Goal: Task Accomplishment & Management: Manage account settings

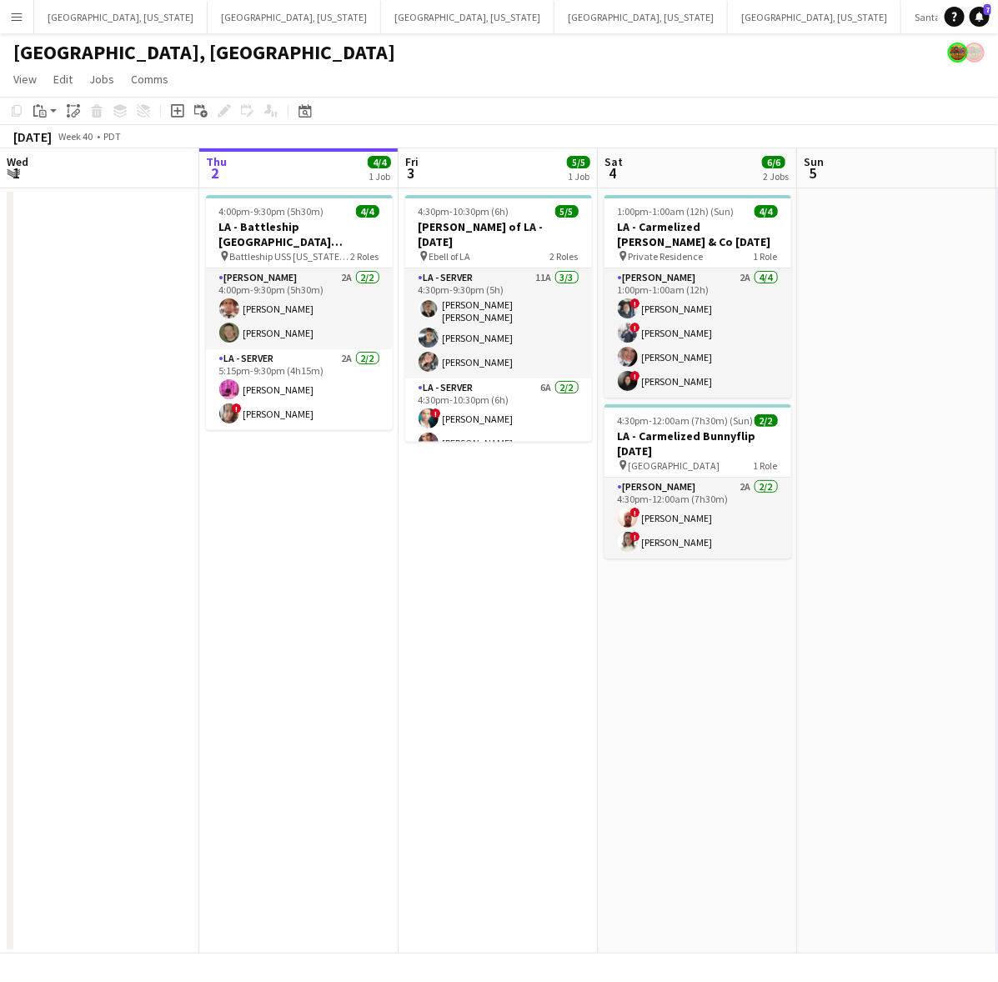
scroll to position [0, 475]
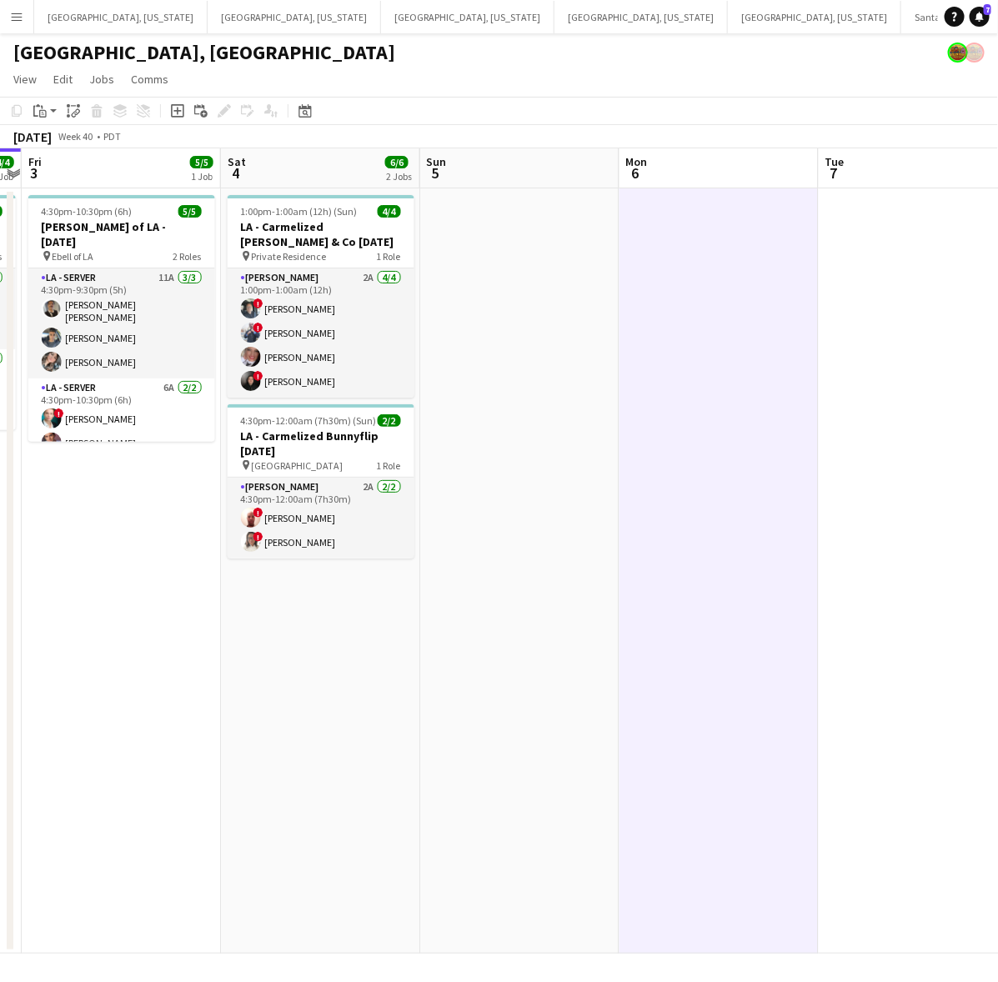
drag, startPoint x: 631, startPoint y: 621, endPoint x: 126, endPoint y: 690, distance: 509.8
click at [126, 693] on app-calendar-viewport "Tue 30 Wed 1 Thu 2 4/4 1 Job Fri 3 5/5 1 Job Sat 4 6/6 2 Jobs Sun 5 Mon 6 Tue 7…" at bounding box center [499, 550] width 998 height 805
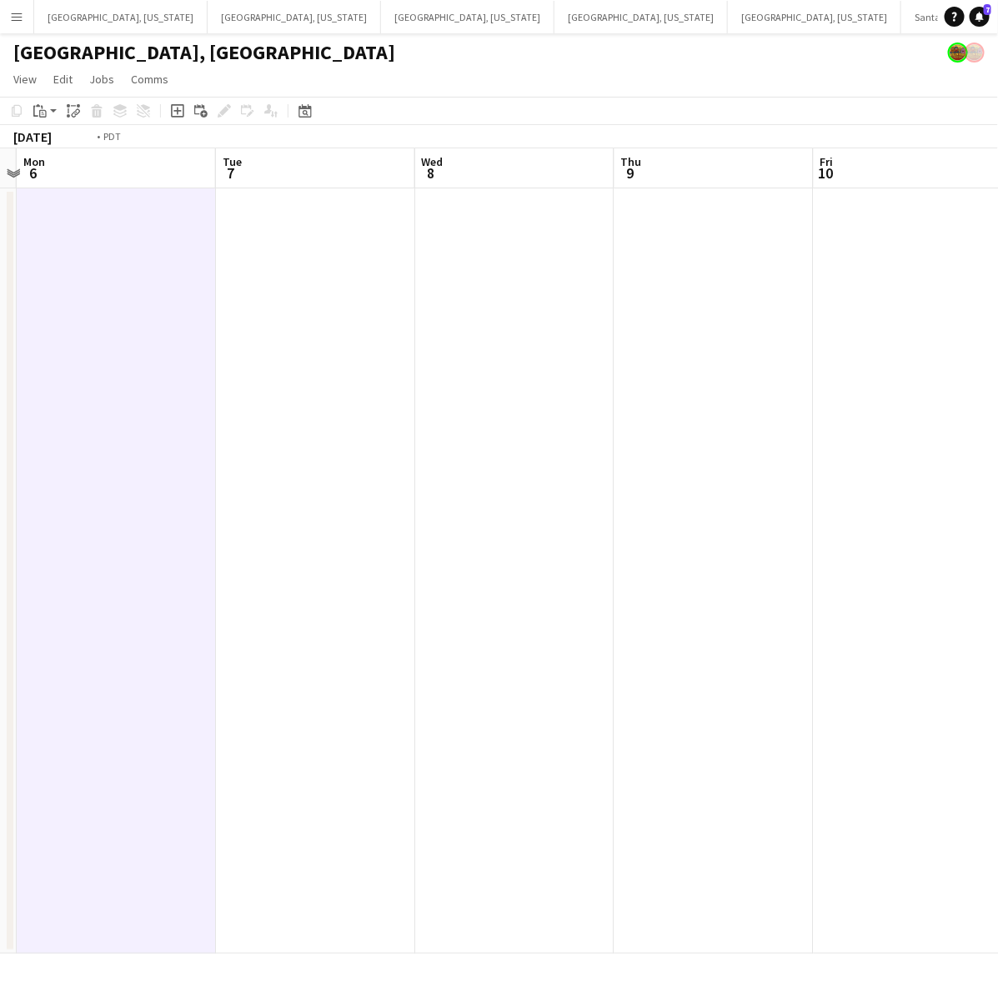
drag, startPoint x: 934, startPoint y: 476, endPoint x: 592, endPoint y: 513, distance: 344.5
click at [592, 513] on app-calendar-viewport "Fri 3 5/5 1 Job Sat 4 6/6 2 Jobs Sun 5 Mon 6 Tue 7 Wed 8 Thu 9 Fri 10 Sat 11 2/…" at bounding box center [499, 550] width 998 height 805
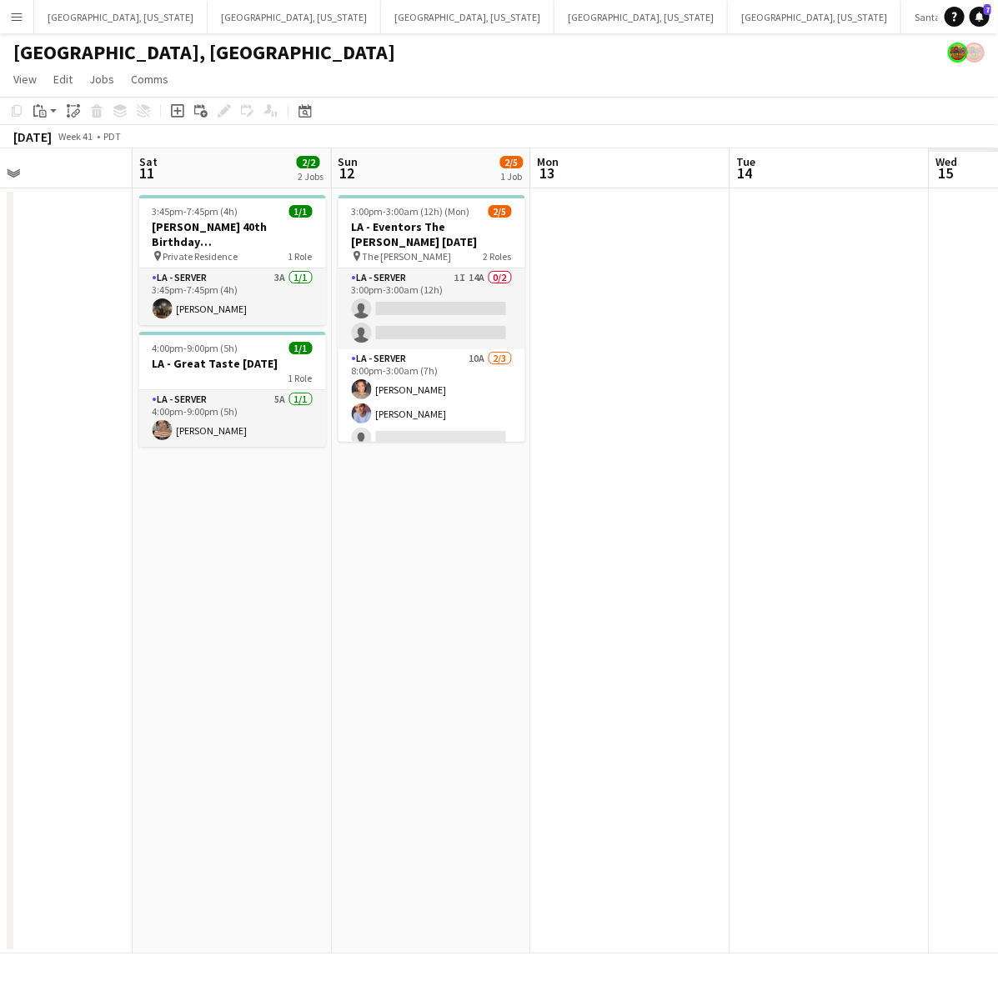
scroll to position [0, 623]
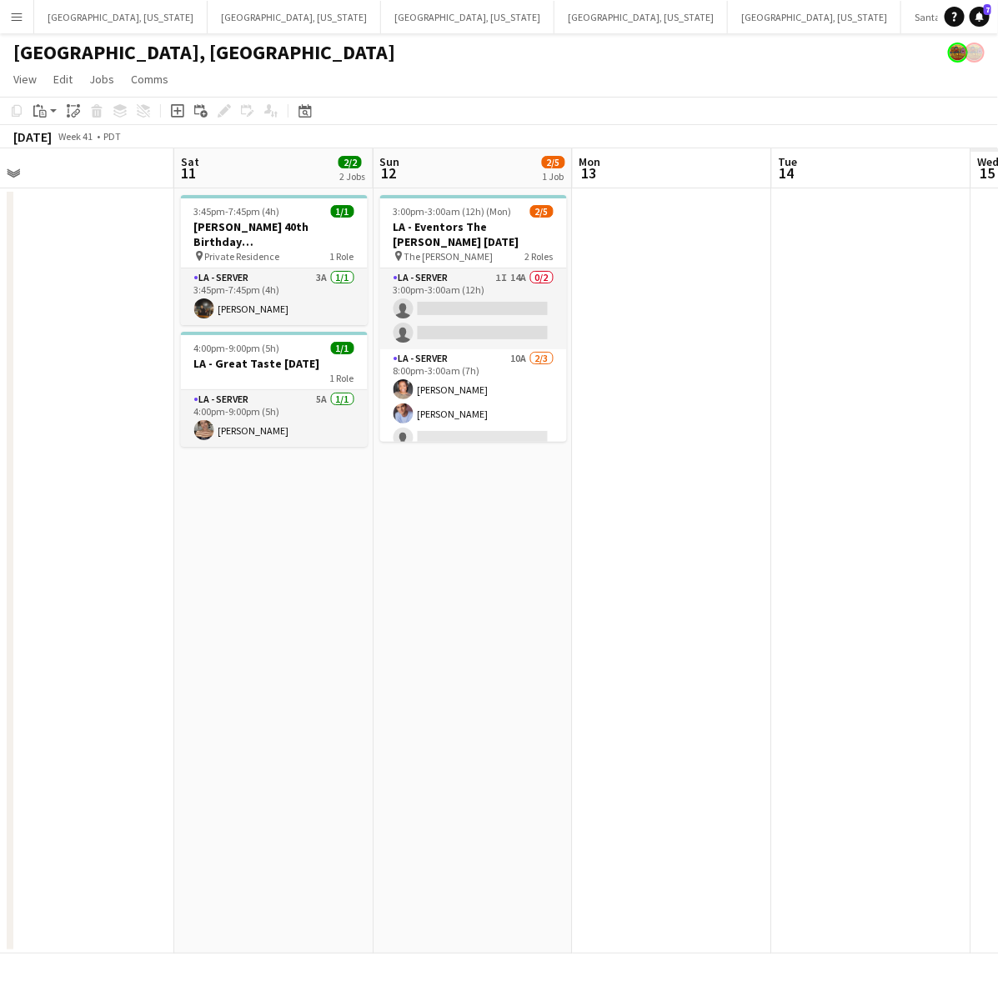
drag, startPoint x: 268, startPoint y: 426, endPoint x: 153, endPoint y: 465, distance: 121.5
click at [153, 465] on app-calendar-viewport "Tue 7 Wed 8 Thu 9 Fri 10 Sat 11 2/2 2 Jobs Sun 12 2/5 1 Job Mon 13 Tue 14 Wed 1…" at bounding box center [499, 550] width 998 height 805
drag, startPoint x: 378, startPoint y: 607, endPoint x: 397, endPoint y: 577, distance: 35.6
click at [384, 602] on app-calendar-viewport "Tue 7 Wed 8 Thu 9 Fri 10 Sat 11 2/2 2 Jobs Sun 12 2/5 1 Job Mon 13 Tue 14 Wed 1…" at bounding box center [499, 550] width 998 height 805
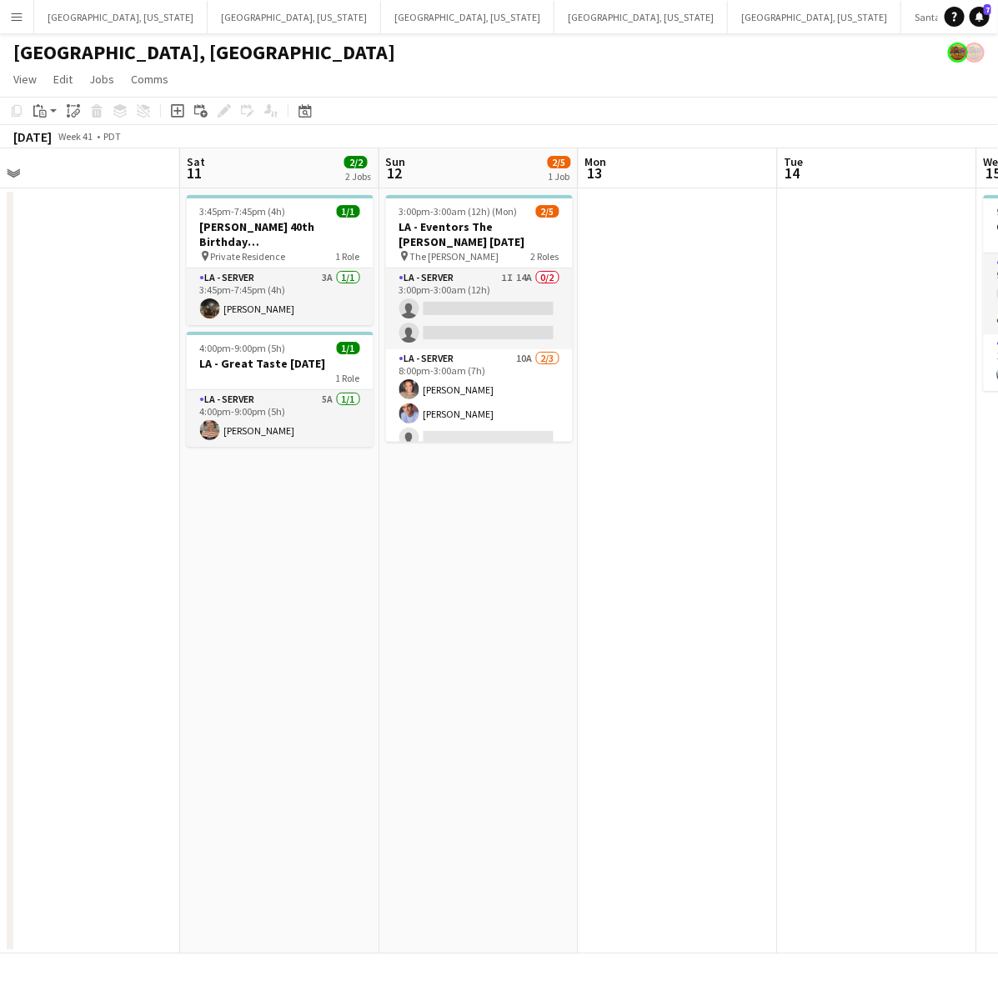
click at [18, 14] on app-icon "Menu" at bounding box center [16, 16] width 13 height 13
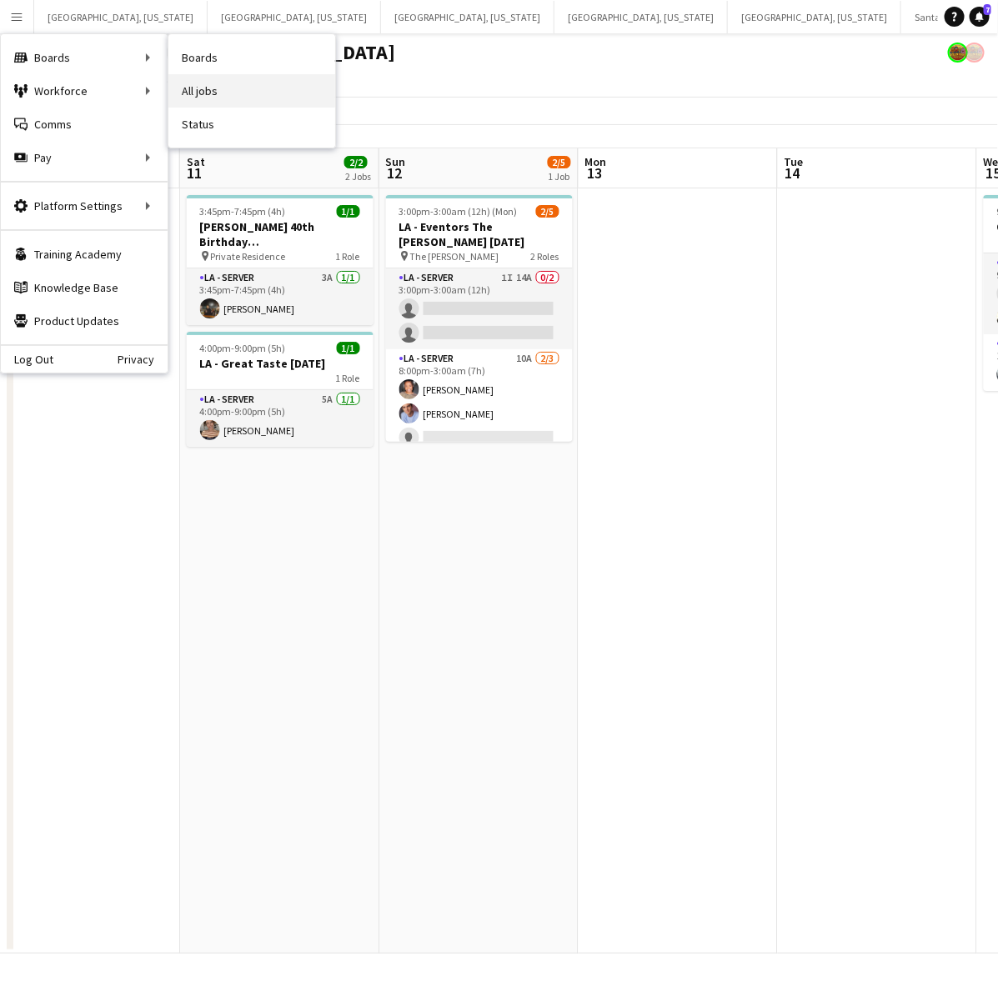
click at [236, 78] on link "All jobs" at bounding box center [251, 90] width 167 height 33
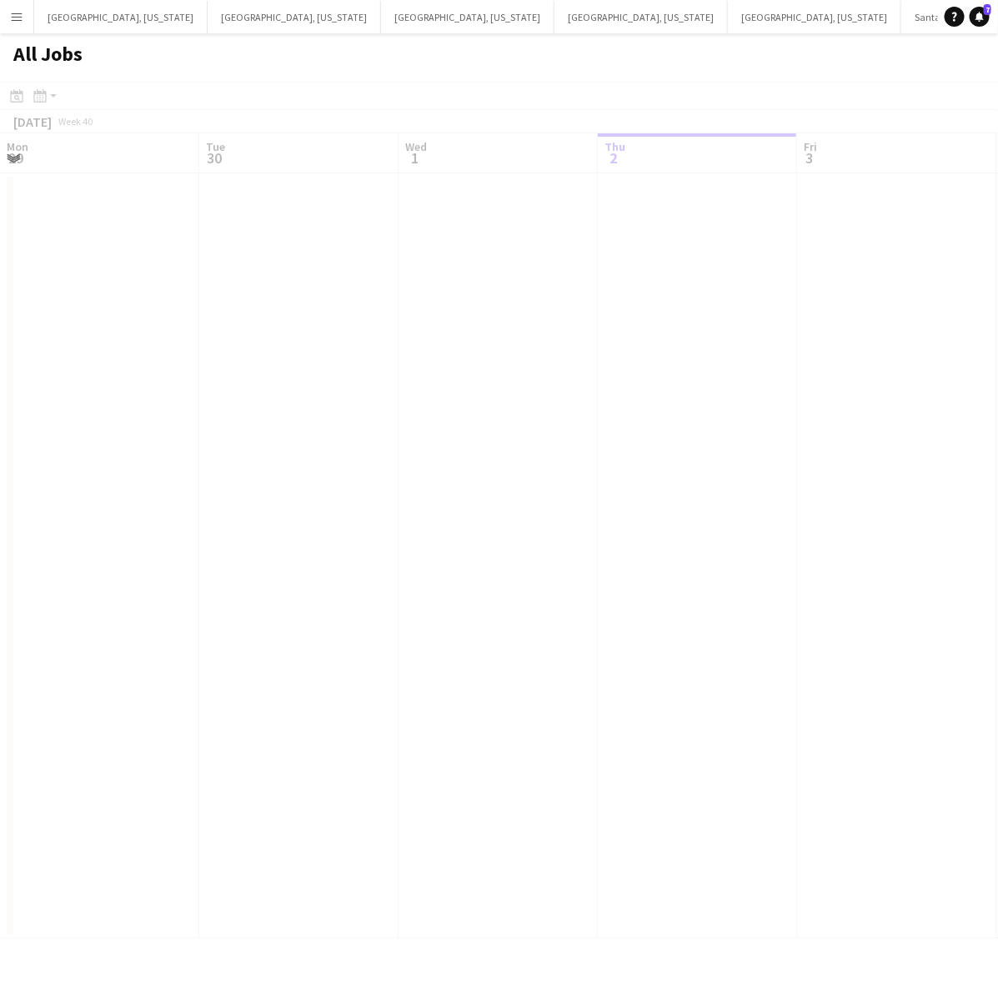
scroll to position [0, 398]
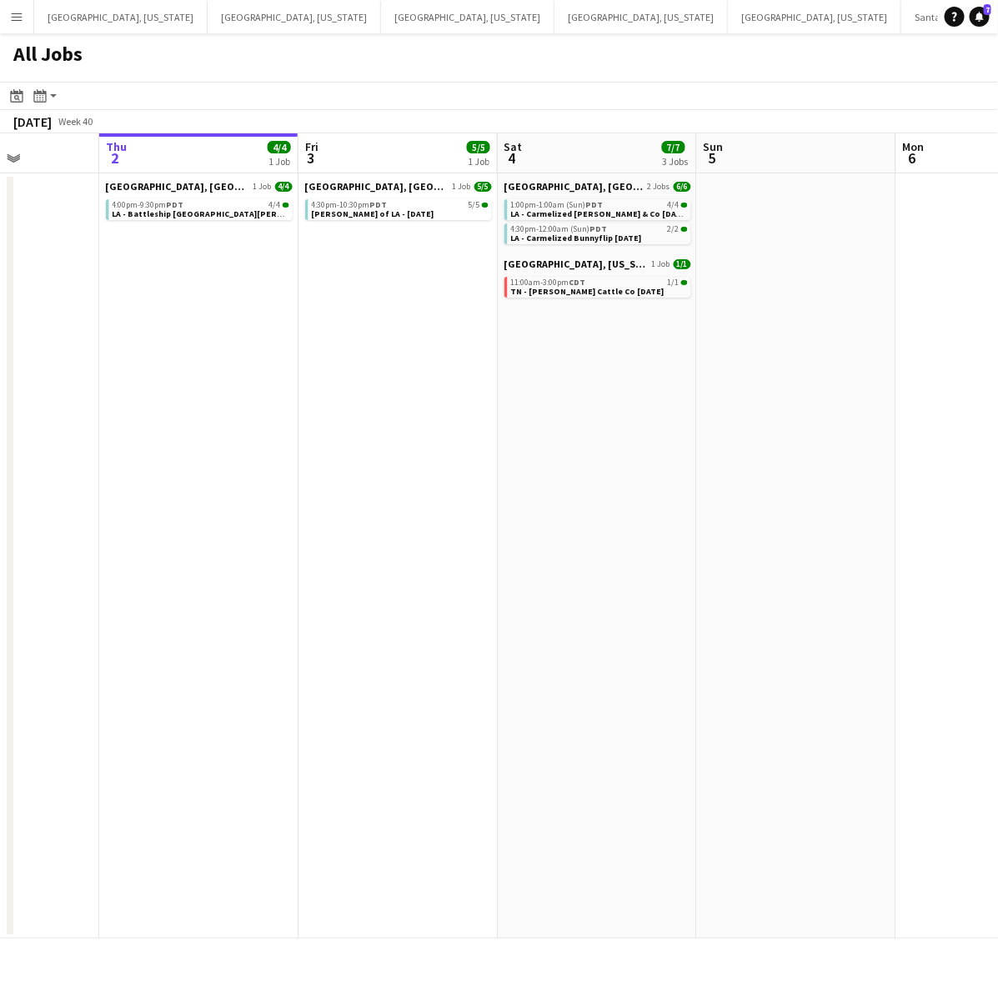
drag, startPoint x: 811, startPoint y: 356, endPoint x: 579, endPoint y: 443, distance: 247.7
click at [588, 440] on app-calendar-viewport "Mon 29 Tue 30 Wed 1 Thu 2 4/4 1 Job Fri 3 5/5 1 Job Sat 4 7/7 3 Jobs Sun 5 Mon …" at bounding box center [499, 535] width 998 height 805
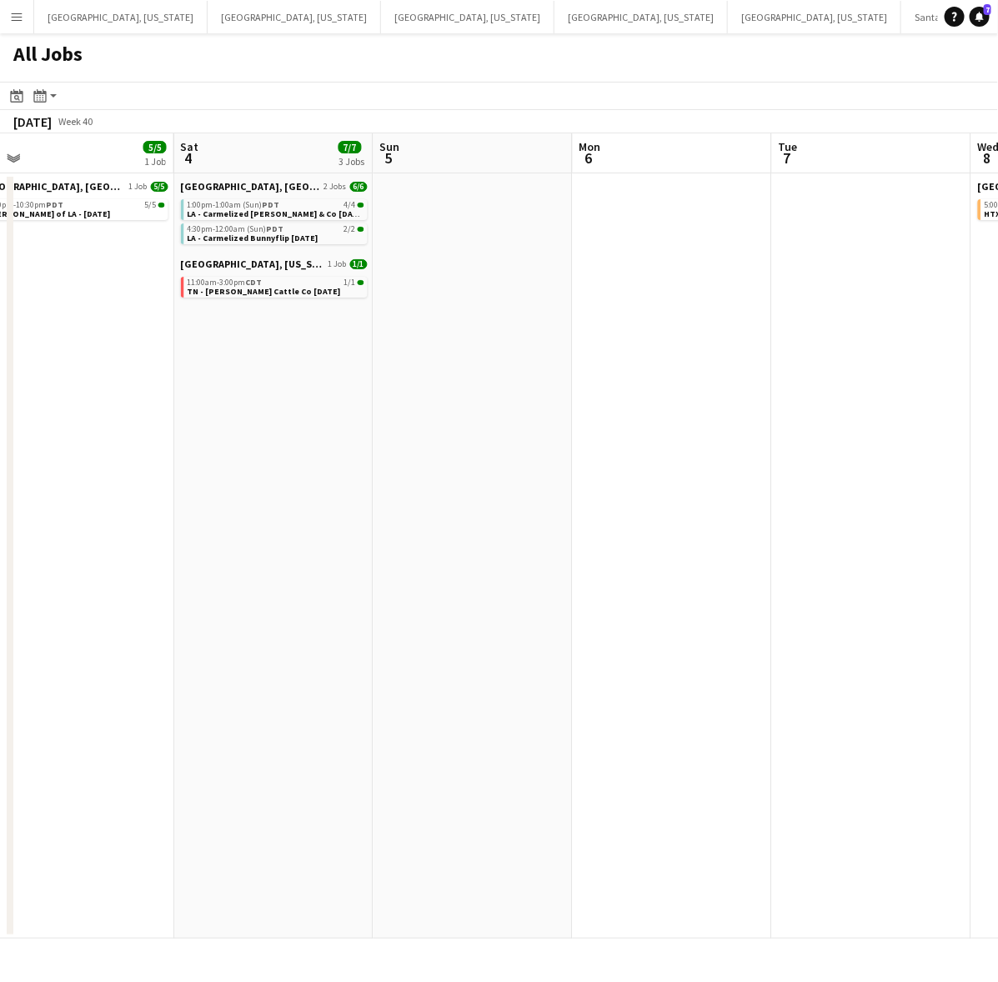
drag, startPoint x: 793, startPoint y: 411, endPoint x: 289, endPoint y: 567, distance: 527.0
click at [211, 575] on app-calendar-viewport "Mon 29 Tue 30 Wed 1 Thu 2 4/4 1 Job Fri 3 5/5 1 Job Sat 4 7/7 3 Jobs Sun 5 Mon …" at bounding box center [499, 535] width 998 height 805
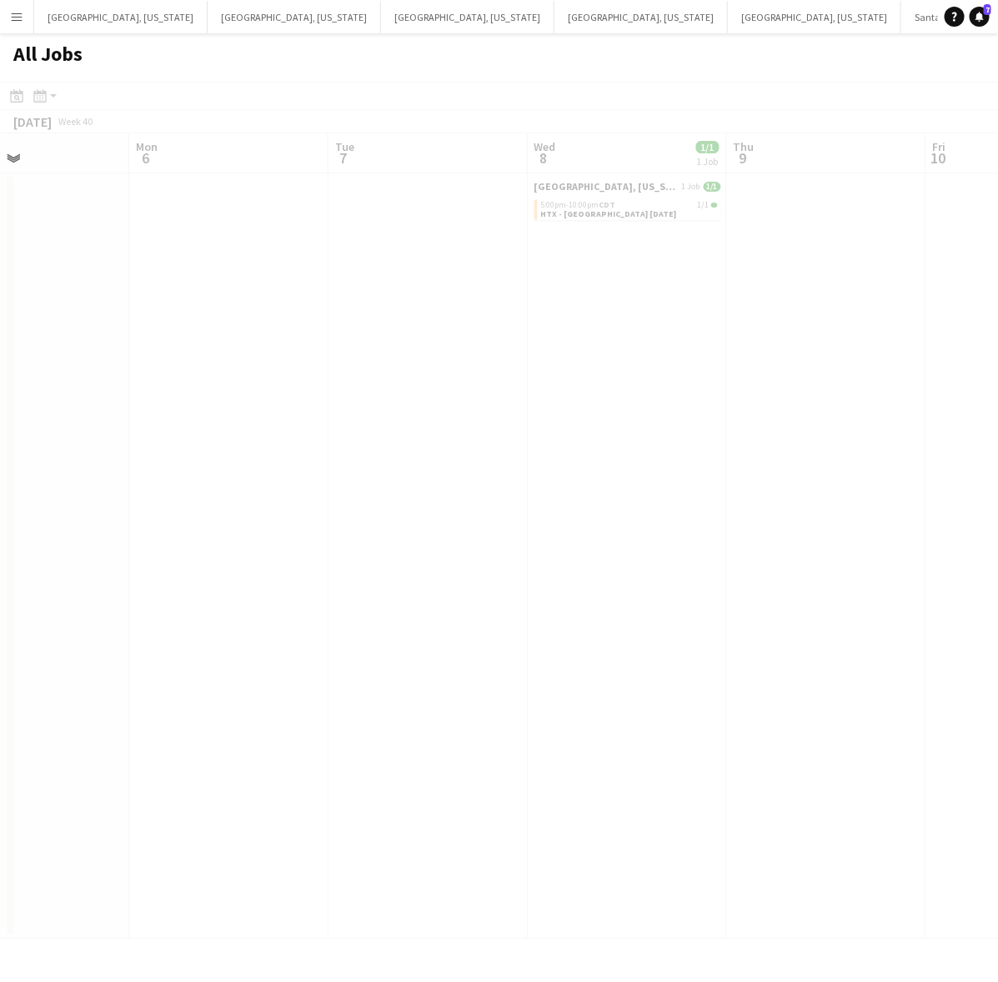
drag, startPoint x: 685, startPoint y: 434, endPoint x: 568, endPoint y: 468, distance: 121.6
click at [571, 468] on app-all-jobs "All Jobs Date picker OCT 2025 OCT 2025 Monday M Tuesday T Wednesday W Thursday …" at bounding box center [499, 485] width 998 height 905
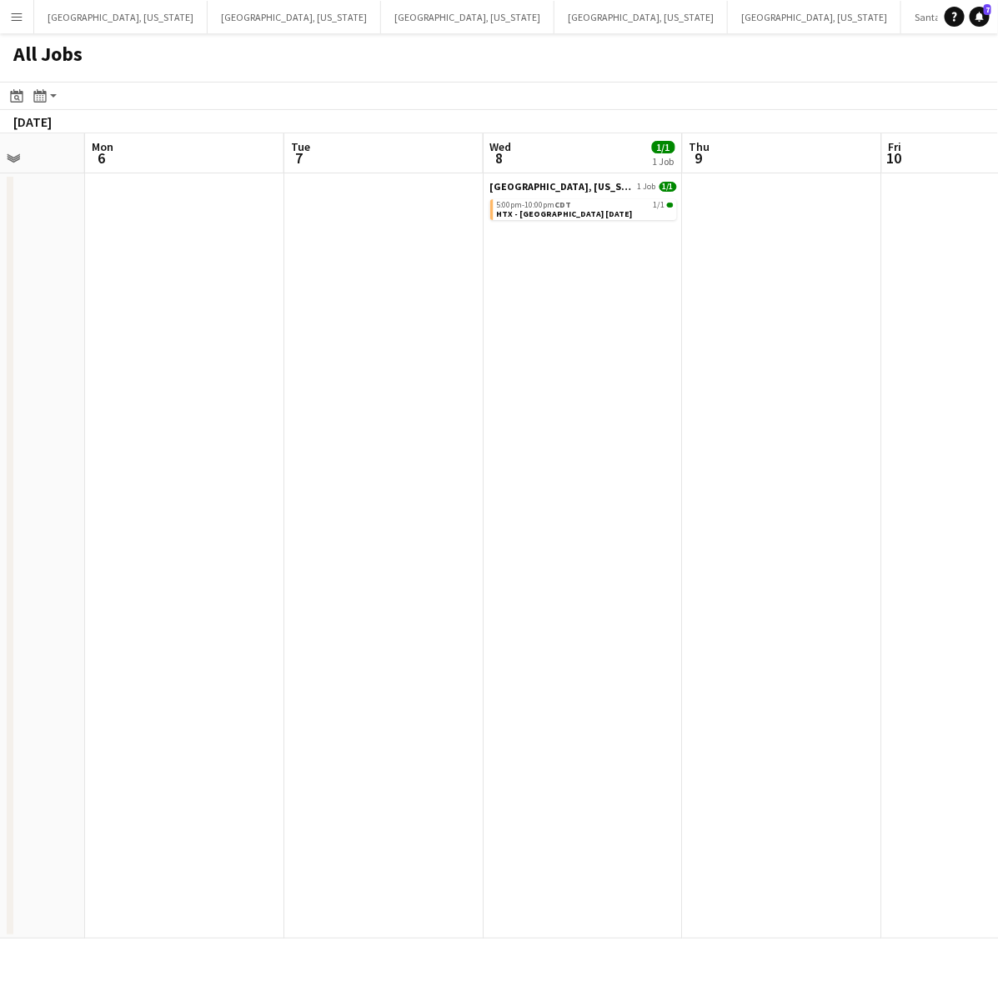
drag, startPoint x: 719, startPoint y: 422, endPoint x: 290, endPoint y: 539, distance: 445.0
click at [322, 533] on app-calendar-viewport "Fri 3 5/5 1 Job Sat 4 7/7 3 Jobs Sun 5 Mon 6 Tue 7 Wed 8 1/1 1 Job Thu 9 Fri 10…" at bounding box center [499, 535] width 998 height 805
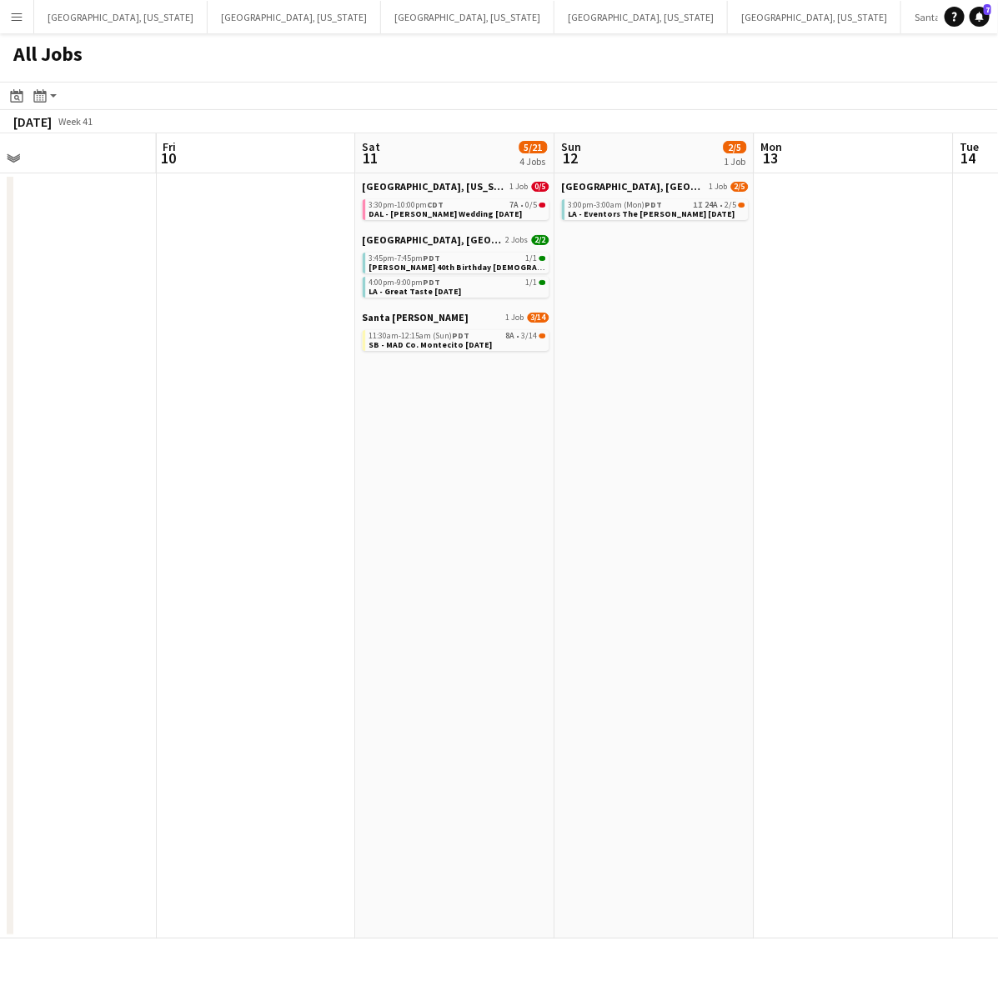
scroll to position [0, 472]
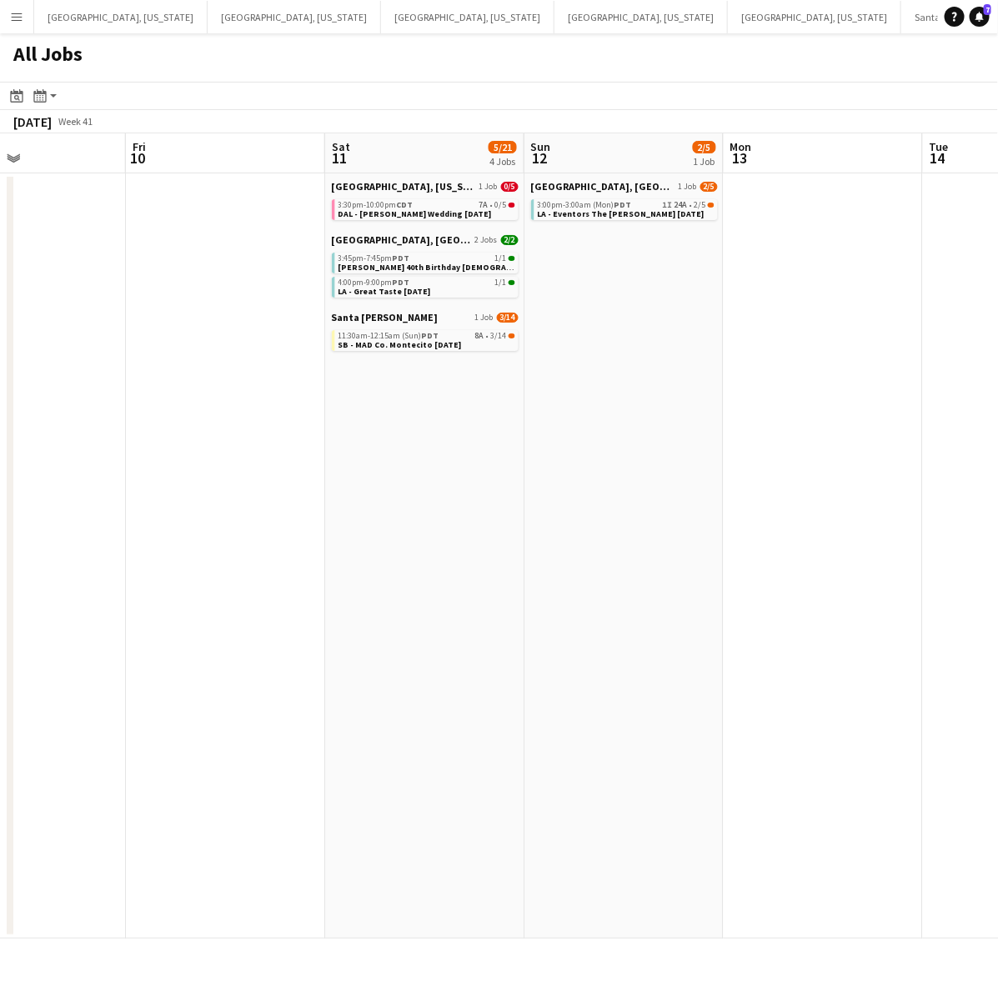
drag, startPoint x: 760, startPoint y: 413, endPoint x: 359, endPoint y: 481, distance: 406.5
click at [357, 481] on app-calendar-viewport "Tue 7 Wed 8 1/1 1 Job Thu 9 Fri 10 Sat 11 5/21 4 Jobs Sun 12 2/5 1 Job Mon 13 T…" at bounding box center [499, 535] width 998 height 805
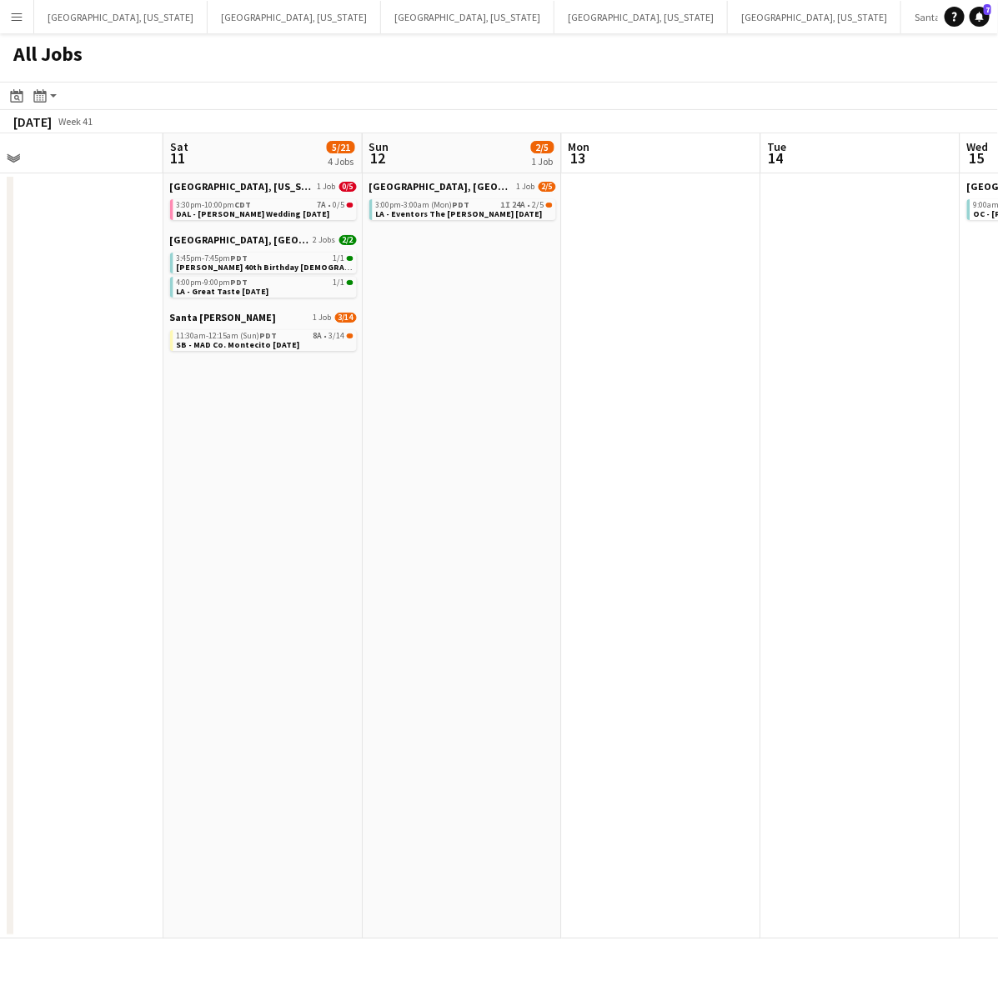
drag, startPoint x: 609, startPoint y: 438, endPoint x: 207, endPoint y: 560, distance: 420.8
click at [214, 559] on app-calendar-viewport "Tue 7 Wed 8 1/1 1 Job Thu 9 Fri 10 Sat 11 5/21 4 Jobs Sun 12 2/5 1 Job Mon 13 T…" at bounding box center [499, 535] width 998 height 805
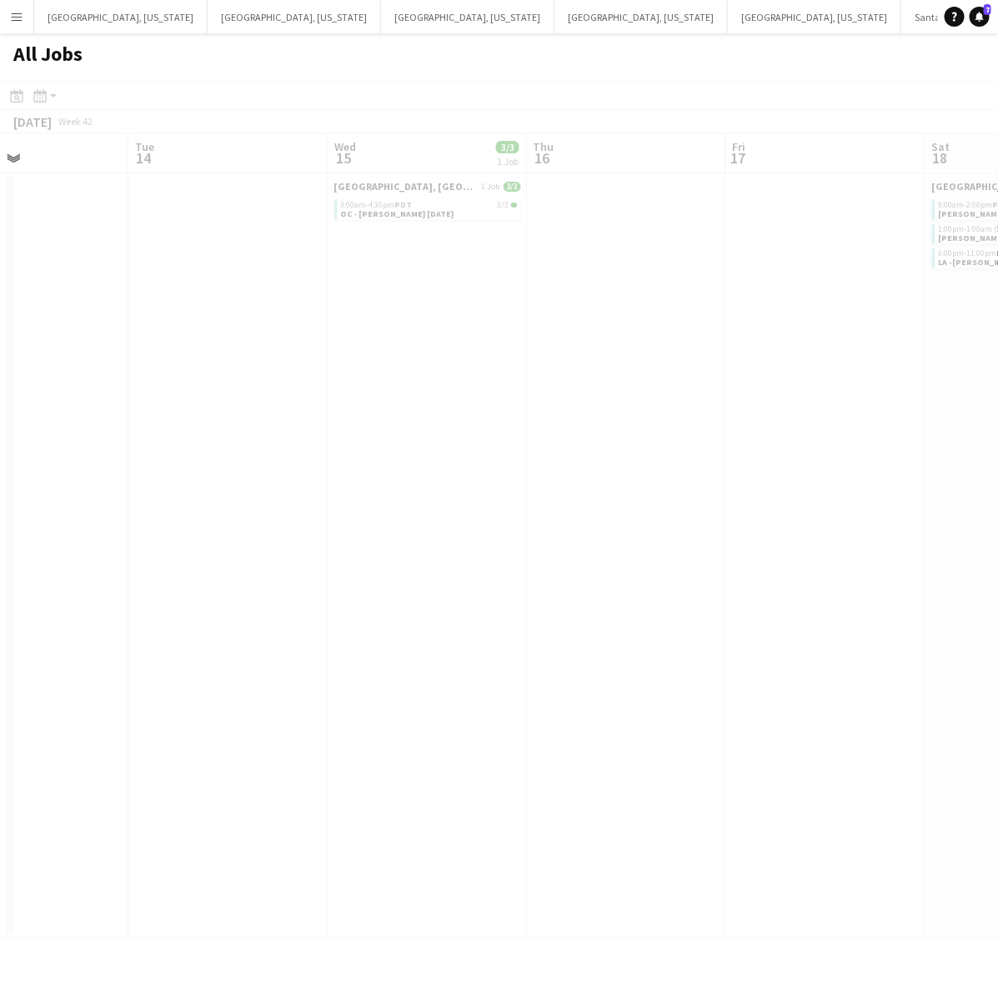
drag, startPoint x: 603, startPoint y: 492, endPoint x: 127, endPoint y: 617, distance: 492.0
click at [128, 617] on app-all-jobs "All Jobs Date picker OCT 2025 OCT 2025 Monday M Tuesday T Wednesday W Thursday …" at bounding box center [499, 485] width 998 height 905
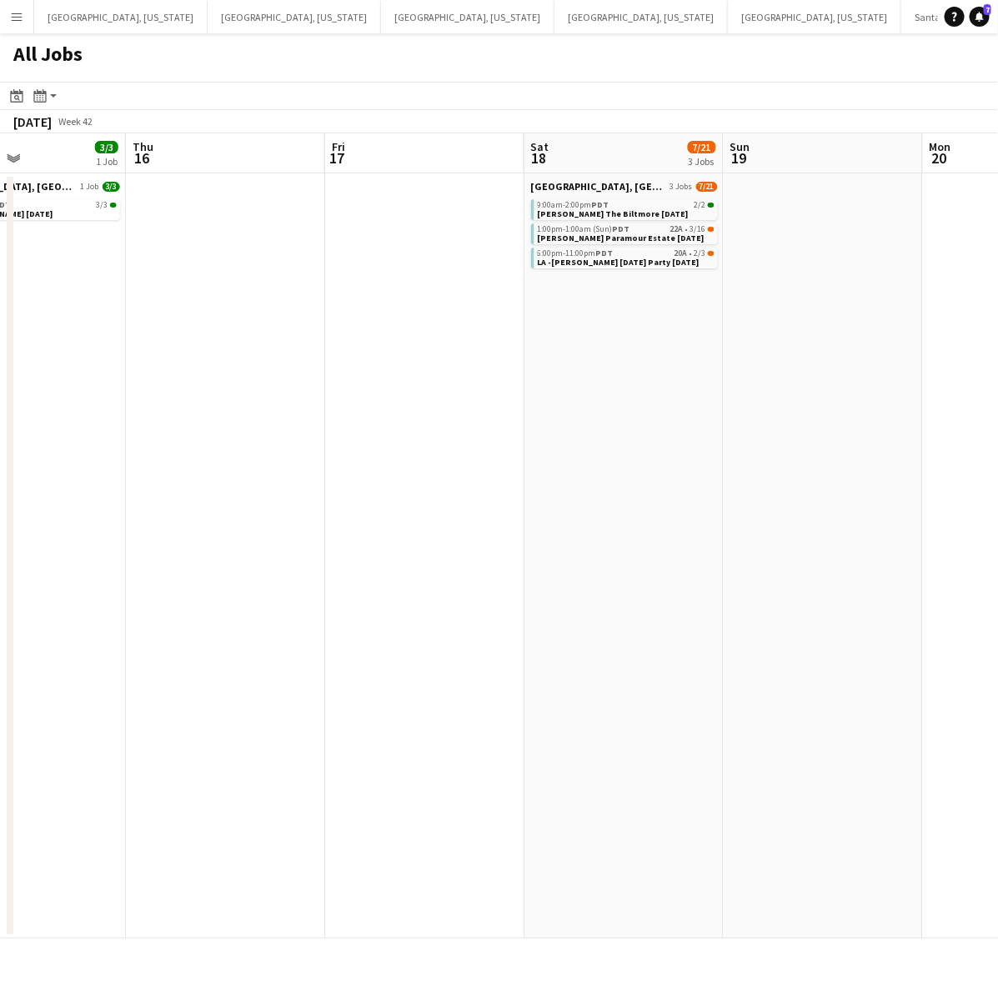
drag, startPoint x: 743, startPoint y: 450, endPoint x: 198, endPoint y: 557, distance: 554.6
click at [200, 558] on app-calendar-viewport "Mon 13 Tue 14 Wed 15 3/3 1 Job Thu 16 Fri 17 Sat 18 7/21 3 Jobs Sun 19 Mon 20 T…" at bounding box center [499, 535] width 998 height 805
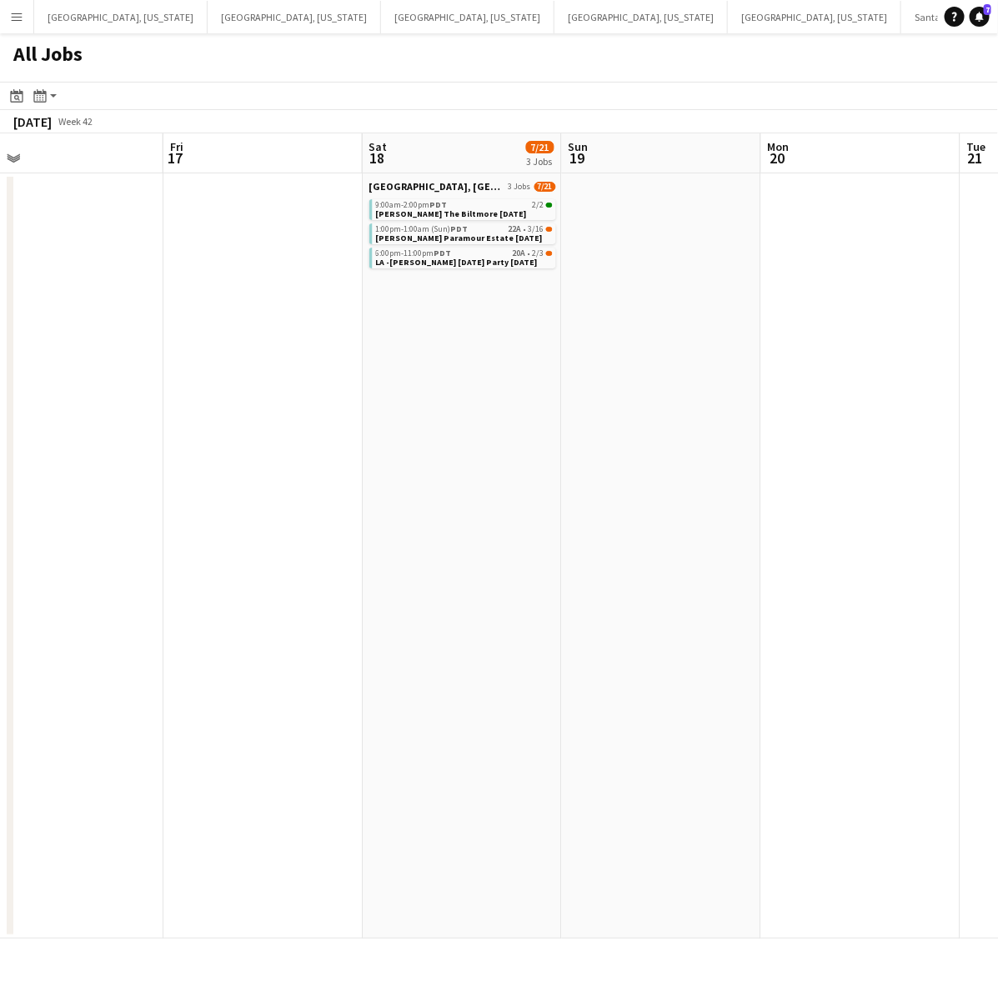
drag, startPoint x: 560, startPoint y: 388, endPoint x: 540, endPoint y: 394, distance: 21.1
click at [540, 394] on app-calendar-viewport "Mon 13 Tue 14 Wed 15 3/3 1 Job Thu 16 Fri 17 Sat 18 7/21 3 Jobs Sun 19 Mon 20 T…" at bounding box center [499, 535] width 998 height 805
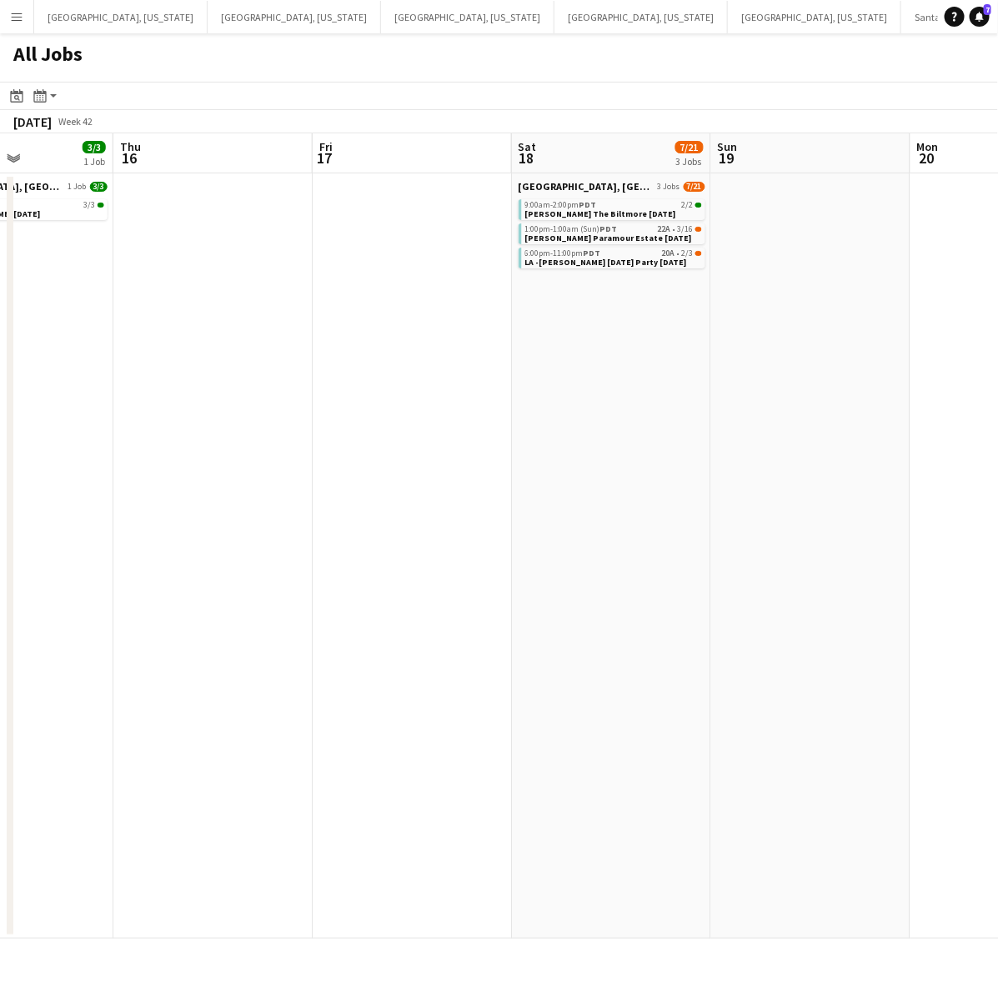
drag, startPoint x: 286, startPoint y: 439, endPoint x: 717, endPoint y: 313, distance: 448.9
click at [721, 322] on app-calendar-viewport "Mon 13 Tue 14 Wed 15 3/3 1 Job Thu 16 Fri 17 Sat 18 7/21 3 Jobs Sun 19 Mon 20 T…" at bounding box center [499, 535] width 998 height 805
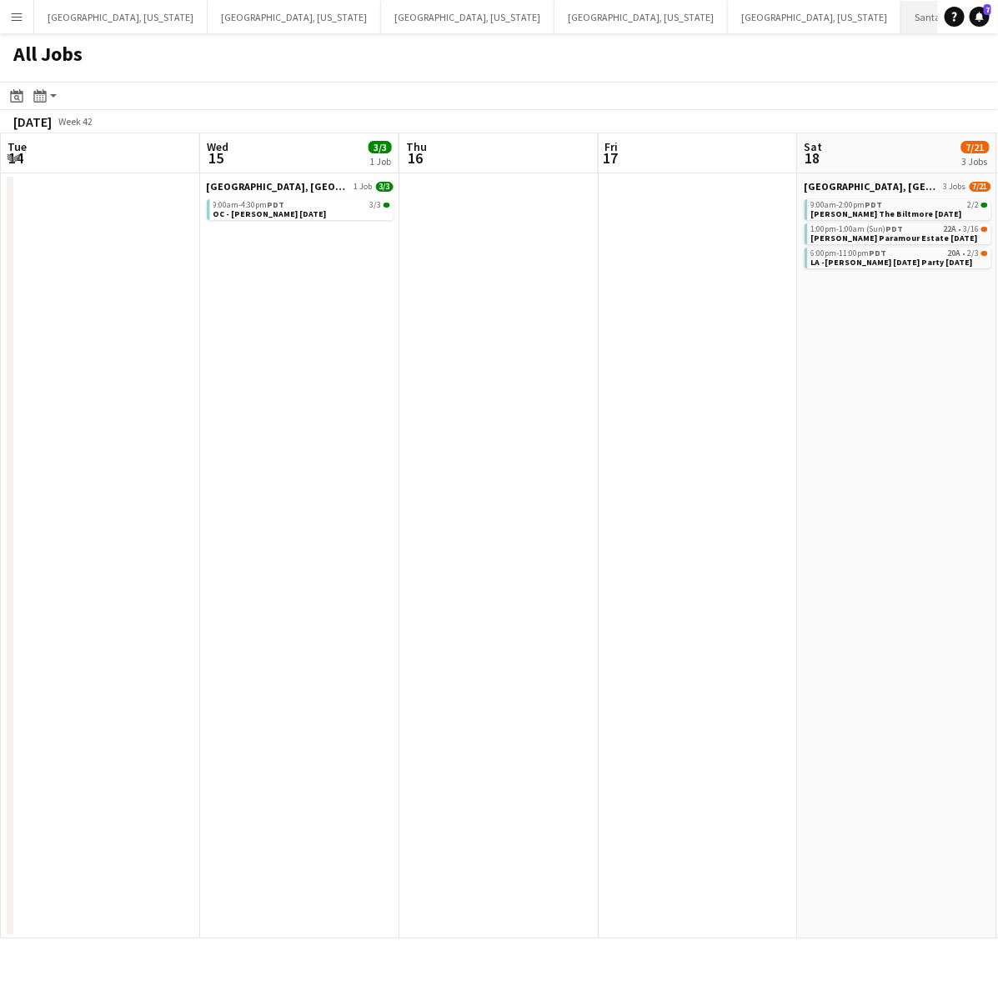
click at [901, 18] on button "Santa Barbara Close" at bounding box center [964, 17] width 126 height 33
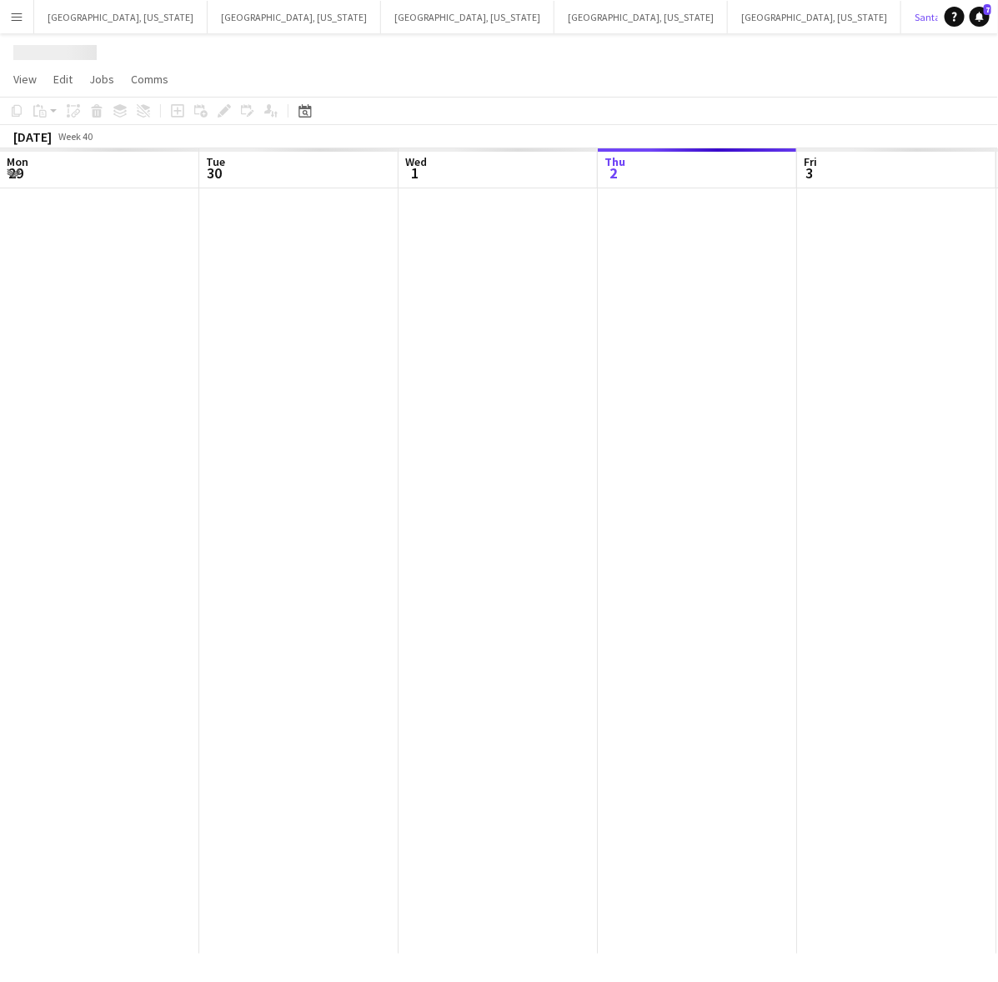
scroll to position [0, 398]
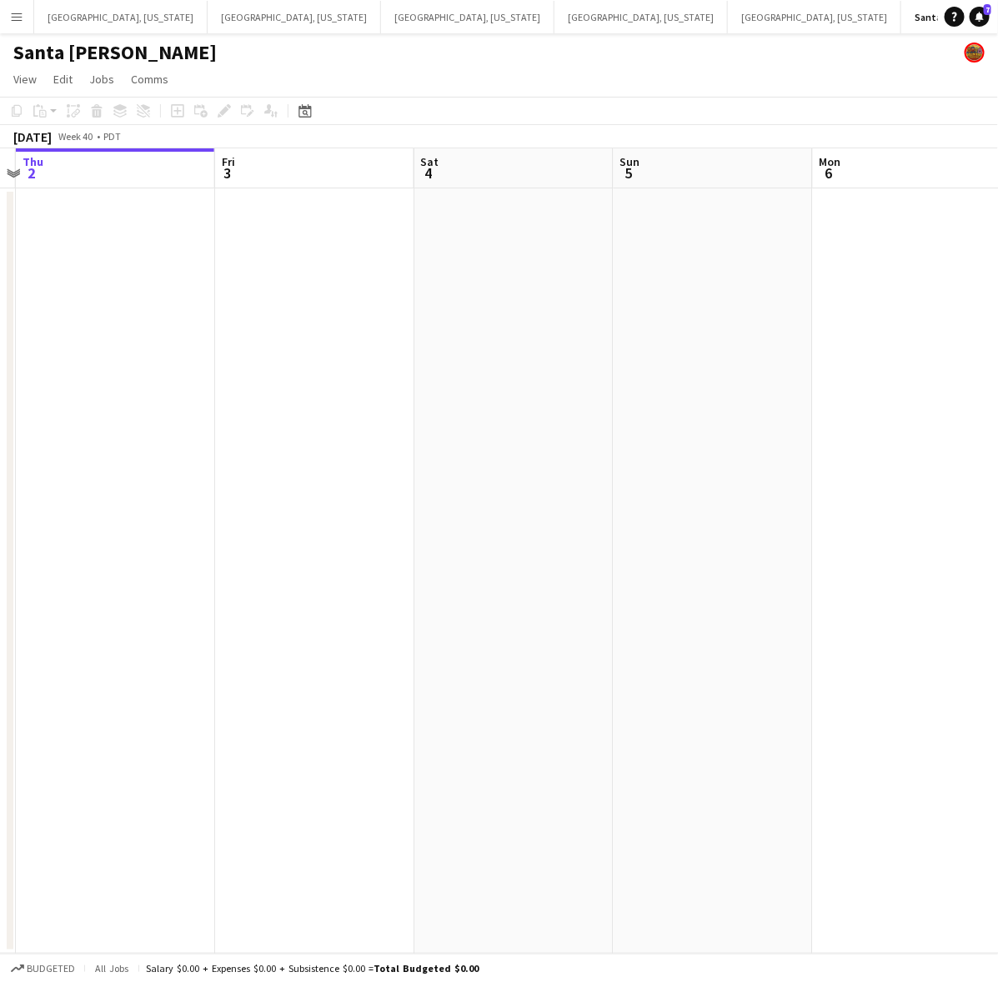
drag, startPoint x: 536, startPoint y: 396, endPoint x: 338, endPoint y: 448, distance: 205.2
click at [373, 439] on app-calendar-viewport "Mon 29 Tue 30 Wed 1 Thu 2 Fri 3 Sat 4 Sun 5 Mon 6 Tue 7 Wed 8" at bounding box center [499, 550] width 998 height 805
drag, startPoint x: 773, startPoint y: 453, endPoint x: 500, endPoint y: 519, distance: 281.4
click at [501, 519] on app-calendar-viewport "Thu 2 Fri 3 Sat 4 Sun 5 Mon 6 Tue 7 Wed 8 Thu 9 Fri 10 Sat 11" at bounding box center [499, 550] width 998 height 805
drag, startPoint x: 582, startPoint y: 506, endPoint x: 323, endPoint y: 573, distance: 267.6
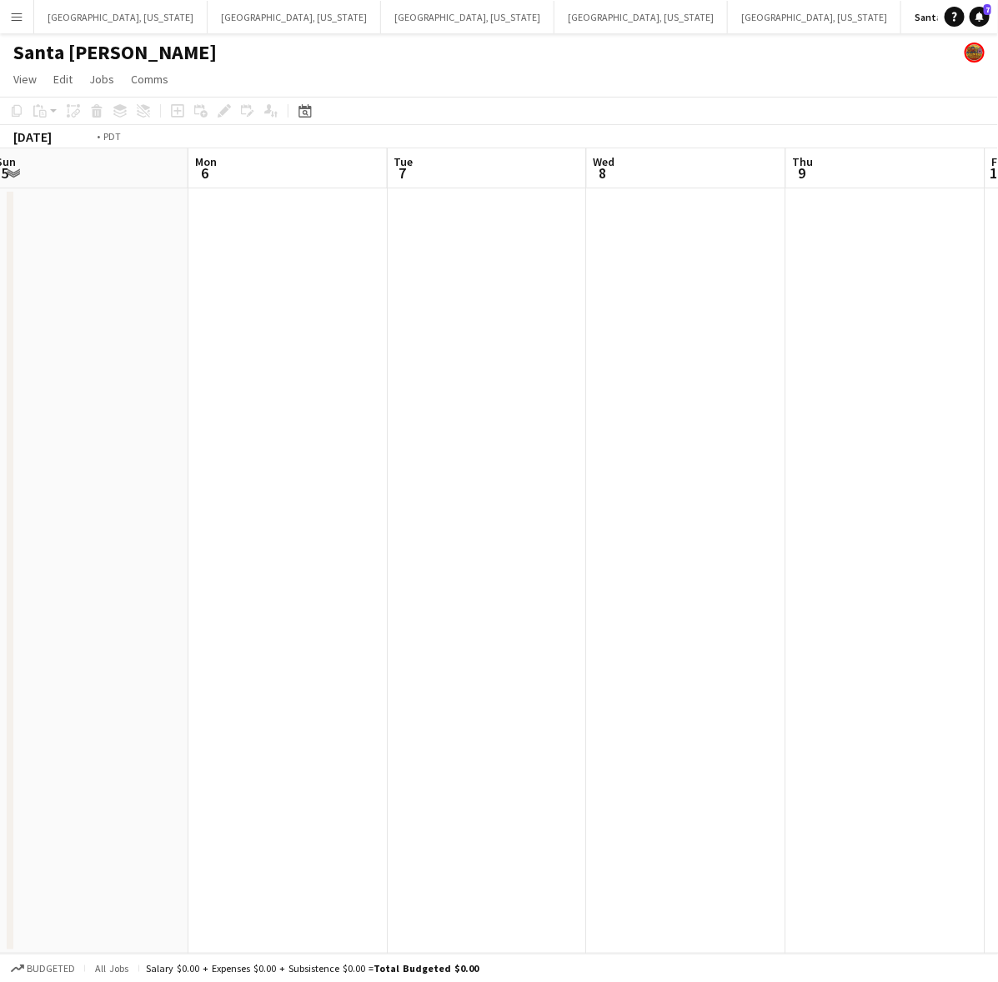
click at [323, 573] on app-calendar-viewport "Thu 2 Fri 3 Sat 4 Sun 5 Mon 6 Tue 7 Wed 8 Thu 9 Fri 10 Sat 11 3/14 1 Job 11:30a…" at bounding box center [499, 550] width 998 height 805
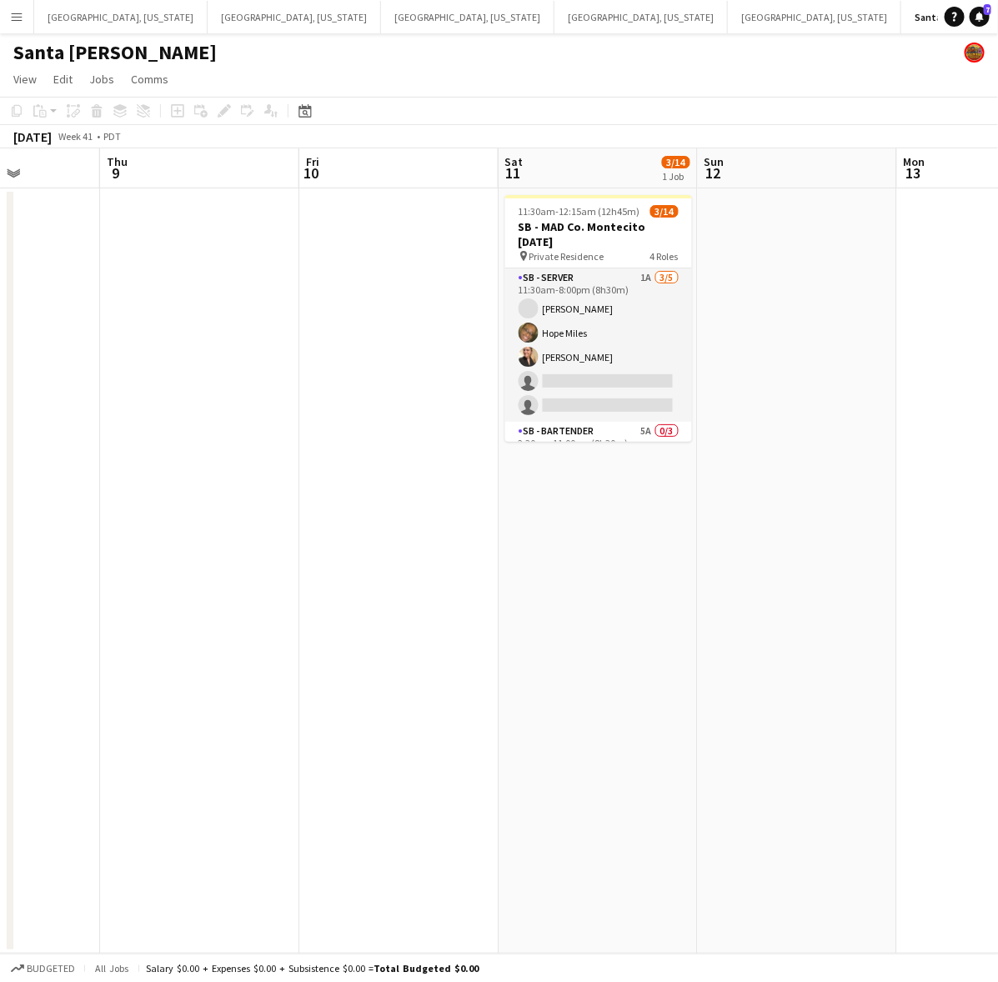
drag, startPoint x: 208, startPoint y: 640, endPoint x: 148, endPoint y: 640, distance: 60.0
click at [158, 650] on app-calendar-viewport "Mon 6 Tue 7 Wed 8 Thu 9 Fri 10 Sat 11 3/14 1 Job Sun 12 Mon 13 Tue 14 Wed 15 11…" at bounding box center [499, 550] width 998 height 805
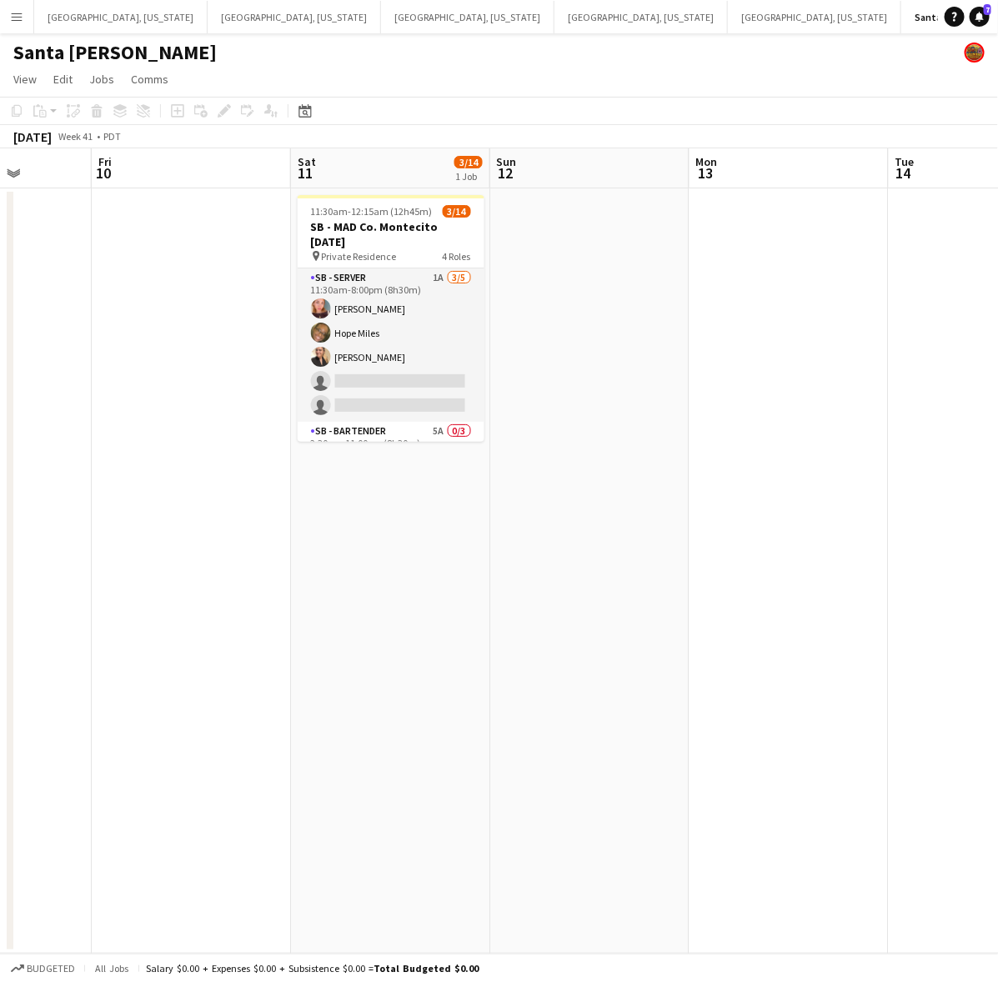
click at [392, 338] on app-card-role "SB - Server 1A 3/5 11:30am-8:00pm (8h30m) Ella Alexander Hope Miles Trinity Har…" at bounding box center [391, 344] width 187 height 153
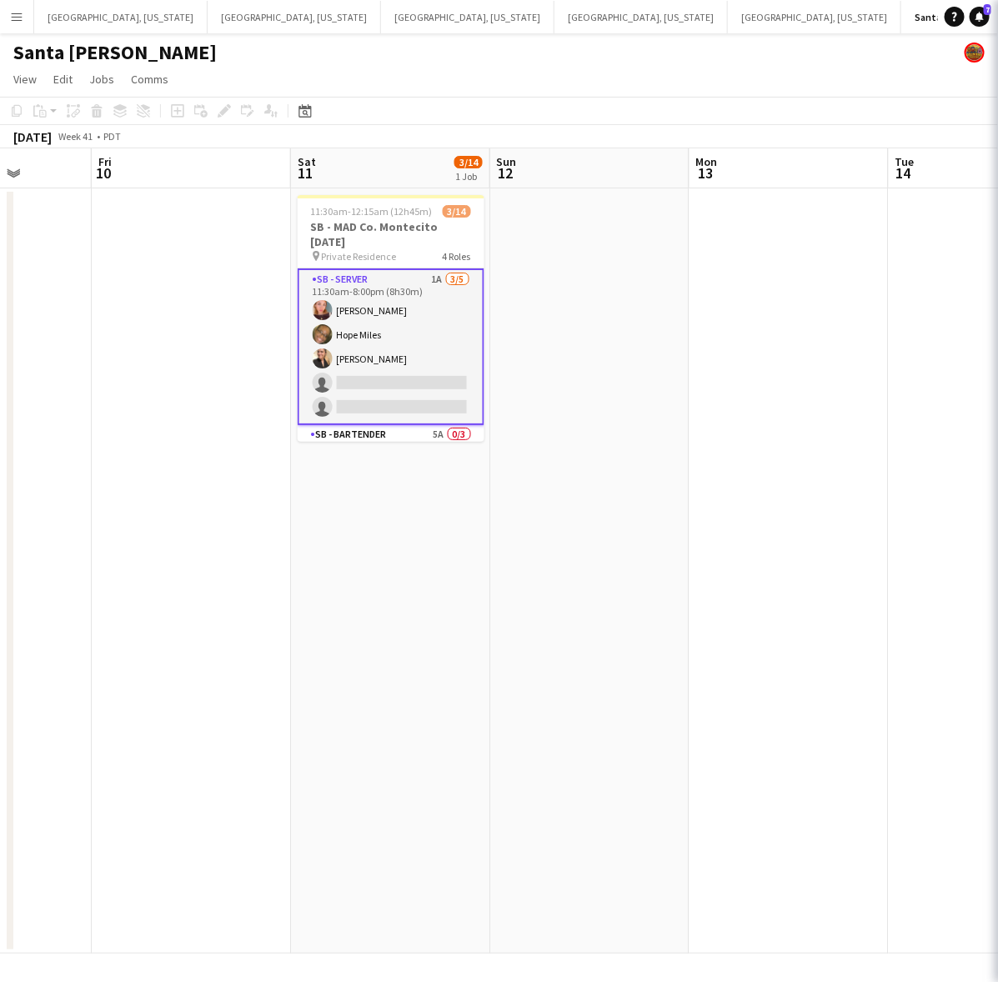
scroll to position [0, 504]
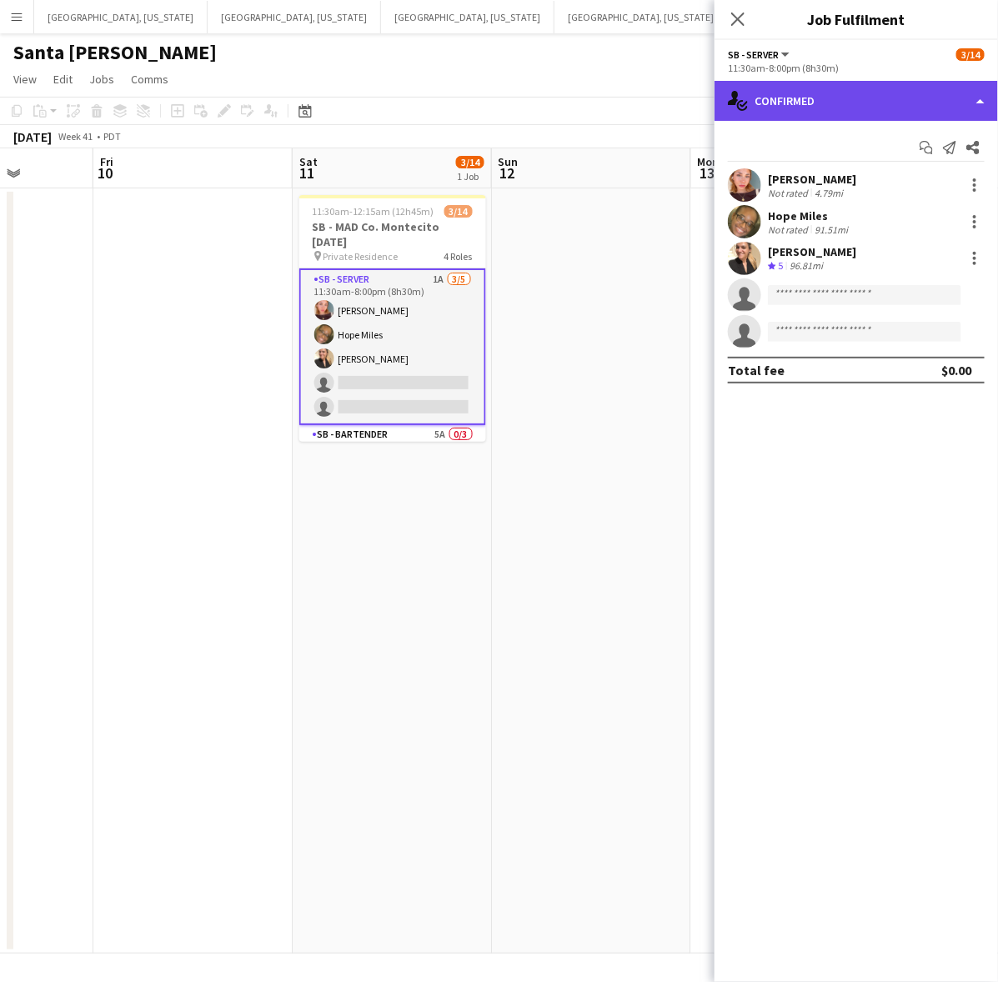
click at [850, 102] on div "single-neutral-actions-check-2 Confirmed" at bounding box center [855, 101] width 283 height 40
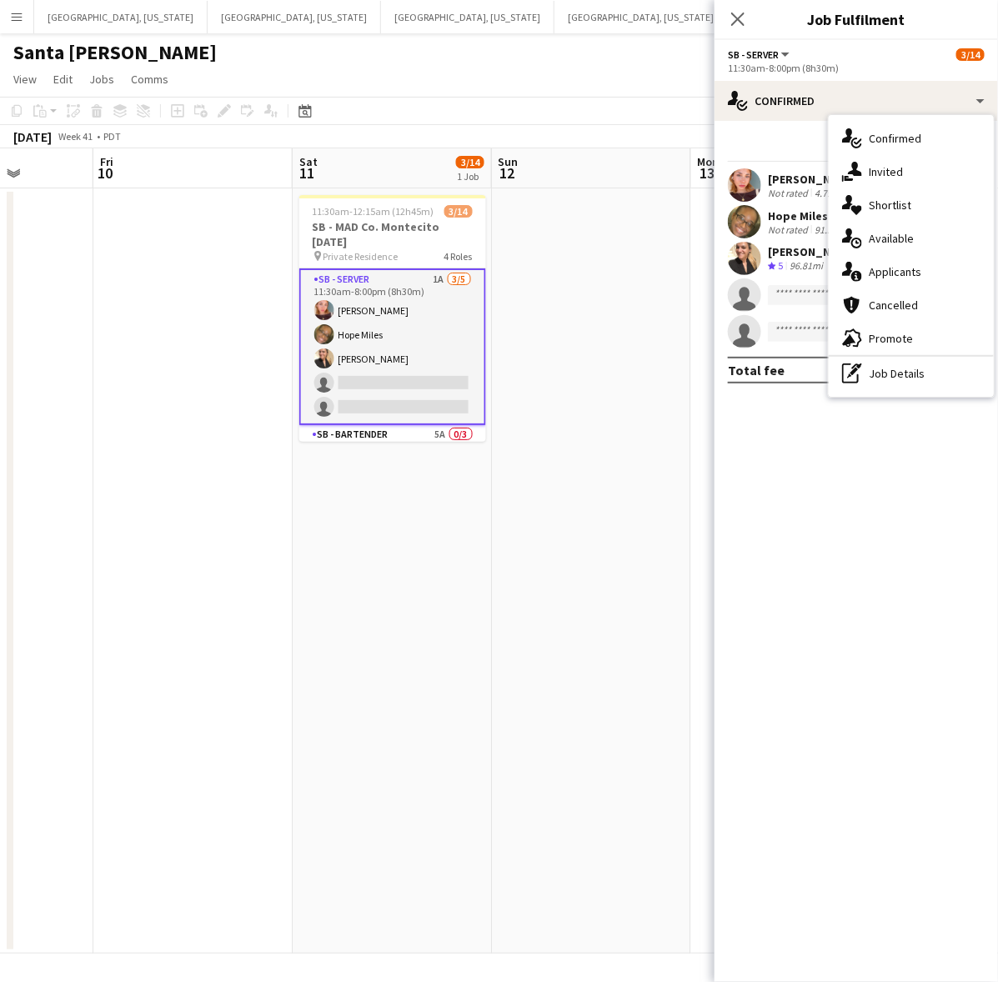
click at [925, 261] on div "single-neutral-actions-information Applicants" at bounding box center [910, 271] width 165 height 33
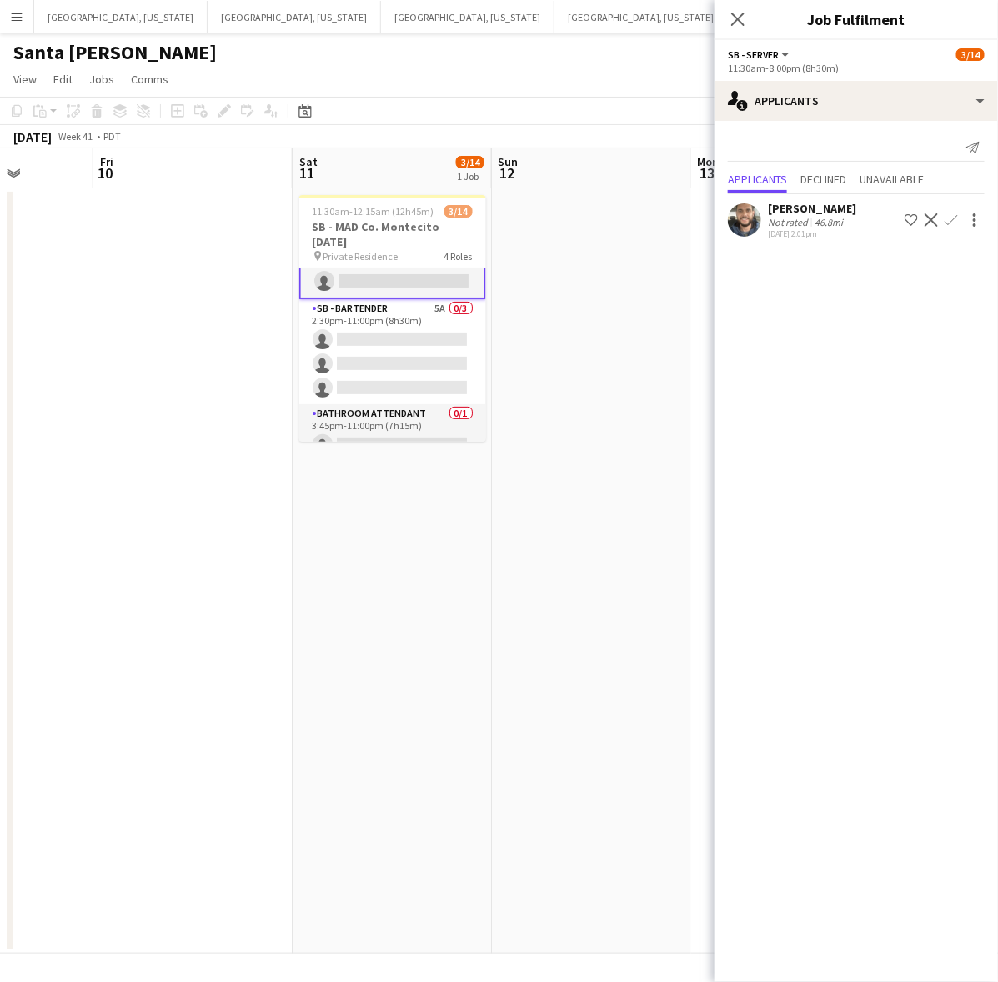
scroll to position [0, 0]
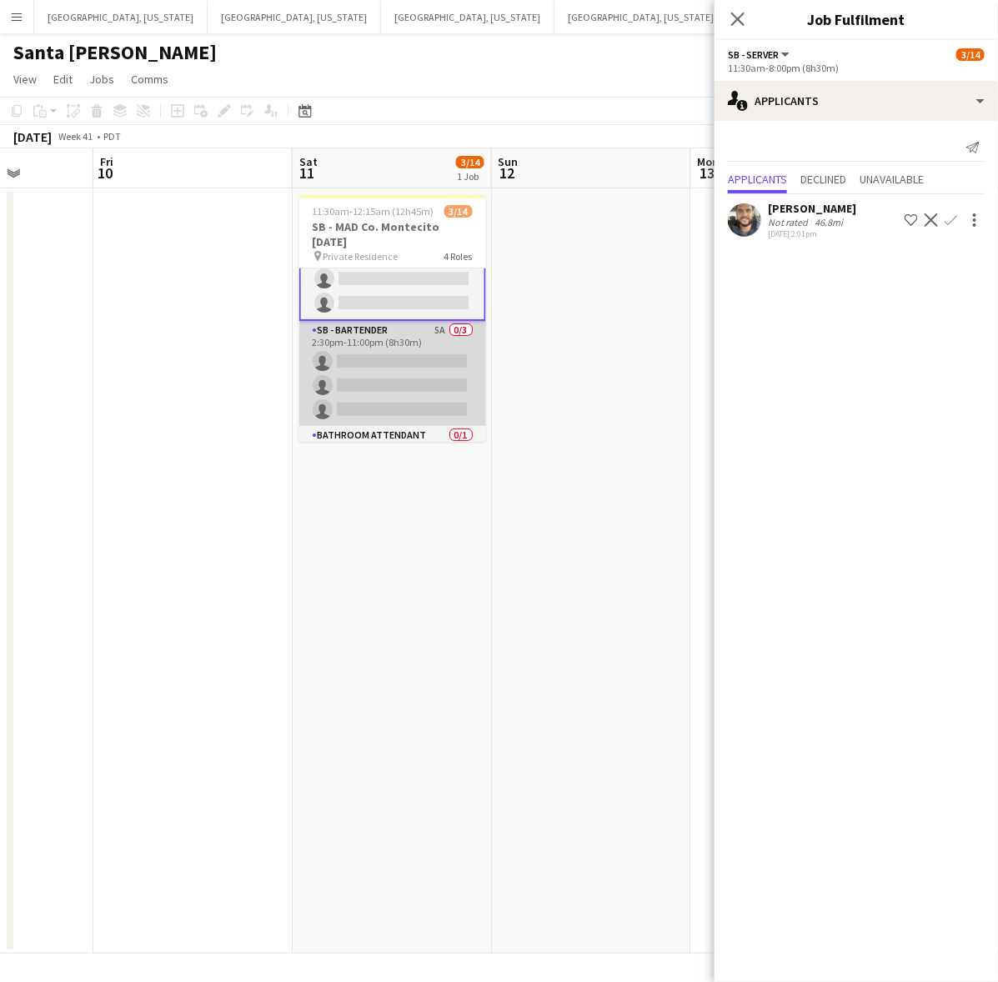
click at [389, 355] on app-card-role "SB - Bartender 5A 0/3 2:30pm-11:00pm (8h30m) single-neutral-actions single-neut…" at bounding box center [392, 373] width 187 height 105
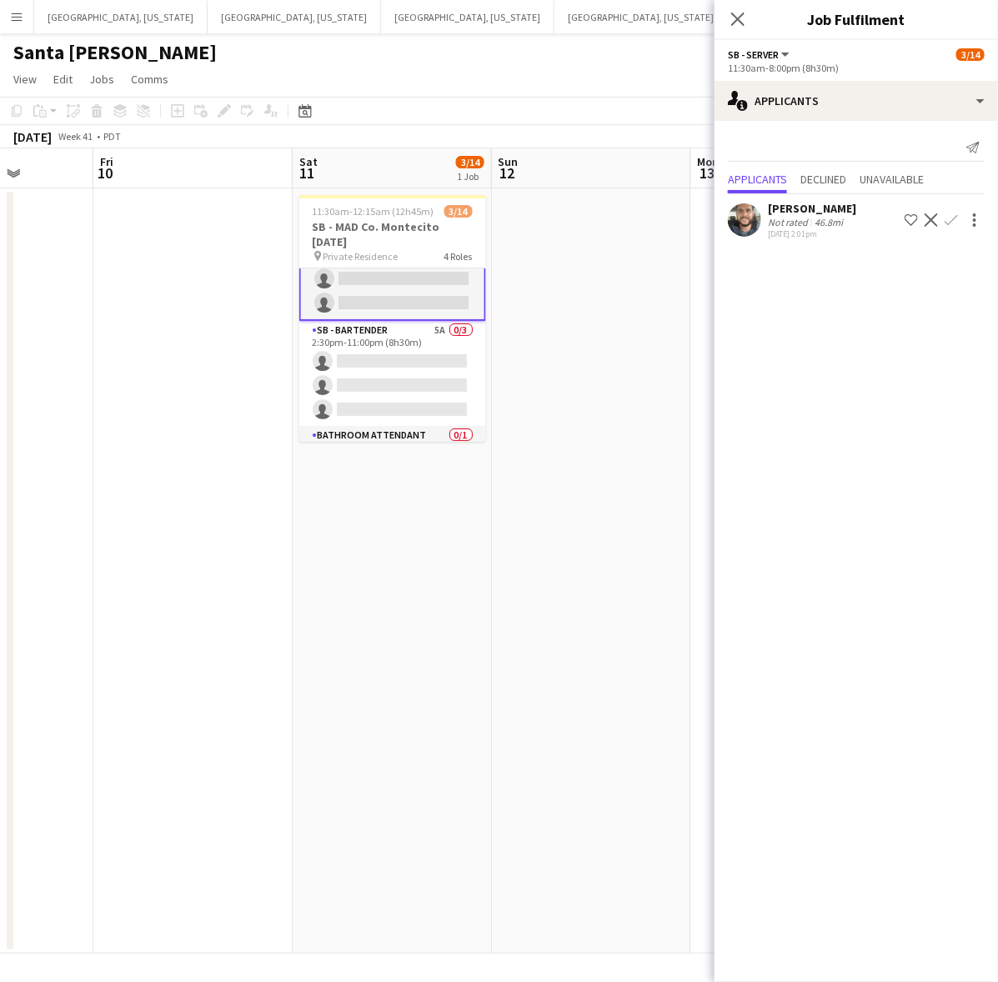
scroll to position [103, 0]
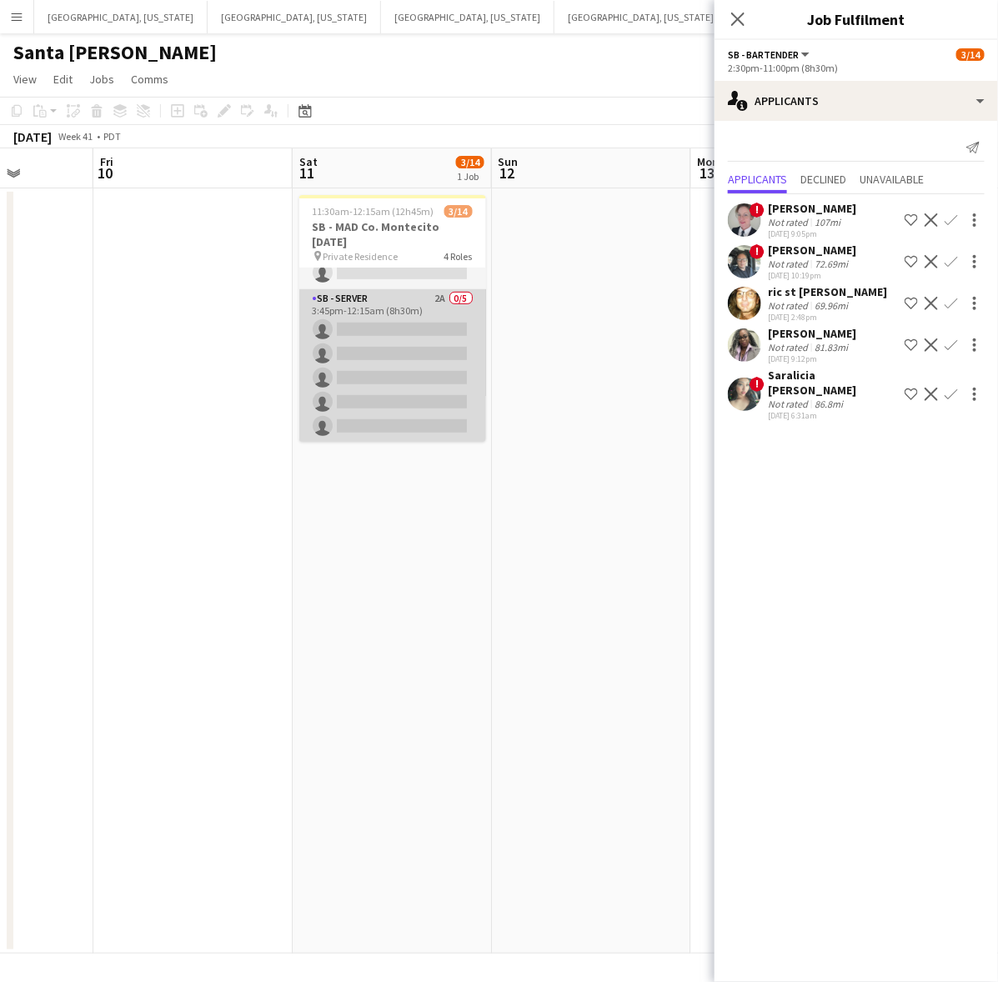
click at [404, 371] on app-card-role "SB - Server 2A 0/5 3:45pm-12:15am (8h30m) single-neutral-actions single-neutral…" at bounding box center [392, 365] width 187 height 153
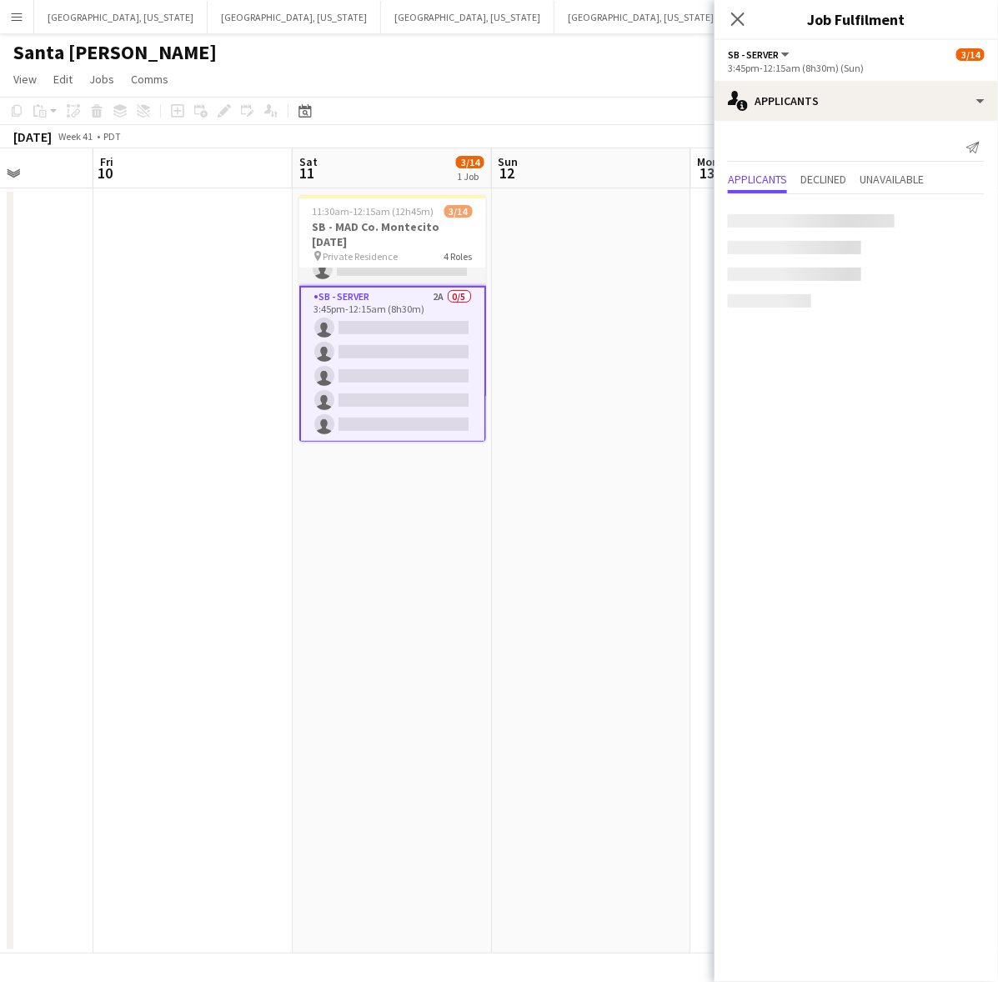
scroll to position [296, 0]
click at [618, 292] on app-date-cell at bounding box center [591, 570] width 199 height 765
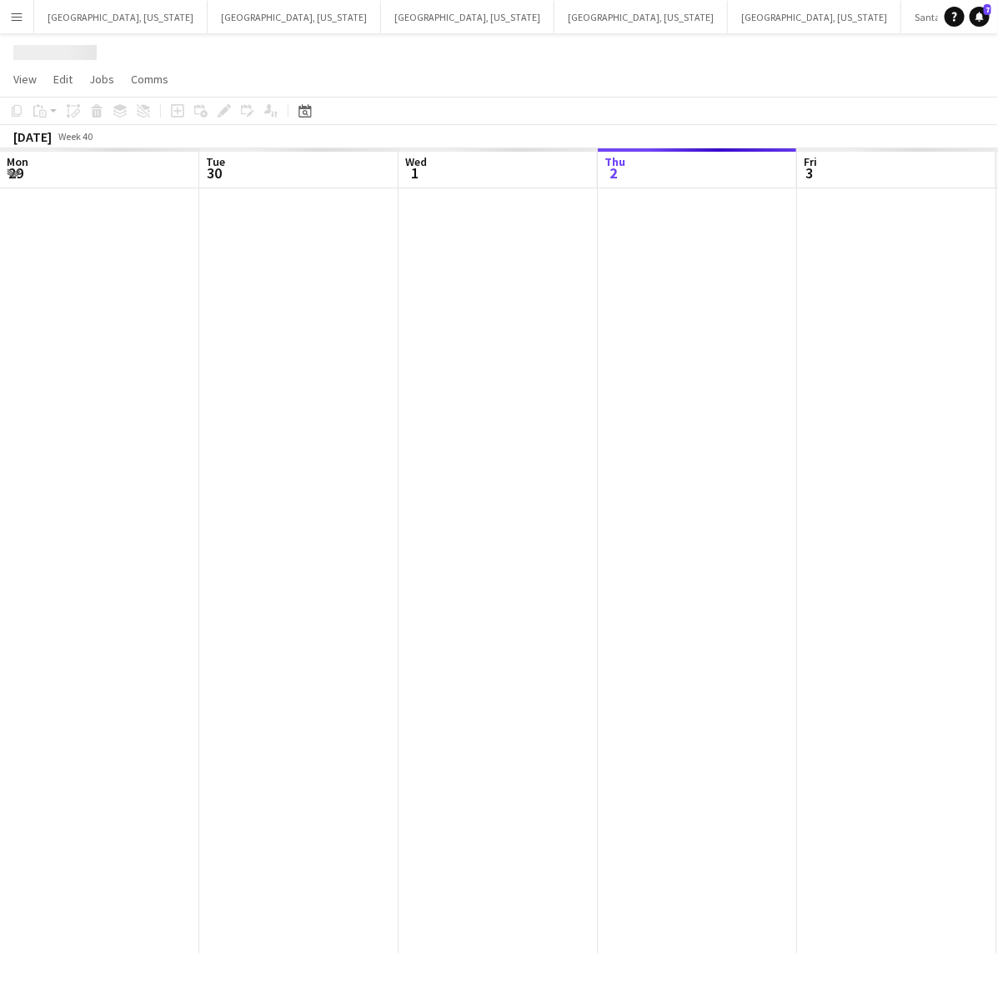
scroll to position [0, 398]
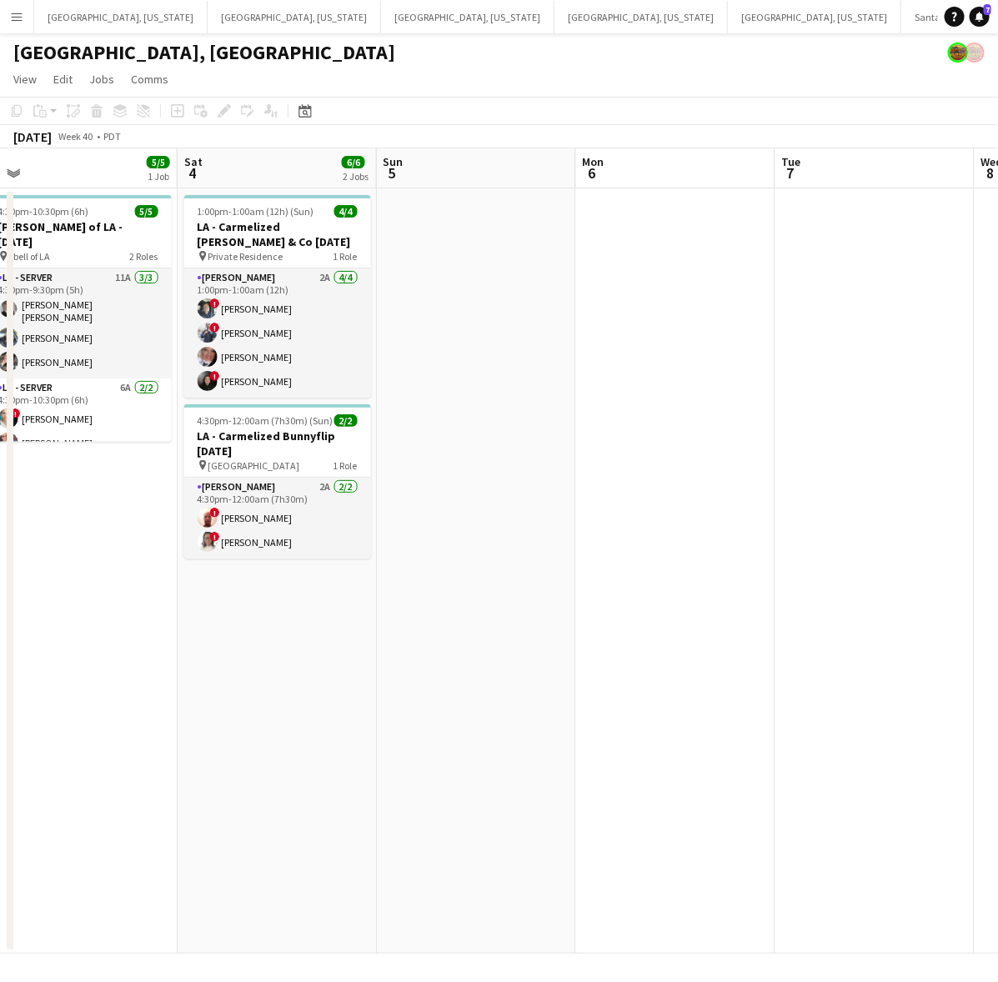
drag, startPoint x: 831, startPoint y: 507, endPoint x: 215, endPoint y: 693, distance: 643.6
click at [221, 693] on app-calendar-viewport "Tue 30 Wed 1 Thu 2 4/4 1 Job Fri 3 5/5 1 Job Sat 4 6/6 2 Jobs Sun 5 Mon 6 Tue 7…" at bounding box center [499, 550] width 998 height 805
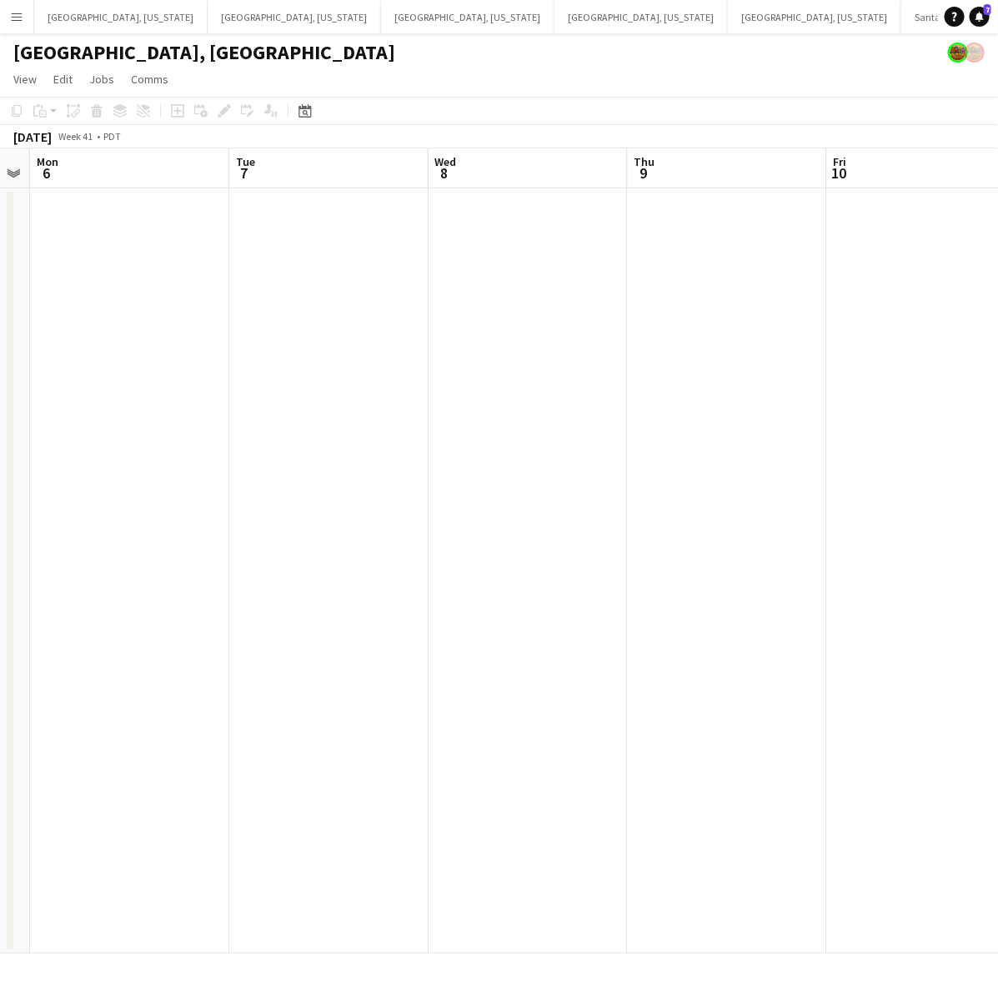
drag, startPoint x: 536, startPoint y: 602, endPoint x: 138, endPoint y: 669, distance: 403.2
click at [140, 669] on app-calendar-viewport "Fri 3 5/5 1 Job Sat 4 6/6 2 Jobs Sun 5 Mon 6 Tue 7 Wed 8 Thu 9 Fri 10 Sat 11 Su…" at bounding box center [499, 550] width 998 height 805
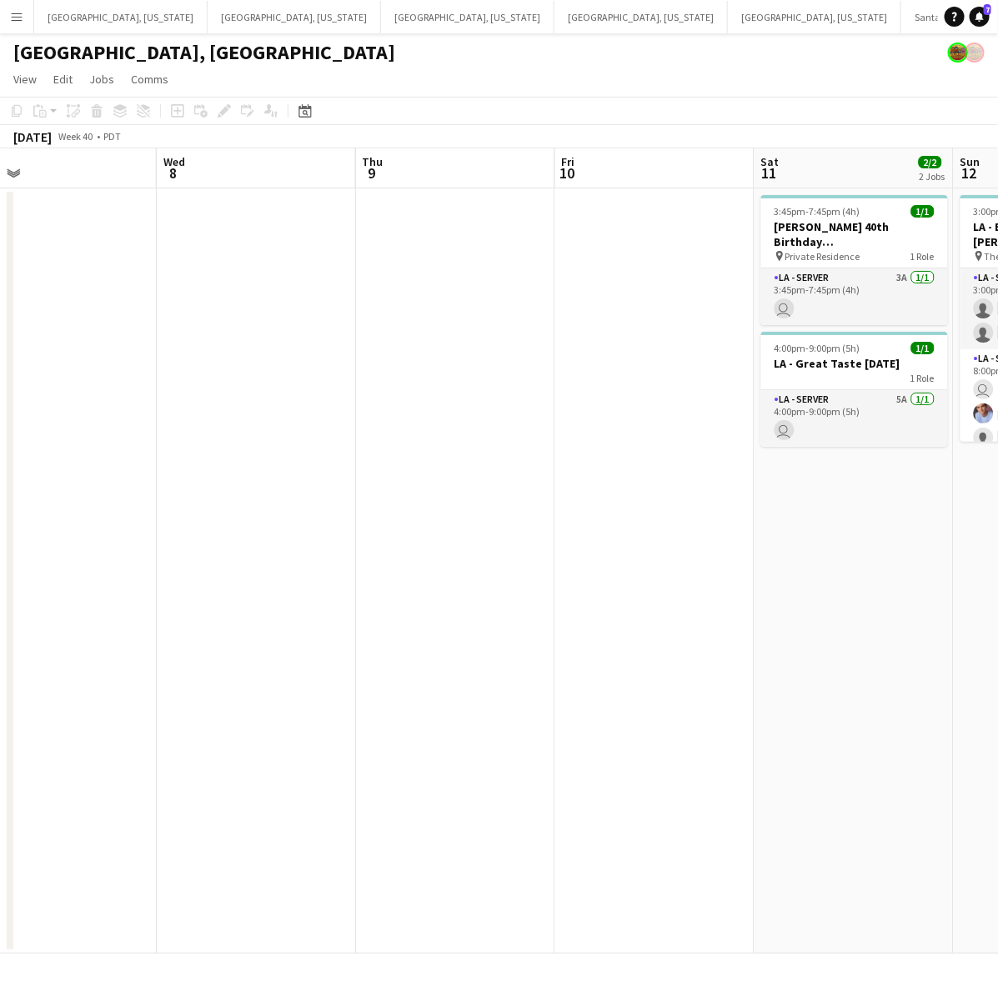
drag, startPoint x: 663, startPoint y: 453, endPoint x: 348, endPoint y: 498, distance: 318.2
click at [388, 488] on app-calendar-viewport "Sat 4 6/6 2 Jobs Sun 5 Mon 6 Tue 7 Wed 8 Thu 9 Fri 10 Sat 11 2/2 2 Jobs Sun 12 …" at bounding box center [499, 550] width 998 height 805
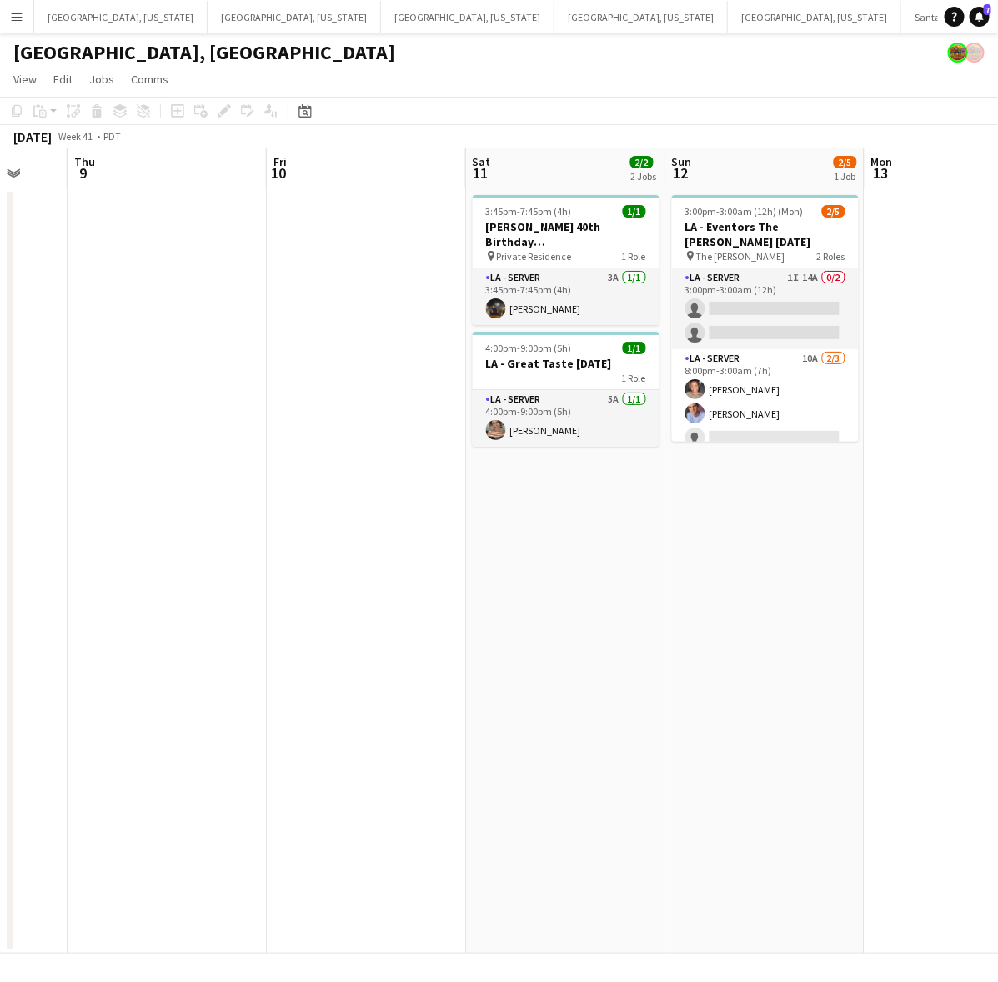
drag, startPoint x: 732, startPoint y: 350, endPoint x: 454, endPoint y: 480, distance: 306.5
click at [454, 480] on app-calendar-viewport "Mon 6 Tue 7 Wed 8 Thu 9 Fri 10 Sat 11 2/2 2 Jobs Sun 12 2/5 1 Job Mon 13 Tue 14…" at bounding box center [499, 550] width 998 height 805
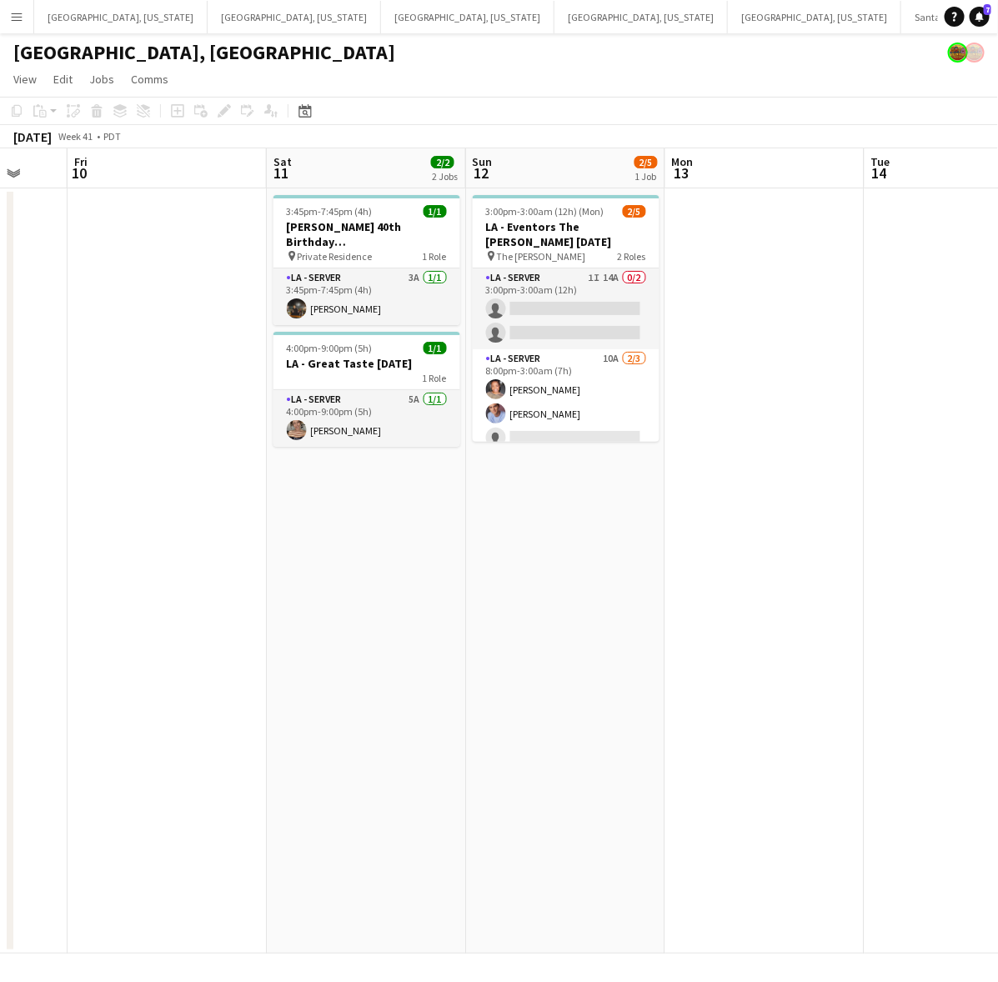
scroll to position [0, 539]
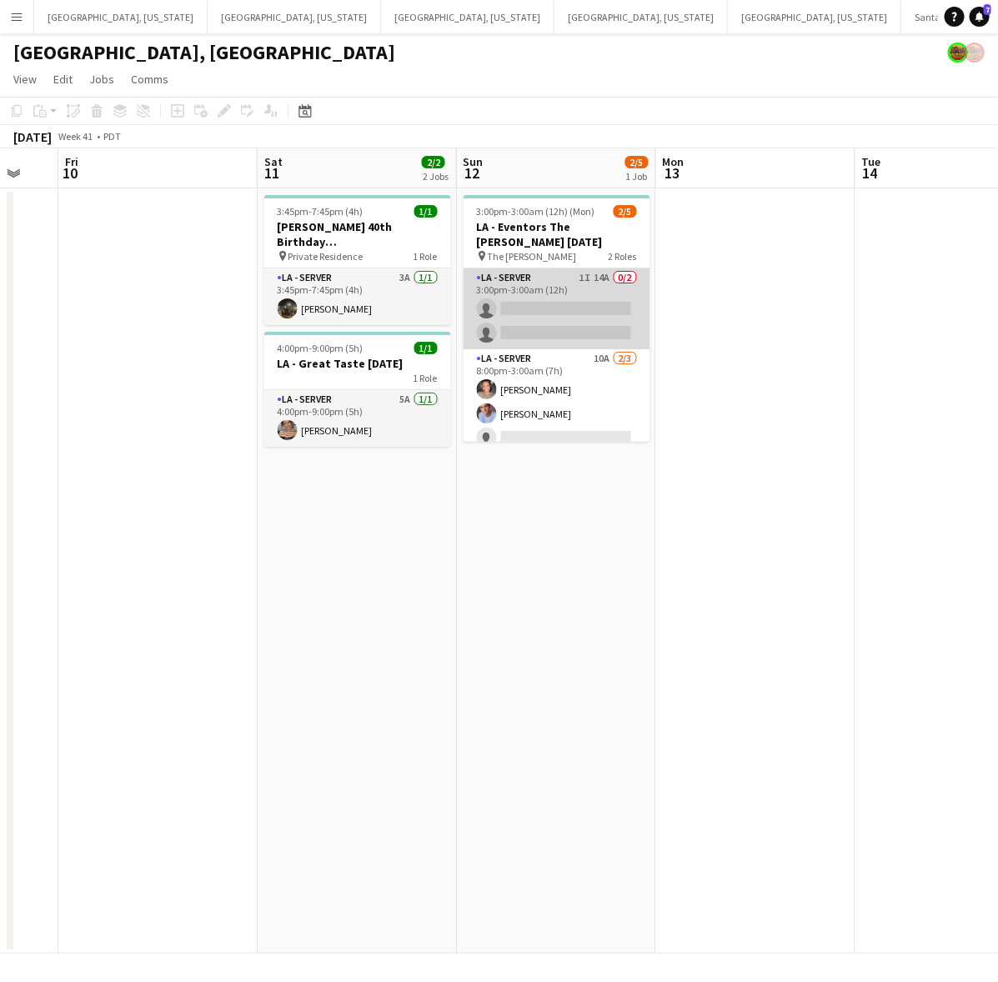
click at [563, 317] on app-card-role "LA - Server 1I 14A 0/2 3:00pm-3:00am (12h) single-neutral-actions single-neutra…" at bounding box center [556, 308] width 187 height 81
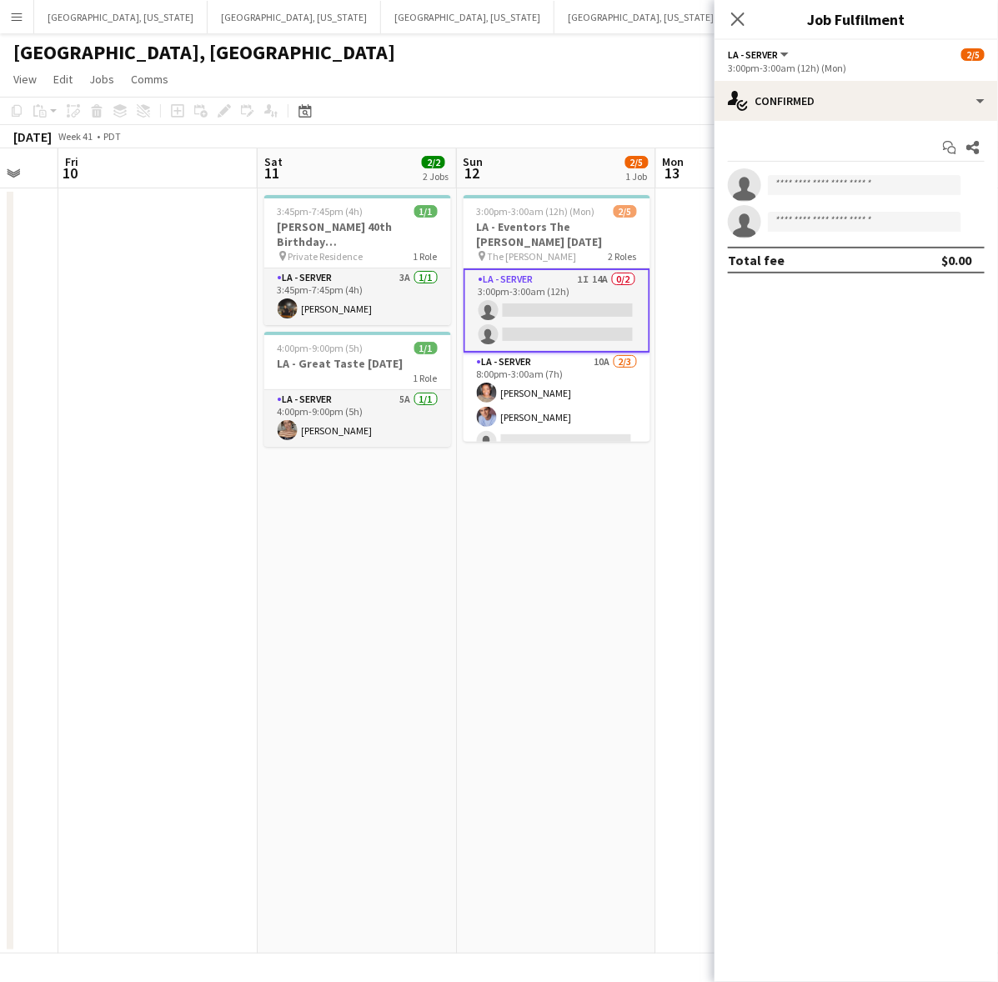
click at [847, 75] on app-options-switcher "LA - Server All roles LA - Server 2/5 3:00pm-3:00am (12h) (Mon)" at bounding box center [855, 60] width 283 height 41
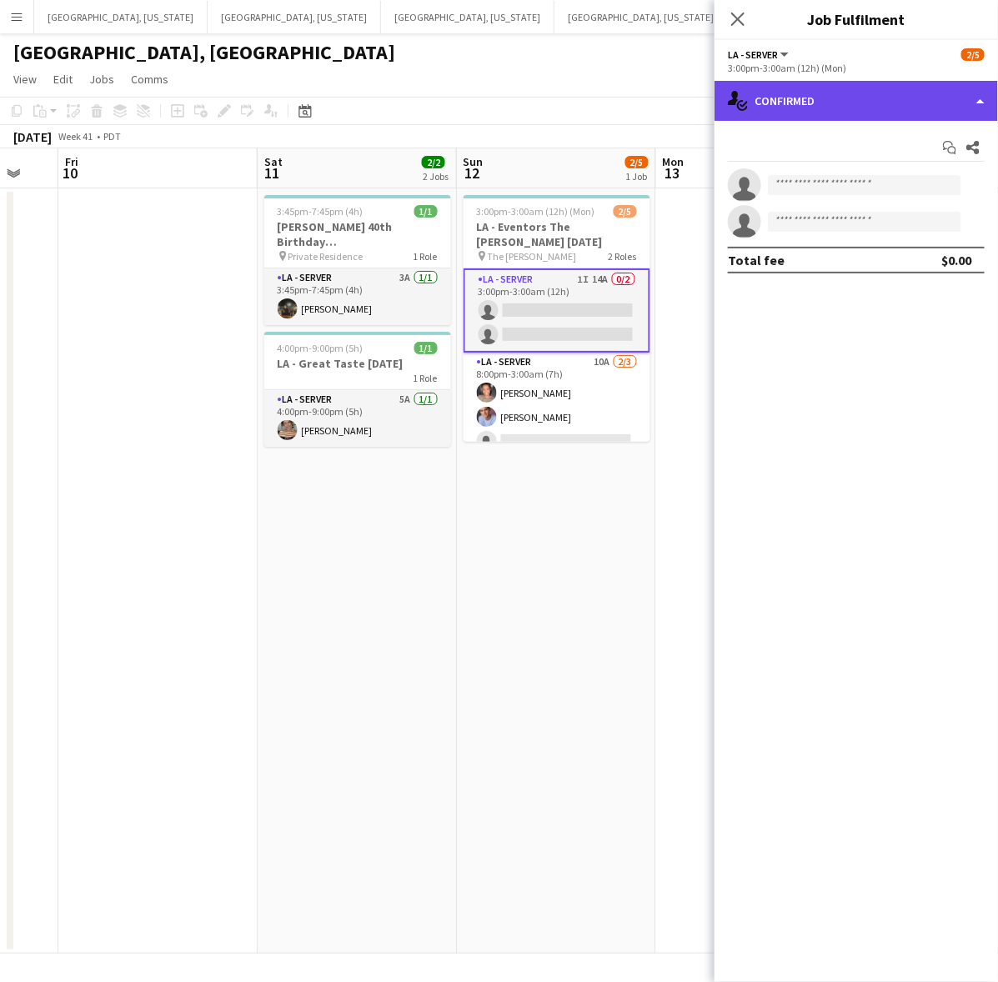
click at [852, 89] on div "single-neutral-actions-check-2 Confirmed" at bounding box center [855, 101] width 283 height 40
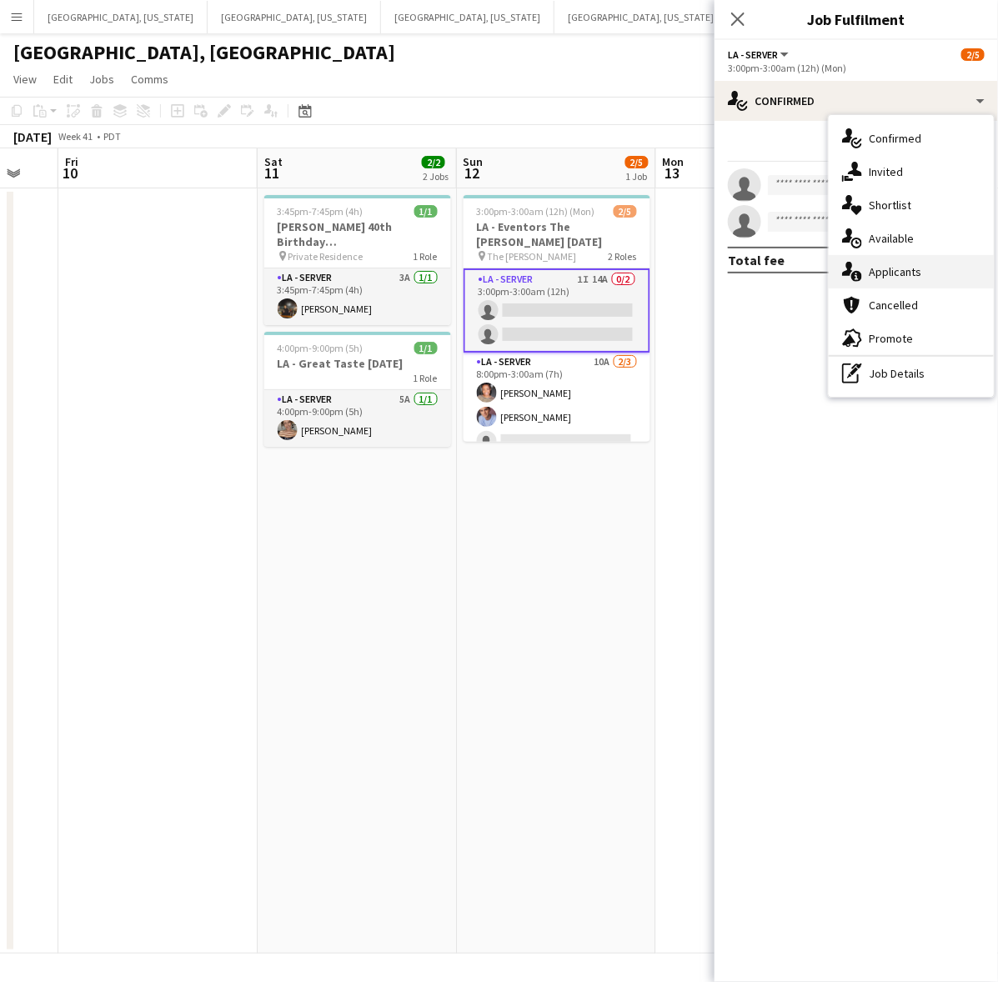
click at [903, 263] on div "single-neutral-actions-information Applicants" at bounding box center [910, 271] width 165 height 33
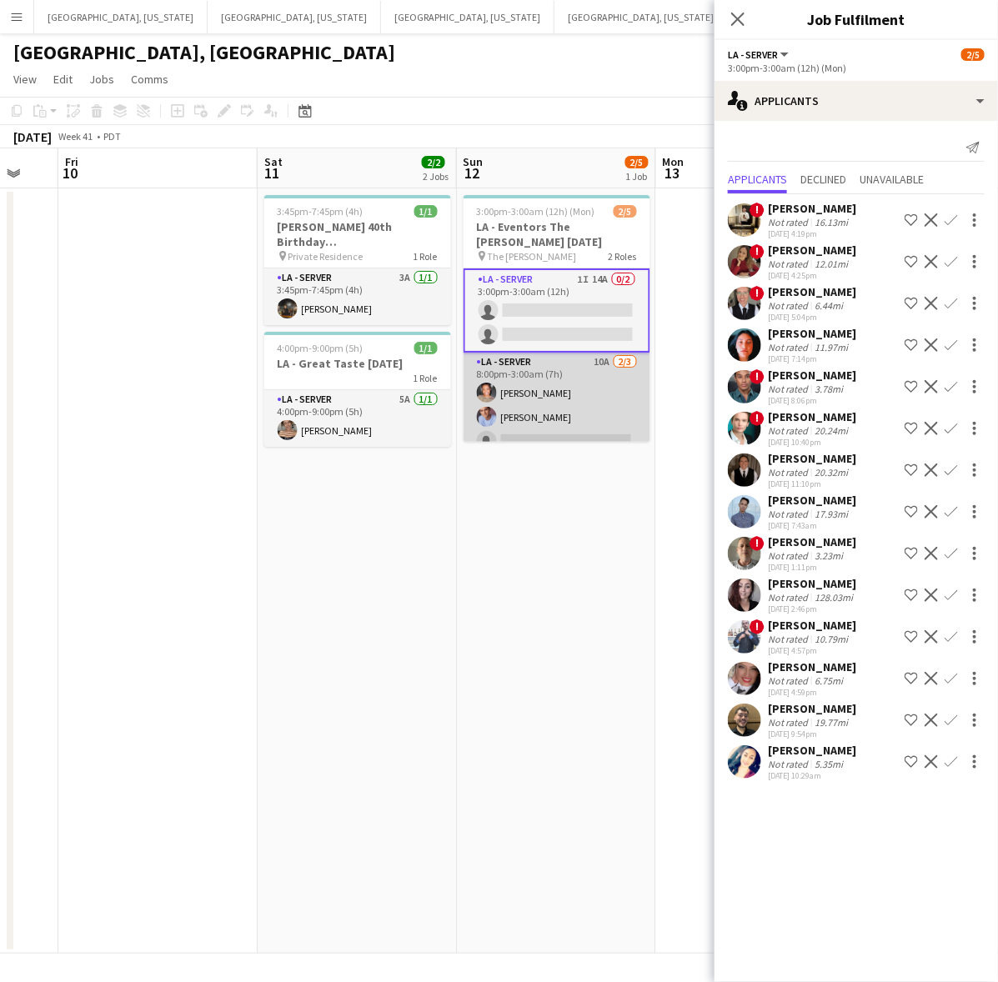
click at [569, 381] on app-card-role "LA - Server 10A 2/3 8:00pm-3:00am (7h) Angela O’Leary Robert Solomon single-neu…" at bounding box center [556, 405] width 187 height 105
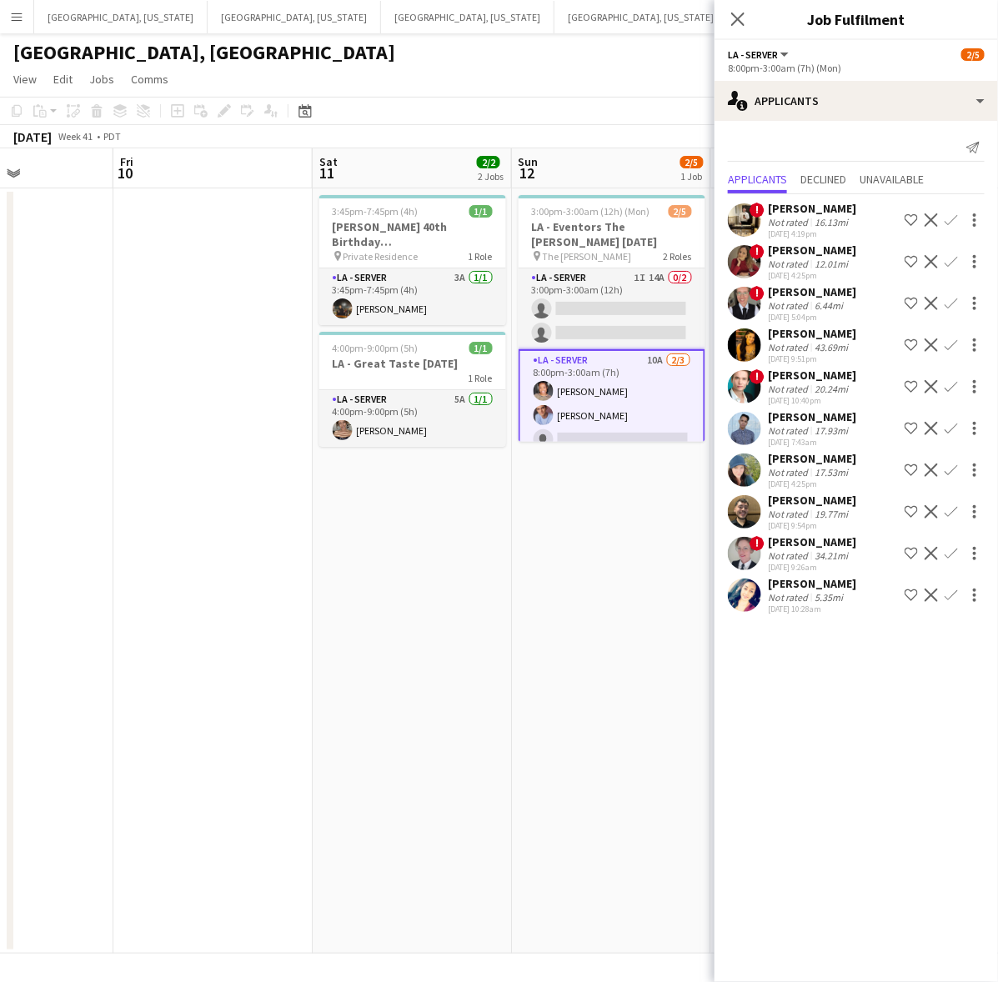
scroll to position [0, 454]
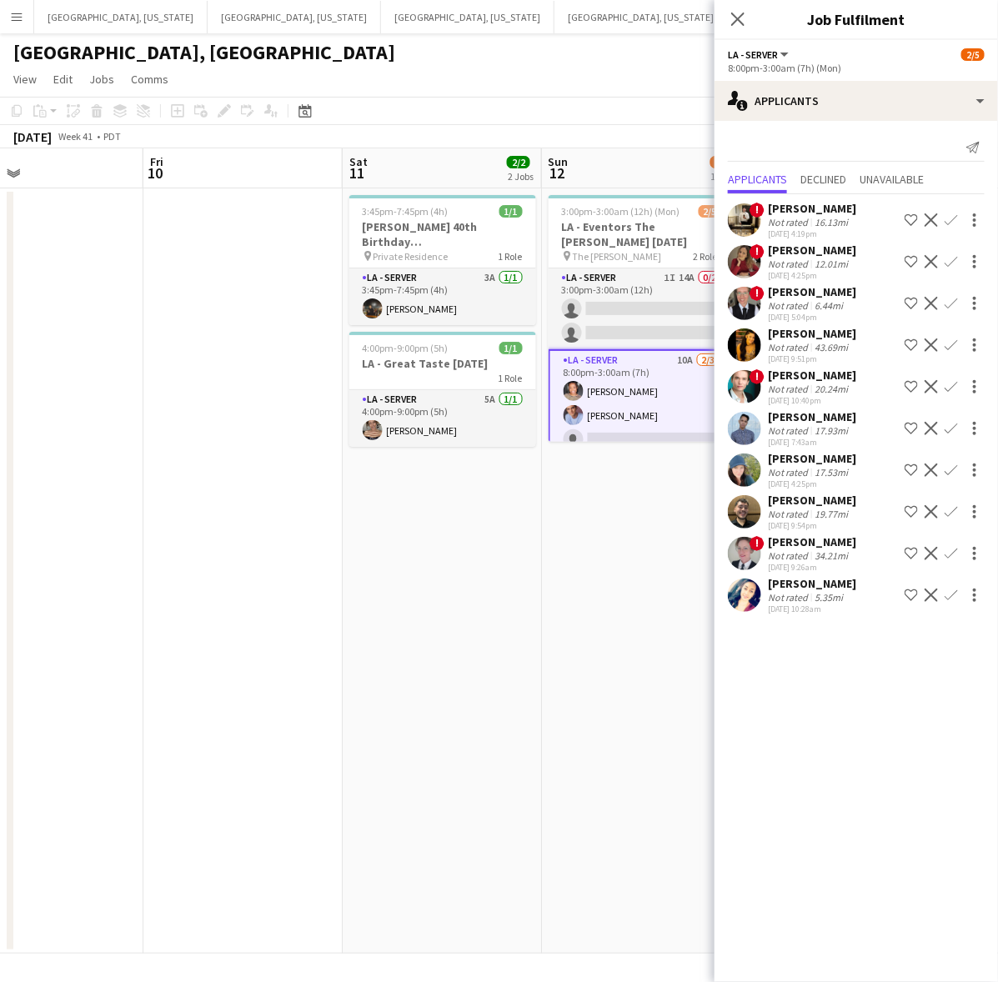
drag, startPoint x: 206, startPoint y: 538, endPoint x: 290, endPoint y: 518, distance: 86.7
click at [290, 518] on app-calendar-viewport "Tue 7 Wed 8 Thu 9 Fri 10 Sat 11 2/2 2 Jobs Sun 12 2/5 1 Job Mon 13 Tue 14 Wed 1…" at bounding box center [499, 550] width 998 height 805
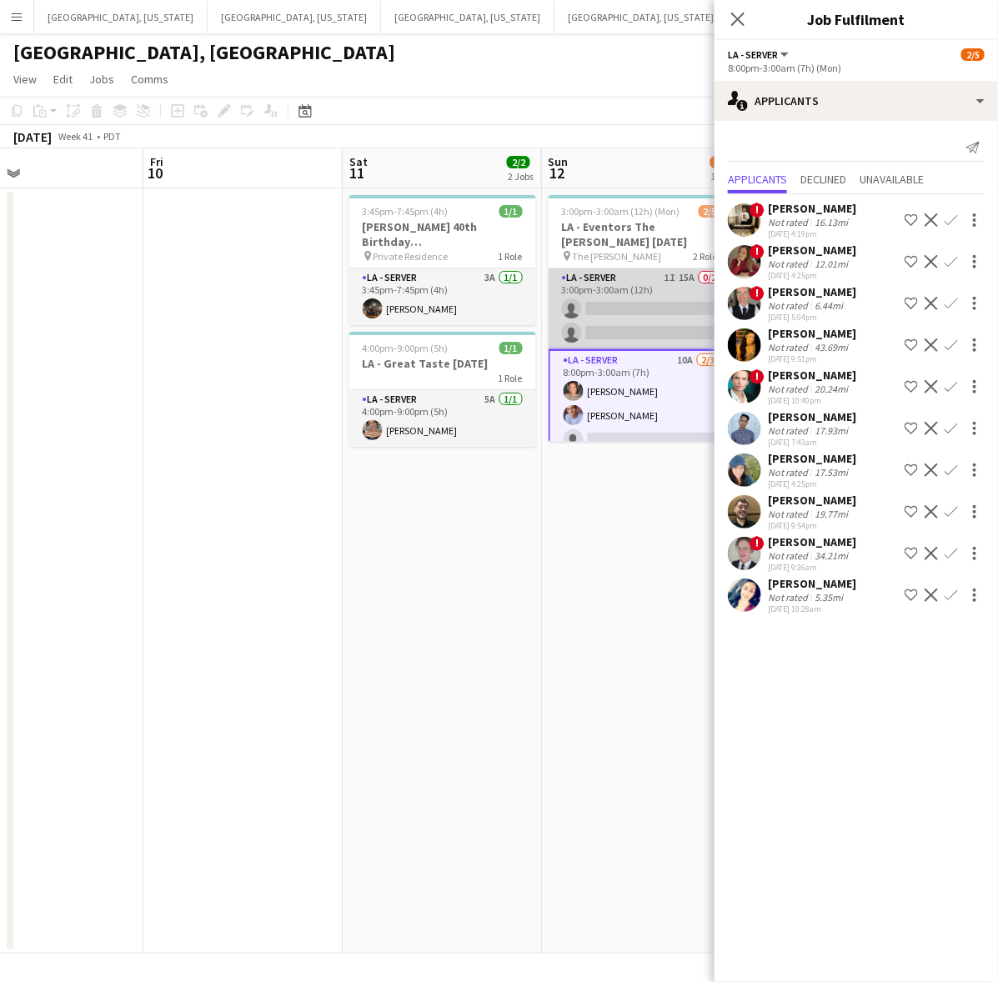
click at [602, 313] on app-card-role "LA - Server 1I 15A 0/2 3:00pm-3:00am (12h) single-neutral-actions single-neutra…" at bounding box center [641, 308] width 187 height 81
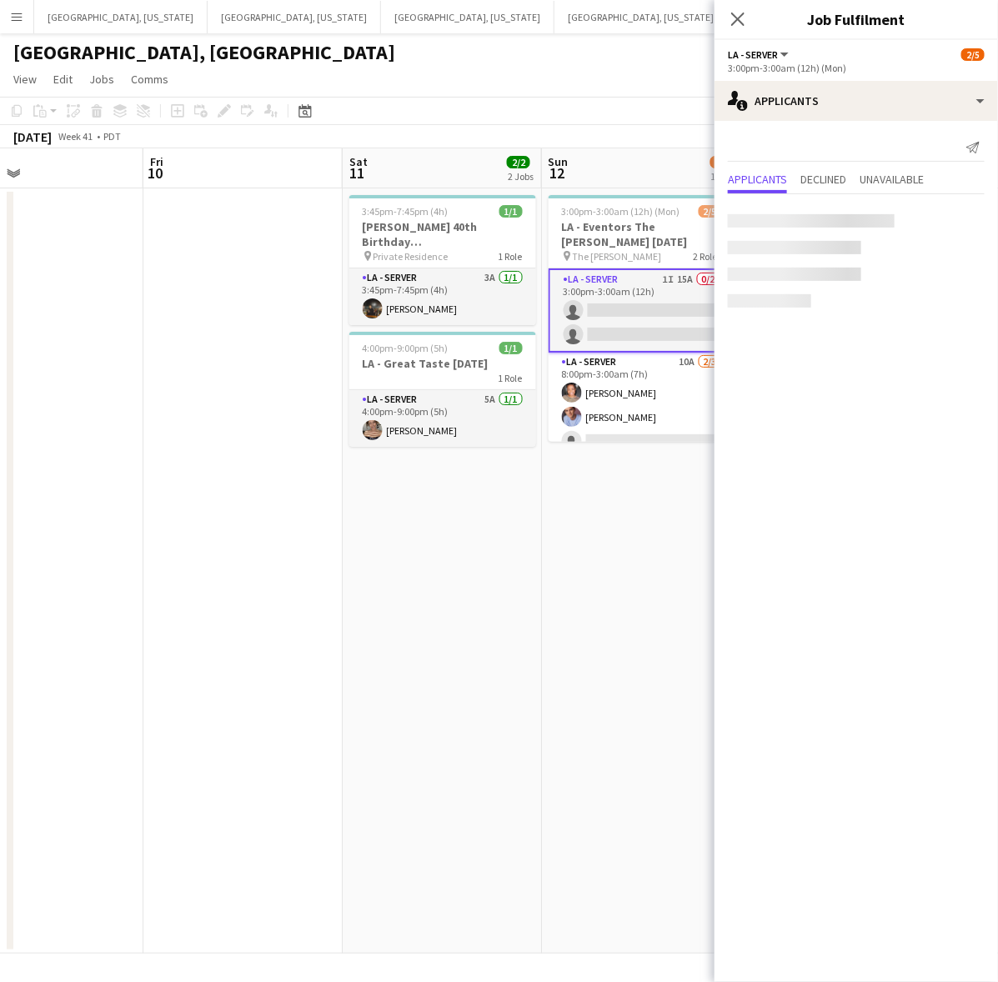
scroll to position [0, 455]
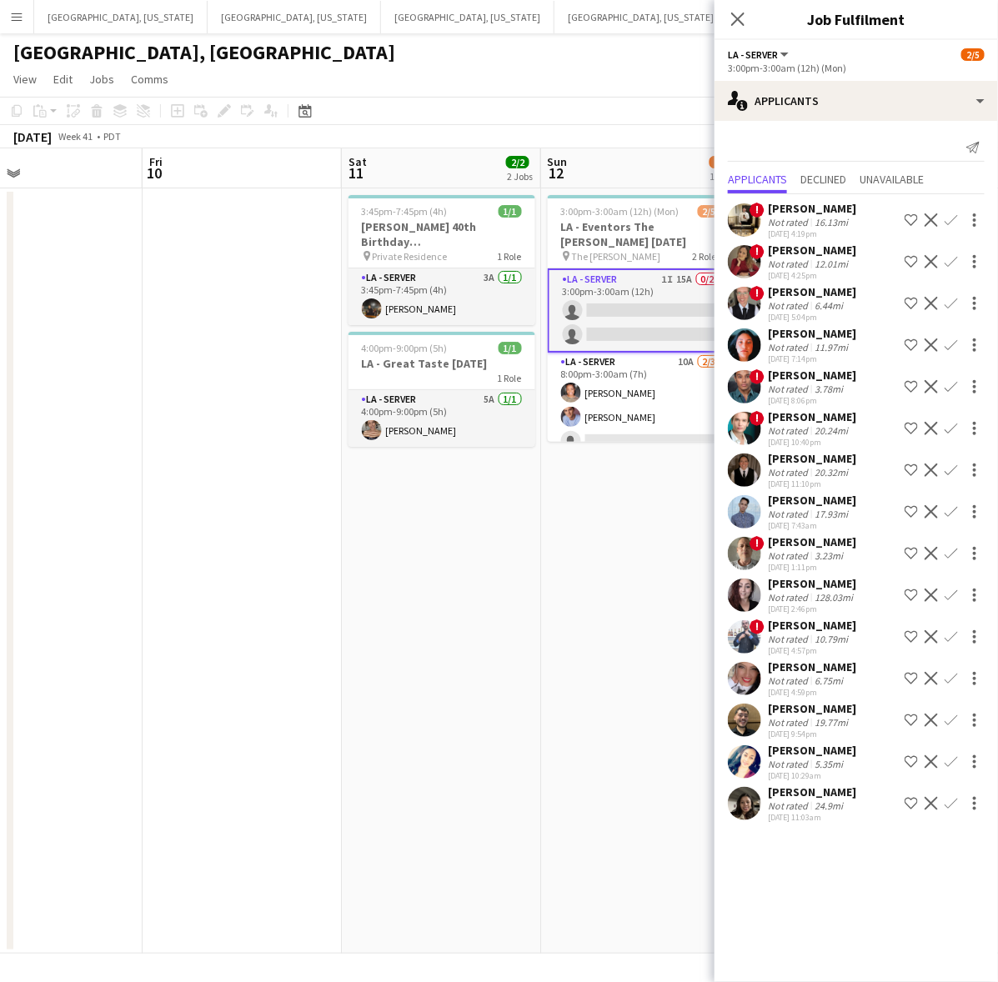
click at [639, 301] on app-card-role "LA - Server 1I 15A 0/2 3:00pm-3:00am (12h) single-neutral-actions single-neutra…" at bounding box center [641, 310] width 187 height 84
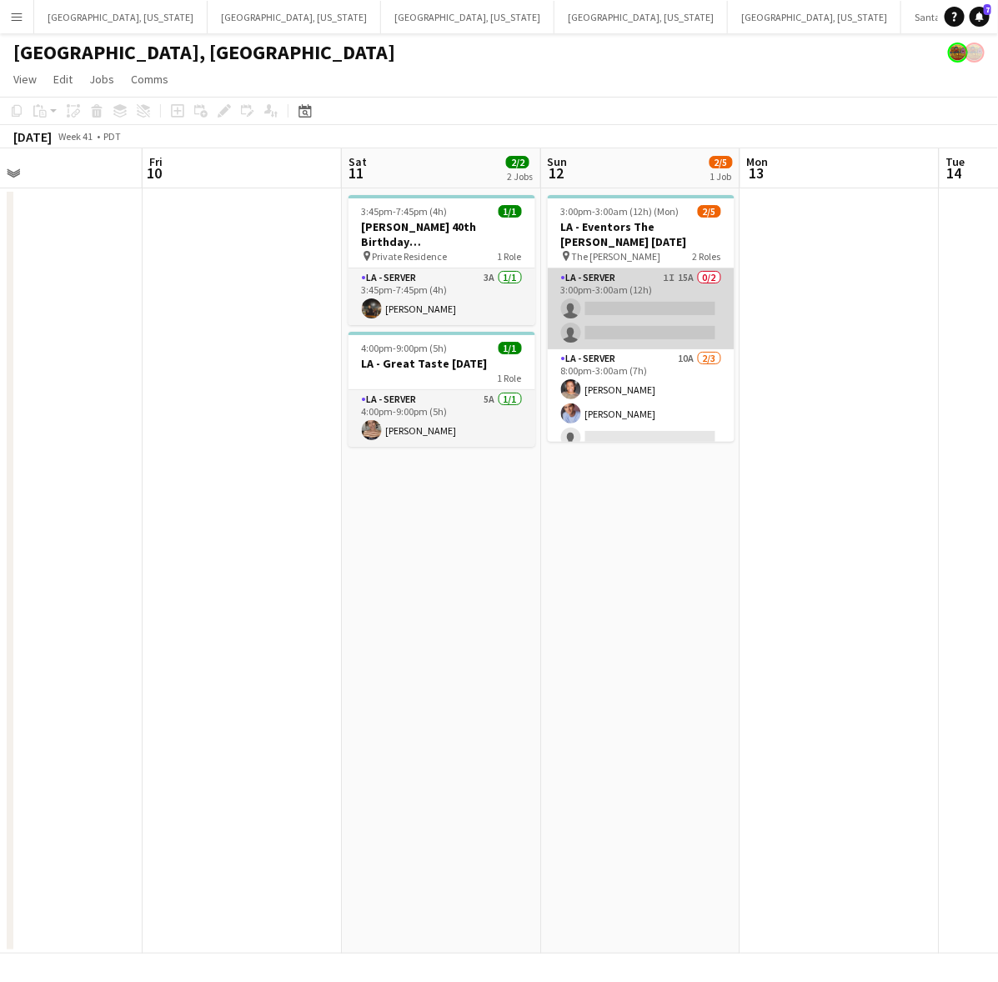
click at [639, 300] on app-card-role "LA - Server 1I 15A 0/2 3:00pm-3:00am (12h) single-neutral-actions single-neutra…" at bounding box center [641, 308] width 187 height 81
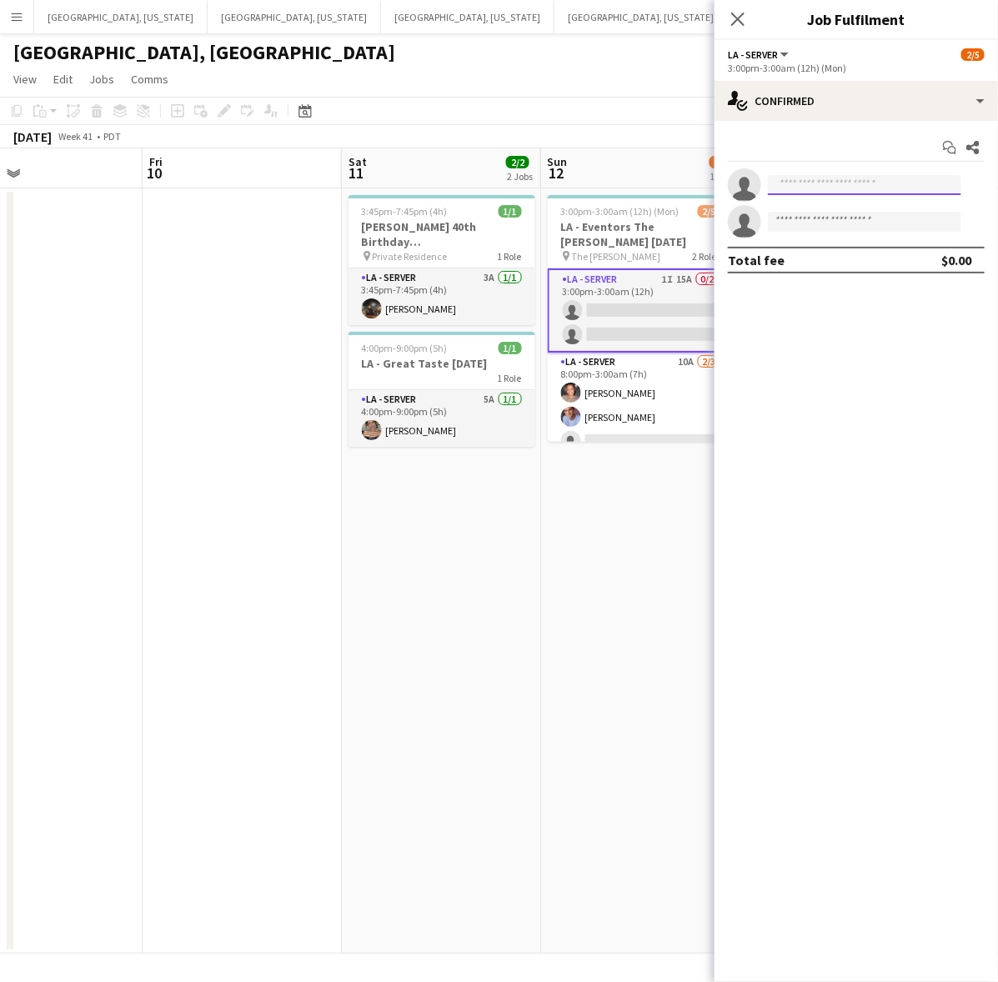
click at [832, 183] on input at bounding box center [864, 185] width 193 height 20
type input "*******"
click at [832, 218] on span "trinity3c@gmail.com" at bounding box center [864, 222] width 167 height 13
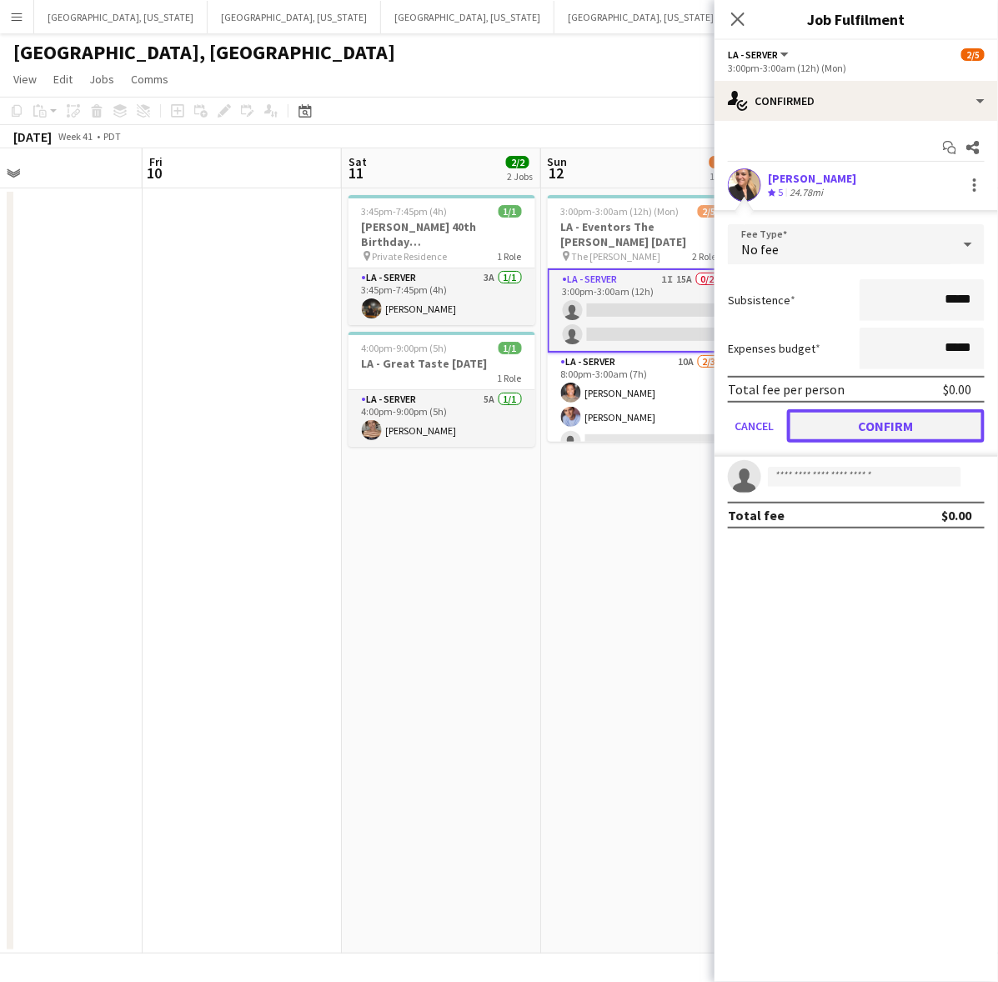
click at [927, 431] on button "Confirm" at bounding box center [886, 425] width 198 height 33
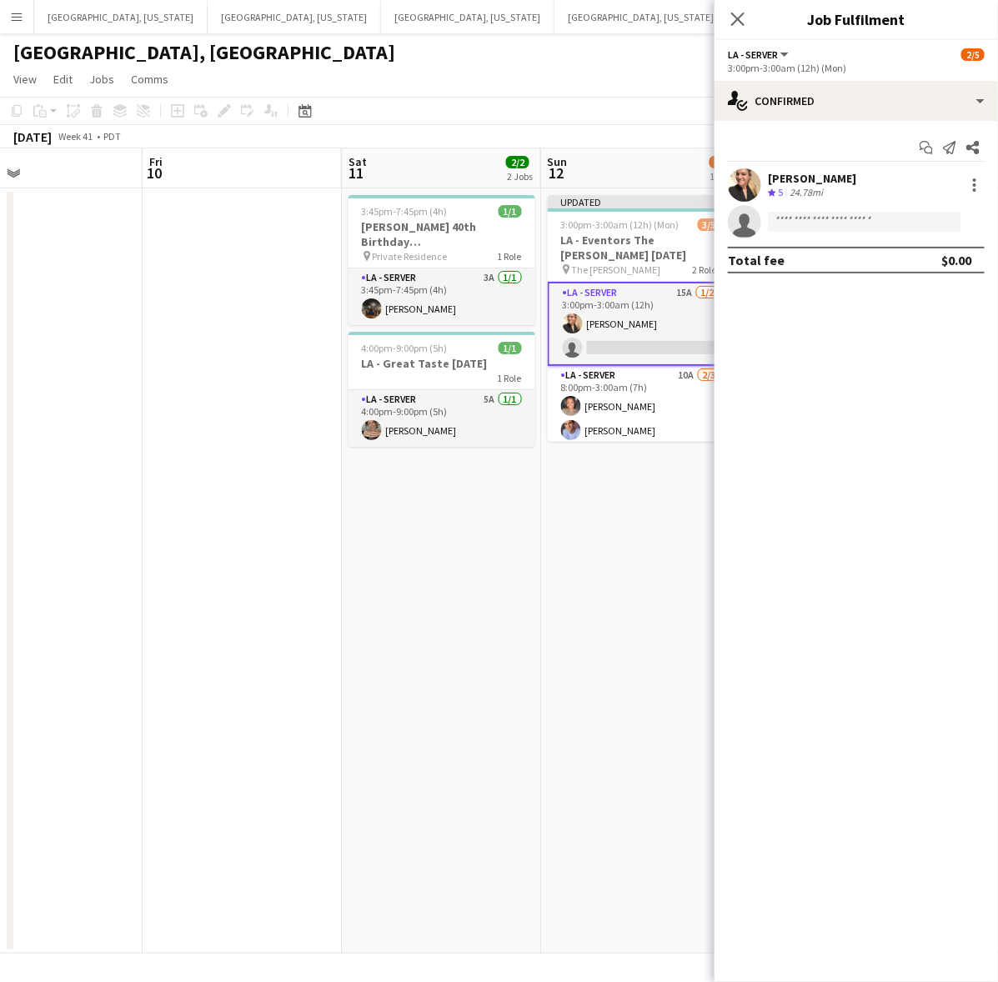
click at [485, 603] on app-date-cell "3:45pm-7:45pm (4h) 1/1 OC - Leona 40th Birthday 10.11.25 pin Private Residence …" at bounding box center [441, 570] width 199 height 765
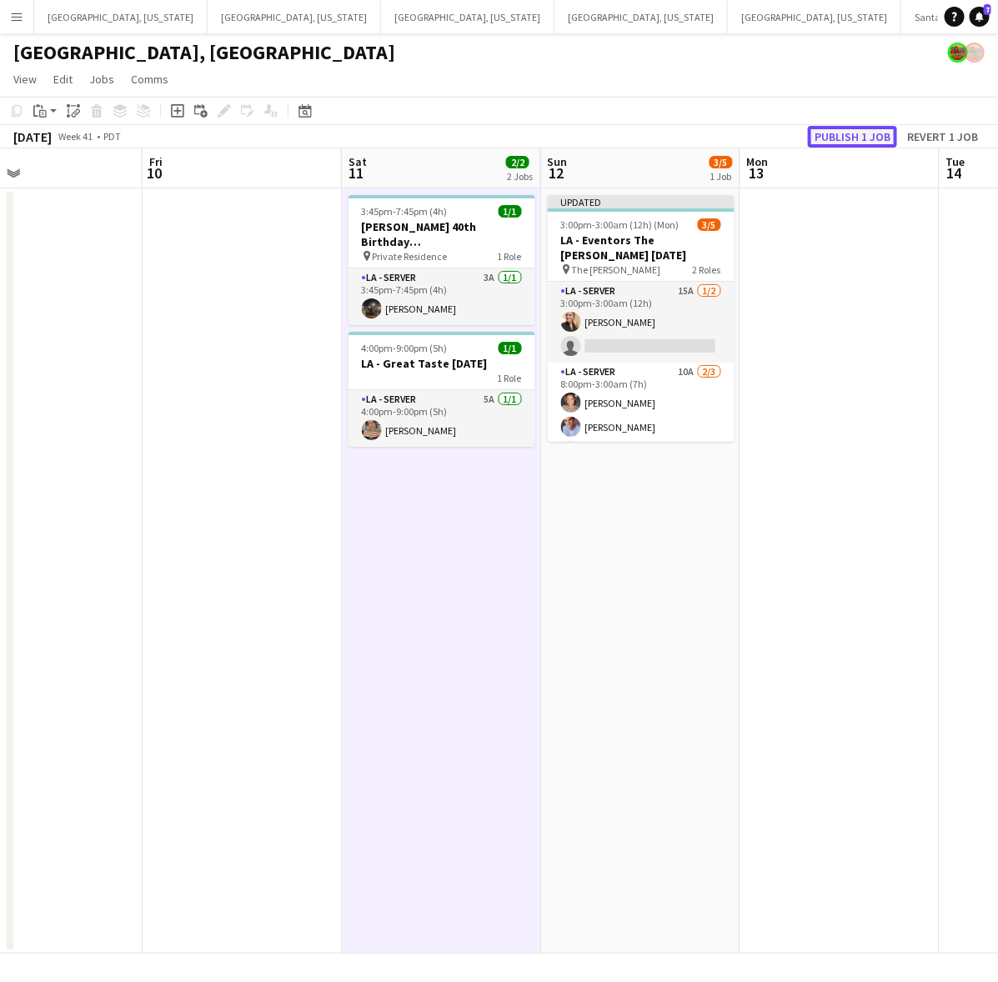
click at [871, 139] on button "Publish 1 job" at bounding box center [852, 137] width 89 height 22
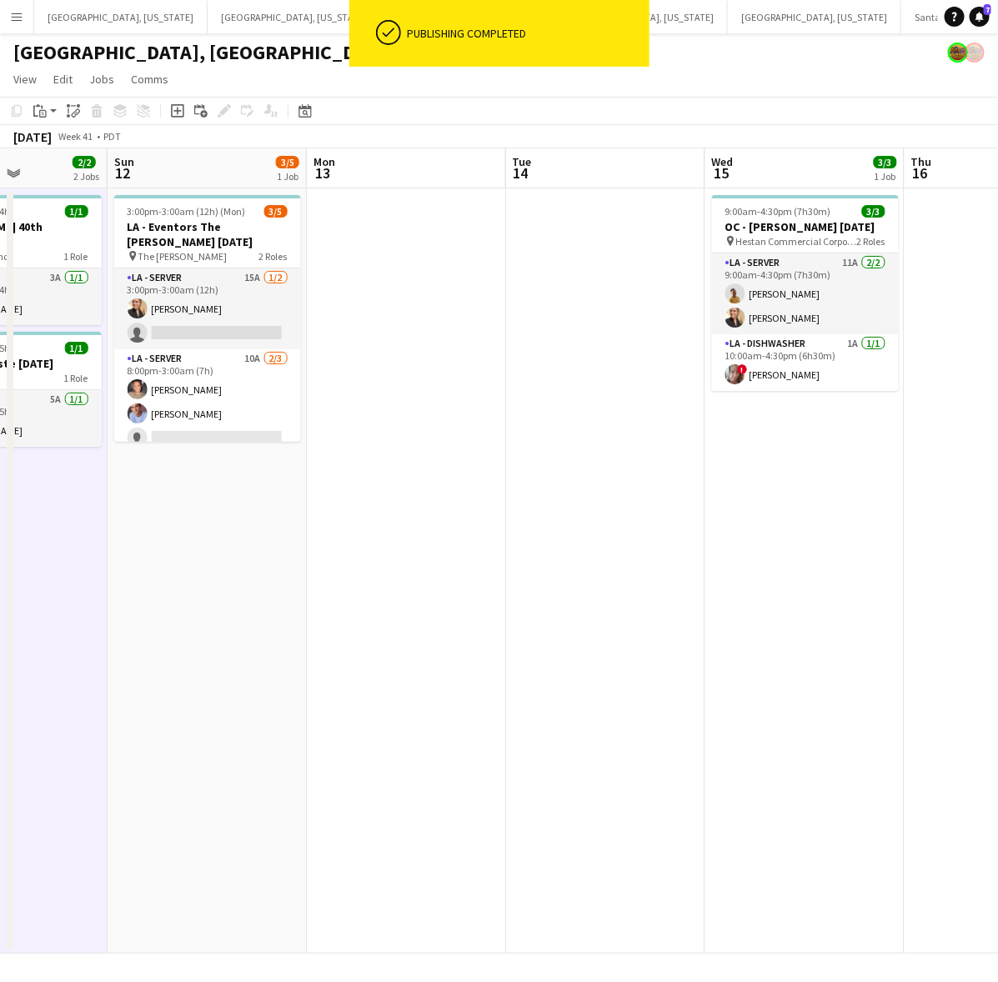
drag, startPoint x: 551, startPoint y: 476, endPoint x: 443, endPoint y: 518, distance: 116.4
click at [443, 518] on app-calendar-viewport "Thu 9 Fri 10 Sat 11 2/2 2 Jobs Sun 12 3/5 1 Job Mon 13 Tue 14 Wed 15 3/3 1 Job …" at bounding box center [499, 550] width 998 height 805
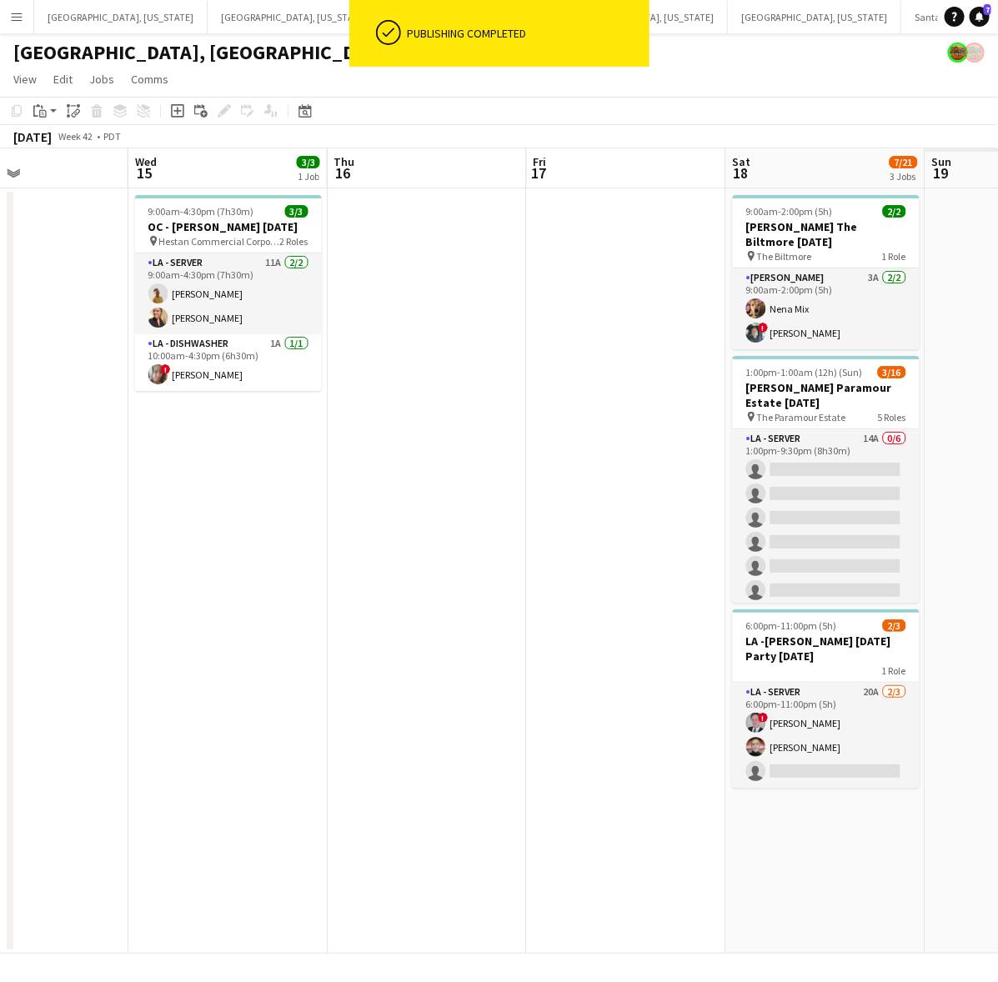
scroll to position [0, 481]
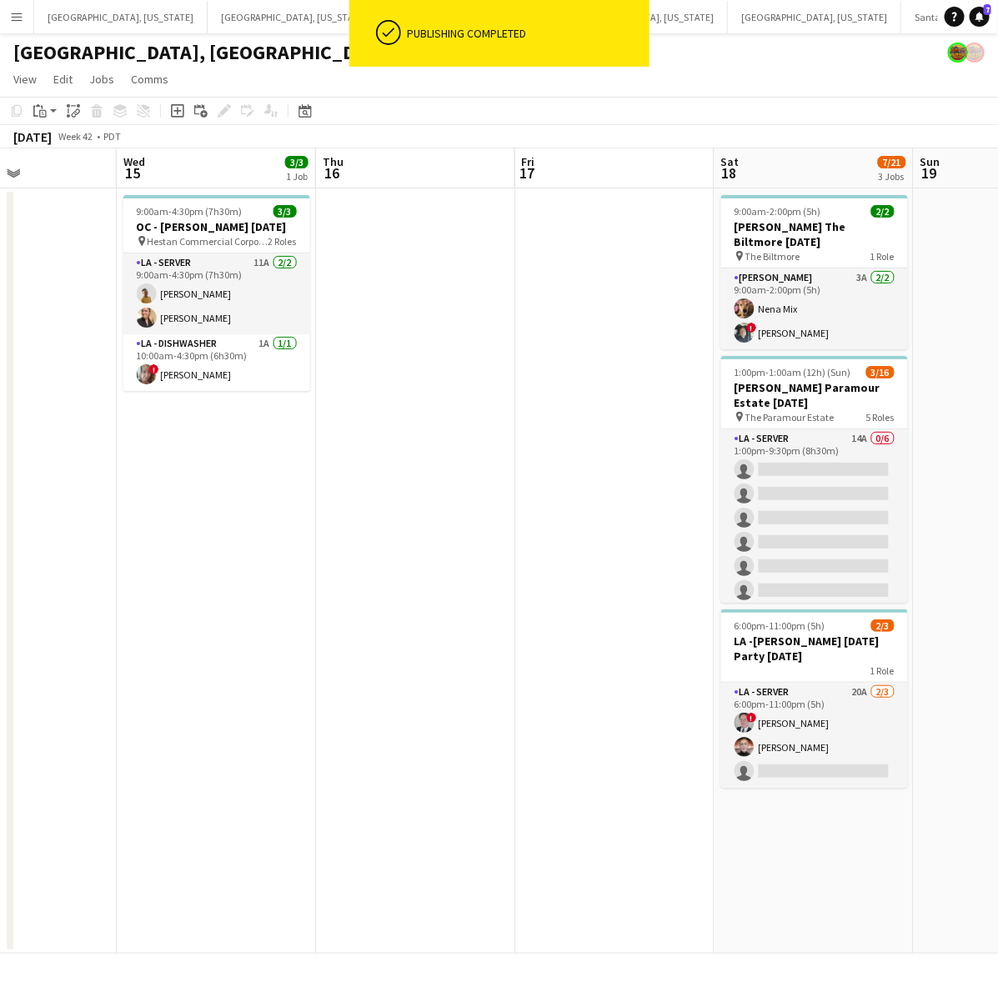
drag, startPoint x: 856, startPoint y: 427, endPoint x: 330, endPoint y: 589, distance: 550.4
click at [330, 589] on app-calendar-viewport "Sun 12 3/5 1 Job Mon 13 Tue 14 Wed 15 3/3 1 Job Thu 16 Fri 17 Sat 18 7/21 3 Job…" at bounding box center [499, 550] width 998 height 805
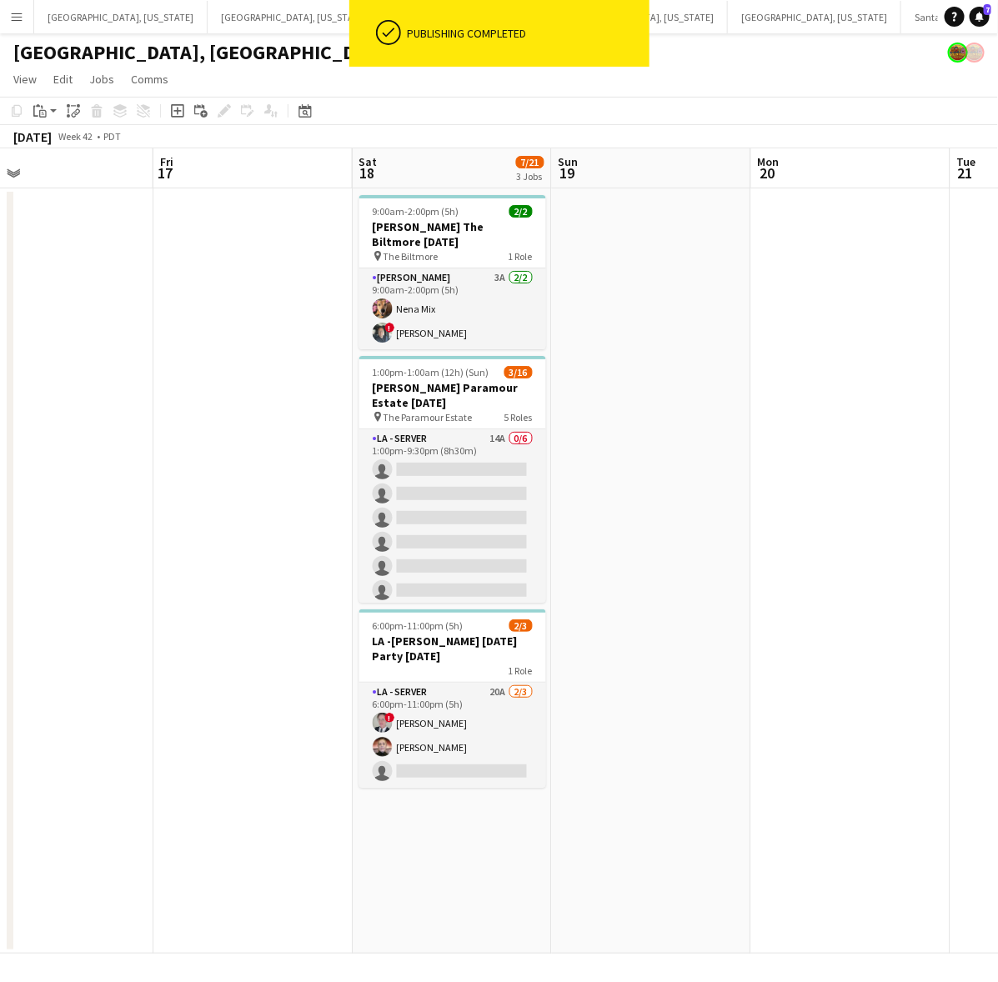
scroll to position [0, 583]
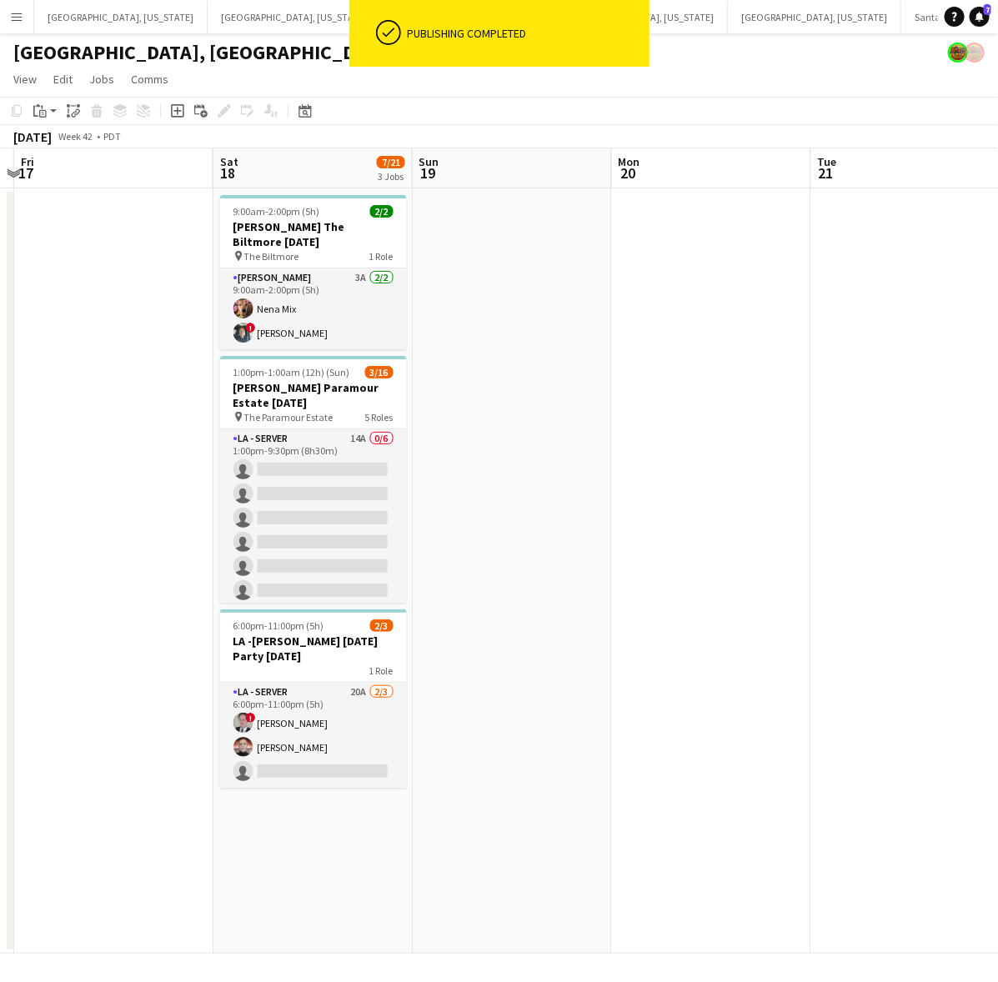
drag, startPoint x: 577, startPoint y: 508, endPoint x: 77, endPoint y: 698, distance: 534.6
click at [77, 698] on app-calendar-viewport "Tue 14 Wed 15 3/3 1 Job Thu 16 Fri 17 Sat 18 7/21 3 Jobs Sun 19 Mon 20 Tue 21 W…" at bounding box center [499, 550] width 998 height 805
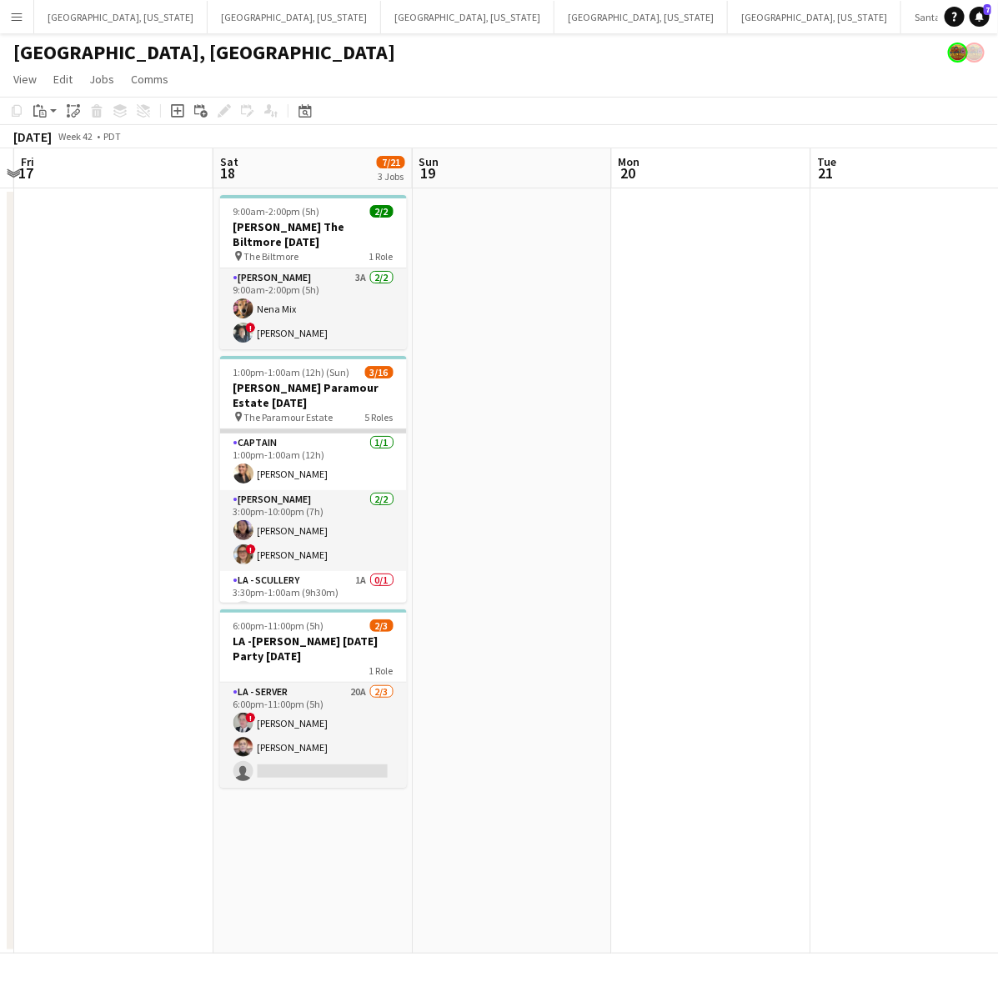
scroll to position [169, 0]
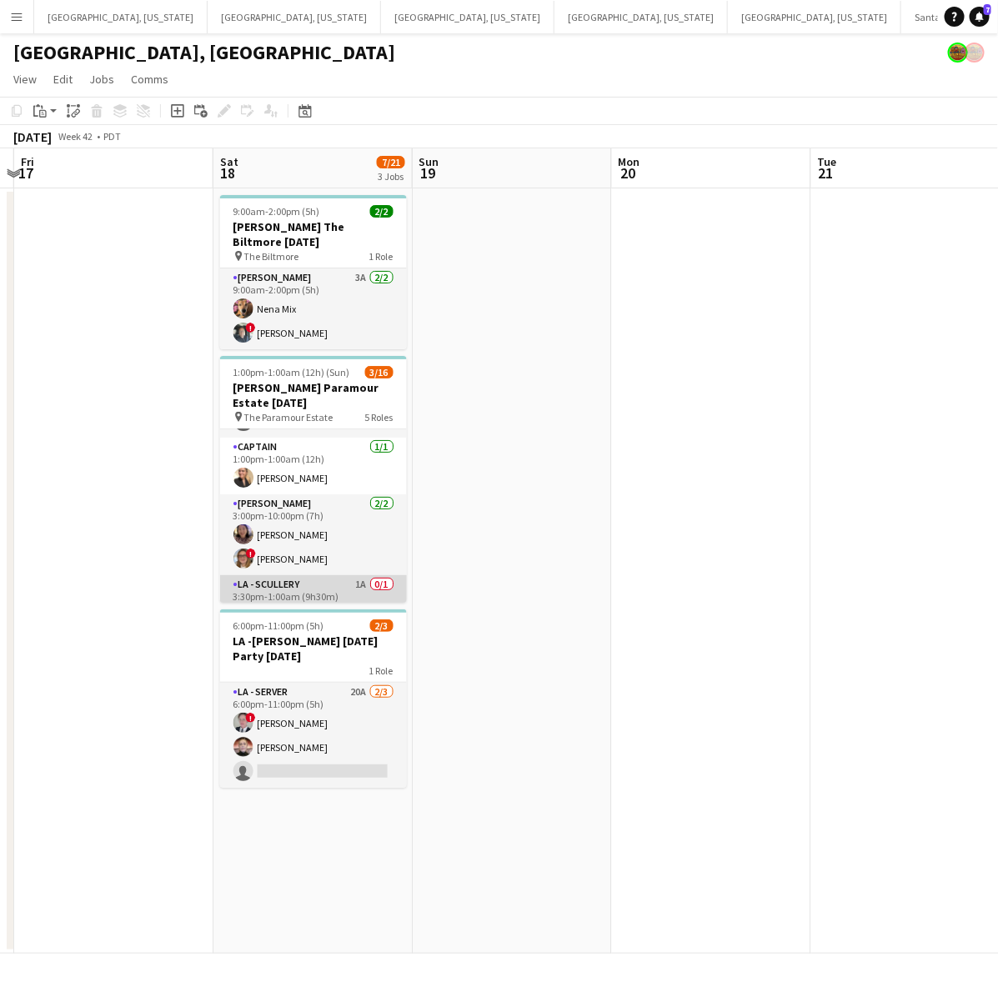
click at [317, 588] on app-card-role "LA - Scullery 1A 0/1 3:30pm-1:00am (9h30m) single-neutral-actions" at bounding box center [313, 603] width 187 height 57
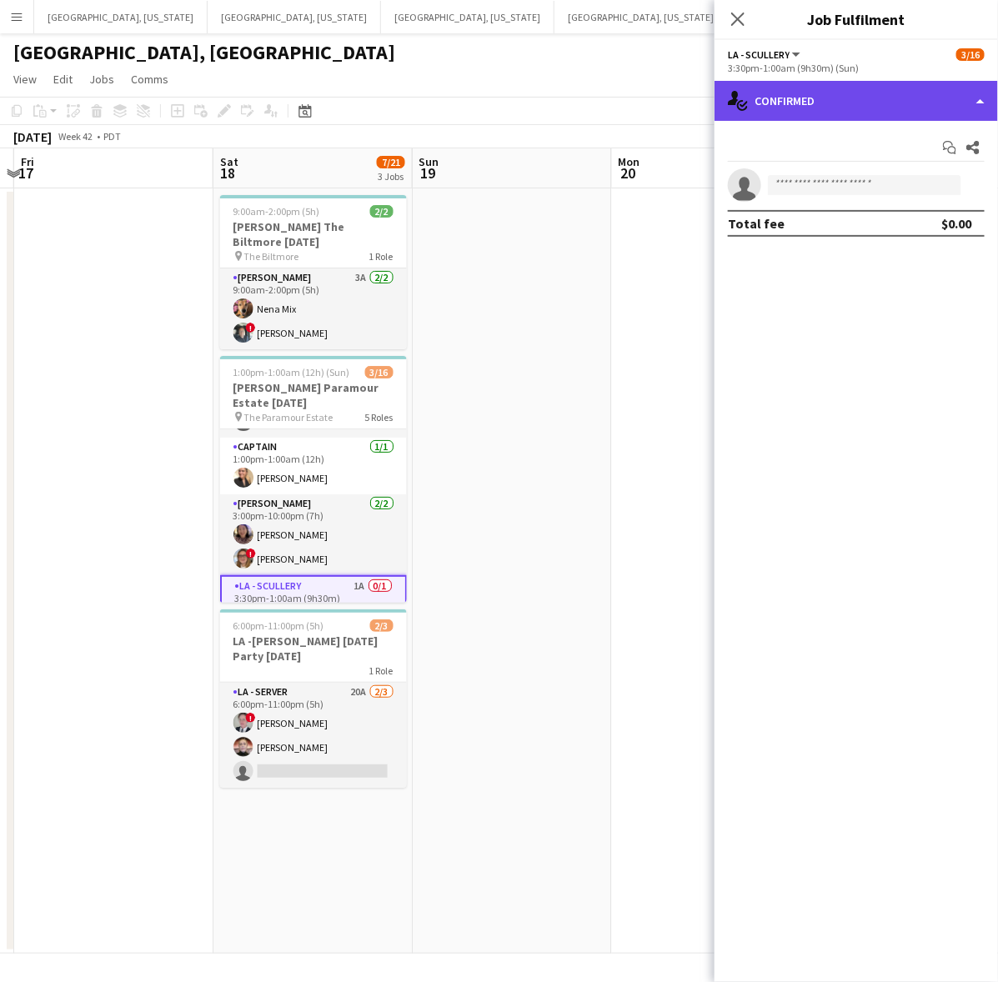
click at [817, 119] on div "single-neutral-actions-check-2 Confirmed" at bounding box center [855, 101] width 283 height 40
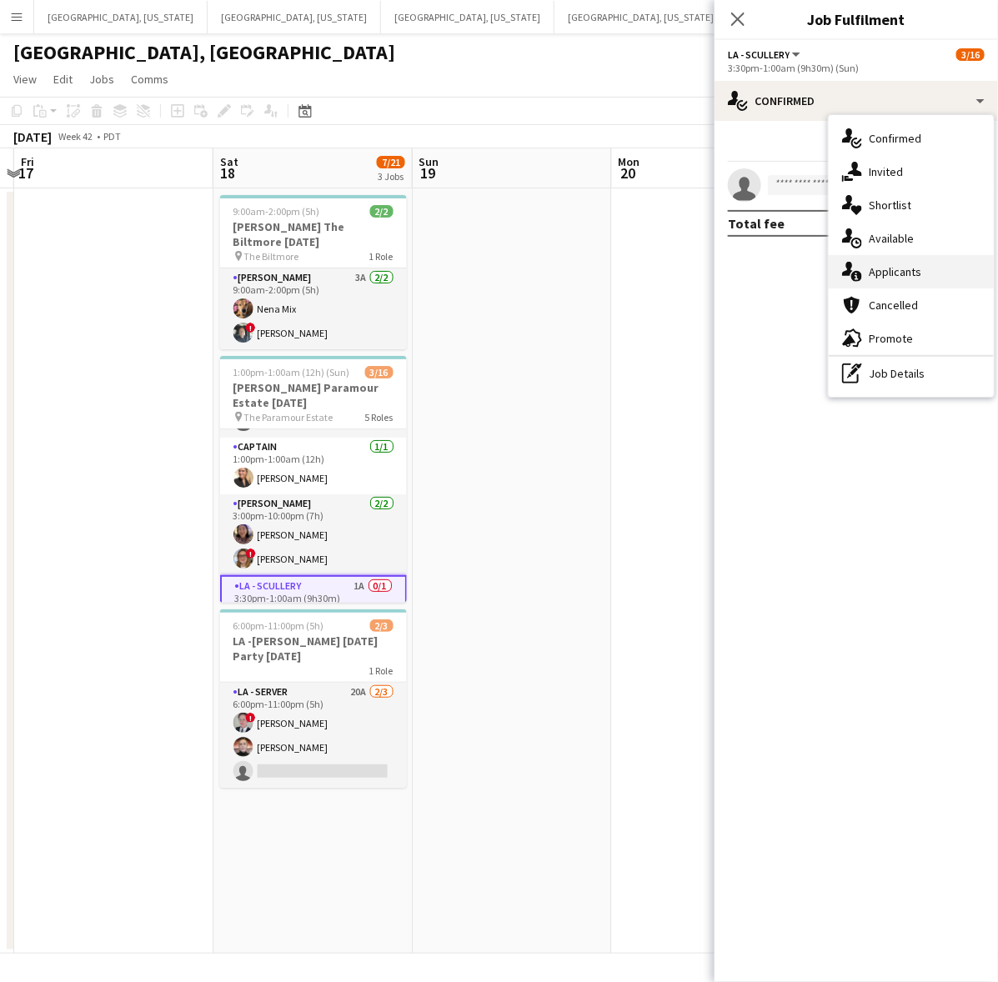
click at [897, 273] on span "Applicants" at bounding box center [894, 271] width 53 height 15
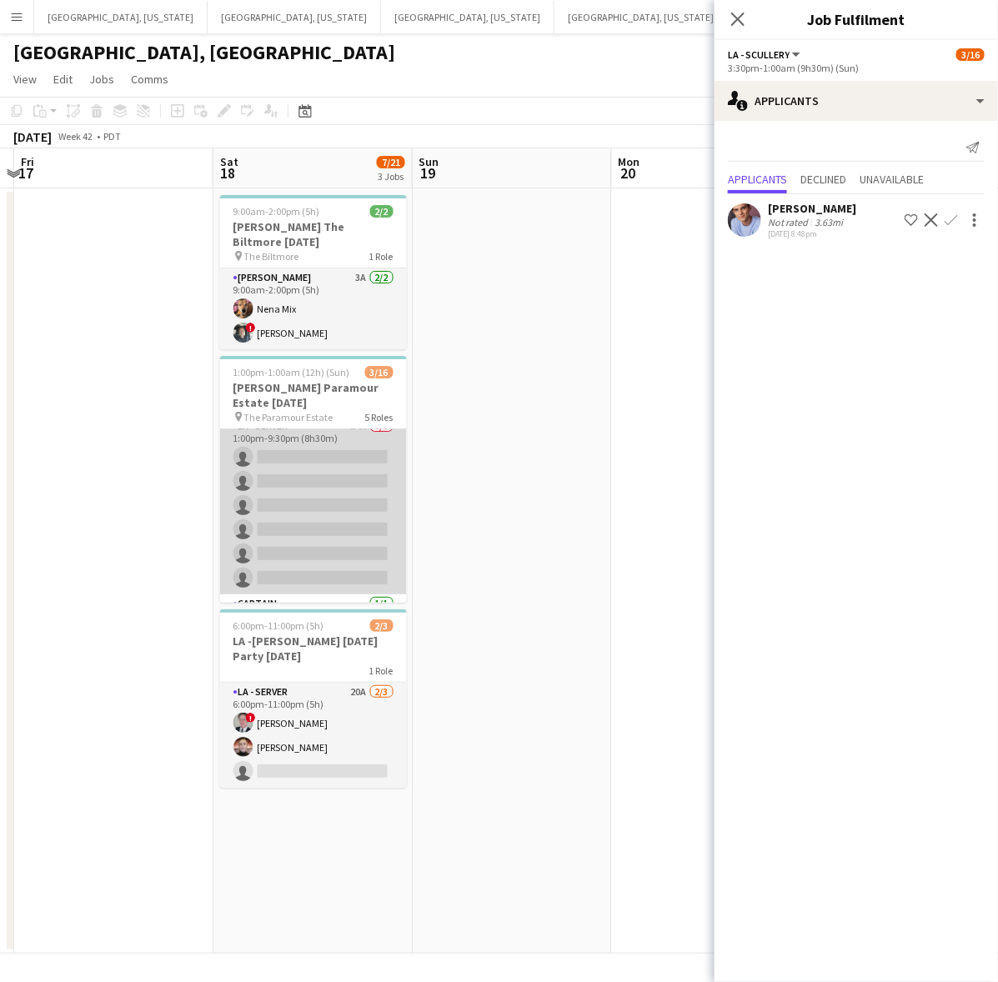
scroll to position [0, 0]
click at [304, 498] on app-card-role "LA - Server 14A 0/6 1:00pm-9:30pm (8h30m) single-neutral-actions single-neutral…" at bounding box center [313, 518] width 187 height 178
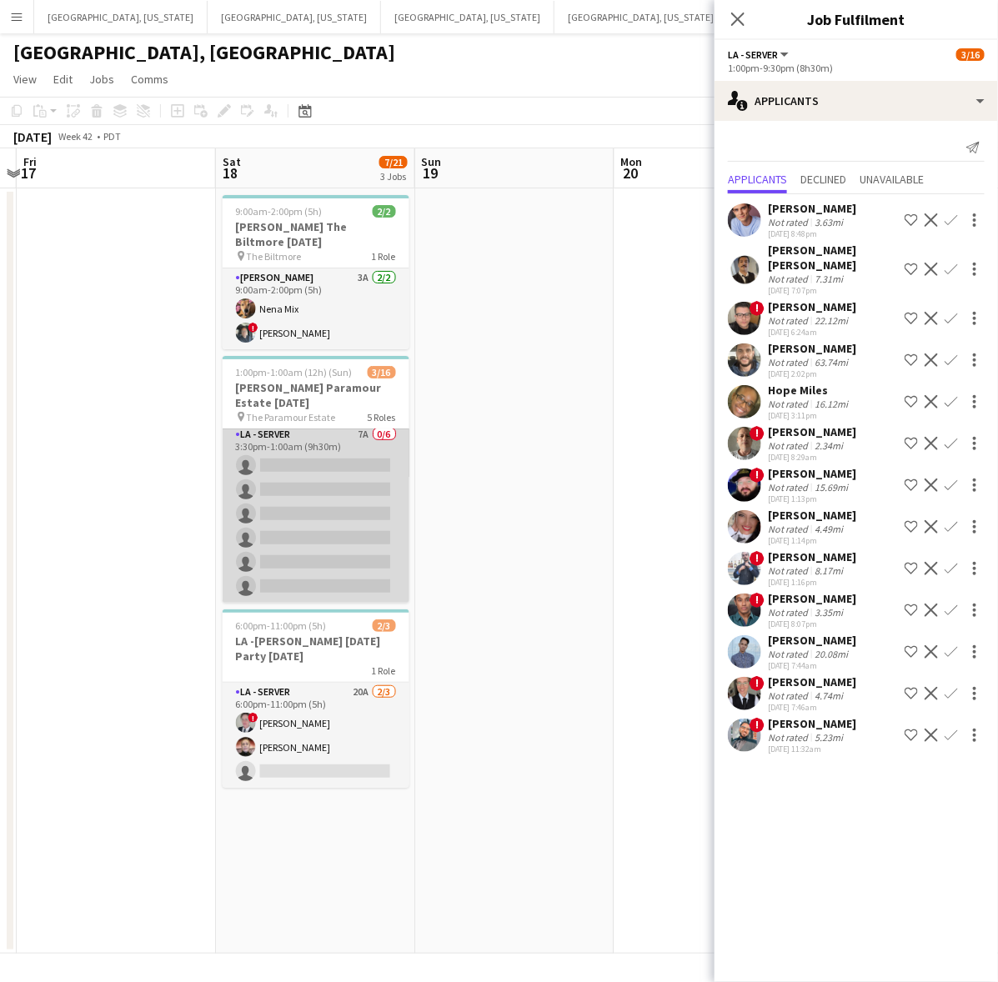
click at [313, 540] on app-card-role "LA - Server 7A 0/6 3:30pm-1:00am (9h30m) single-neutral-actions single-neutral-…" at bounding box center [316, 514] width 187 height 178
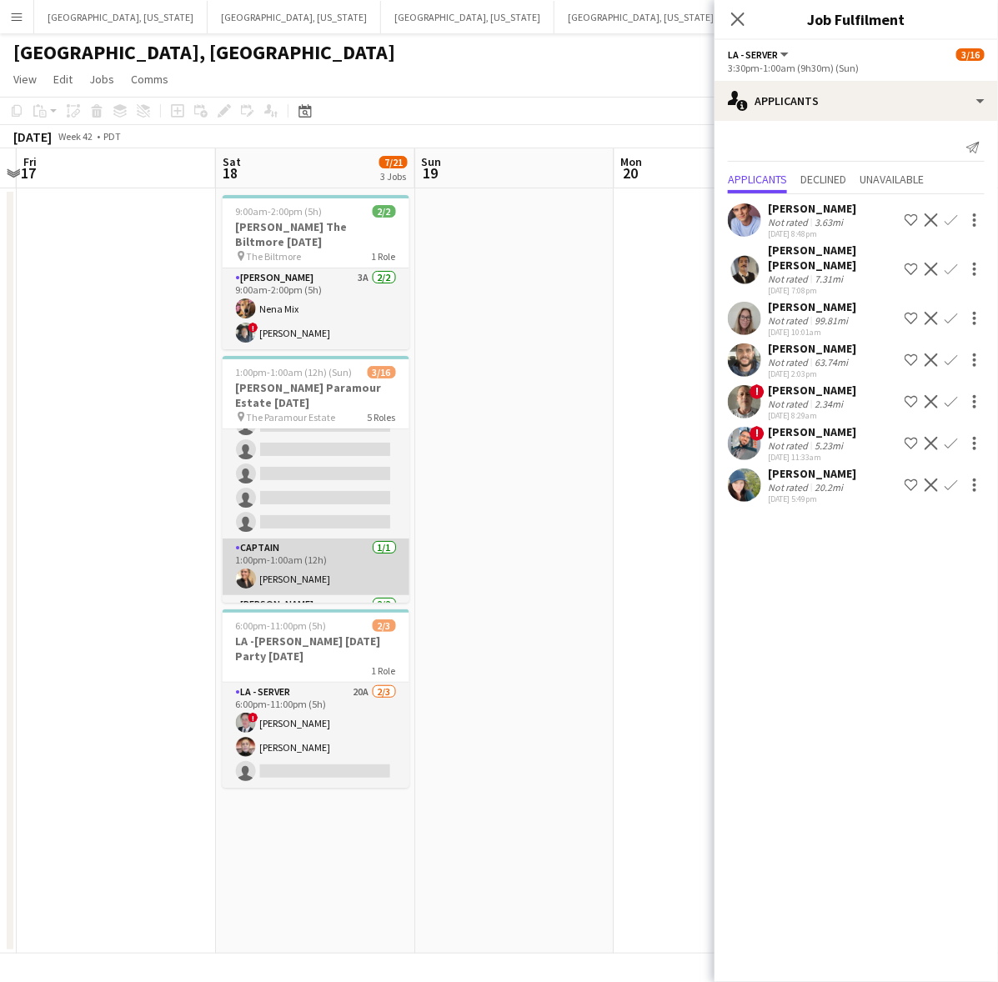
scroll to position [0, 0]
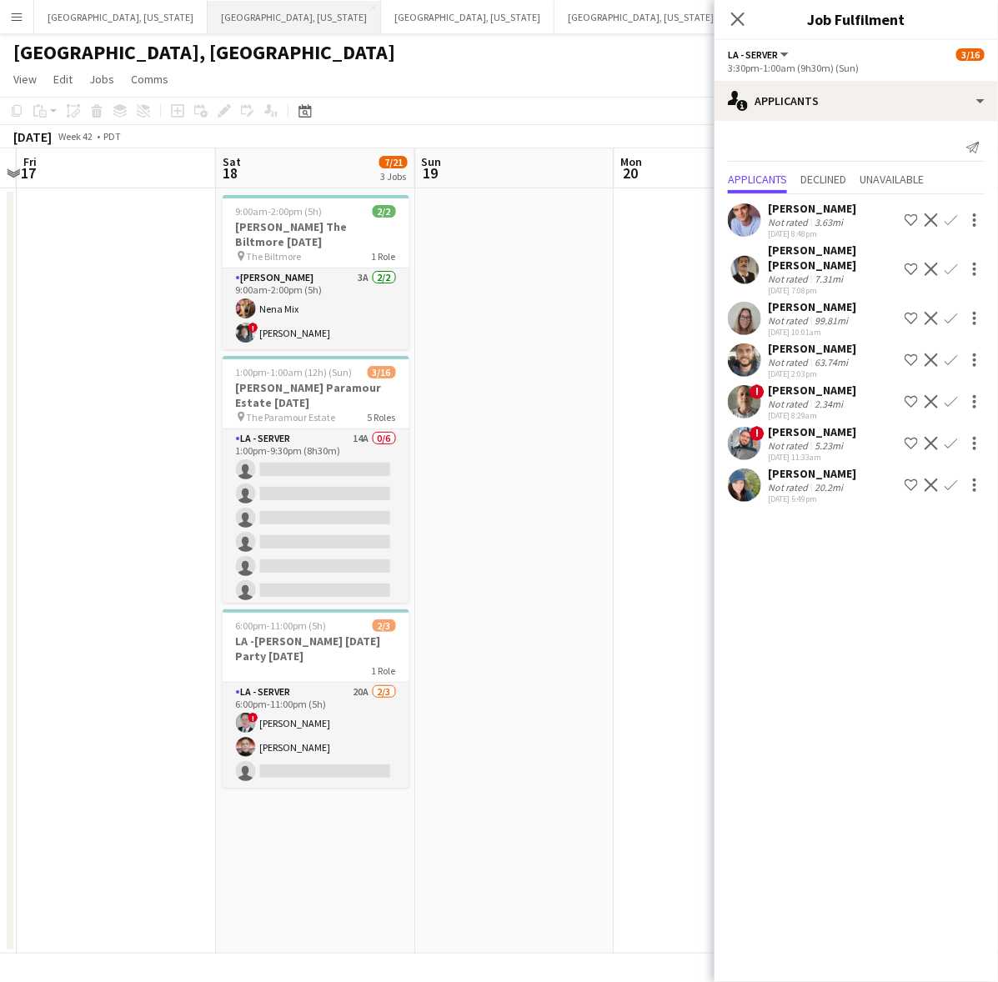
click at [208, 11] on button "Dallas, Texas Close" at bounding box center [294, 17] width 173 height 33
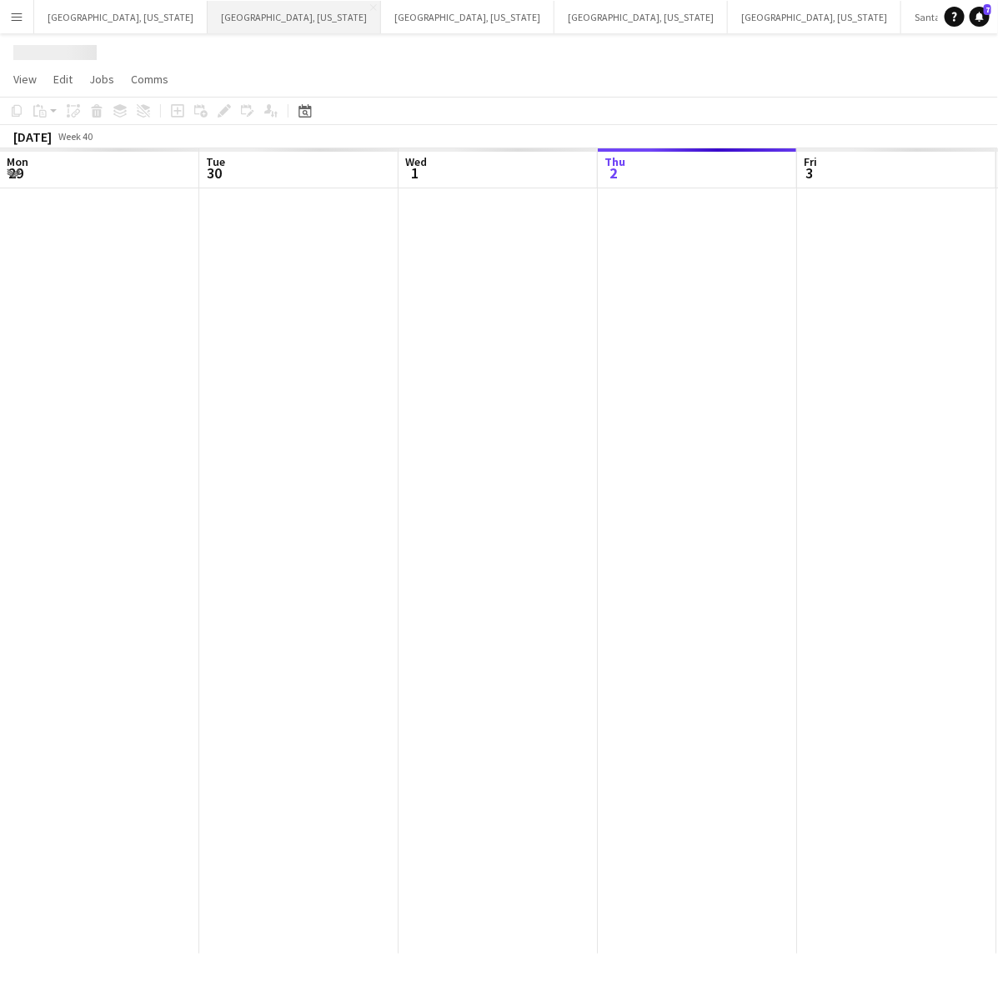
scroll to position [0, 398]
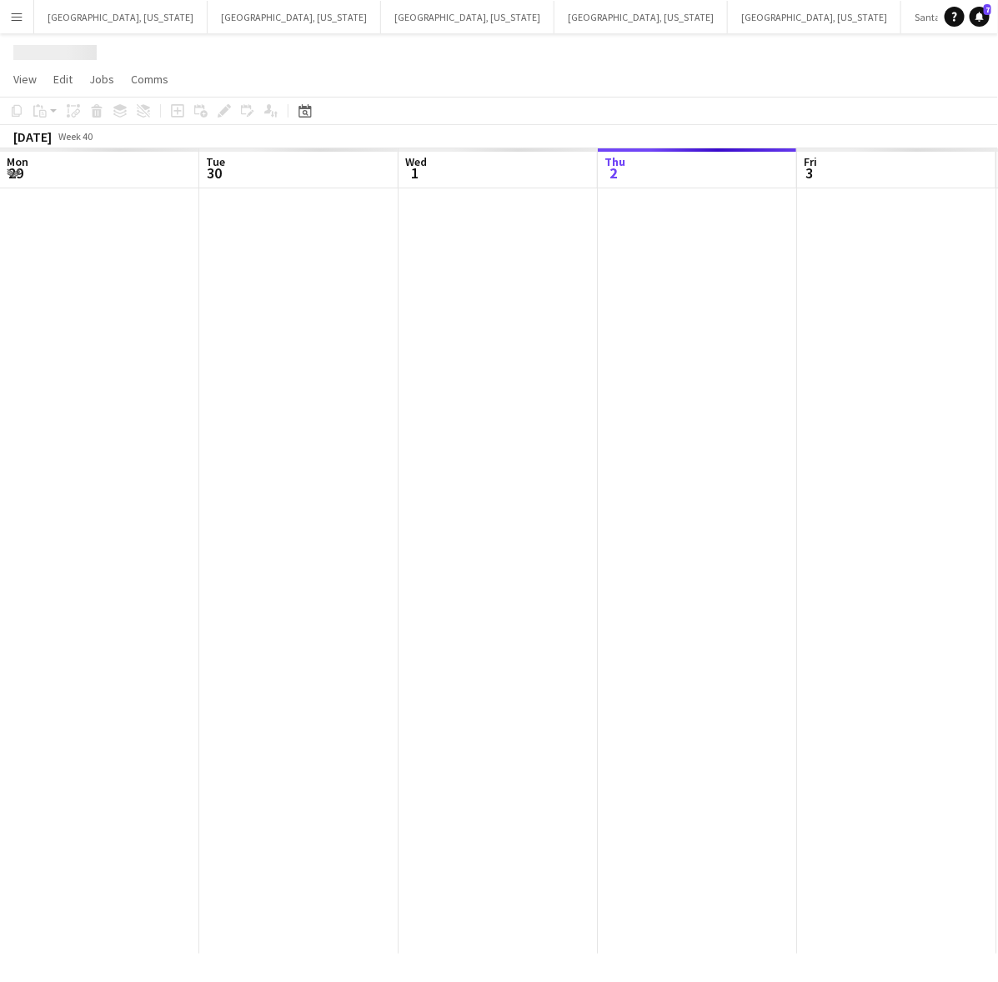
scroll to position [0, 398]
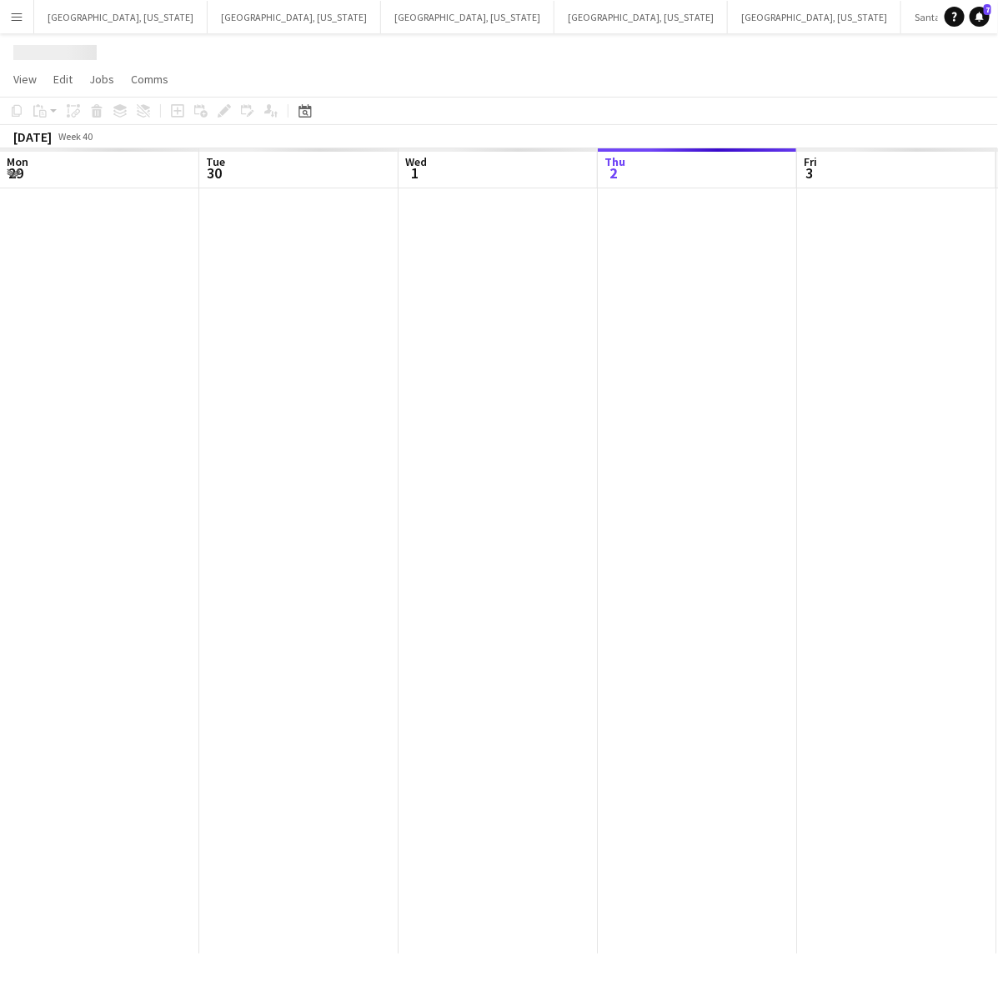
scroll to position [0, 398]
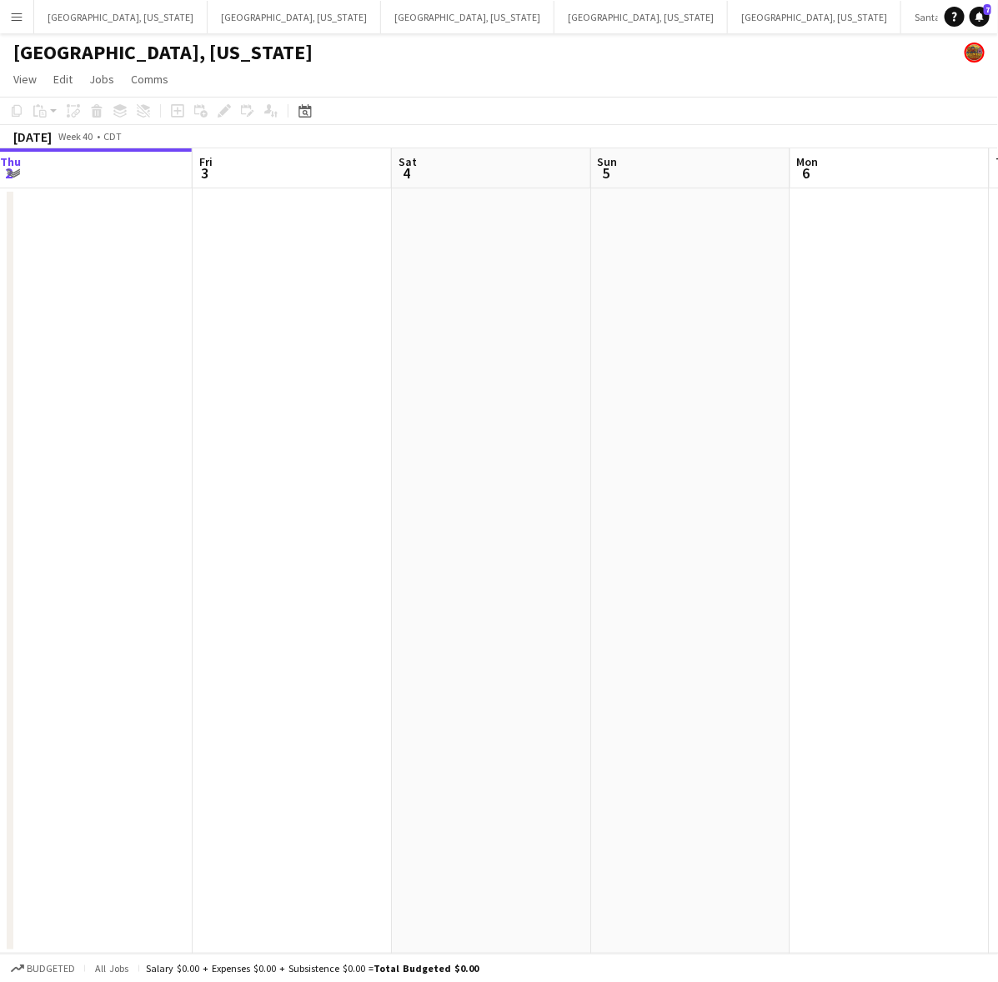
drag, startPoint x: 743, startPoint y: 444, endPoint x: 635, endPoint y: 493, distance: 117.9
click at [647, 513] on app-calendar-viewport "Tue 30 Wed 1 Thu 2 Fri 3 Sat 4 Sun 5 Mon 6 Tue 7 Wed 8 1/1 1 Job Thu 9 5:00pm-1…" at bounding box center [499, 550] width 998 height 805
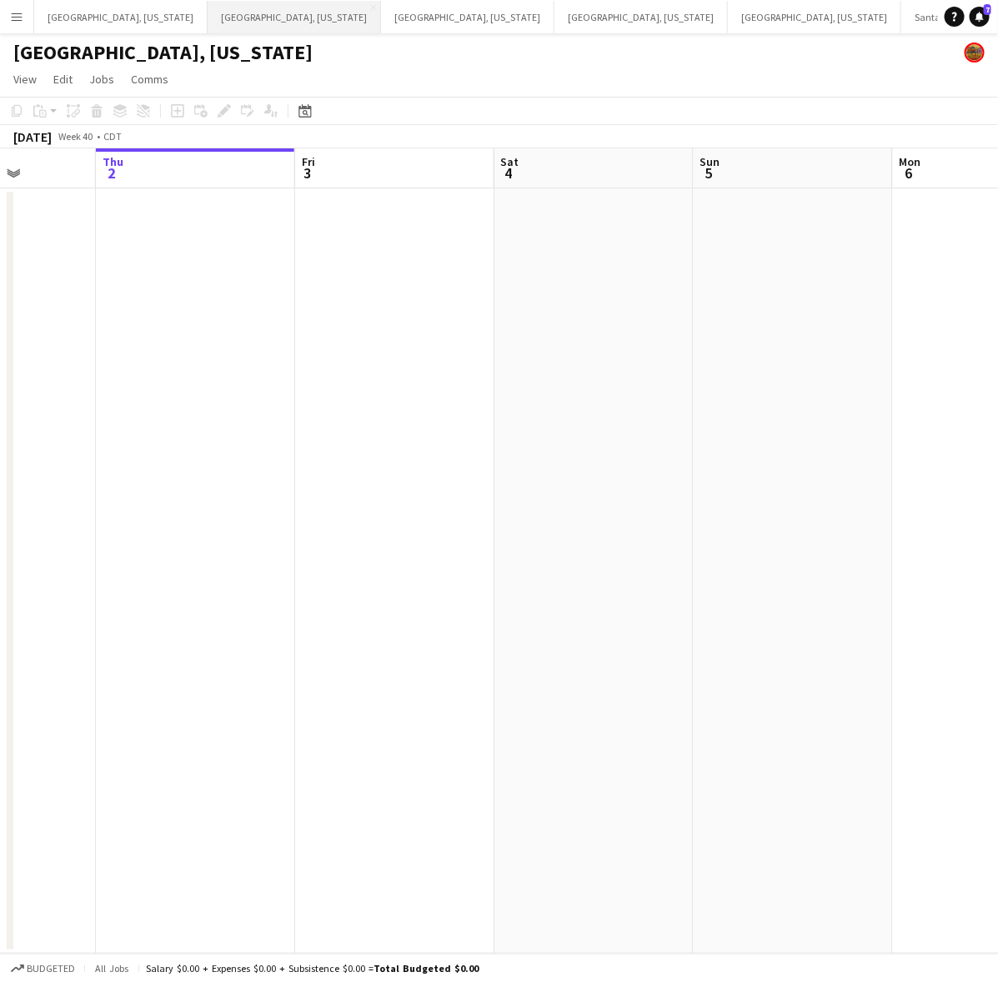
click at [208, 27] on button "Dallas, Texas Close" at bounding box center [294, 17] width 173 height 33
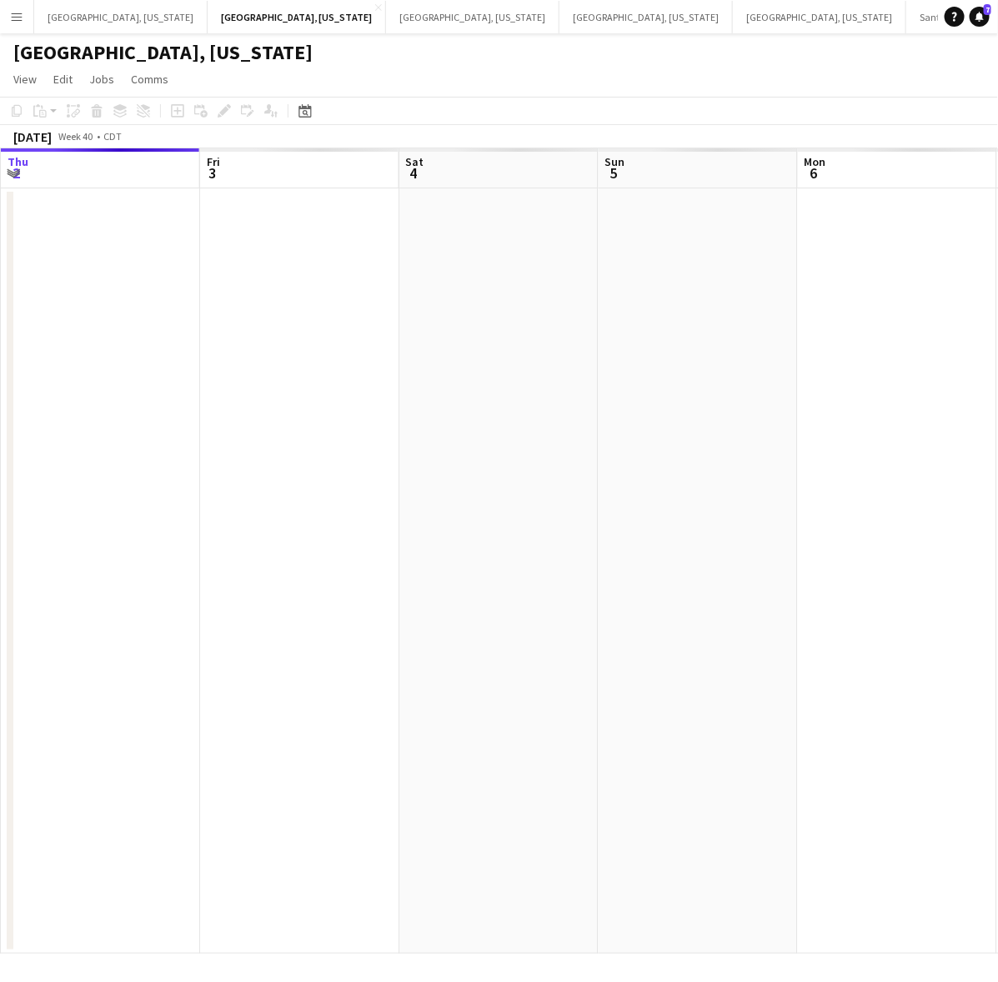
drag, startPoint x: 693, startPoint y: 682, endPoint x: 509, endPoint y: 759, distance: 199.8
click at [509, 759] on app-calendar-viewport "Mon 29 Tue 30 Wed 1 Thu 2 Fri 3 Sat 4 Sun 5 Mon 6 Tue 7 Wed 8" at bounding box center [499, 550] width 998 height 805
drag, startPoint x: 694, startPoint y: 692, endPoint x: 257, endPoint y: 823, distance: 456.7
click at [257, 823] on app-calendar-viewport "Tue 30 Wed 1 Thu 2 Fri 3 Sat 4 Sun 5 Mon 6 Tue 7 Wed 8 Thu 9" at bounding box center [499, 550] width 998 height 805
drag, startPoint x: 610, startPoint y: 715, endPoint x: 307, endPoint y: 803, distance: 315.7
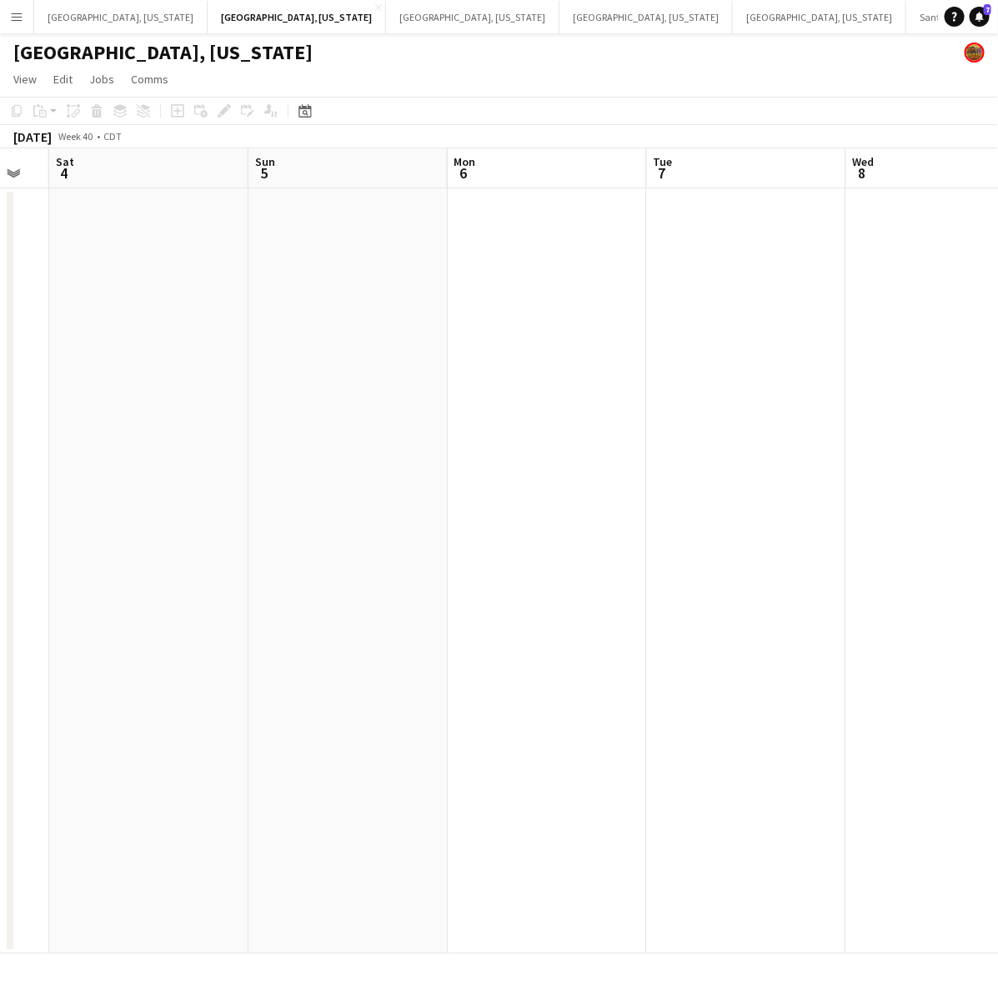
click at [282, 813] on app-calendar-viewport "Wed 1 Thu 2 Fri 3 Sat 4 Sun 5 Mon 6 Tue 7 Wed 8 Thu 9 Fri 10" at bounding box center [499, 550] width 998 height 805
click at [386, 19] on button "Austin, Texas Close" at bounding box center [472, 17] width 173 height 33
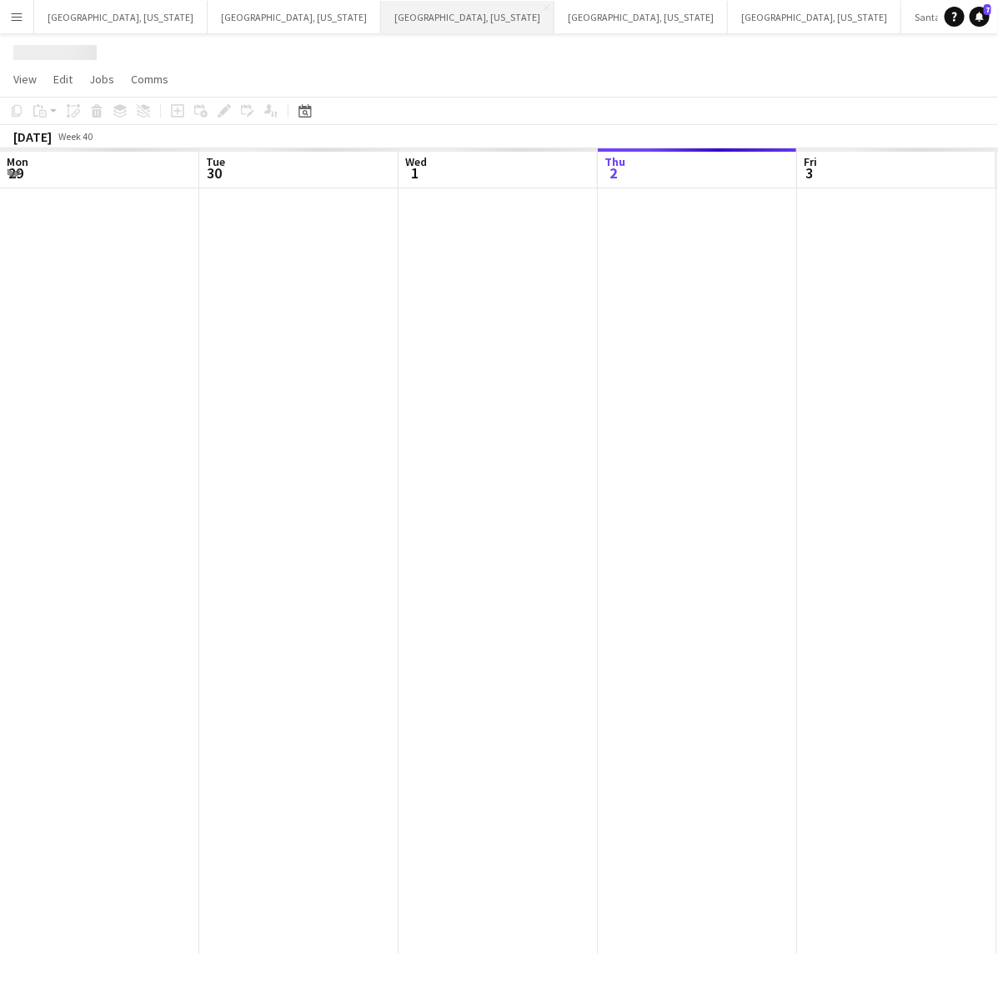
scroll to position [0, 398]
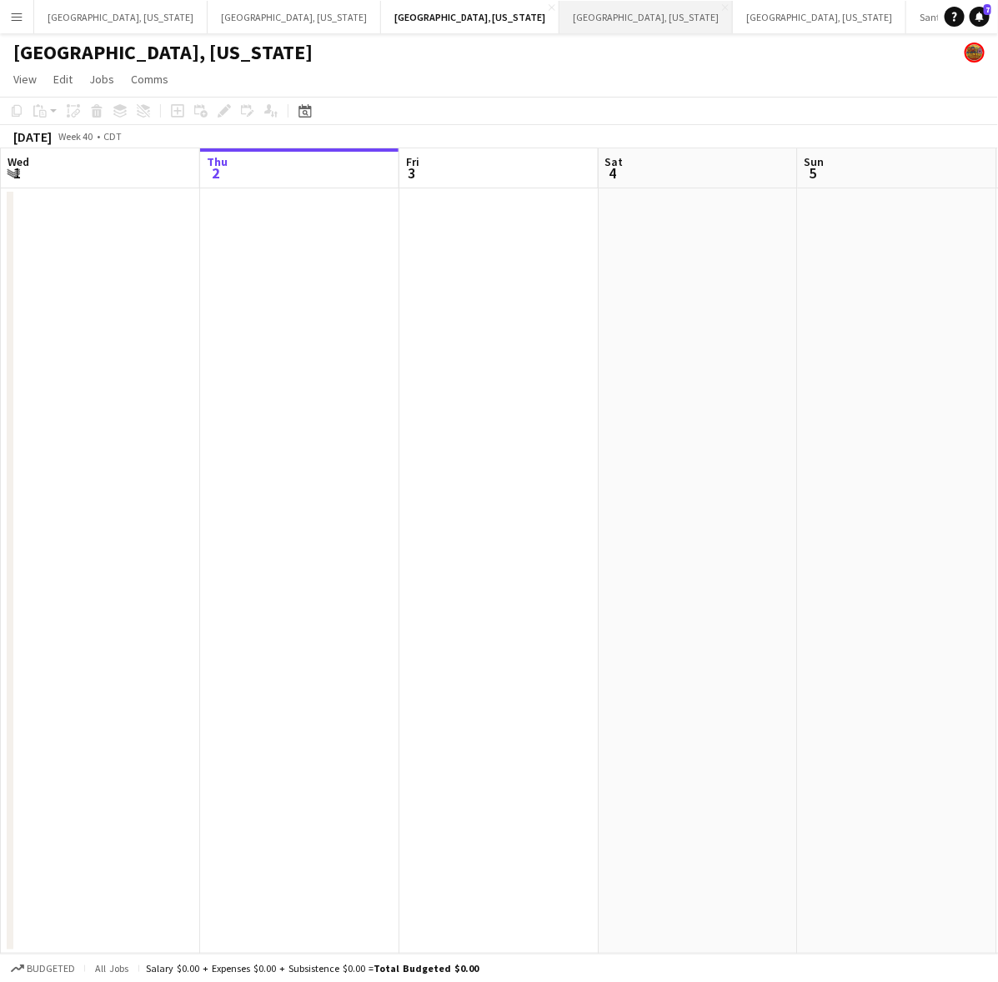
click at [559, 28] on button "[GEOGRAPHIC_DATA], [US_STATE] Close" at bounding box center [645, 17] width 173 height 33
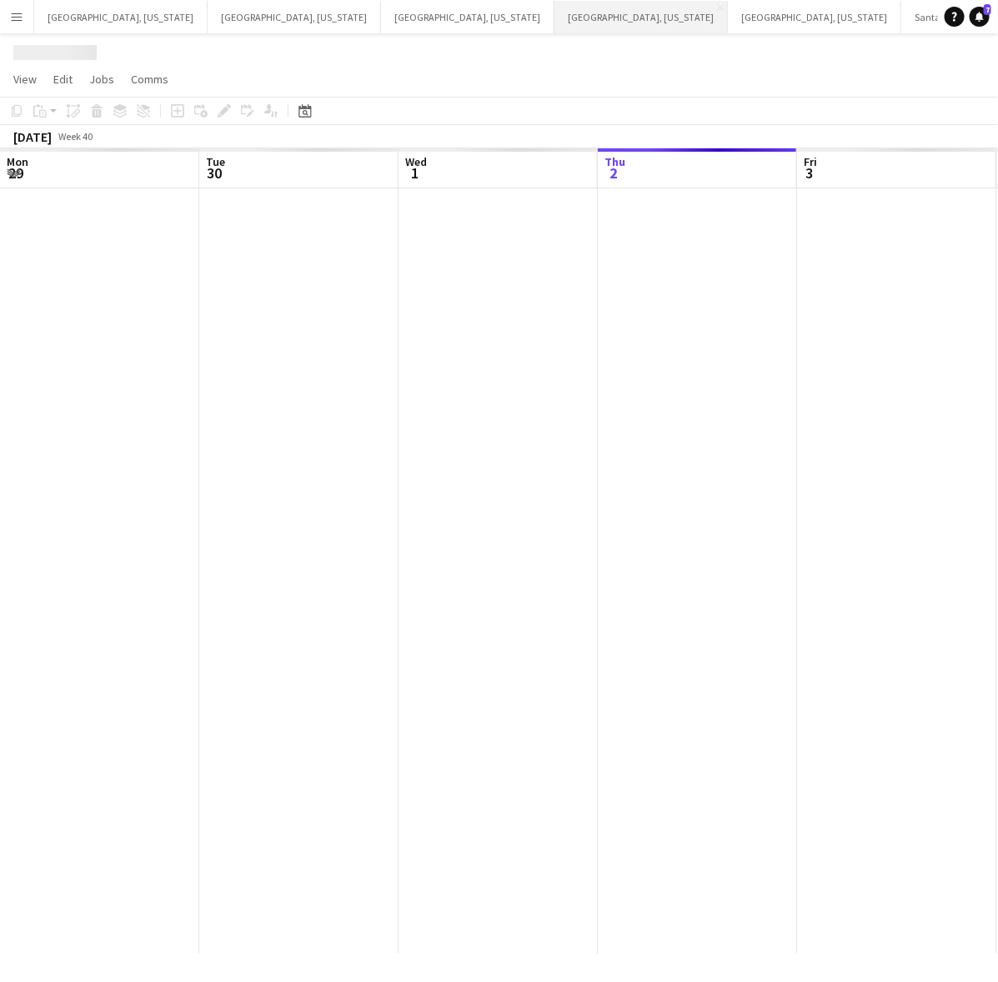
scroll to position [0, 398]
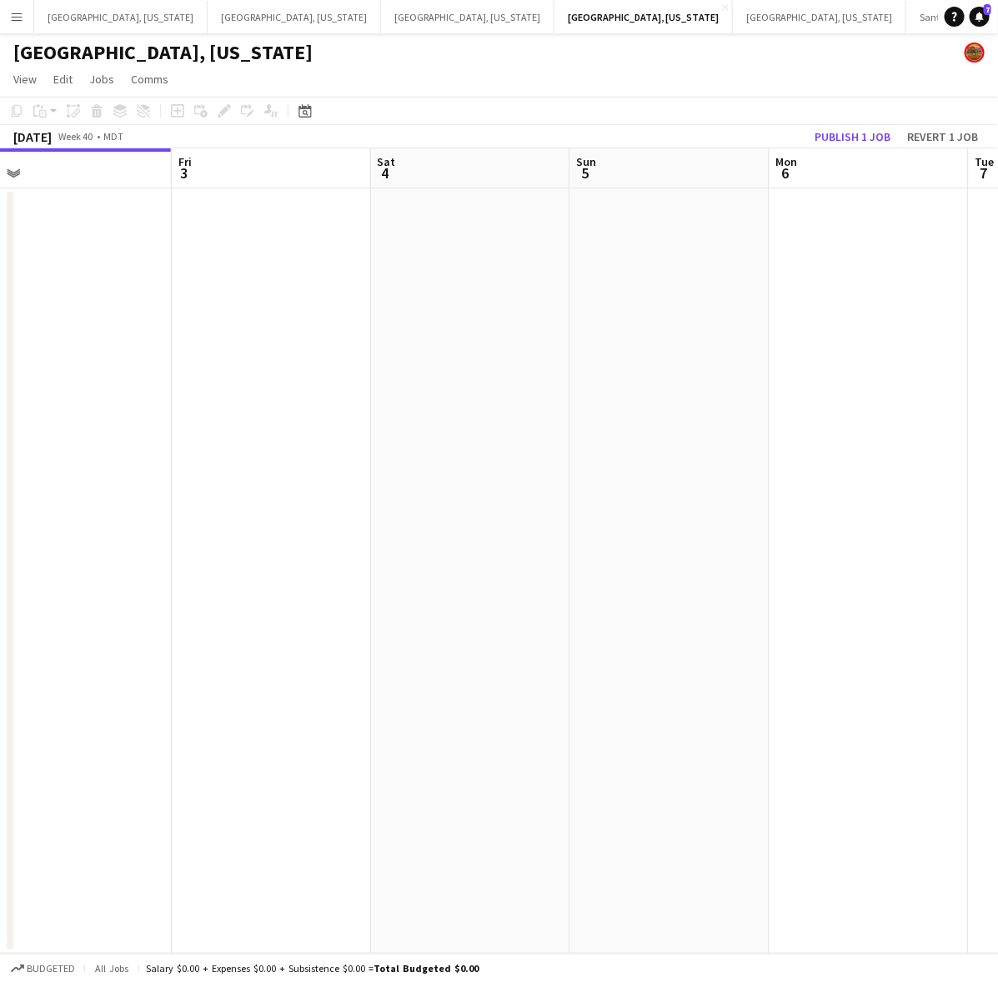
drag, startPoint x: 483, startPoint y: 418, endPoint x: 184, endPoint y: 504, distance: 311.3
click at [184, 504] on app-calendar-viewport "Mon 29 Tue 30 Wed 1 Thu 2 Fri 3 Sat 4 Sun 5 Mon 6 Tue 7 Wed 8" at bounding box center [499, 550] width 998 height 805
drag, startPoint x: 740, startPoint y: 368, endPoint x: 250, endPoint y: 469, distance: 500.3
click at [250, 469] on app-calendar-viewport "Tue 30 Wed 1 Thu 2 Fri 3 Sat 4 Sun 5 Mon 6 Tue 7 Wed 8 Thu 9" at bounding box center [499, 550] width 998 height 805
drag, startPoint x: 629, startPoint y: 400, endPoint x: 368, endPoint y: 418, distance: 261.5
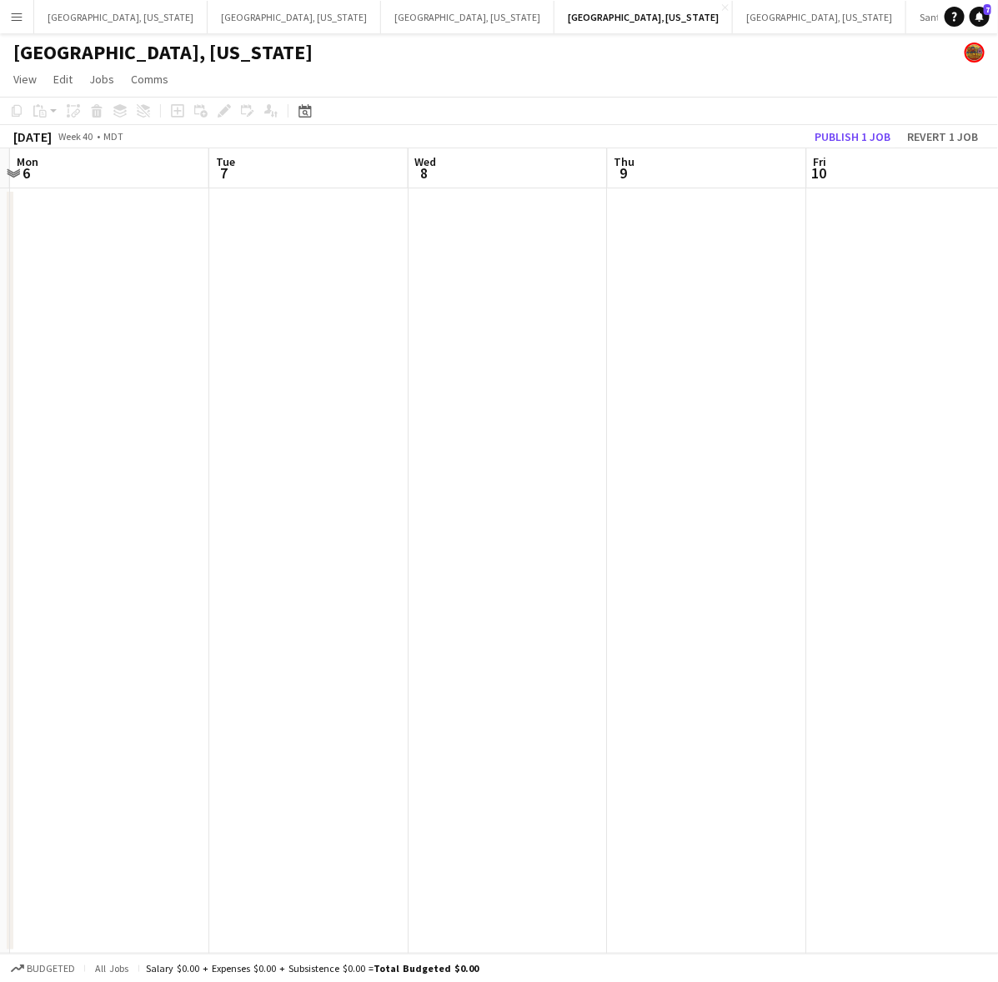
click at [390, 417] on app-calendar-viewport "Fri 3 Sat 4 Sun 5 Mon 6 Tue 7 Wed 8 Thu 9 Fri 10 Sat 11 Sun 12" at bounding box center [499, 550] width 998 height 805
drag, startPoint x: 819, startPoint y: 338, endPoint x: 735, endPoint y: 331, distance: 84.5
click at [744, 332] on app-calendar-viewport "Fri 3 Sat 4 Sun 5 Mon 6 Tue 7 Wed 8 Thu 9 Fri 10 Sat 11 Sun 12" at bounding box center [499, 550] width 998 height 805
drag, startPoint x: 913, startPoint y: 314, endPoint x: 488, endPoint y: 414, distance: 436.6
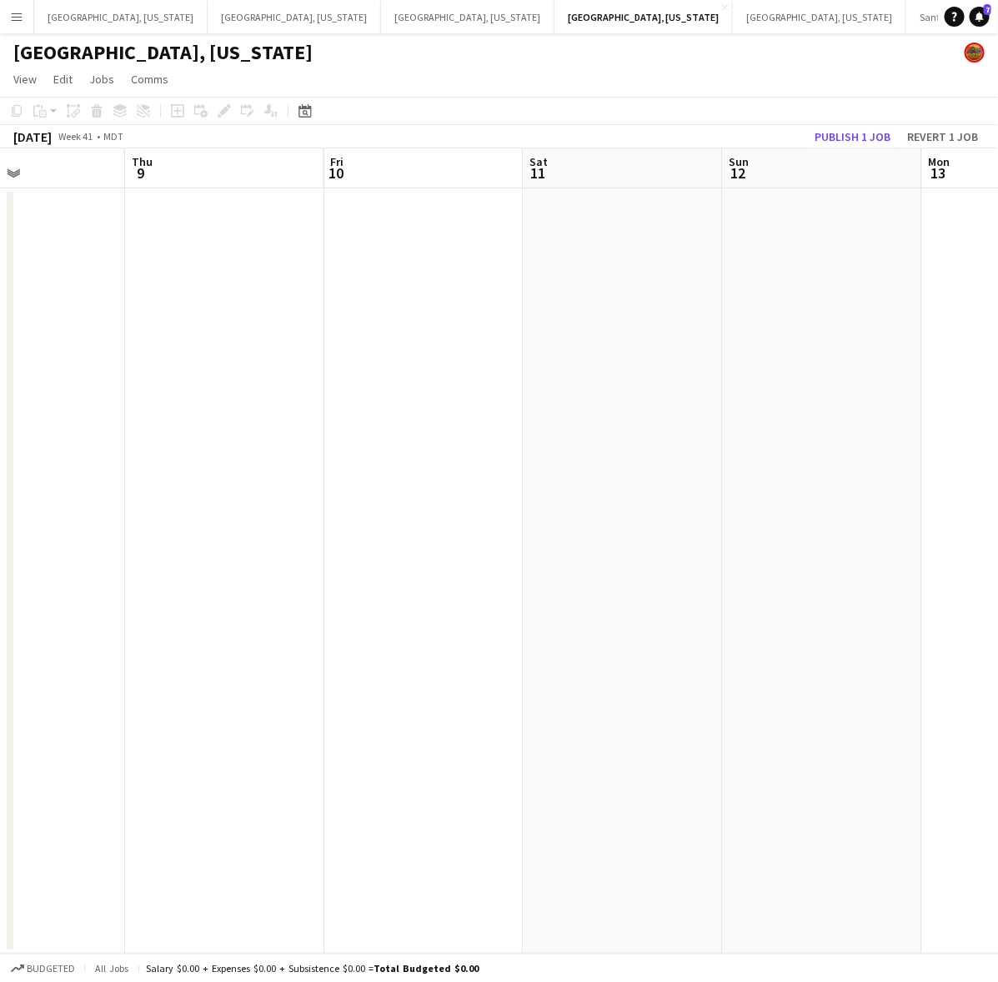
click at [494, 413] on app-calendar-viewport "Sun 5 Mon 6 Tue 7 Wed 8 Thu 9 Fri 10 Sat 11 Sun 12 Mon 13 Tue 14" at bounding box center [499, 550] width 998 height 805
drag, startPoint x: 742, startPoint y: 498, endPoint x: 385, endPoint y: 583, distance: 366.7
click at [408, 572] on app-calendar-viewport "Mon 6 Tue 7 Wed 8 Thu 9 Fri 10 Sat 11 Sun 12 Mon 13 Tue 14 Wed 15" at bounding box center [499, 550] width 998 height 805
drag, startPoint x: 630, startPoint y: 530, endPoint x: 308, endPoint y: 543, distance: 321.9
click at [330, 530] on app-calendar-viewport "Wed 8 Thu 9 Fri 10 Sat 11 Sun 12 Mon 13 Tue 14 Wed 15 Thu 16 Fri 17" at bounding box center [499, 550] width 998 height 805
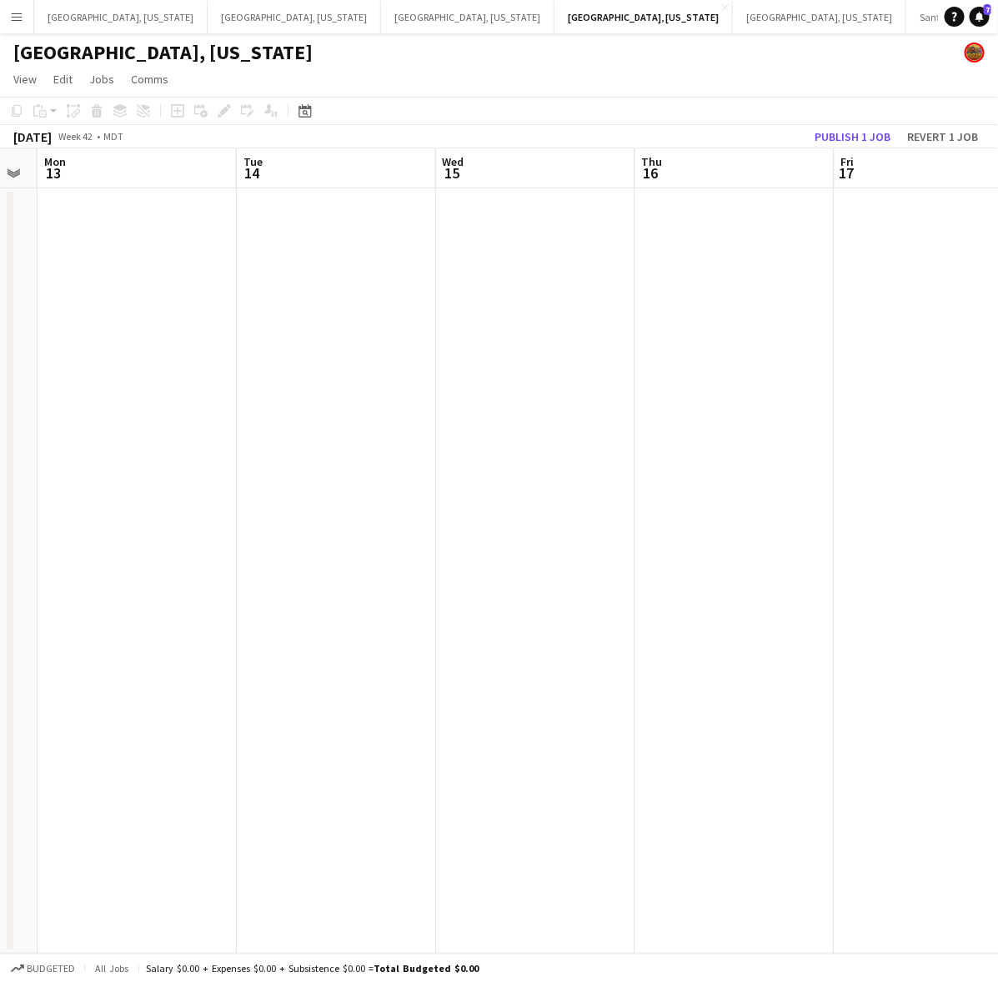
drag, startPoint x: 913, startPoint y: 422, endPoint x: 530, endPoint y: 488, distance: 388.2
click at [530, 488] on app-calendar-viewport "Fri 10 Sat 11 Sun 12 Mon 13 Tue 14 Wed 15 Thu 16 Fri 17 Sat 18 Sun 19" at bounding box center [499, 550] width 998 height 805
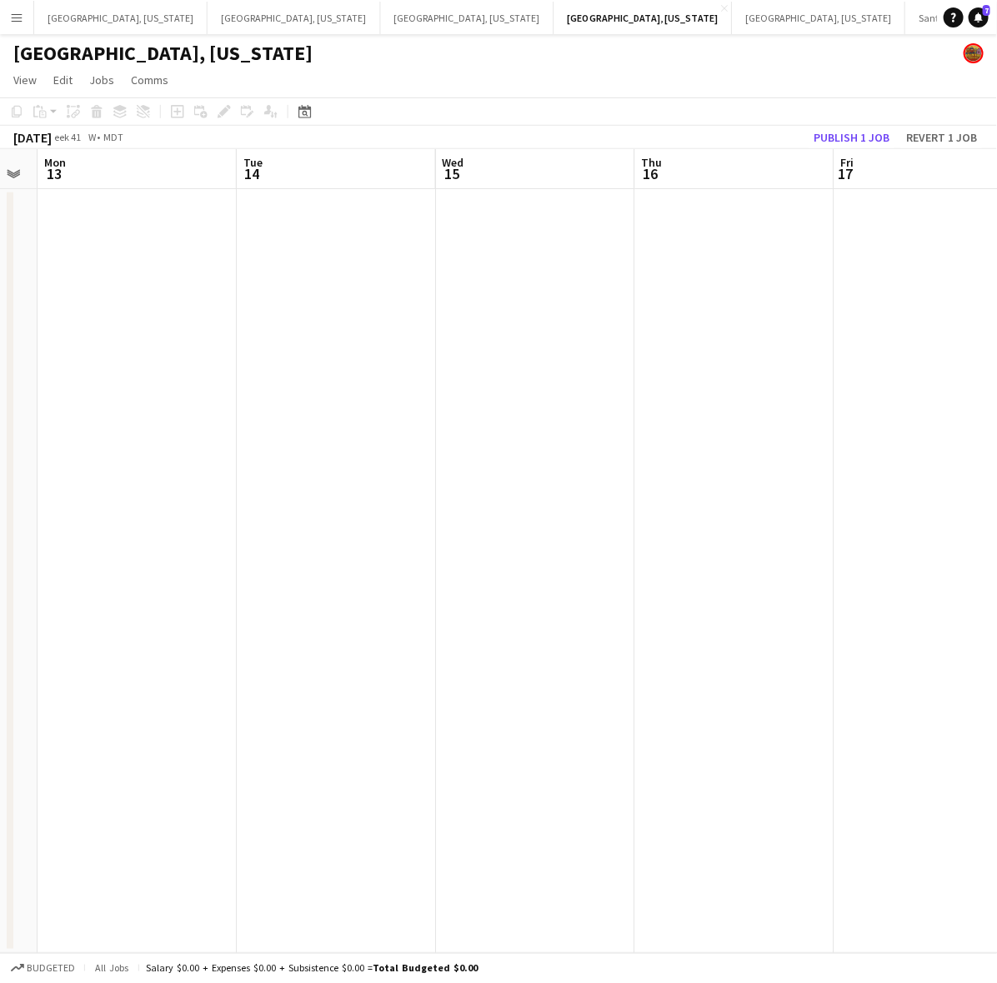
scroll to position [0, 611]
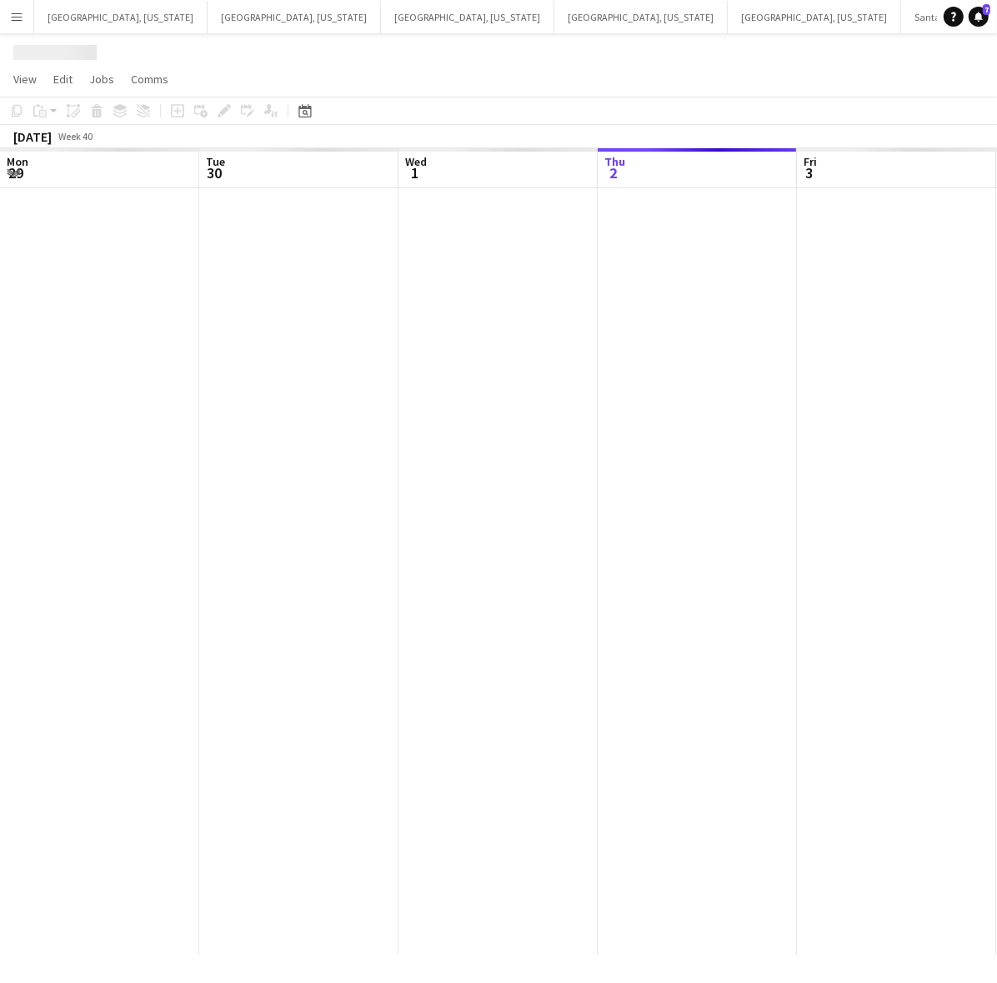
scroll to position [0, 398]
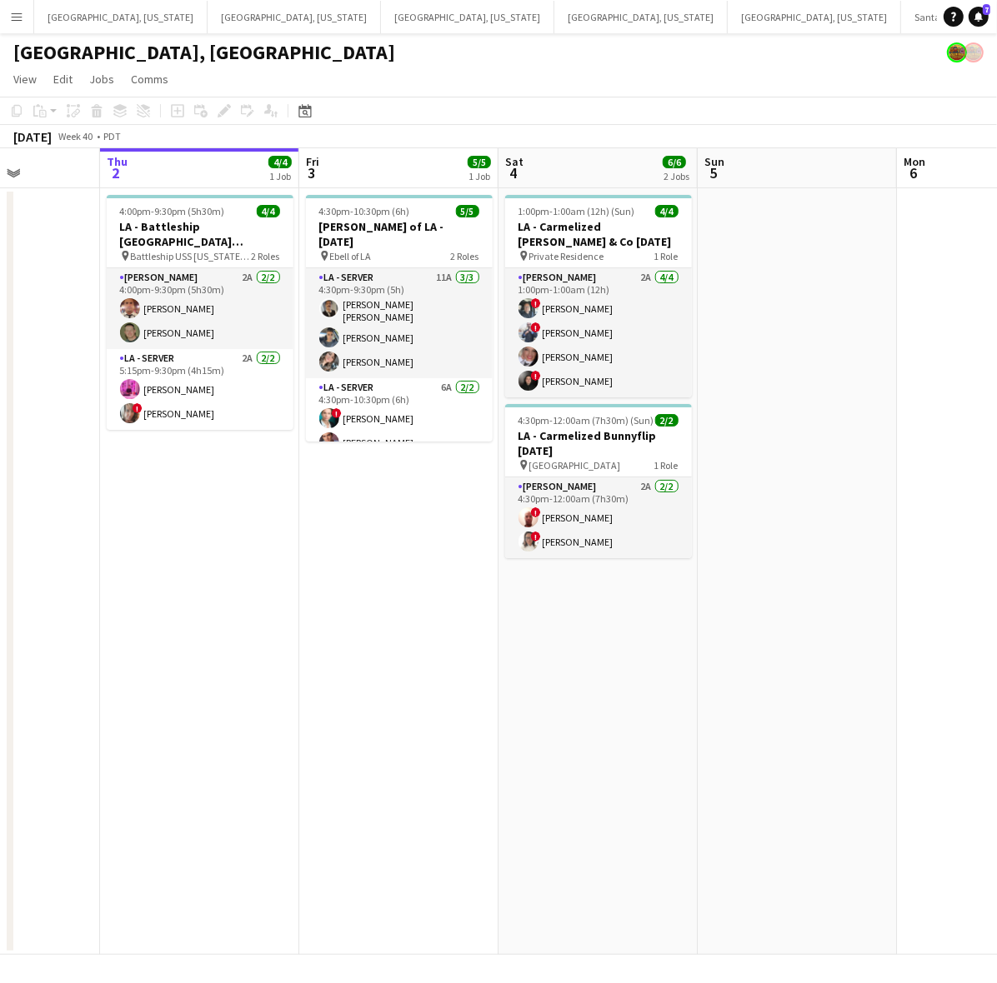
drag, startPoint x: 621, startPoint y: 721, endPoint x: 19, endPoint y: 801, distance: 607.0
click at [23, 801] on app-calendar-viewport "Mon 29 Tue 30 Wed 1 Thu 2 4/4 1 Job Fri 3 5/5 1 Job Sat 4 6/6 2 Jobs Sun 5 Mon …" at bounding box center [498, 551] width 997 height 807
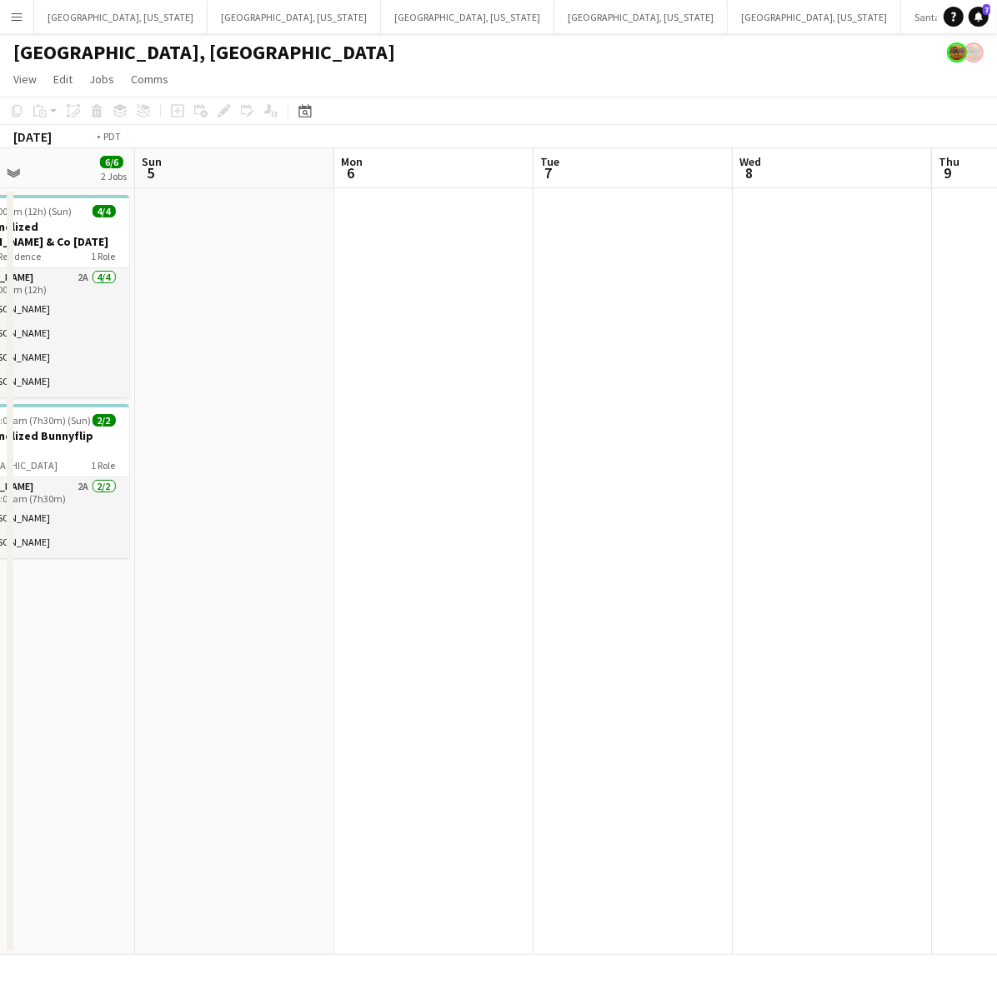
drag, startPoint x: 811, startPoint y: 613, endPoint x: 590, endPoint y: 633, distance: 221.8
click at [321, 669] on app-calendar-viewport "Wed 1 Thu 2 4/4 1 Job Fri 3 5/5 1 Job Sat 4 6/6 2 Jobs Sun 5 Mon 6 Tue 7 Wed 8 …" at bounding box center [498, 551] width 997 height 807
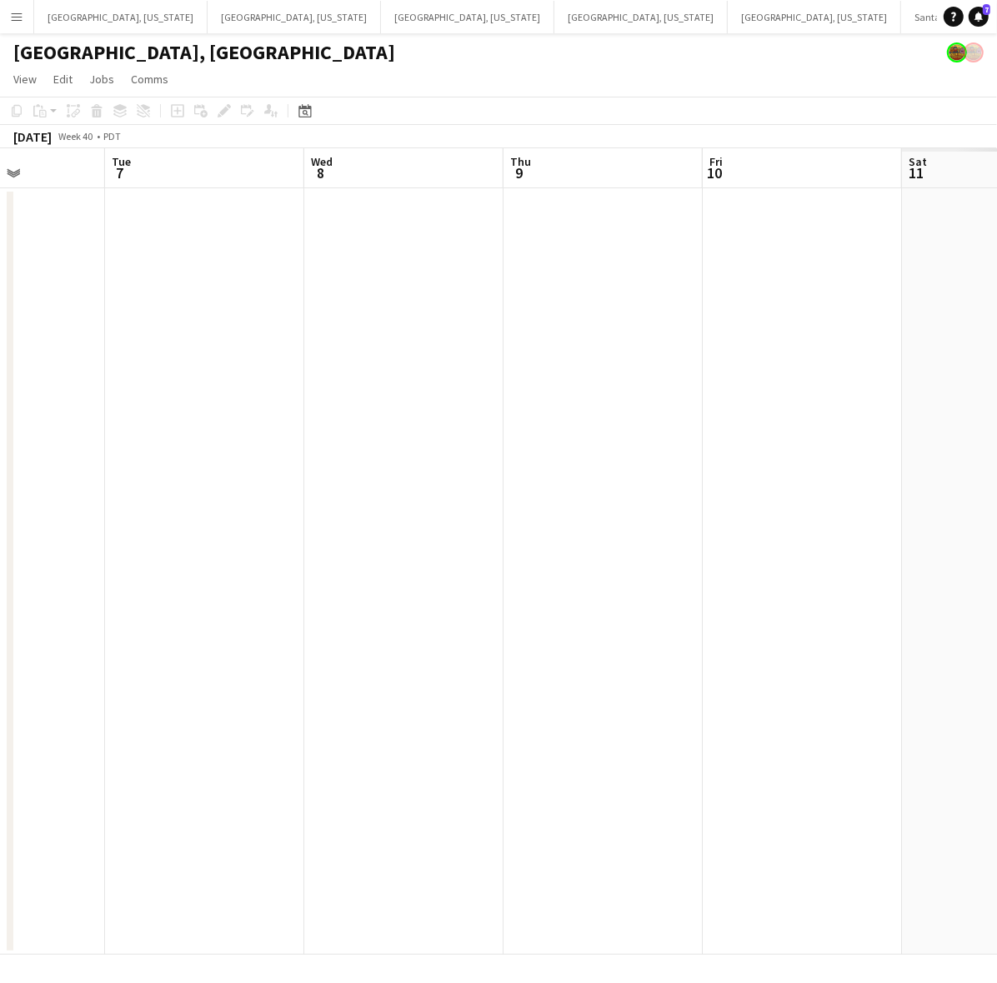
drag, startPoint x: 253, startPoint y: 611, endPoint x: 229, endPoint y: 617, distance: 24.1
click at [231, 617] on app-calendar-viewport "Sat 4 6/6 2 Jobs Sun 5 Mon 6 Tue 7 Wed 8 Thu 9 Fri 10 Sat 11 Sun 12 Mon 13 1:00…" at bounding box center [498, 551] width 997 height 807
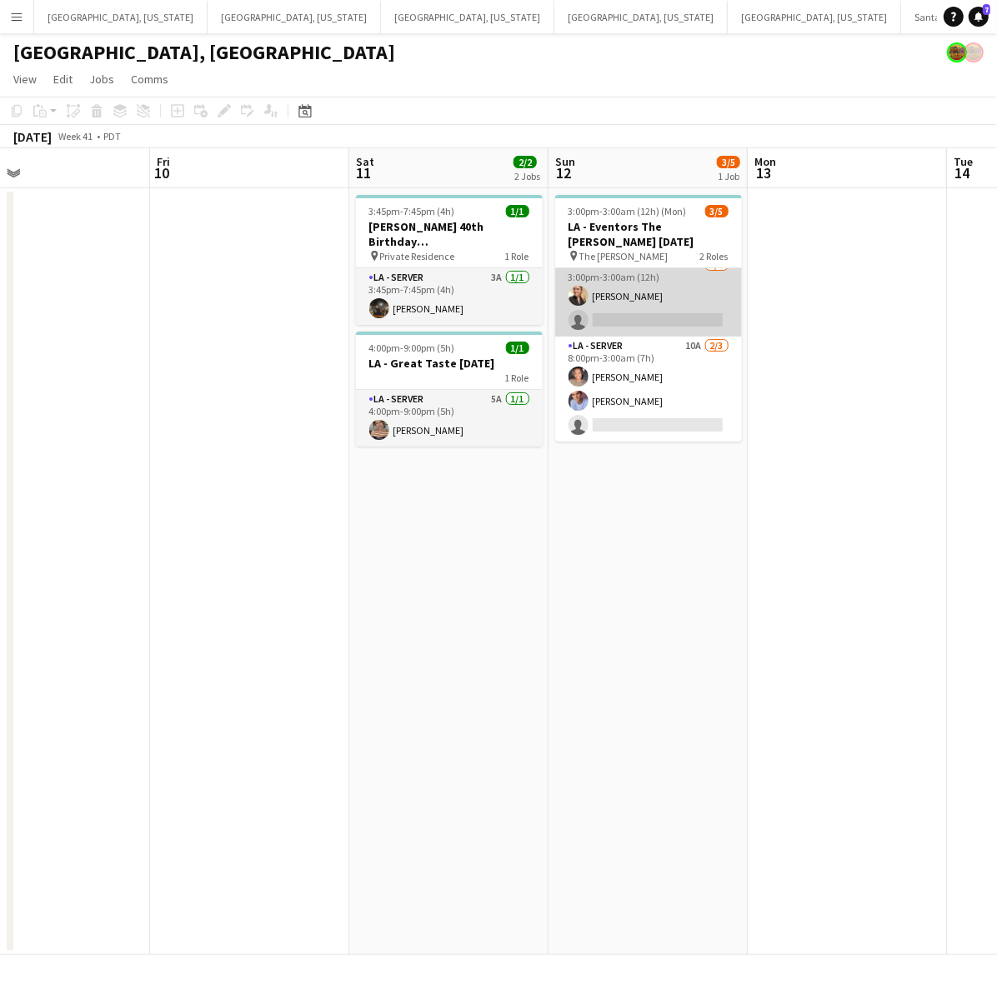
click at [688, 293] on app-card-role "LA - Server 15A 1/2 3:00pm-3:00am (12h) Trinity Hardy single-neutral-actions" at bounding box center [648, 296] width 187 height 81
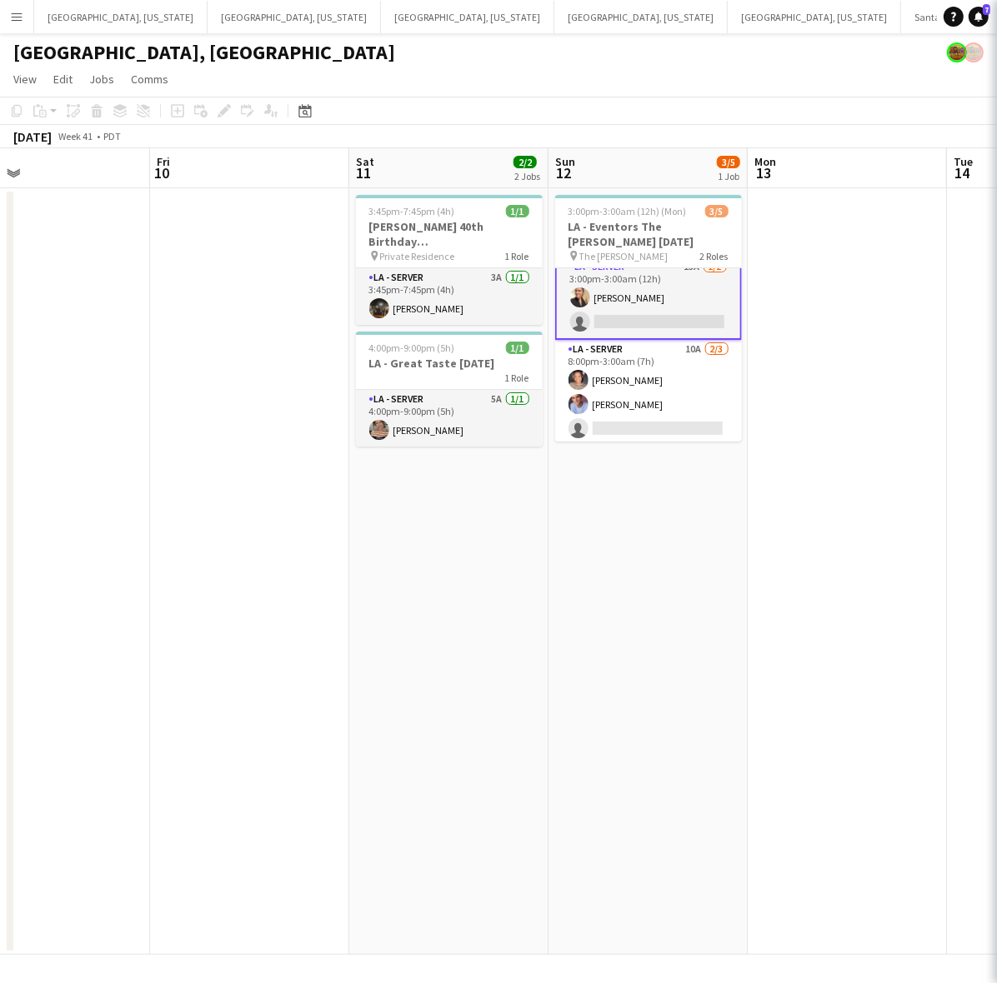
scroll to position [13, 0]
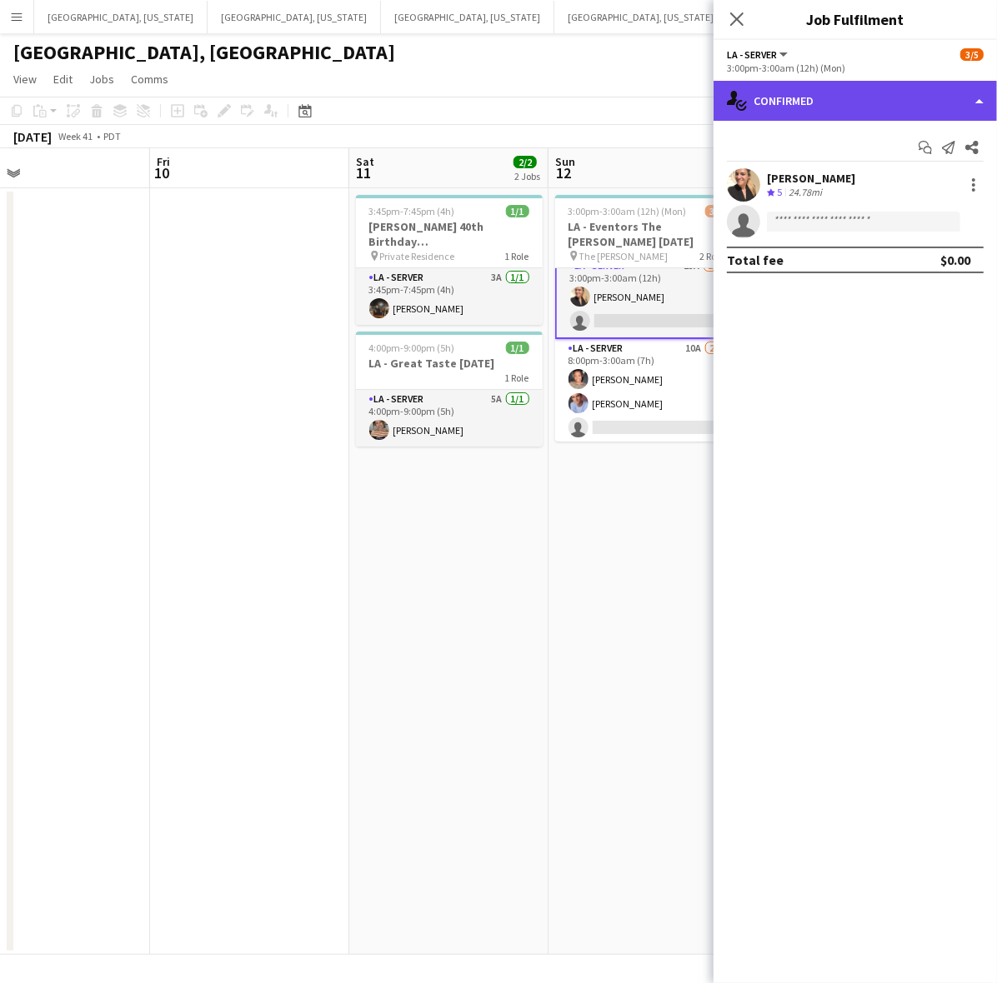
click at [830, 118] on div "single-neutral-actions-check-2 Confirmed" at bounding box center [854, 101] width 283 height 40
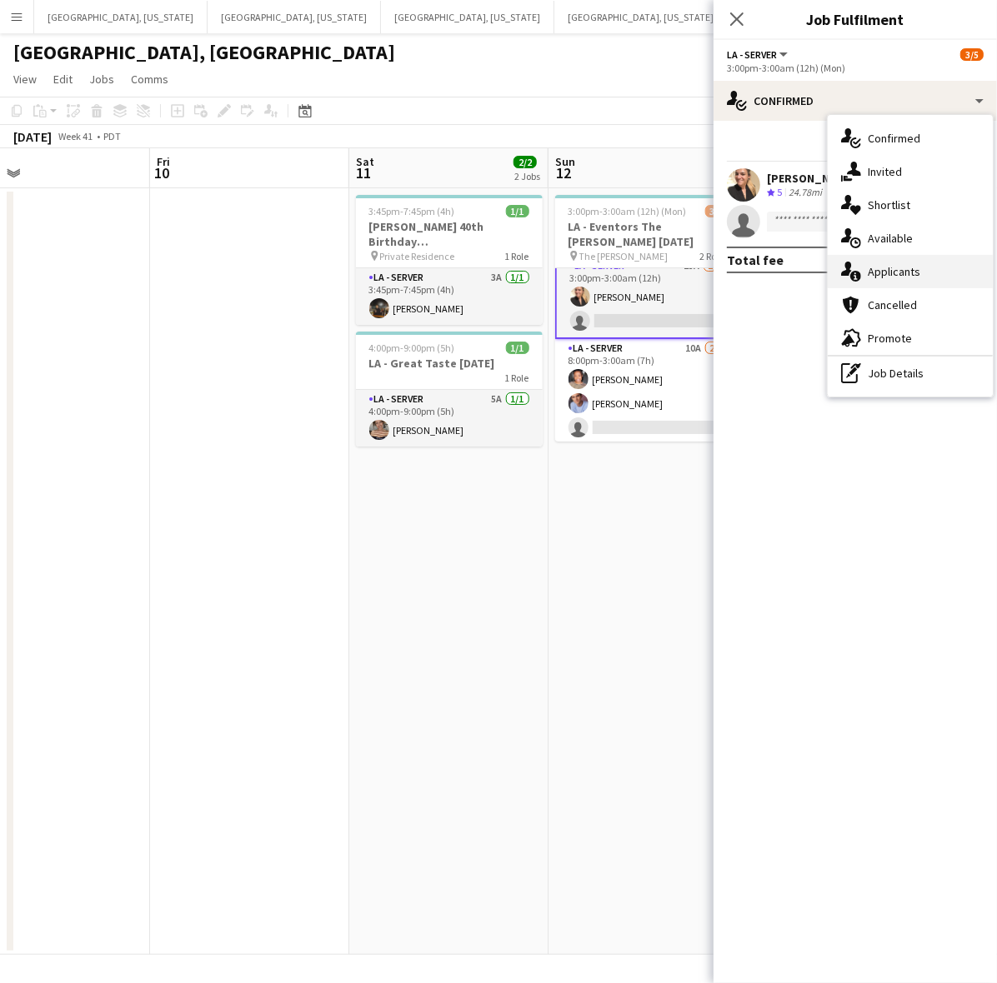
click at [880, 265] on span "Applicants" at bounding box center [894, 271] width 53 height 15
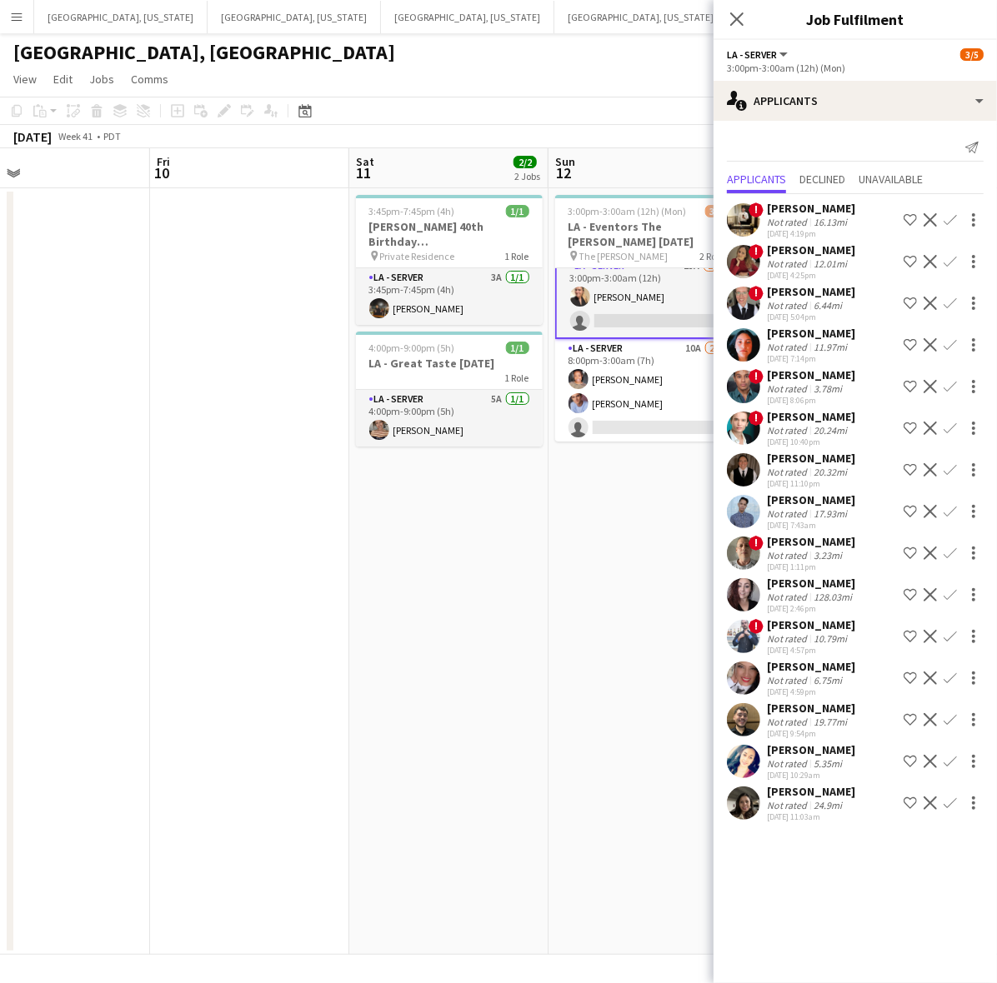
click at [742, 721] on app-user-avatar at bounding box center [743, 719] width 33 height 33
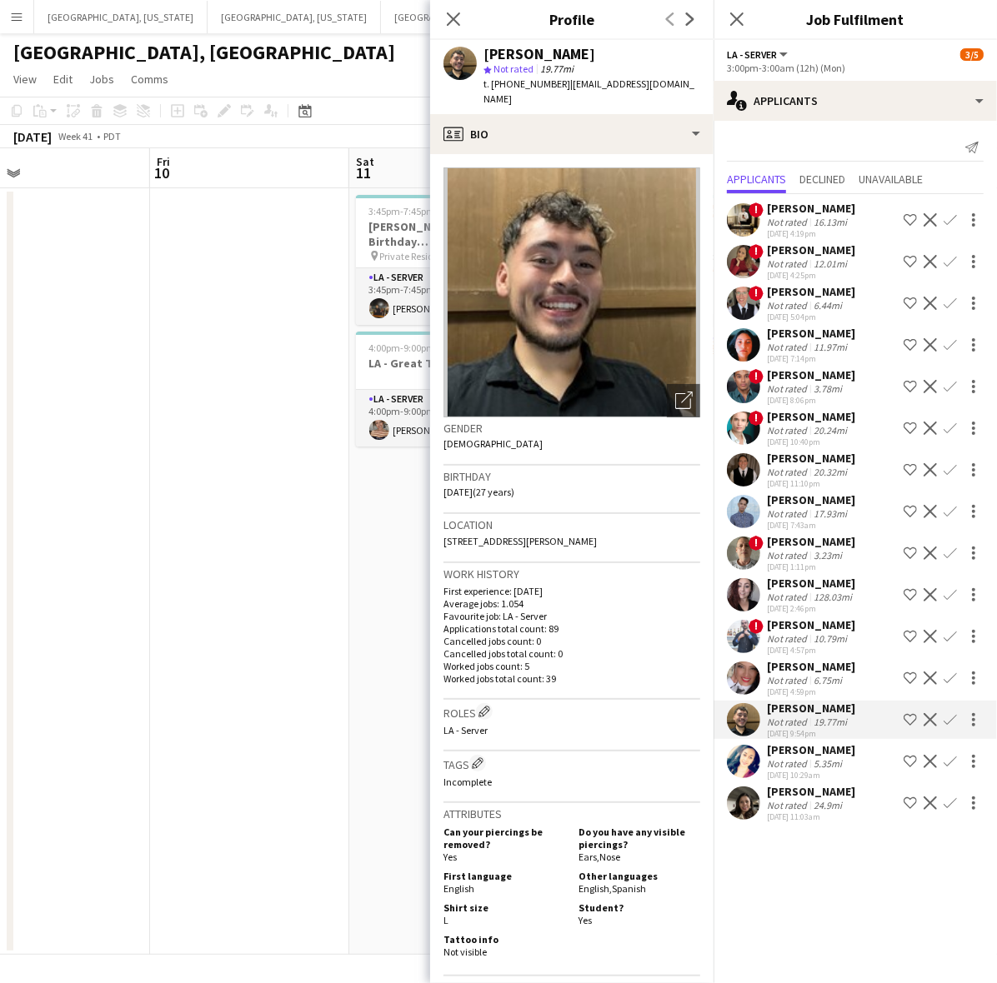
click at [744, 715] on app-user-avatar at bounding box center [743, 719] width 33 height 33
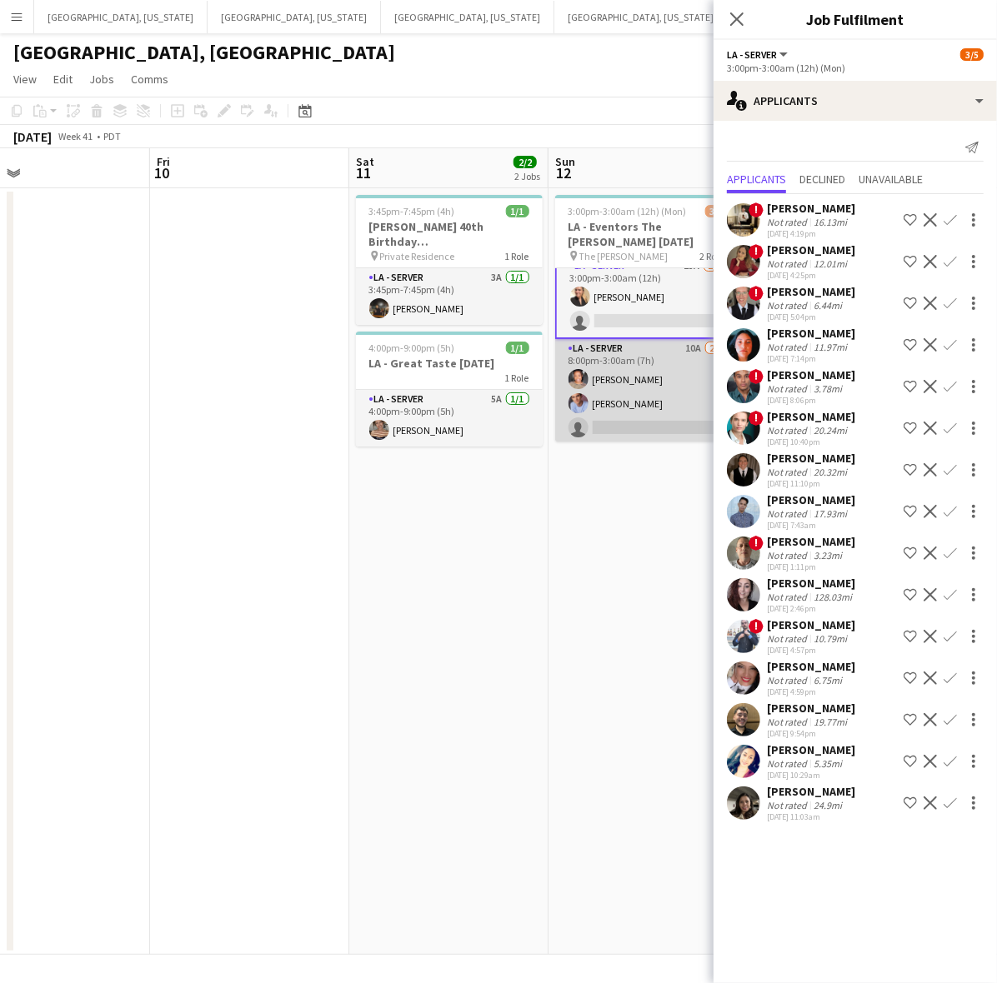
click at [590, 419] on app-card-role "LA - Server 10A 2/3 8:00pm-3:00am (7h) Angela O’Leary Robert Solomon single-neu…" at bounding box center [648, 391] width 187 height 105
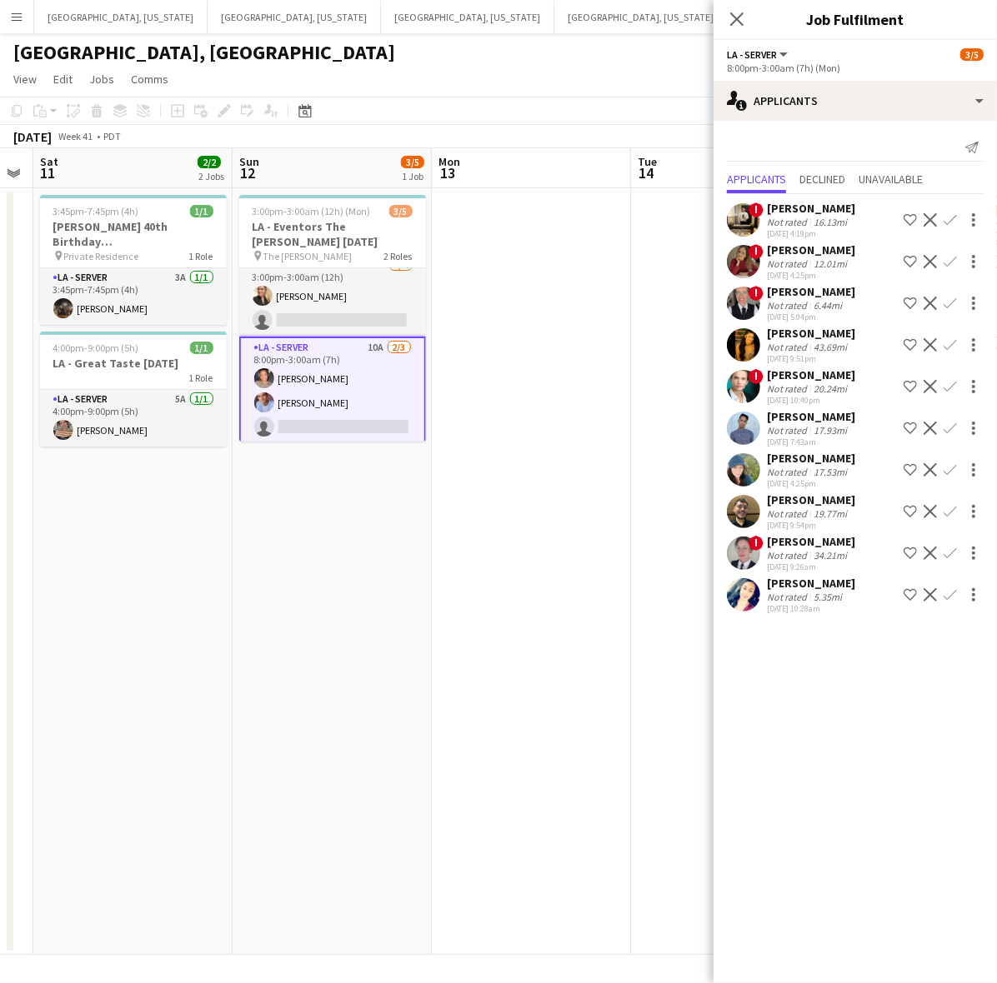
scroll to position [0, 618]
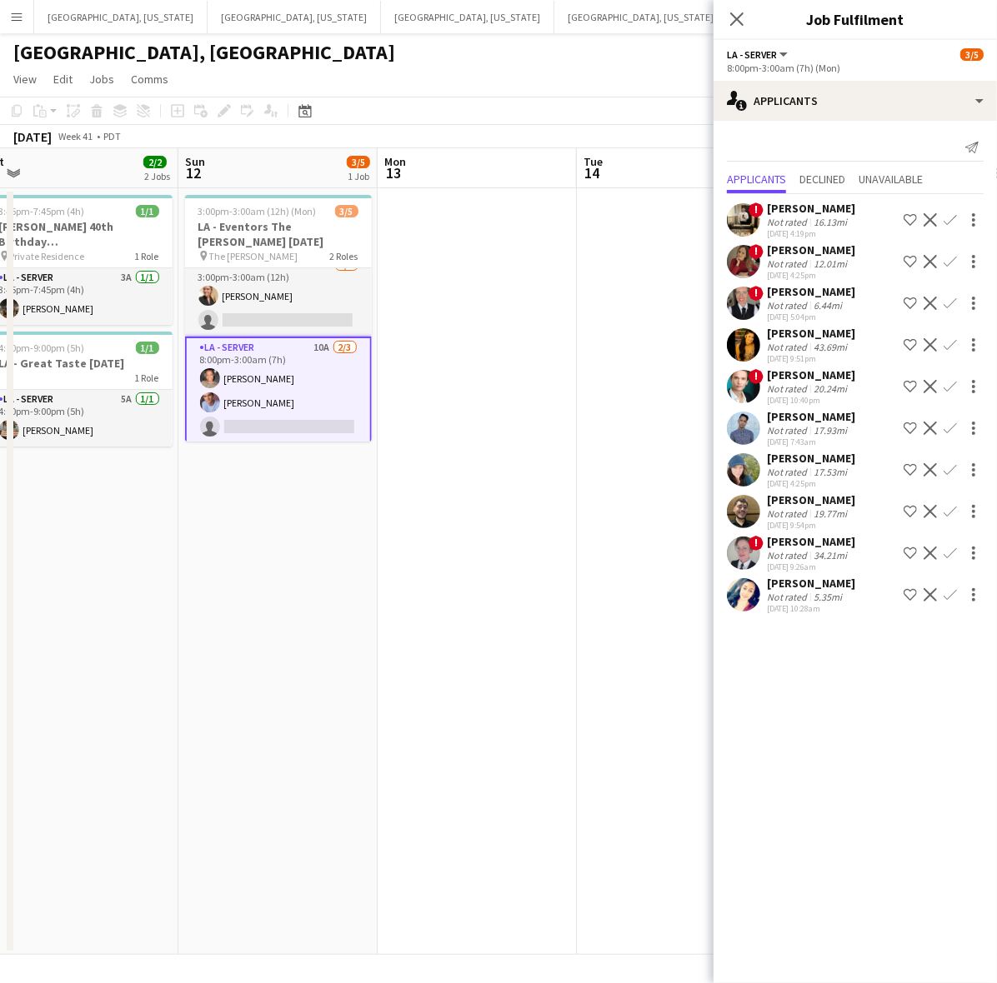
drag, startPoint x: 613, startPoint y: 530, endPoint x: 243, endPoint y: 679, distance: 399.0
click at [243, 679] on app-calendar-viewport "Wed 8 Thu 9 Fri 10 Sat 11 2/2 2 Jobs Sun 12 3/5 1 Job Mon 13 Tue 14 Wed 15 3/3 …" at bounding box center [498, 551] width 997 height 807
click at [746, 347] on app-user-avatar at bounding box center [743, 344] width 33 height 33
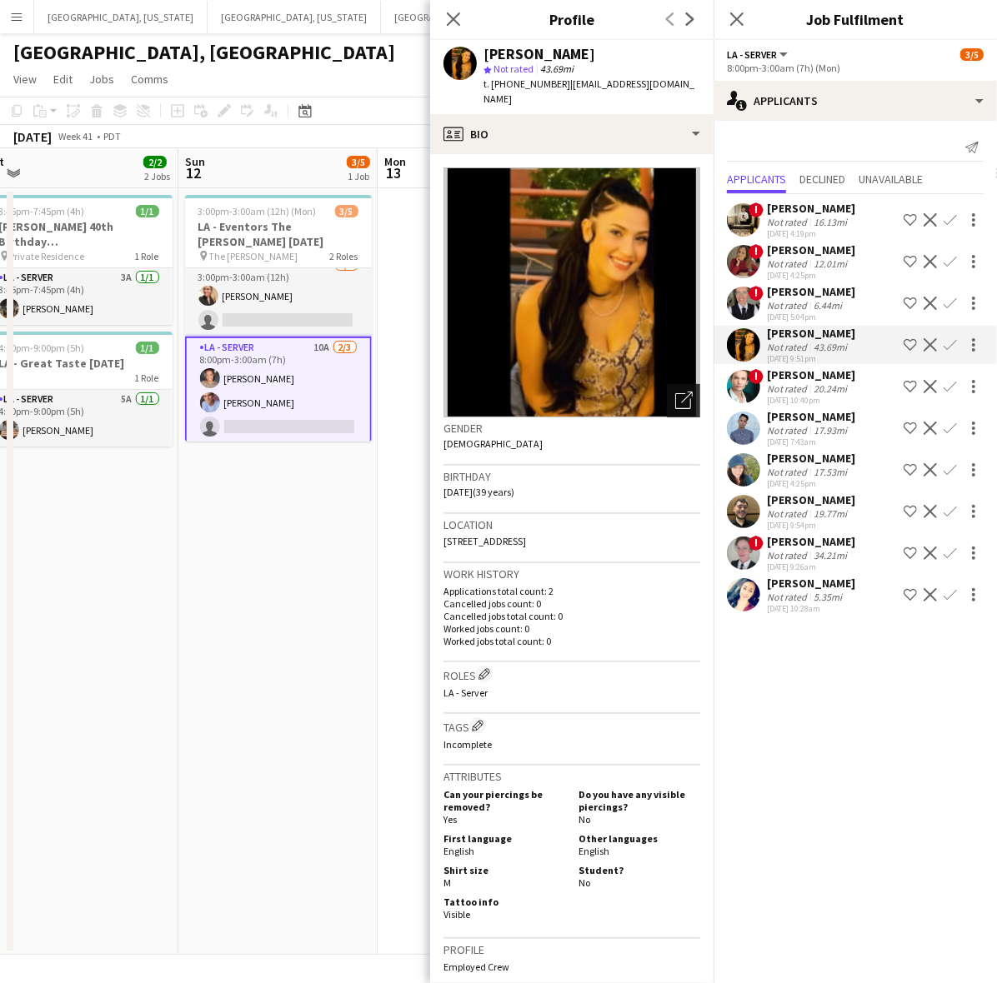
click at [668, 398] on div "Open photos pop-in" at bounding box center [683, 400] width 33 height 33
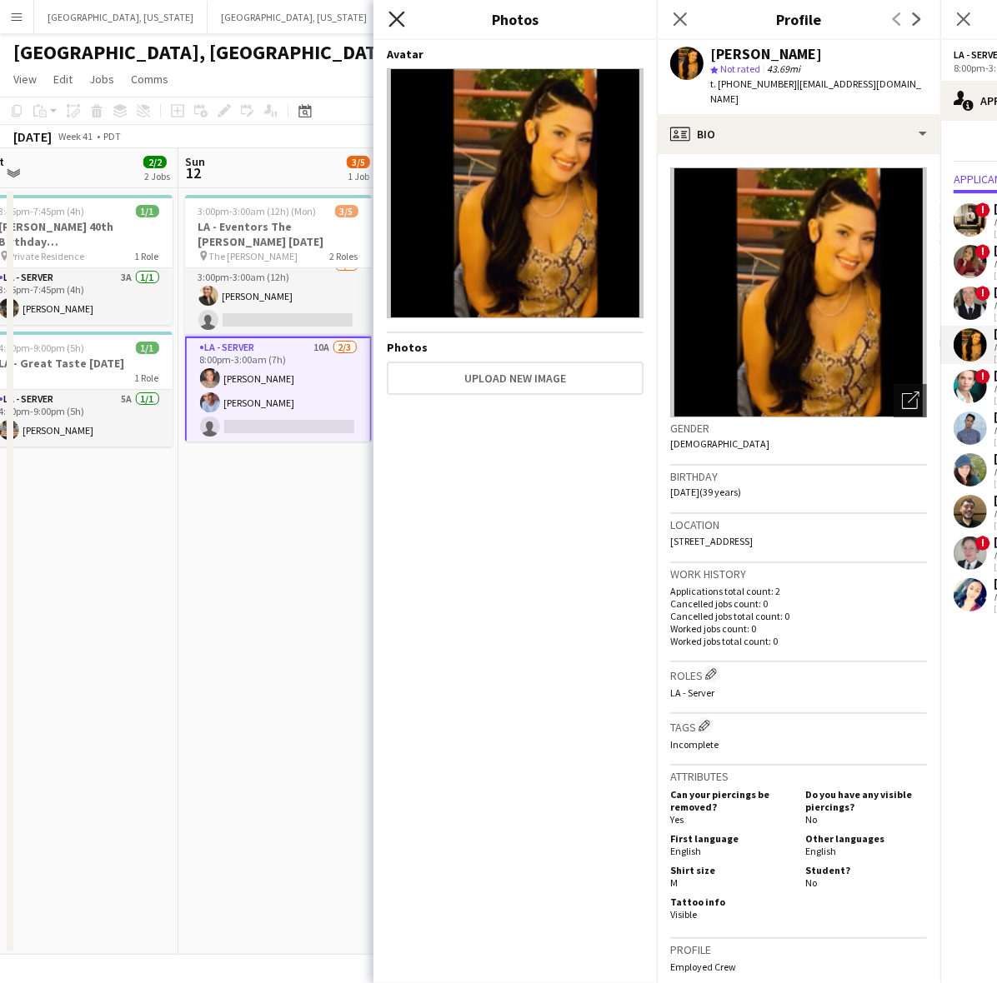
click at [393, 22] on icon at bounding box center [396, 19] width 16 height 16
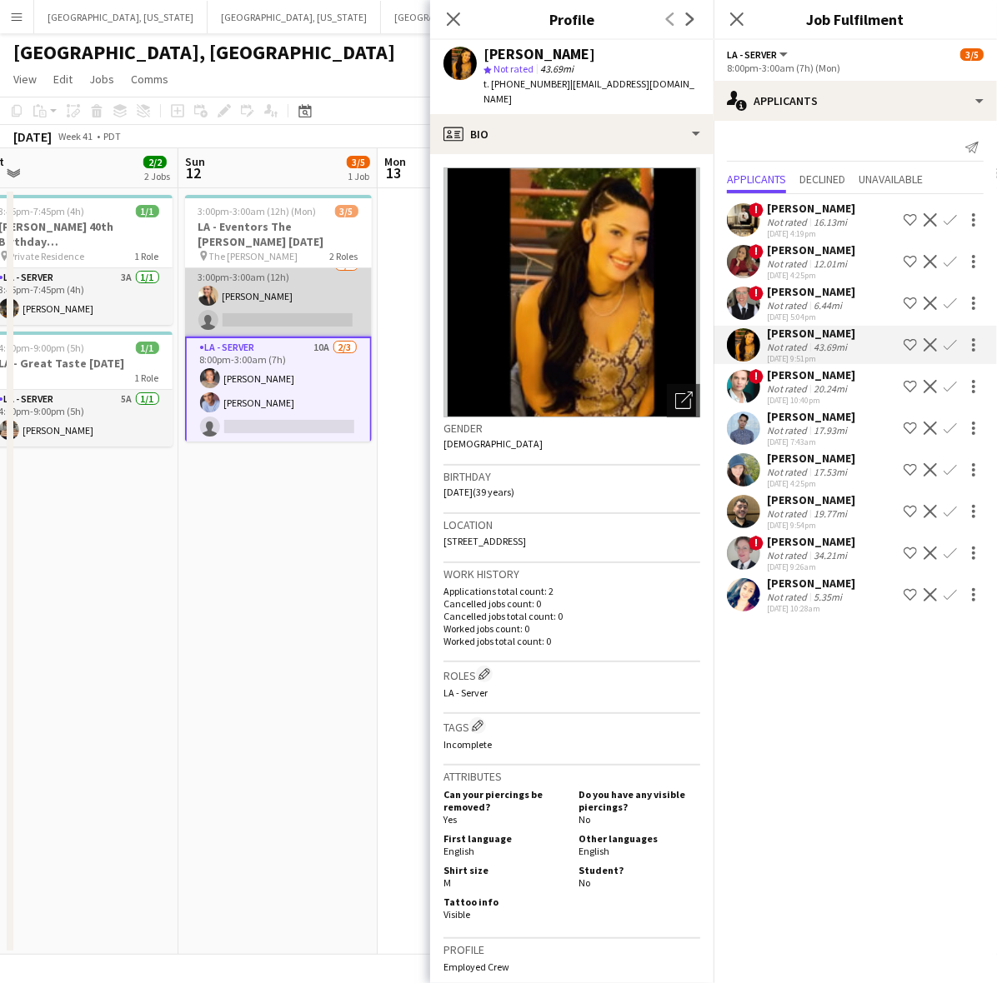
click at [315, 310] on app-card-role "LA - Server 15A 1/2 3:00pm-3:00am (12h) Trinity Hardy single-neutral-actions" at bounding box center [278, 296] width 187 height 81
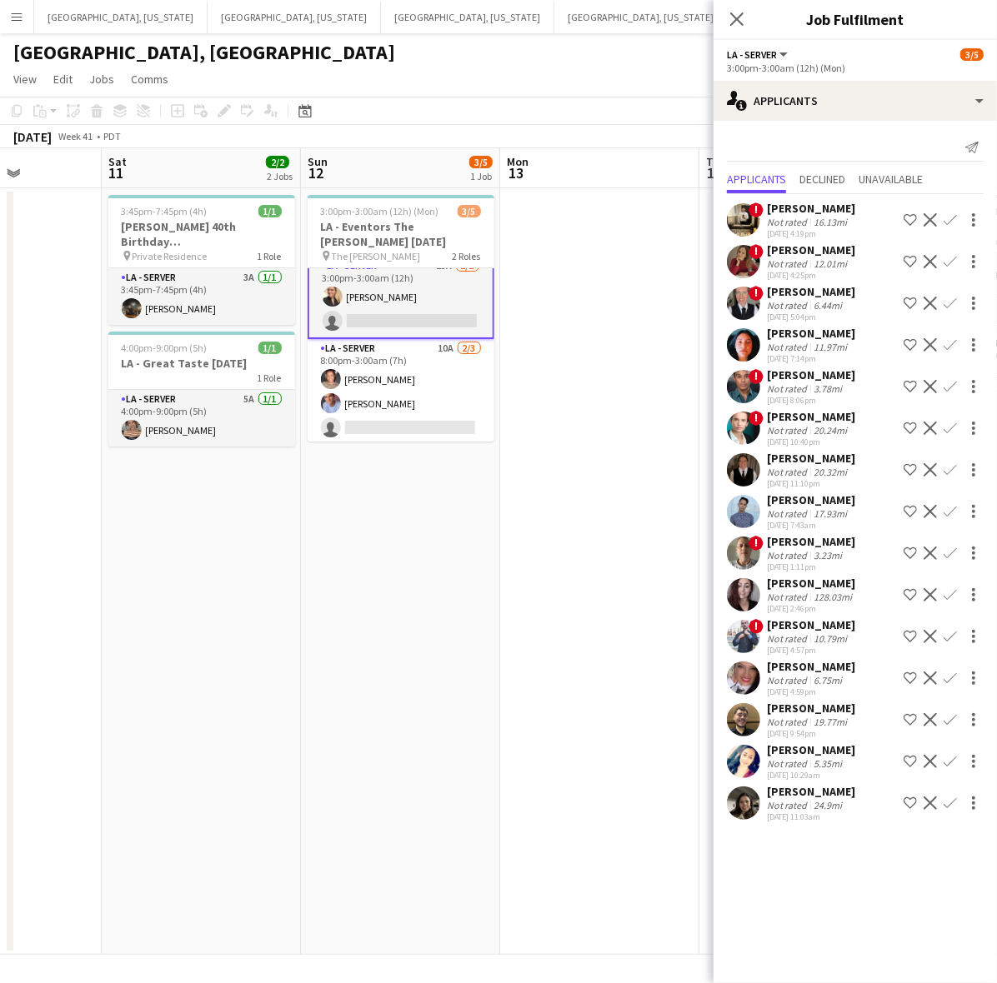
scroll to position [0, 493]
drag, startPoint x: 473, startPoint y: 490, endPoint x: 501, endPoint y: 490, distance: 27.5
click at [501, 490] on app-calendar-viewport "Wed 8 Thu 9 Fri 10 Sat 11 2/2 2 Jobs Sun 12 3/5 1 Job Mon 13 Tue 14 Wed 15 3/3 …" at bounding box center [498, 551] width 997 height 807
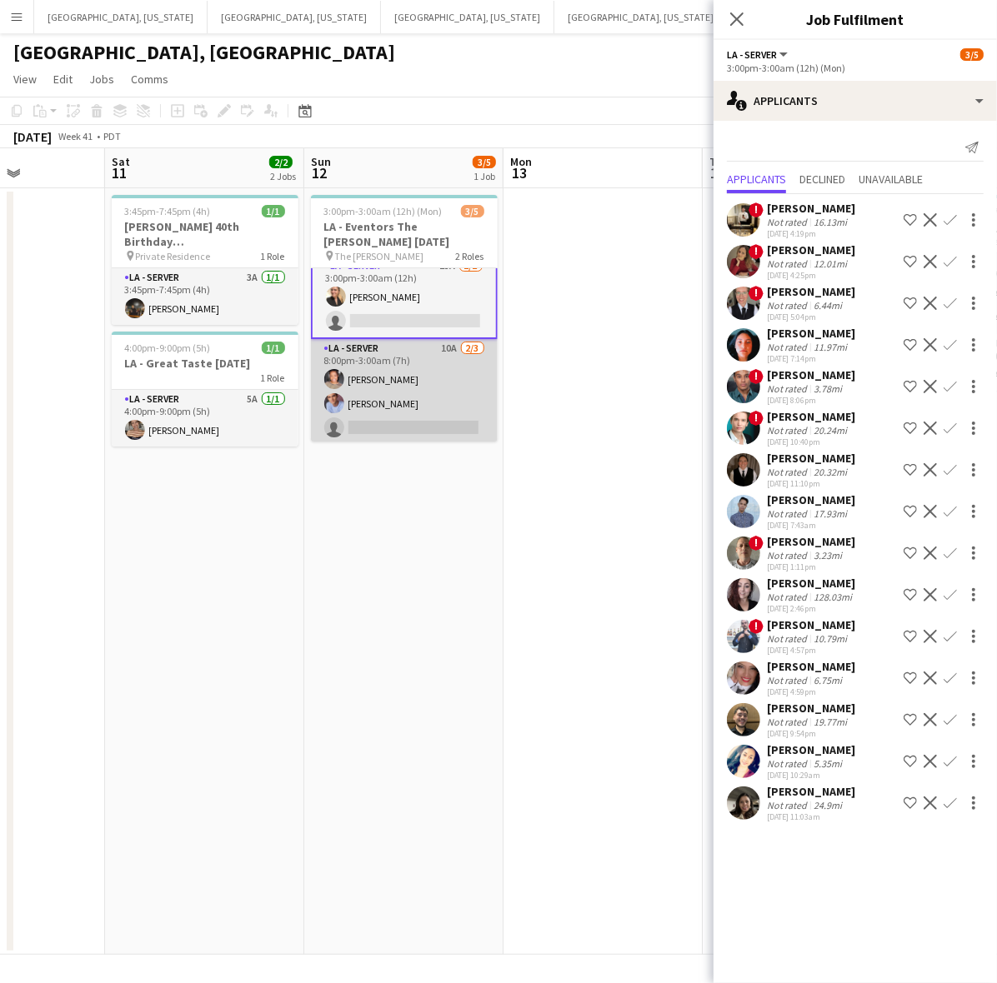
click at [369, 418] on app-card-role "LA - Server 10A 2/3 8:00pm-3:00am (7h) Angela O’Leary Robert Solomon single-neu…" at bounding box center [404, 391] width 187 height 105
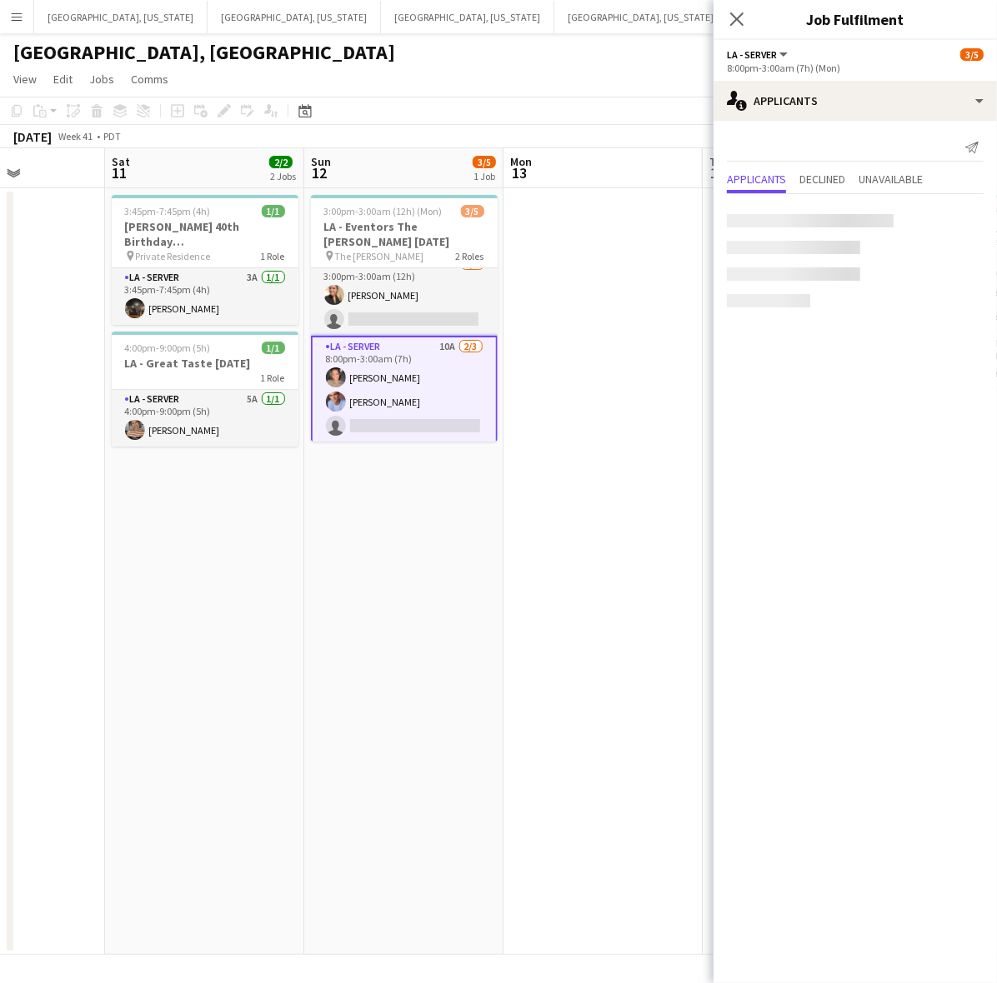
scroll to position [13, 0]
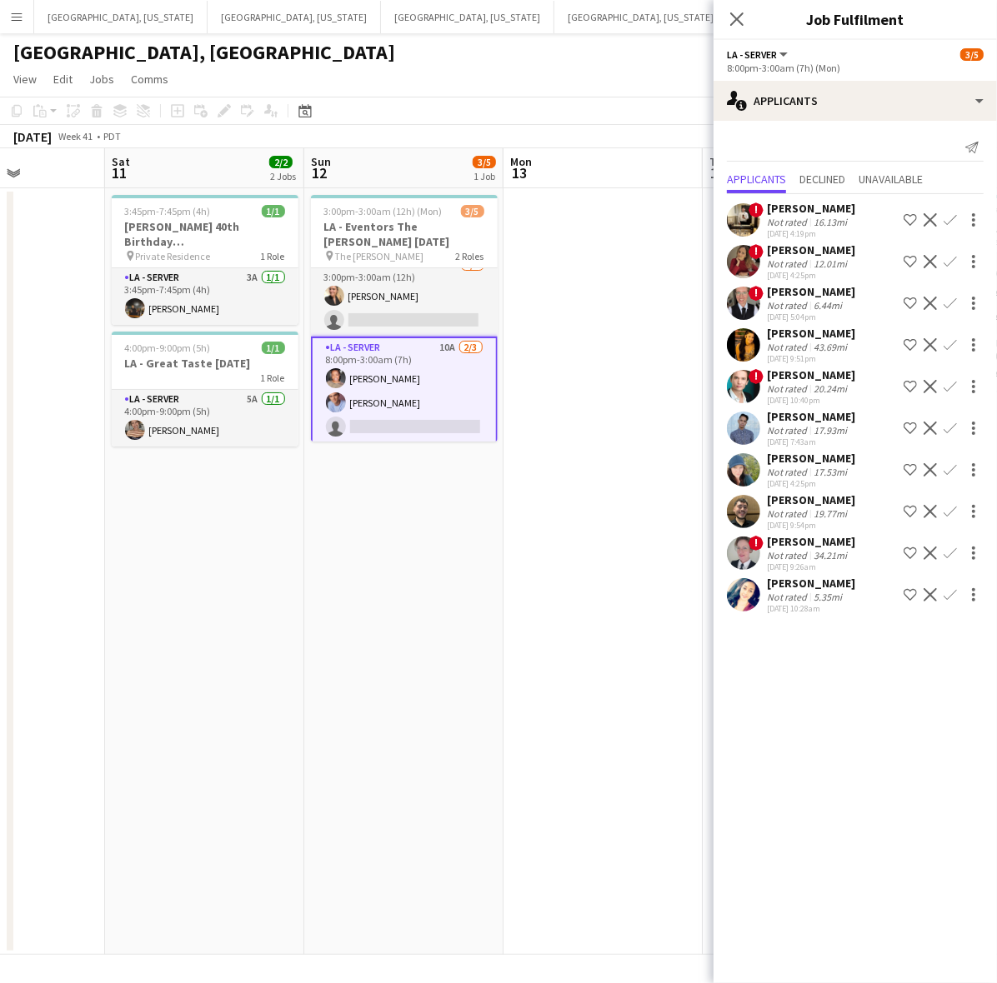
click at [953, 348] on app-icon "Confirm" at bounding box center [949, 344] width 13 height 13
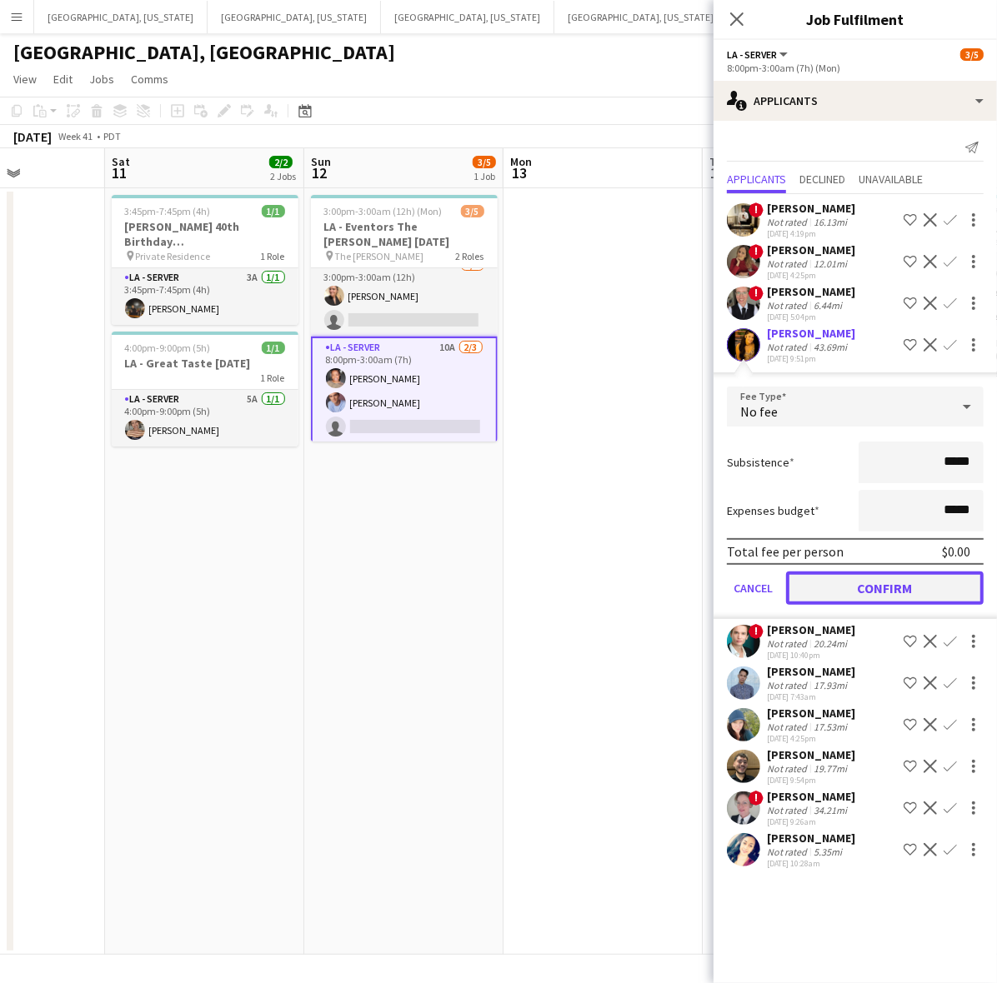
click at [842, 585] on button "Confirm" at bounding box center [885, 588] width 198 height 33
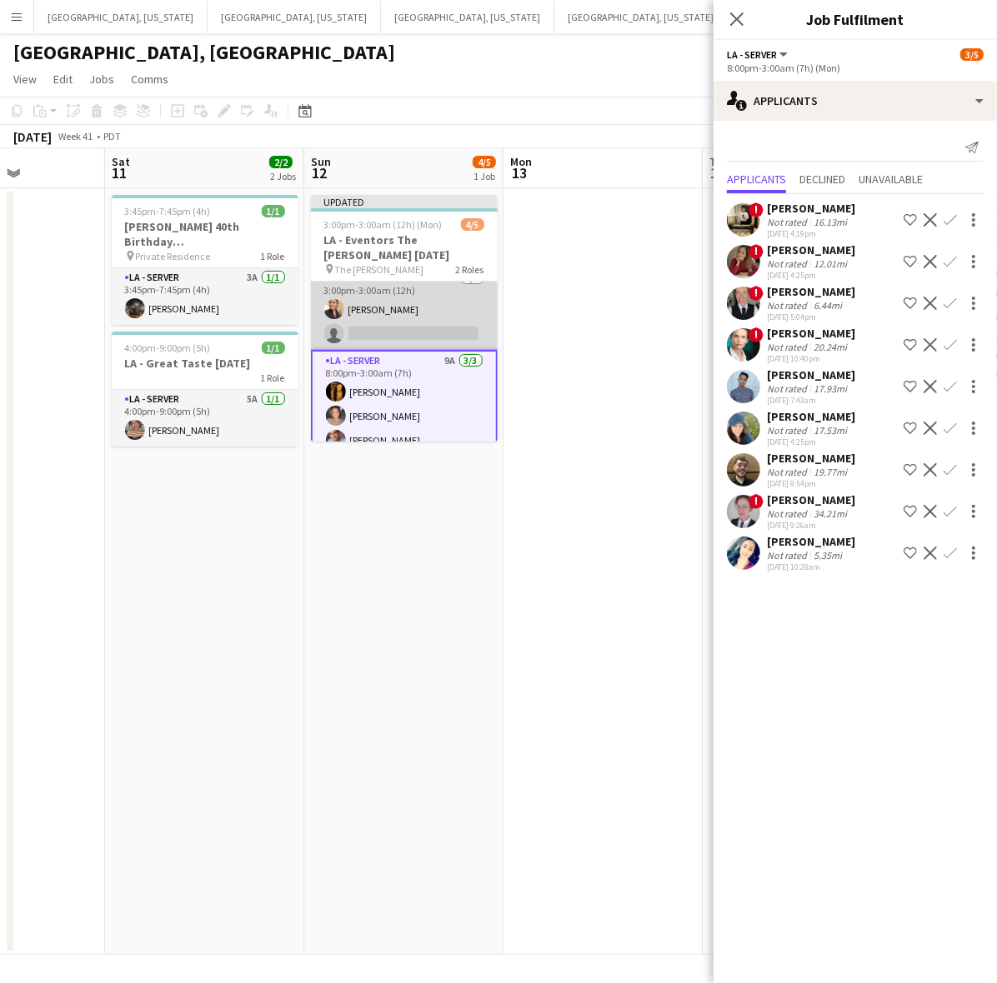
click at [429, 313] on app-card-role "LA - Server 15A 1/2 3:00pm-3:00am (12h) Trinity Hardy single-neutral-actions" at bounding box center [404, 309] width 187 height 81
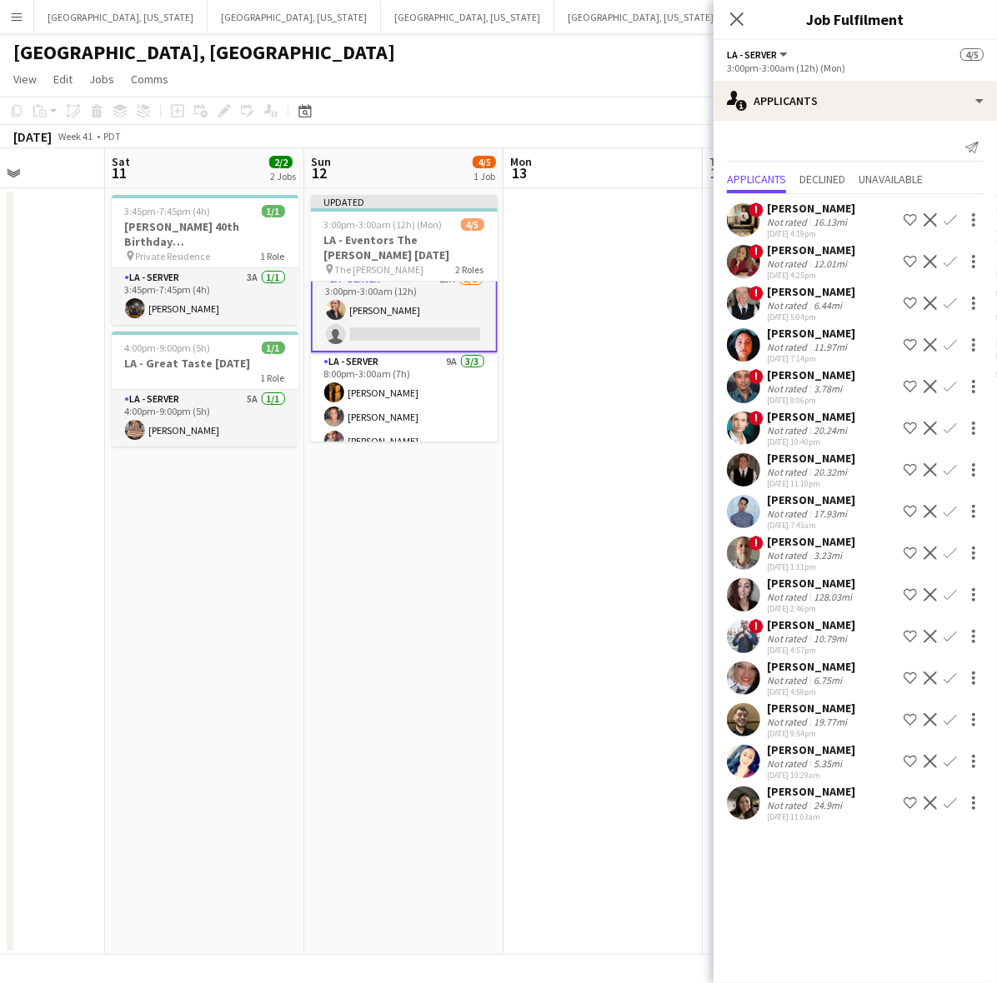
click at [751, 514] on app-user-avatar at bounding box center [743, 511] width 33 height 33
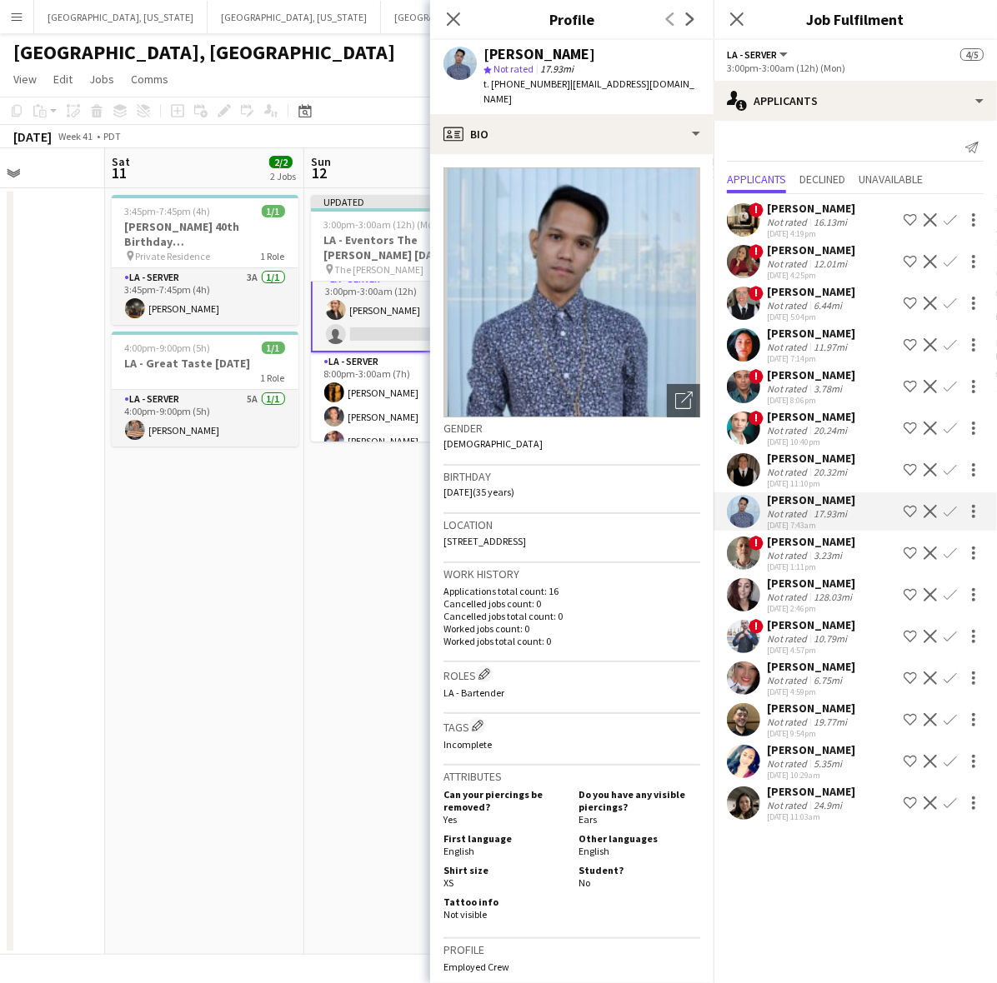
click at [751, 514] on app-user-avatar at bounding box center [743, 511] width 33 height 33
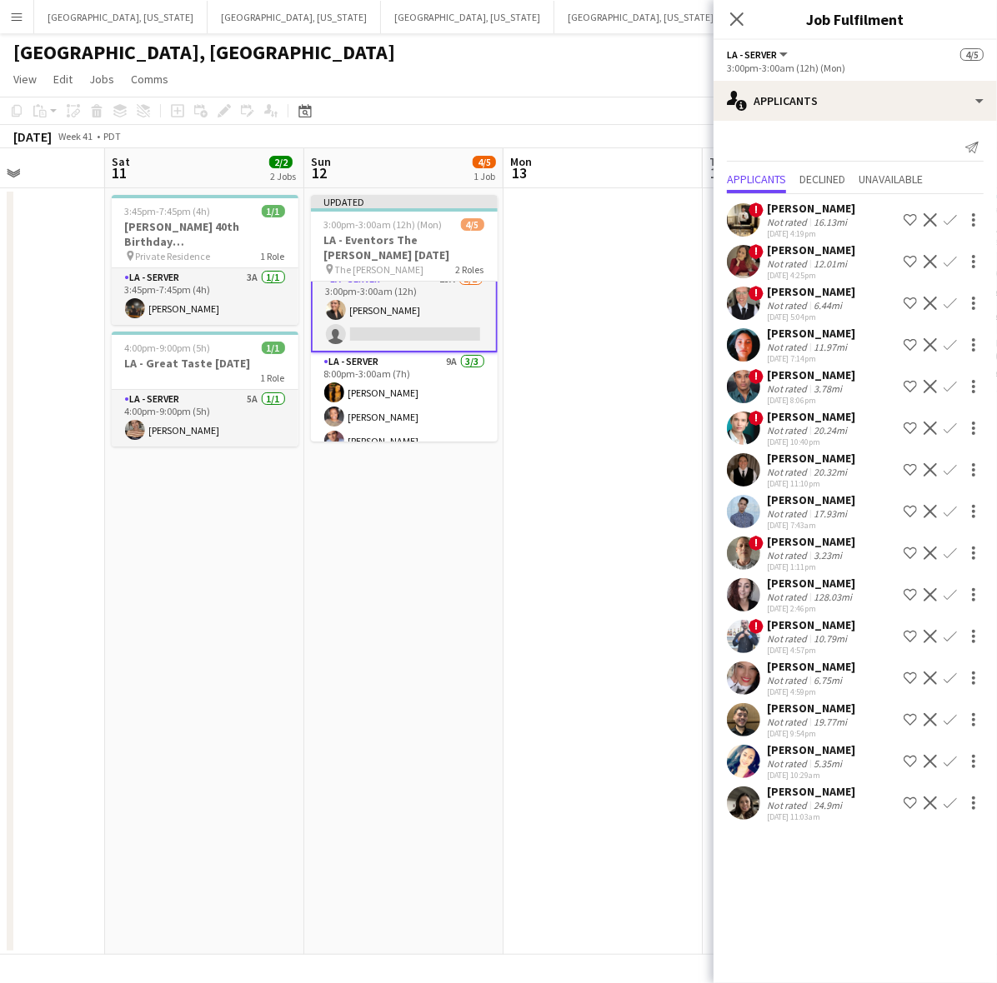
click at [748, 715] on app-user-avatar at bounding box center [743, 719] width 33 height 33
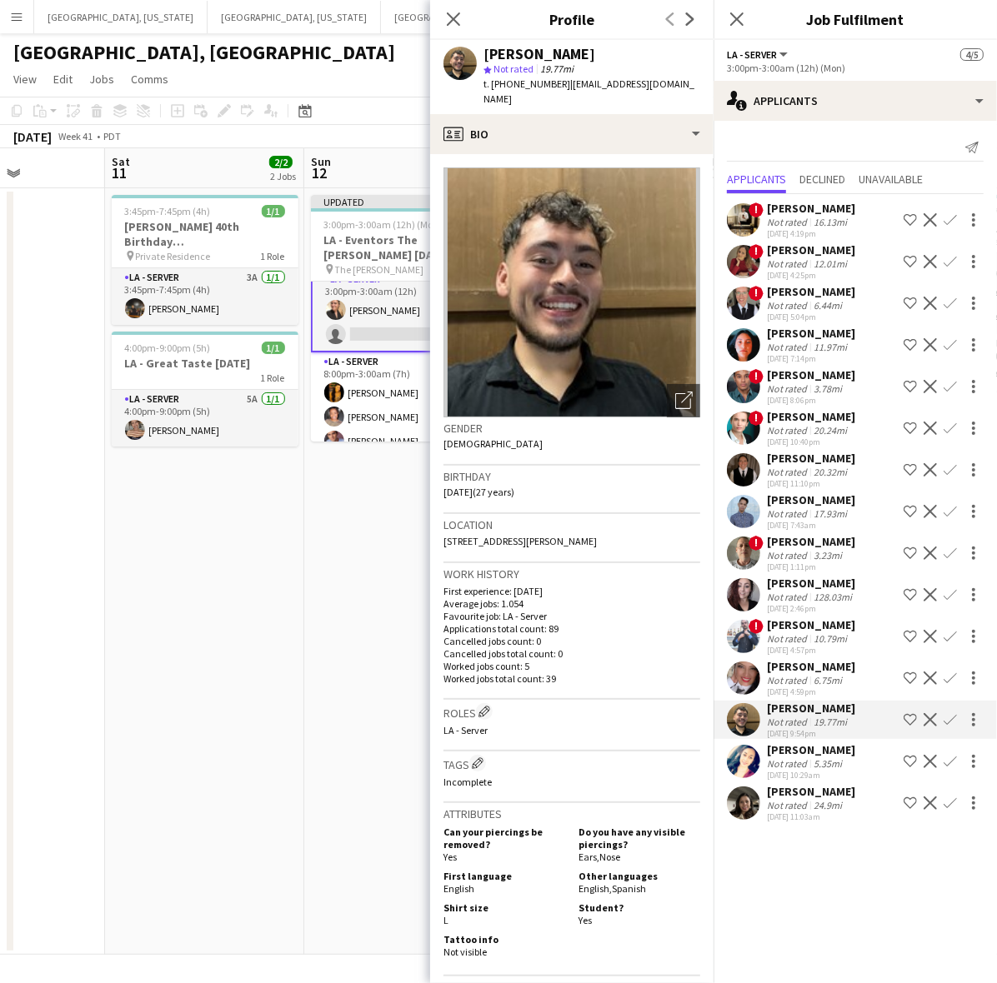
click at [953, 715] on app-icon "Confirm" at bounding box center [949, 719] width 13 height 13
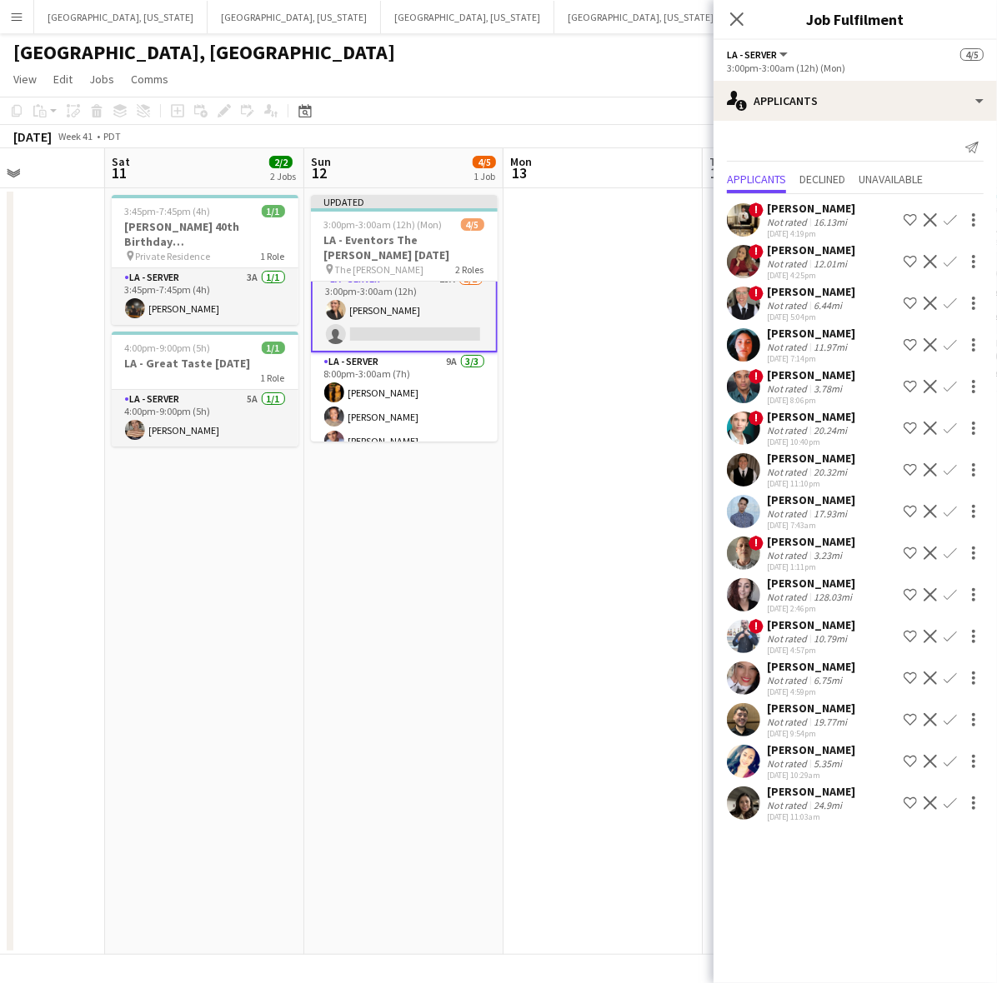
click at [956, 715] on app-icon "Confirm" at bounding box center [949, 719] width 13 height 13
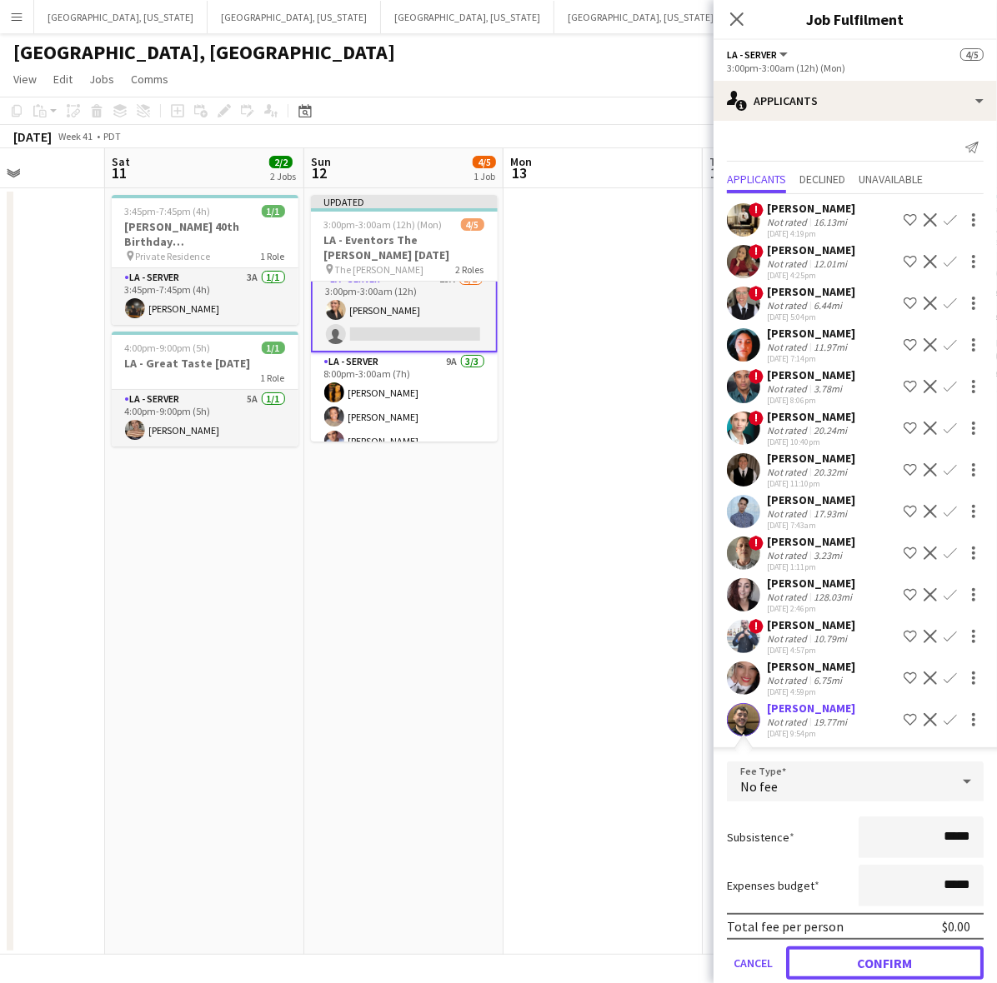
drag, startPoint x: 830, startPoint y: 963, endPoint x: 773, endPoint y: 848, distance: 128.6
click at [831, 963] on button "Confirm" at bounding box center [885, 963] width 198 height 33
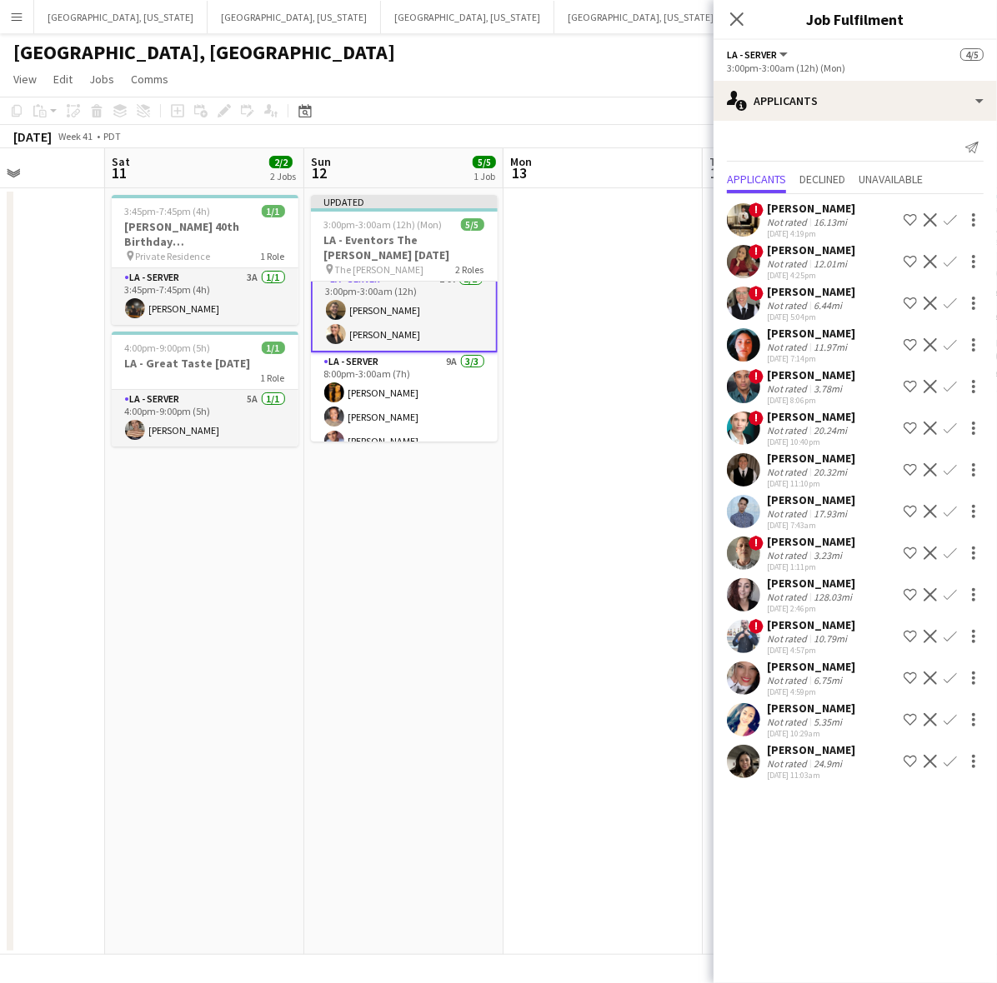
drag, startPoint x: 560, startPoint y: 261, endPoint x: 684, endPoint y: 148, distance: 167.6
click at [563, 260] on app-date-cell at bounding box center [602, 571] width 199 height 767
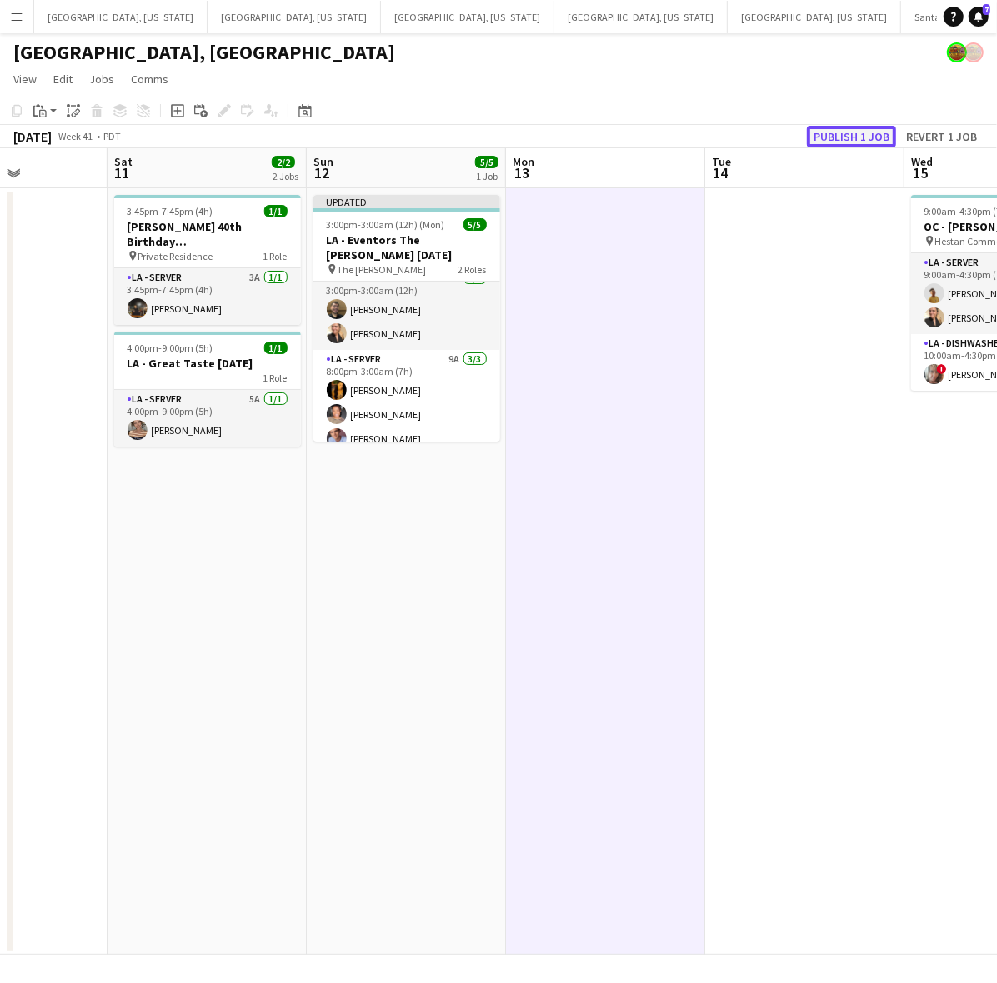
click at [838, 130] on button "Publish 1 job" at bounding box center [851, 137] width 89 height 22
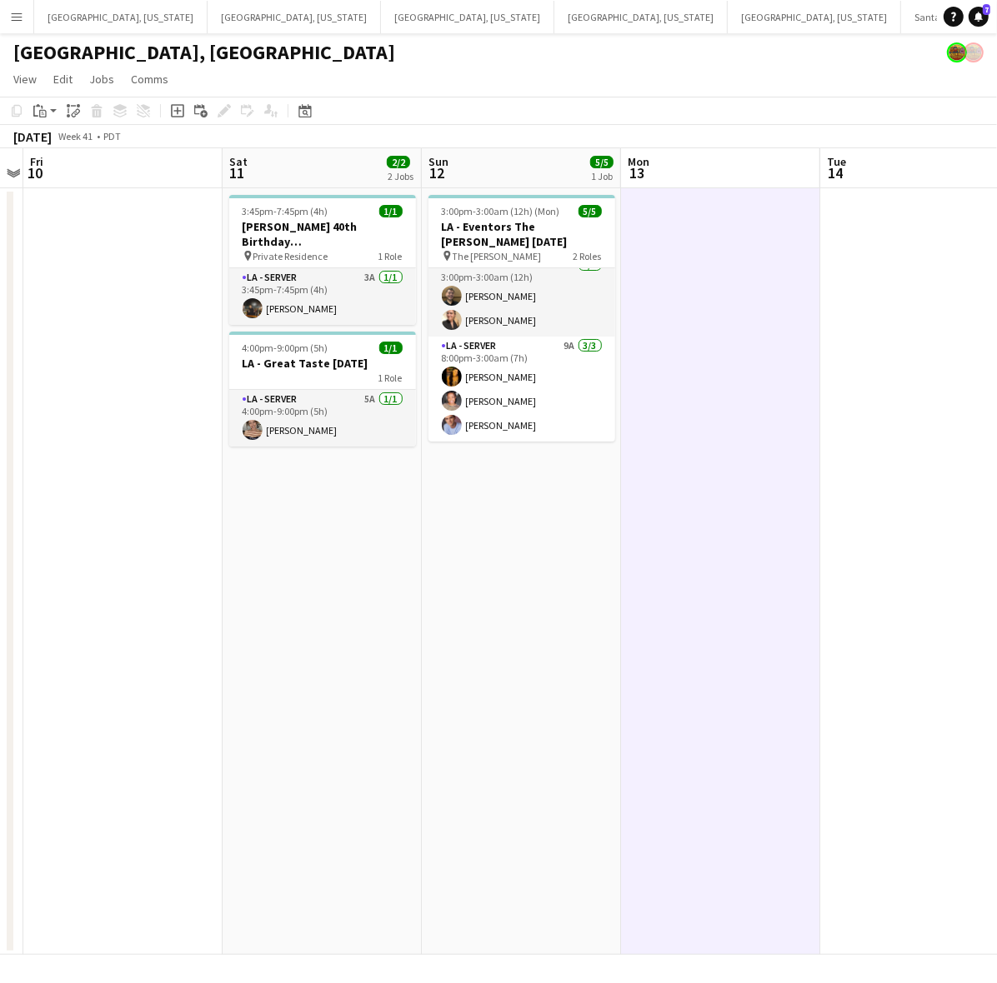
drag, startPoint x: 186, startPoint y: 564, endPoint x: 434, endPoint y: 480, distance: 262.2
click at [463, 523] on app-calendar-viewport "Wed 8 Thu 9 Fri 10 Sat 11 2/2 2 Jobs Sun 12 5/5 1 Job Mon 13 Tue 14 Wed 15 3/3 …" at bounding box center [498, 551] width 997 height 807
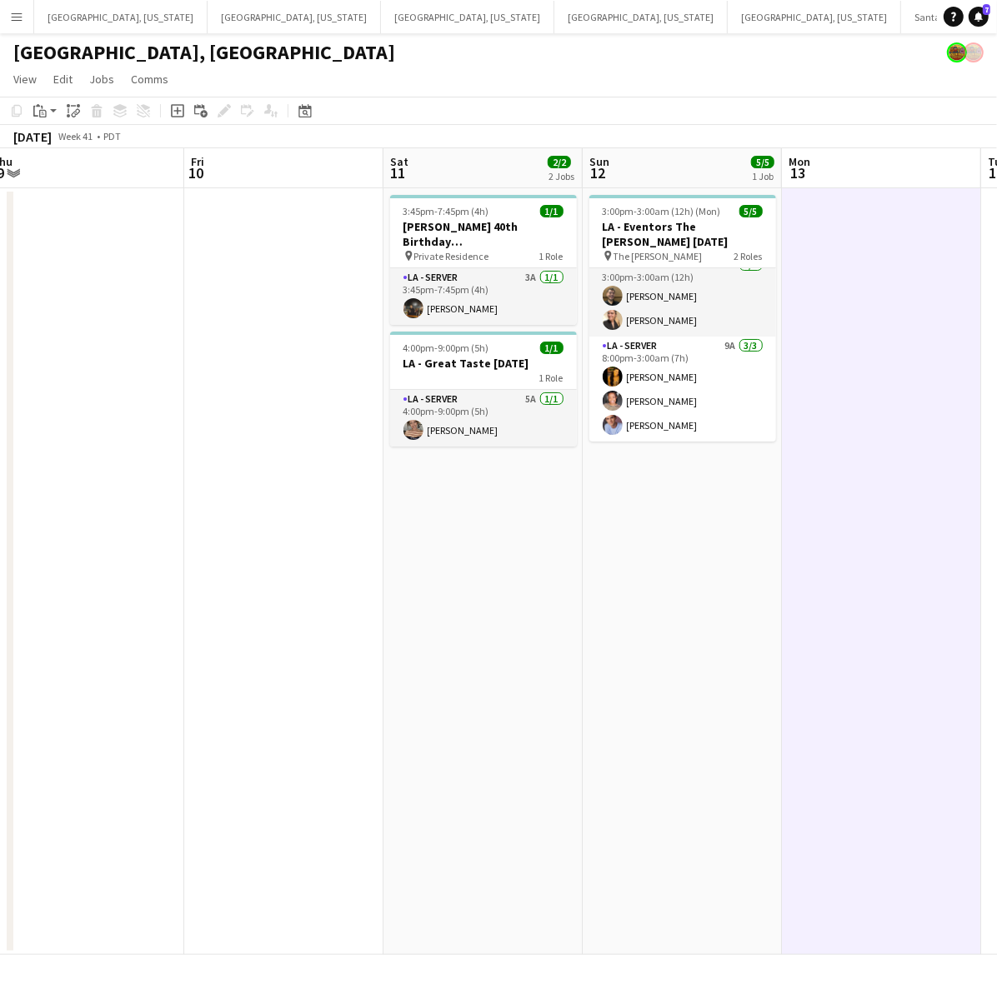
scroll to position [0, 525]
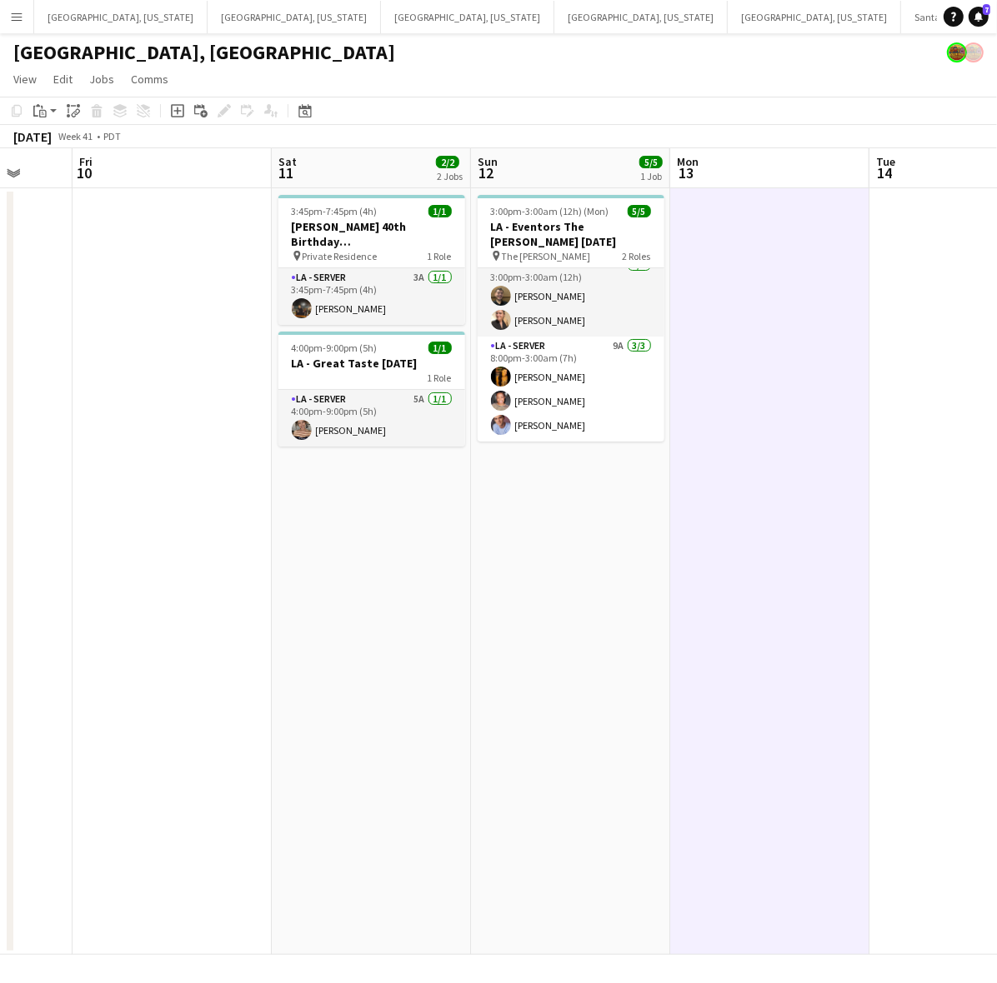
drag, startPoint x: 283, startPoint y: 334, endPoint x: 368, endPoint y: 332, distance: 84.2
click at [368, 332] on app-calendar-viewport "Tue 7 Wed 8 Thu 9 Fri 10 Sat 11 2/2 2 Jobs Sun 12 5/5 1 Job Mon 13 Tue 14 Wed 1…" at bounding box center [498, 551] width 997 height 807
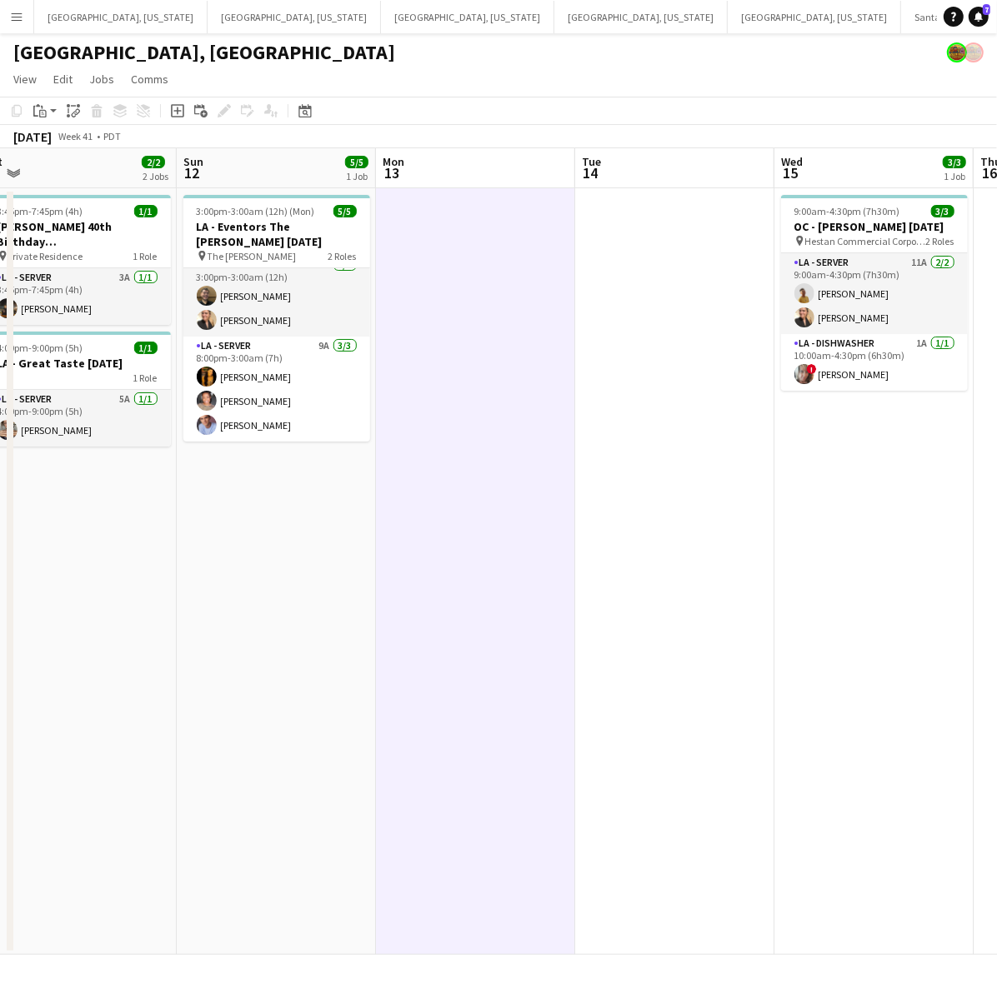
drag, startPoint x: 956, startPoint y: 393, endPoint x: 401, endPoint y: 546, distance: 575.8
click at [264, 565] on app-calendar-viewport "Thu 9 Fri 10 Sat 11 2/2 2 Jobs Sun 12 5/5 1 Job Mon 13 Tue 14 Wed 15 3/3 1 Job …" at bounding box center [498, 551] width 997 height 807
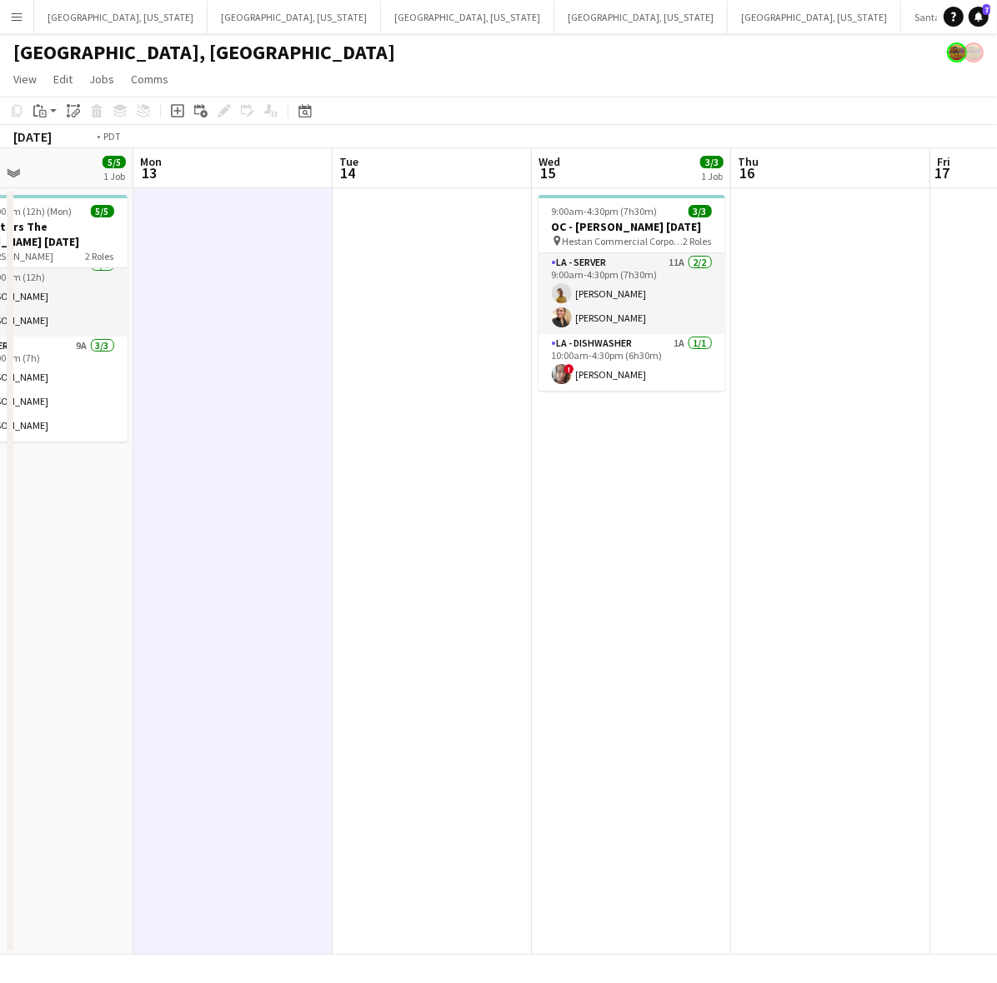
drag, startPoint x: 839, startPoint y: 461, endPoint x: 268, endPoint y: 547, distance: 578.1
click at [275, 547] on app-calendar-viewport "Thu 9 Fri 10 Sat 11 2/2 2 Jobs Sun 12 5/5 1 Job Mon 13 Tue 14 Wed 15 3/3 1 Job …" at bounding box center [498, 551] width 997 height 807
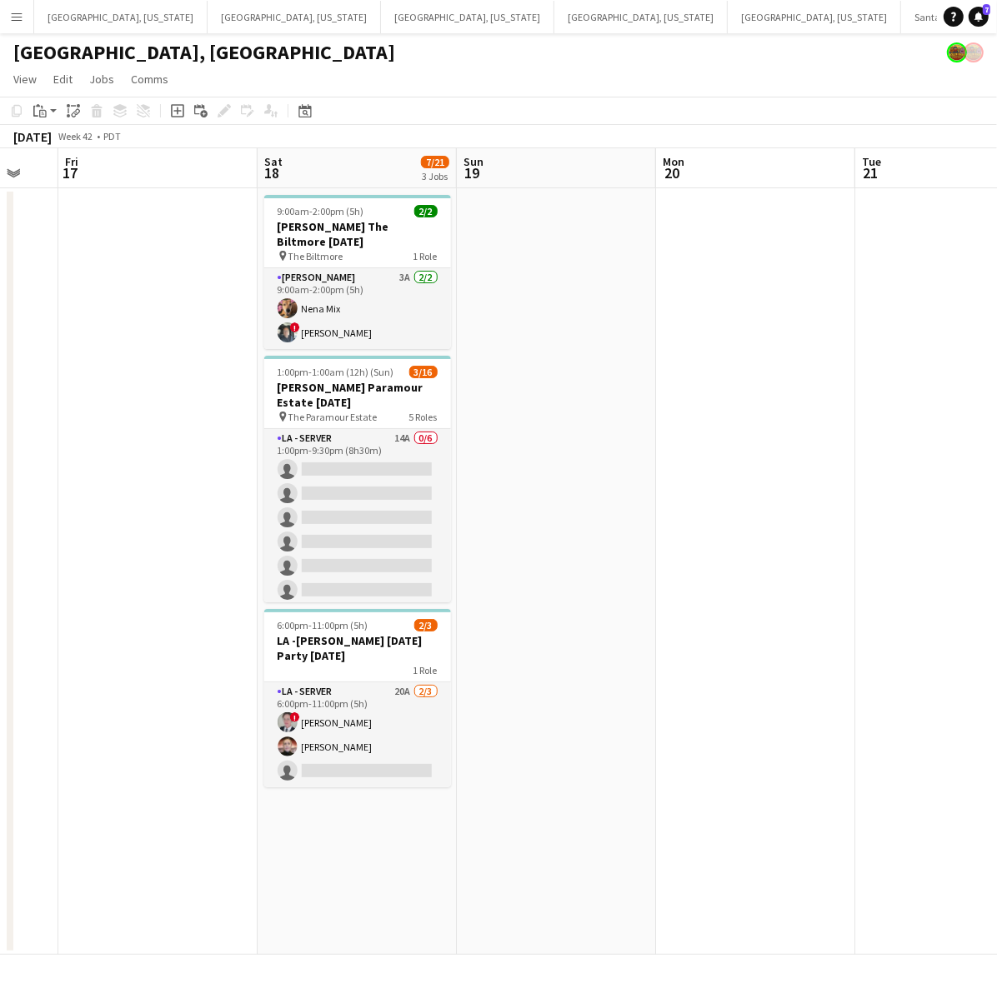
scroll to position [0, 584]
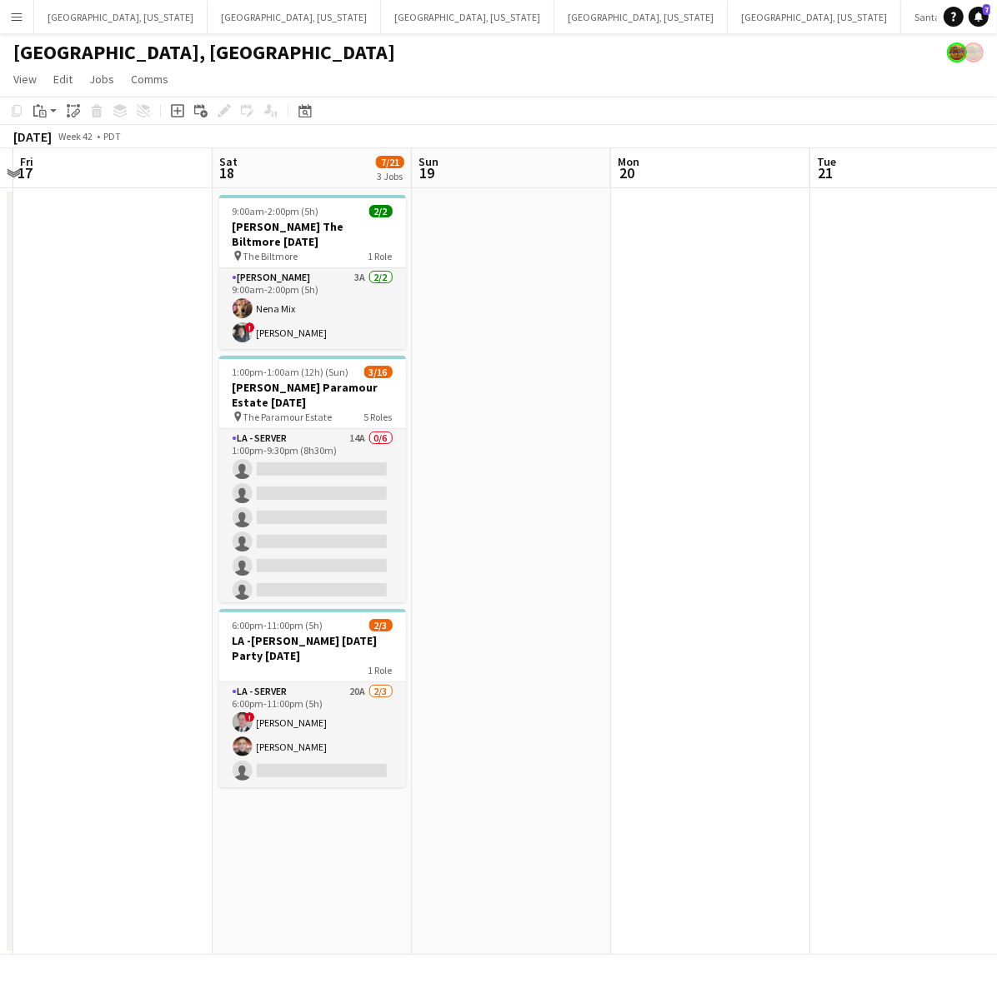
drag, startPoint x: 731, startPoint y: 464, endPoint x: 448, endPoint y: 523, distance: 289.3
click at [448, 523] on app-calendar-viewport "Tue 14 Wed 15 3/3 1 Job Thu 16 Fri 17 Sat 18 7/21 3 Jobs Sun 19 Mon 20 Tue 21 W…" at bounding box center [498, 551] width 997 height 807
drag, startPoint x: 150, startPoint y: 319, endPoint x: 138, endPoint y: 351, distance: 34.0
click at [139, 351] on app-calendar-viewport "Tue 14 Wed 15 3/3 1 Job Thu 16 Fri 17 Sat 18 7/21 3 Jobs Sun 19 Mon 20 Tue 21 W…" at bounding box center [498, 551] width 997 height 807
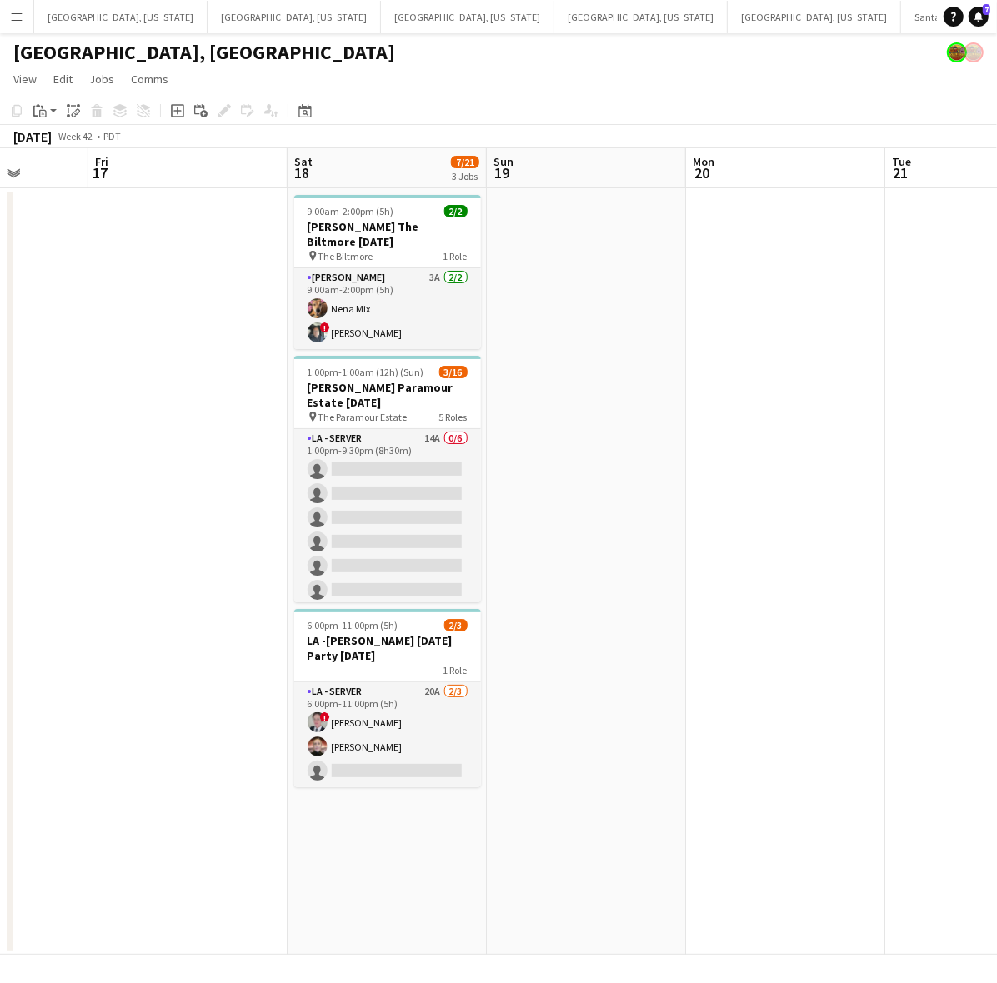
scroll to position [0, 488]
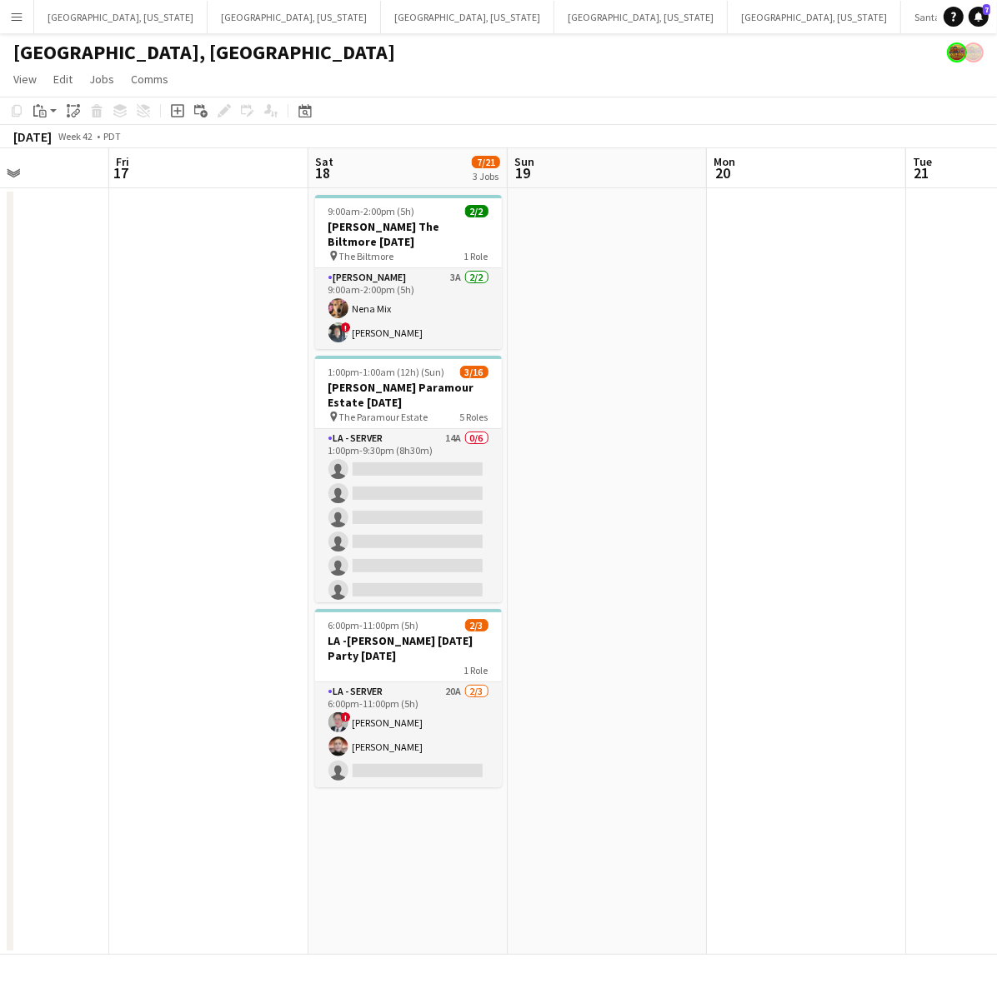
drag, startPoint x: 138, startPoint y: 351, endPoint x: 243, endPoint y: 339, distance: 106.5
click at [243, 339] on app-calendar-viewport "Tue 14 Wed 15 3/3 1 Job Thu 16 Fri 17 Sat 18 7/21 3 Jobs Sun 19 Mon 20 Tue 21 W…" at bounding box center [498, 551] width 997 height 807
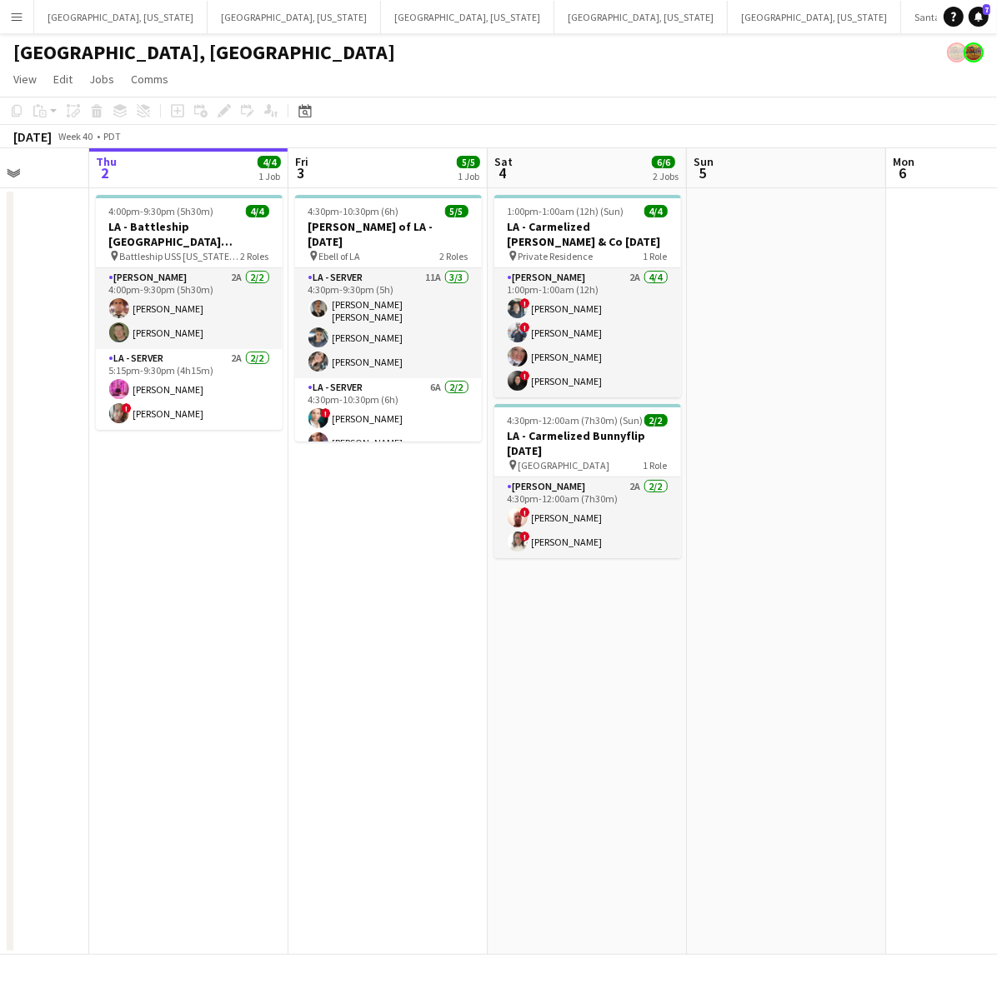
scroll to position [0, 558]
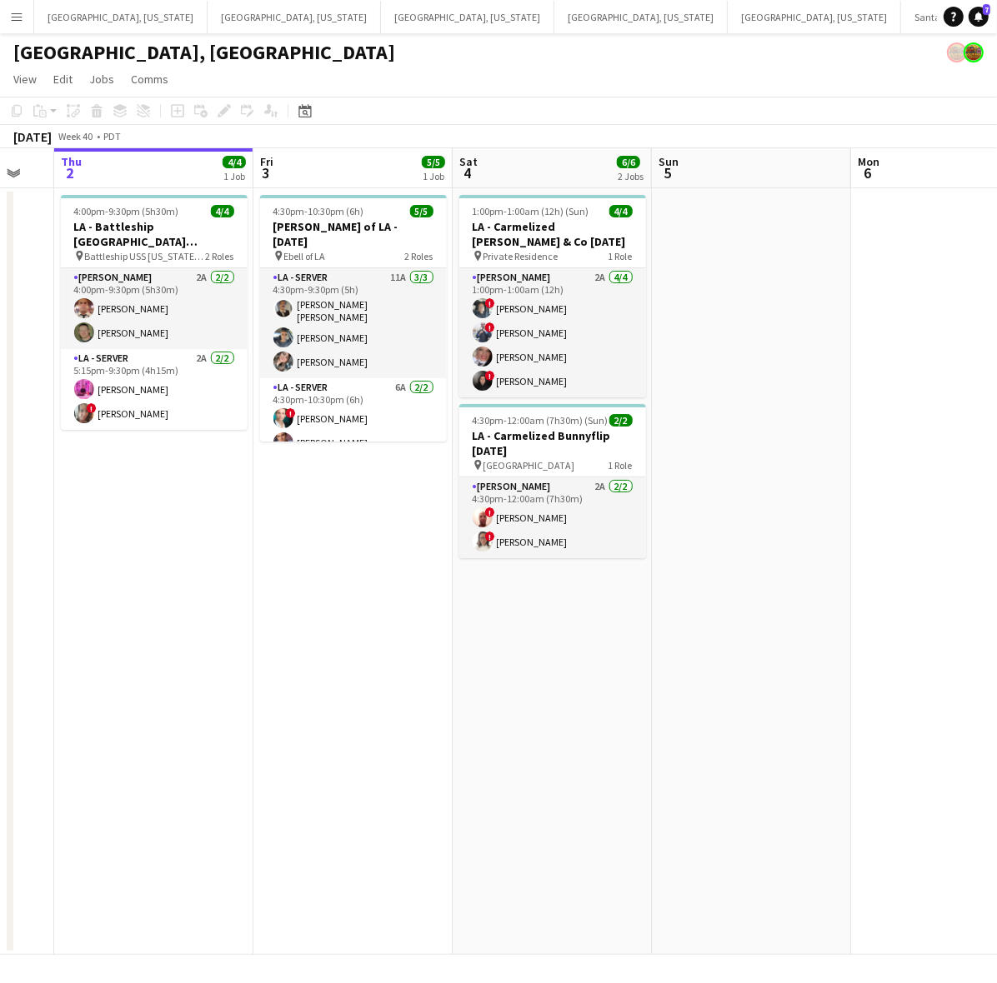
drag, startPoint x: 833, startPoint y: 460, endPoint x: 464, endPoint y: 489, distance: 370.4
click at [482, 493] on app-calendar-viewport "Mon 29 Tue 30 Wed 1 Thu 2 4/4 1 Job Fri 3 5/5 1 Job Sat 4 6/6 2 Jobs Sun 5 Mon …" at bounding box center [498, 551] width 997 height 807
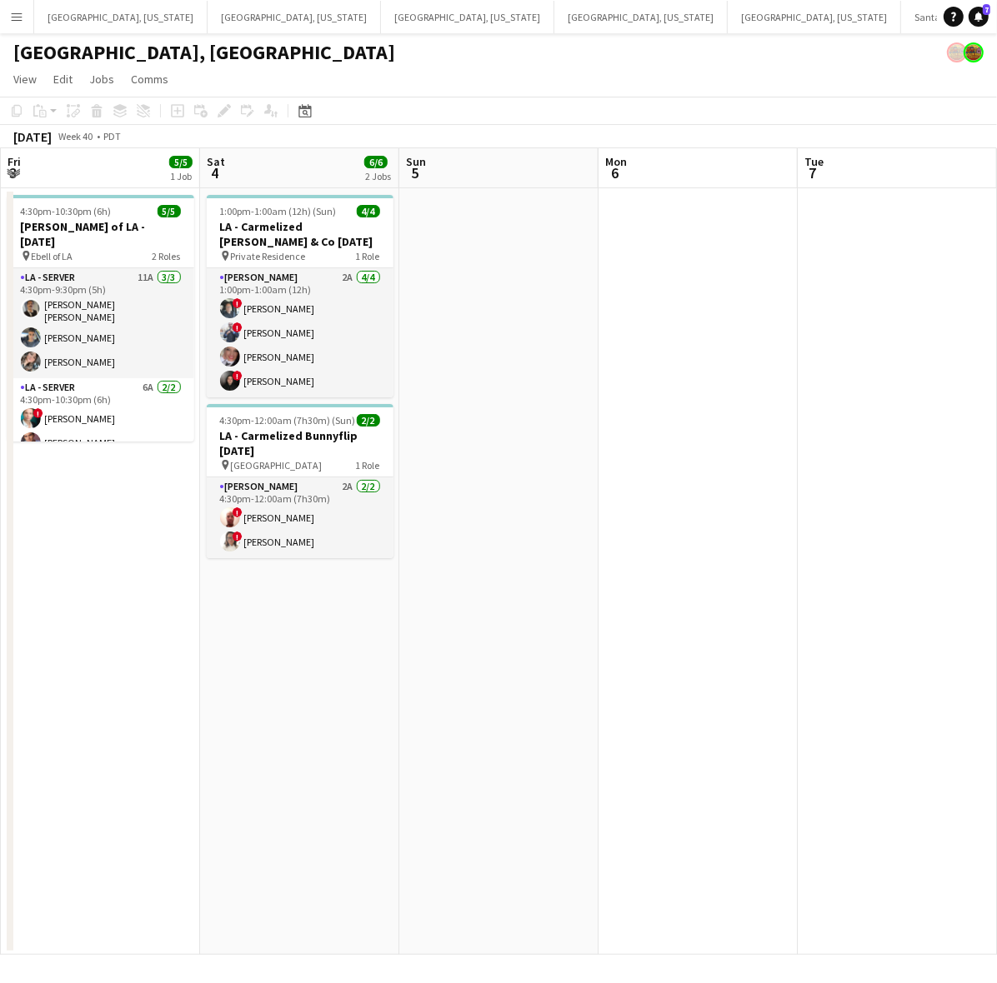
drag, startPoint x: 823, startPoint y: 313, endPoint x: 634, endPoint y: 352, distance: 192.4
click at [638, 351] on app-calendar-viewport "Tue 30 Wed 1 Thu 2 4/4 1 Job Fri 3 5/5 1 Job Sat 4 6/6 2 Jobs Sun 5 Mon 6 Tue 7…" at bounding box center [498, 551] width 997 height 807
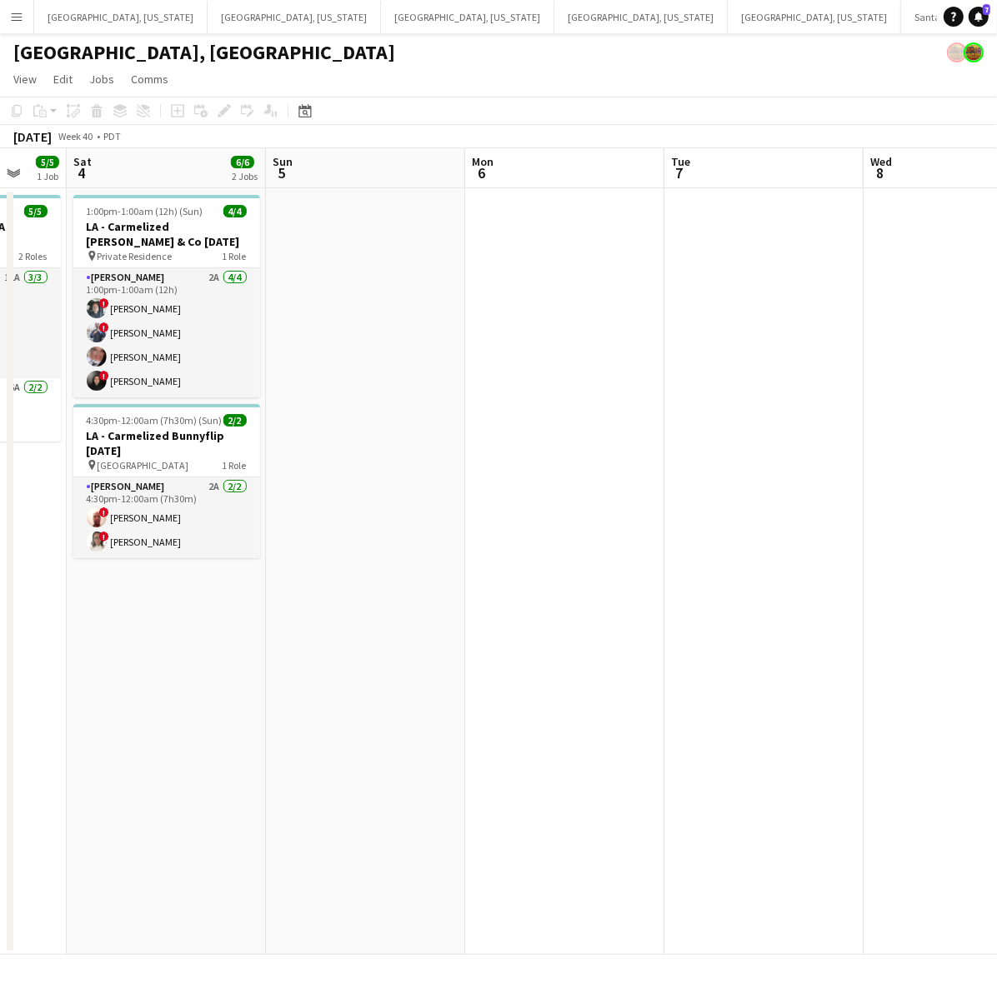
drag, startPoint x: 723, startPoint y: 381, endPoint x: 584, endPoint y: 398, distance: 139.4
click at [605, 394] on app-calendar-viewport "Wed 1 Thu 2 4/4 1 Job Fri 3 5/5 1 Job Sat 4 6/6 2 Jobs Sun 5 Mon 6 Tue 7 Wed 8 …" at bounding box center [498, 551] width 997 height 807
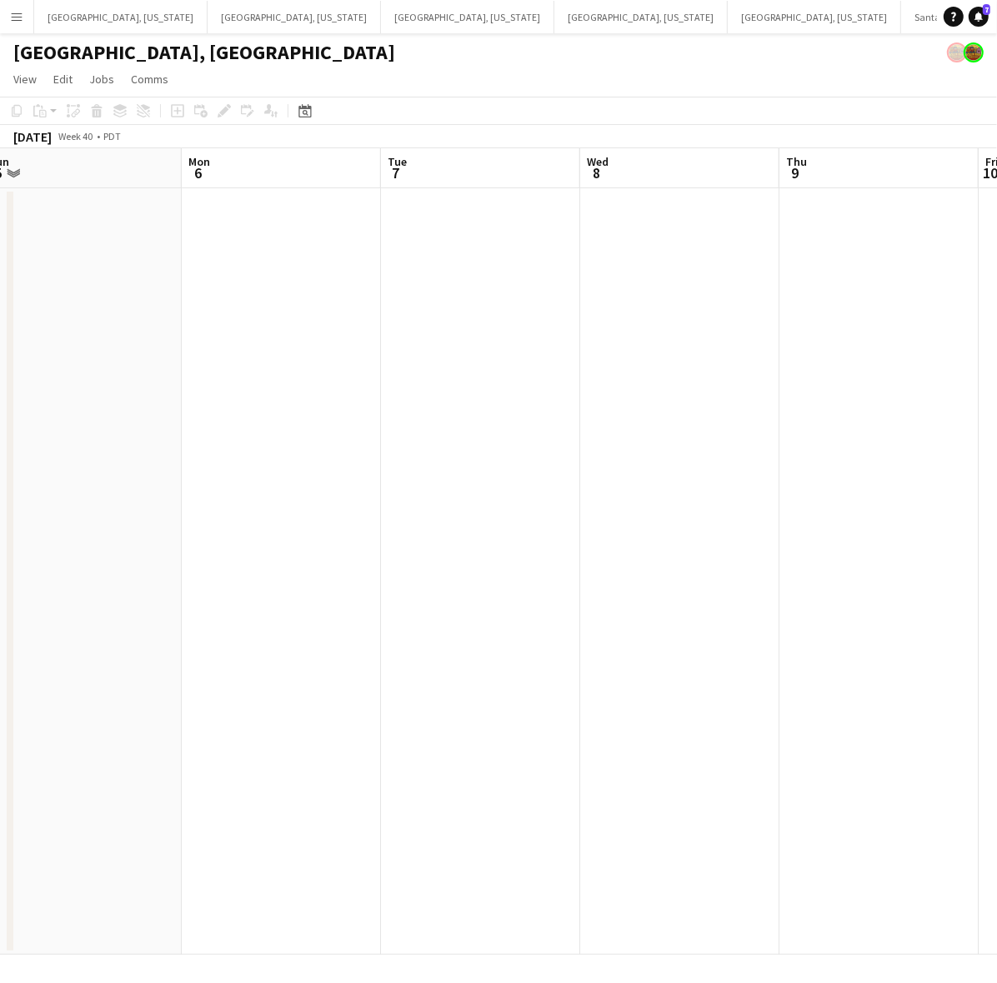
drag, startPoint x: 607, startPoint y: 400, endPoint x: 497, endPoint y: 426, distance: 113.0
click at [506, 425] on app-calendar-viewport "Thu 2 4/4 1 Job Fri 3 5/5 1 Job Sat 4 6/6 2 Jobs Sun 5 Mon 6 Tue 7 Wed 8 Thu 9 …" at bounding box center [498, 551] width 997 height 807
drag, startPoint x: 418, startPoint y: 477, endPoint x: 333, endPoint y: 497, distance: 86.5
click at [352, 493] on app-calendar-viewport "Thu 2 4/4 1 Job Fri 3 5/5 1 Job Sat 4 6/6 2 Jobs Sun 5 Mon 6 Tue 7 Wed 8 Thu 9 …" at bounding box center [498, 551] width 997 height 807
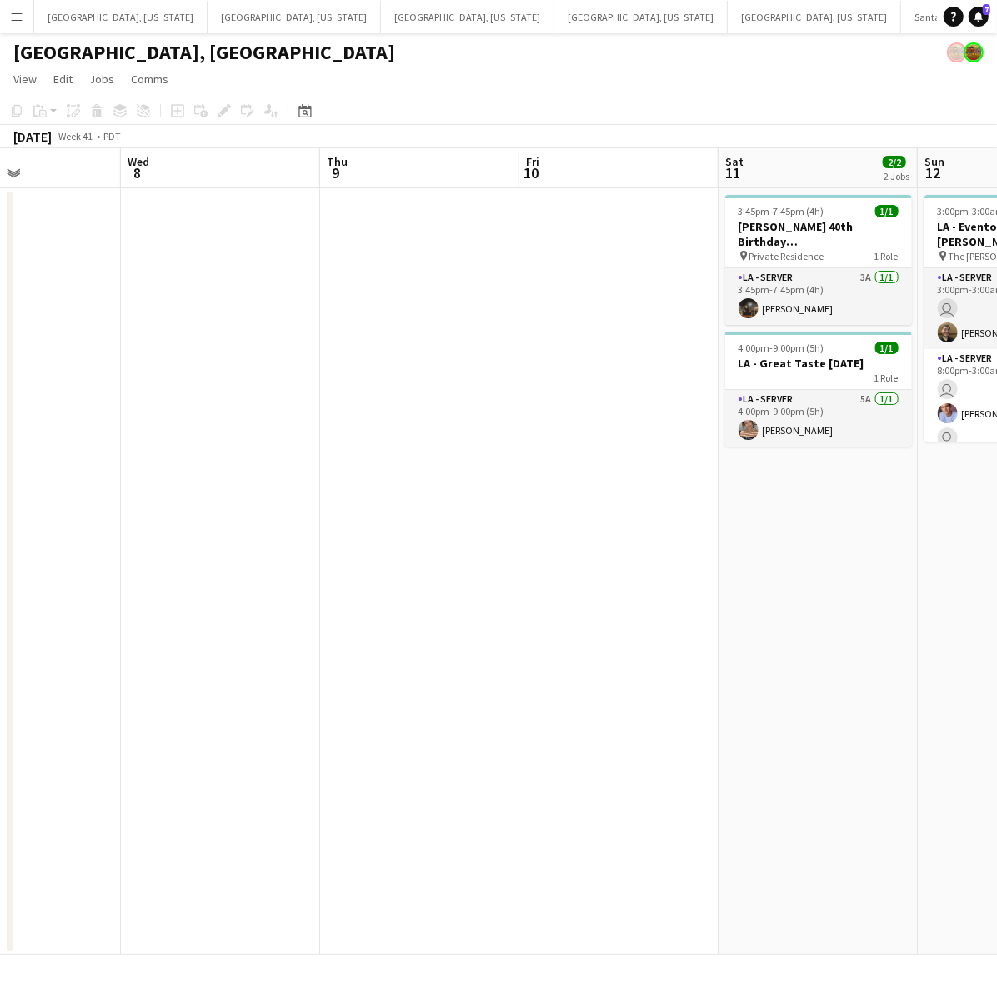
drag, startPoint x: 667, startPoint y: 457, endPoint x: 127, endPoint y: 535, distance: 545.7
click at [138, 533] on app-calendar-viewport "Sat 4 6/6 2 Jobs Sun 5 Mon 6 Tue 7 Wed 8 Thu 9 Fri 10 Sat 11 2/2 2 Jobs Sun 12 …" at bounding box center [498, 551] width 997 height 807
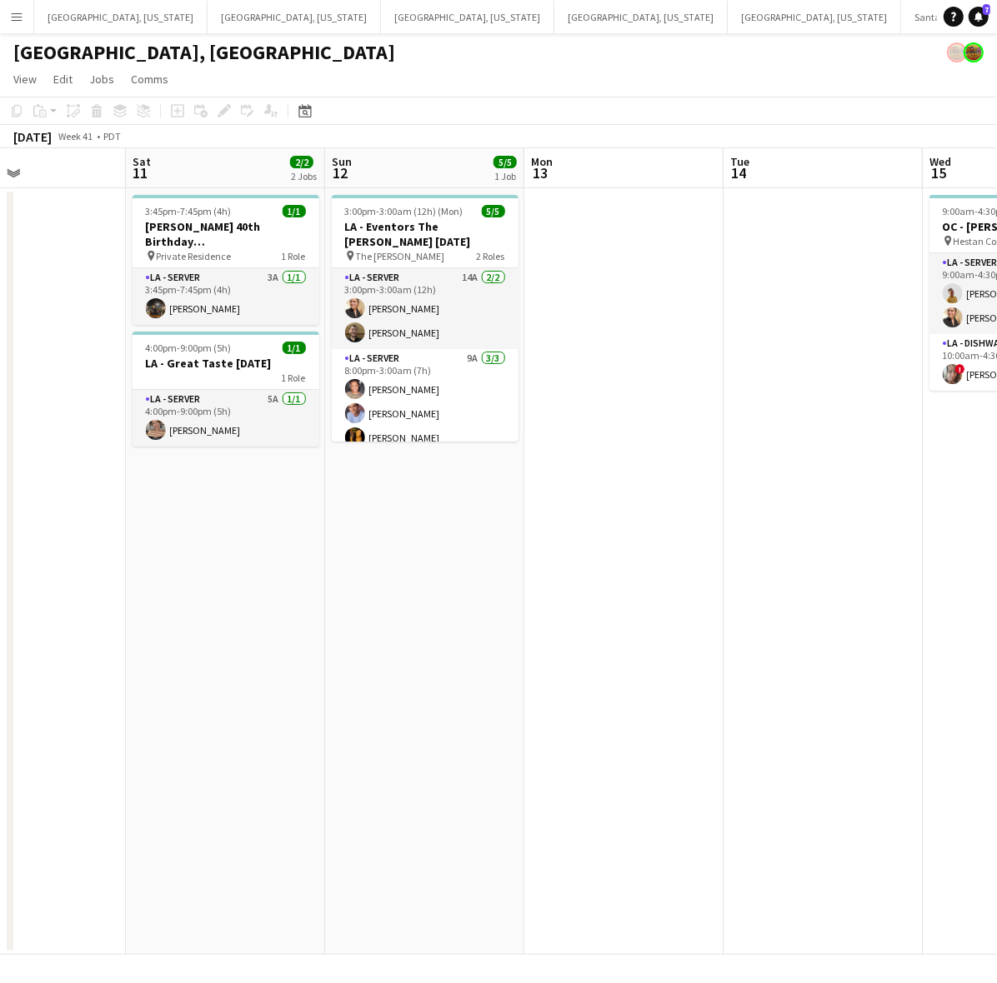
drag, startPoint x: 823, startPoint y: 414, endPoint x: 461, endPoint y: 479, distance: 368.3
click at [451, 484] on app-calendar-viewport "Tue 7 Wed 8 Thu 9 Fri 10 Sat 11 2/2 2 Jobs Sun 12 5/5 1 Job Mon 13 Tue 14 Wed 1…" at bounding box center [498, 551] width 997 height 807
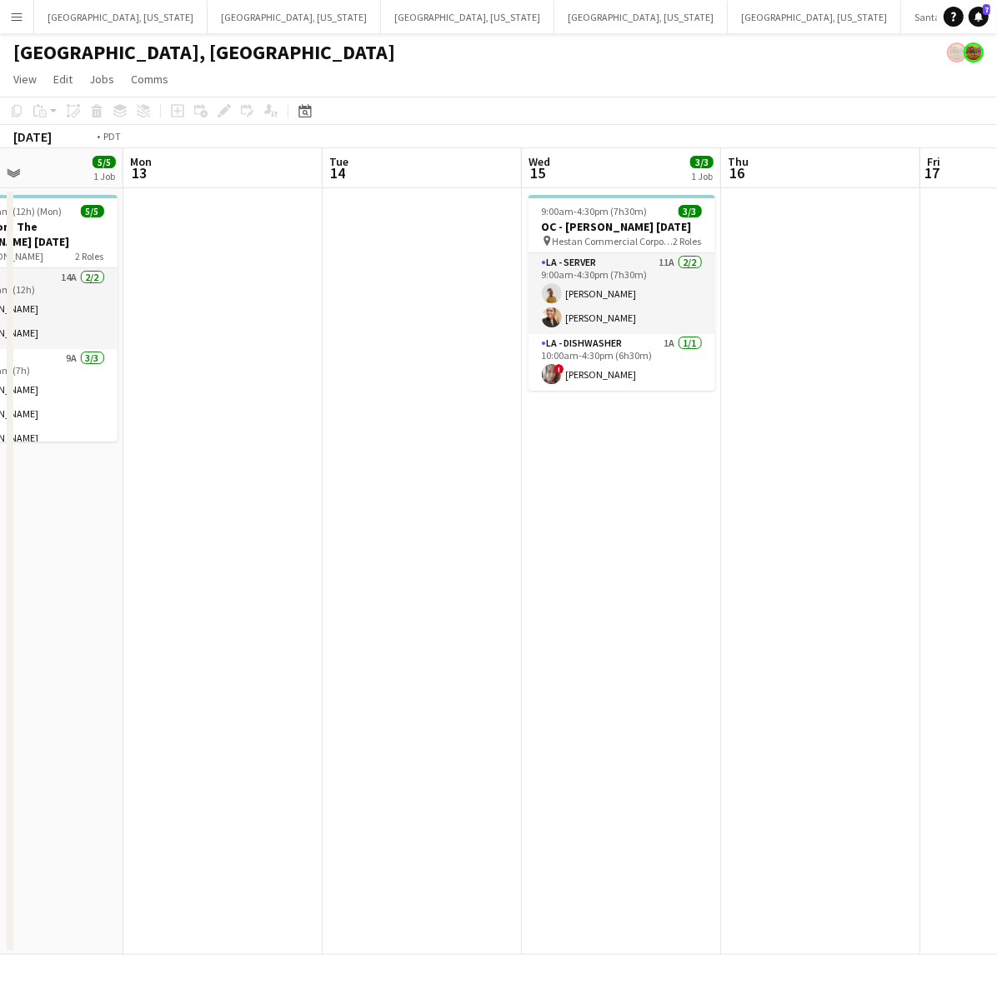
drag, startPoint x: 719, startPoint y: 443, endPoint x: 243, endPoint y: 529, distance: 484.4
click at [263, 525] on app-calendar-viewport "Thu 9 Fri 10 Sat 11 2/2 2 Jobs Sun 12 5/5 1 Job Mon 13 Tue 14 Wed 15 3/3 1 Job …" at bounding box center [498, 551] width 997 height 807
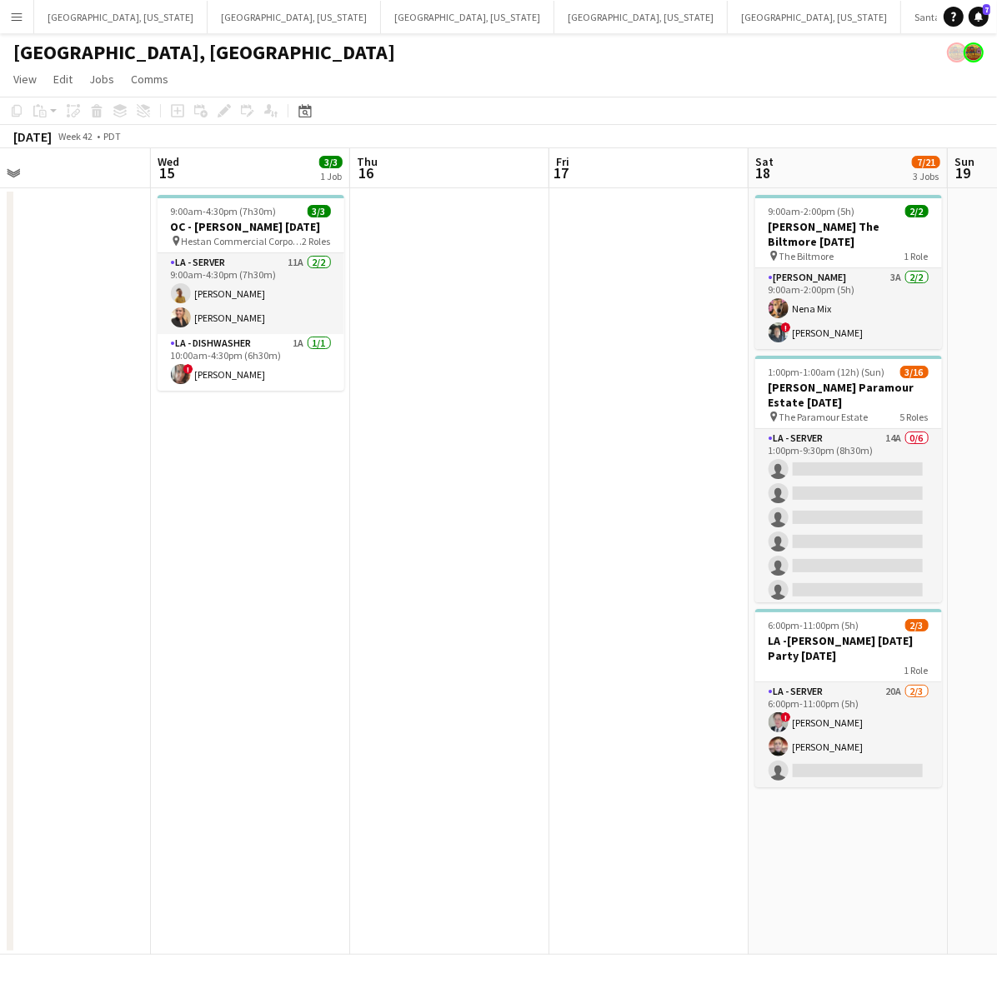
drag, startPoint x: 568, startPoint y: 444, endPoint x: 106, endPoint y: 533, distance: 471.1
click at [110, 532] on app-calendar-viewport "Sat 11 2/2 2 Jobs Sun 12 5/5 1 Job Mon 13 Tue 14 Wed 15 3/3 1 Job Thu 16 Fri 17…" at bounding box center [498, 551] width 997 height 807
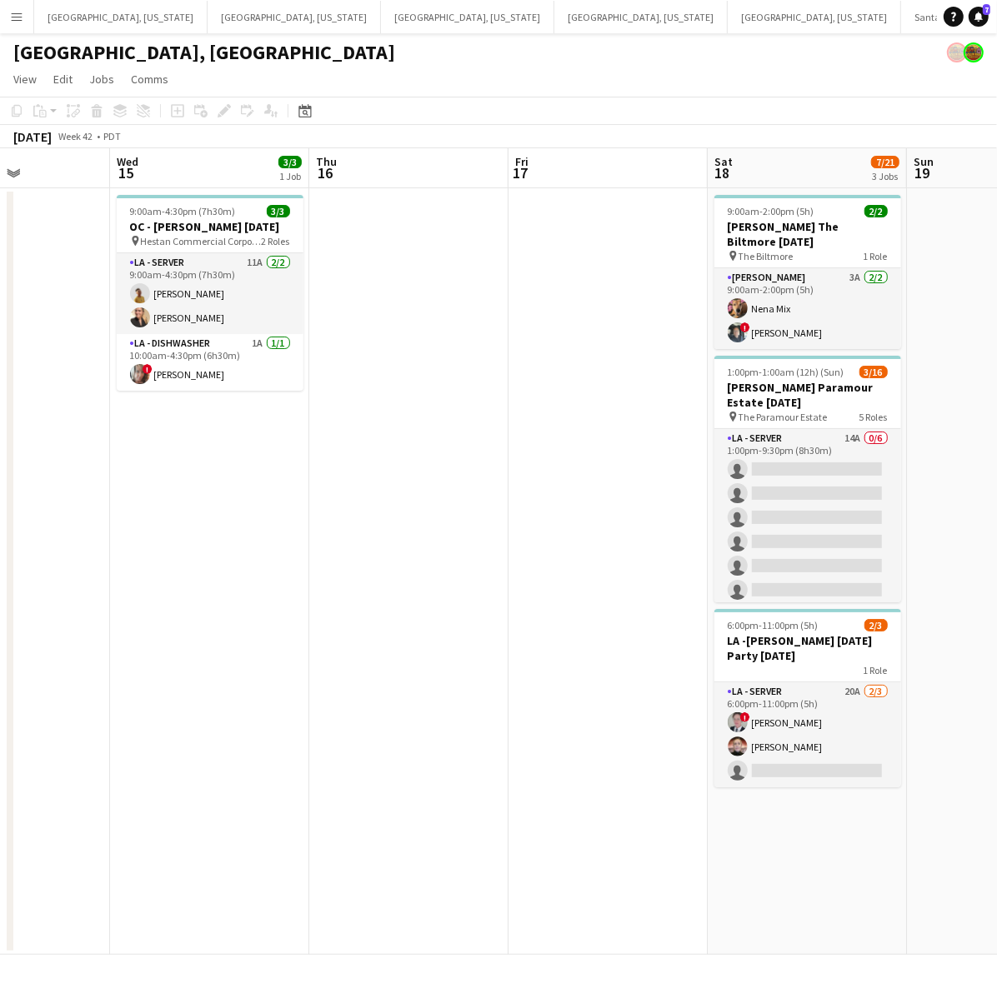
drag, startPoint x: 176, startPoint y: 360, endPoint x: 542, endPoint y: 292, distance: 372.2
click at [542, 292] on app-calendar-viewport "Mon 13 Tue 14 Wed 15 3/3 1 Job Thu 16 Fri 17 Sat 18 7/21 3 Jobs Sun 19 Mon 20 T…" at bounding box center [498, 551] width 997 height 807
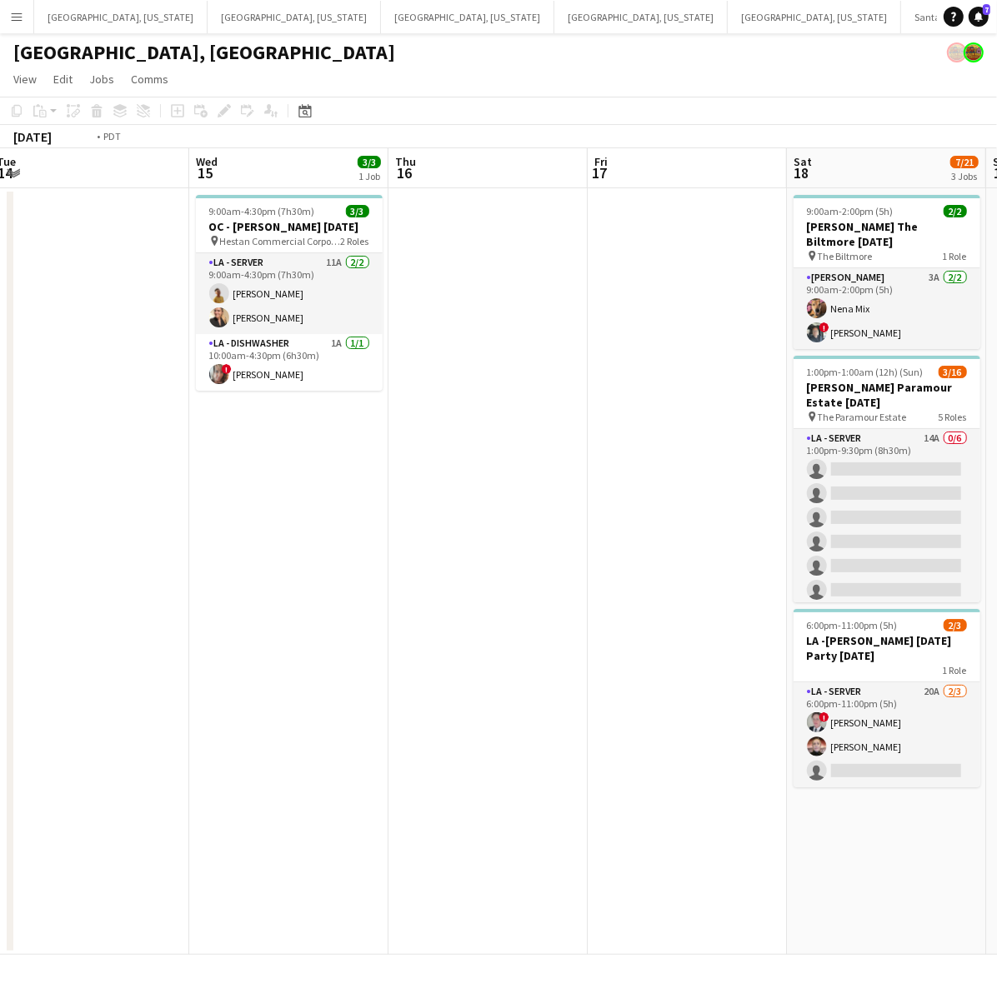
drag, startPoint x: 163, startPoint y: 568, endPoint x: 461, endPoint y: 438, distance: 324.7
click at [551, 526] on app-calendar-viewport "Sun 12 5/5 1 Job Mon 13 Tue 14 Wed 15 3/3 1 Job Thu 16 Fri 17 Sat 18 7/21 3 Job…" at bounding box center [498, 551] width 997 height 807
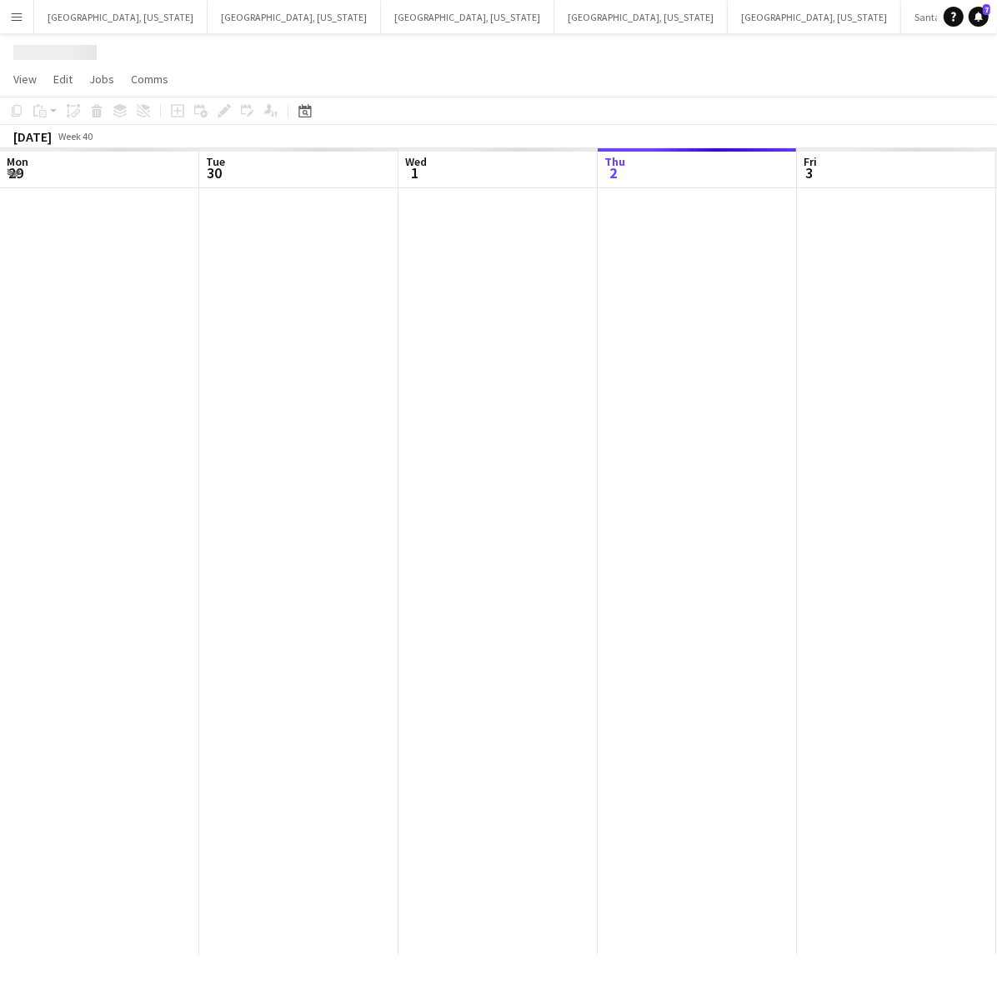
scroll to position [0, 398]
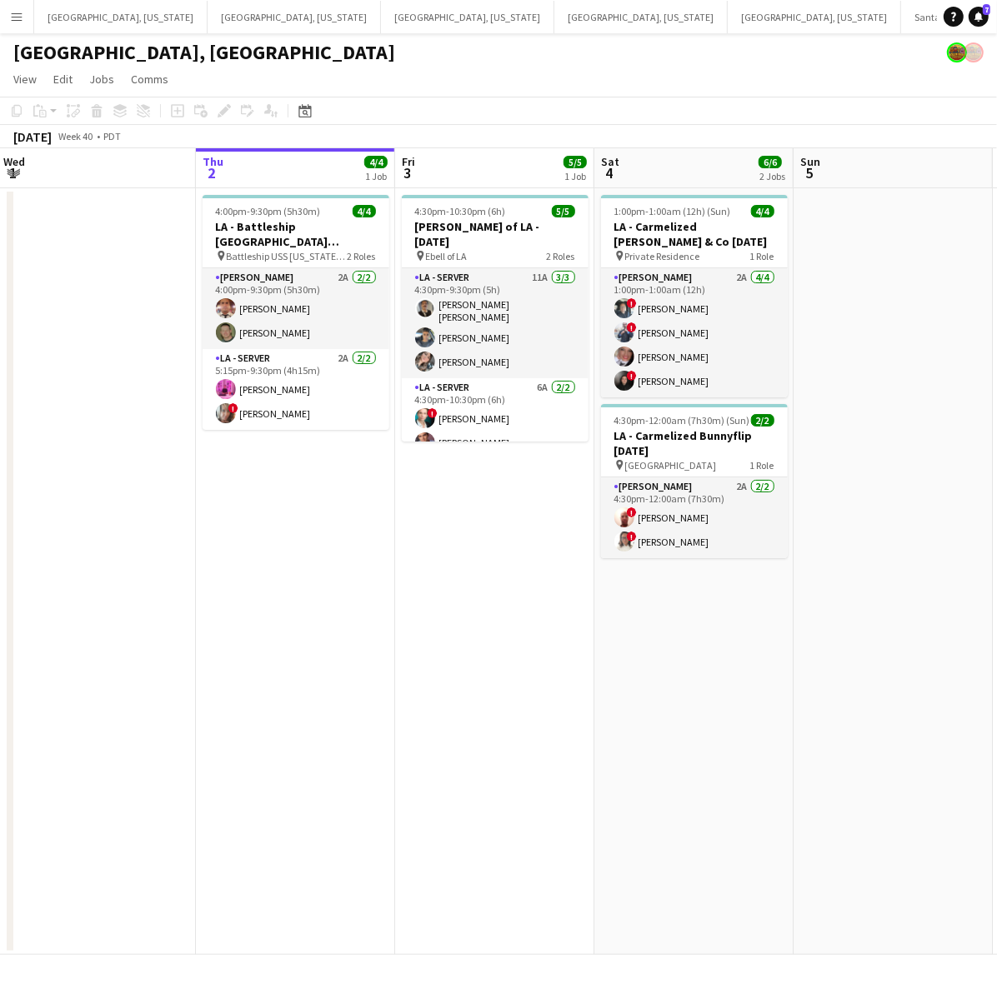
drag, startPoint x: 323, startPoint y: 667, endPoint x: 610, endPoint y: 533, distance: 316.2
click at [672, 572] on app-calendar-viewport "Mon 29 Tue 30 Wed 1 Thu 2 4/4 1 Job Fri 3 5/5 1 Job Sat 4 6/6 2 Jobs Sun 5 Mon …" at bounding box center [498, 551] width 997 height 807
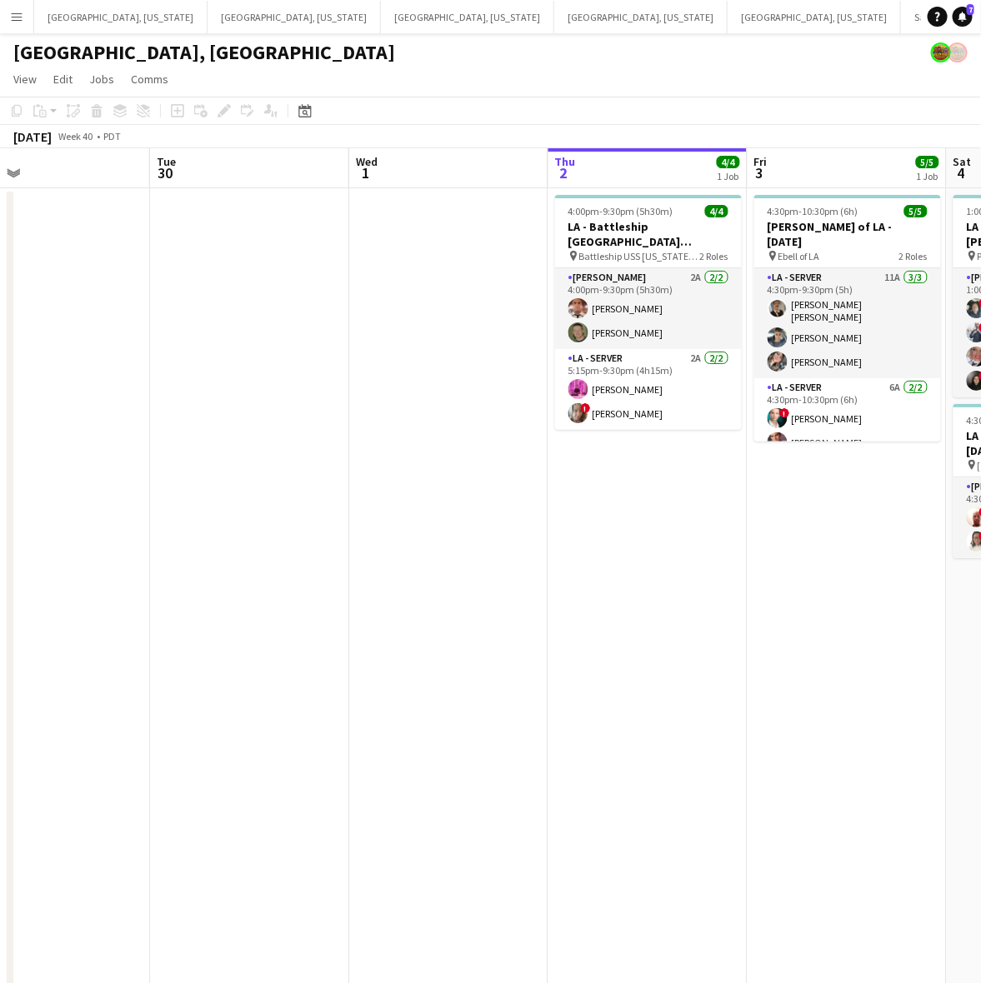
click at [23, 13] on button "Menu" at bounding box center [16, 16] width 33 height 33
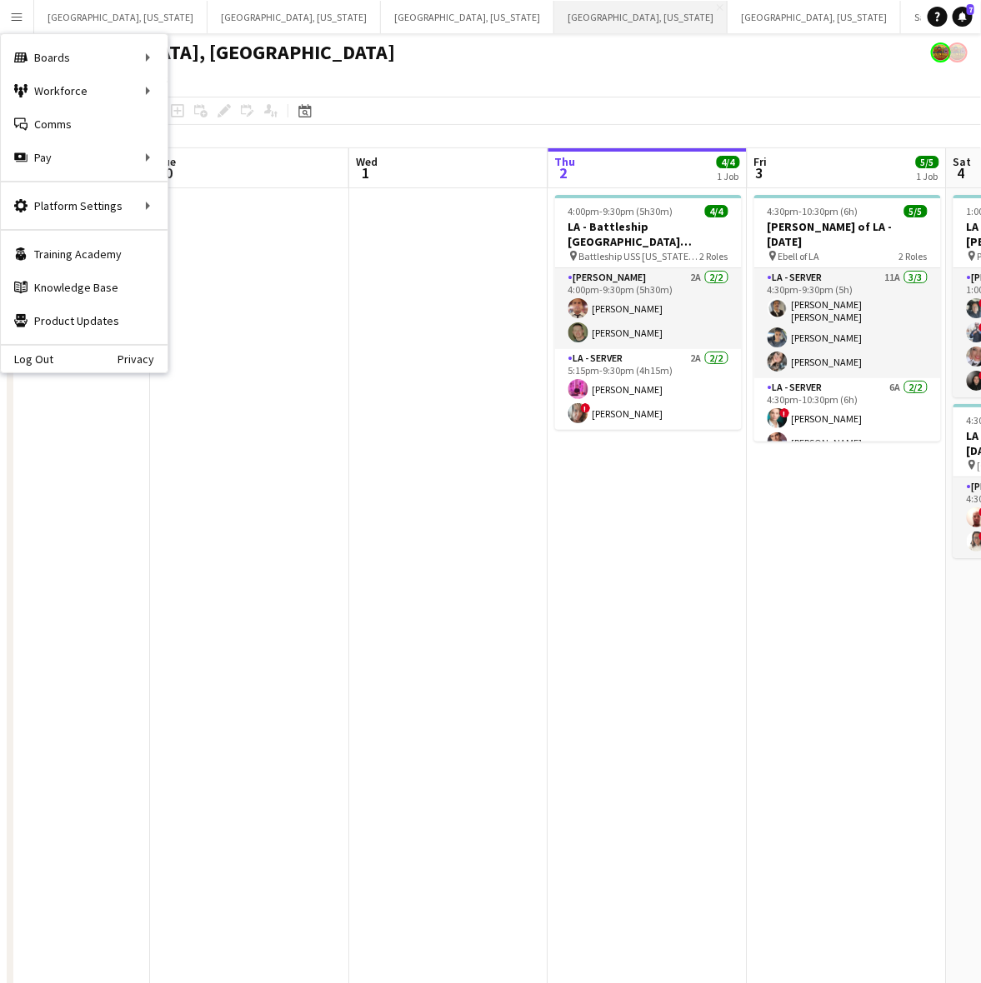
click at [554, 18] on button "[GEOGRAPHIC_DATA], [US_STATE] Close" at bounding box center [640, 17] width 173 height 33
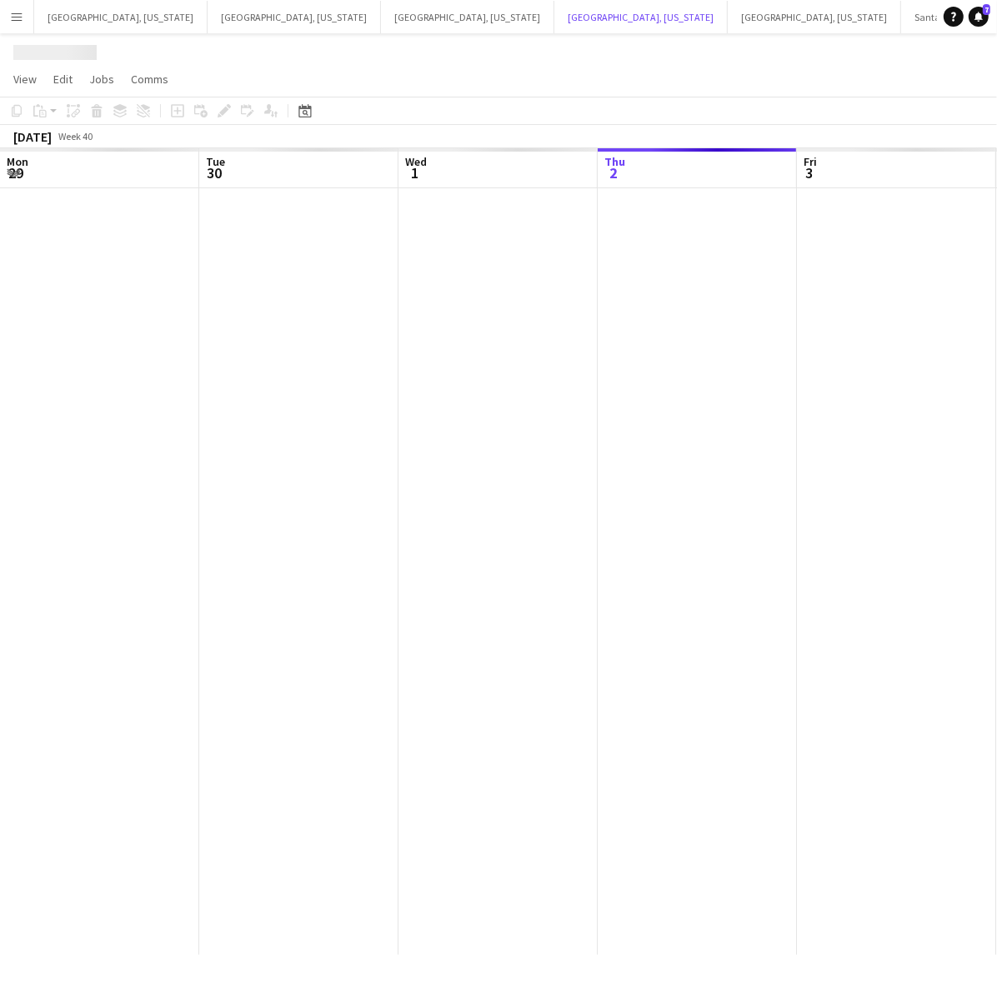
scroll to position [0, 398]
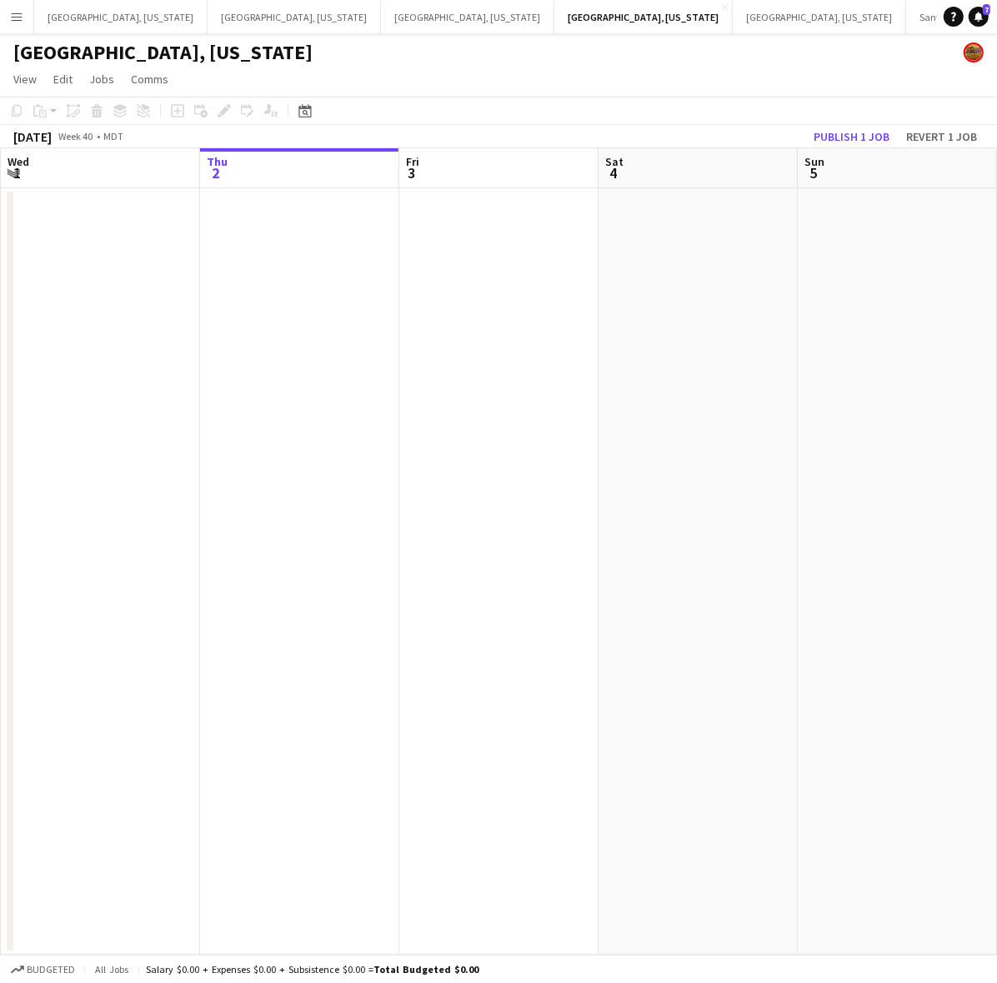
click at [163, 475] on app-calendar-viewport "Mon 29 Tue 30 Wed 1 Thu 2 Fri 3 Sat 4 Sun 5 Mon 6 Tue 7 Wed 8" at bounding box center [498, 551] width 997 height 807
drag, startPoint x: 663, startPoint y: 427, endPoint x: 239, endPoint y: 482, distance: 426.9
click at [252, 476] on app-calendar-viewport "Sat 4 Sun 5 Mon 6 Tue 7 Wed 8 Thu 9 Fri 10 Sat 11 Sun 12 Mon 13" at bounding box center [498, 551] width 997 height 807
drag, startPoint x: 801, startPoint y: 438, endPoint x: 409, endPoint y: 530, distance: 402.3
click at [401, 523] on app-calendar-viewport "Sat 4 Sun 5 Mon 6 Tue 7 Wed 8 Thu 9 Fri 10 Sat 11 Sun 12 Mon 13" at bounding box center [498, 551] width 997 height 807
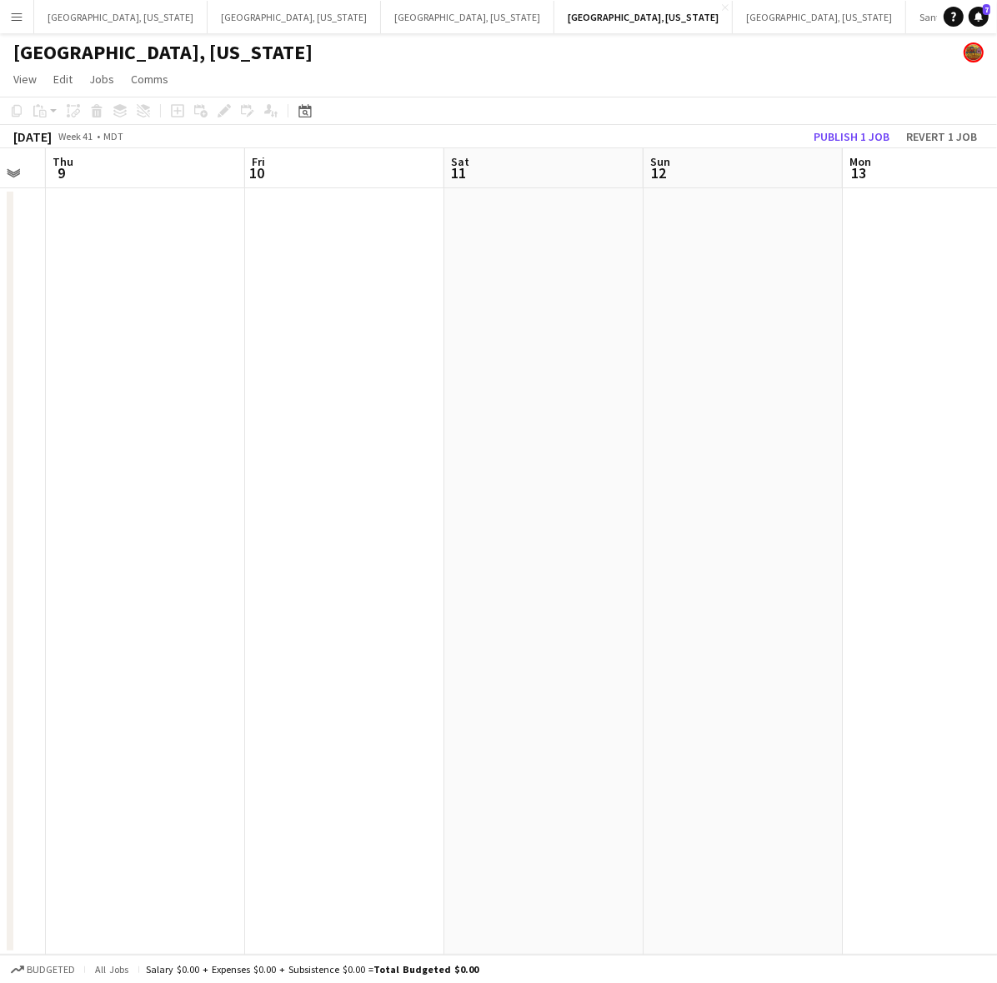
drag, startPoint x: 921, startPoint y: 492, endPoint x: 543, endPoint y: 553, distance: 383.2
click at [560, 553] on app-calendar-viewport "Mon 6 Tue 7 Wed 8 Thu 9 Fri 10 Sat 11 Sun 12 Mon 13 Tue 14 Wed 15" at bounding box center [498, 551] width 997 height 807
drag, startPoint x: 846, startPoint y: 529, endPoint x: 394, endPoint y: 596, distance: 456.6
click at [408, 593] on app-calendar-viewport "Wed 8 Thu 9 Fri 10 Sat 11 Sun 12 Mon 13 Tue 14 Wed 15 Thu 16 Fri 17" at bounding box center [498, 551] width 997 height 807
drag, startPoint x: 842, startPoint y: 542, endPoint x: 332, endPoint y: 602, distance: 513.6
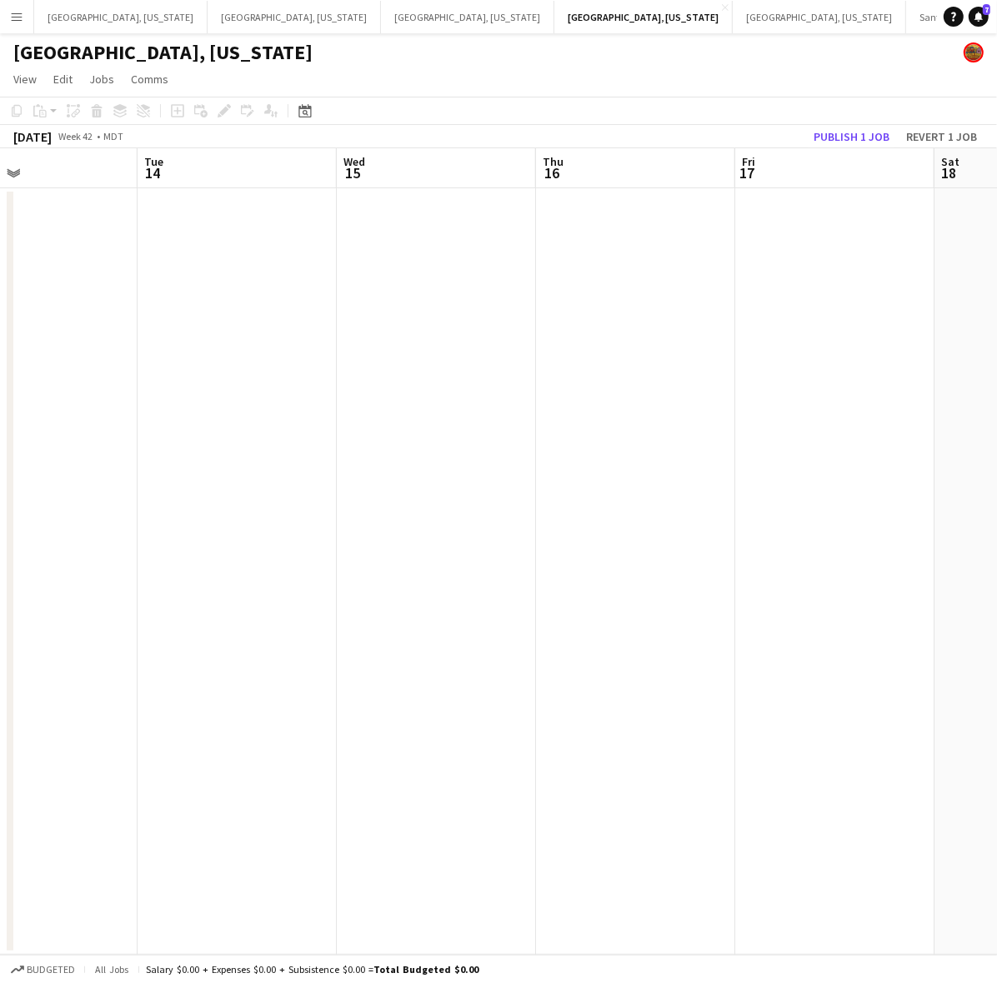
click at [326, 605] on app-calendar-viewport "Fri 10 Sat 11 Sun 12 Mon 13 Tue 14 Wed 15 Thu 16 Fri 17 Sat 18 Sun 19" at bounding box center [498, 551] width 997 height 807
drag, startPoint x: 790, startPoint y: 542, endPoint x: 450, endPoint y: 573, distance: 341.5
click at [407, 588] on app-calendar-viewport "Mon 13 Tue 14 Wed 15 Thu 16 Fri 17 Sat 18 Sun 19 Mon 20 Tue 21 0/2 1 Job Wed 22…" at bounding box center [498, 551] width 997 height 807
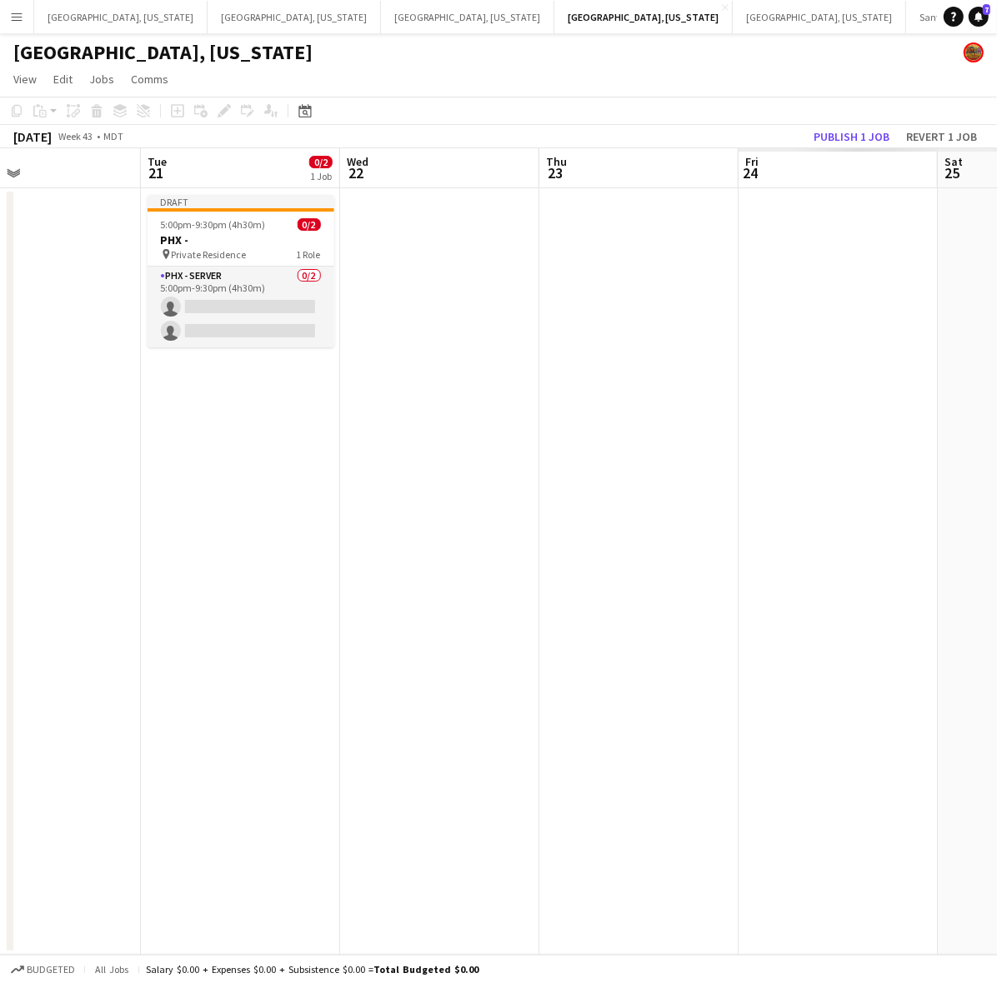
drag, startPoint x: 722, startPoint y: 536, endPoint x: 217, endPoint y: 523, distance: 505.2
click at [121, 643] on app-calendar-viewport "Fri 17 Sat 18 Sun 19 Mon 20 Tue 21 0/2 1 Job Wed 22 Thu 23 Fri 24 Sat 25 Sun 26…" at bounding box center [498, 551] width 997 height 807
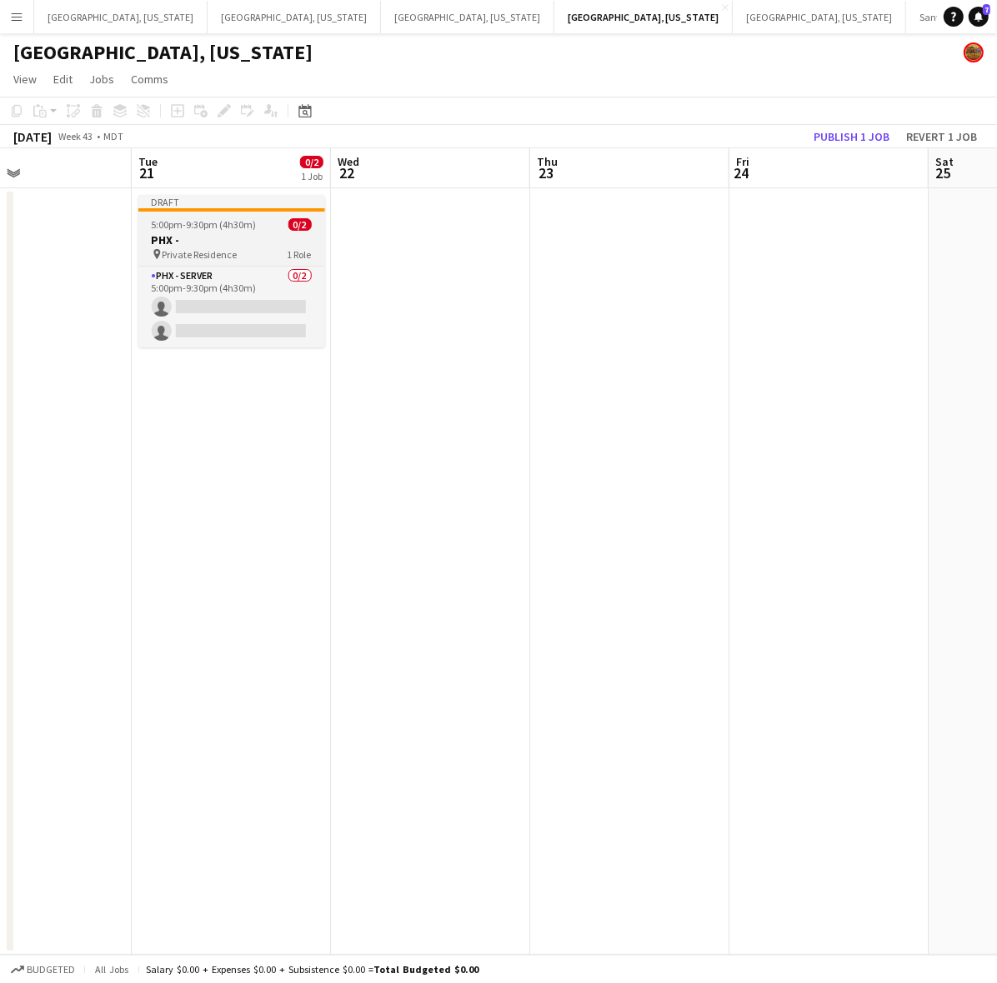
click at [254, 233] on h3 "PHX -" at bounding box center [231, 240] width 187 height 15
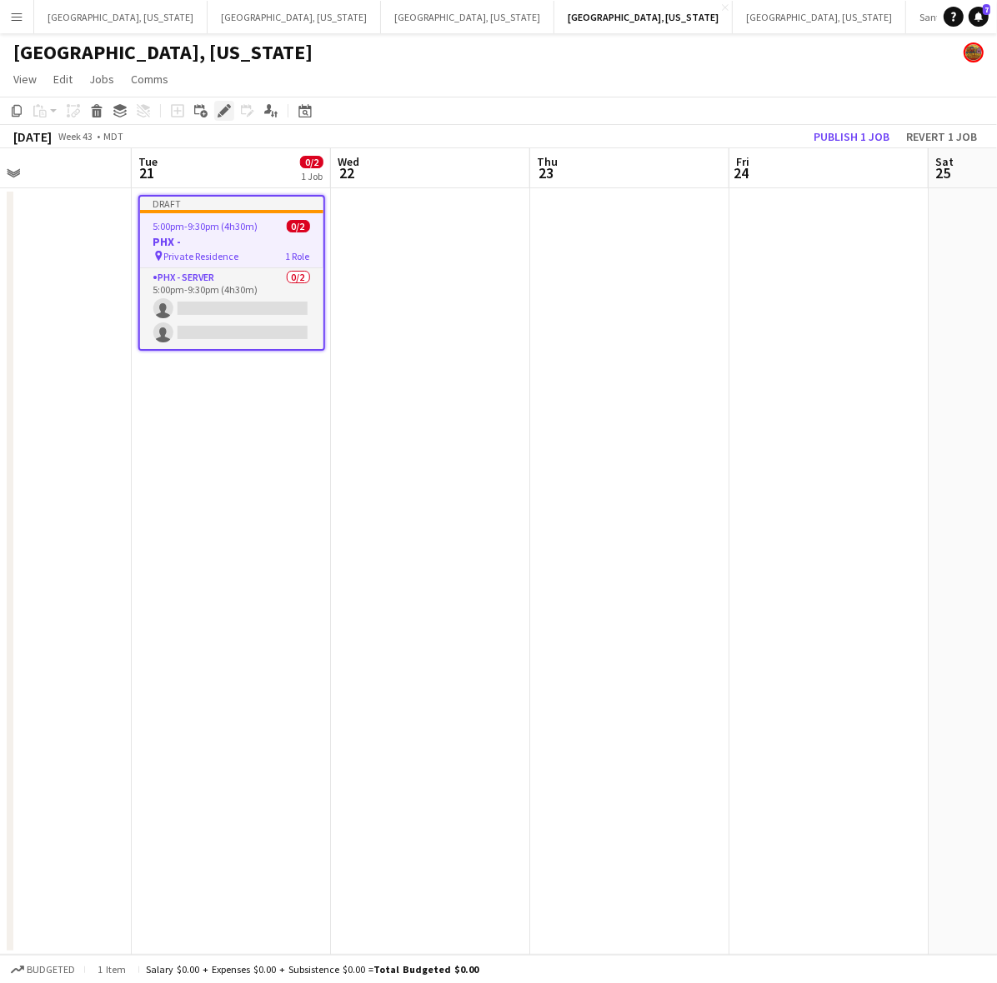
click at [230, 105] on div "Edit" at bounding box center [224, 111] width 20 height 20
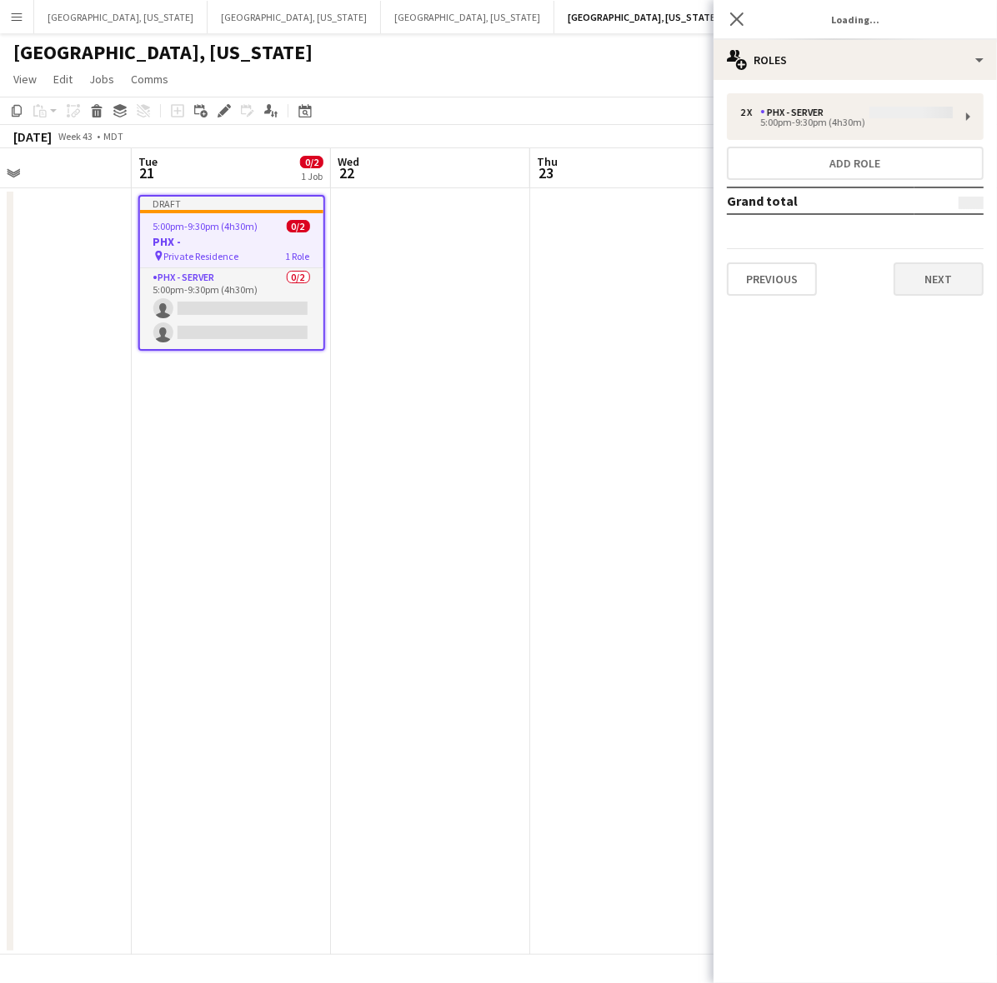
type input "*******"
click at [789, 288] on button "Previous" at bounding box center [772, 279] width 90 height 33
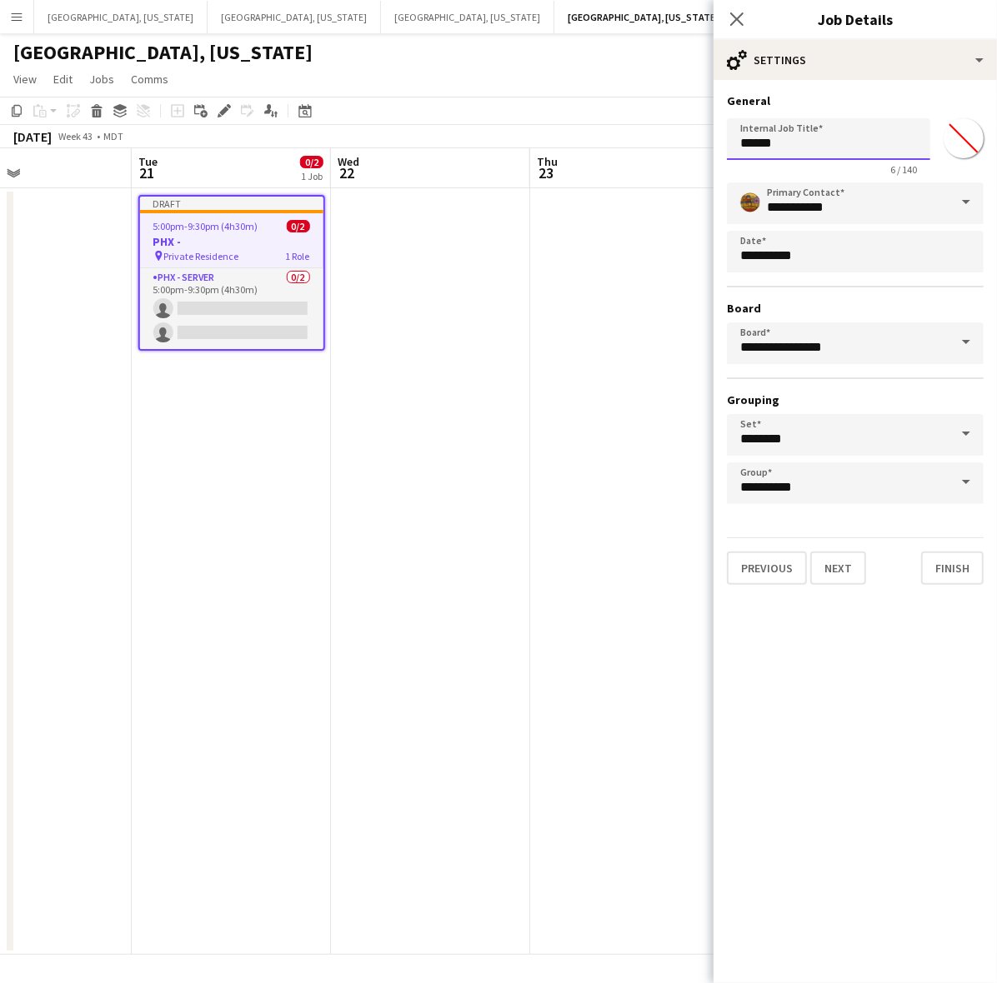
click at [810, 143] on input "*****" at bounding box center [828, 139] width 203 height 42
click at [794, 133] on input "*****" at bounding box center [828, 139] width 203 height 42
type input "**********"
click at [826, 554] on button "Next" at bounding box center [838, 568] width 56 height 33
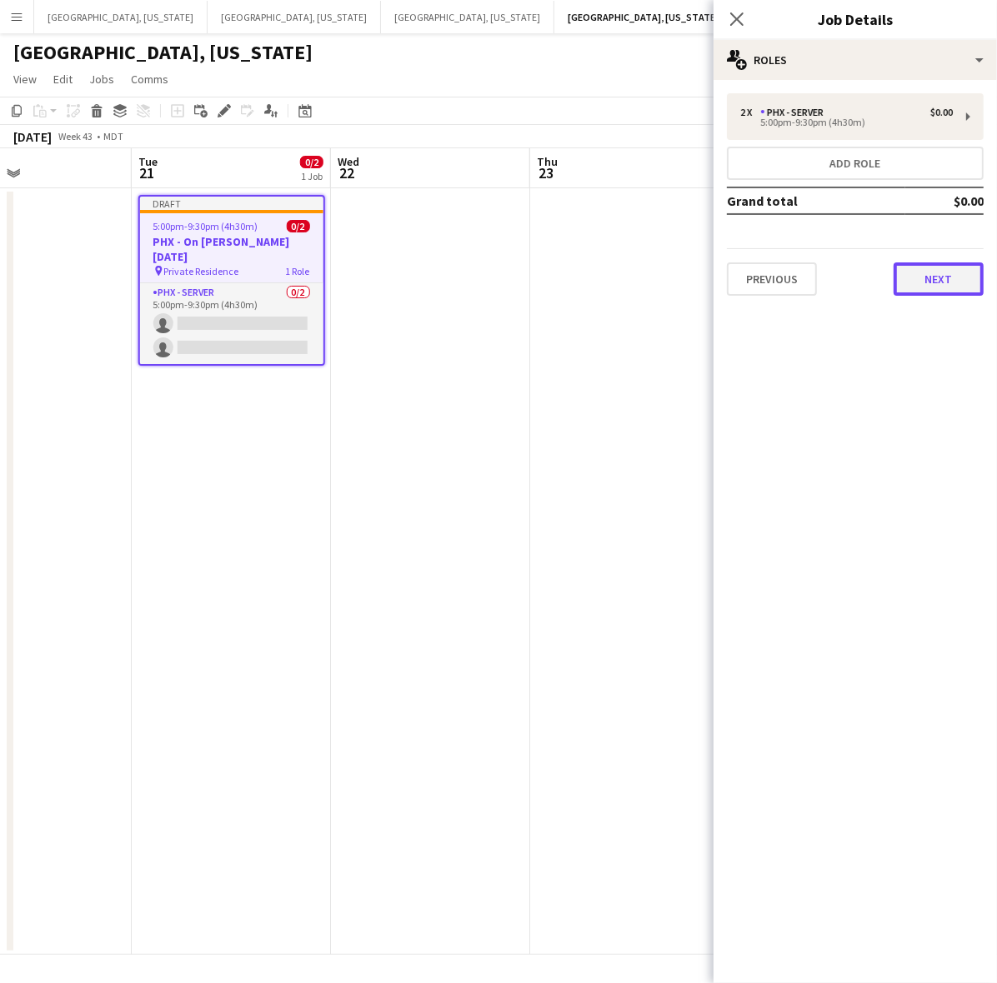
click at [948, 275] on button "Next" at bounding box center [938, 279] width 90 height 33
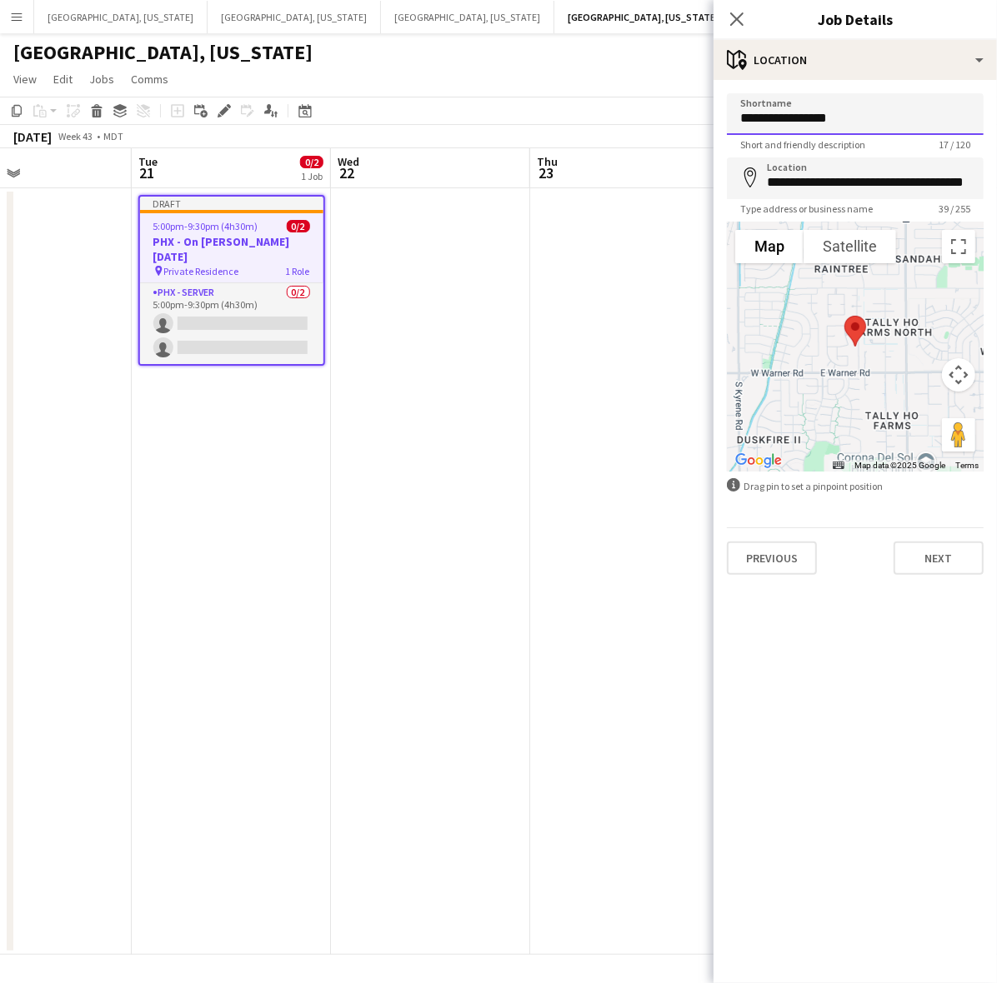
click at [815, 122] on input "**********" at bounding box center [855, 114] width 257 height 42
type input "**********"
click at [833, 184] on input "**********" at bounding box center [855, 179] width 257 height 42
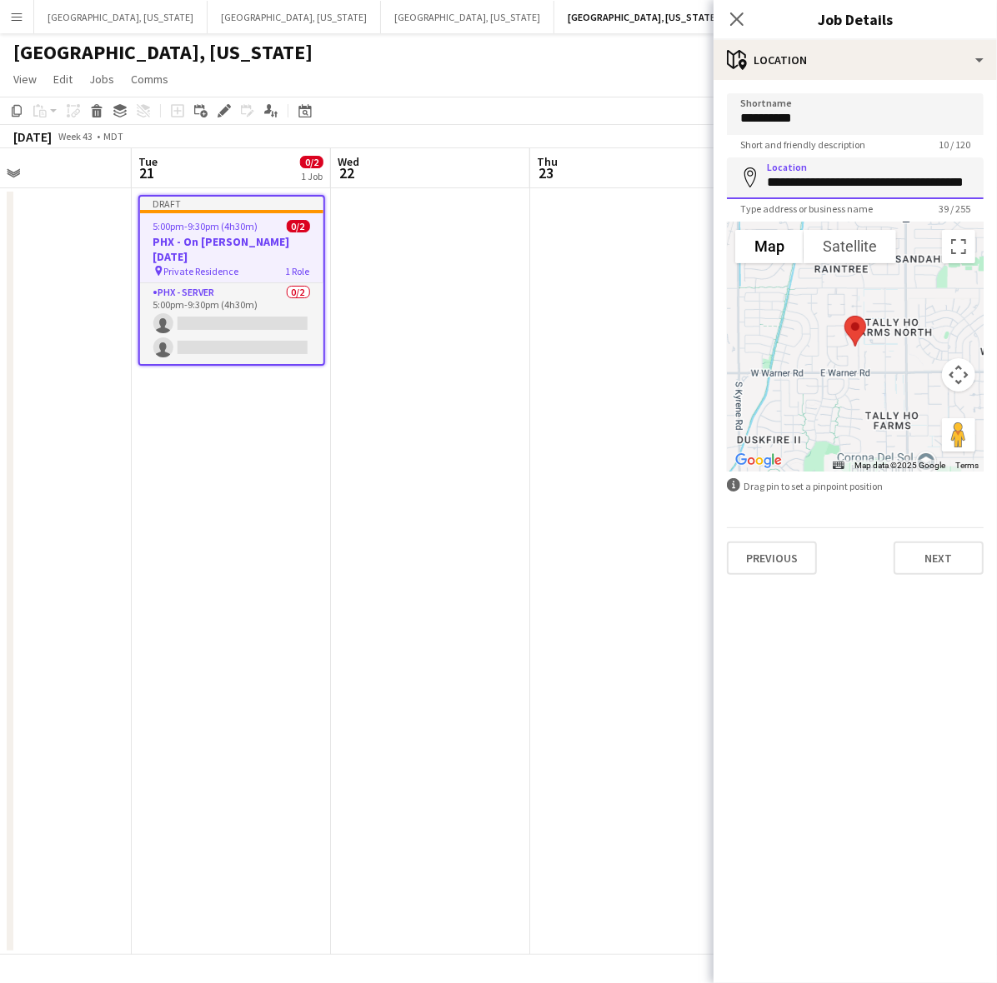
click at [833, 184] on input "**********" at bounding box center [855, 179] width 257 height 42
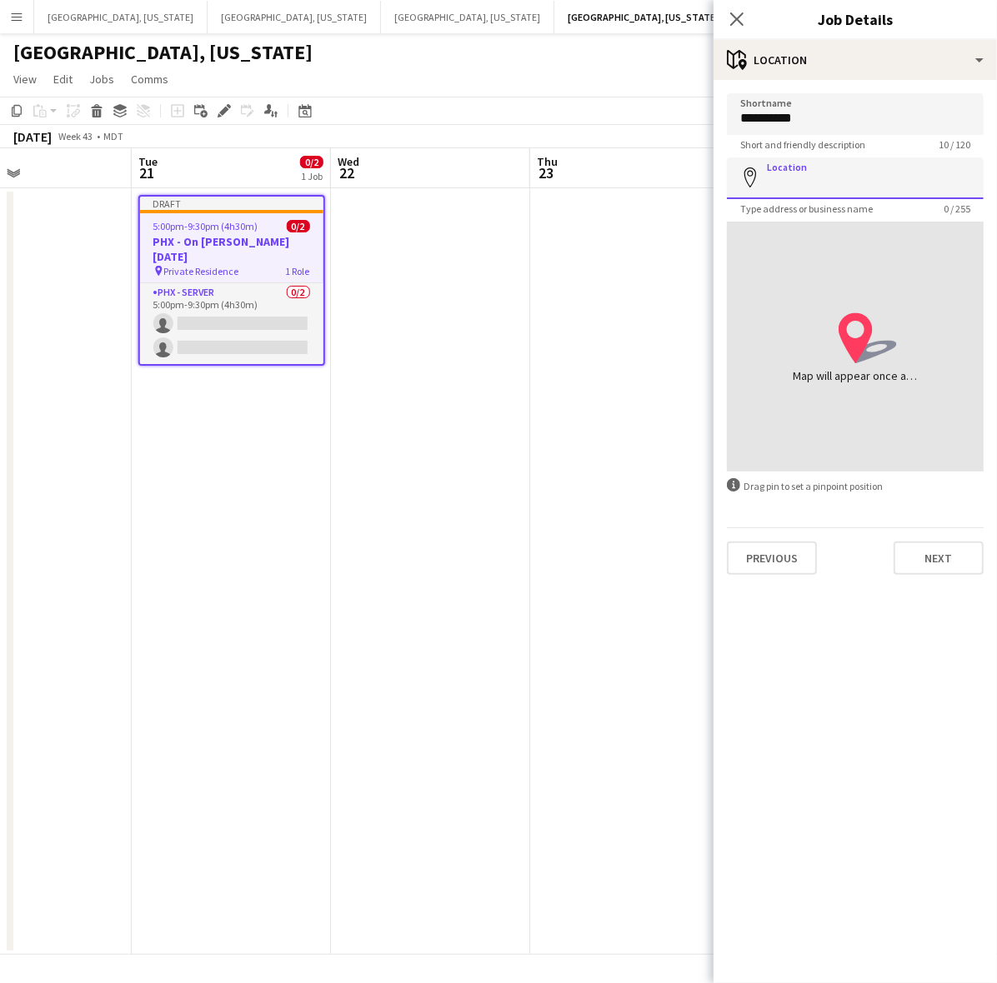
paste input "**********"
click at [798, 181] on input "**********" at bounding box center [855, 179] width 257 height 42
type input "**********"
click at [604, 317] on app-date-cell at bounding box center [629, 571] width 199 height 767
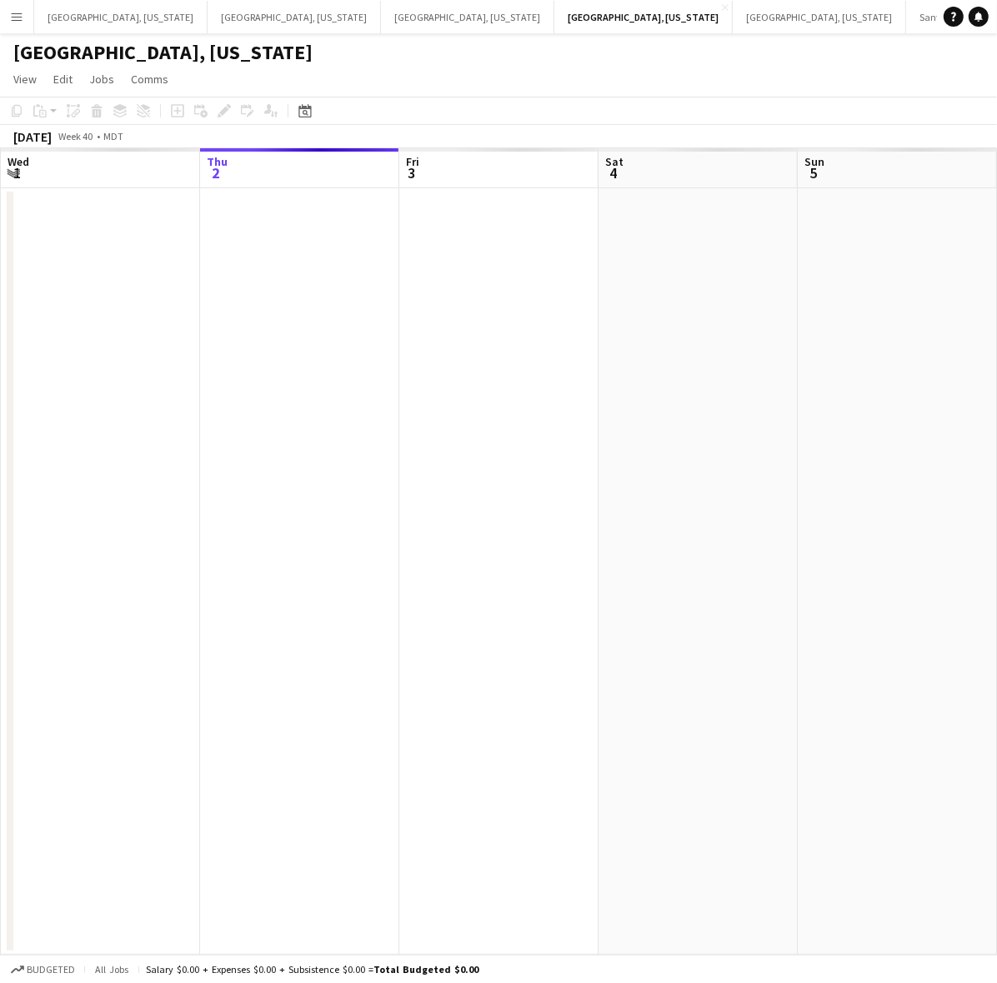
click at [279, 555] on app-calendar-viewport "Mon 29 Tue 30 Wed 1 Thu 2 Fri 3 Sat 4 Sun 5 Mon 6 Tue 7 Wed 8 Thu 9" at bounding box center [498, 551] width 997 height 807
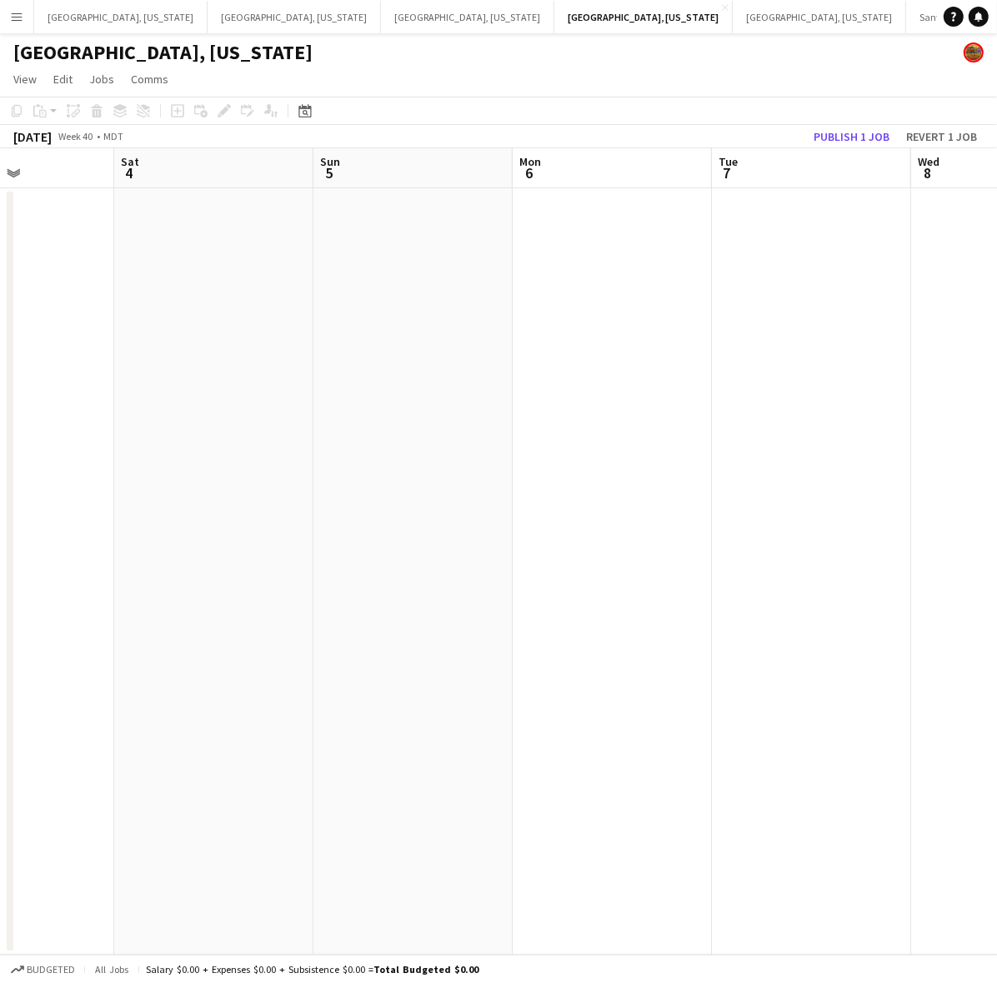
drag, startPoint x: 832, startPoint y: 464, endPoint x: 108, endPoint y: 601, distance: 736.2
click at [322, 567] on app-calendar-viewport "Wed 1 Thu 2 Fri 3 Sat 4 Sun 5 Mon 6 Tue 7 Wed 8 Thu 9 Fri 10 Sat 11" at bounding box center [498, 551] width 997 height 807
drag, startPoint x: 844, startPoint y: 523, endPoint x: 281, endPoint y: 590, distance: 567.4
click at [440, 561] on app-calendar-viewport "Fri 3 Sat 4 Sun 5 Mon 6 Tue 7 Wed 8 Thu 9 Fri 10 Sat 11 Sun 12 Mon 13" at bounding box center [498, 551] width 997 height 807
drag, startPoint x: 781, startPoint y: 511, endPoint x: 198, endPoint y: 618, distance: 592.2
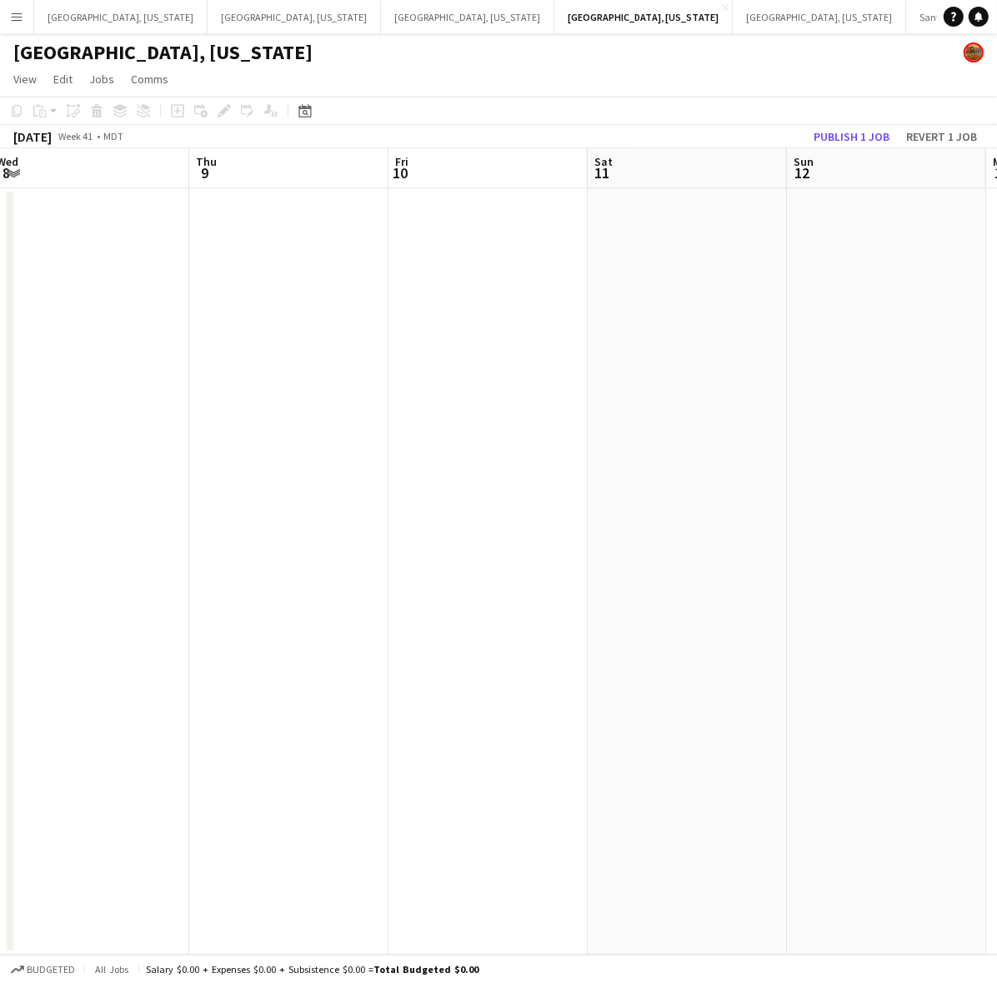
click at [254, 603] on app-calendar-viewport "Mon 6 Tue 7 Wed 8 Thu 9 Fri 10 Sat 11 Sun 12 Mon 13 Tue 14 Wed 15 Thu 16" at bounding box center [498, 551] width 997 height 807
drag, startPoint x: 690, startPoint y: 551, endPoint x: 278, endPoint y: 644, distance: 423.0
click at [314, 638] on app-calendar-viewport "Wed 8 Thu 9 Fri 10 Sat 11 Sun 12 Mon 13 Tue 14 Wed 15 Thu 16 Fri 17 Sat 18" at bounding box center [498, 551] width 997 height 807
drag, startPoint x: 719, startPoint y: 593, endPoint x: 608, endPoint y: 656, distance: 127.3
click at [277, 667] on app-calendar-viewport "Sat 11 Sun 12 Mon 13 Tue 14 Wed 15 Thu 16 Fri 17 Sat 18 Sun 19 Mon 20 Tue 21 0/…" at bounding box center [498, 551] width 997 height 807
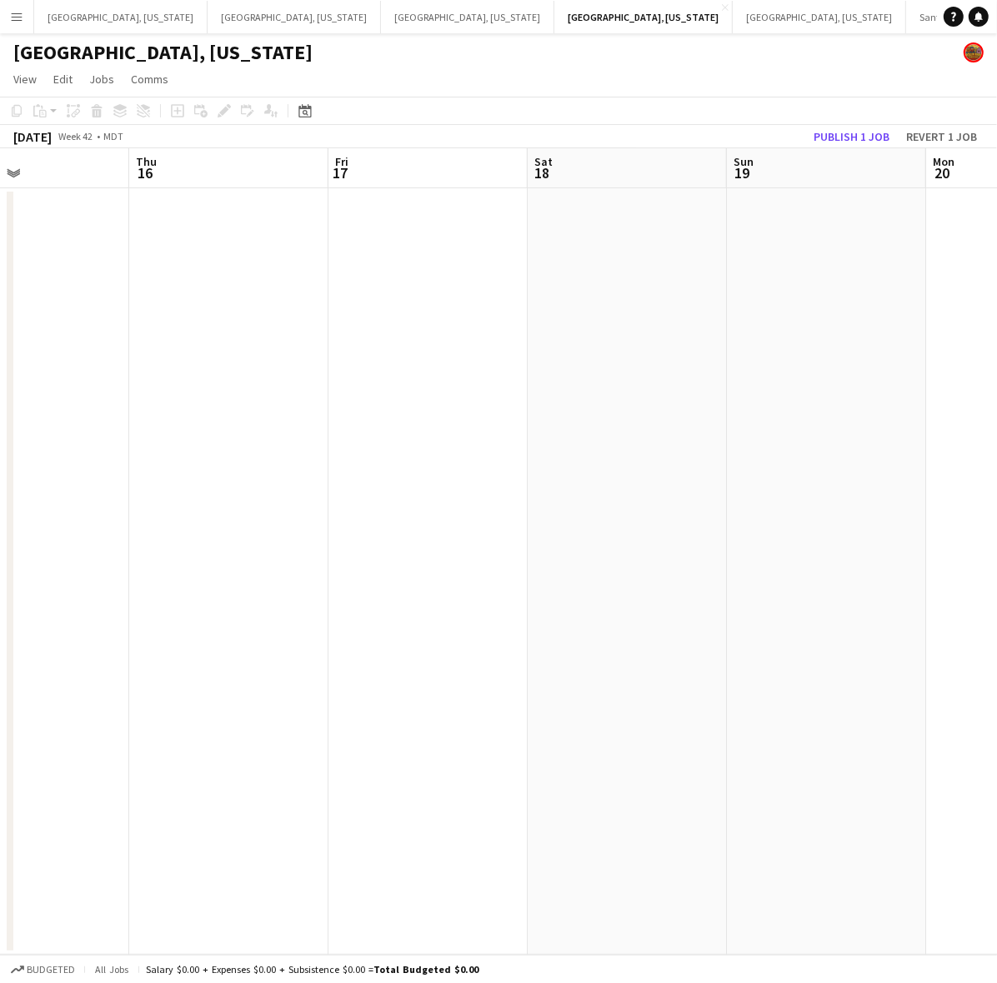
drag, startPoint x: 602, startPoint y: 664, endPoint x: 581, endPoint y: 718, distance: 58.0
click at [40, 769] on app-calendar-viewport "Mon 13 Tue 14 Wed 15 Thu 16 Fri 17 Sat 18 Sun 19 Mon 20 Tue 21 0/2 1 Job Wed 22…" at bounding box center [498, 551] width 997 height 807
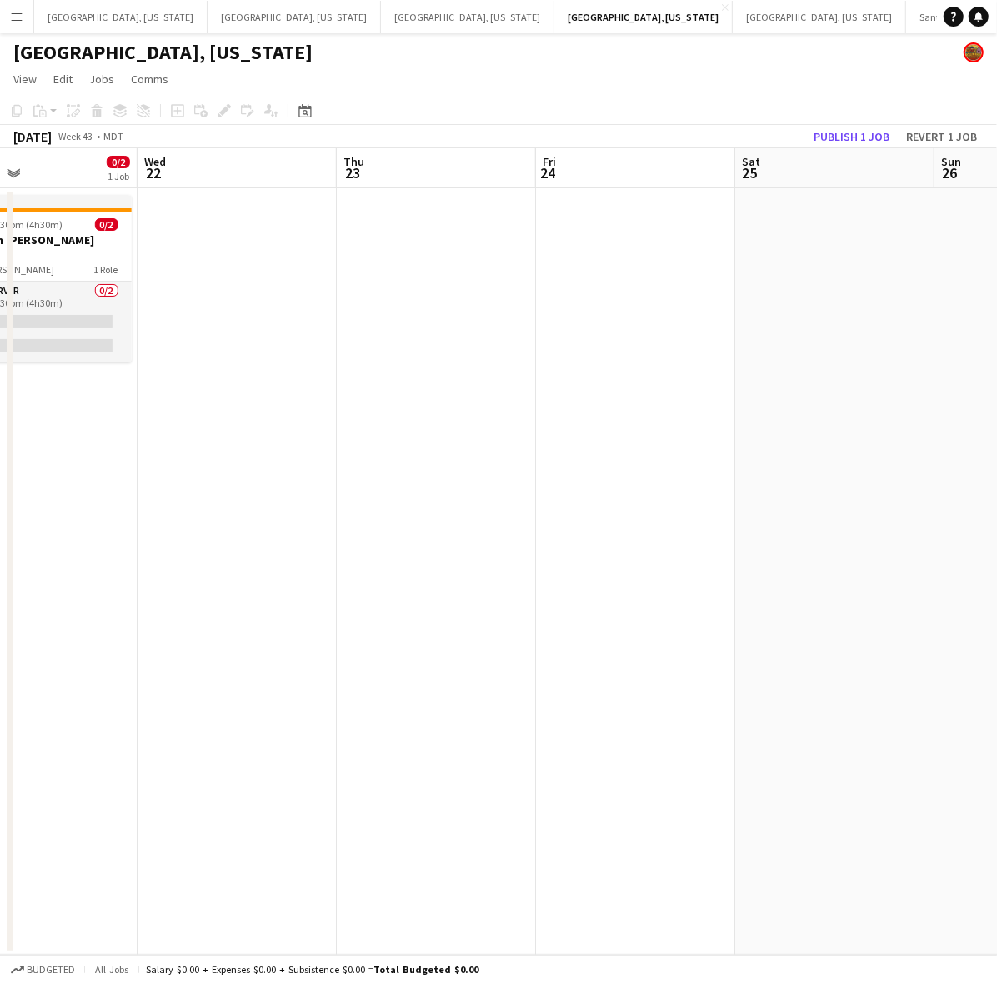
click at [73, 782] on app-calendar-viewport "Sat 18 Sun 19 Mon 20 Tue 21 0/2 1 Job Wed 22 Thu 23 Fri 24 Sat 25 Sun 26 Mon 27…" at bounding box center [498, 551] width 997 height 807
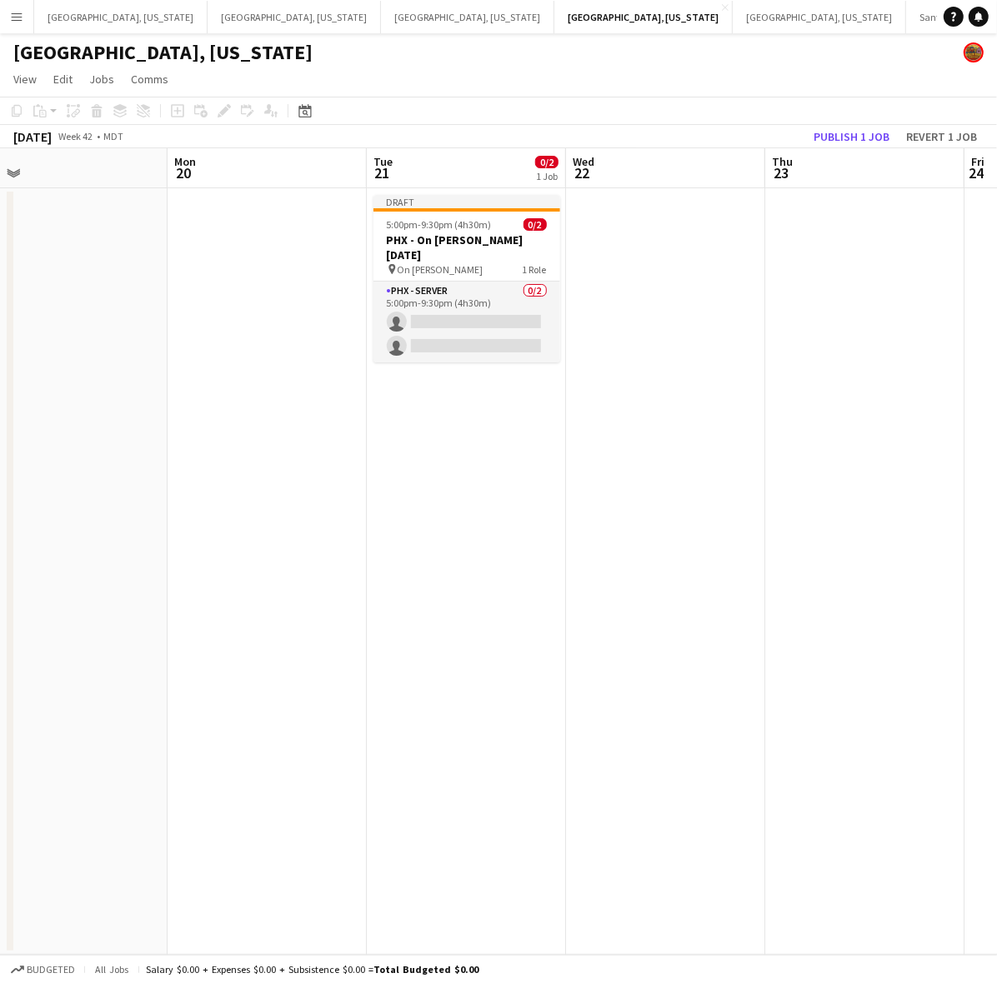
drag, startPoint x: 209, startPoint y: 509, endPoint x: 479, endPoint y: 435, distance: 280.0
click at [496, 452] on app-calendar-viewport "Fri 17 Sat 18 Sun 19 Mon 20 Tue 21 0/2 1 Job Wed 22 Thu 23 Fri 24 Sat 25 Sun 26…" at bounding box center [498, 551] width 997 height 807
click at [459, 218] on span "5:00pm-9:30pm (4h30m)" at bounding box center [437, 224] width 105 height 13
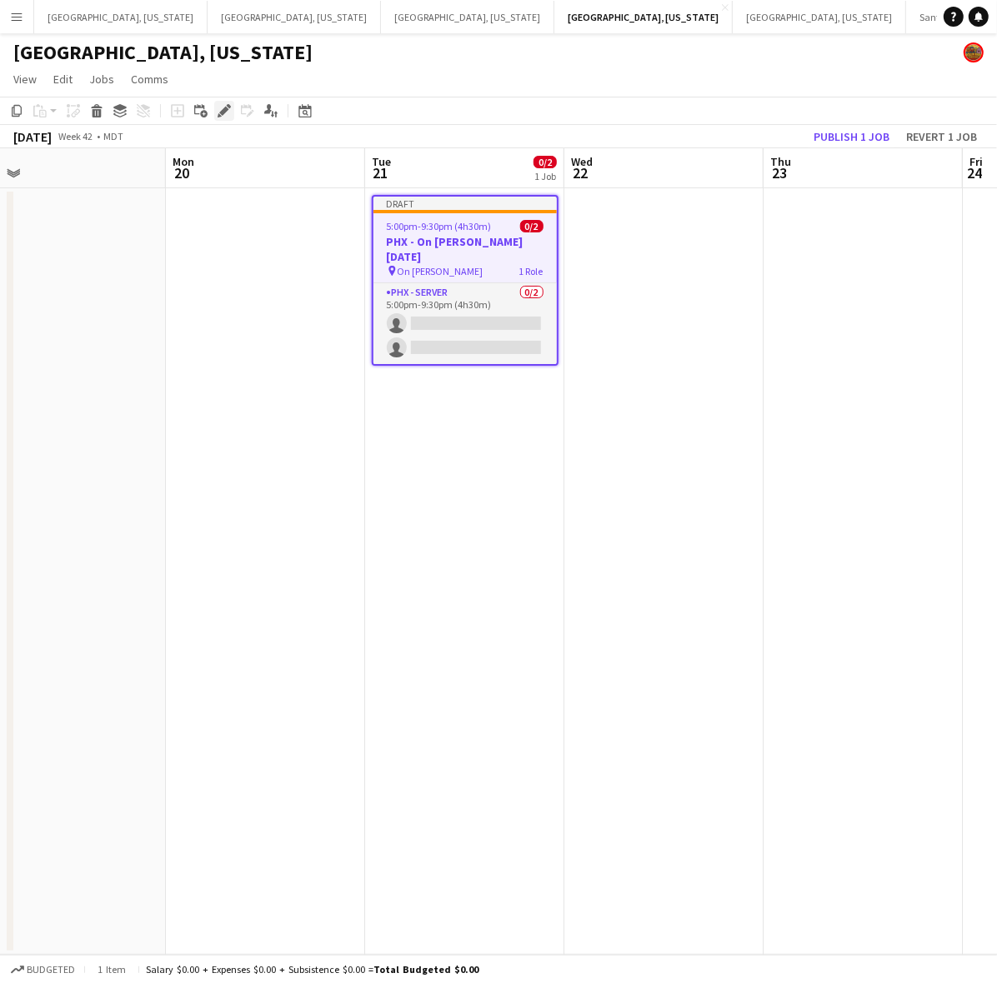
click at [218, 105] on icon "Edit" at bounding box center [224, 110] width 13 height 13
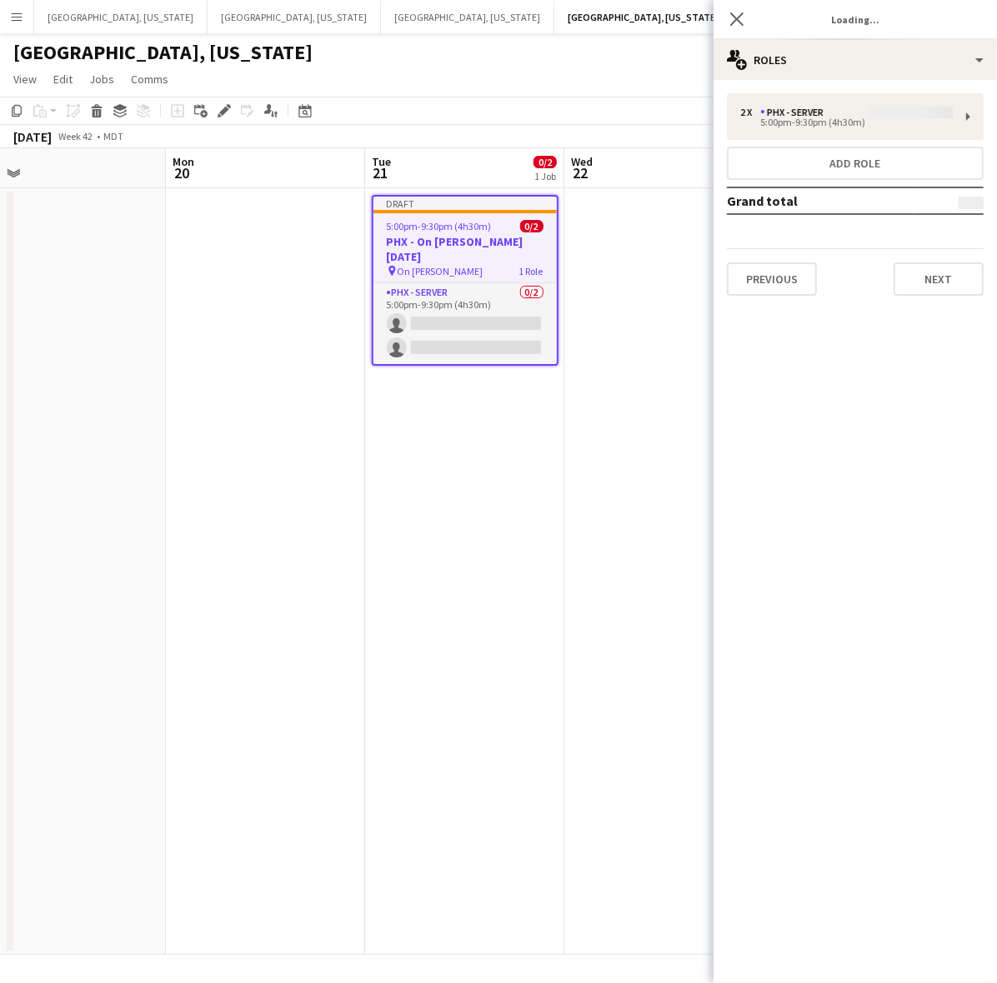
type input "**********"
click at [788, 289] on button "Previous" at bounding box center [772, 279] width 90 height 33
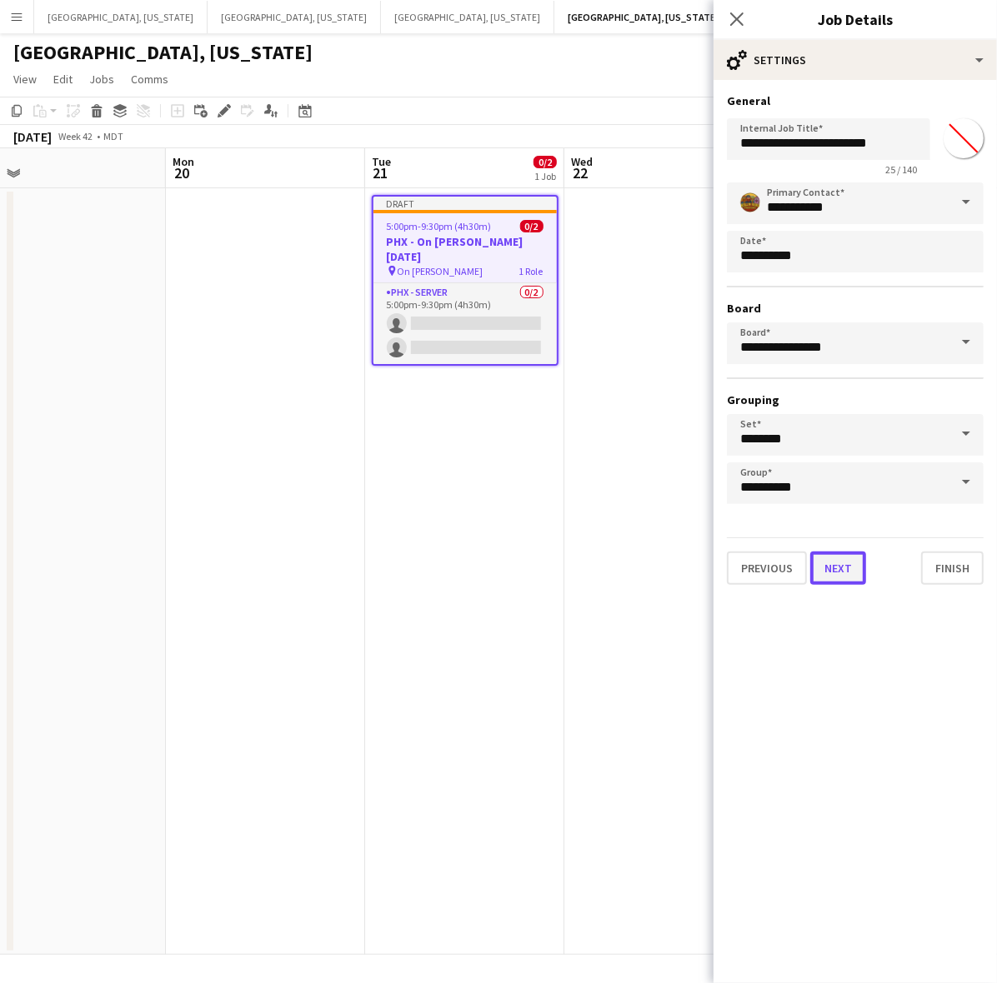
click at [842, 559] on button "Next" at bounding box center [838, 568] width 56 height 33
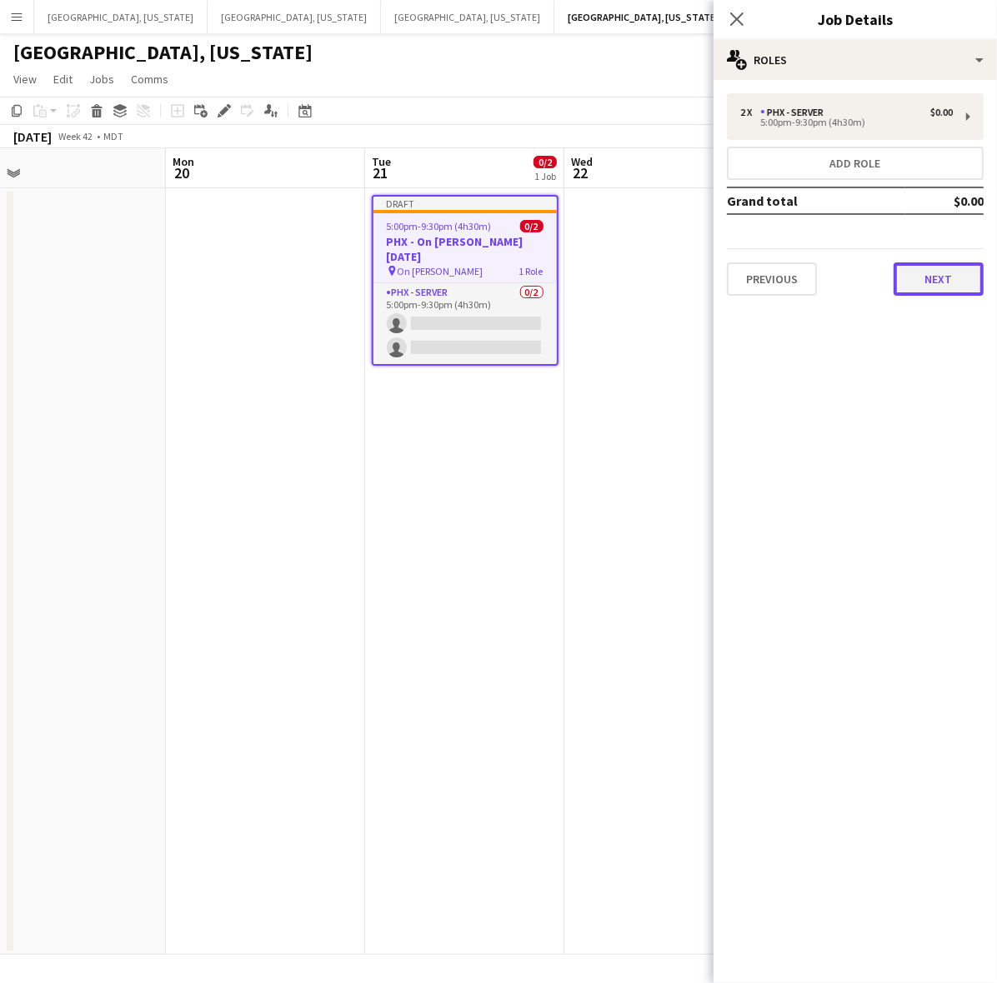
click at [948, 268] on button "Next" at bounding box center [938, 279] width 90 height 33
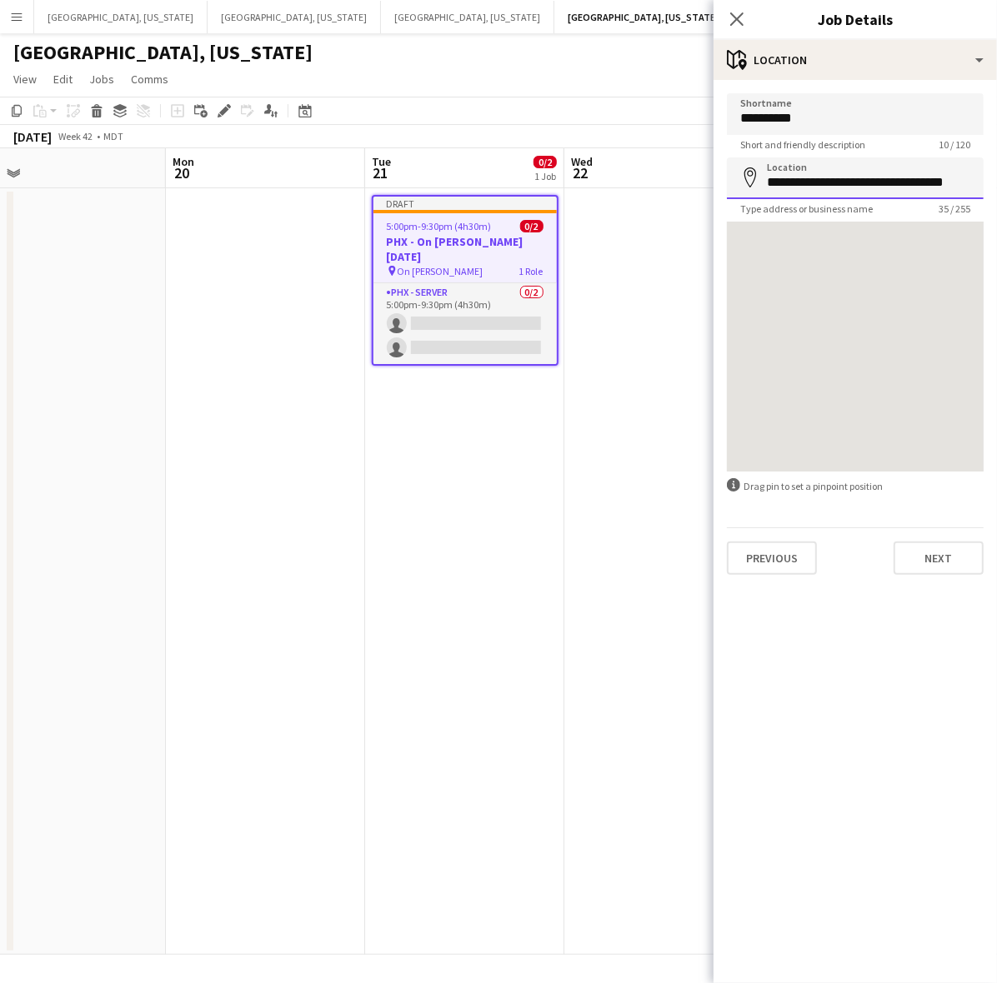
click at [822, 184] on input "**********" at bounding box center [855, 179] width 257 height 42
click at [823, 184] on input "**********" at bounding box center [855, 179] width 257 height 42
type input "**********"
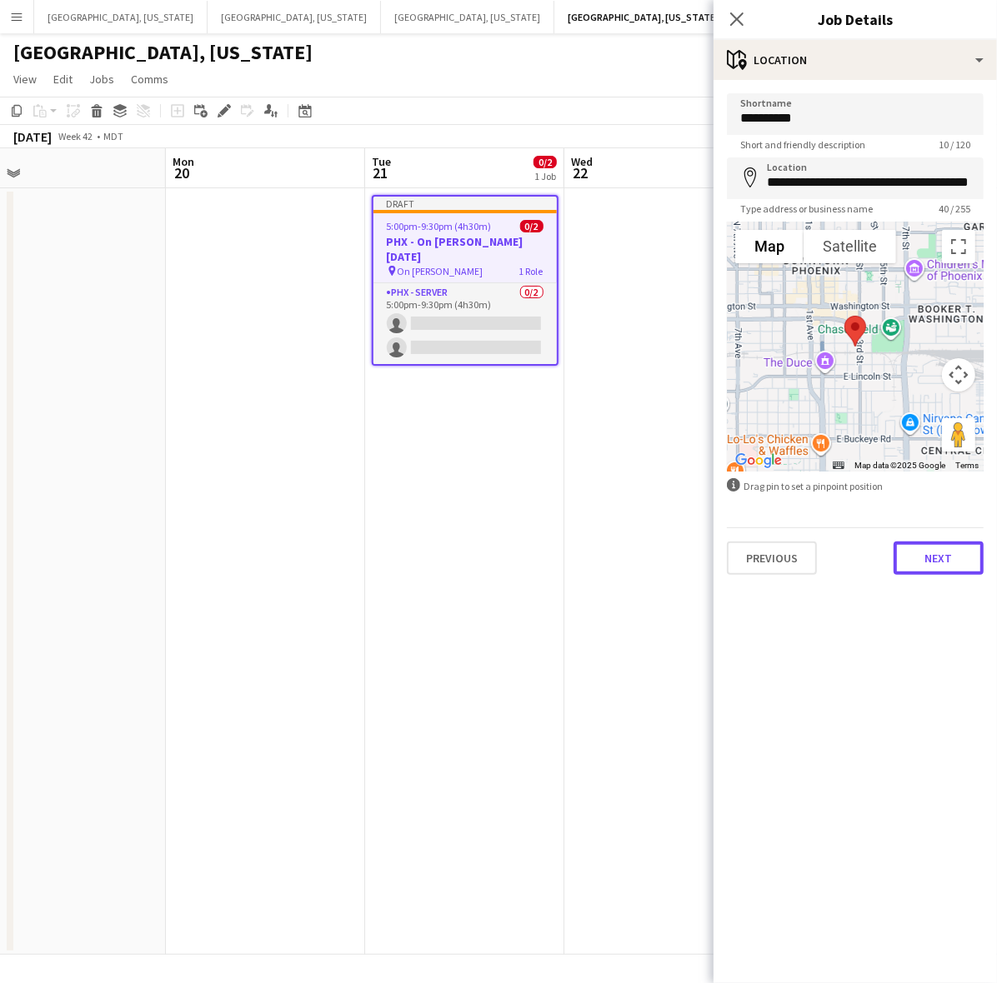
click at [934, 553] on button "Next" at bounding box center [938, 558] width 90 height 33
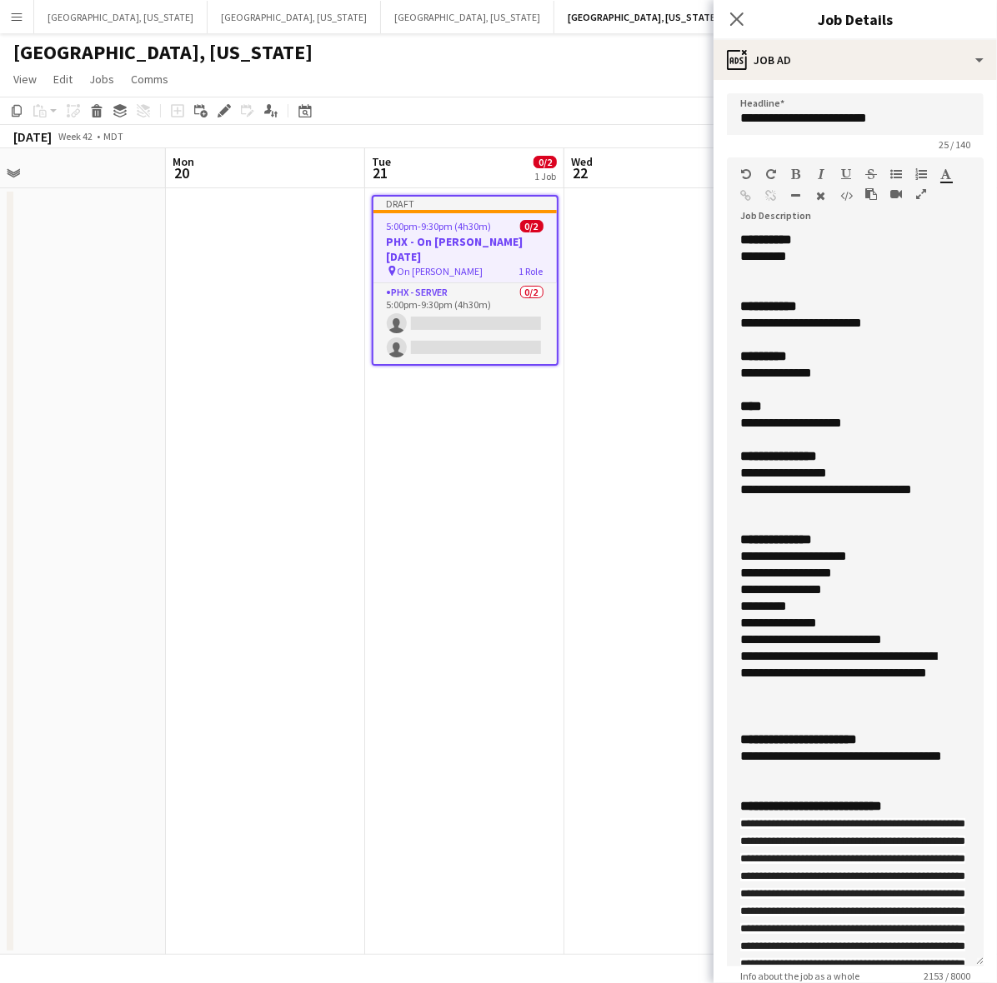
drag, startPoint x: 981, startPoint y: 323, endPoint x: 889, endPoint y: 958, distance: 642.5
click at [889, 958] on div "**********" at bounding box center [855, 599] width 257 height 735
click at [801, 238] on div "**********" at bounding box center [855, 240] width 230 height 17
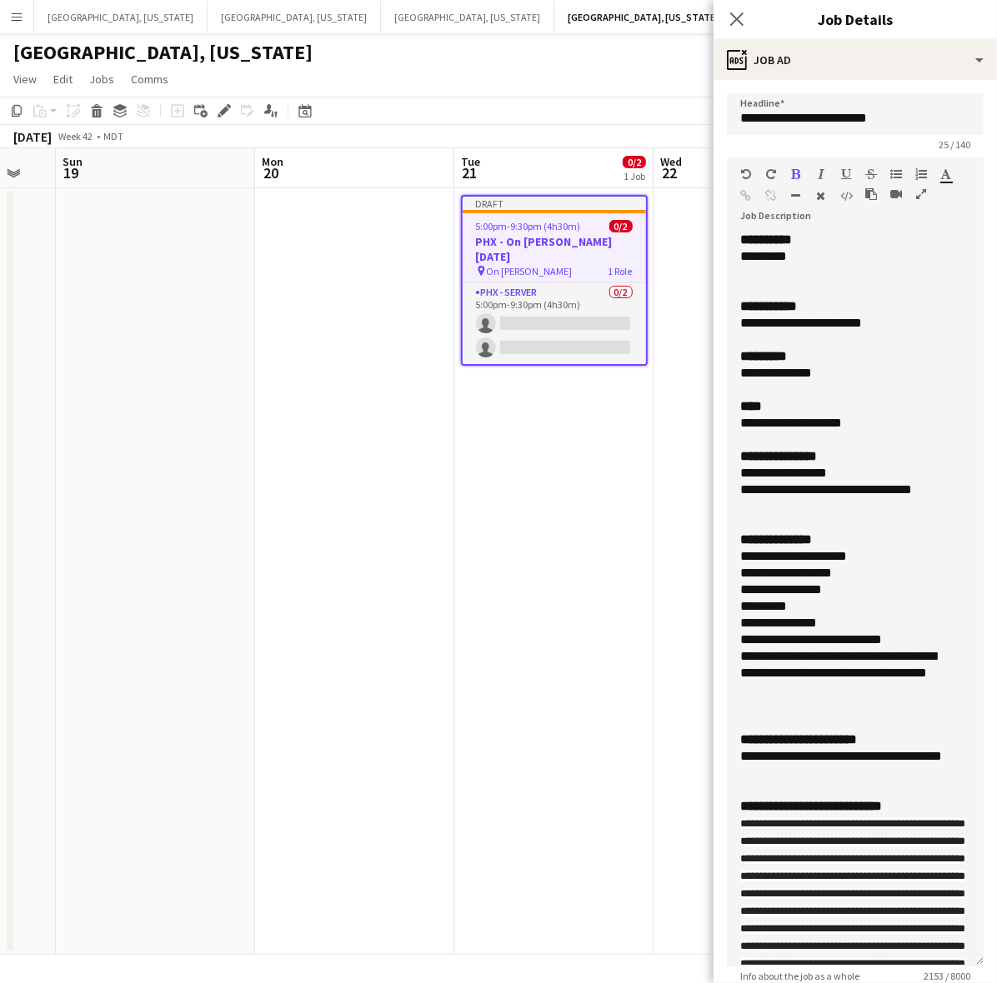
drag, startPoint x: 360, startPoint y: 452, endPoint x: 323, endPoint y: 538, distance: 94.4
click at [713, 436] on body "Menu Boards Boards Boards All jobs Status Workforce Workforce My Workforce Recr…" at bounding box center [498, 491] width 997 height 983
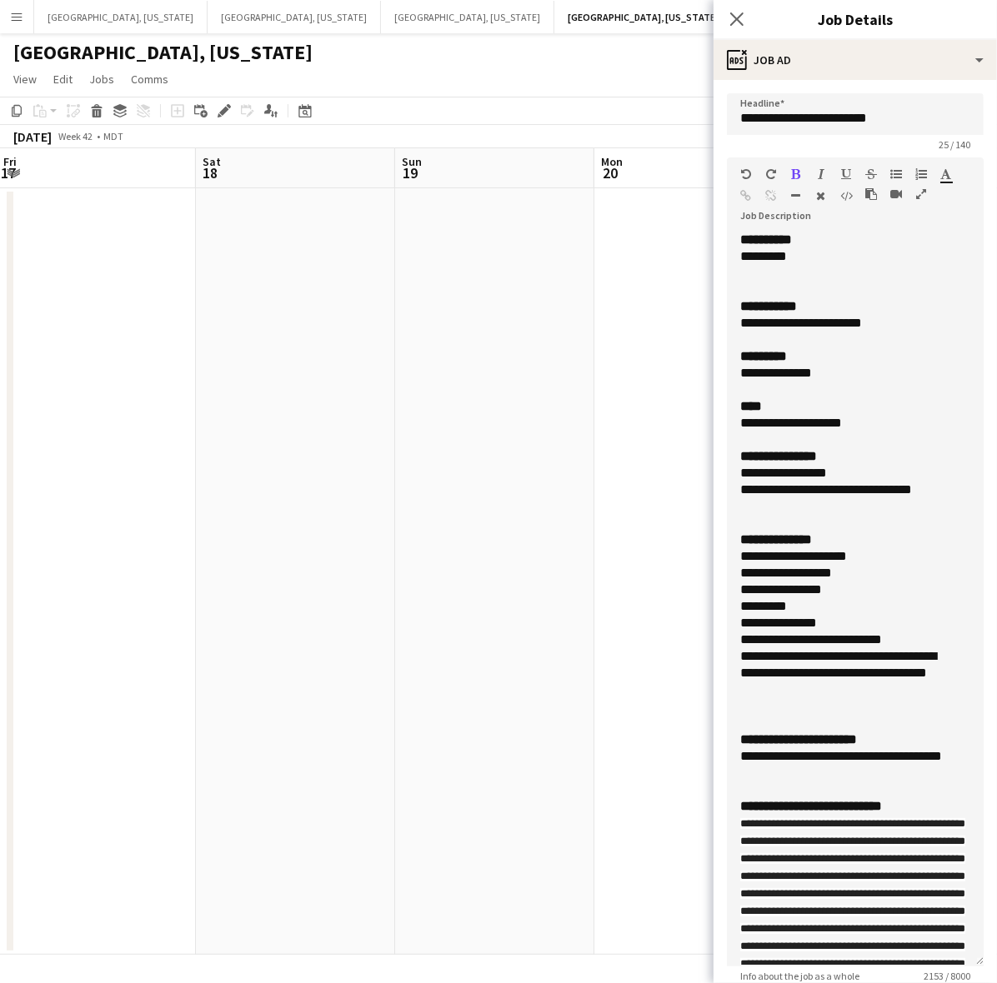
drag, startPoint x: 104, startPoint y: 579, endPoint x: 585, endPoint y: 518, distance: 484.8
click at [588, 519] on app-calendar-viewport "Wed 15 Thu 16 Fri 17 Sat 18 Sun 19 Mon 20 Tue 21 0/2 1 Job Wed 22 Thu 23 Fri 24…" at bounding box center [498, 551] width 997 height 807
drag, startPoint x: 205, startPoint y: 575, endPoint x: 583, endPoint y: 517, distance: 382.8
click at [717, 492] on body "Menu Boards Boards Boards All jobs Status Workforce Workforce My Workforce Recr…" at bounding box center [498, 491] width 997 height 983
drag, startPoint x: 353, startPoint y: 540, endPoint x: 704, endPoint y: 463, distance: 360.1
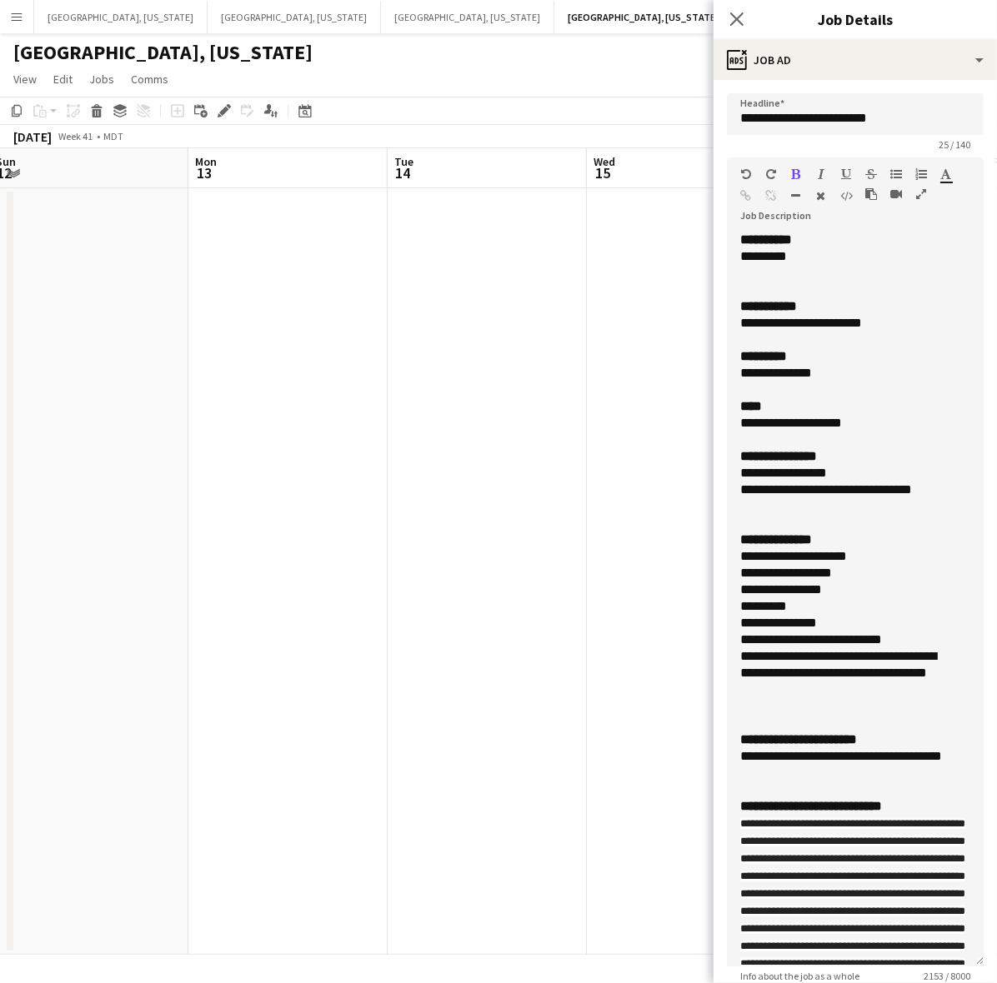
click at [689, 477] on app-calendar-viewport "Fri 10 Sat 11 Sun 12 Mon 13 Tue 14 Wed 15 Thu 16 Fri 17 Sat 18 Sun 19 Mon 20" at bounding box center [498, 551] width 997 height 807
drag, startPoint x: 148, startPoint y: 573, endPoint x: 568, endPoint y: 528, distance: 423.3
click at [561, 528] on app-calendar-viewport "Wed 8 Thu 9 Fri 10 Sat 11 Sun 12 Mon 13 Tue 14 Wed 15 Thu 16 Fri 17 Sat 18" at bounding box center [498, 551] width 997 height 807
drag, startPoint x: 157, startPoint y: 604, endPoint x: 981, endPoint y: 364, distance: 858.5
click at [759, 453] on body "Menu Boards Boards Boards All jobs Status Workforce Workforce My Workforce Recr…" at bounding box center [498, 491] width 997 height 983
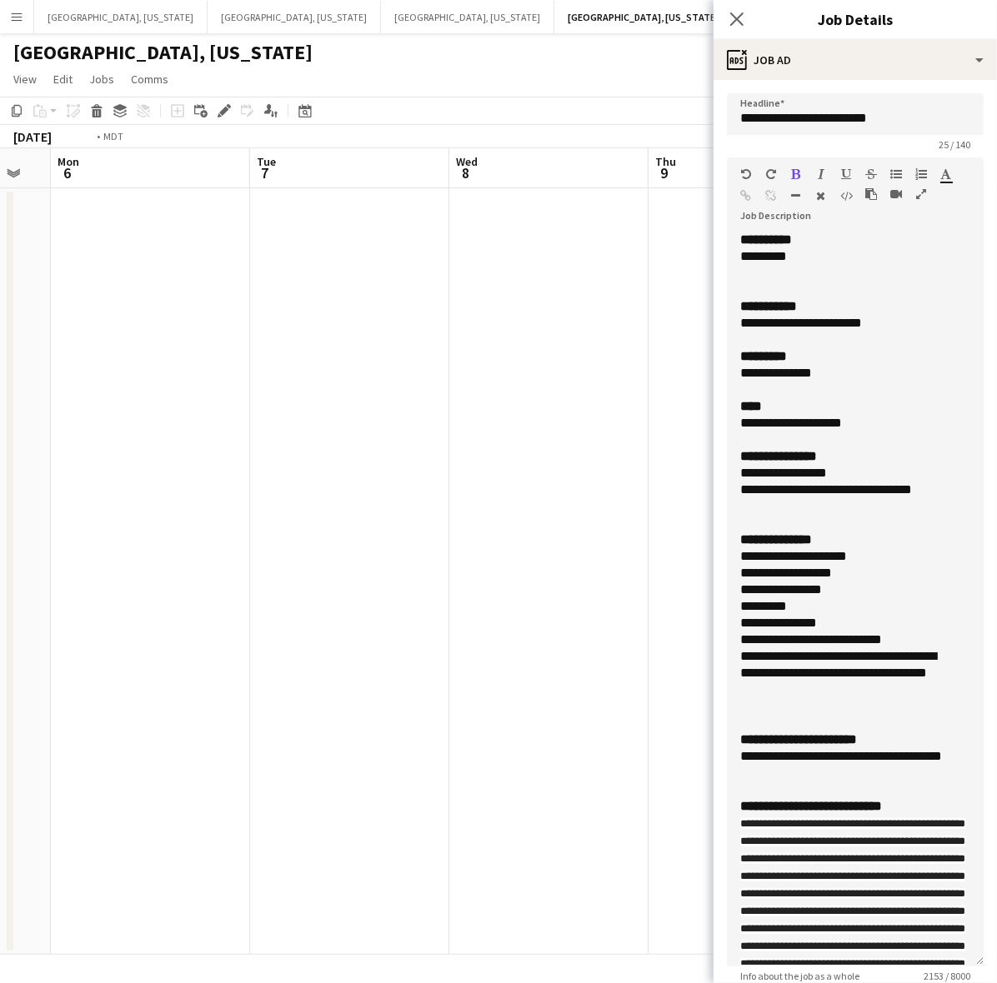
drag, startPoint x: 51, startPoint y: 561, endPoint x: 489, endPoint y: 303, distance: 508.8
click at [368, 353] on app-calendar-viewport "Sat 4 Sun 5 Mon 6 Tue 7 Wed 8 Thu 9 Fri 10 Sat 11 Sun 12 Mon 13 Tue 14" at bounding box center [498, 551] width 997 height 807
drag, startPoint x: 505, startPoint y: 338, endPoint x: 7, endPoint y: 472, distance: 516.1
click at [109, 443] on app-calendar-viewport "Thu 2 Fri 3 Sat 4 Sun 5 Mon 6 Tue 7 Wed 8 Thu 9 Fri 10 Sat 11 Sun 12" at bounding box center [498, 551] width 997 height 807
drag, startPoint x: 277, startPoint y: 448, endPoint x: -78, endPoint y: 511, distance: 359.7
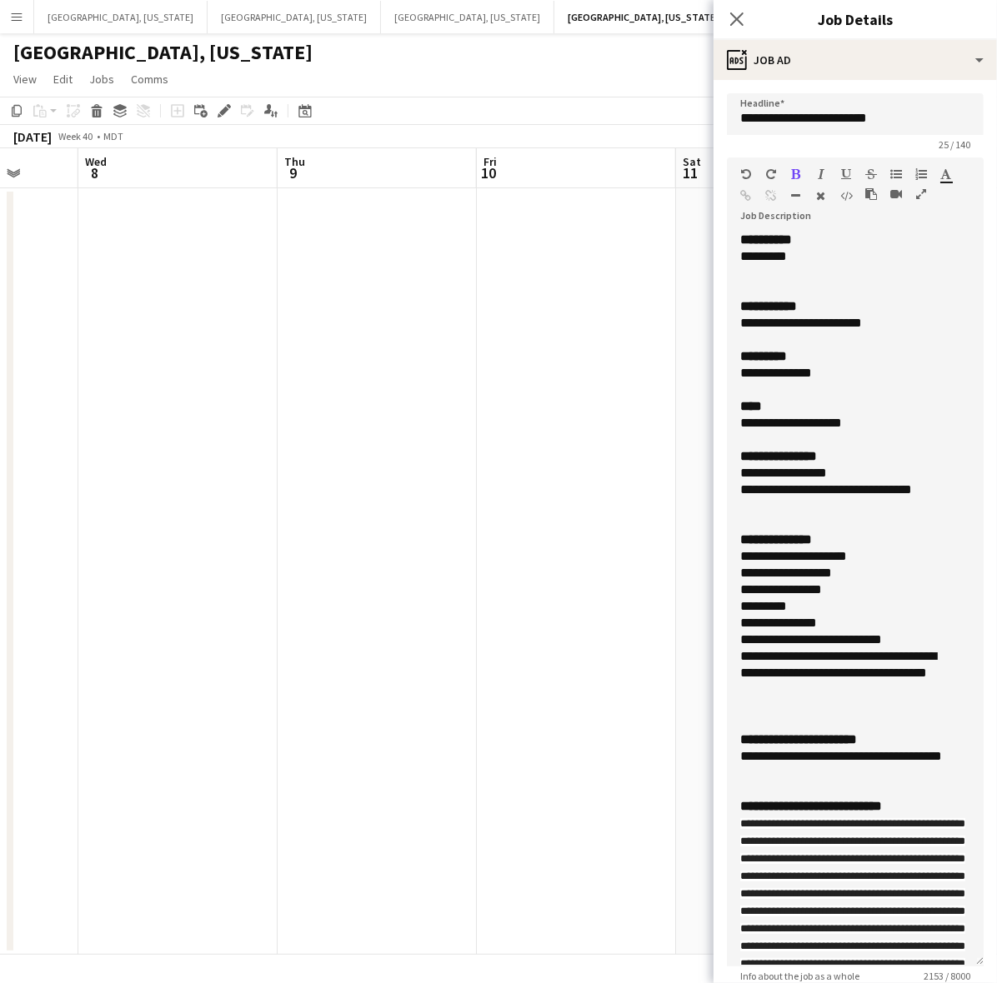
click at [0, 511] on html "Menu Boards Boards Boards All jobs Status Workforce Workforce My Workforce Recr…" at bounding box center [498, 491] width 997 height 983
drag, startPoint x: 434, startPoint y: 453, endPoint x: 50, endPoint y: 538, distance: 393.5
click at [42, 538] on app-calendar-viewport "Sat 4 Sun 5 Mon 6 Tue 7 Wed 8 Thu 9 Fri 10 Sat 11 Sun 12 Mon 13 Tue 14" at bounding box center [498, 551] width 997 height 807
drag, startPoint x: 381, startPoint y: 498, endPoint x: 18, endPoint y: 577, distance: 371.9
click at [77, 560] on app-calendar-viewport "Mon 6 Tue 7 Wed 8 Thu 9 Fri 10 Sat 11 Sun 12 Mon 13 Tue 14 Wed 15 Thu 16" at bounding box center [498, 551] width 997 height 807
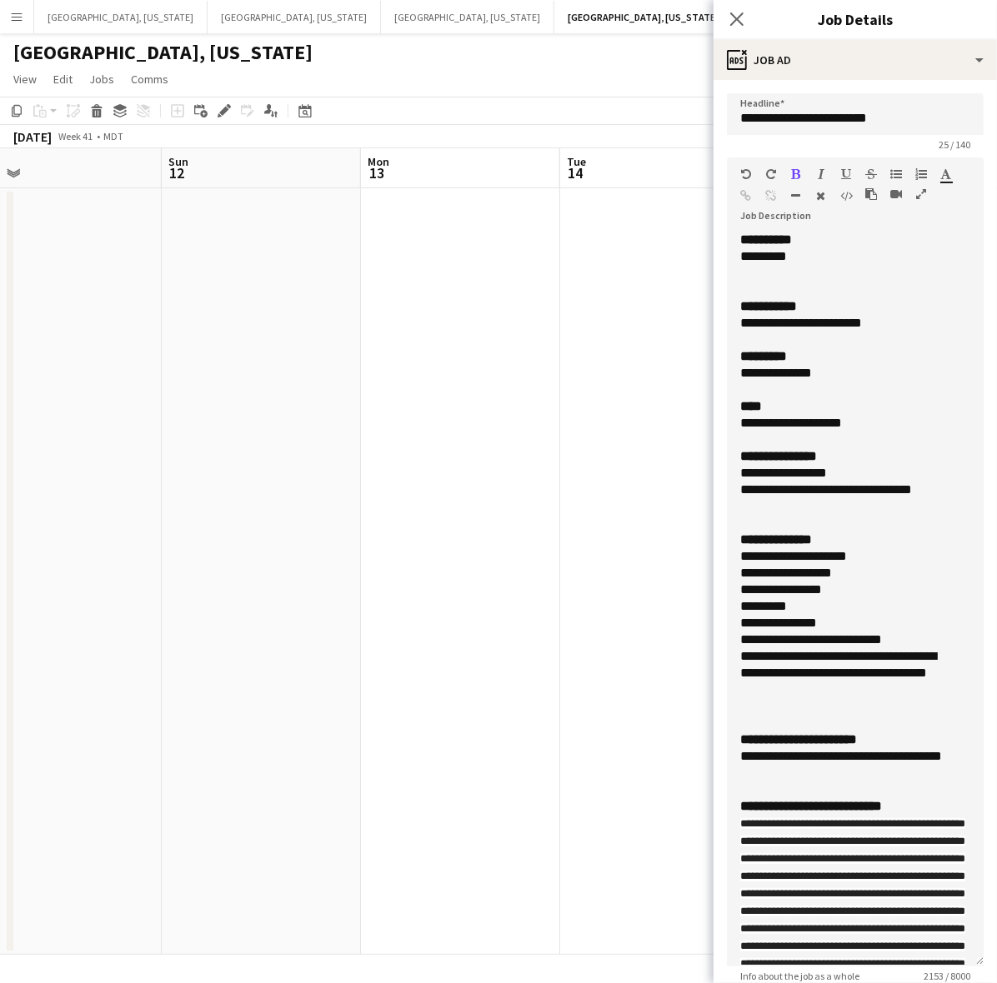
drag, startPoint x: 357, startPoint y: 421, endPoint x: 158, endPoint y: 476, distance: 205.8
click at [175, 467] on app-calendar-viewport "Wed 8 Thu 9 Fri 10 Sat 11 Sun 12 Mon 13 Tue 14 Wed 15 Thu 16 Fri 17 Sat 18" at bounding box center [498, 551] width 997 height 807
drag, startPoint x: 523, startPoint y: 411, endPoint x: 30, endPoint y: 530, distance: 506.8
click at [90, 513] on app-calendar-viewport "Fri 10 Sat 11 Sun 12 Mon 13 Tue 14 Wed 15 Thu 16 Fri 17 Sat 18 Sun 19 Mon 20" at bounding box center [498, 551] width 997 height 807
drag, startPoint x: 365, startPoint y: 450, endPoint x: 23, endPoint y: 493, distance: 345.3
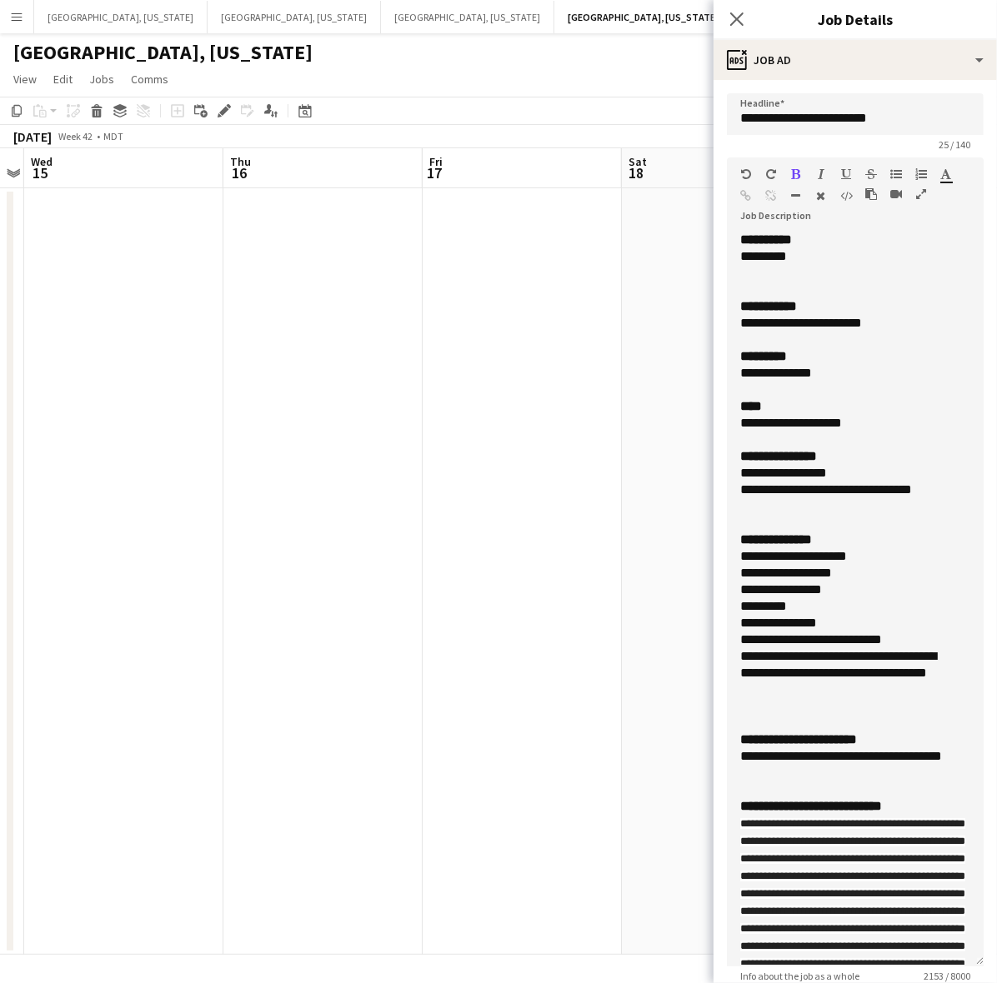
click at [103, 477] on app-calendar-viewport "Sun 12 Mon 13 Tue 14 Wed 15 Thu 16 Fri 17 Sat 18 Sun 19 Mon 20 Tue 21 0/2 1 Job…" at bounding box center [498, 551] width 997 height 807
drag, startPoint x: 518, startPoint y: 427, endPoint x: -35, endPoint y: 511, distance: 559.8
click at [0, 511] on html "Menu Boards Boards Boards All jobs Status Workforce Workforce My Workforce Recr…" at bounding box center [498, 491] width 997 height 983
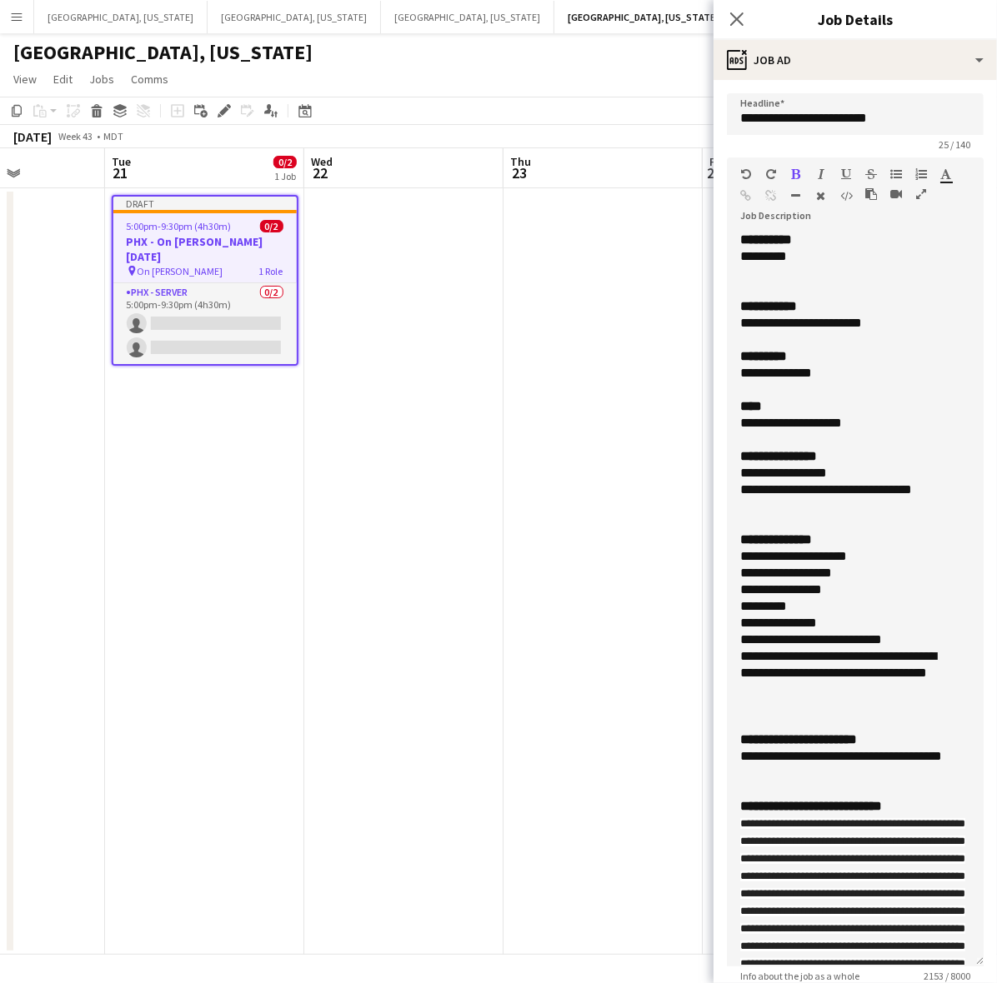
drag, startPoint x: 509, startPoint y: 431, endPoint x: 128, endPoint y: 478, distance: 384.5
click at [128, 478] on app-calendar-viewport "Sat 18 Sun 19 Mon 20 Tue 21 0/2 1 Job Wed 22 Thu 23 Fri 24 Sat 25 Sun 26 Mon 27…" at bounding box center [498, 551] width 997 height 807
drag, startPoint x: 758, startPoint y: 247, endPoint x: 715, endPoint y: 242, distance: 43.6
click at [717, 242] on form "**********" at bounding box center [854, 776] width 283 height 1366
drag, startPoint x: 796, startPoint y: 259, endPoint x: 734, endPoint y: 257, distance: 61.7
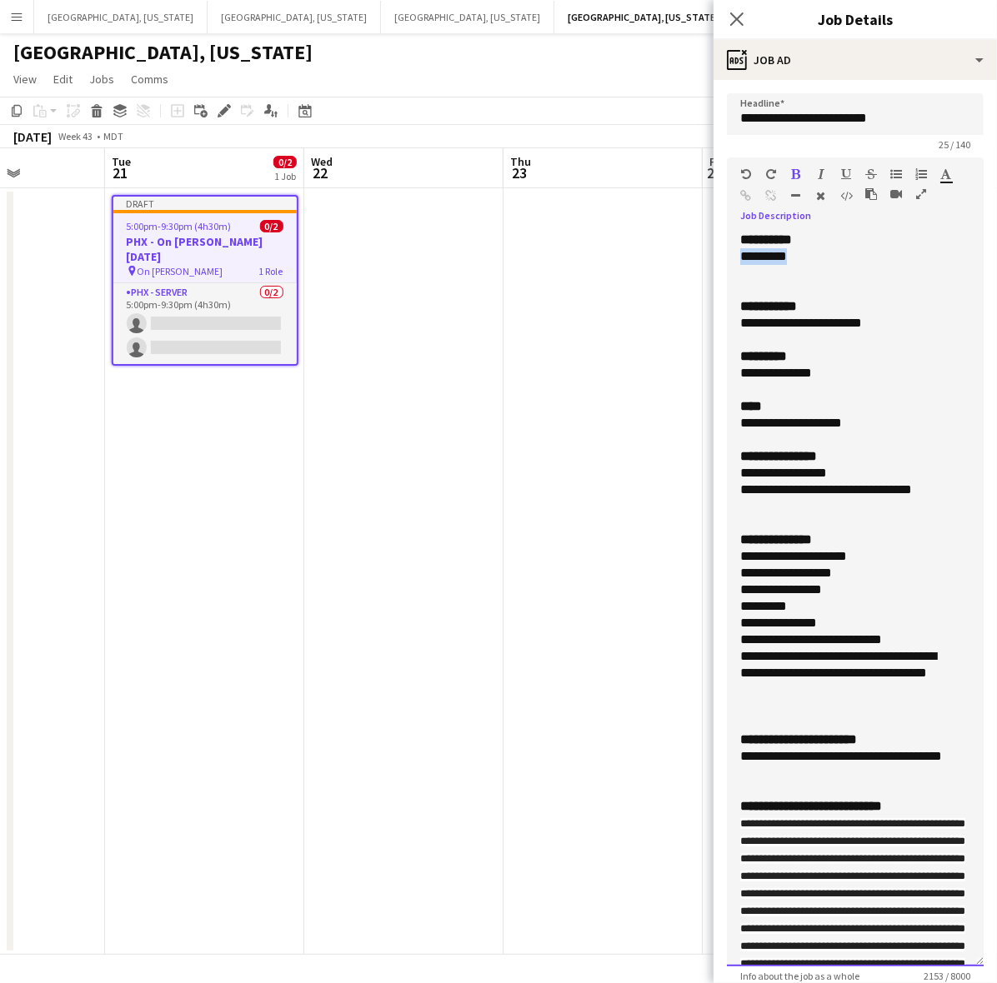
click at [734, 257] on div "**********" at bounding box center [855, 599] width 257 height 735
drag, startPoint x: 807, startPoint y: 306, endPoint x: 728, endPoint y: 307, distance: 79.2
click at [728, 307] on div "**********" at bounding box center [855, 599] width 257 height 735
drag, startPoint x: 892, startPoint y: 322, endPoint x: 731, endPoint y: 327, distance: 160.9
click at [731, 327] on div "**********" at bounding box center [855, 599] width 257 height 735
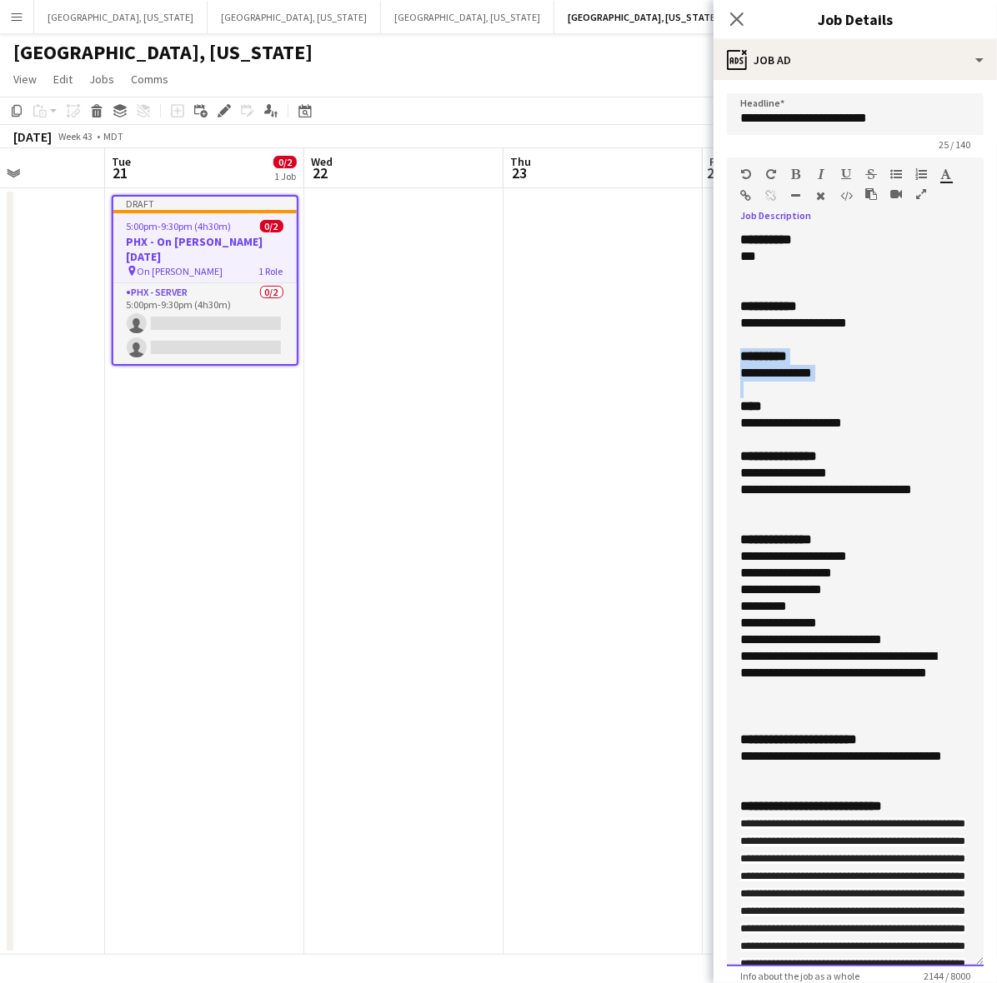
drag, startPoint x: 747, startPoint y: 390, endPoint x: 731, endPoint y: 355, distance: 38.4
click at [731, 355] on div "**********" at bounding box center [855, 599] width 257 height 735
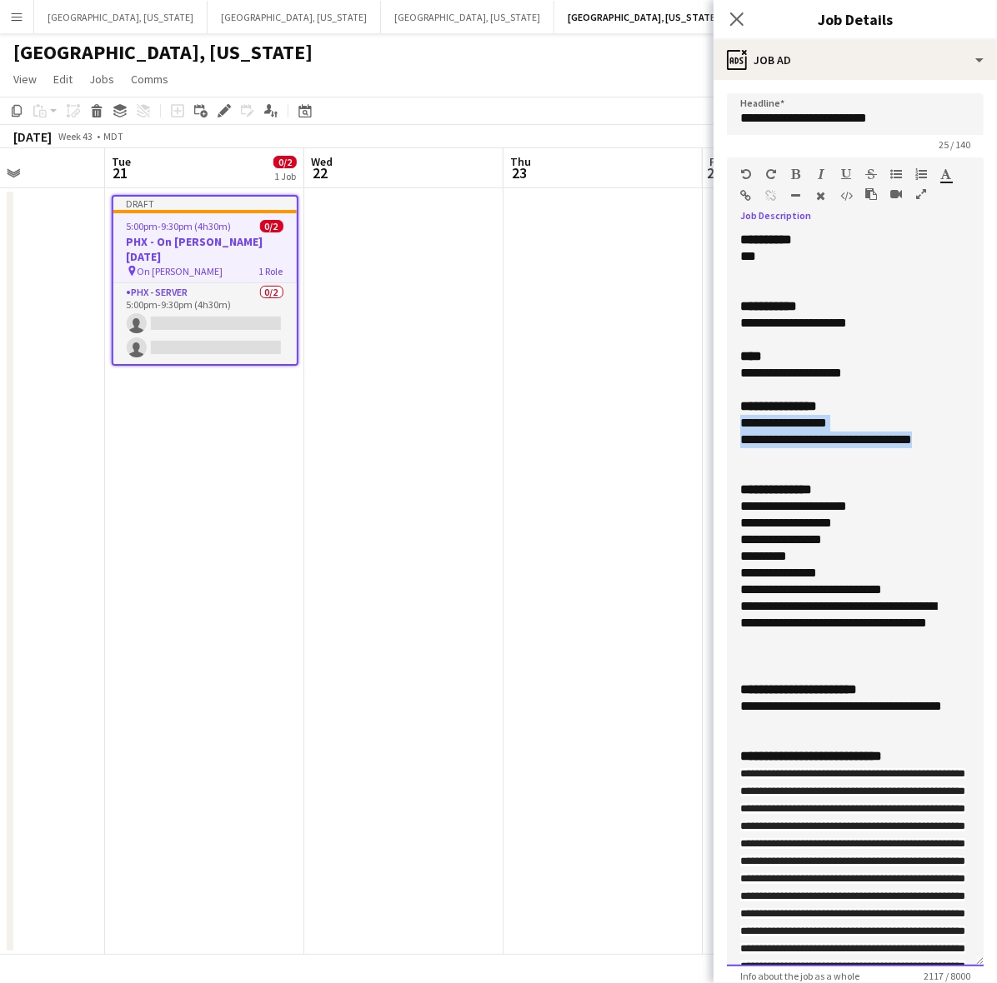
drag, startPoint x: 934, startPoint y: 439, endPoint x: 721, endPoint y: 425, distance: 213.8
click at [721, 425] on form "**********" at bounding box center [854, 776] width 283 height 1366
drag, startPoint x: 828, startPoint y: 403, endPoint x: 740, endPoint y: 411, distance: 87.9
click at [740, 411] on b "**********" at bounding box center [778, 406] width 77 height 13
drag, startPoint x: 817, startPoint y: 490, endPoint x: 715, endPoint y: 493, distance: 101.7
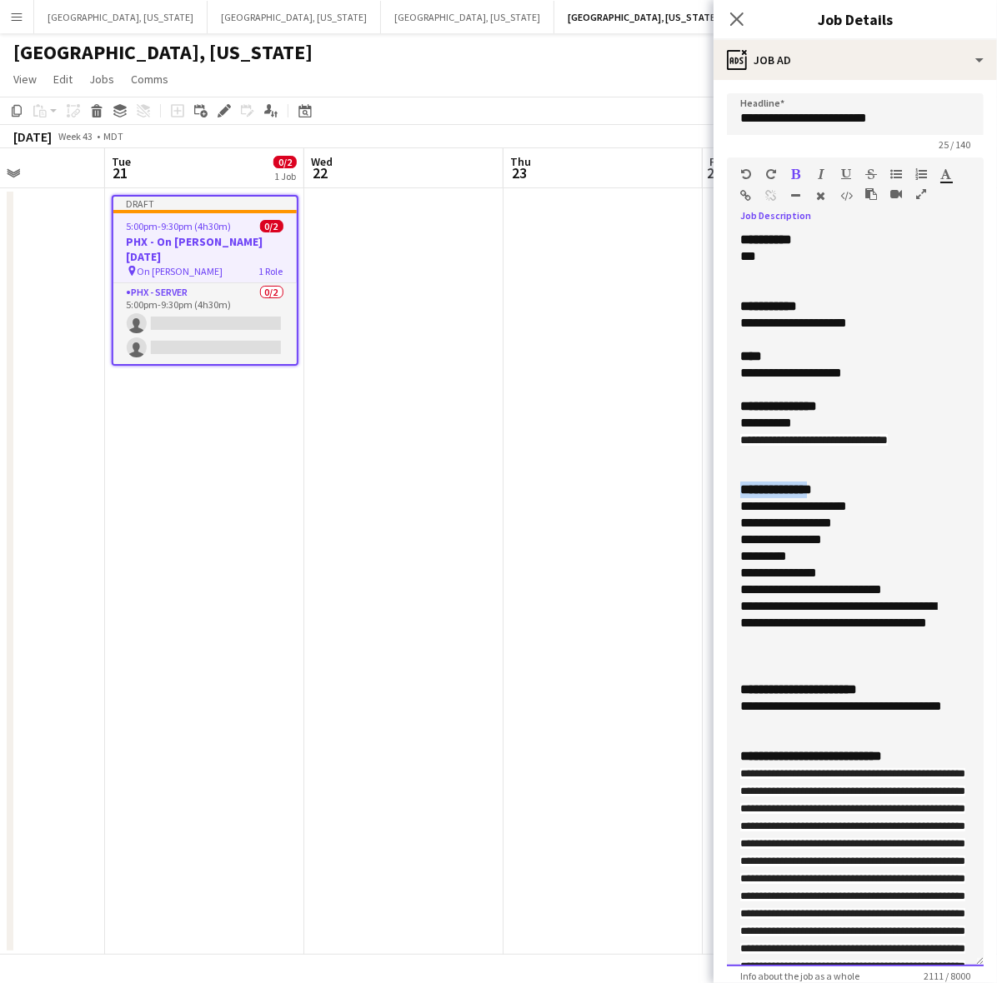
click at [715, 493] on form "**********" at bounding box center [854, 776] width 283 height 1366
drag, startPoint x: 859, startPoint y: 686, endPoint x: 725, endPoint y: 684, distance: 134.2
click at [725, 684] on form "**********" at bounding box center [854, 776] width 283 height 1366
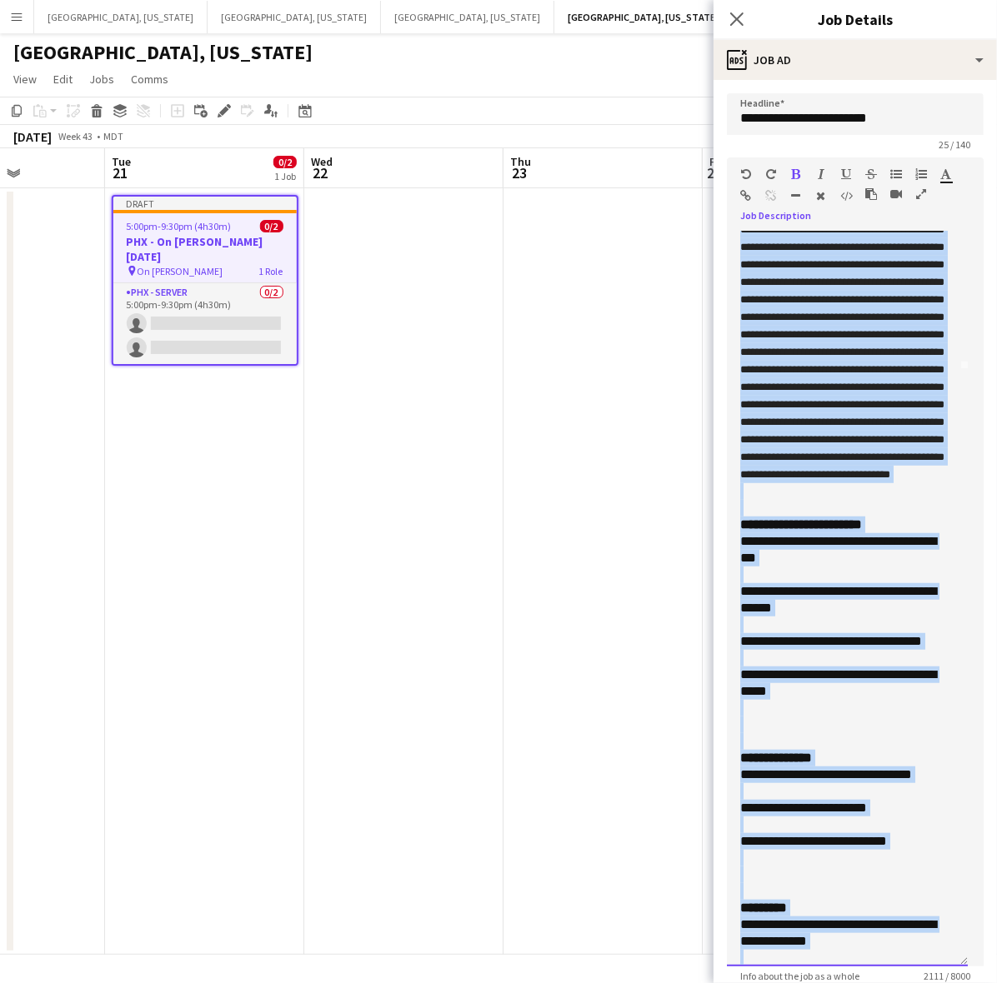
scroll to position [531, 0]
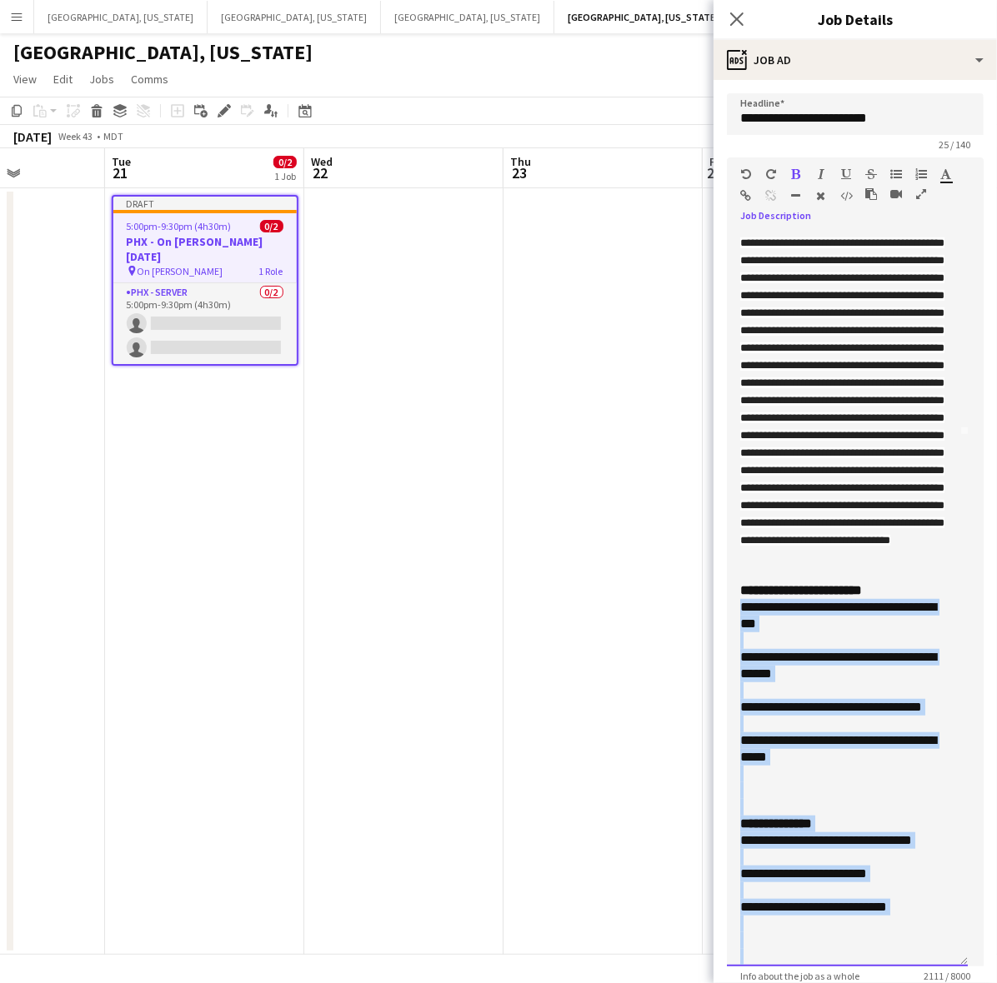
drag, startPoint x: 907, startPoint y: 681, endPoint x: 734, endPoint y: 707, distance: 174.4
click at [738, 713] on div "**********" at bounding box center [847, 599] width 241 height 735
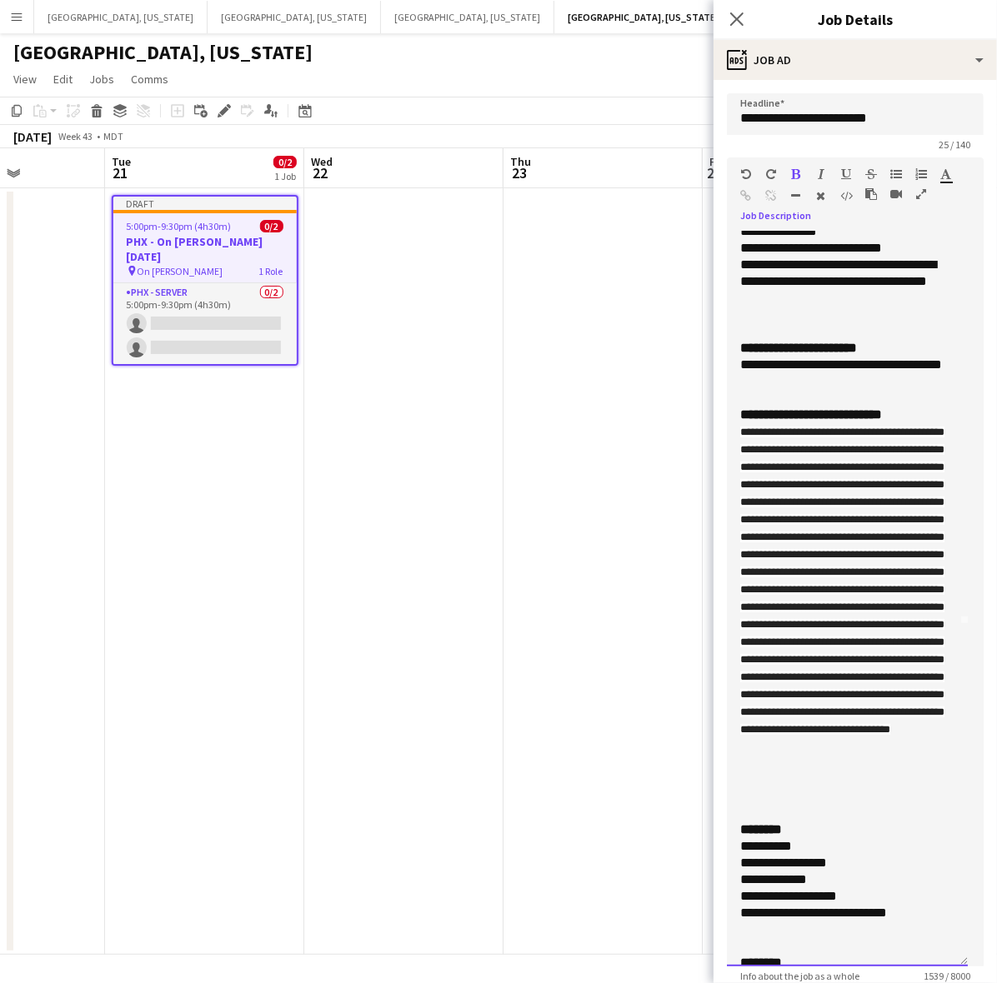
scroll to position [323, 0]
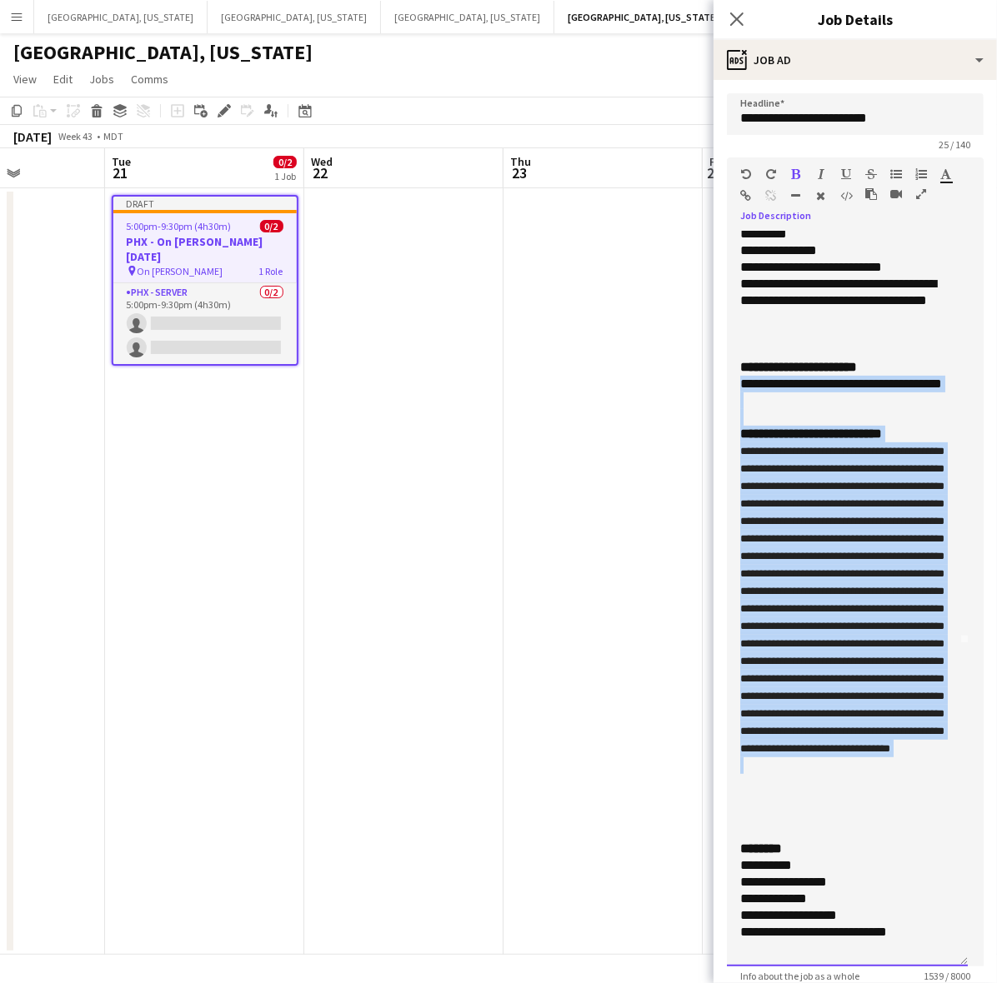
drag, startPoint x: 781, startPoint y: 877, endPoint x: 727, endPoint y: 384, distance: 495.5
click at [727, 384] on div "**********" at bounding box center [847, 599] width 241 height 735
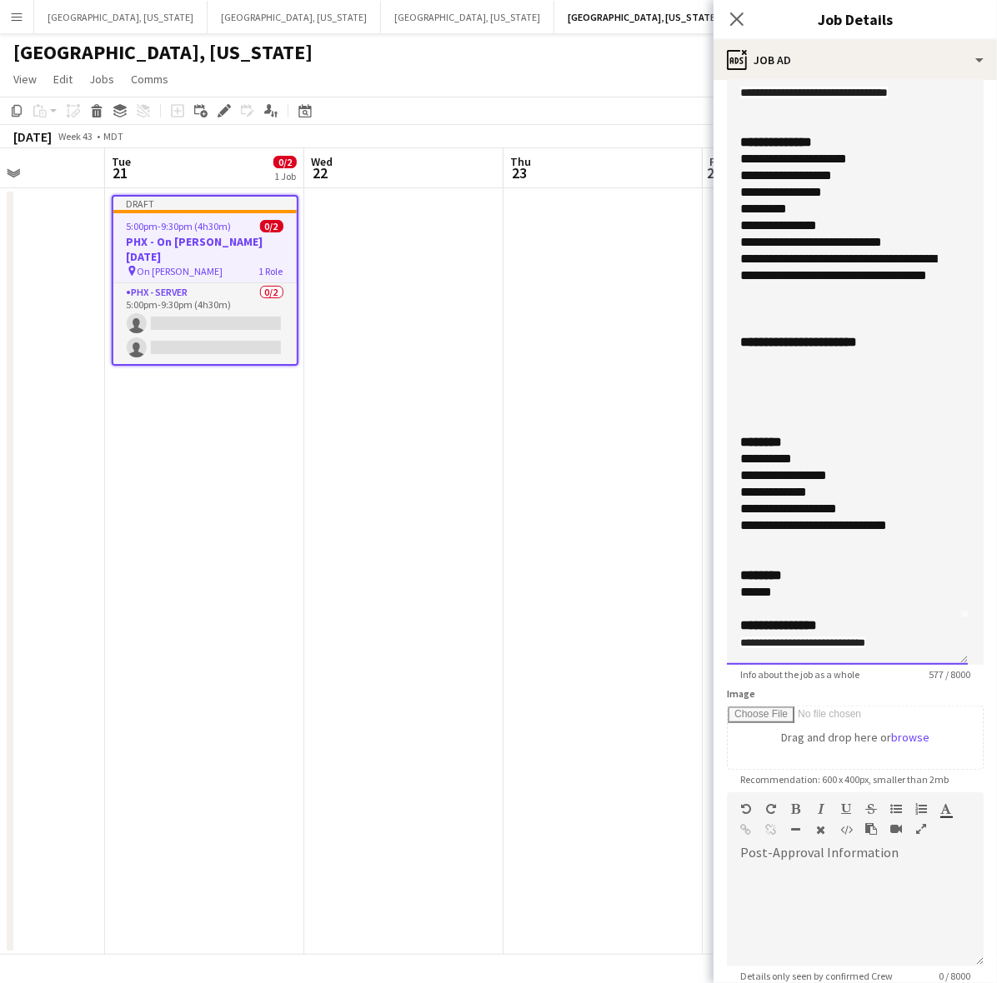
scroll to position [313, 0]
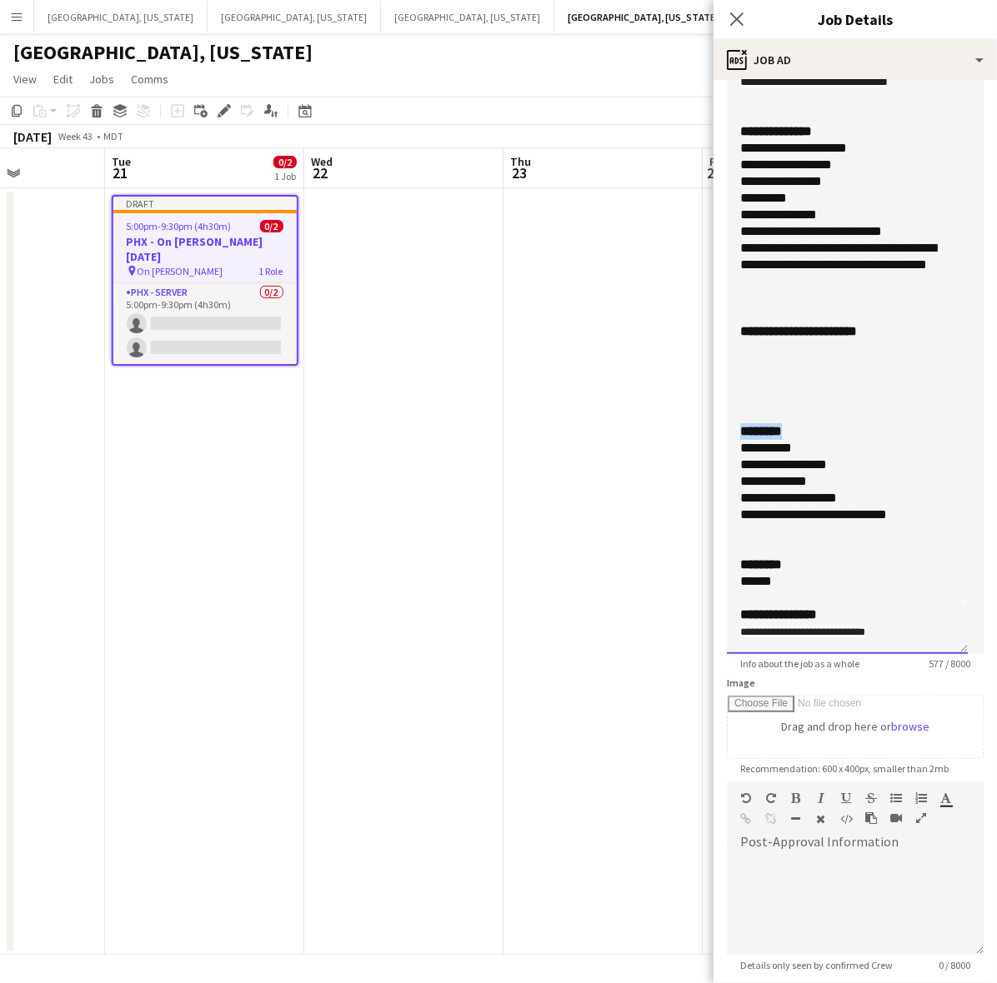
drag, startPoint x: 792, startPoint y: 429, endPoint x: 706, endPoint y: 438, distance: 86.3
click at [706, 438] on body "Menu Boards Boards Boards All jobs Status Workforce Workforce My Workforce Recr…" at bounding box center [498, 491] width 997 height 983
drag, startPoint x: 906, startPoint y: 519, endPoint x: 705, endPoint y: 447, distance: 213.5
click at [705, 447] on body "Menu Boards Boards Boards All jobs Status Workforce Workforce My Workforce Recr…" at bounding box center [498, 491] width 997 height 983
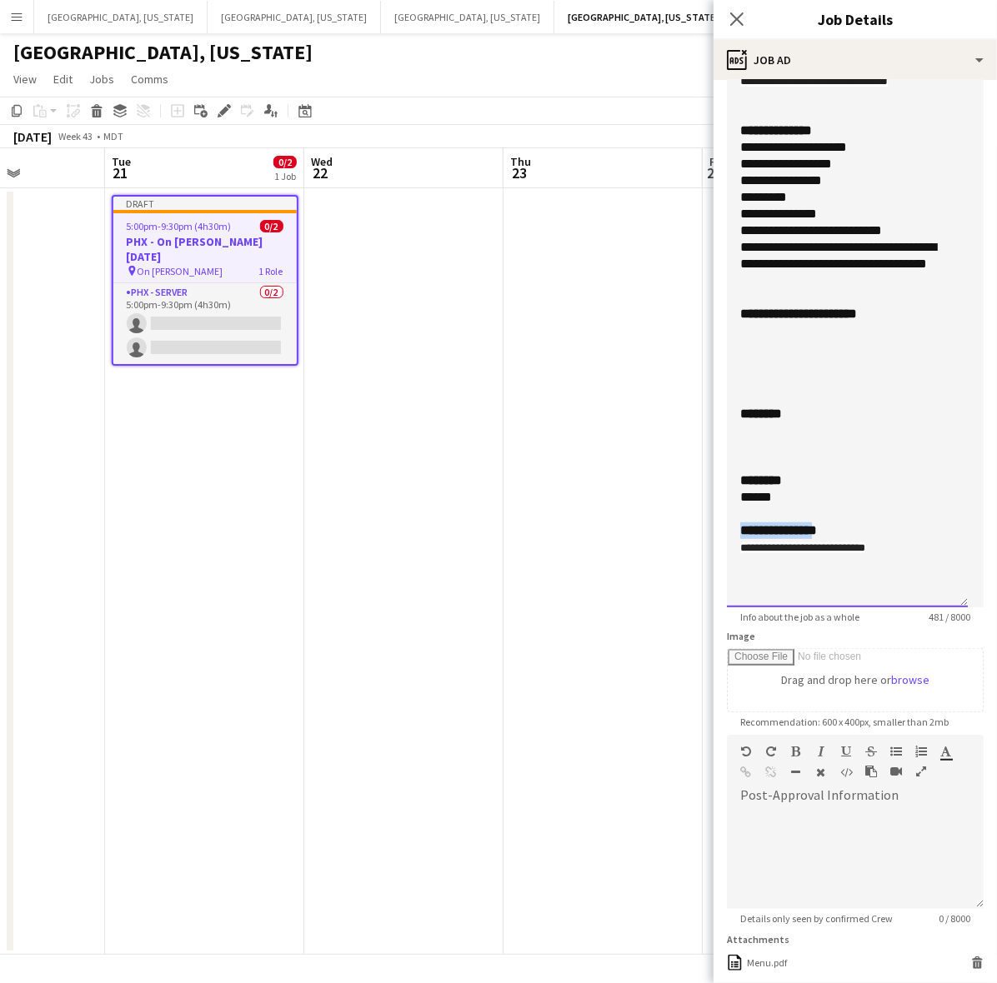
drag, startPoint x: 826, startPoint y: 532, endPoint x: 694, endPoint y: 523, distance: 131.9
click at [694, 523] on body "Menu Boards Boards Boards All jobs Status Workforce Workforce My Workforce Recr…" at bounding box center [498, 491] width 997 height 983
drag, startPoint x: 904, startPoint y: 548, endPoint x: 655, endPoint y: 554, distance: 249.3
click at [684, 556] on body "Menu Boards Boards Boards All jobs Status Workforce Workforce My Workforce Recr…" at bounding box center [498, 491] width 997 height 983
drag, startPoint x: 773, startPoint y: 548, endPoint x: 731, endPoint y: 547, distance: 41.7
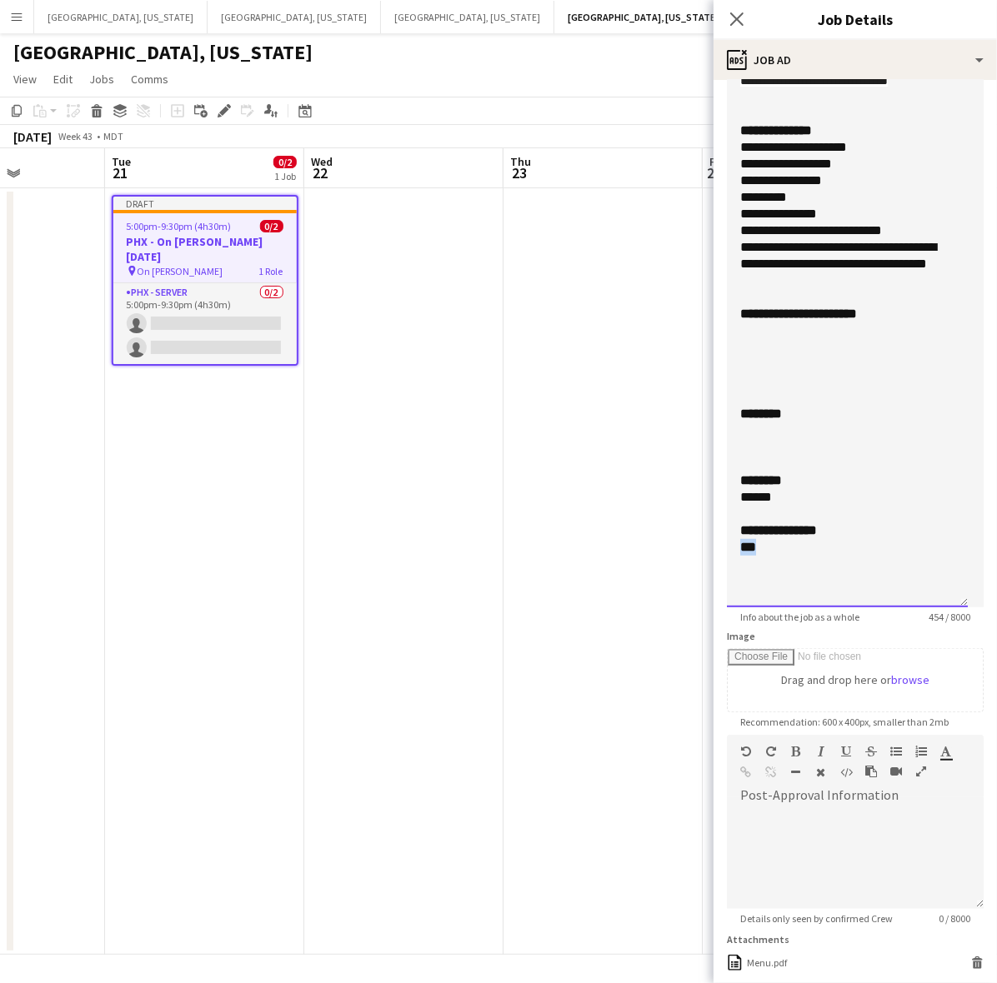
click at [731, 547] on div "**********" at bounding box center [847, 239] width 241 height 735
drag, startPoint x: 779, startPoint y: 498, endPoint x: 742, endPoint y: 498, distance: 37.5
click at [742, 498] on div "******" at bounding box center [847, 497] width 214 height 17
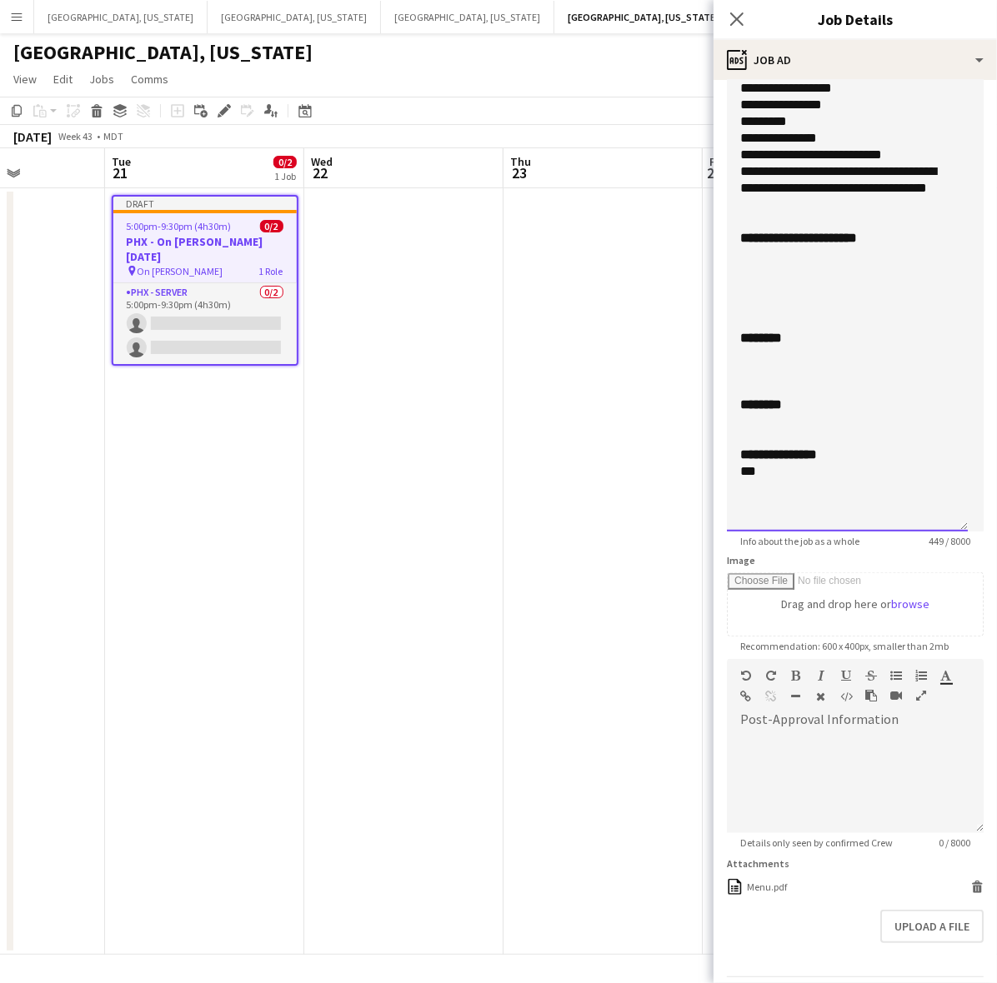
scroll to position [488, 0]
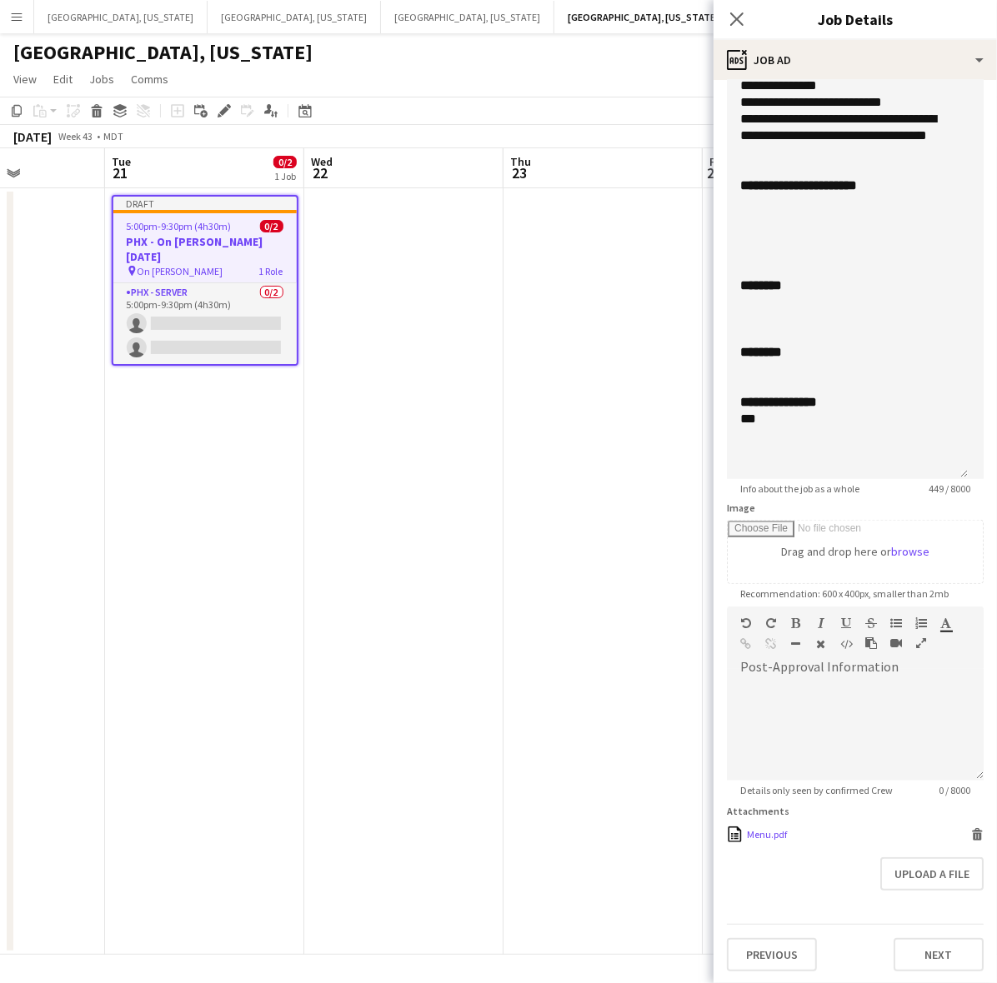
click at [972, 832] on icon at bounding box center [977, 830] width 11 height 4
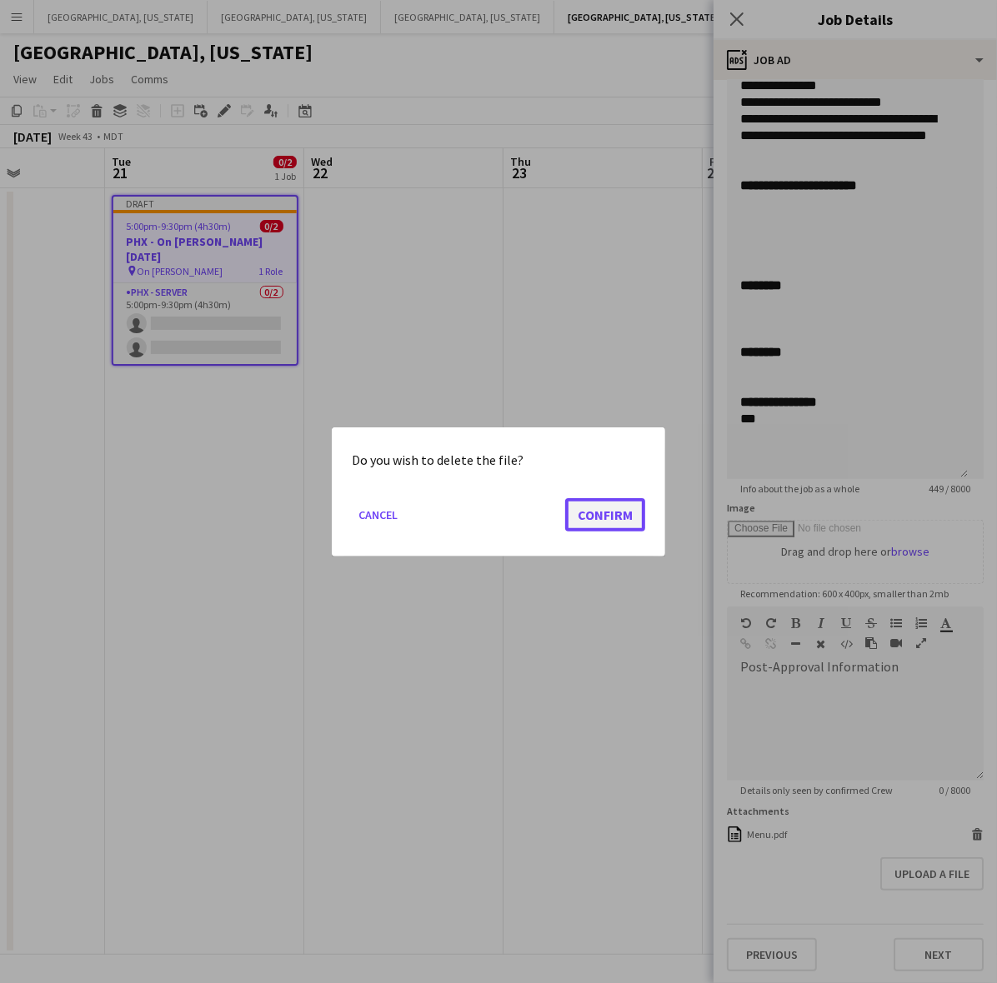
click at [600, 518] on button "Confirm" at bounding box center [605, 514] width 80 height 33
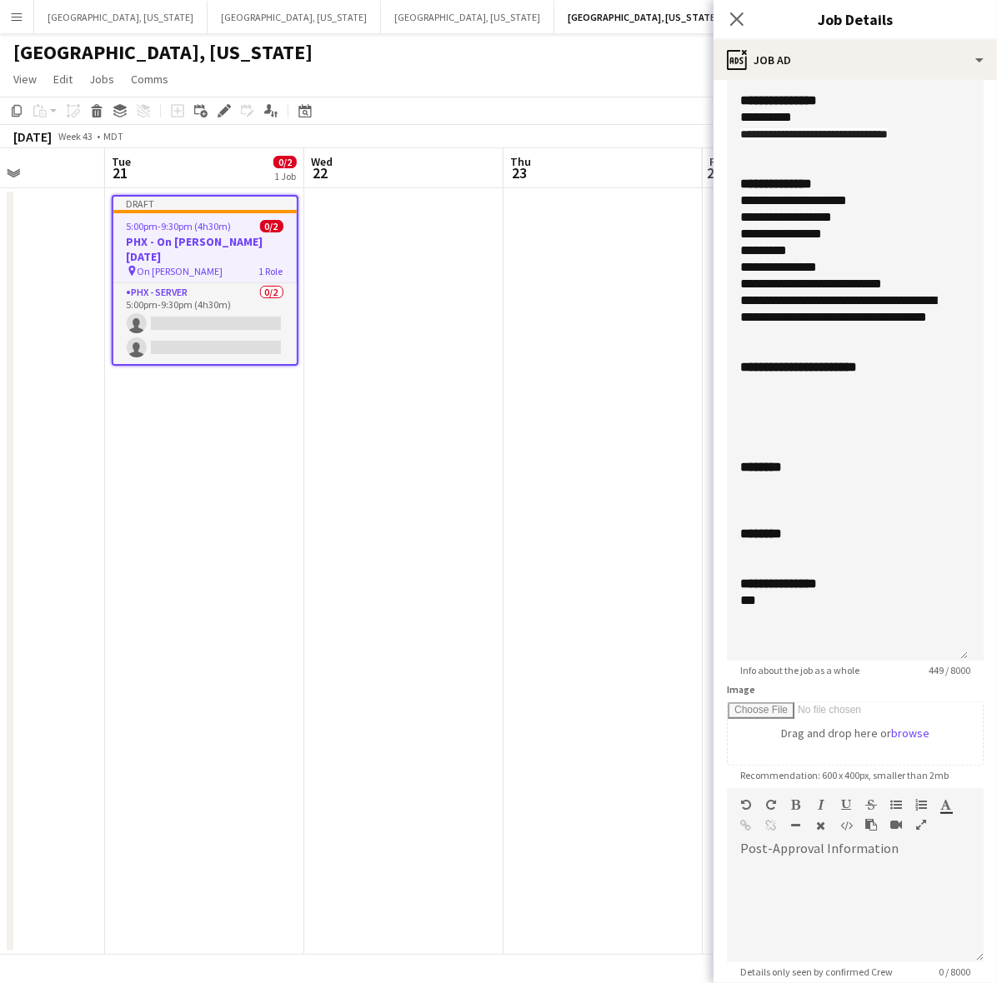
scroll to position [0, 0]
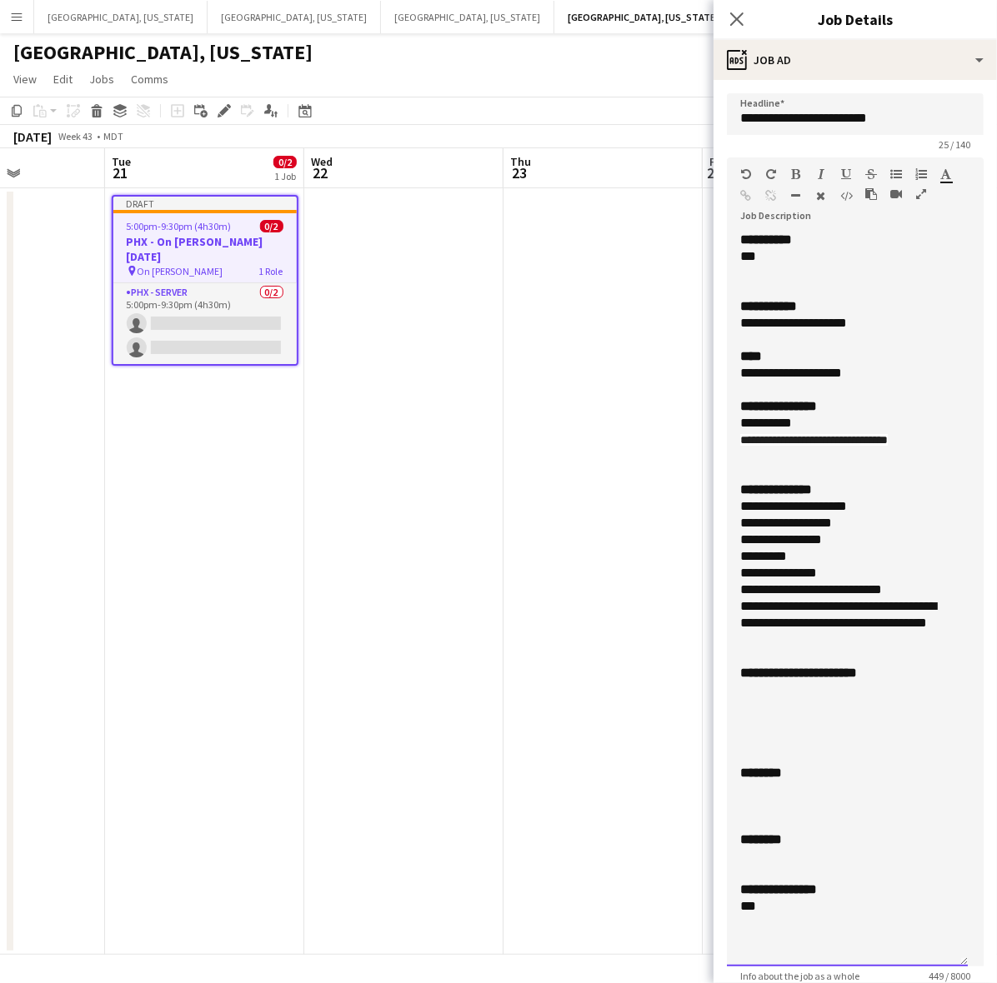
click at [779, 463] on div at bounding box center [847, 456] width 214 height 17
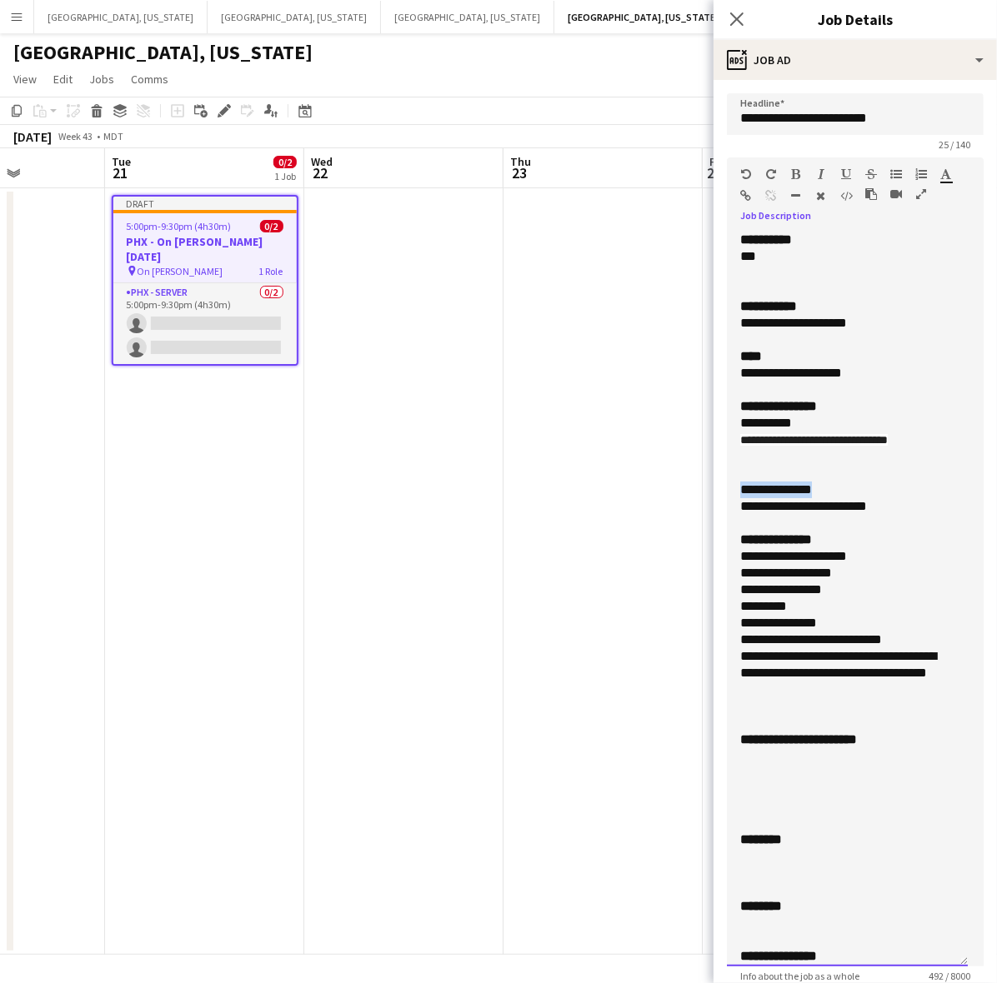
drag, startPoint x: 844, startPoint y: 489, endPoint x: 733, endPoint y: 492, distance: 110.9
click at [733, 492] on div "**********" at bounding box center [847, 599] width 241 height 735
drag, startPoint x: 863, startPoint y: 542, endPoint x: 894, endPoint y: 653, distance: 115.3
click at [863, 542] on div "**********" at bounding box center [847, 540] width 214 height 17
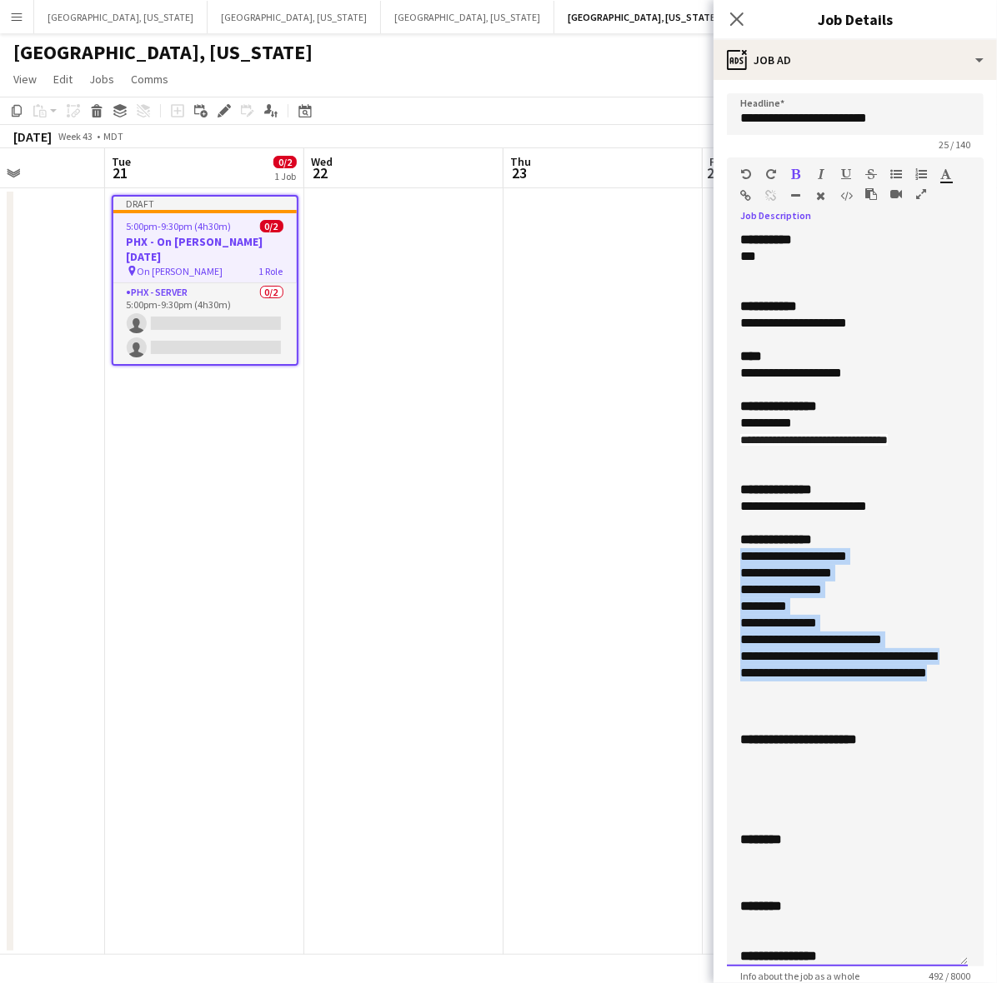
drag, startPoint x: 821, startPoint y: 693, endPoint x: 721, endPoint y: 554, distance: 170.7
click at [721, 554] on form "**********" at bounding box center [854, 769] width 283 height 1353
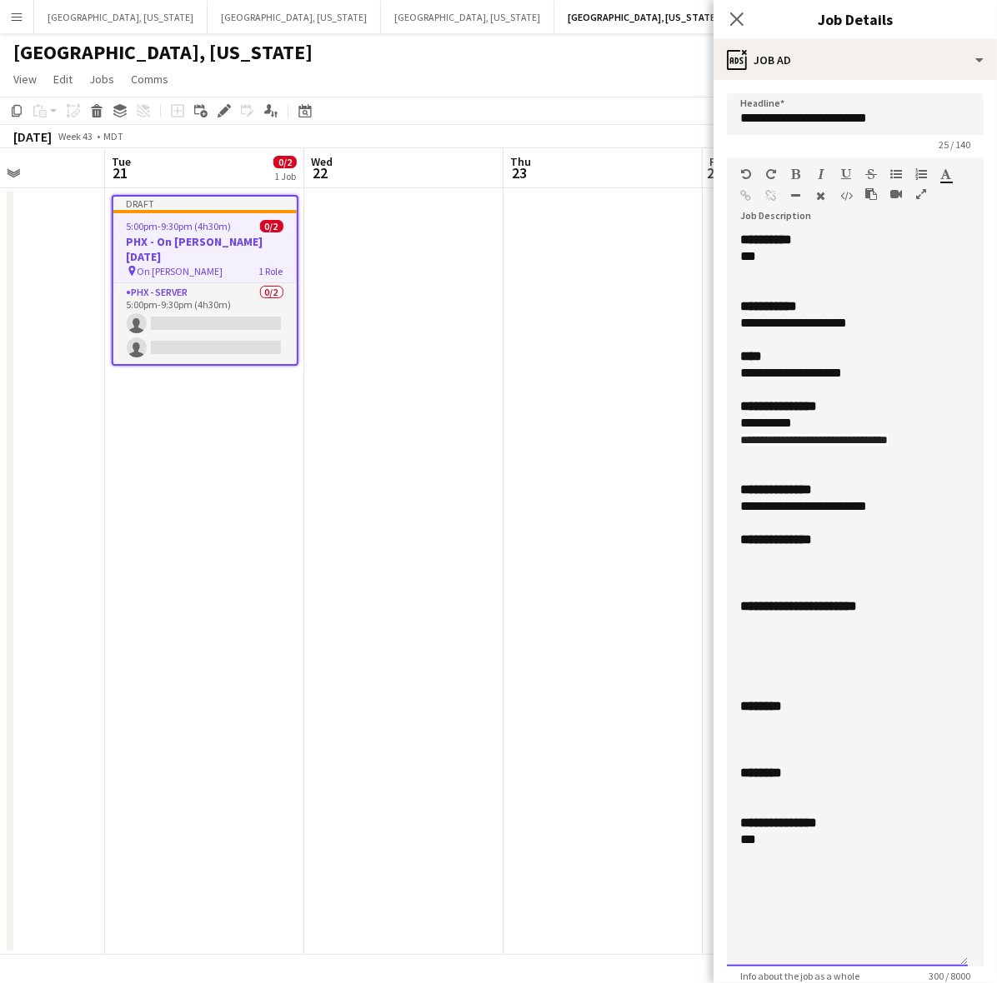
click at [778, 560] on div at bounding box center [847, 556] width 214 height 17
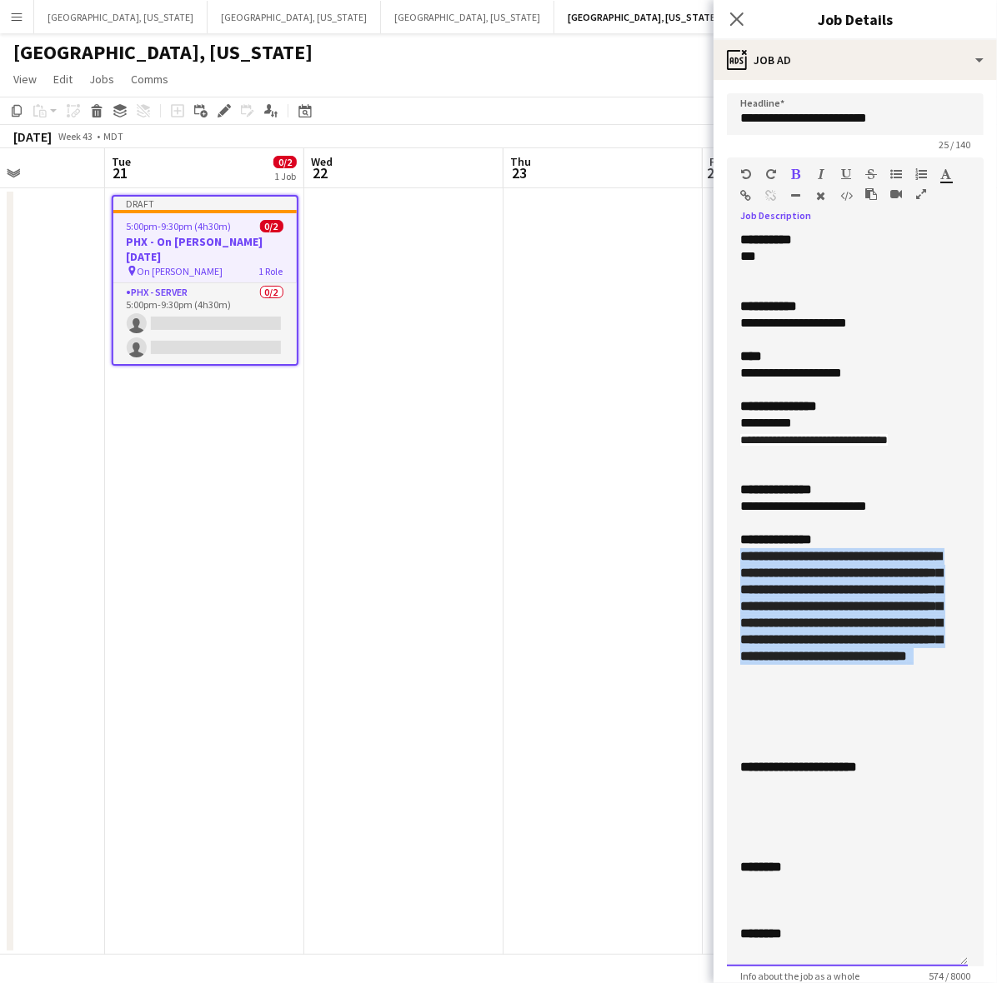
drag, startPoint x: 929, startPoint y: 711, endPoint x: 722, endPoint y: 563, distance: 255.1
click at [722, 563] on form "**********" at bounding box center [854, 769] width 283 height 1353
click at [822, 589] on span "**********" at bounding box center [841, 606] width 202 height 113
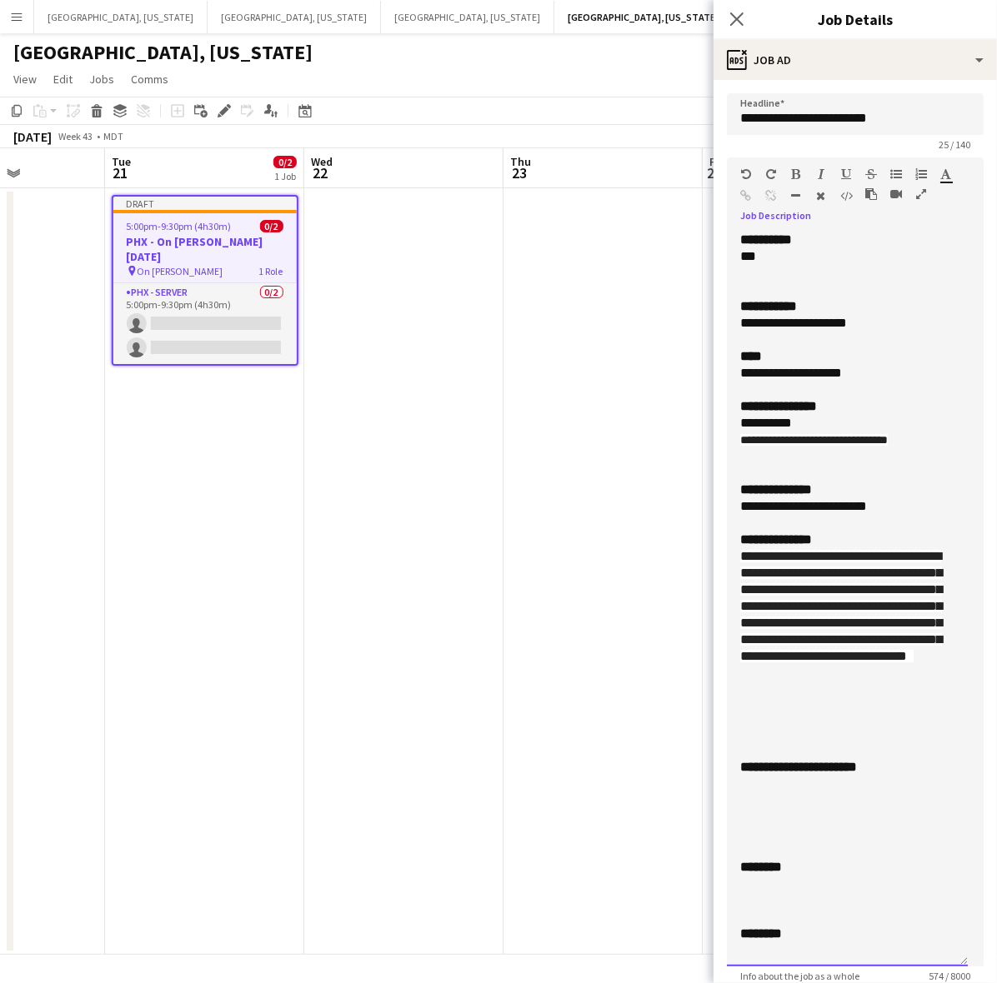
click at [784, 663] on span "**********" at bounding box center [841, 606] width 202 height 113
click at [740, 559] on span "**********" at bounding box center [841, 606] width 202 height 113
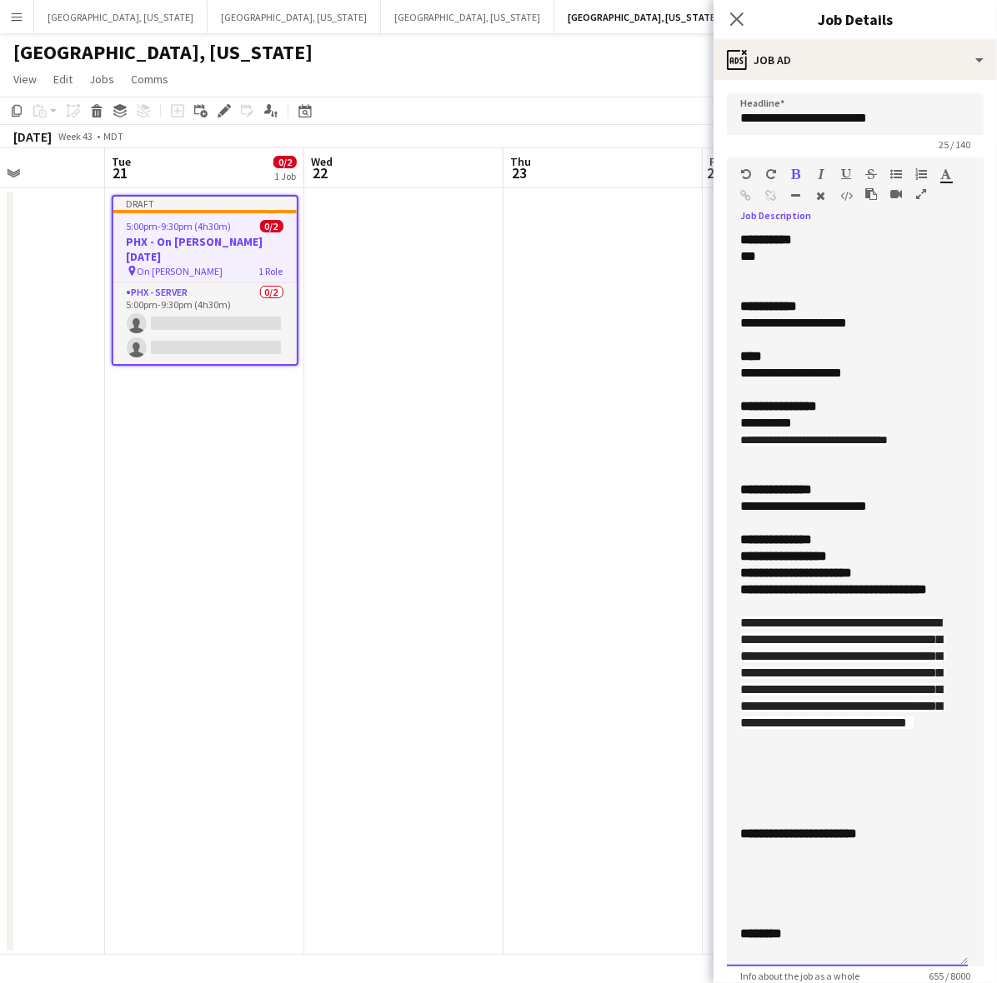
click at [735, 561] on div "**********" at bounding box center [847, 599] width 241 height 735
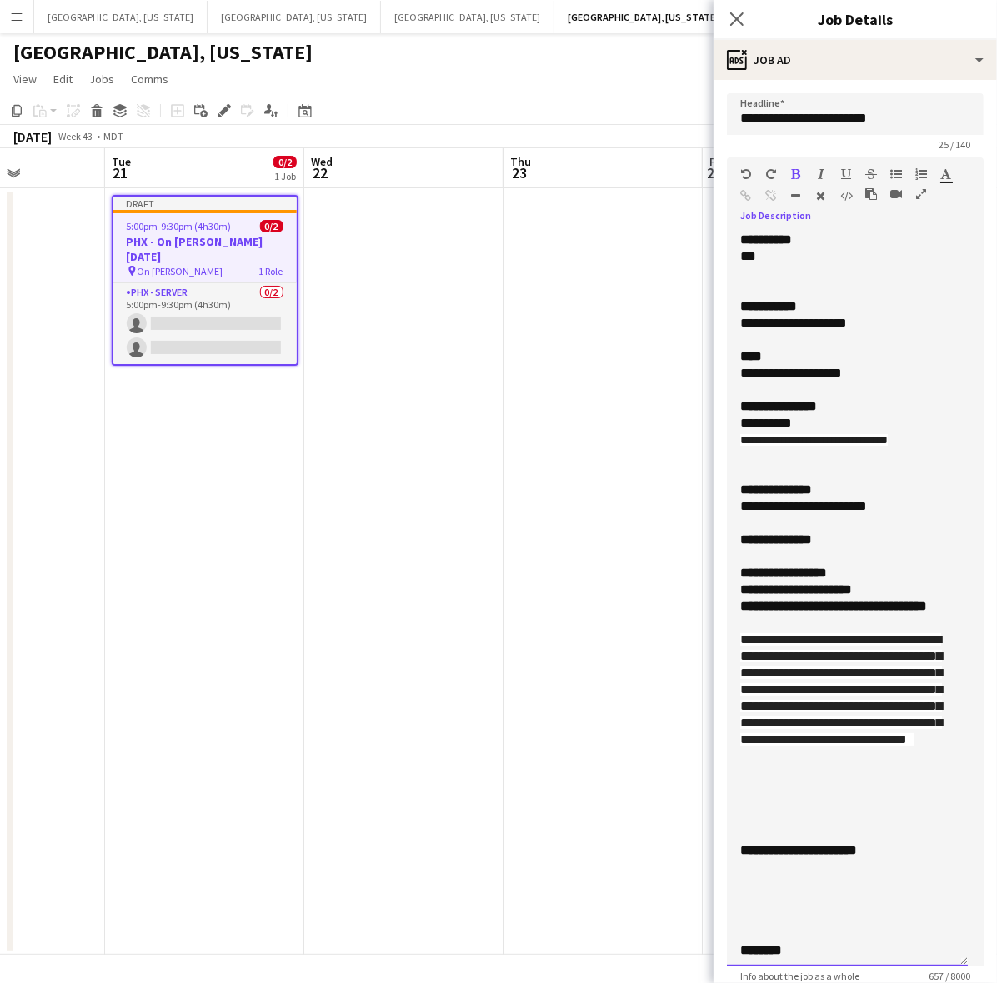
click at [742, 556] on div at bounding box center [847, 556] width 214 height 17
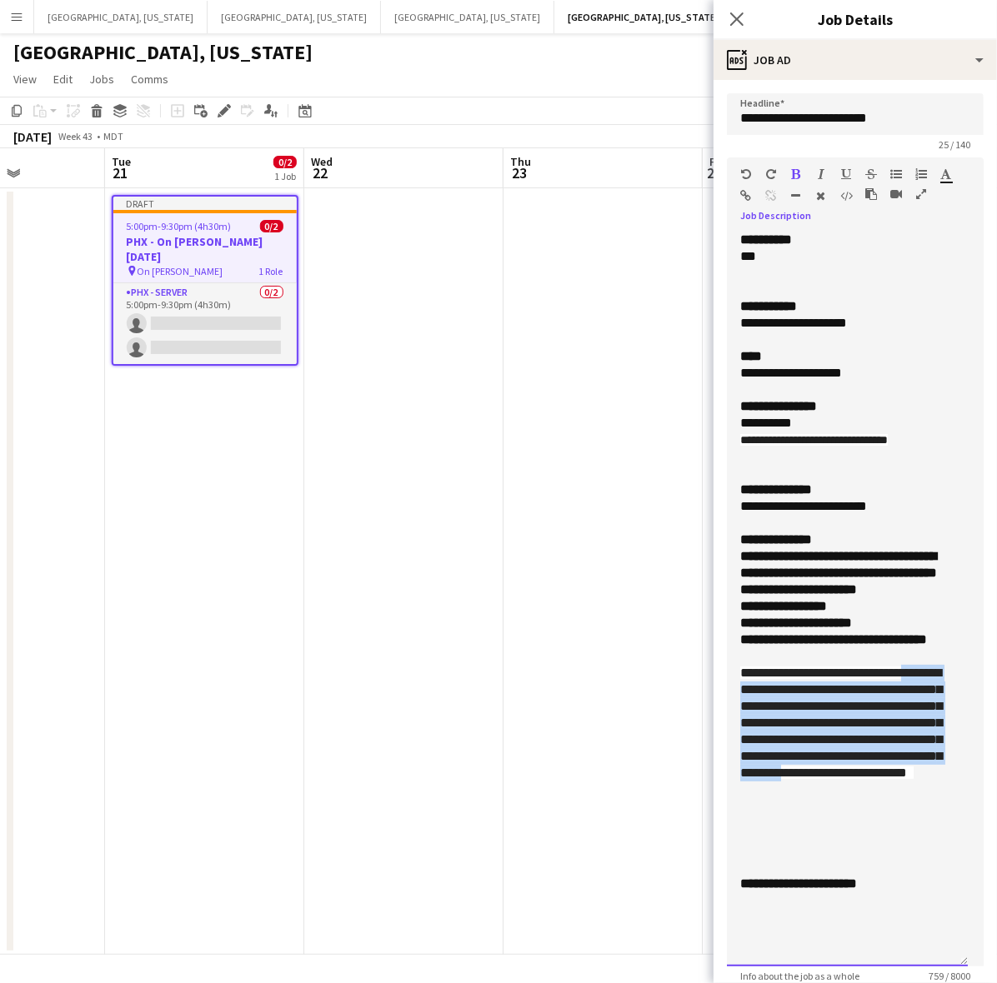
drag, startPoint x: 807, startPoint y: 857, endPoint x: 713, endPoint y: 725, distance: 161.9
click at [713, 725] on body "Menu Boards Boards Boards All jobs Status Workforce Workforce My Workforce Recr…" at bounding box center [498, 491] width 997 height 983
click at [805, 779] on span "**********" at bounding box center [841, 723] width 202 height 113
drag, startPoint x: 813, startPoint y: 868, endPoint x: 696, endPoint y: 700, distance: 204.6
click at [696, 700] on body "Menu Boards Boards Boards All jobs Status Workforce Workforce My Workforce Recr…" at bounding box center [498, 491] width 997 height 983
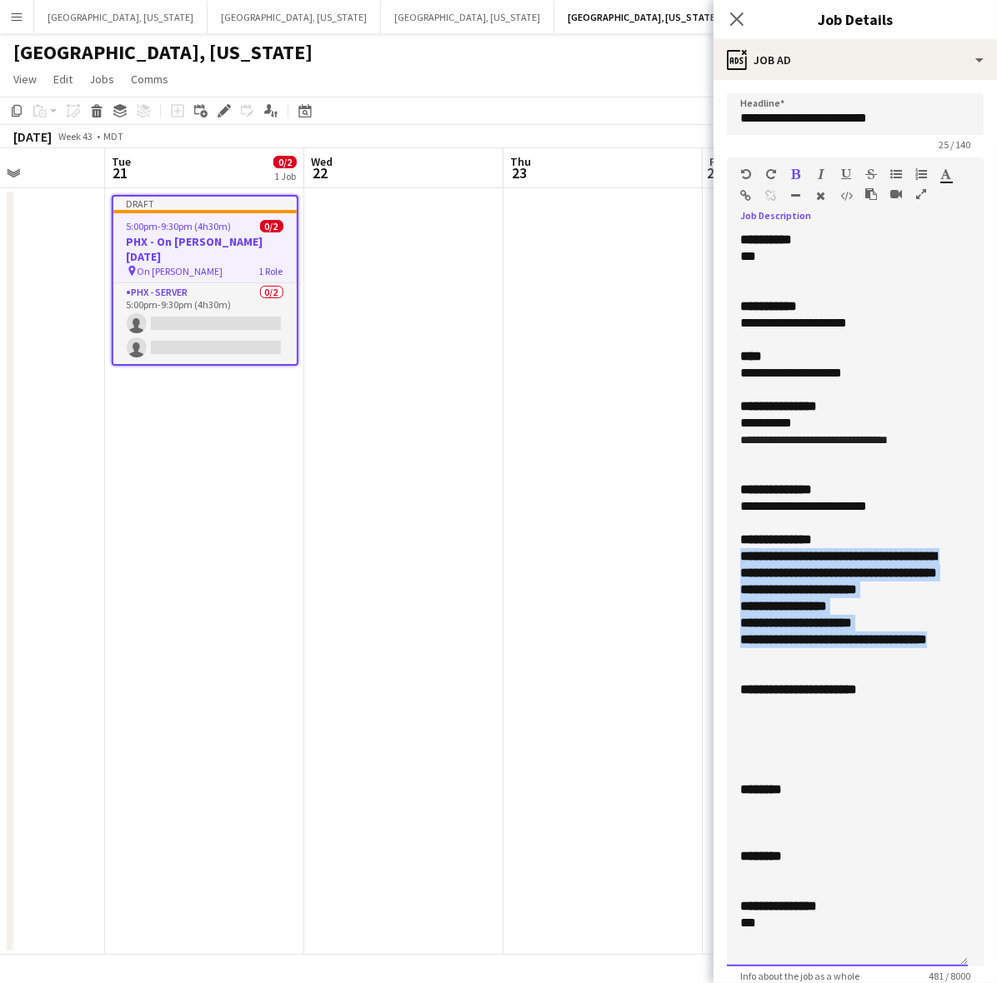
drag, startPoint x: 783, startPoint y: 648, endPoint x: 717, endPoint y: 558, distance: 112.0
click at [717, 558] on form "**********" at bounding box center [854, 769] width 283 height 1353
click at [847, 609] on div "**********" at bounding box center [847, 606] width 214 height 17
click at [913, 611] on div "**********" at bounding box center [847, 606] width 214 height 17
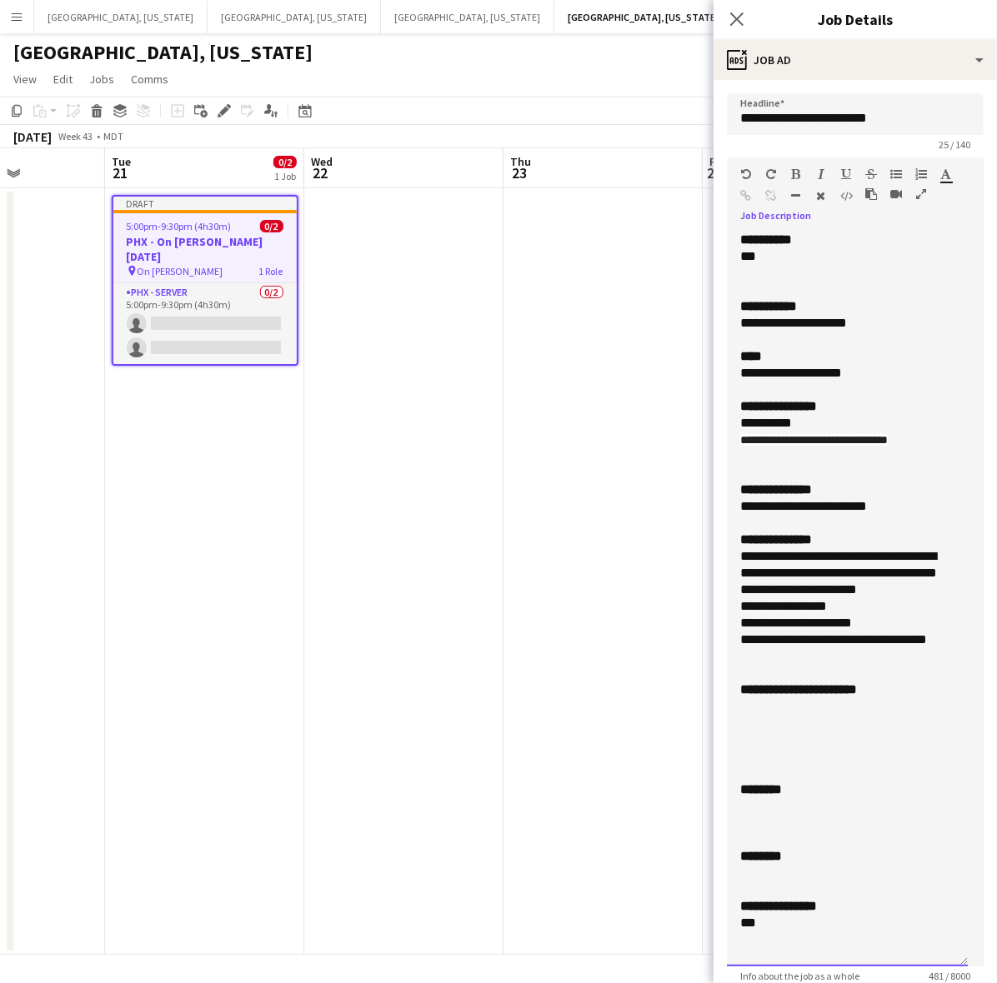
click at [952, 638] on div "**********" at bounding box center [847, 640] width 214 height 17
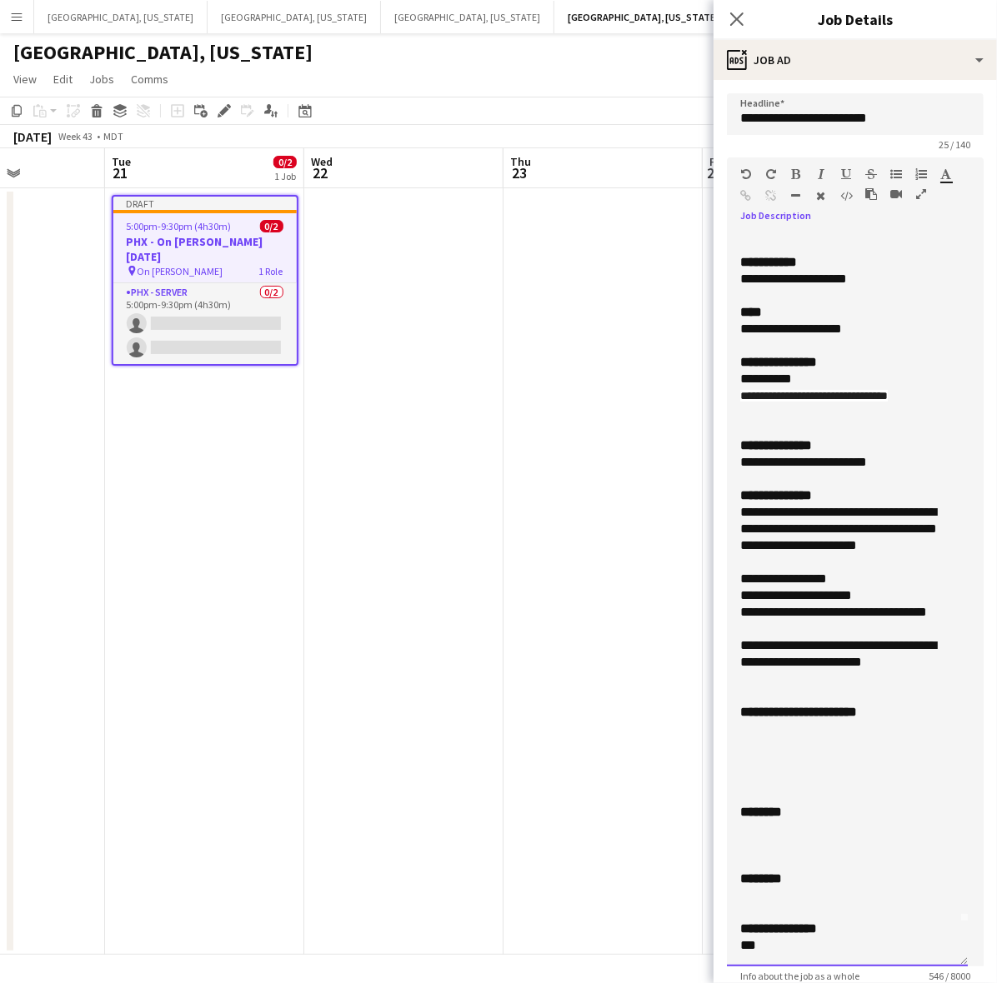
scroll to position [208, 0]
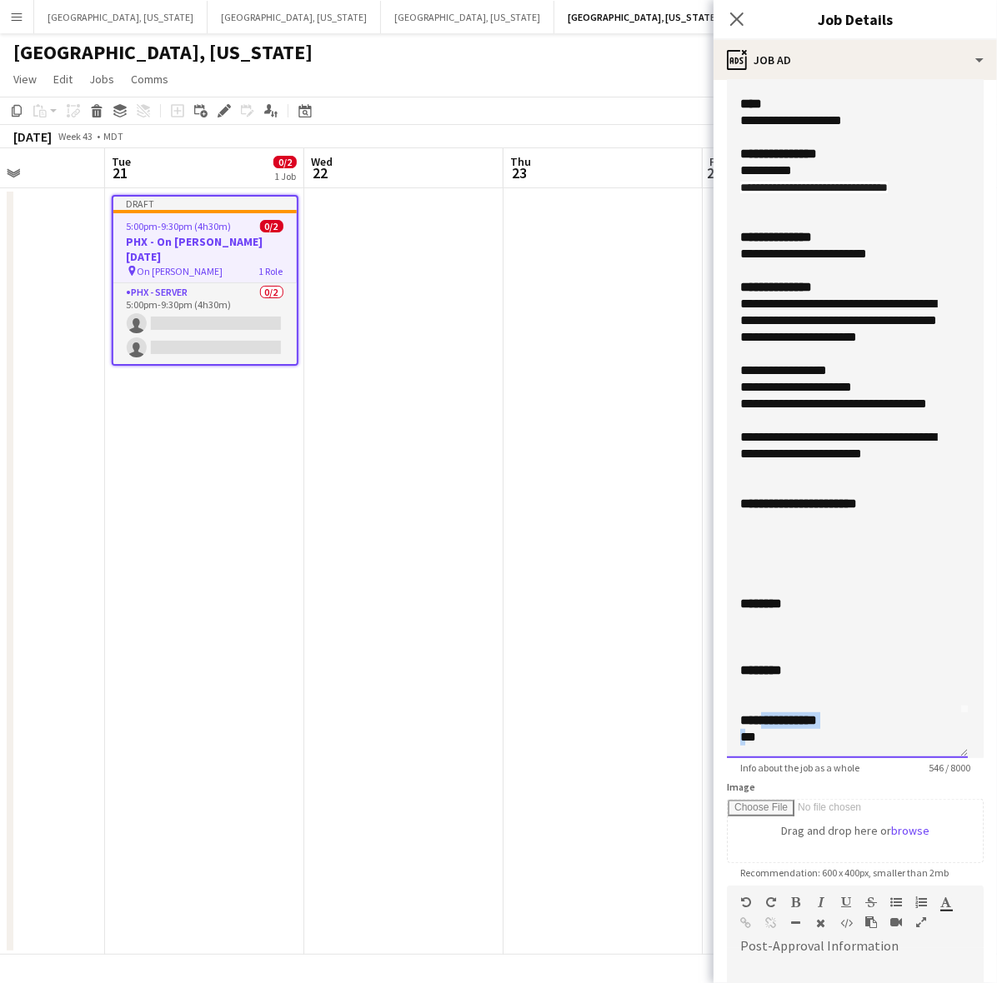
drag, startPoint x: 767, startPoint y: 728, endPoint x: 748, endPoint y: 732, distance: 18.8
click at [748, 732] on div "**********" at bounding box center [847, 390] width 241 height 735
click at [777, 748] on div "**********" at bounding box center [847, 390] width 241 height 735
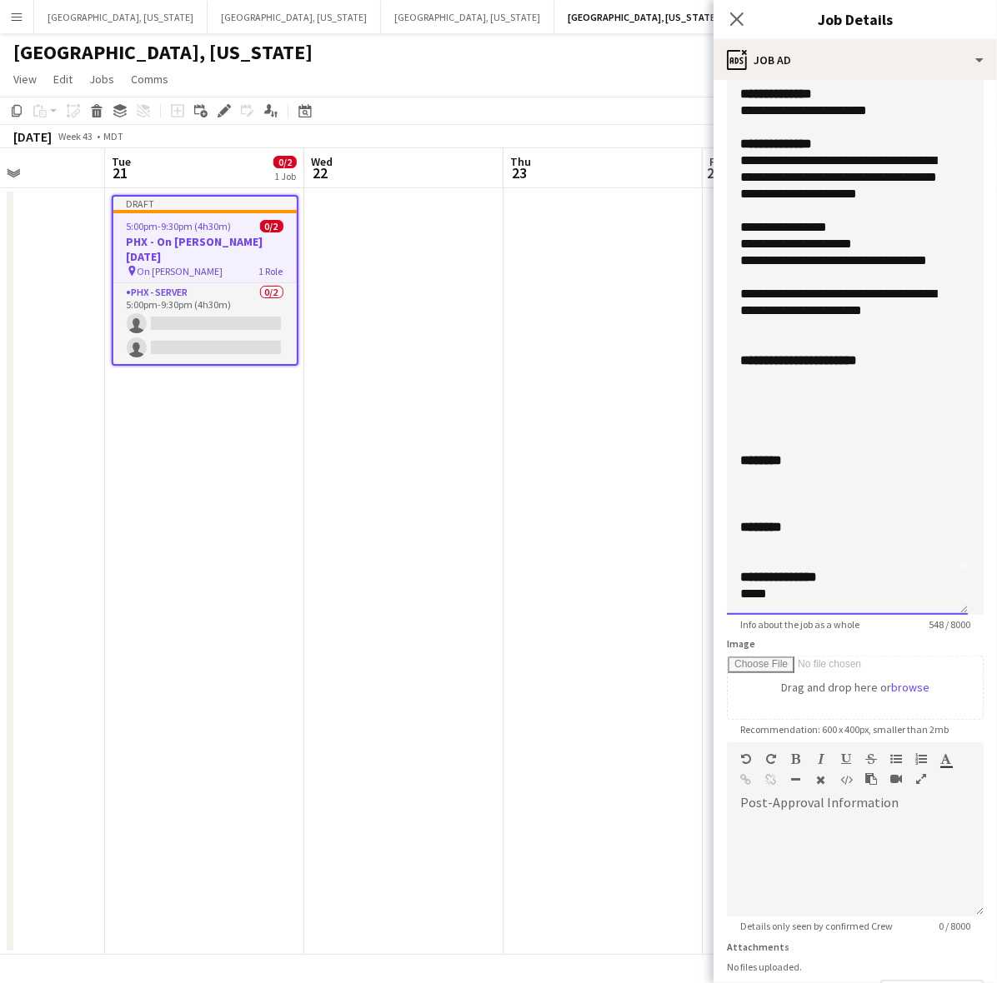
scroll to position [473, 0]
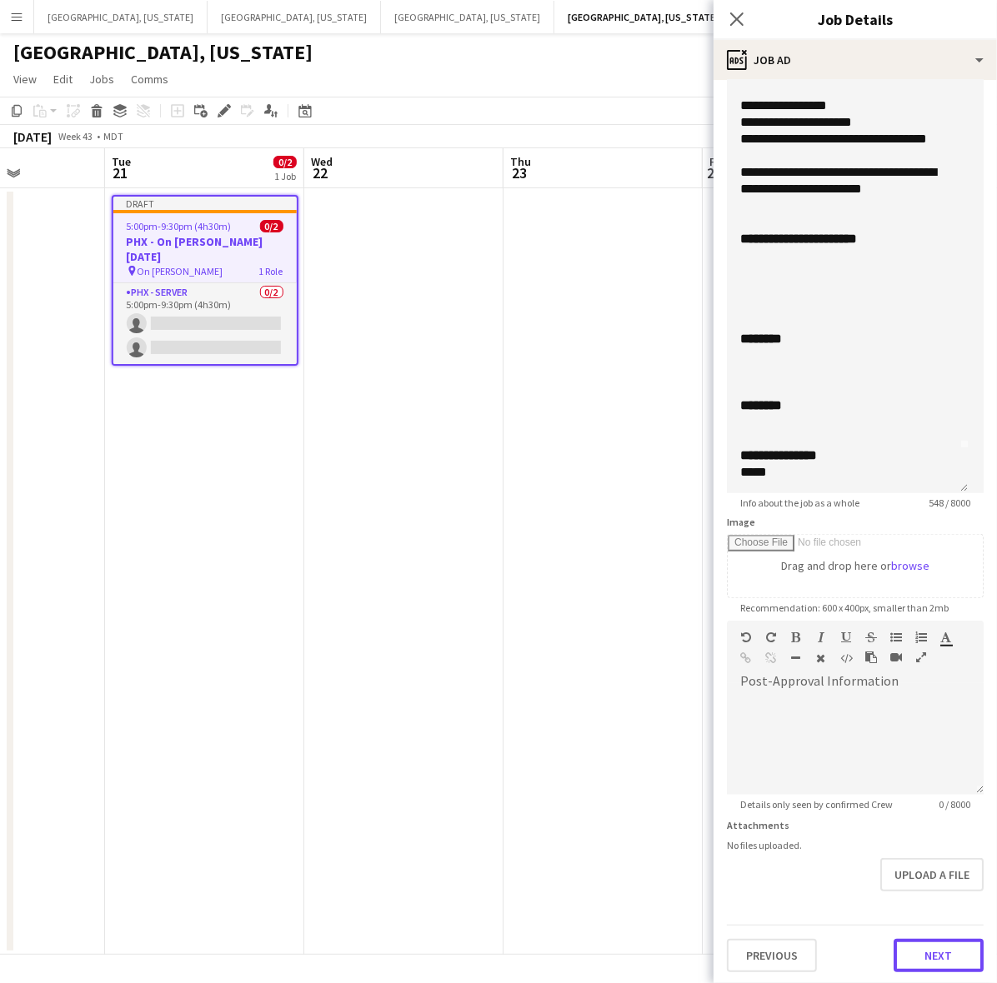
drag, startPoint x: 918, startPoint y: 948, endPoint x: 909, endPoint y: 873, distance: 75.6
click at [919, 948] on button "Next" at bounding box center [938, 955] width 90 height 33
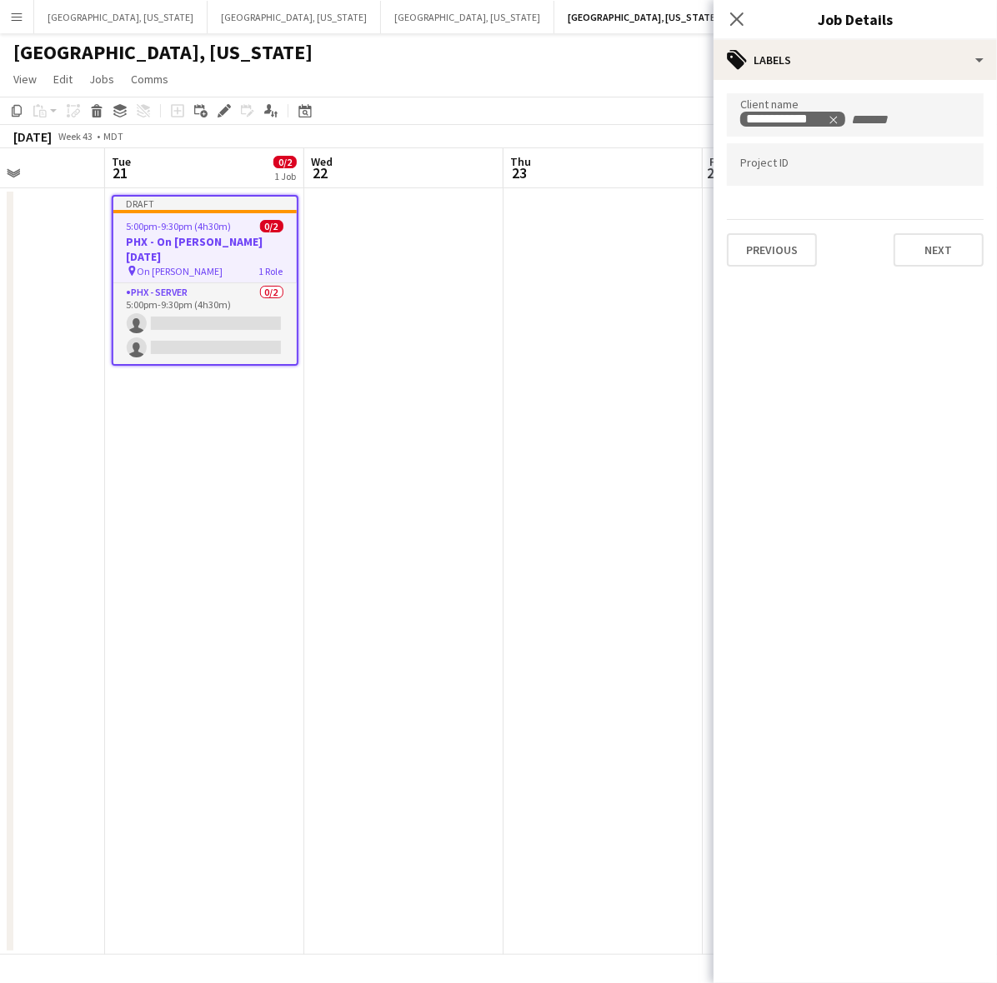
scroll to position [0, 0]
drag, startPoint x: 760, startPoint y: 251, endPoint x: 790, endPoint y: 285, distance: 45.5
click at [789, 283] on mat-expansion-panel "**********" at bounding box center [854, 531] width 283 height 903
click at [790, 259] on button "Previous" at bounding box center [772, 249] width 90 height 33
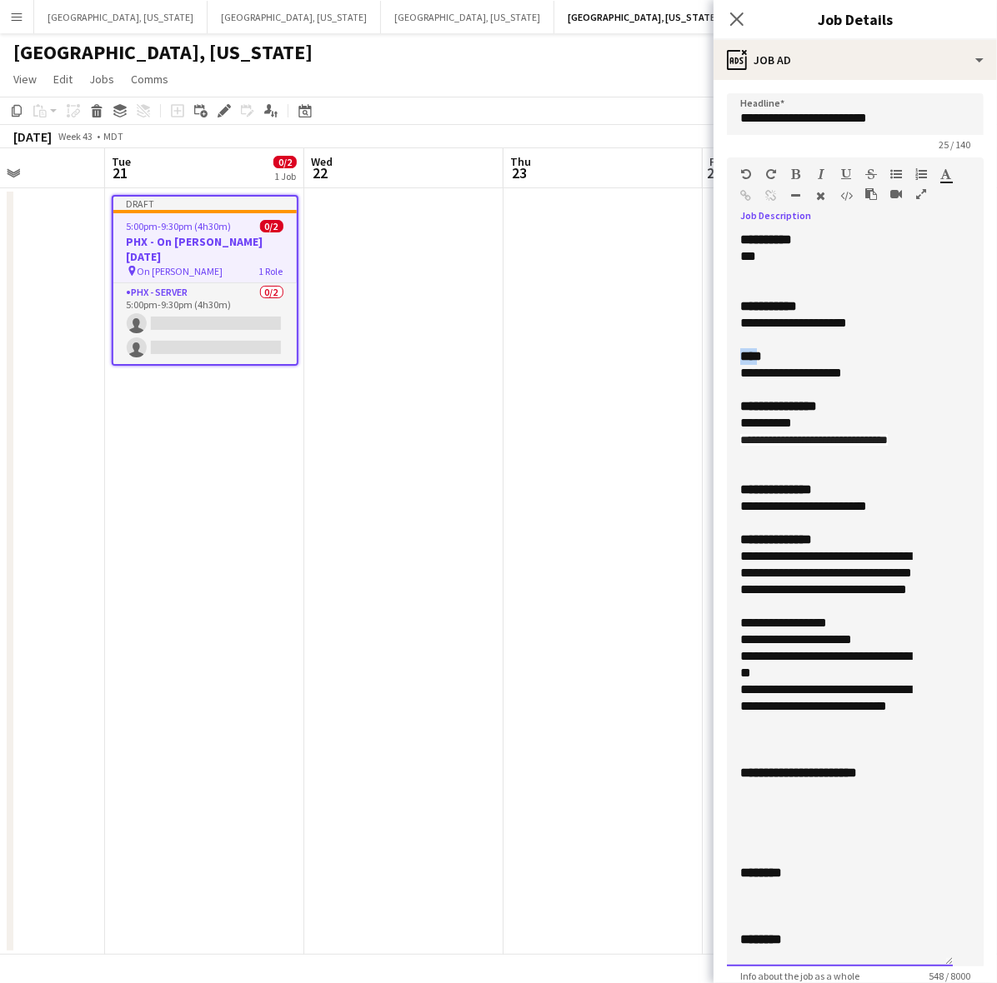
drag, startPoint x: 760, startPoint y: 372, endPoint x: 738, endPoint y: 372, distance: 21.7
click at [740, 363] on b "****" at bounding box center [751, 356] width 22 height 13
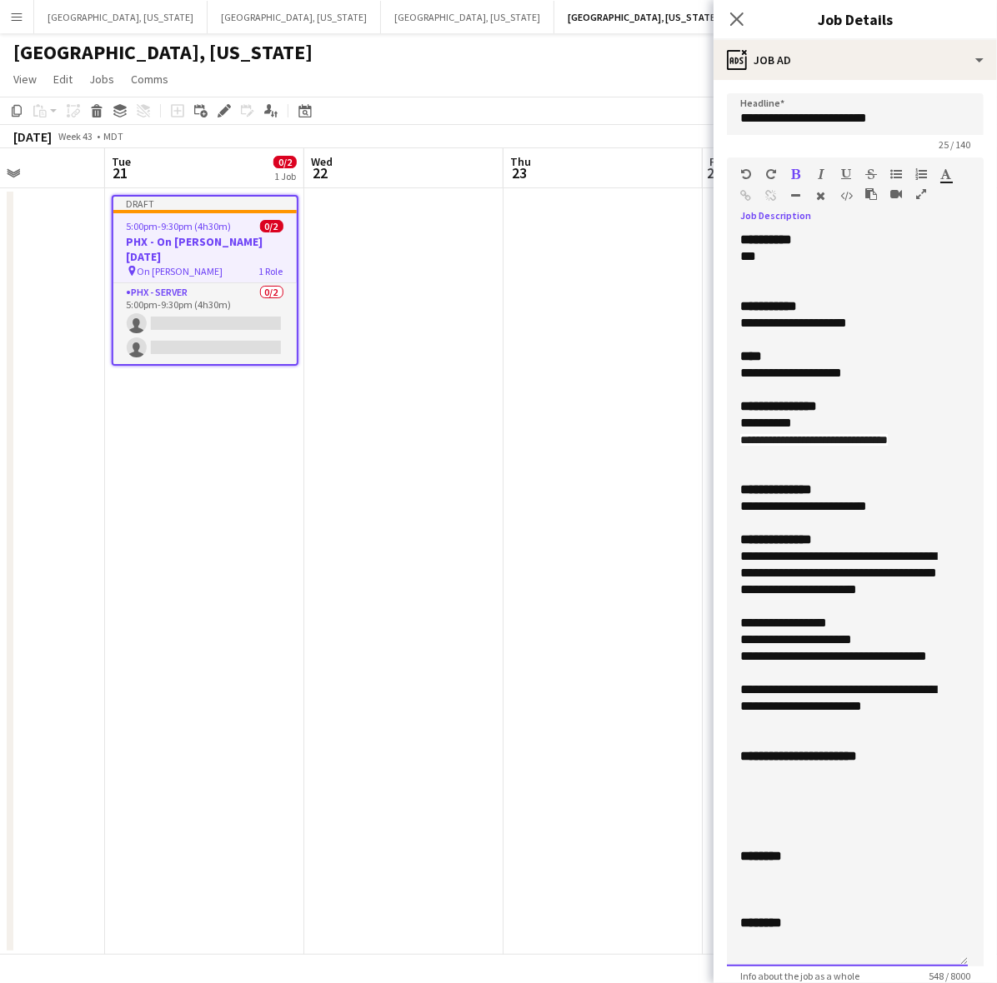
click at [818, 780] on div at bounding box center [847, 773] width 214 height 17
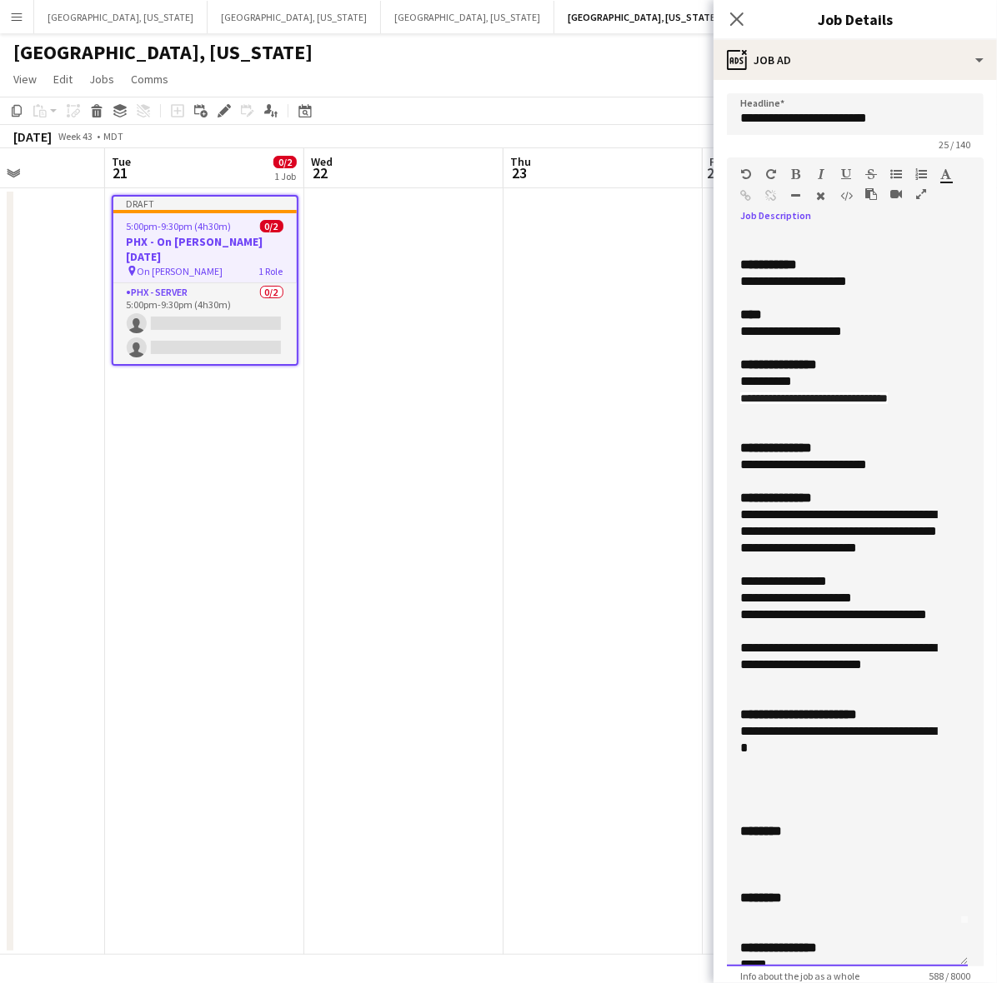
scroll to position [61, 0]
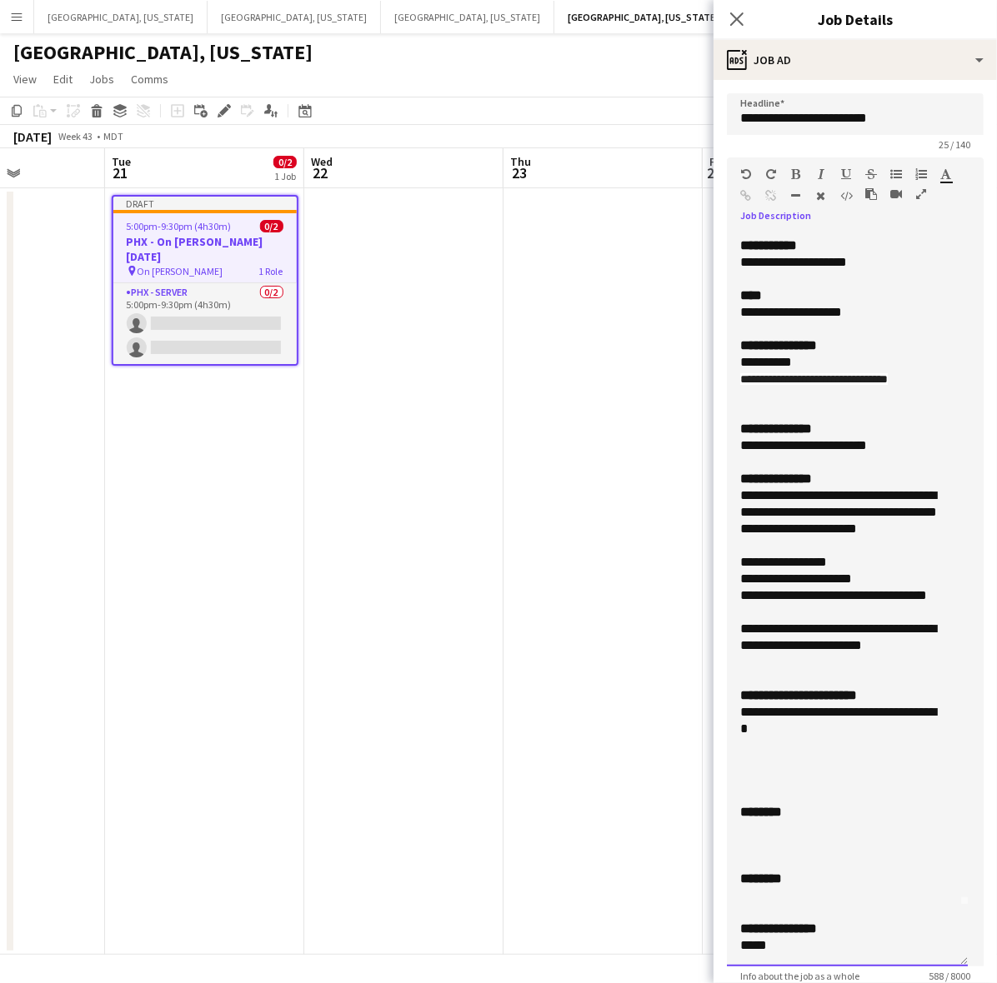
click at [811, 777] on div at bounding box center [847, 779] width 214 height 17
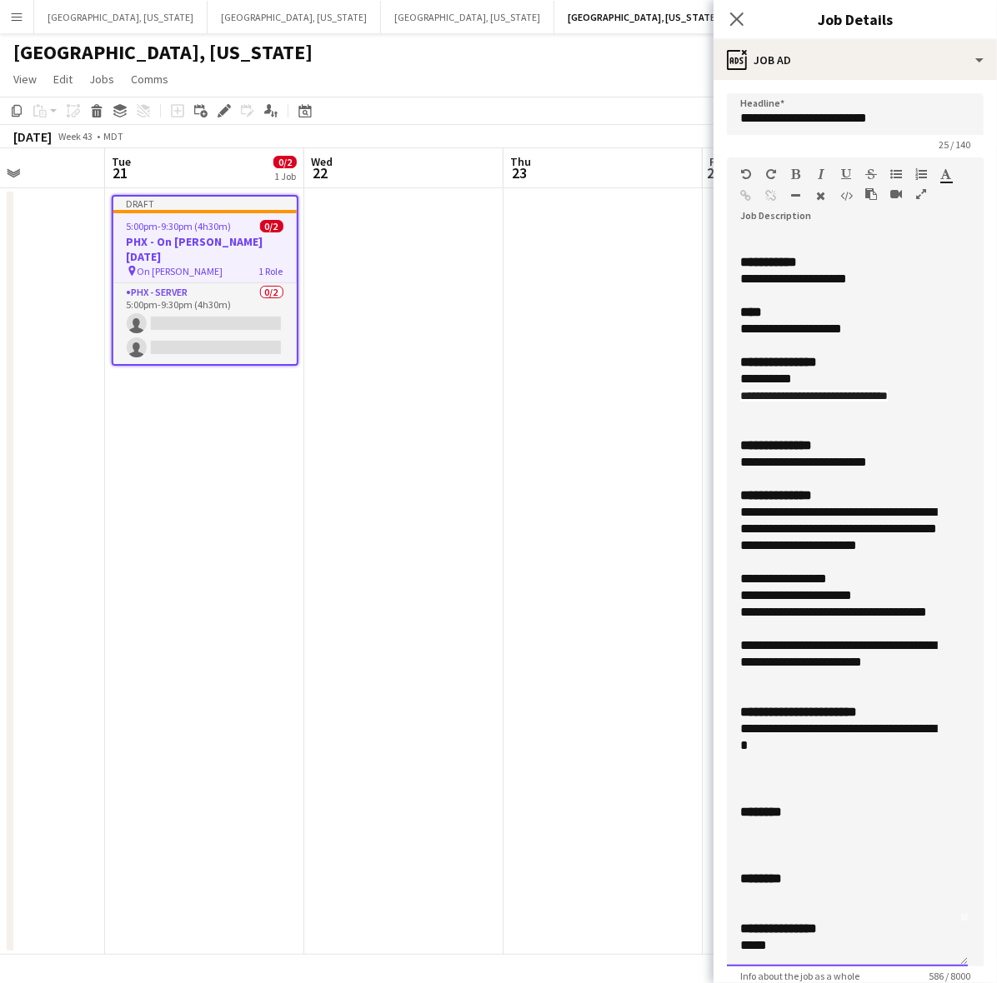
click at [790, 897] on div at bounding box center [847, 896] width 214 height 17
click at [754, 825] on div at bounding box center [847, 829] width 214 height 17
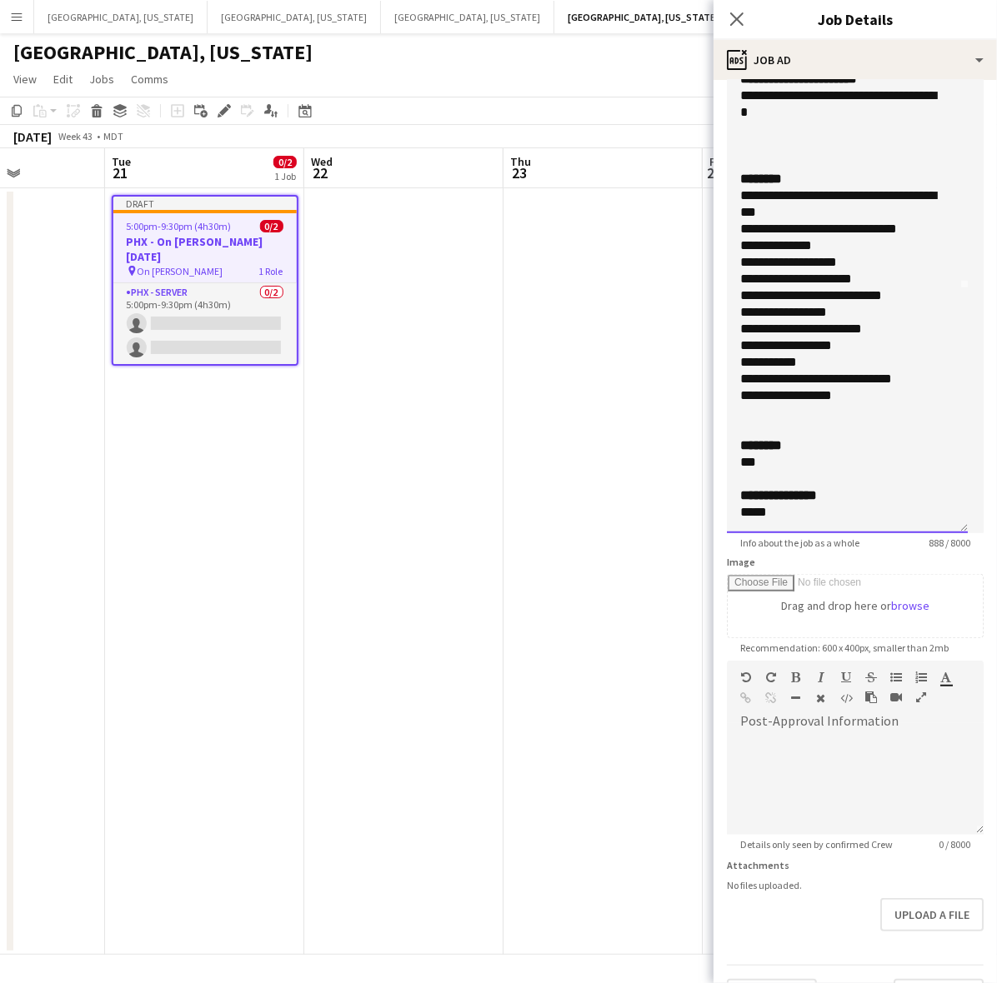
scroll to position [473, 0]
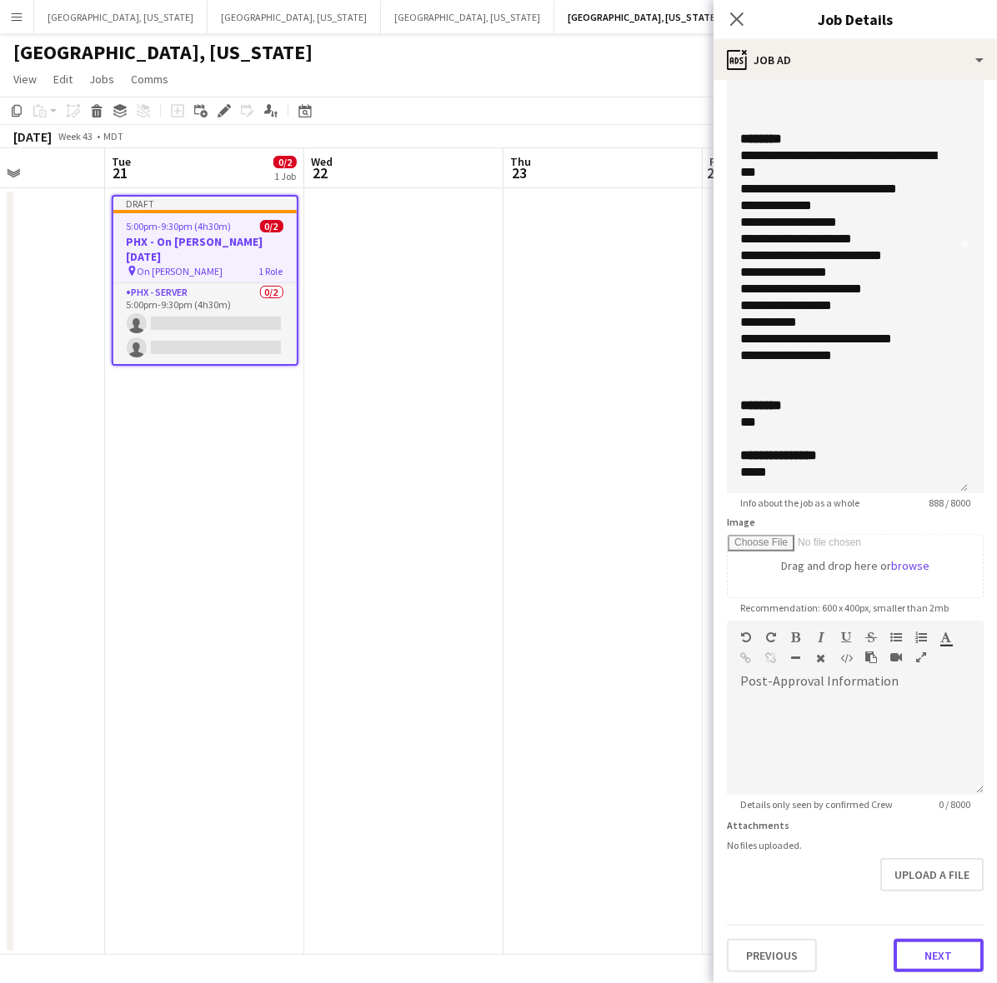
click at [914, 948] on button "Next" at bounding box center [938, 955] width 90 height 33
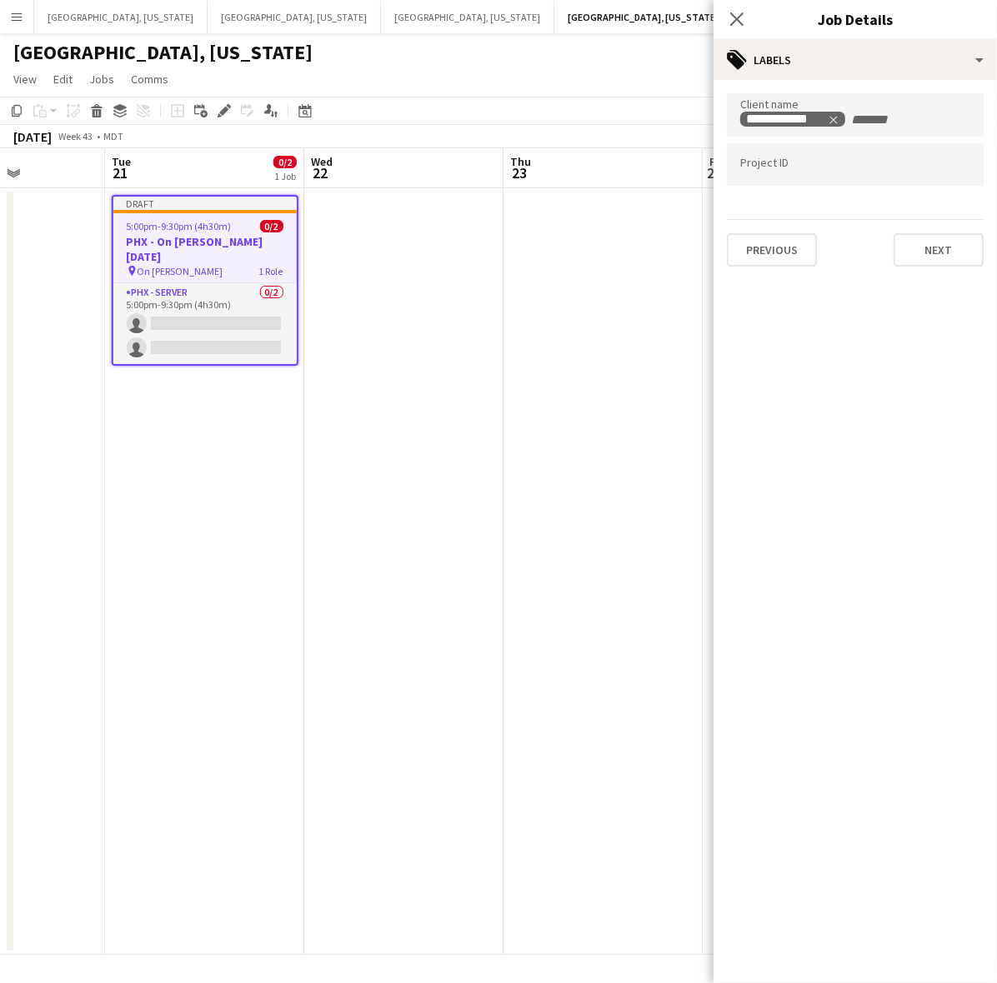
scroll to position [0, 0]
click at [773, 268] on div "**********" at bounding box center [854, 180] width 283 height 200
click at [771, 247] on button "Previous" at bounding box center [772, 249] width 90 height 33
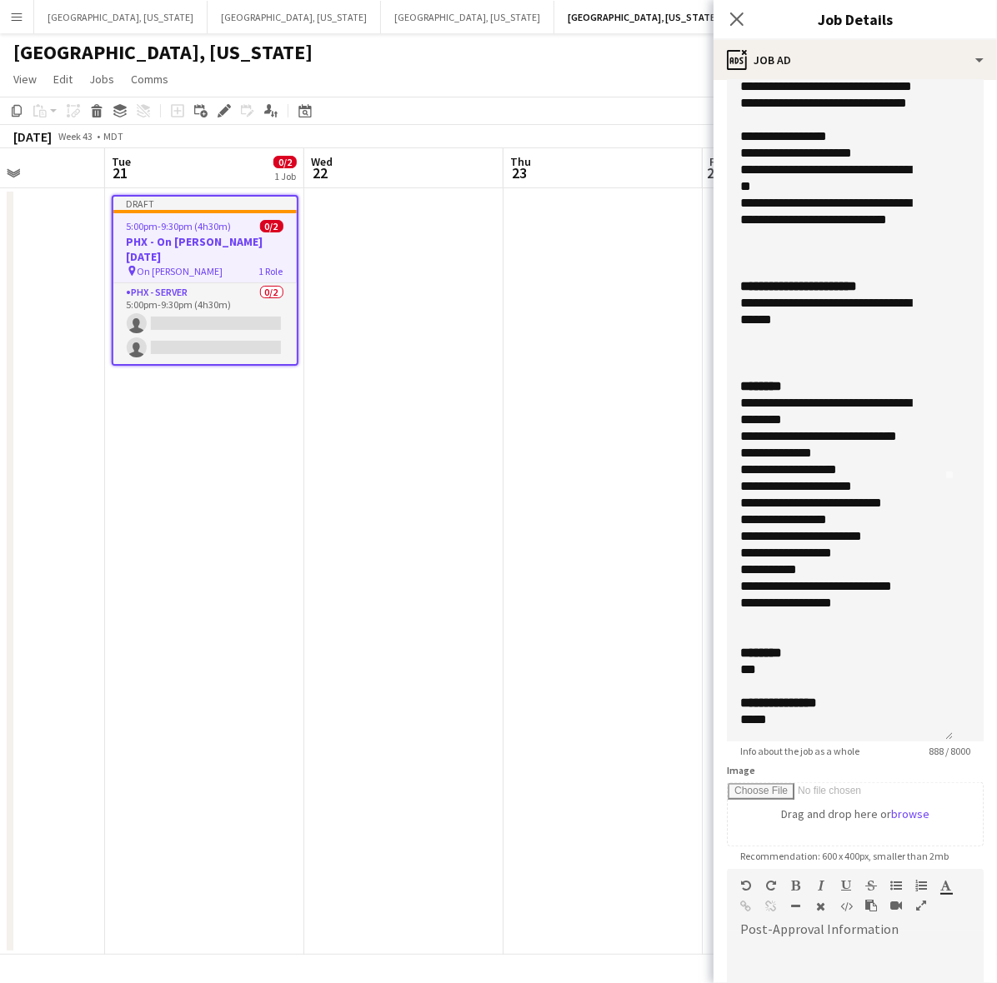
scroll to position [473, 0]
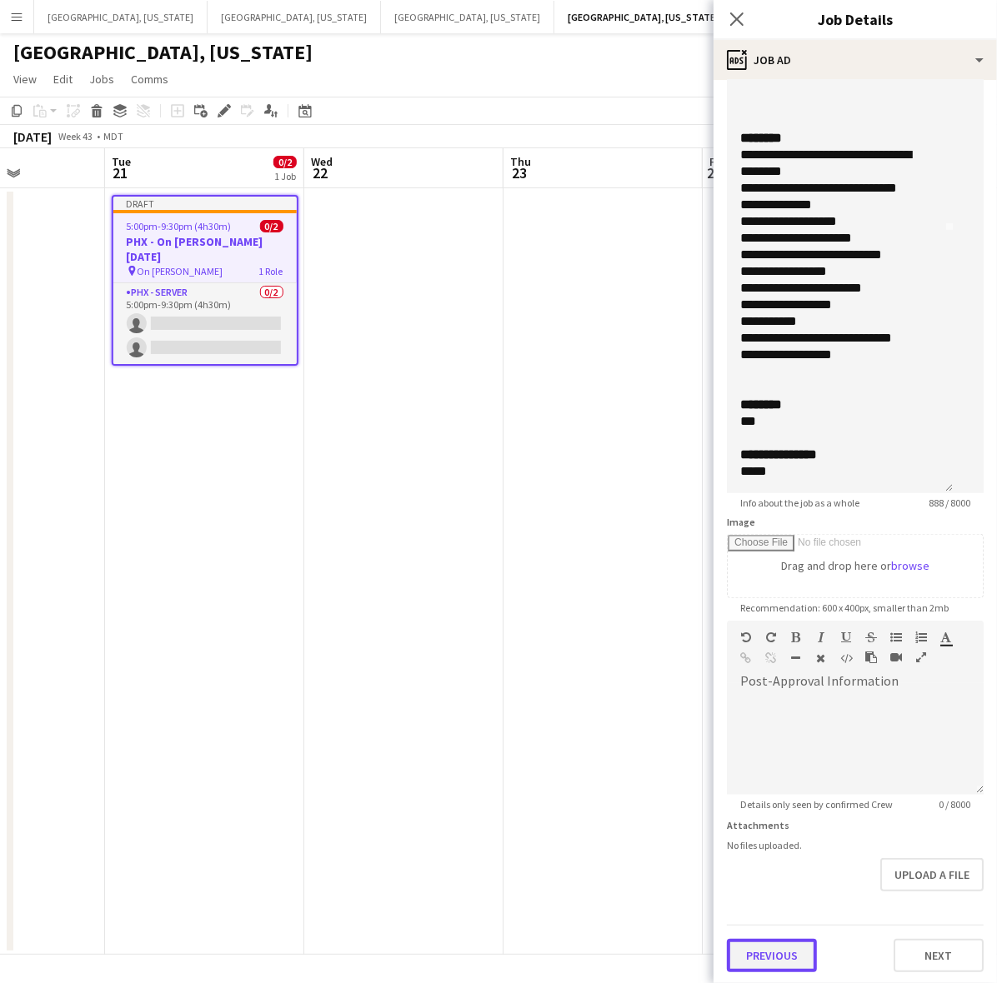
click at [782, 955] on button "Previous" at bounding box center [772, 955] width 90 height 33
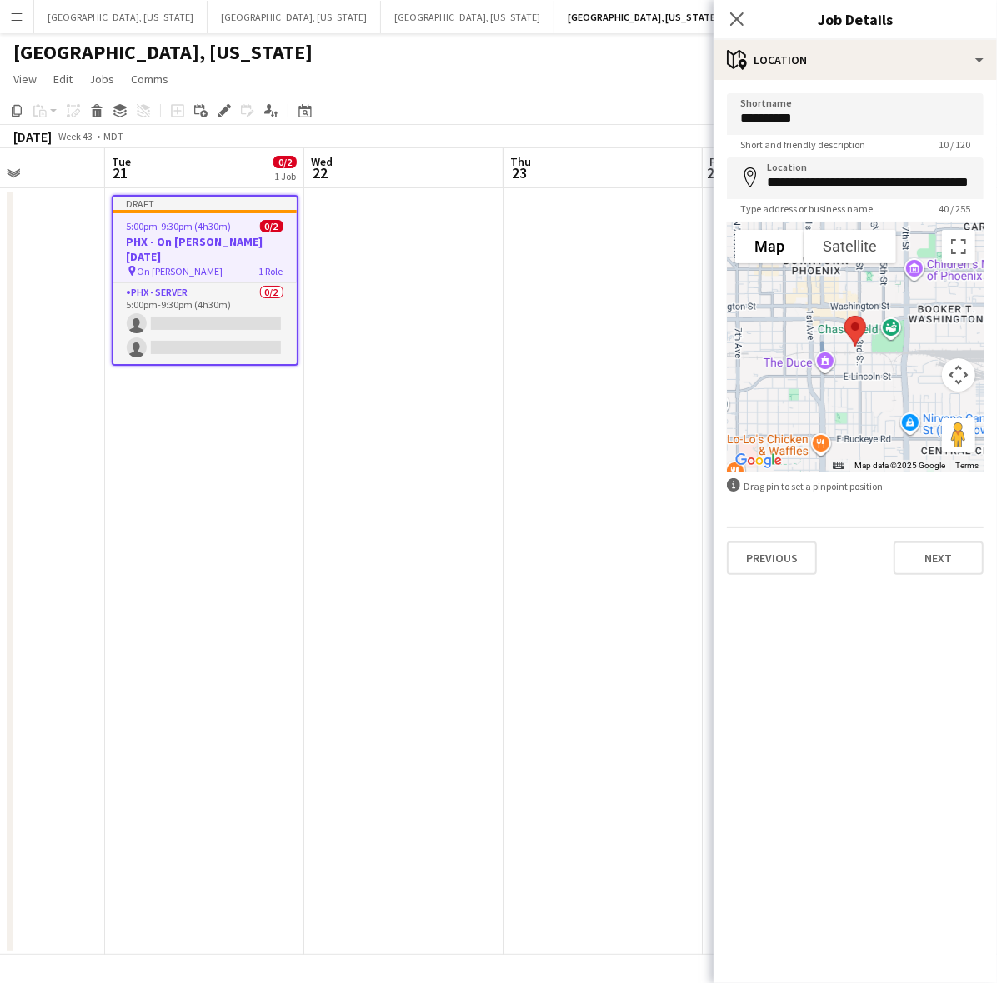
scroll to position [0, 0]
click at [798, 560] on button "Previous" at bounding box center [772, 558] width 90 height 33
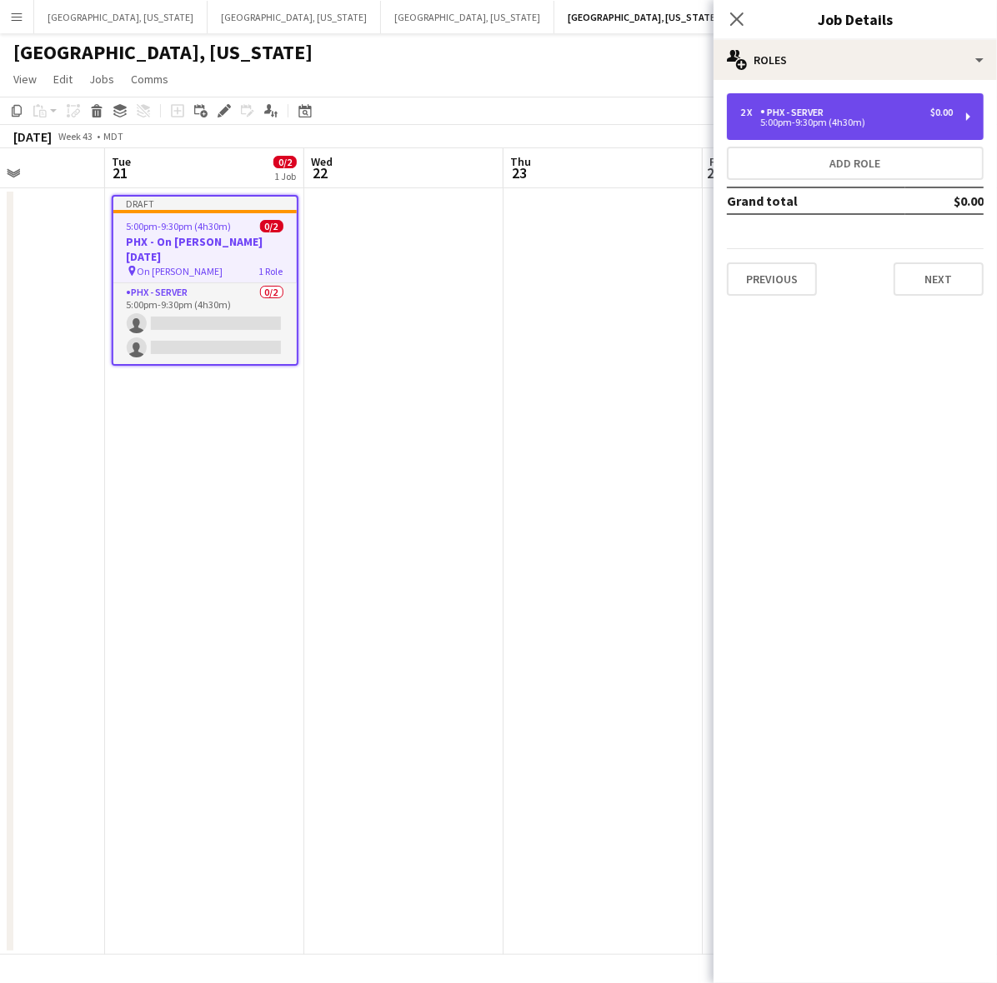
click at [813, 129] on div "2 x PHX - Server $0.00 5:00pm-9:30pm (4h30m)" at bounding box center [855, 116] width 257 height 47
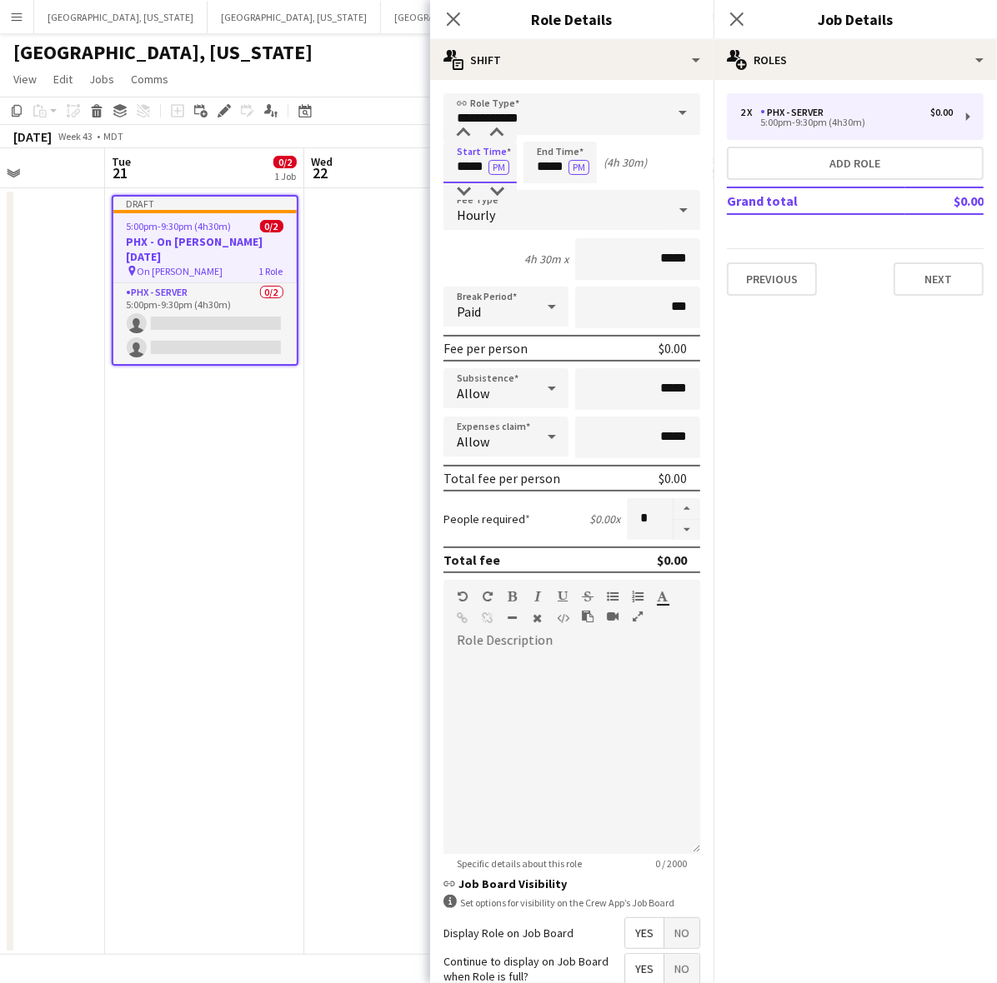
drag, startPoint x: 452, startPoint y: 165, endPoint x: 565, endPoint y: 172, distance: 113.5
click at [565, 172] on div "Start Time ***** PM End Time ***** PM (4h 30m)" at bounding box center [571, 163] width 257 height 42
type input "*****"
click at [497, 209] on div "Hourly" at bounding box center [554, 210] width 223 height 40
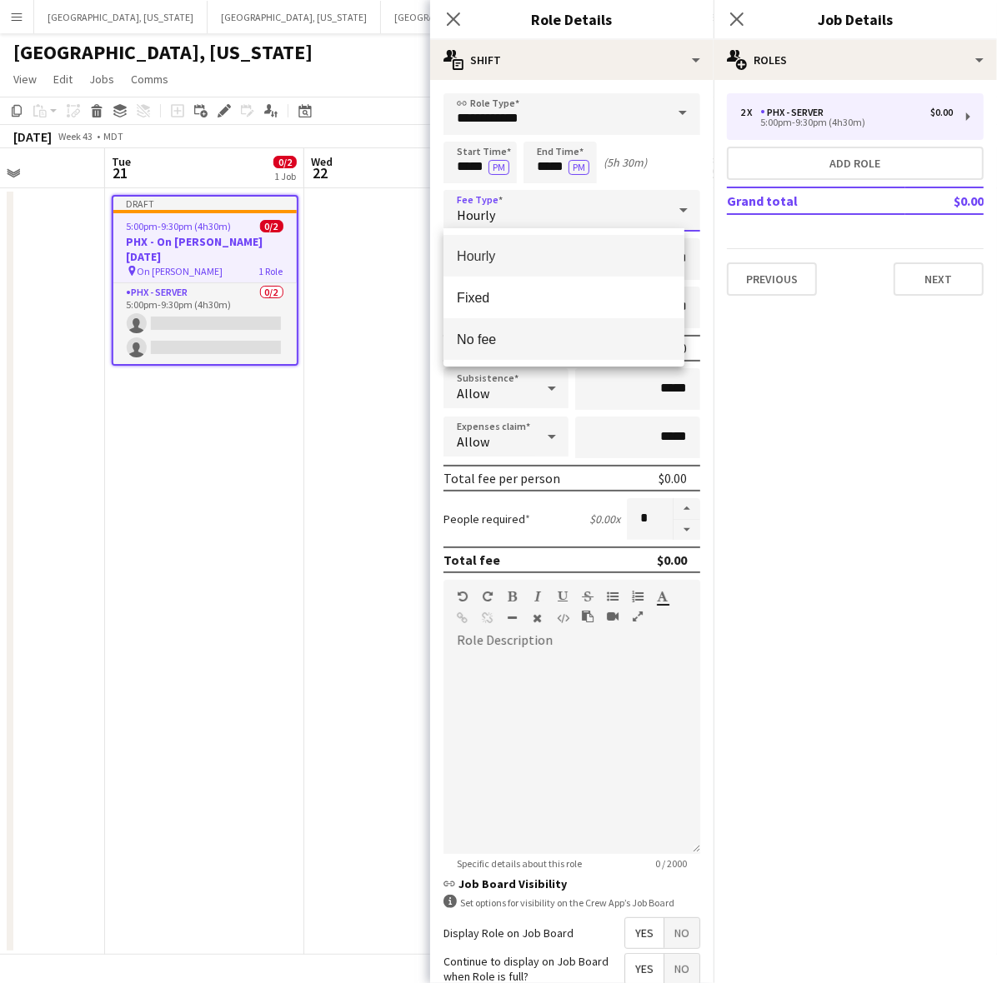
click at [554, 322] on mat-option "No fee" at bounding box center [563, 339] width 241 height 42
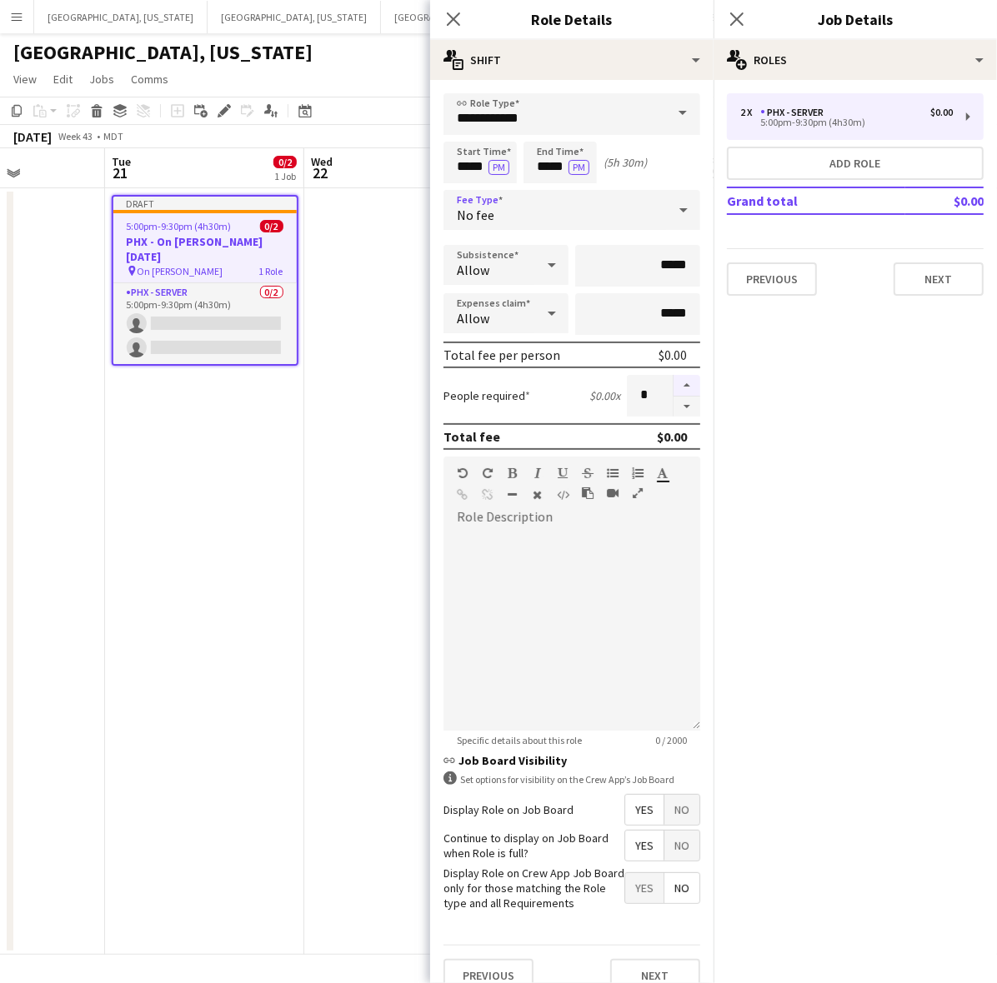
click at [673, 379] on button "button" at bounding box center [686, 386] width 27 height 22
type input "*"
click at [625, 840] on span "Yes" at bounding box center [644, 846] width 38 height 30
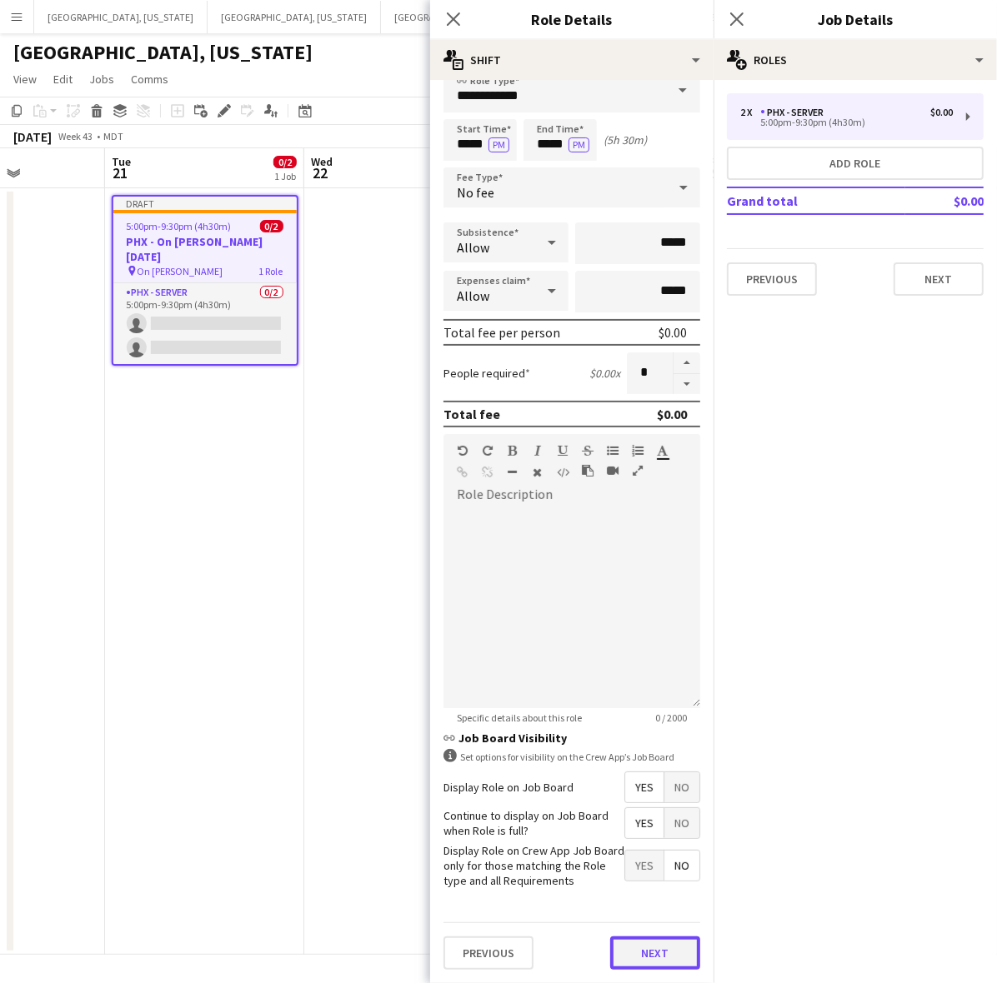
click at [638, 961] on button "Next" at bounding box center [655, 953] width 90 height 33
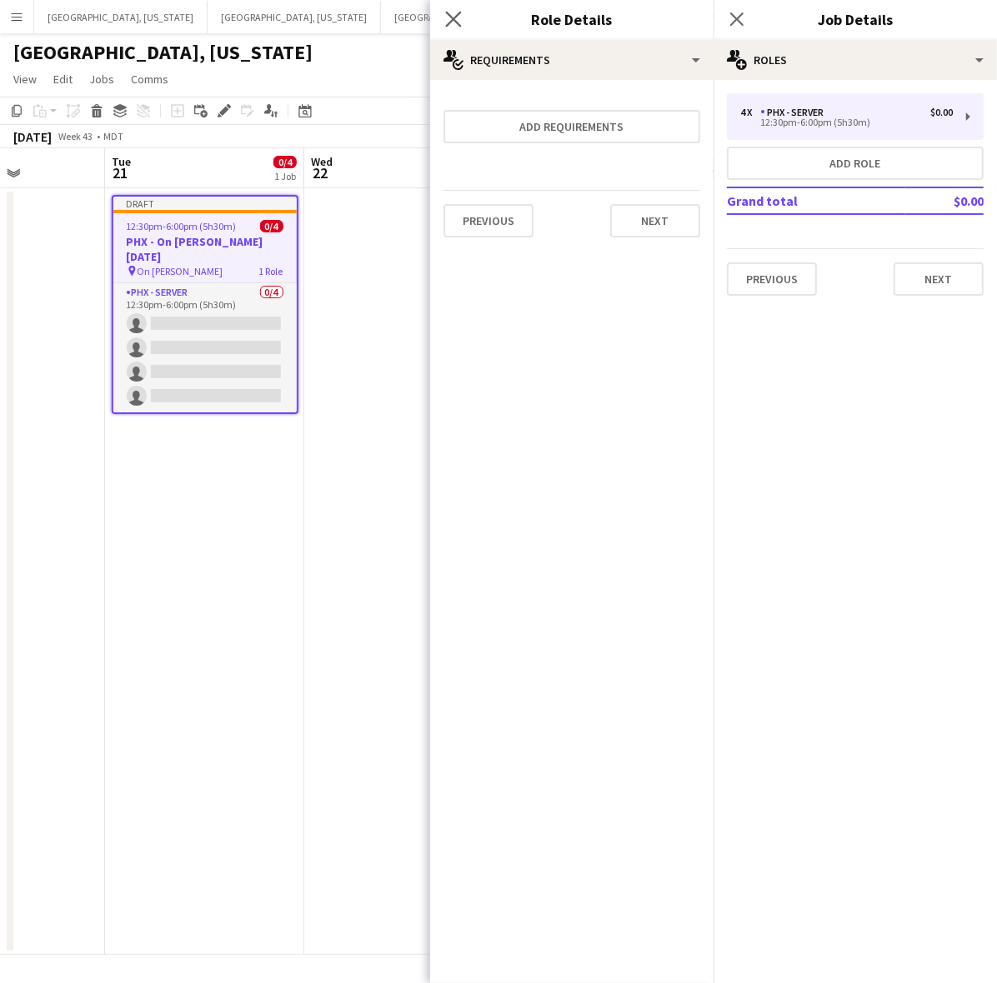
click at [463, 13] on app-icon "Close pop-in" at bounding box center [454, 20] width 24 height 24
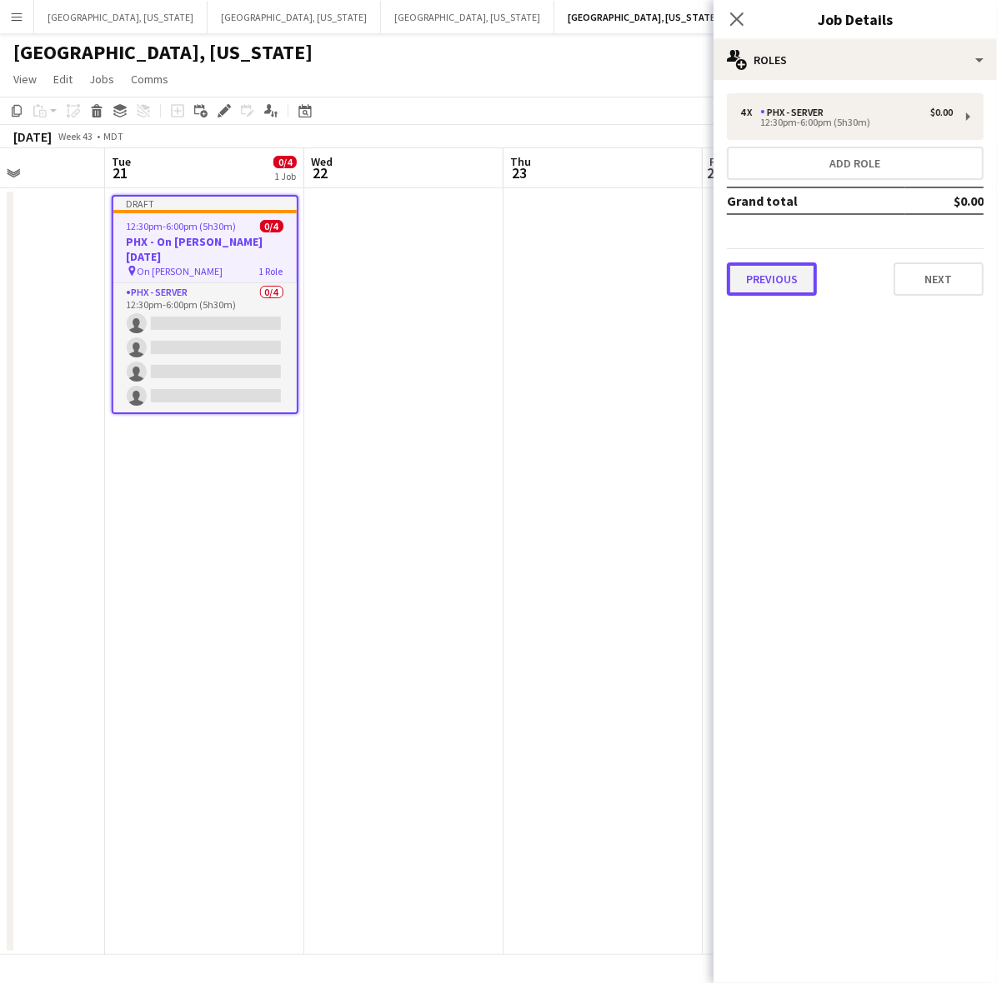
click at [753, 289] on button "Previous" at bounding box center [772, 279] width 90 height 33
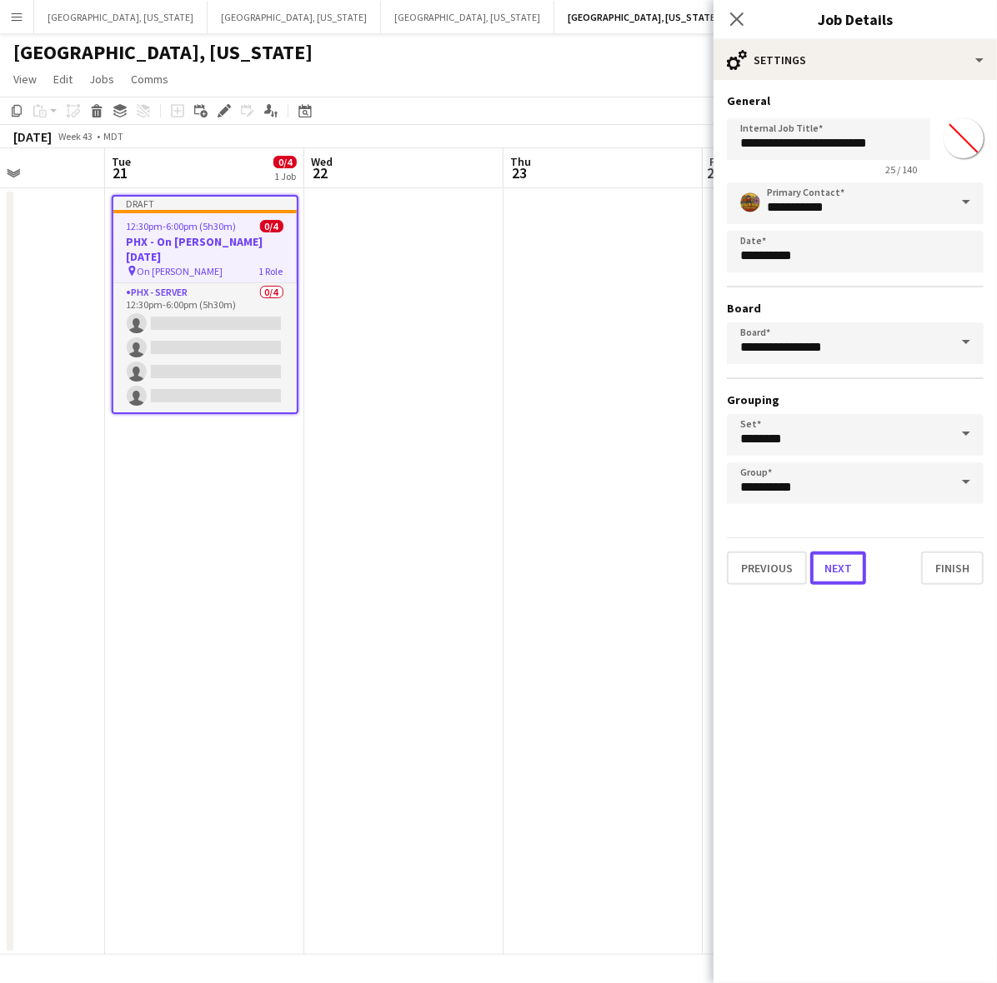
click at [843, 553] on button "Next" at bounding box center [838, 568] width 56 height 33
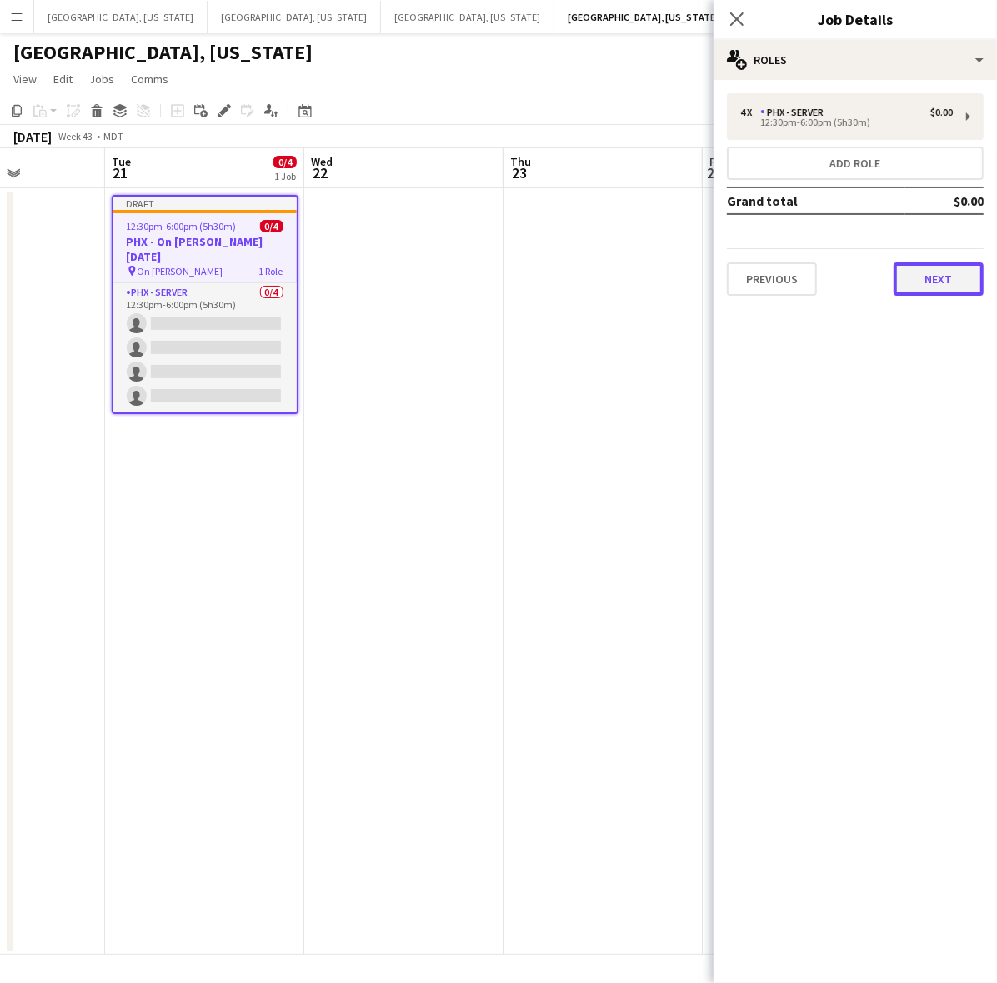
click at [948, 279] on button "Next" at bounding box center [938, 279] width 90 height 33
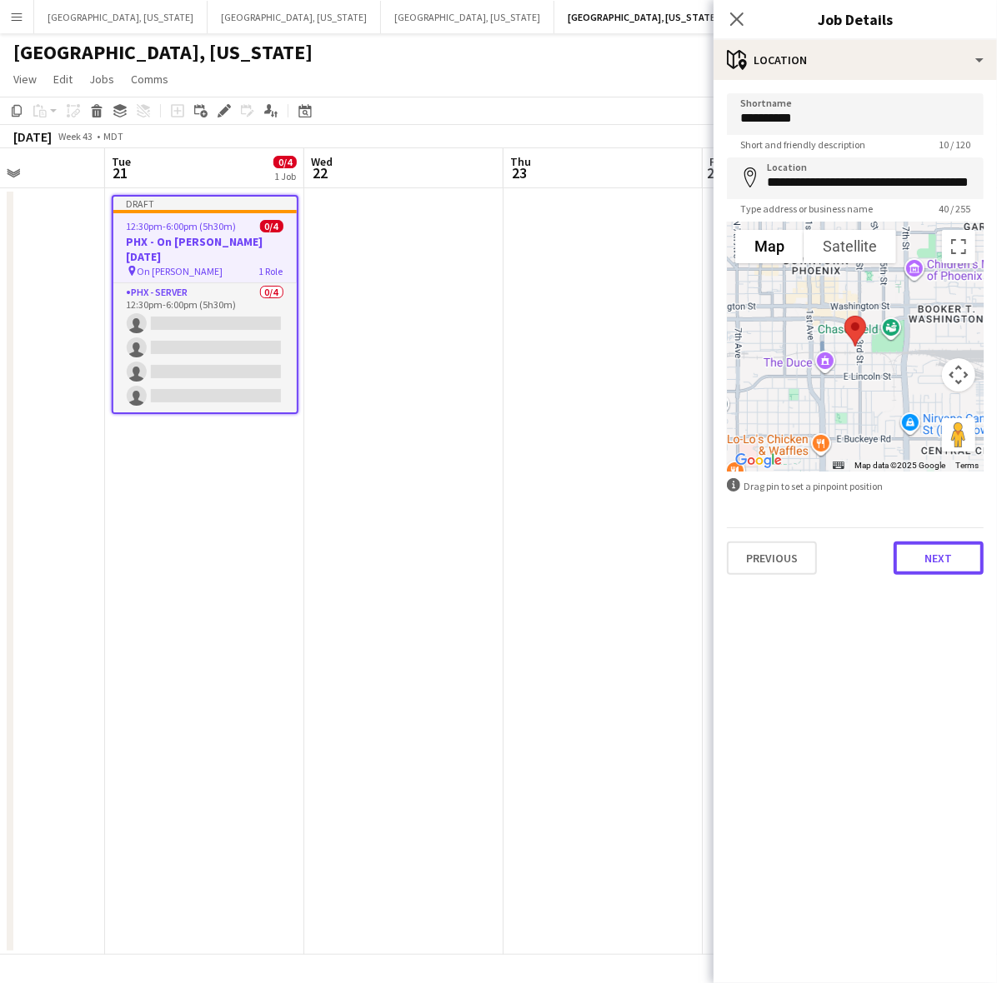
drag, startPoint x: 919, startPoint y: 563, endPoint x: 914, endPoint y: 556, distance: 9.0
click at [923, 563] on button "Next" at bounding box center [938, 558] width 90 height 33
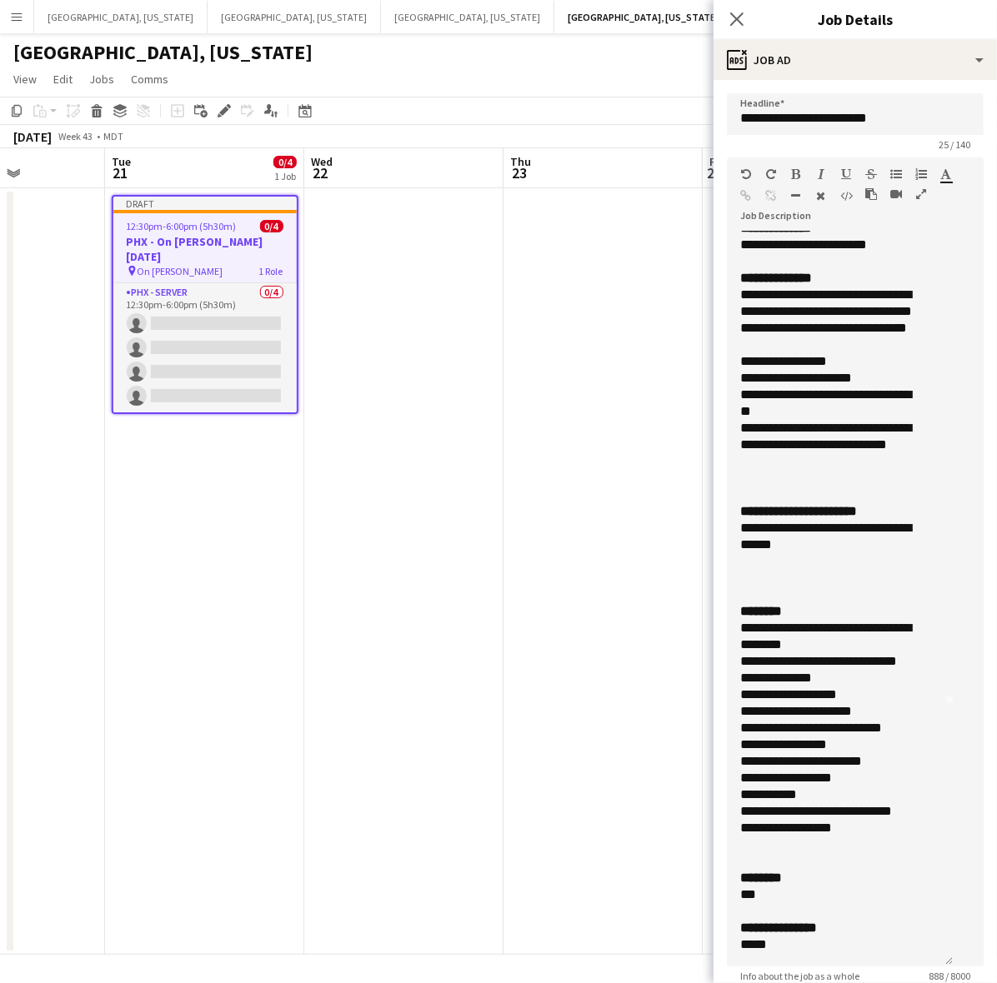
scroll to position [473, 0]
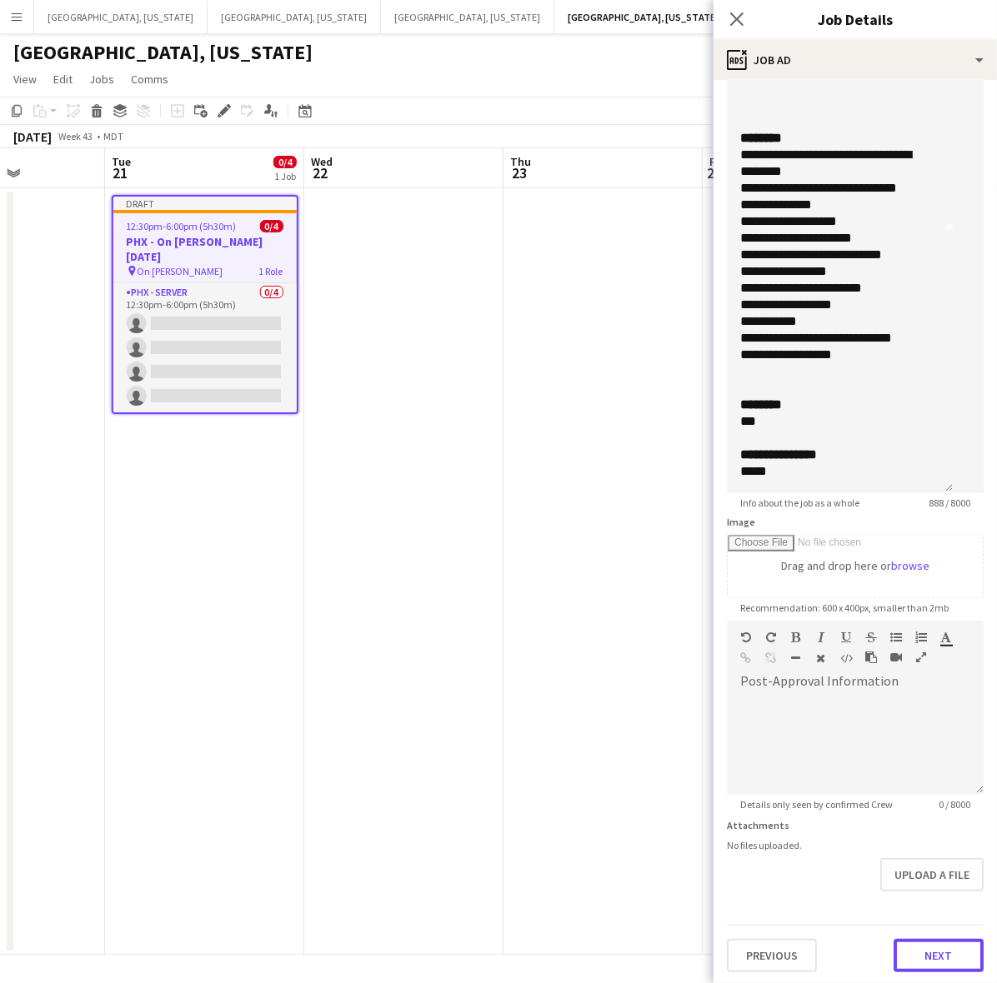
drag, startPoint x: 917, startPoint y: 950, endPoint x: 893, endPoint y: 842, distance: 110.8
click at [917, 948] on button "Next" at bounding box center [938, 955] width 90 height 33
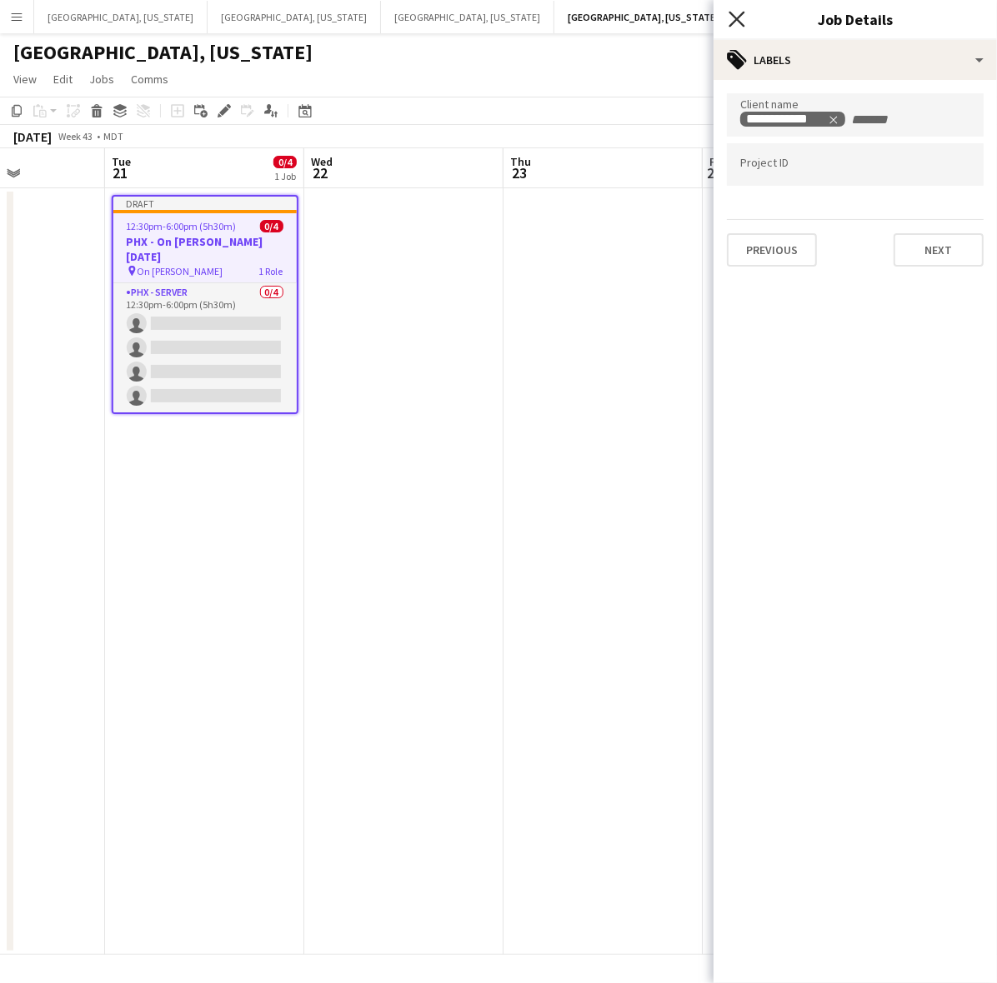
click at [743, 14] on icon at bounding box center [736, 19] width 16 height 16
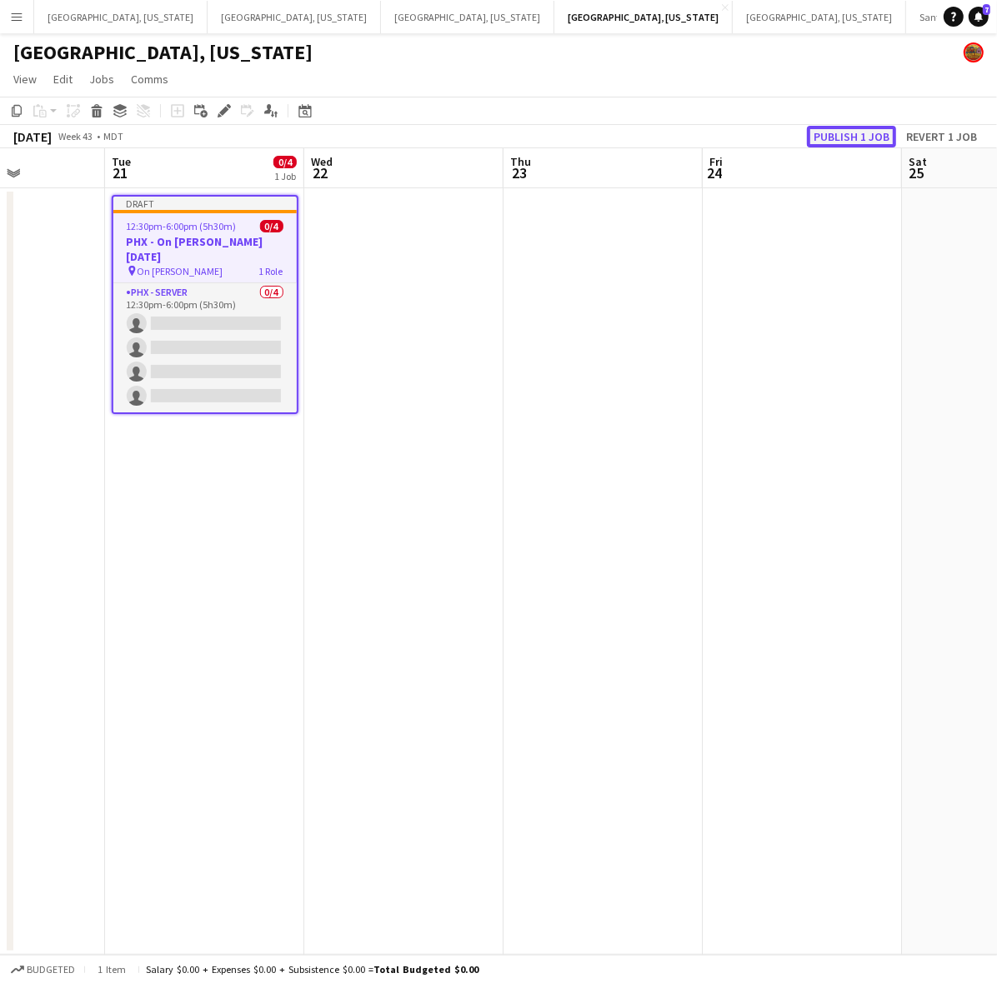
click at [840, 134] on button "Publish 1 job" at bounding box center [851, 137] width 89 height 22
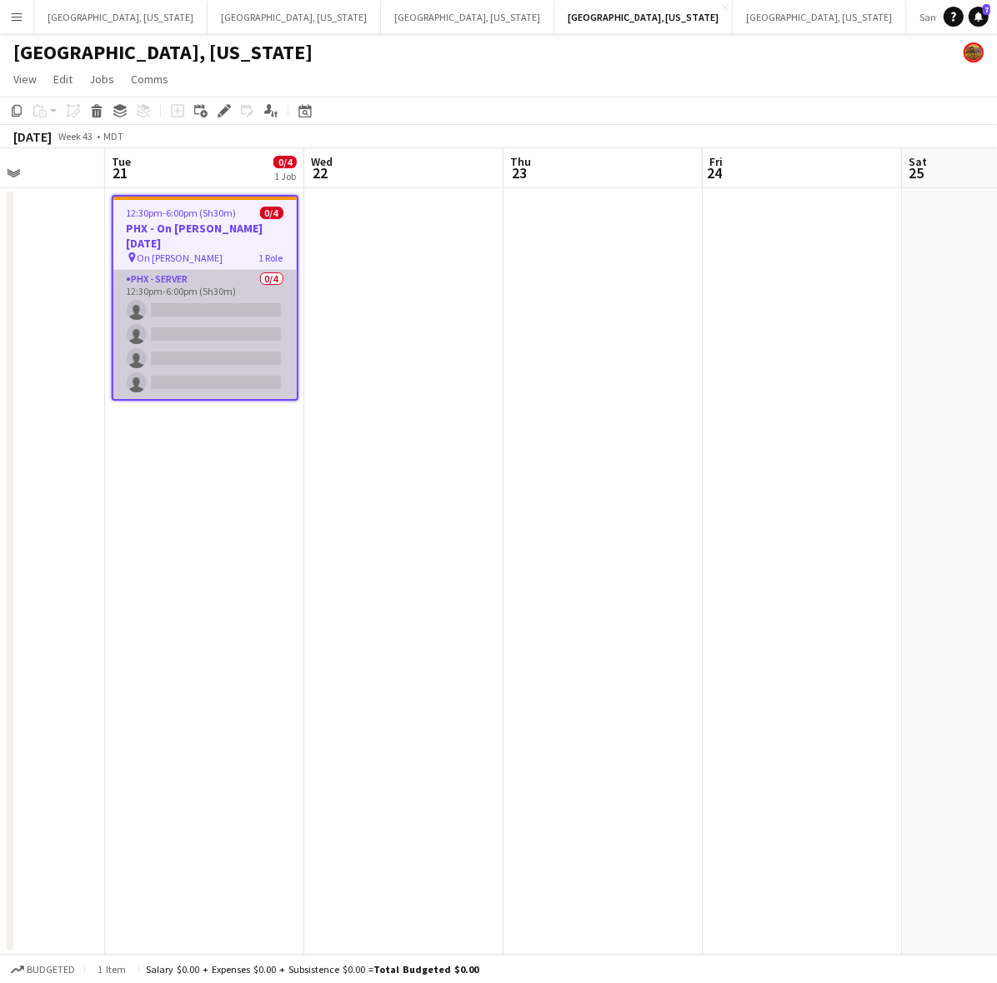
click at [198, 293] on app-card-role "PHX - Server 0/4 12:30pm-6:00pm (5h30m) single-neutral-actions single-neutral-a…" at bounding box center [204, 334] width 183 height 129
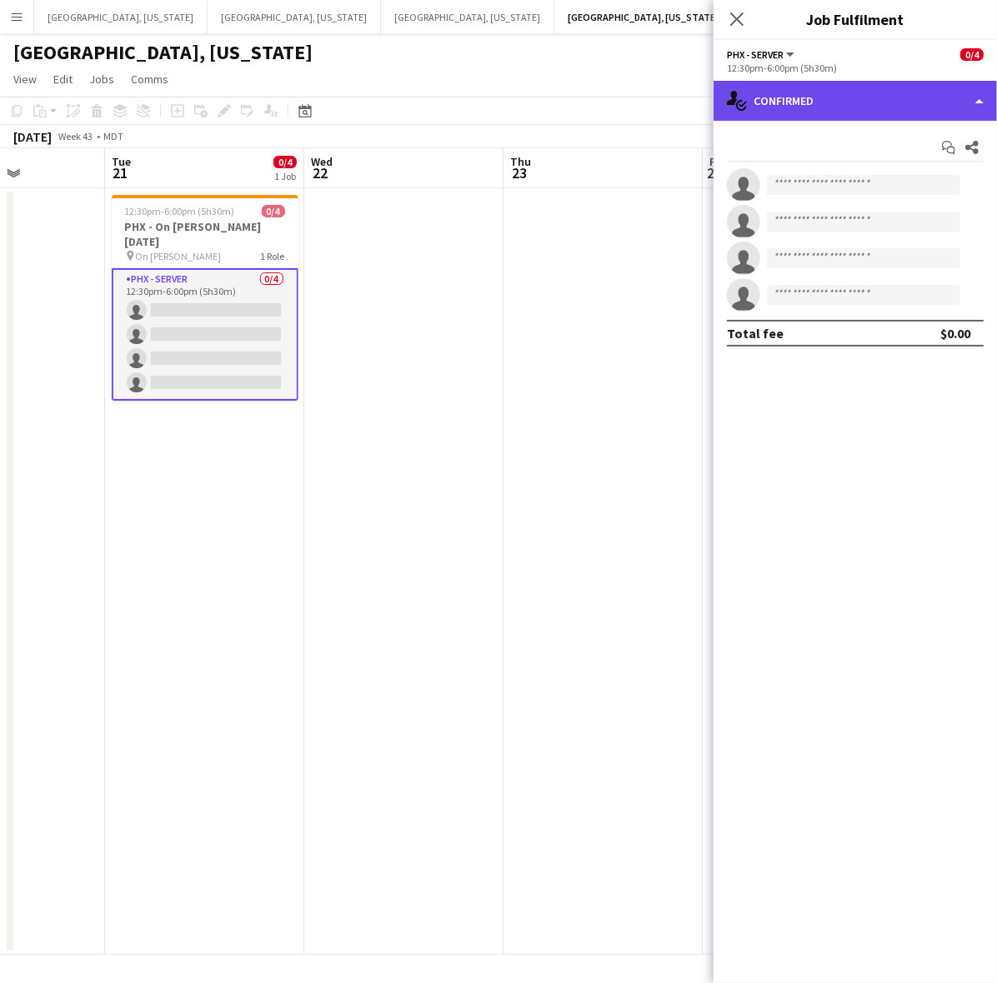
click at [838, 113] on div "single-neutral-actions-check-2 Confirmed" at bounding box center [854, 101] width 283 height 40
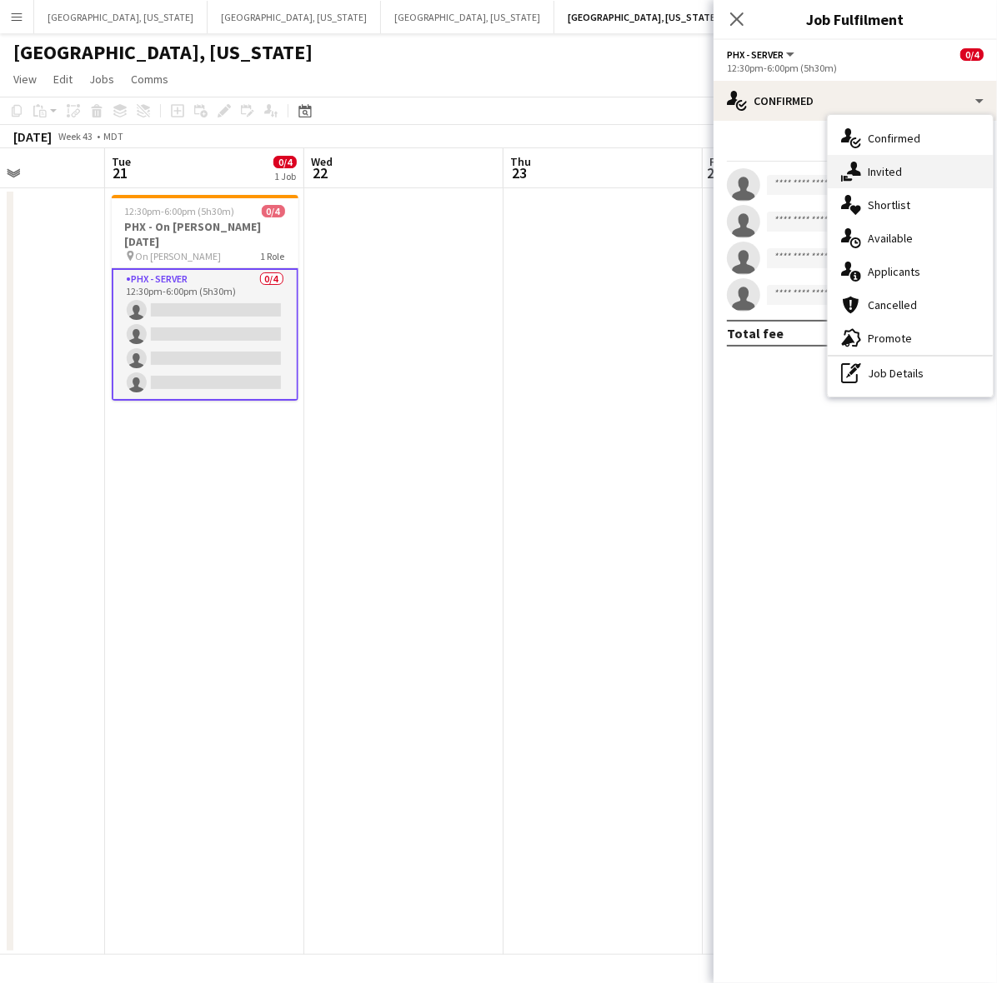
click at [852, 175] on icon "single-neutral-actions-share-1" at bounding box center [851, 172] width 20 height 20
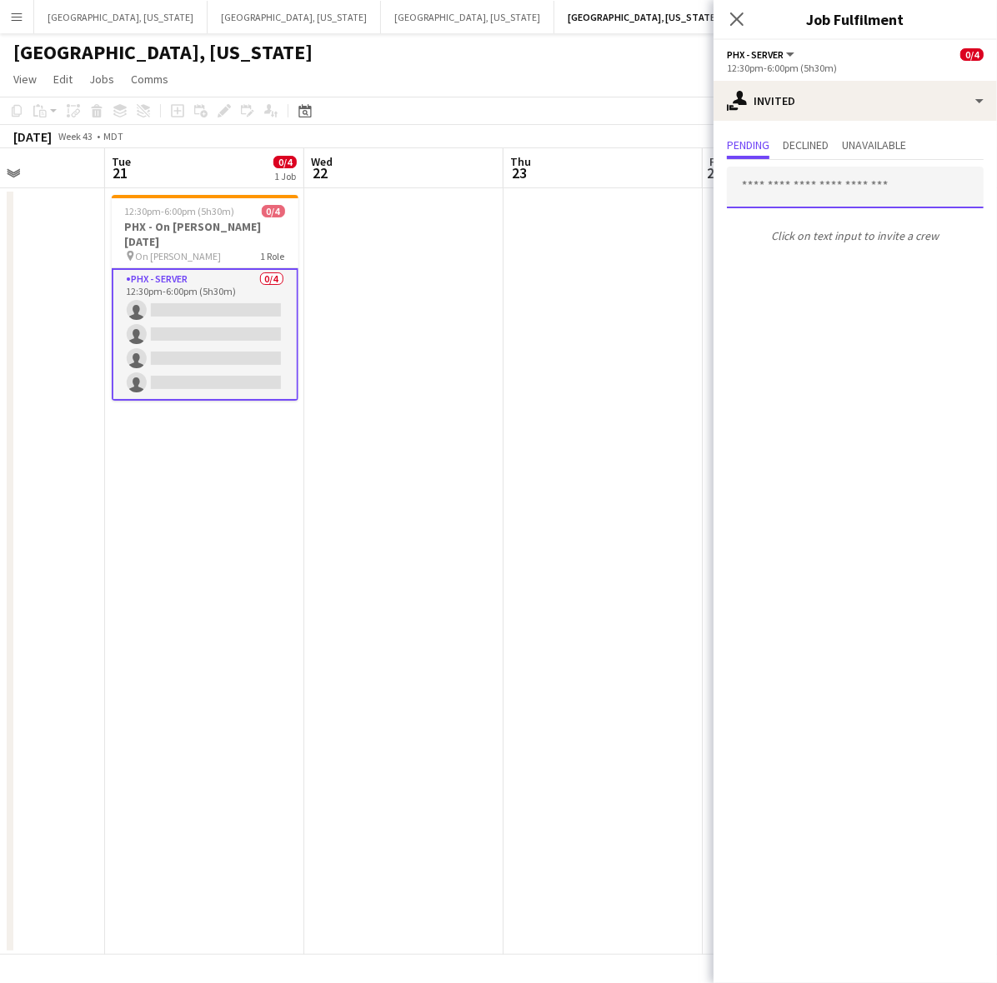
click at [840, 175] on input "text" at bounding box center [855, 188] width 257 height 42
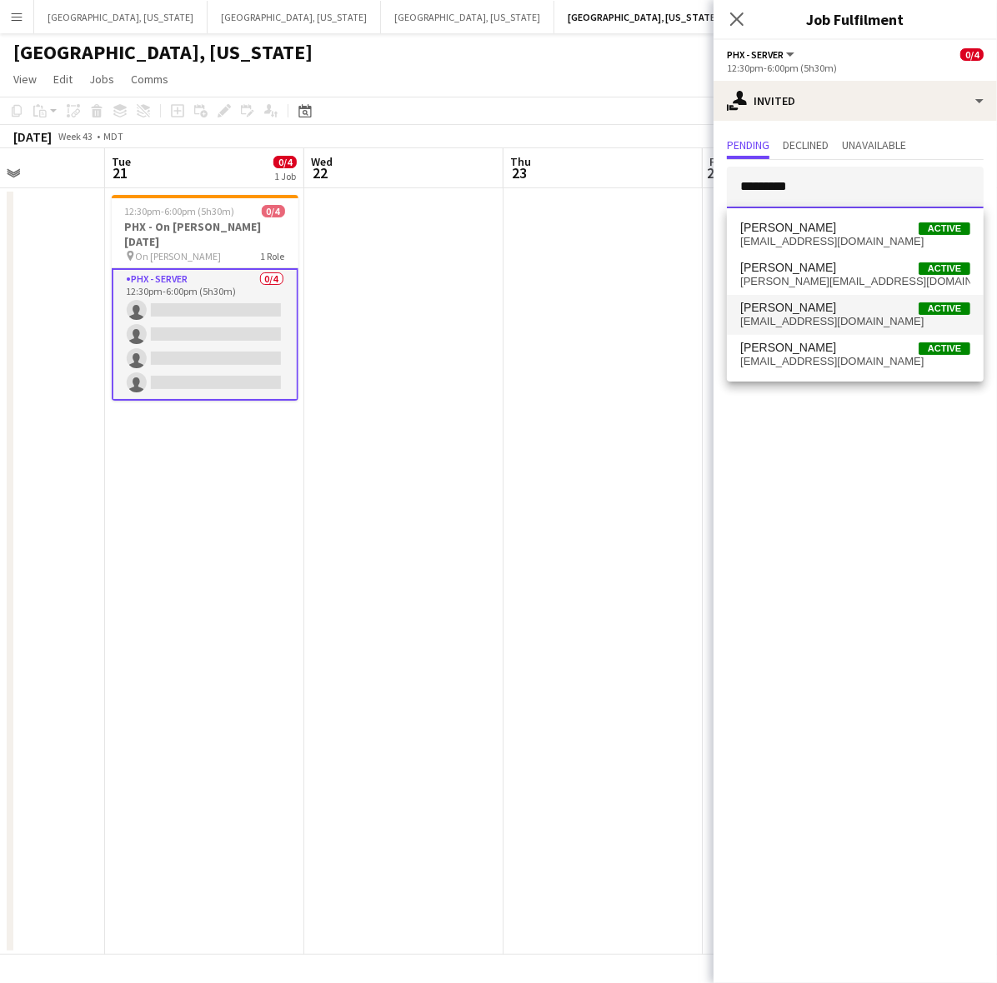
type input "*********"
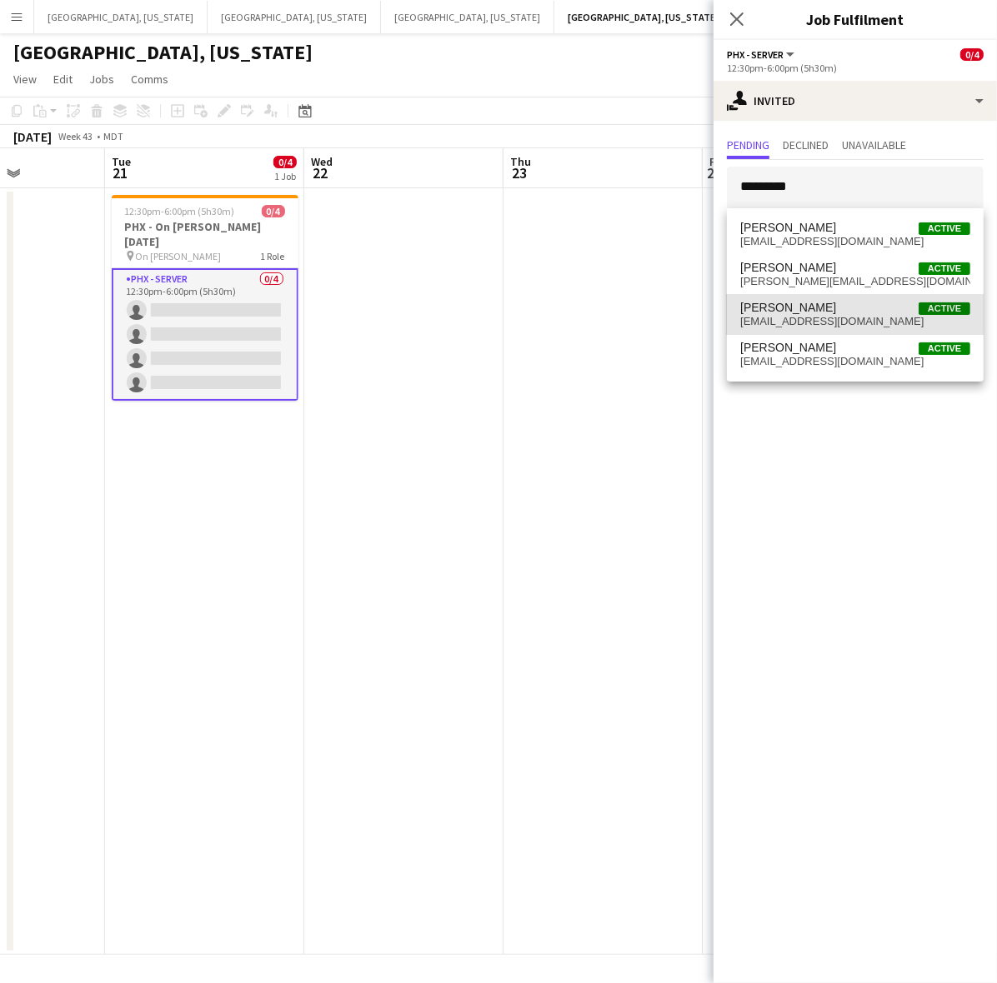
drag, startPoint x: 838, startPoint y: 311, endPoint x: 831, endPoint y: 294, distance: 18.3
click at [839, 311] on span "[PERSON_NAME] Active" at bounding box center [855, 308] width 230 height 14
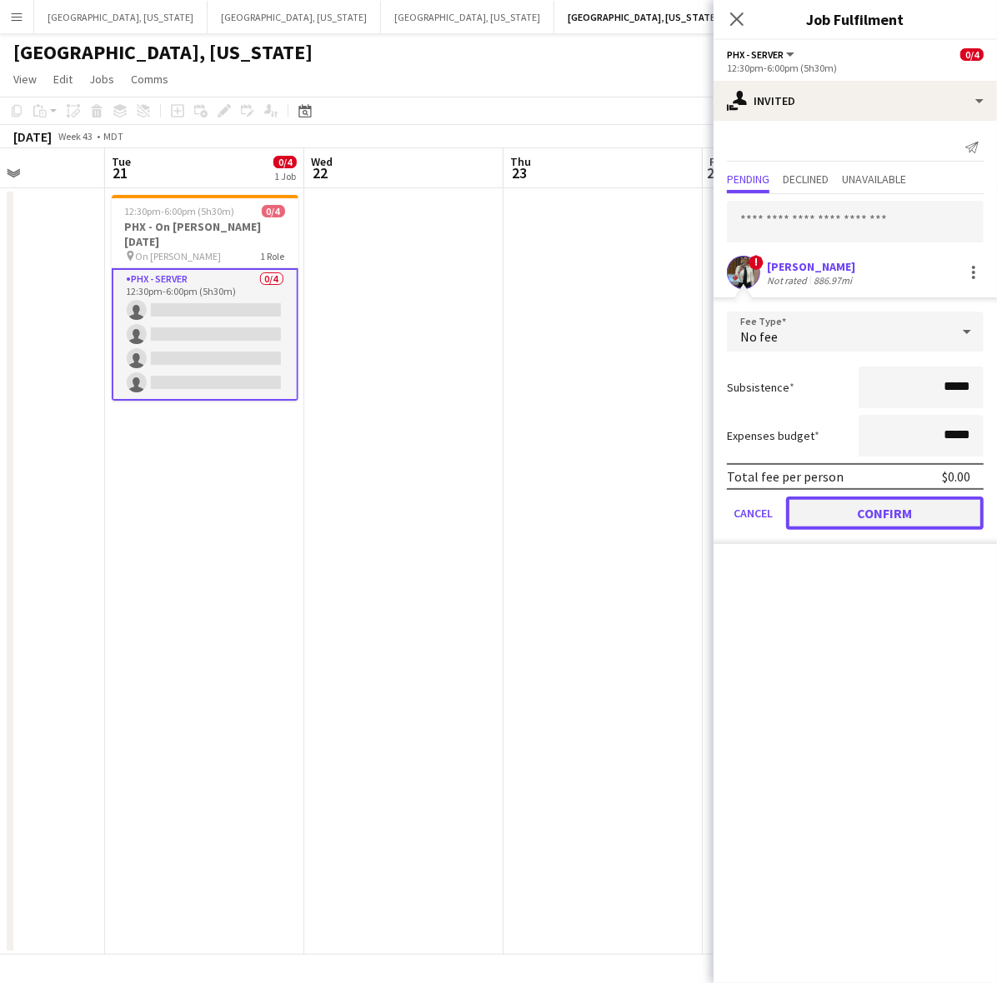
drag, startPoint x: 865, startPoint y: 521, endPoint x: 859, endPoint y: 469, distance: 52.0
click at [865, 519] on button "Confirm" at bounding box center [885, 513] width 198 height 33
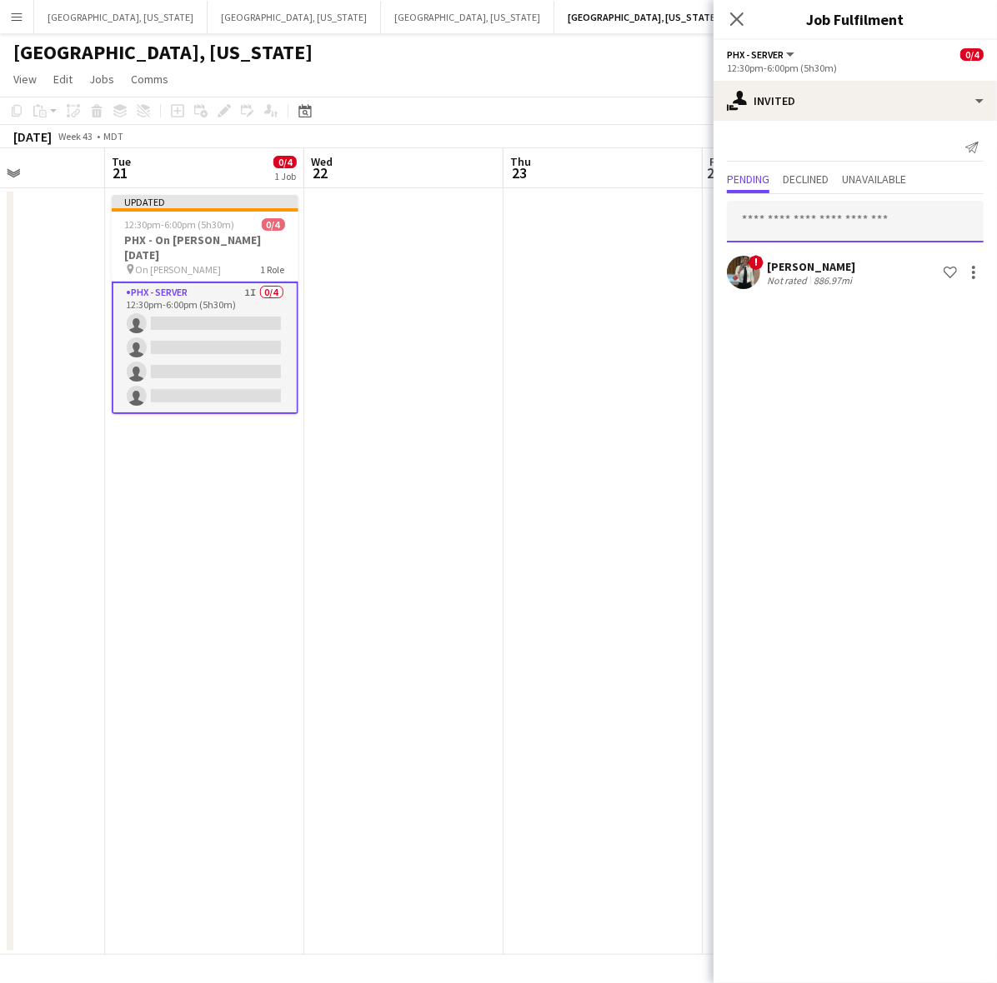
click at [797, 219] on input "text" at bounding box center [855, 222] width 257 height 42
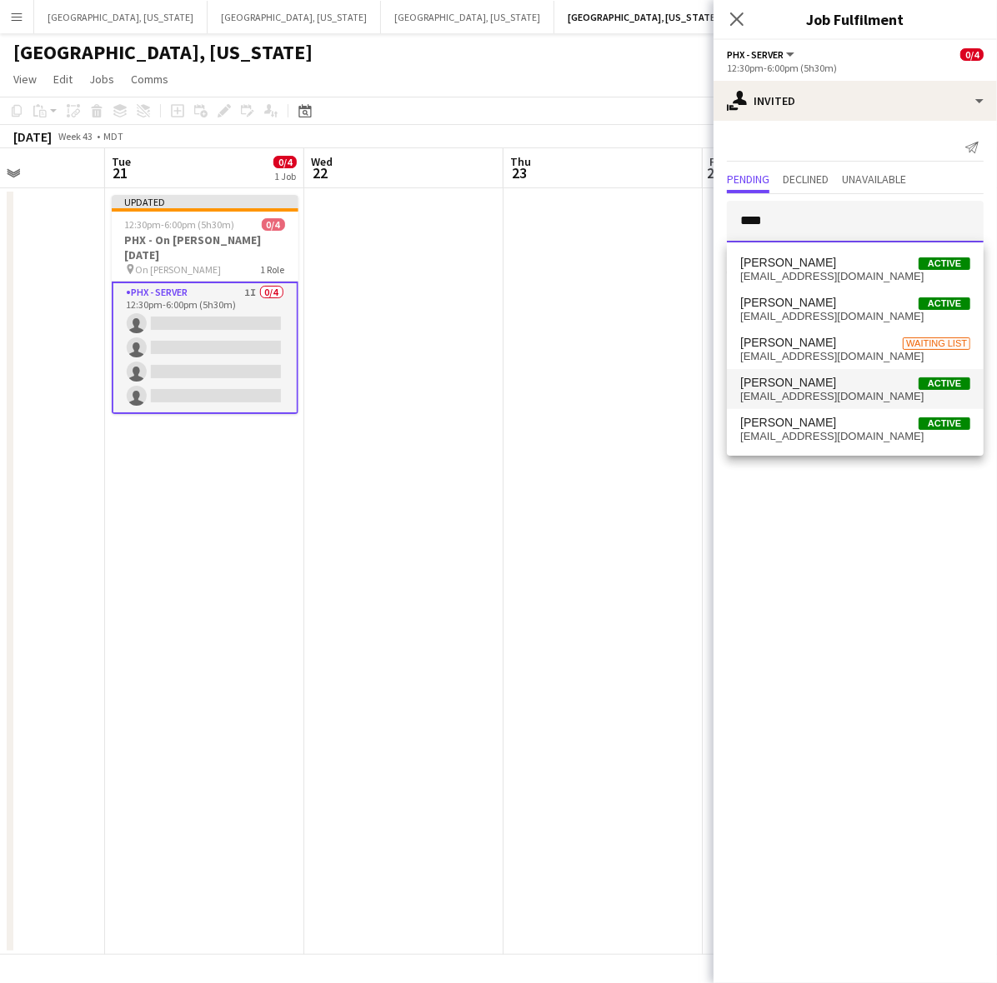
type input "****"
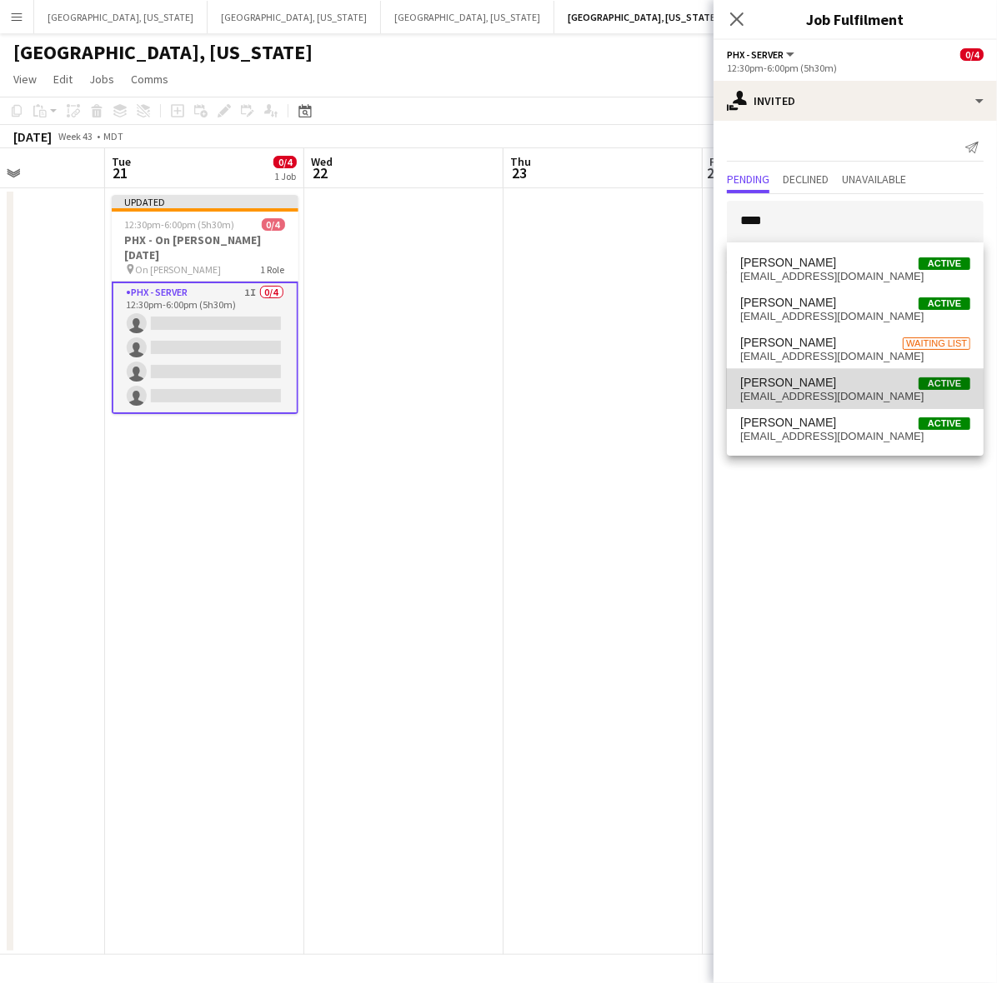
click at [822, 390] on span "[EMAIL_ADDRESS][DOMAIN_NAME]" at bounding box center [855, 396] width 230 height 13
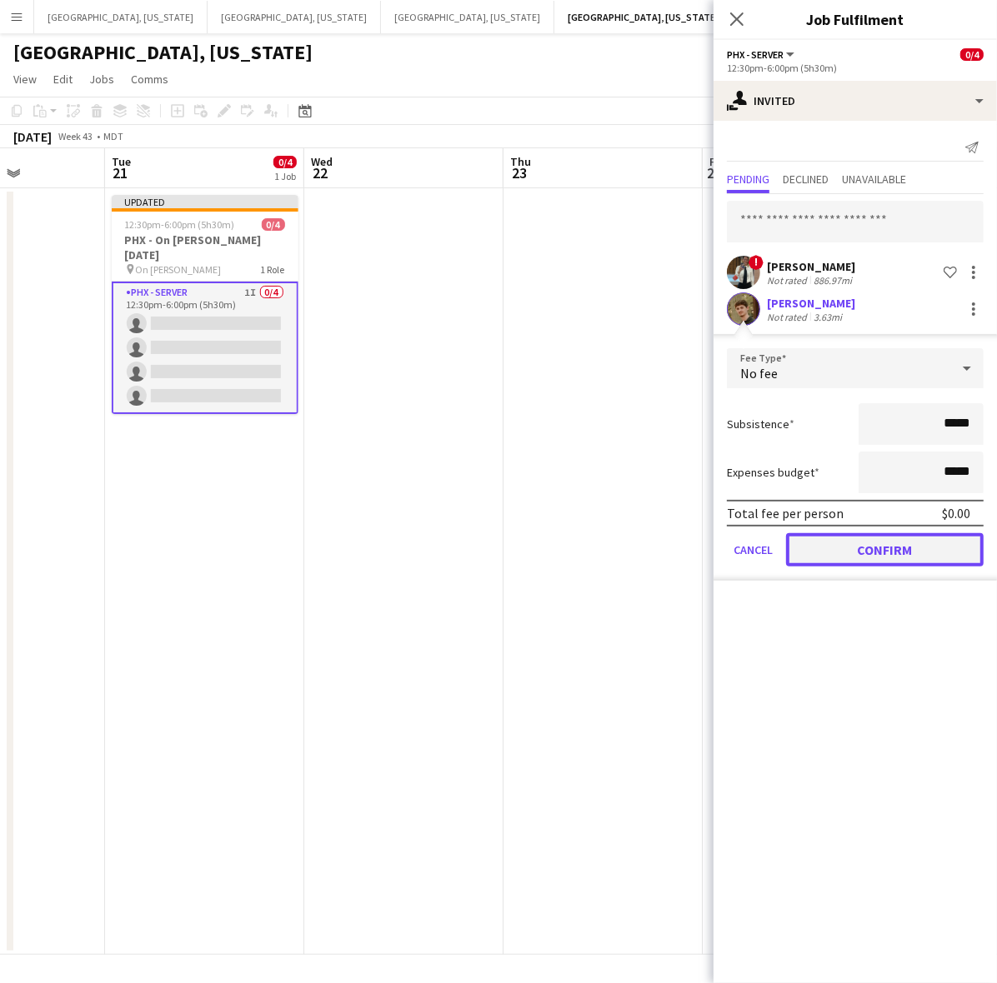
click at [854, 551] on button "Confirm" at bounding box center [885, 549] width 198 height 33
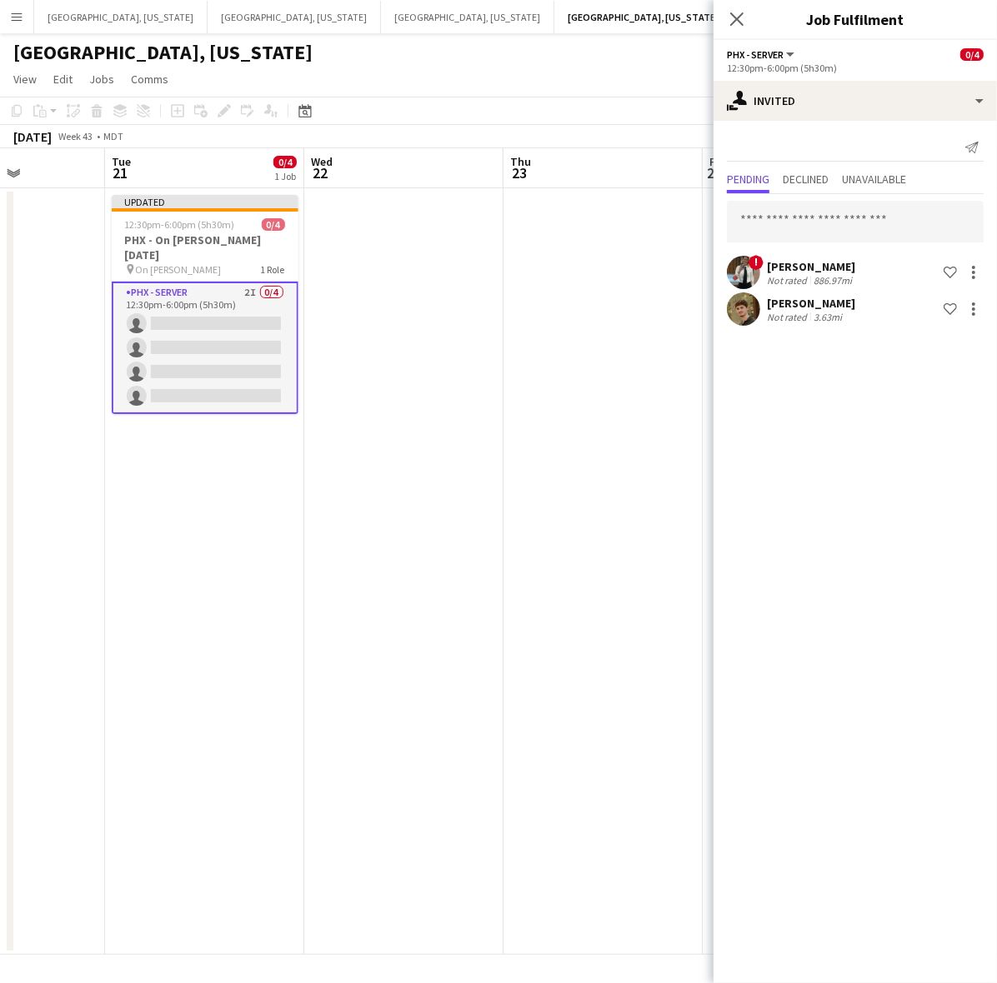
click at [576, 314] on app-date-cell at bounding box center [602, 571] width 199 height 767
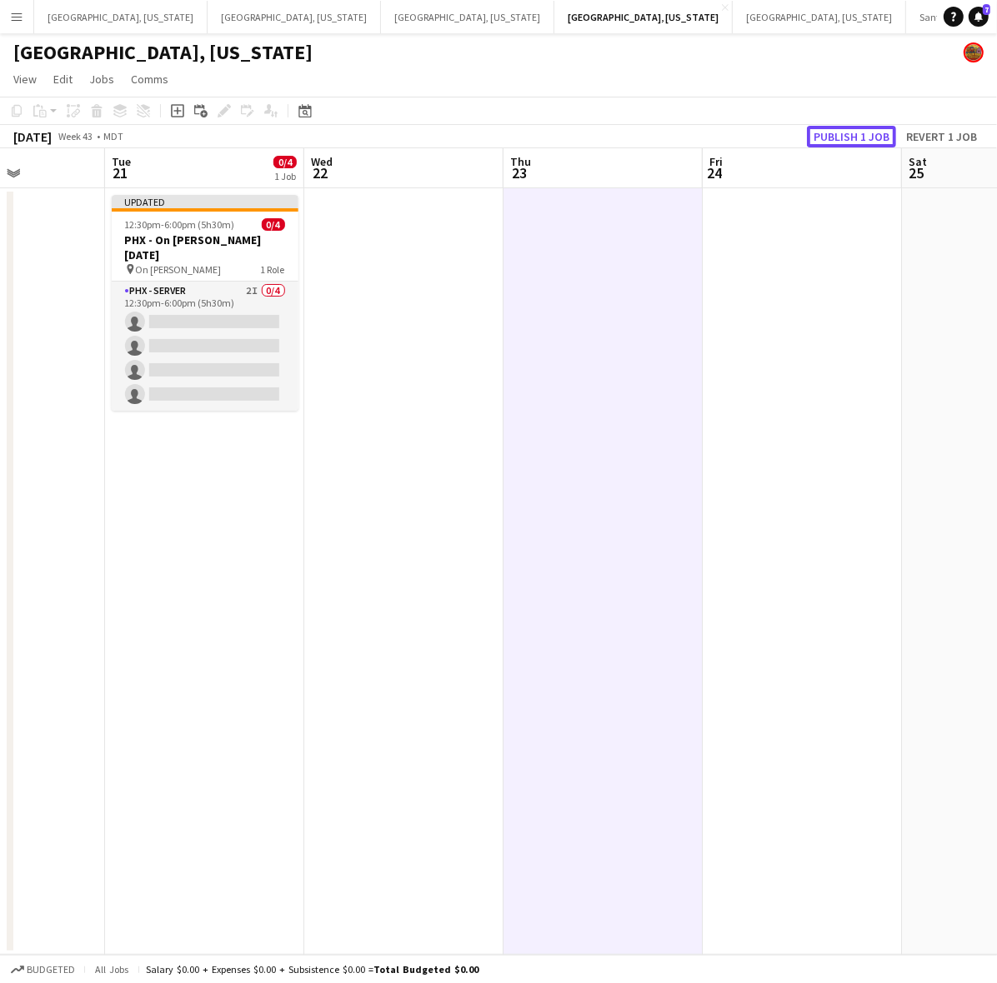
click at [857, 133] on button "Publish 1 job" at bounding box center [851, 137] width 89 height 22
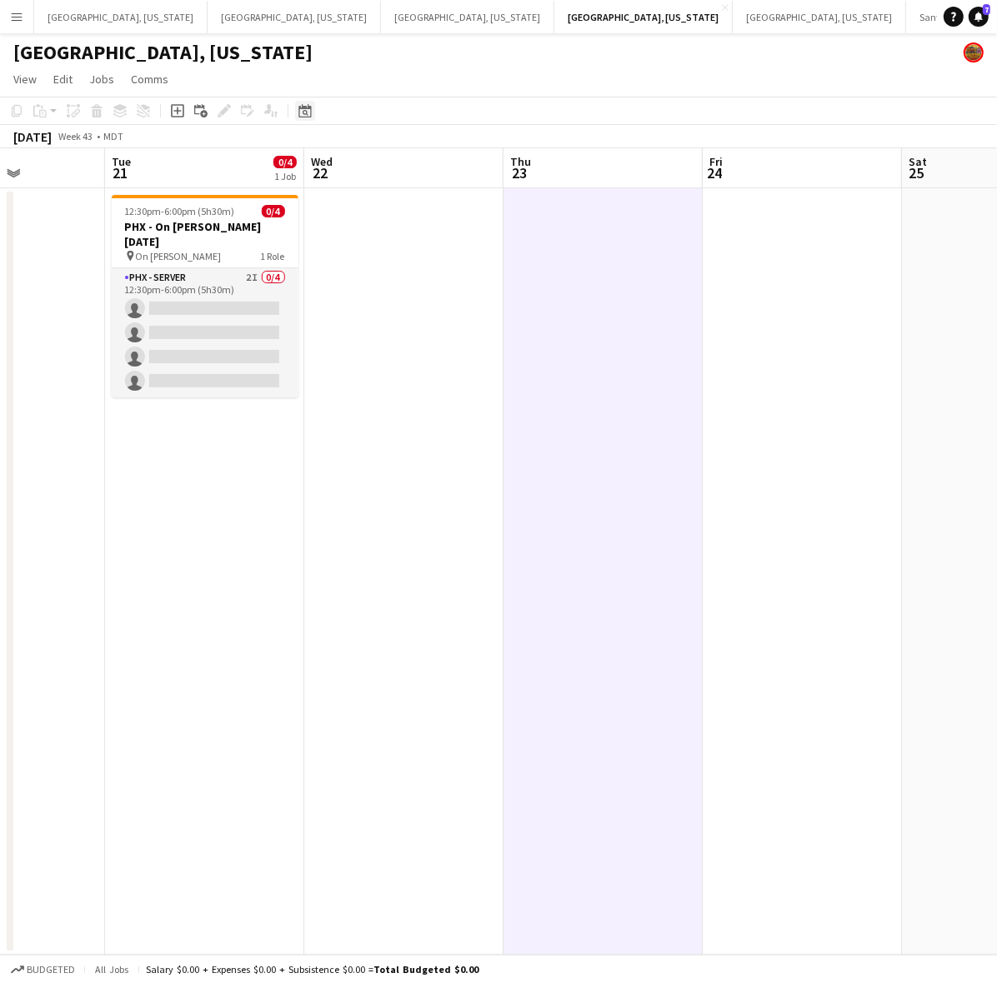
click at [308, 108] on icon "Date picker" at bounding box center [304, 110] width 13 height 13
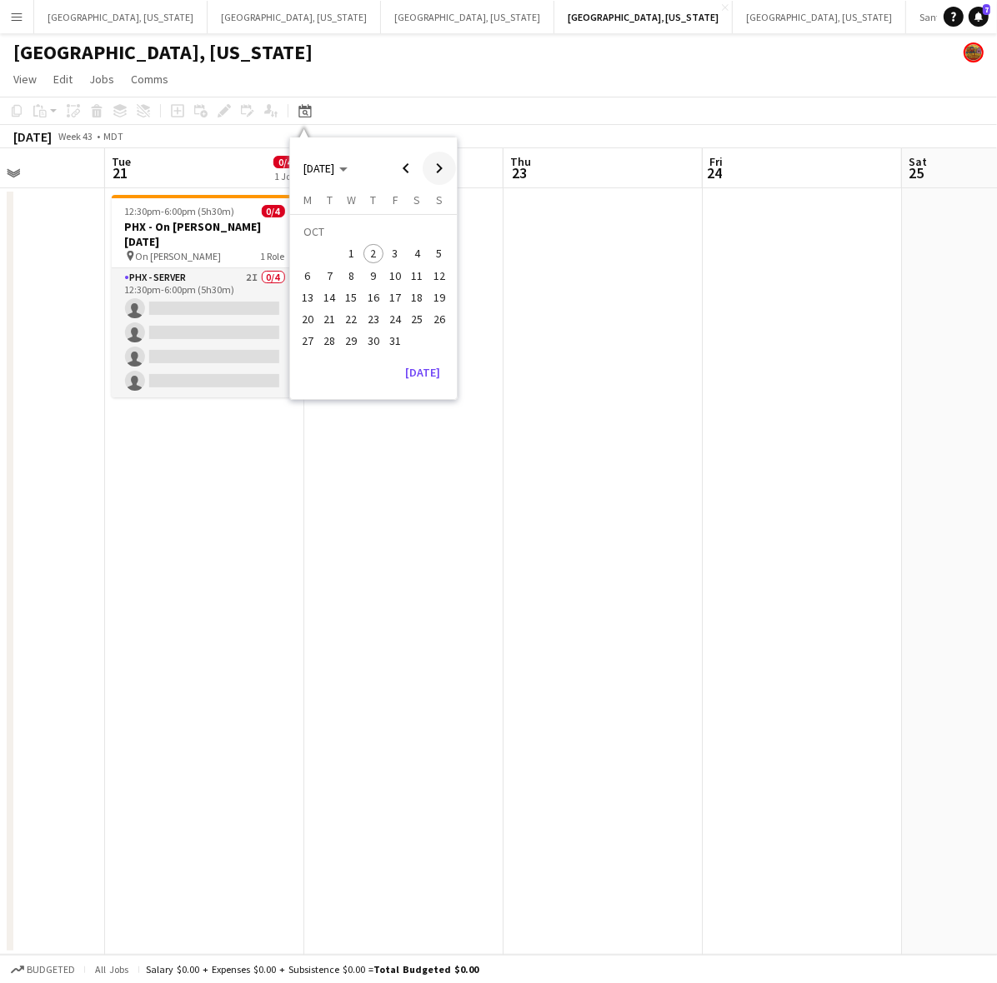
click at [447, 168] on span "Next month" at bounding box center [439, 168] width 33 height 33
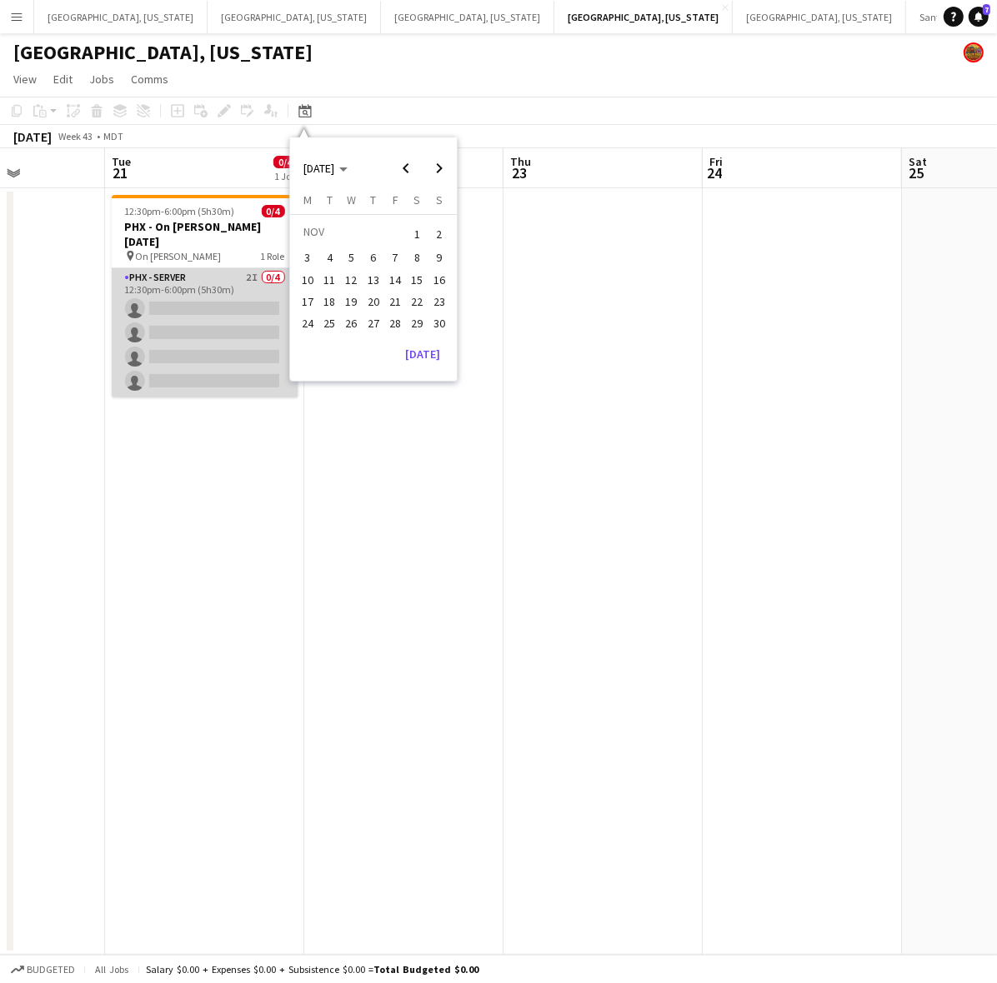
click at [243, 305] on app-card-role "PHX - Server 2I 0/4 12:30pm-6:00pm (5h30m) single-neutral-actions single-neutra…" at bounding box center [205, 332] width 187 height 129
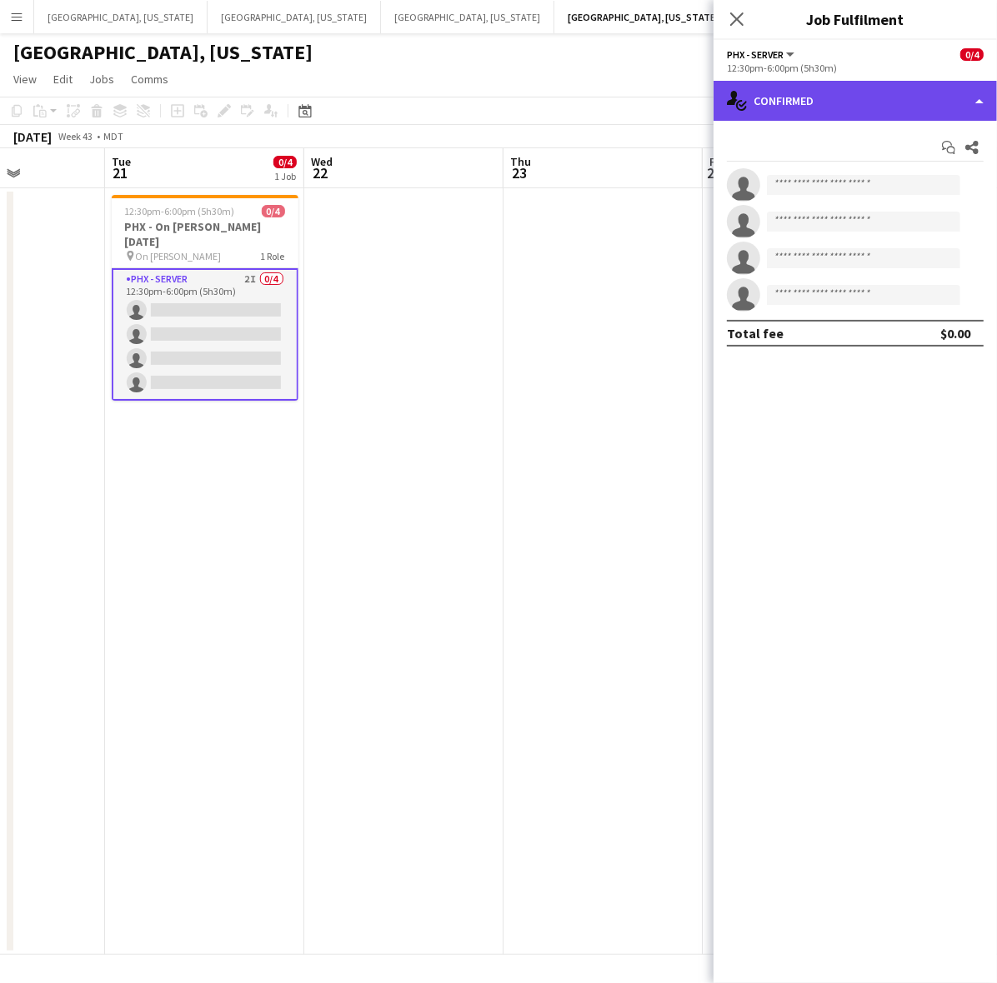
click at [850, 89] on div "single-neutral-actions-check-2 Confirmed" at bounding box center [854, 101] width 283 height 40
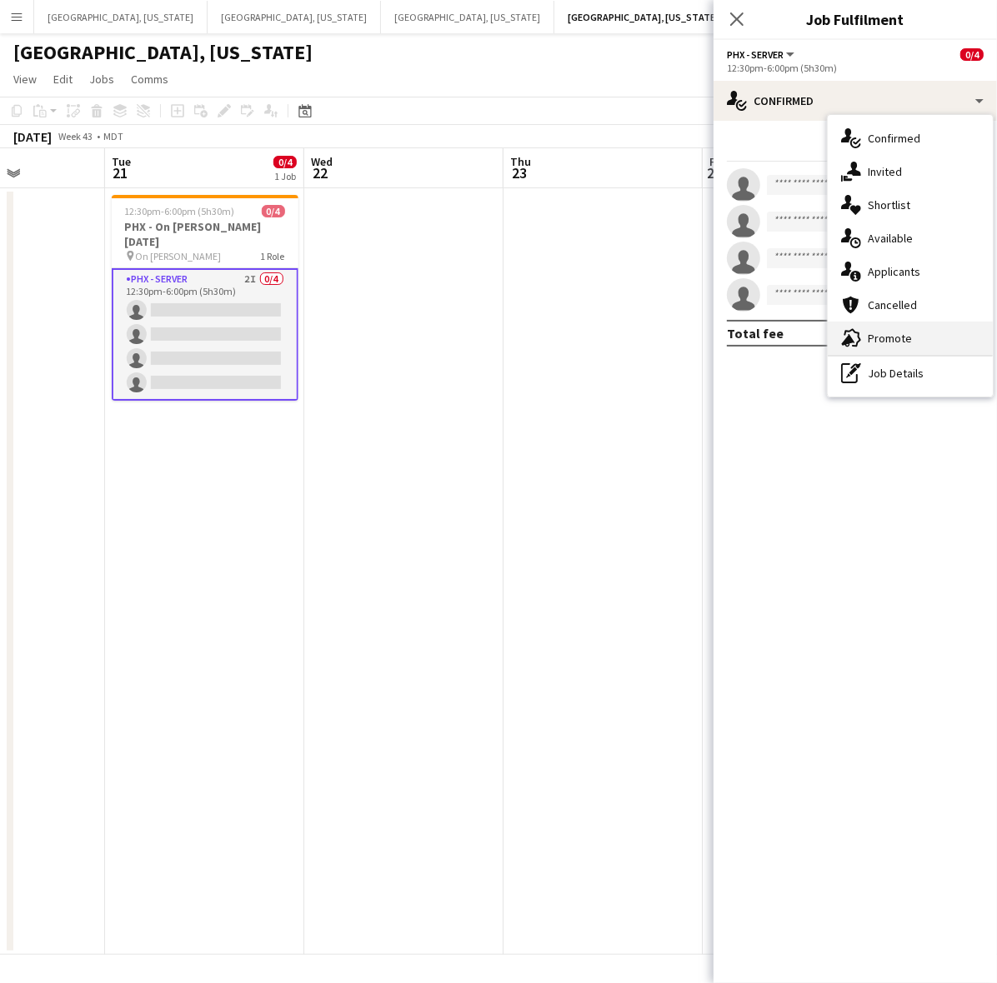
click at [900, 328] on div "advertising-megaphone Promote" at bounding box center [910, 338] width 165 height 33
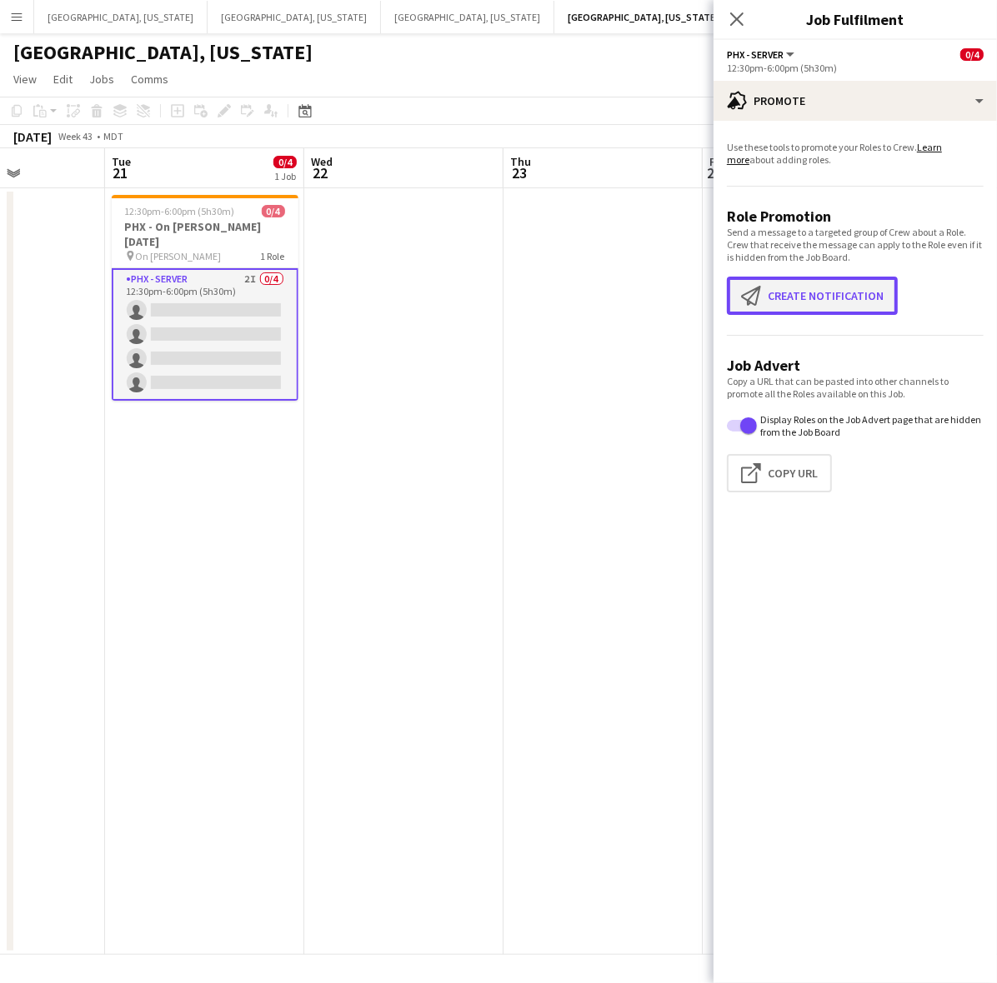
click at [852, 313] on button "Create notification Create notification" at bounding box center [812, 296] width 171 height 38
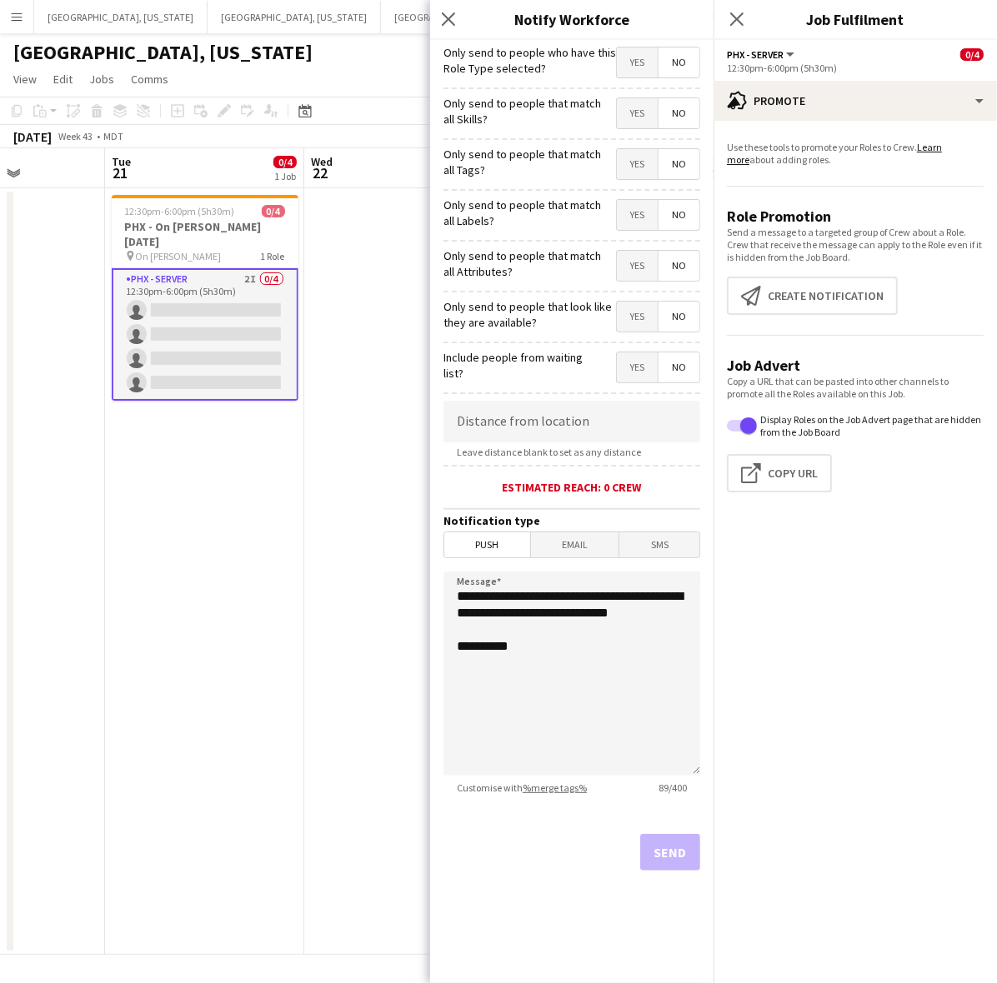
click at [625, 52] on span "Yes" at bounding box center [637, 63] width 41 height 30
click at [688, 848] on button "Send" at bounding box center [670, 852] width 60 height 37
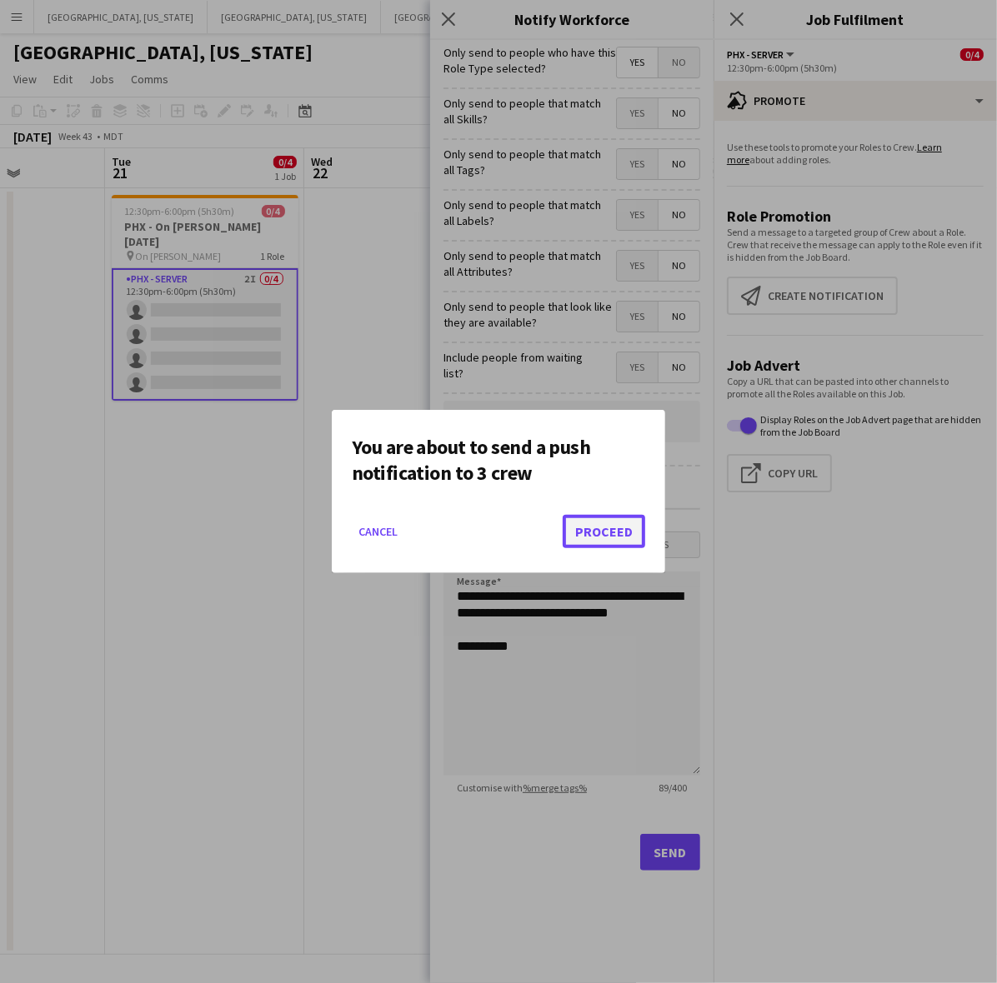
click at [611, 543] on button "Proceed" at bounding box center [604, 531] width 83 height 33
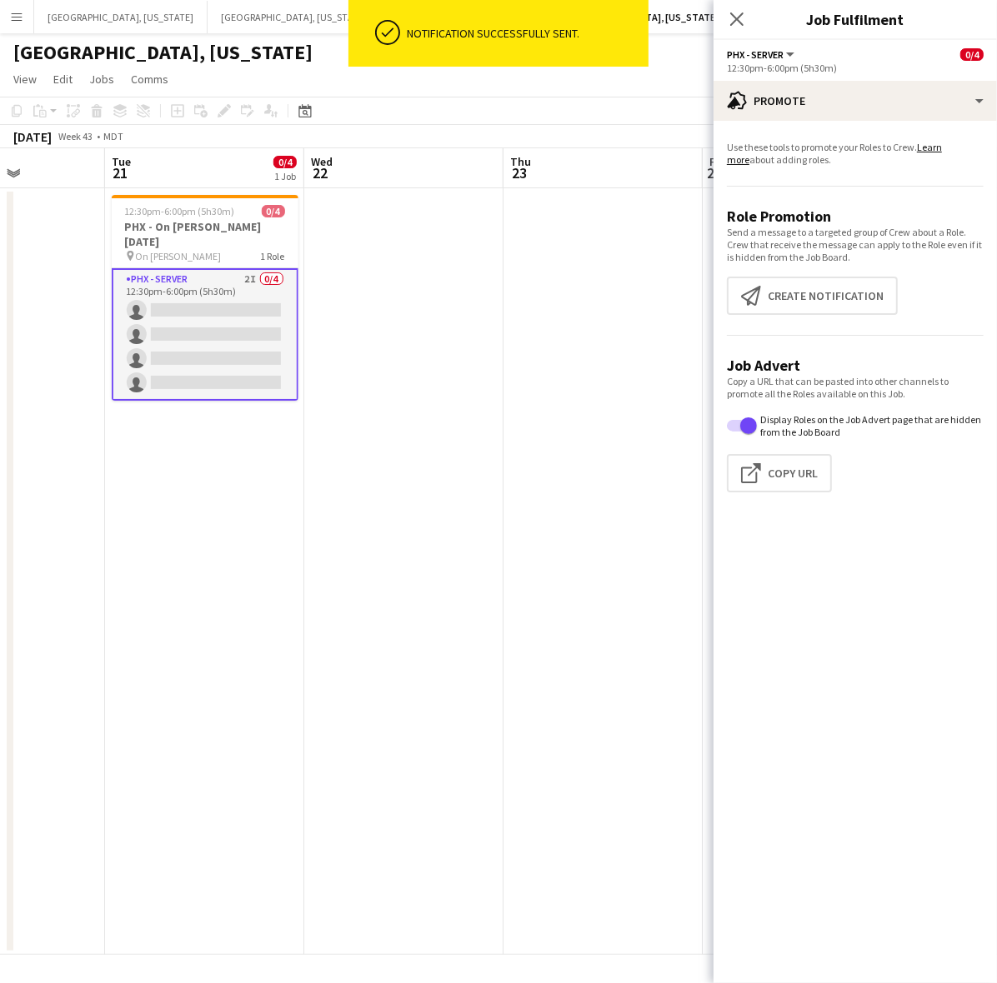
drag, startPoint x: 597, startPoint y: 329, endPoint x: 211, endPoint y: 377, distance: 388.8
click at [360, 343] on app-calendar-viewport "Sat 18 Sun 19 Mon 20 Tue 21 0/4 1 Job Wed 22 Thu 23 Fri 24 Sat 25 Sun 26 Mon 27…" at bounding box center [498, 551] width 997 height 807
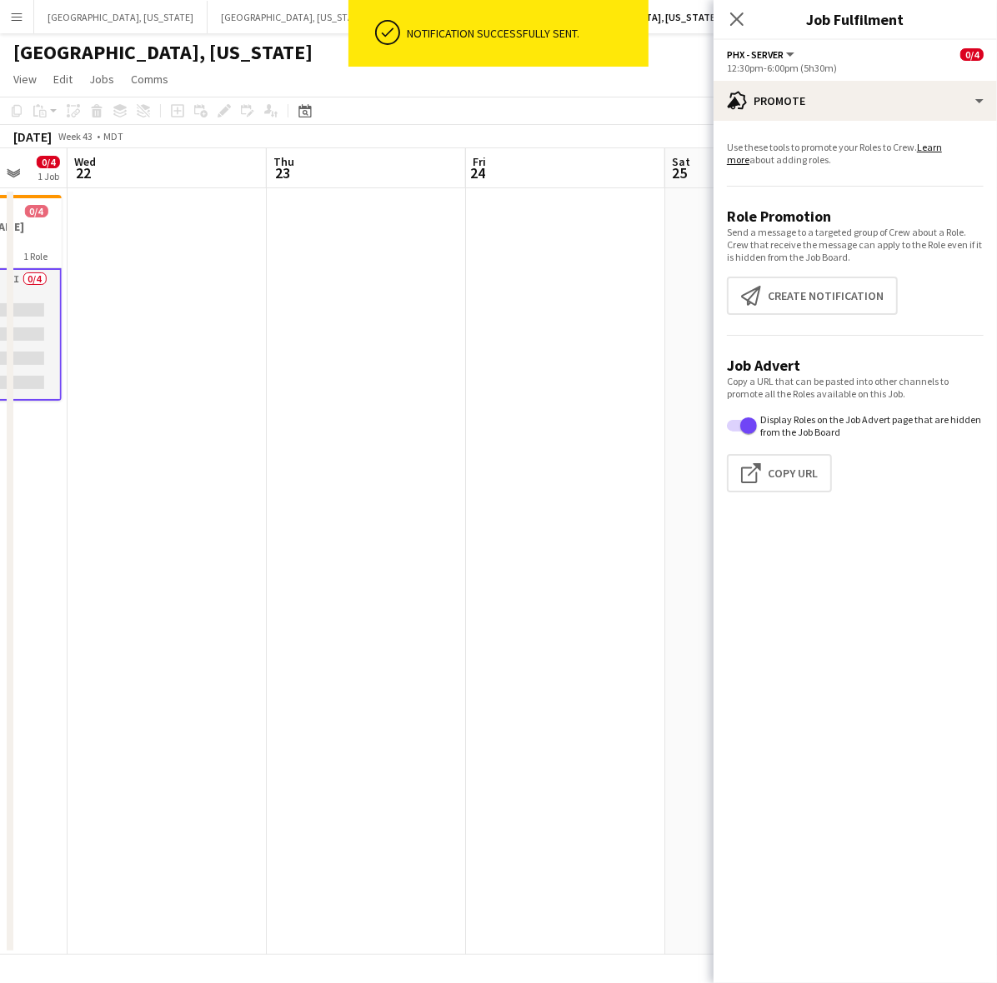
drag, startPoint x: 107, startPoint y: 518, endPoint x: 122, endPoint y: 523, distance: 15.8
click at [81, 529] on app-calendar-viewport "Sat 18 Sun 19 Mon 20 Tue 21 0/4 1 Job Wed 22 Thu 23 Fri 24 Sat 25 Sun 26 Mon 27…" at bounding box center [498, 551] width 997 height 807
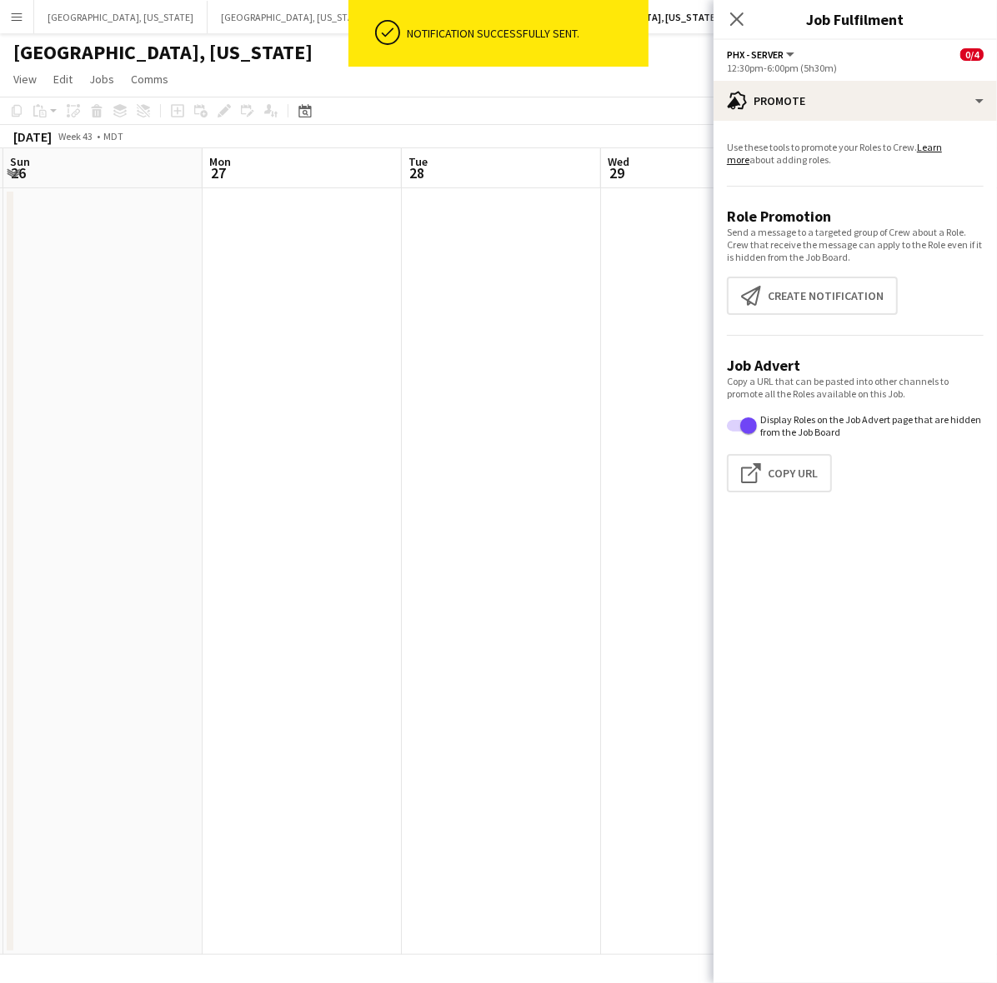
drag, startPoint x: 225, startPoint y: 444, endPoint x: 443, endPoint y: 461, distance: 219.0
click at [107, 479] on app-calendar-viewport "Thu 23 Fri 24 Sat 25 Sun 26 Mon 27 Tue 28 Wed 29 Thu 30 Fri 31 Sat 1 Sun 2" at bounding box center [498, 551] width 997 height 807
drag, startPoint x: 655, startPoint y: 406, endPoint x: 401, endPoint y: 483, distance: 265.7
click at [365, 443] on app-calendar-viewport "Thu 23 Fri 24 Sat 25 Sun 26 Mon 27 Tue 28 Wed 29 Thu 30 Fri 31 Sat 1 Sun 2" at bounding box center [498, 551] width 997 height 807
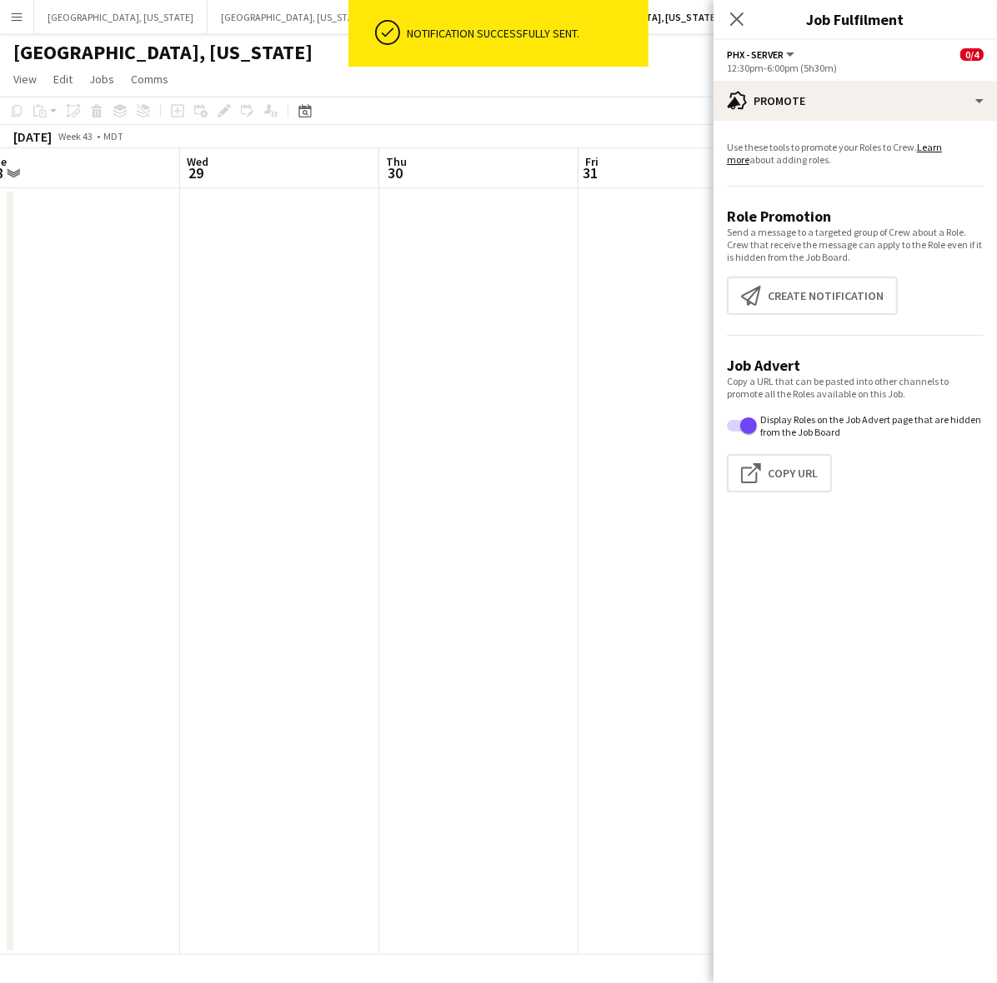
drag, startPoint x: 718, startPoint y: 447, endPoint x: 253, endPoint y: 529, distance: 472.3
click at [314, 498] on body "ok-circled Notification successfully sent. Menu Boards Boards Boards All jobs S…" at bounding box center [498, 491] width 997 height 983
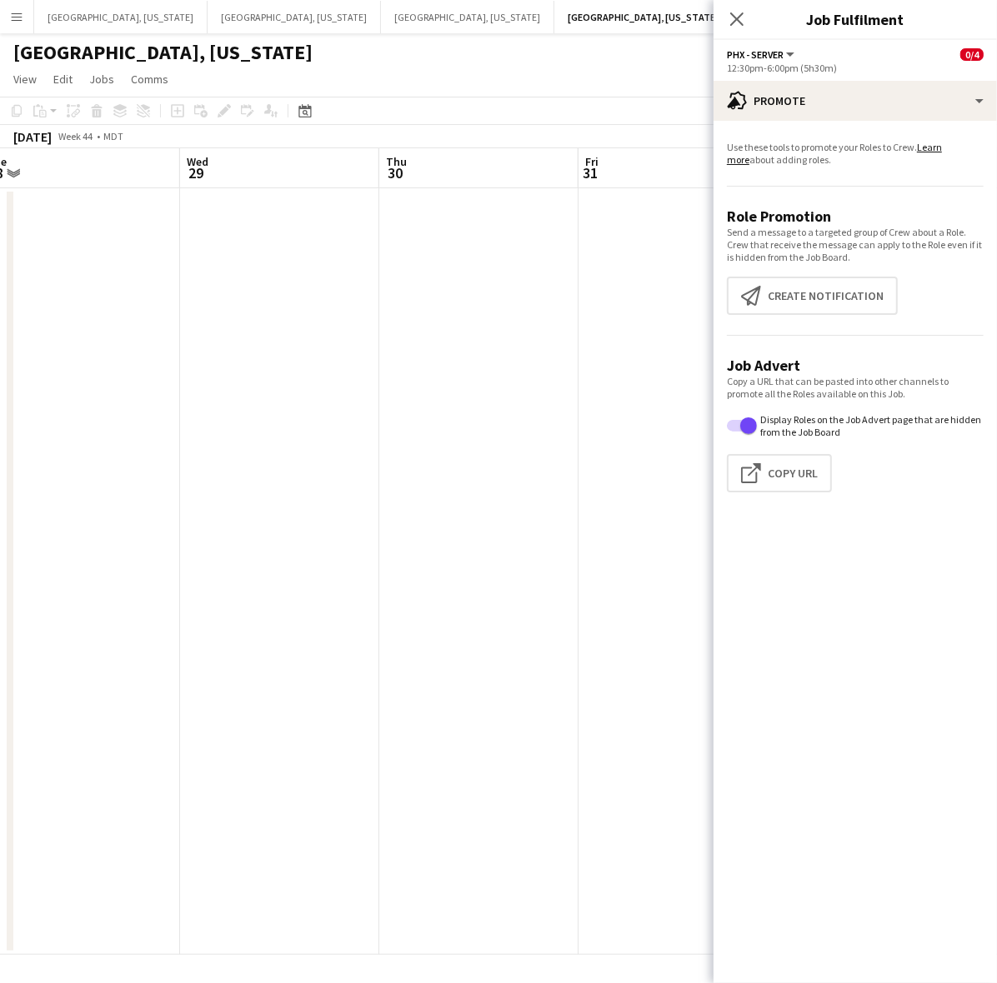
click at [635, 601] on app-date-cell at bounding box center [677, 571] width 199 height 767
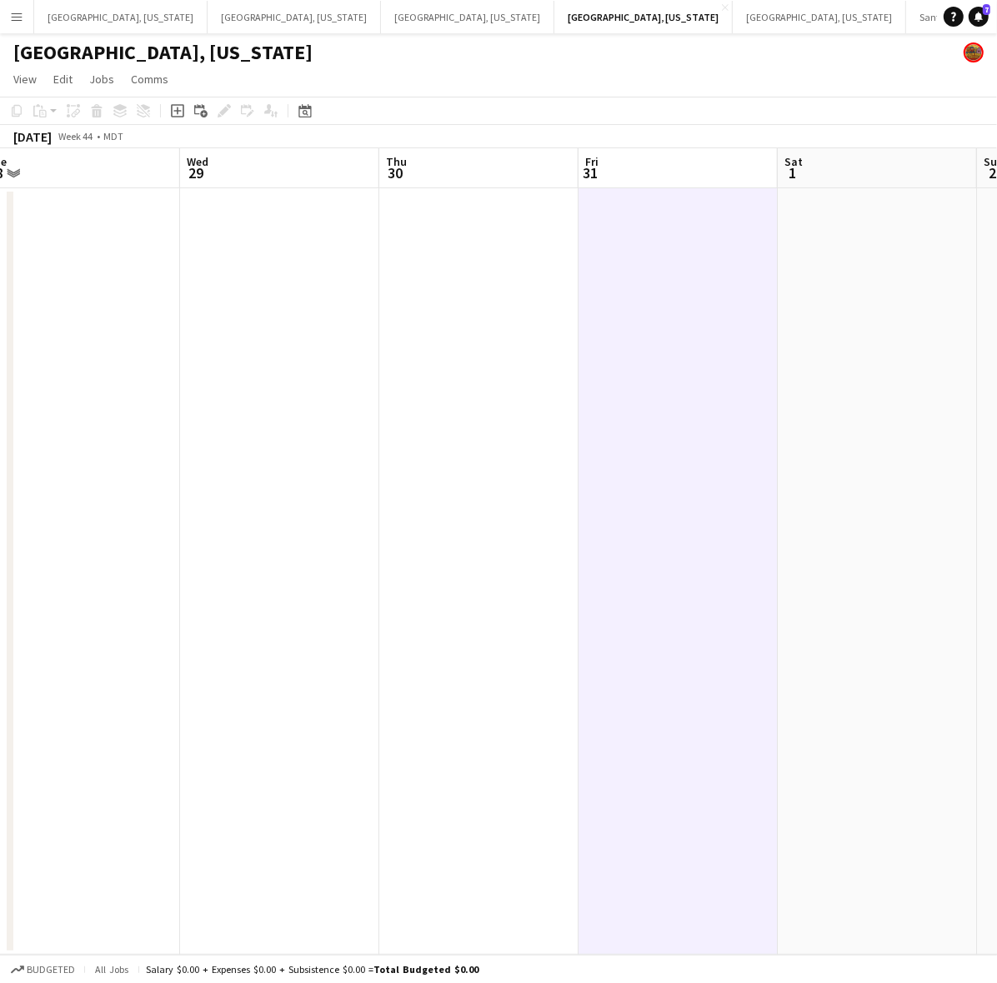
drag, startPoint x: 851, startPoint y: 580, endPoint x: 300, endPoint y: 597, distance: 551.1
click at [300, 597] on app-calendar-viewport "Sat 25 Sun 26 Mon 27 Tue 28 Wed 29 Thu 30 Fri 31 Sat 1 Sun 2 Mon 3 Tue 4" at bounding box center [498, 551] width 997 height 807
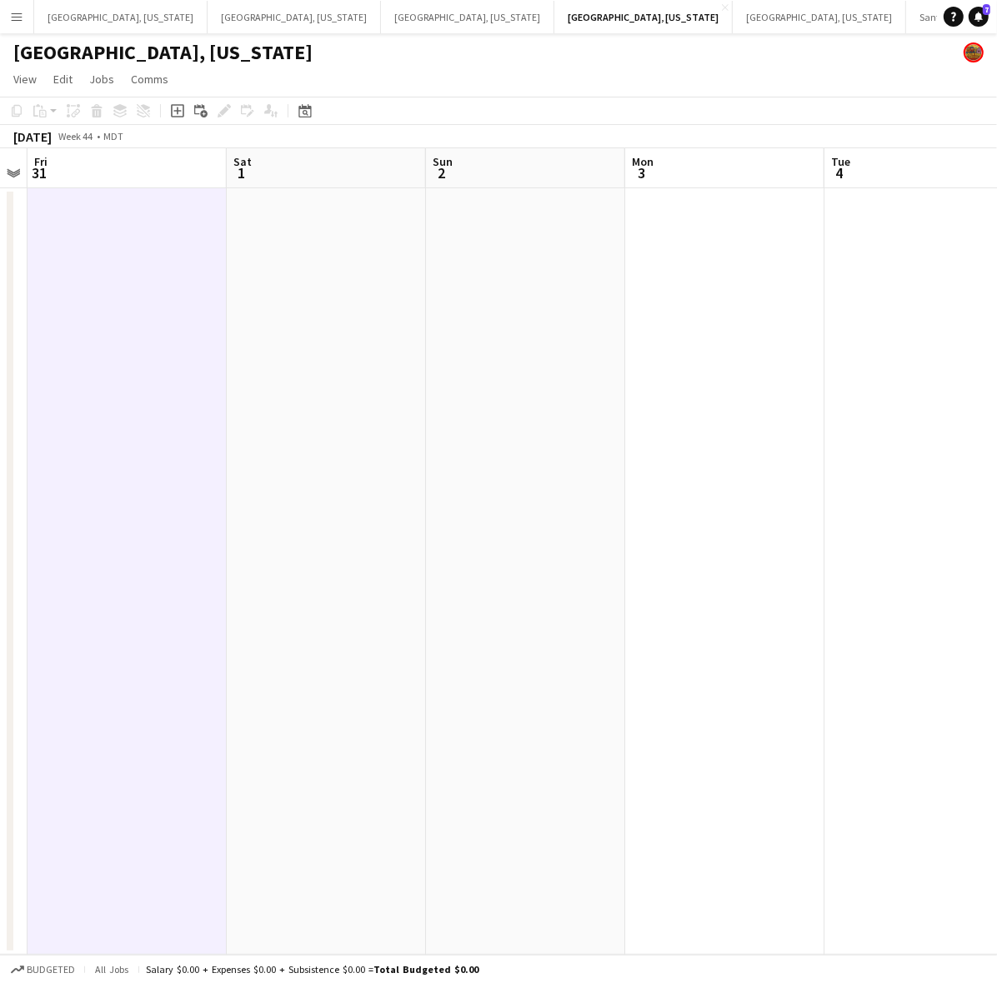
drag, startPoint x: 919, startPoint y: 501, endPoint x: 685, endPoint y: 511, distance: 234.4
click at [288, 559] on app-calendar-viewport "Mon 27 Tue 28 Wed 29 Thu 30 Fri 31 Sat 1 Sun 2 Mon 3 Tue 4 Wed 5 Thu 6" at bounding box center [498, 551] width 997 height 807
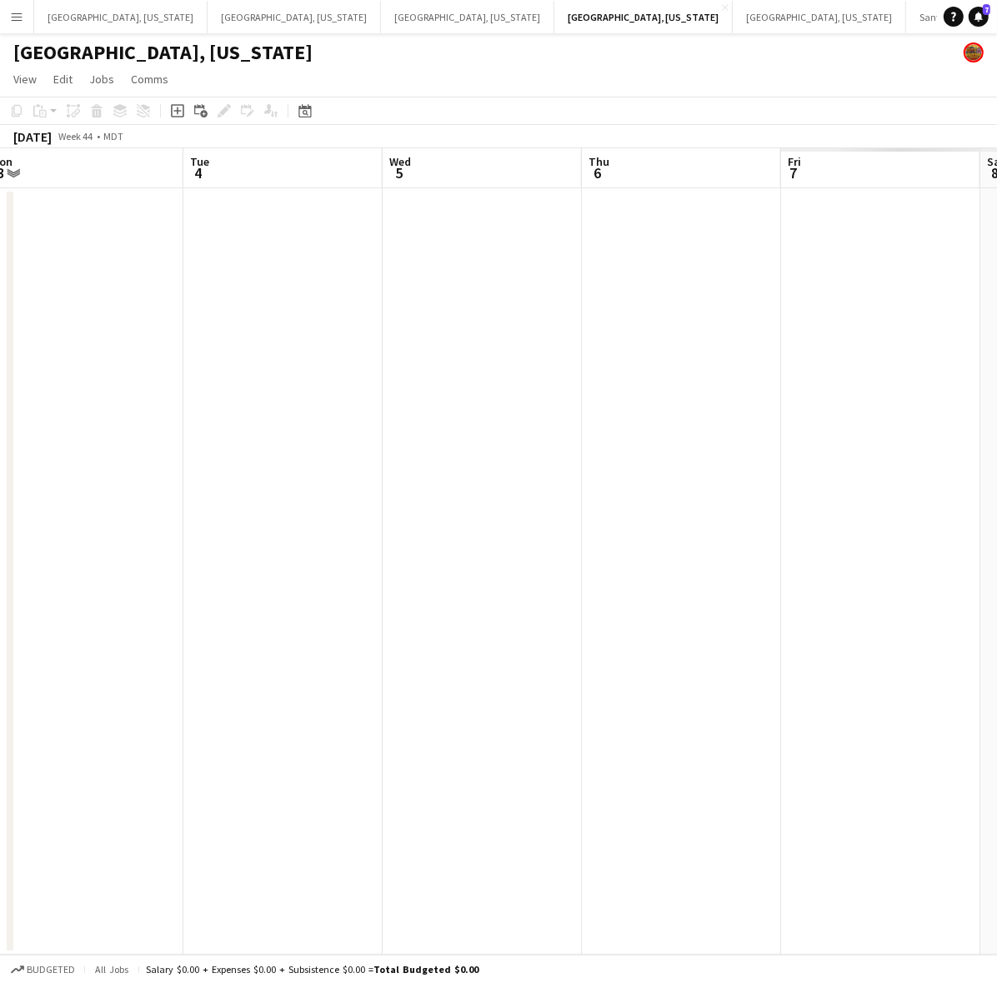
drag, startPoint x: 334, startPoint y: 536, endPoint x: 293, endPoint y: 558, distance: 46.6
click at [285, 556] on app-calendar-viewport "Thu 30 Fri 31 Sat 1 Sun 2 Mon 3 Tue 4 Wed 5 Thu 6 Fri 7 Sat 8 Sun 9" at bounding box center [498, 551] width 997 height 807
drag, startPoint x: 688, startPoint y: 472, endPoint x: 286, endPoint y: 564, distance: 412.2
click at [259, 561] on app-calendar-viewport "Tue 4 Wed 5 Thu 6 Fri 7 Sat 8 Sun 9 Mon 10 Tue 11 Wed 12 Thu 13 Fri 14" at bounding box center [498, 551] width 997 height 807
drag, startPoint x: 418, startPoint y: 510, endPoint x: 285, endPoint y: 548, distance: 137.7
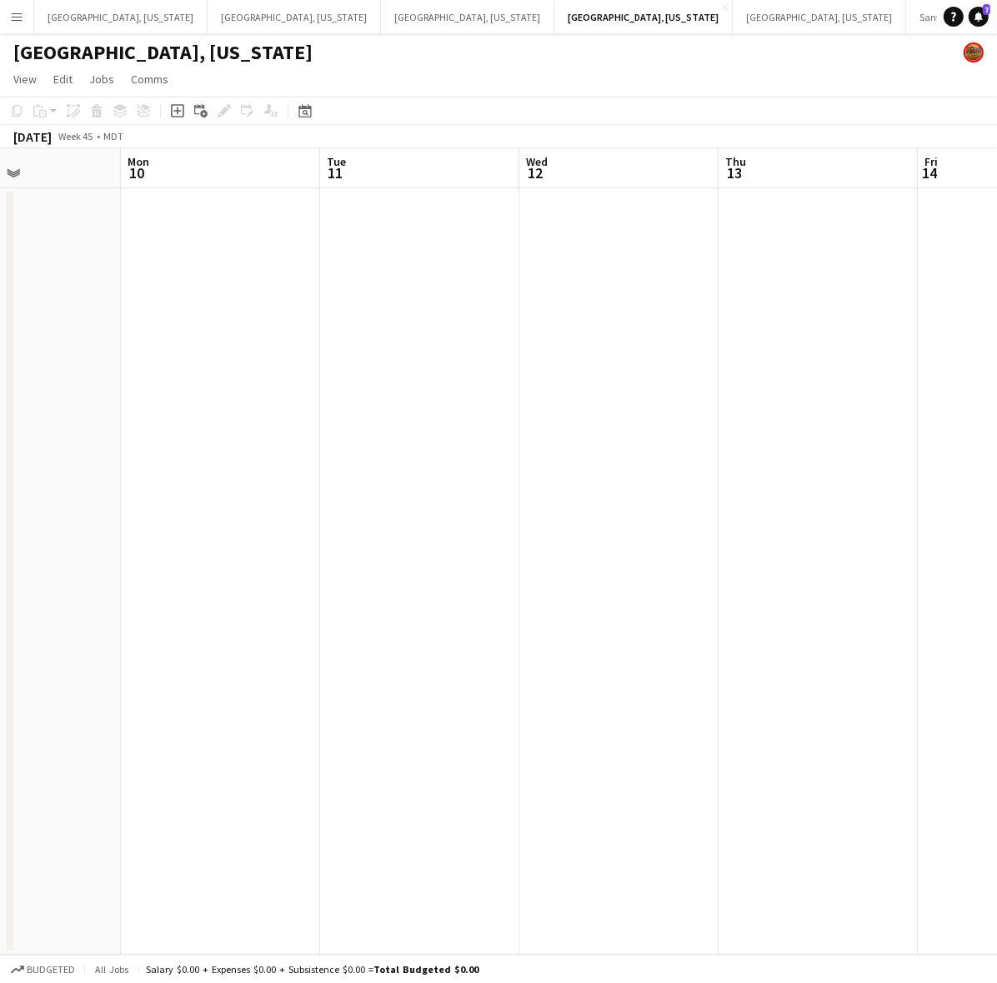
click at [293, 543] on app-calendar-viewport "Thu 6 Fri 7 Sat 8 Sun 9 Mon 10 Tue 11 Wed 12 Thu 13 Fri 14 Sat 15 Sun 16" at bounding box center [498, 551] width 997 height 807
drag, startPoint x: 729, startPoint y: 428, endPoint x: 221, endPoint y: 521, distance: 516.9
click at [225, 518] on app-calendar-viewport "Sat 8 Sun 9 Mon 10 Tue 11 Wed 12 Thu 13 Fri 14 Sat 15 Sun 16 Mon 17 Tue 18" at bounding box center [498, 551] width 997 height 807
drag, startPoint x: 522, startPoint y: 473, endPoint x: 369, endPoint y: 523, distance: 160.8
click at [294, 517] on app-calendar-viewport "Wed 12 Thu 13 Fri 14 Sat 15 Sun 16 Mon 17 Tue 18 Wed 19 Thu 20 1/6 1 Job Fri 21…" at bounding box center [498, 551] width 997 height 807
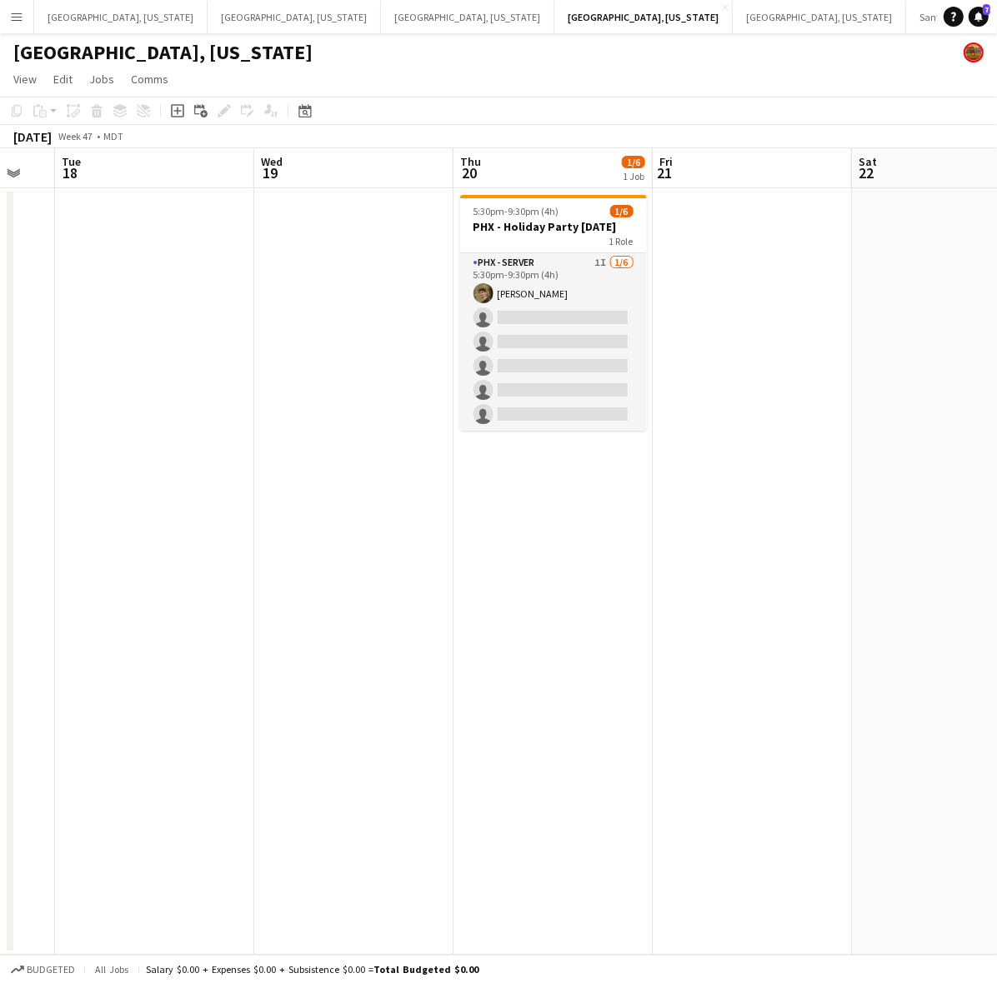
scroll to position [0, 743]
drag, startPoint x: 643, startPoint y: 481, endPoint x: 614, endPoint y: 482, distance: 28.3
click at [614, 482] on app-calendar-viewport "Fri 14 Sat 15 Sun 16 Mon 17 Tue 18 Wed 19 Thu 20 1/6 1 Job Fri 21 Sat 22 Sun 23…" at bounding box center [498, 551] width 997 height 807
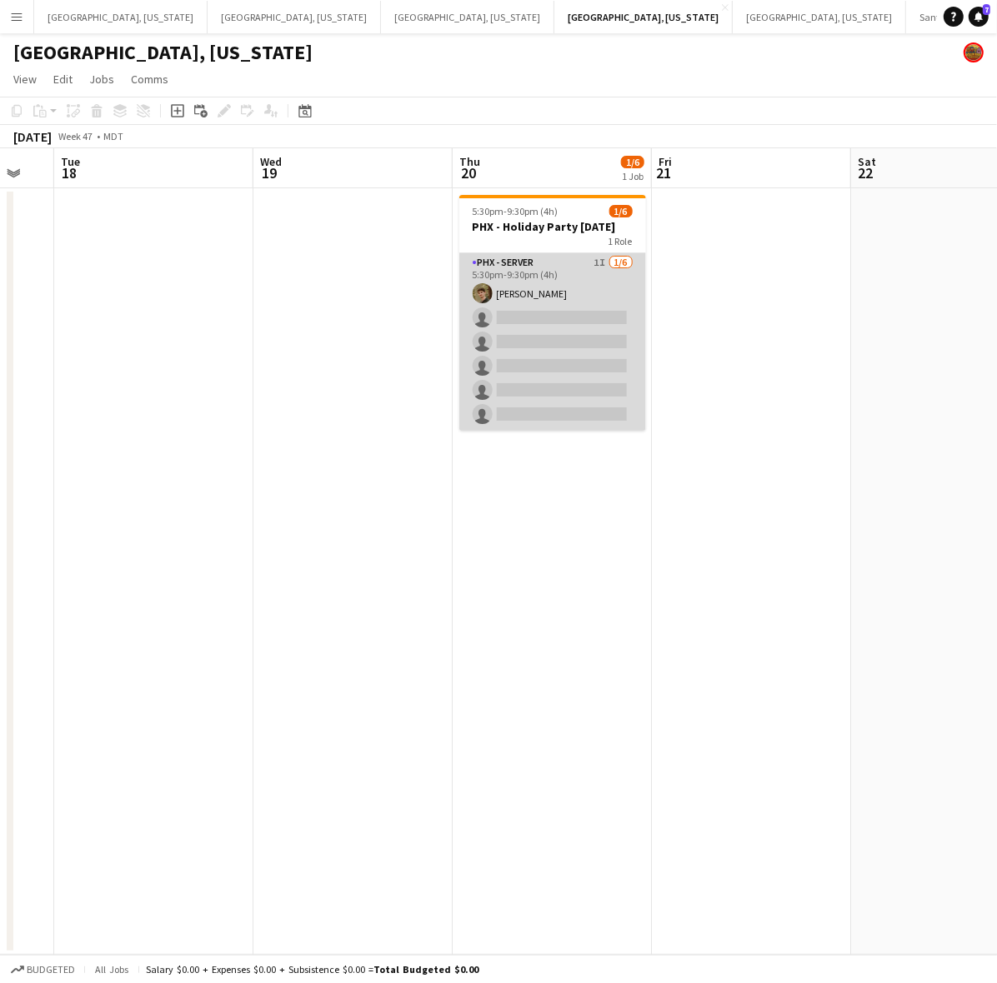
click at [555, 313] on app-card-role "PHX - Server 1I [DATE] 5:30pm-9:30pm (4h) [PERSON_NAME] single-neutral-actions …" at bounding box center [552, 342] width 187 height 178
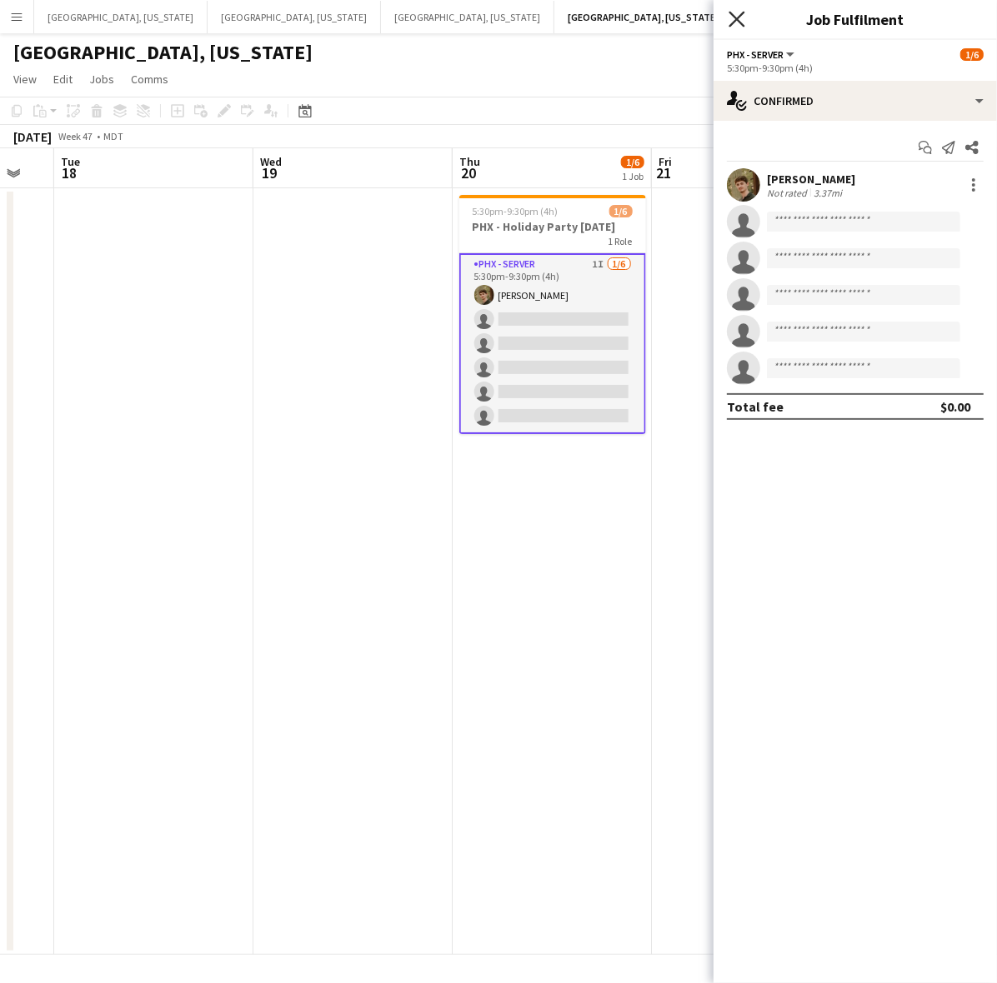
click at [736, 26] on icon "Close pop-in" at bounding box center [736, 19] width 16 height 16
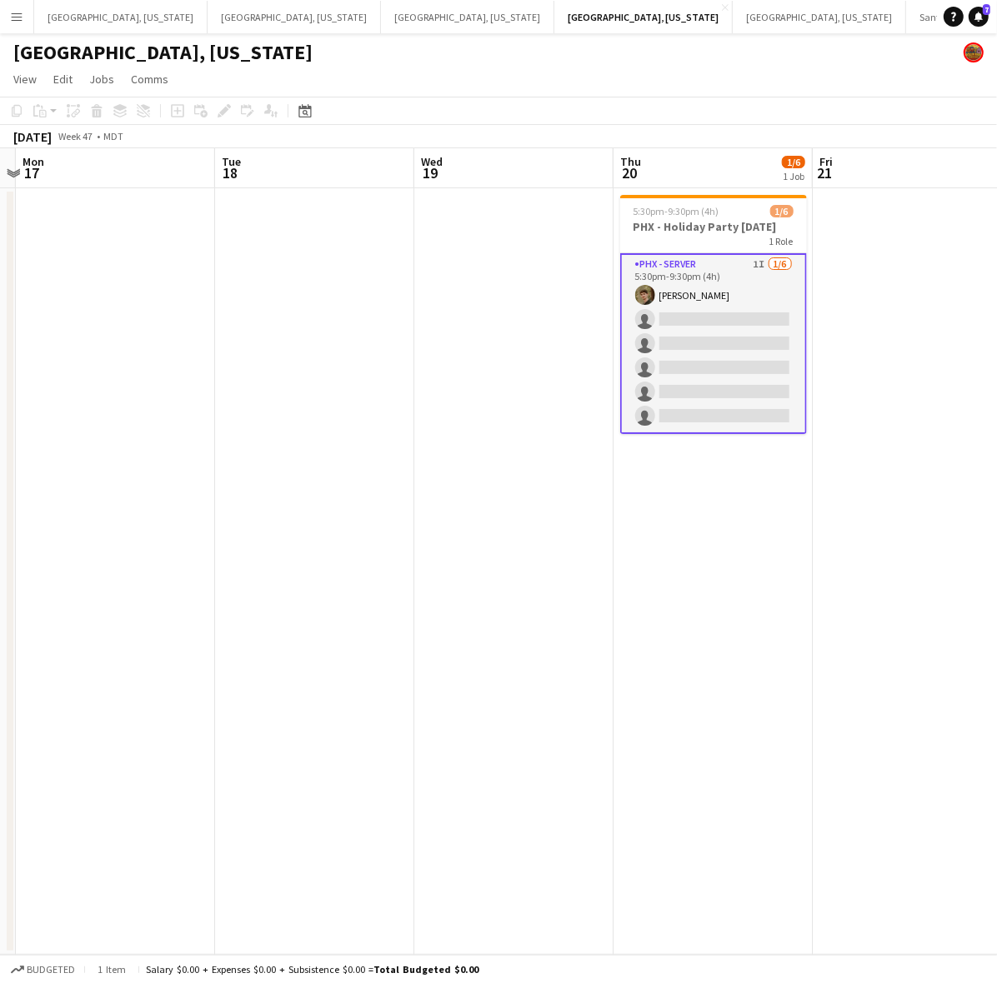
drag, startPoint x: 334, startPoint y: 444, endPoint x: 997, endPoint y: 434, distance: 662.6
click at [996, 434] on html "Menu Boards Boards Boards All jobs Status Workforce Workforce My Workforce Recr…" at bounding box center [498, 491] width 997 height 983
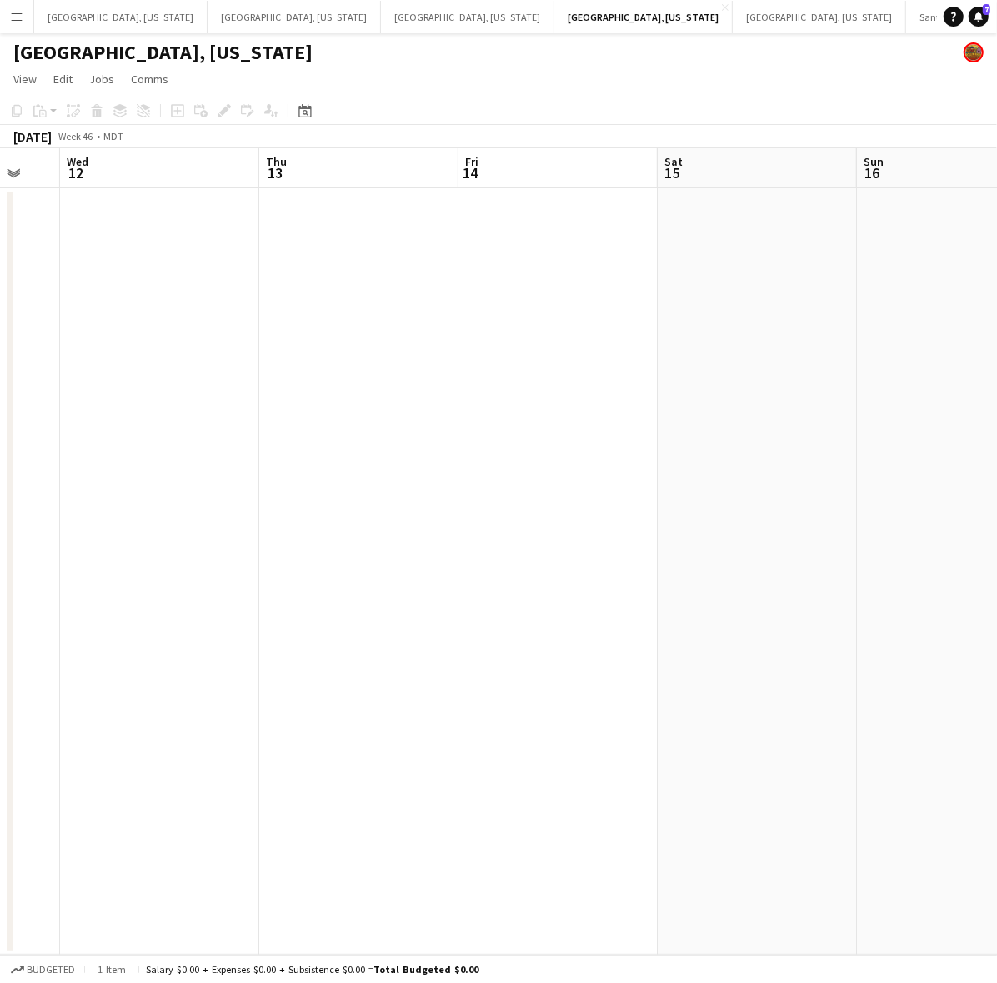
drag, startPoint x: 263, startPoint y: 588, endPoint x: 848, endPoint y: 407, distance: 612.4
click at [847, 411] on app-calendar-viewport "Mon 10 Tue 11 Wed 12 Thu 13 Fri 14 Sat 15 Sun 16 Mon 17 Tue 18 Wed 19 Thu 20 1/…" at bounding box center [498, 551] width 997 height 807
drag, startPoint x: 173, startPoint y: 517, endPoint x: 638, endPoint y: 338, distance: 499.1
click at [731, 376] on app-calendar-viewport "Sun 9 Mon 10 Tue 11 Wed 12 Thu 13 Fri 14 Sat 15 Sun 16 Mon 17 Tue 18 Wed 19" at bounding box center [498, 551] width 997 height 807
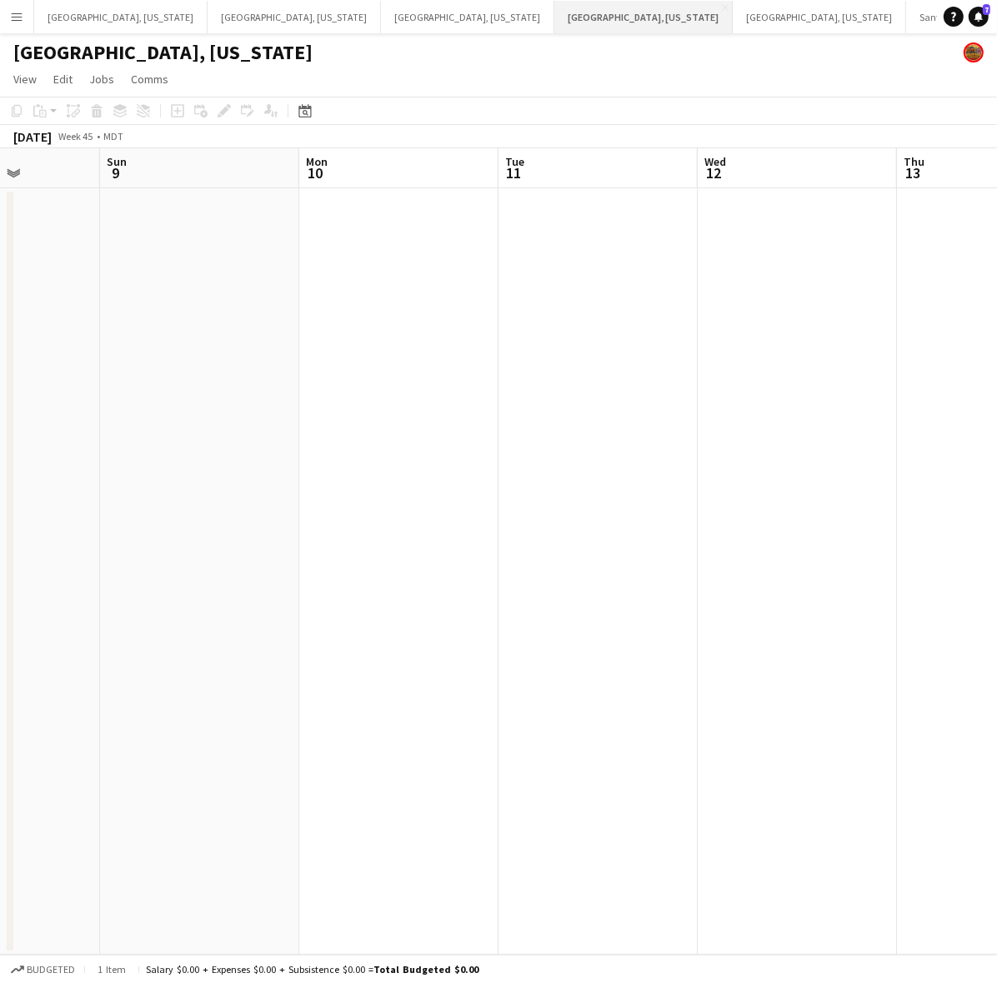
click at [554, 23] on button "[GEOGRAPHIC_DATA], [US_STATE] Close" at bounding box center [643, 17] width 178 height 33
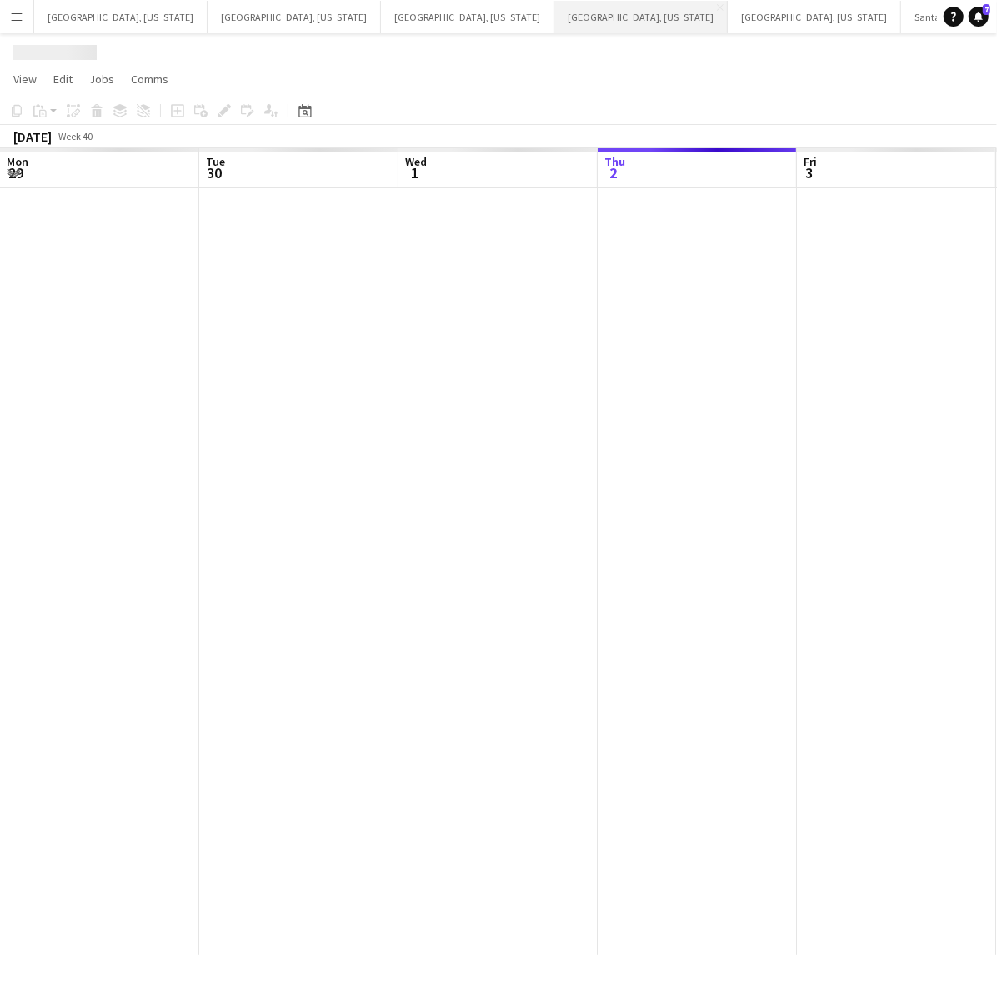
scroll to position [0, 398]
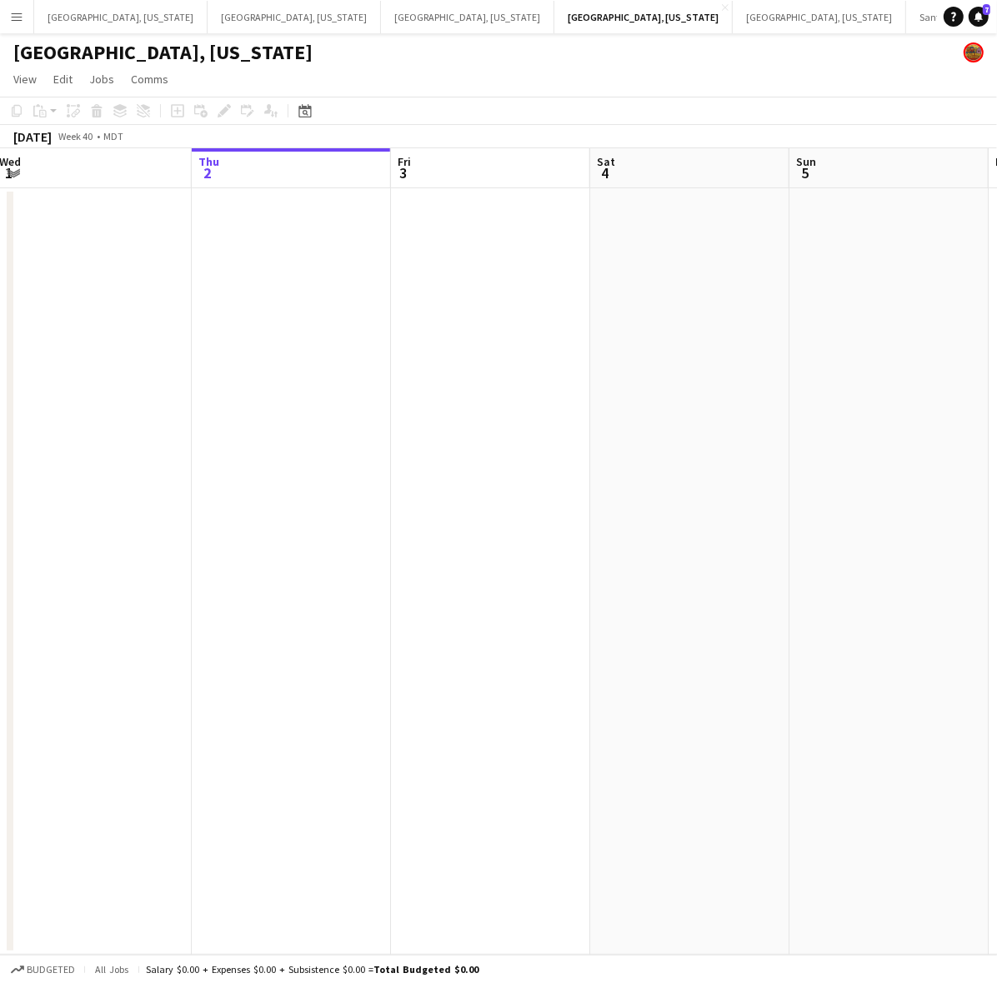
drag, startPoint x: 334, startPoint y: 328, endPoint x: 111, endPoint y: 456, distance: 257.6
click at [111, 456] on app-calendar-viewport "Sun 28 Mon 29 Tue 30 Wed 1 Thu 2 Fri 3 Sat 4 Sun 5 Mon 6 Tue 7" at bounding box center [498, 551] width 997 height 807
drag, startPoint x: 589, startPoint y: 507, endPoint x: 997, endPoint y: 448, distance: 411.8
click at [996, 448] on html "Menu Boards Boards Boards All jobs Status Workforce Workforce My Workforce Recr…" at bounding box center [498, 491] width 997 height 983
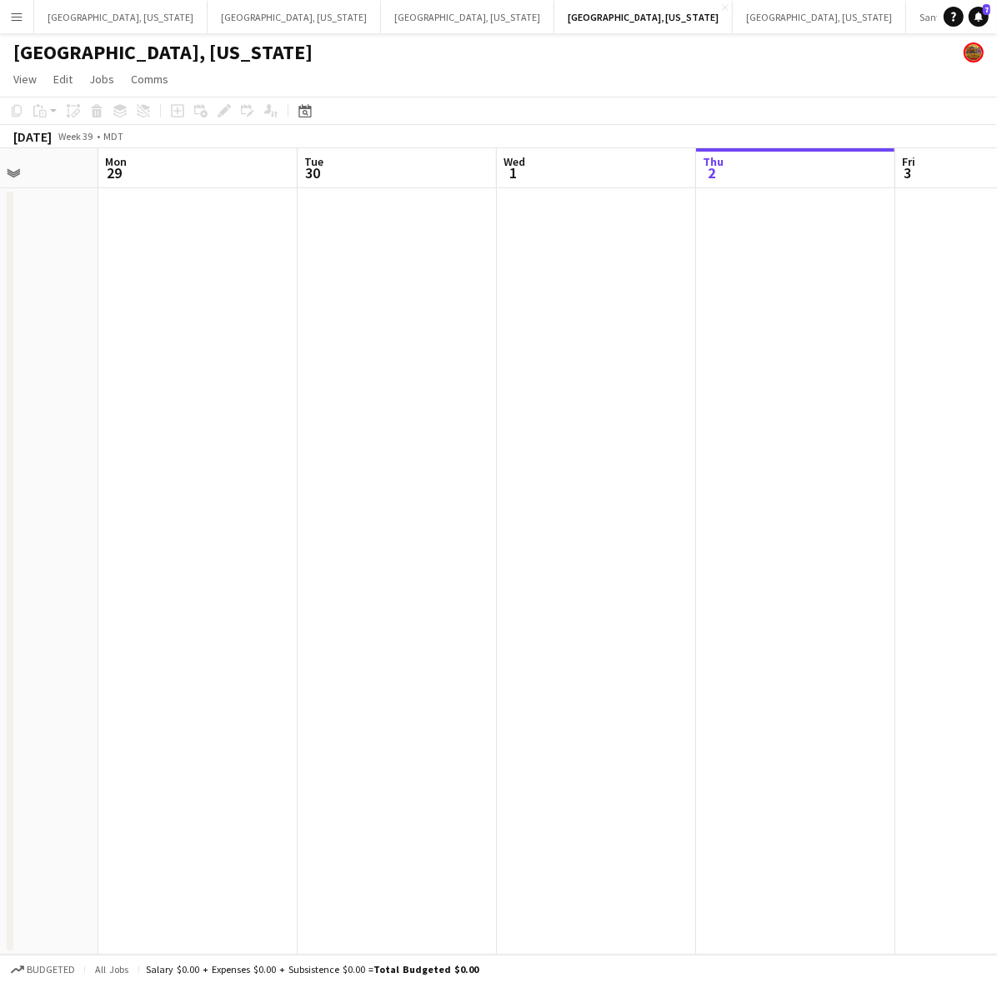
drag, startPoint x: 725, startPoint y: 406, endPoint x: 425, endPoint y: 468, distance: 306.5
click at [426, 468] on app-calendar-viewport "Fri 26 Sat 27 2/2 1 Job Sun 28 Mon 29 Tue 30 Wed 1 Thu 2 Fri 3 Sat 4 Sun 5 5:00…" at bounding box center [498, 551] width 997 height 807
click at [310, 113] on icon at bounding box center [304, 110] width 13 height 13
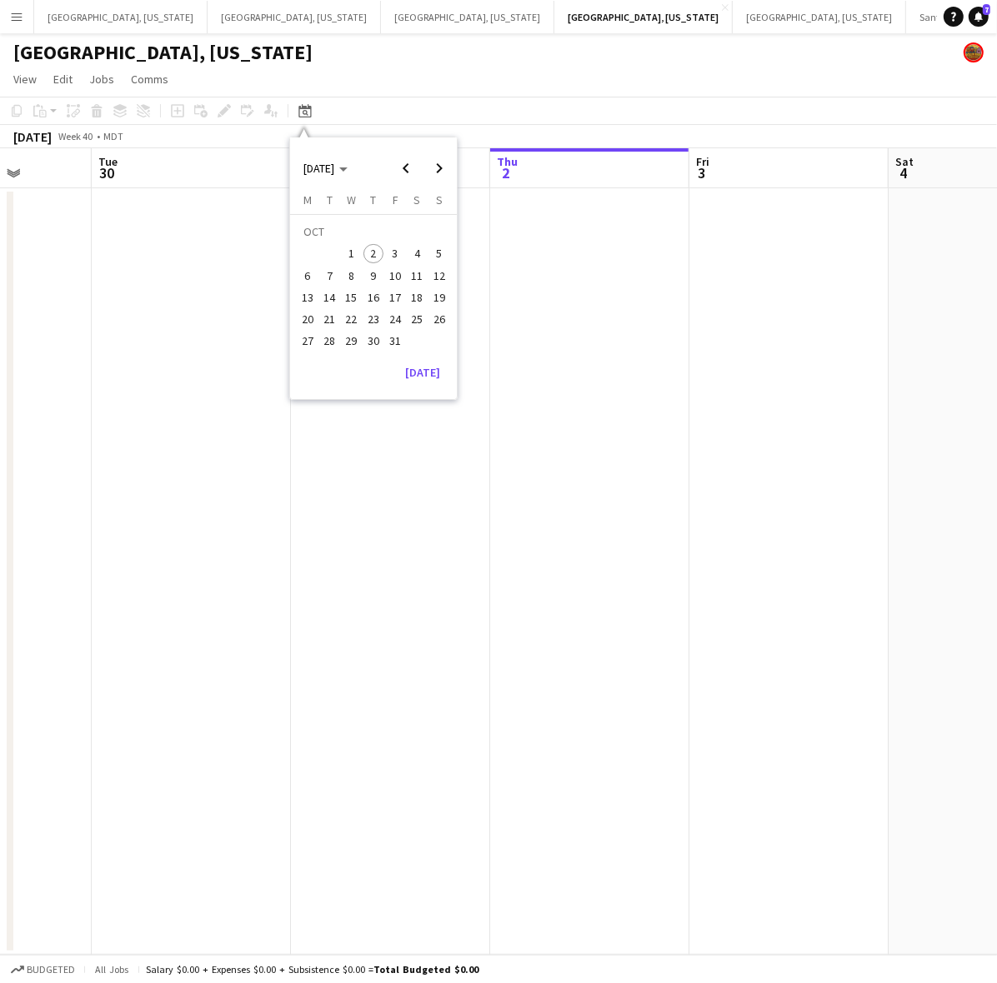
click at [373, 255] on span "2" at bounding box center [373, 254] width 20 height 20
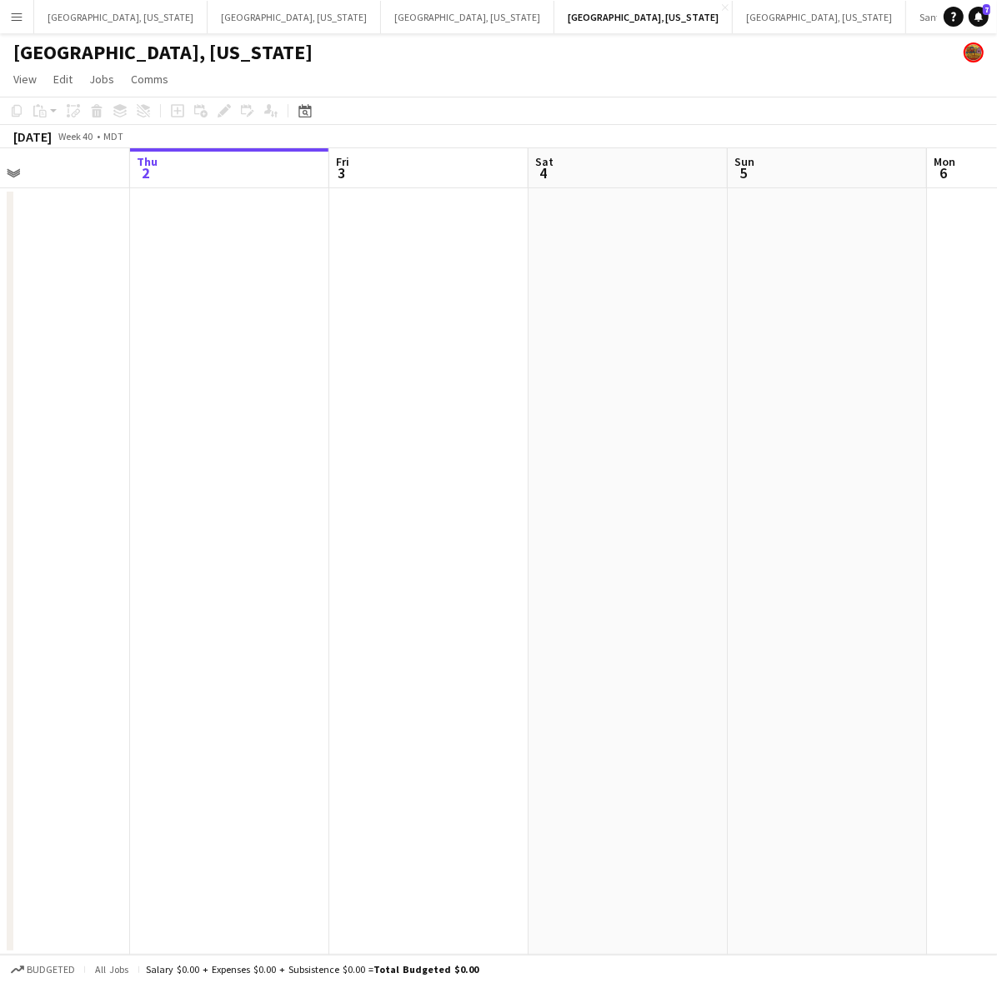
drag, startPoint x: 633, startPoint y: 355, endPoint x: 309, endPoint y: 431, distance: 332.9
click at [313, 428] on app-calendar-viewport "Sun 28 Mon 29 Tue 30 Wed 1 Thu 2 Fri 3 Sat 4 Sun 5 Mon 6 Tue 7" at bounding box center [498, 551] width 997 height 807
drag, startPoint x: 738, startPoint y: 419, endPoint x: 302, endPoint y: 498, distance: 443.7
click at [271, 496] on app-calendar-viewport "Thu 2 Fri 3 Sat 4 Sun 5 Mon 6 Tue 7 Wed 8 Thu 9 Fri 10 Sat 11" at bounding box center [498, 551] width 997 height 807
drag, startPoint x: 647, startPoint y: 461, endPoint x: 261, endPoint y: 498, distance: 387.6
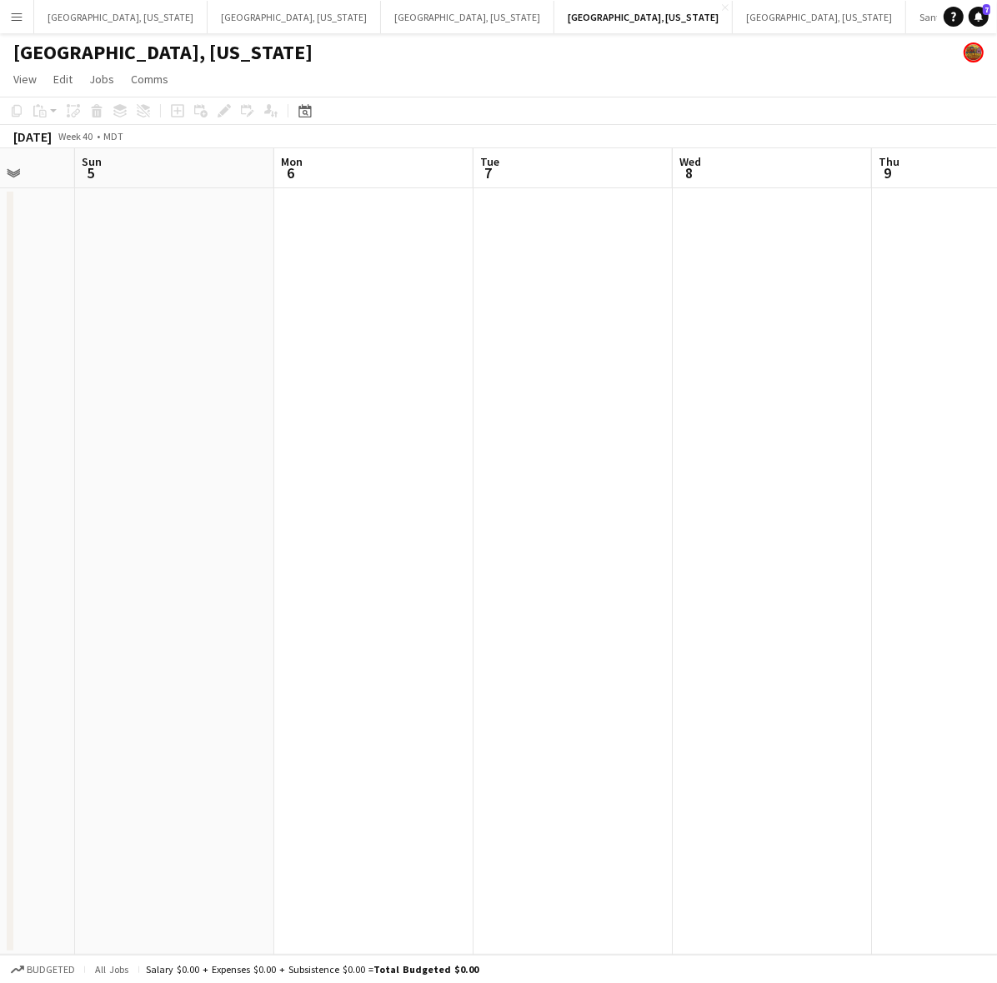
click at [260, 497] on app-calendar-viewport "Thu 2 Fri 3 Sat 4 Sun 5 Mon 6 Tue 7 Wed 8 Thu 9 Fri 10 Sat 11" at bounding box center [498, 551] width 997 height 807
click at [248, 475] on app-calendar-viewport "Sat 4 Sun 5 Mon 6 Tue 7 Wed 8 Thu 9 Fri 10 Sat 11 Sun 12 Mon 13" at bounding box center [498, 551] width 997 height 807
drag, startPoint x: 419, startPoint y: 384, endPoint x: 752, endPoint y: 361, distance: 333.3
click at [340, 397] on app-calendar-viewport "Wed 8 Thu 9 Fri 10 Sat 11 Sun 12 Mon 13 Tue 14 Wed 15 Thu 16 Fri 17" at bounding box center [498, 551] width 997 height 807
drag, startPoint x: 848, startPoint y: 317, endPoint x: 276, endPoint y: 419, distance: 580.8
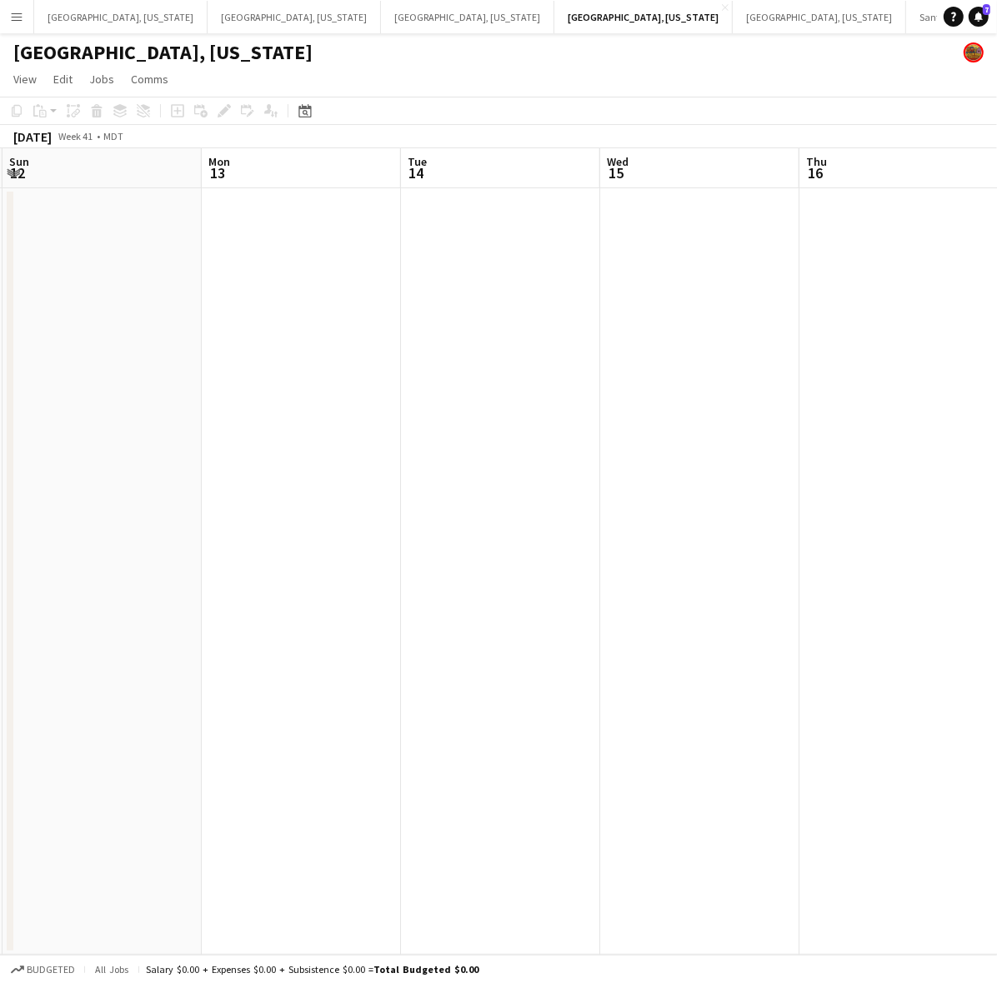
click at [289, 414] on app-calendar-viewport "Thu 9 Fri 10 Sat 11 Sun 12 Mon 13 Tue 14 Wed 15 Thu 16 Fri 17 Sat 18" at bounding box center [498, 551] width 997 height 807
drag, startPoint x: 603, startPoint y: 368, endPoint x: 625, endPoint y: 396, distance: 36.2
click at [206, 447] on app-calendar-viewport "Sun 12 Mon 13 Tue 14 Wed 15 Thu 16 Fri 17 Sat 18 Sun 19 Mon 20 Tue 21 0/4 1 Job…" at bounding box center [498, 551] width 997 height 807
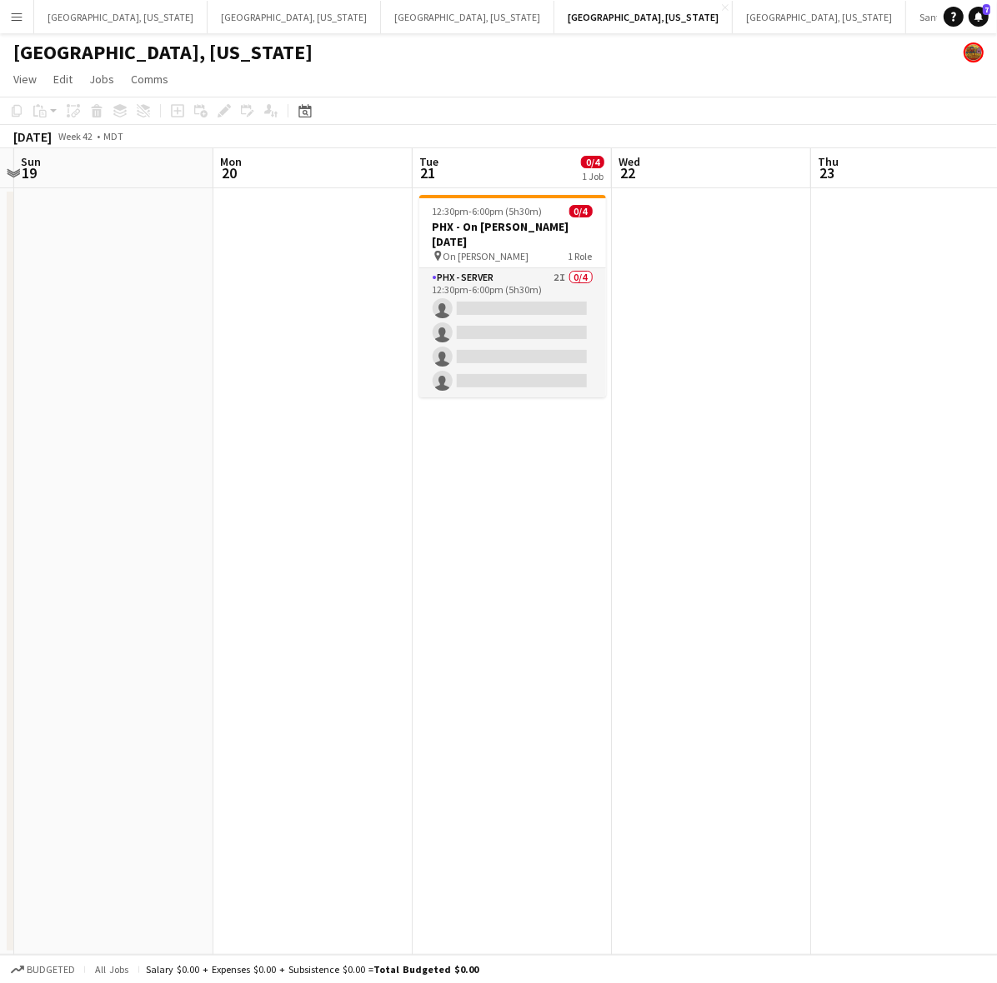
scroll to position [0, 633]
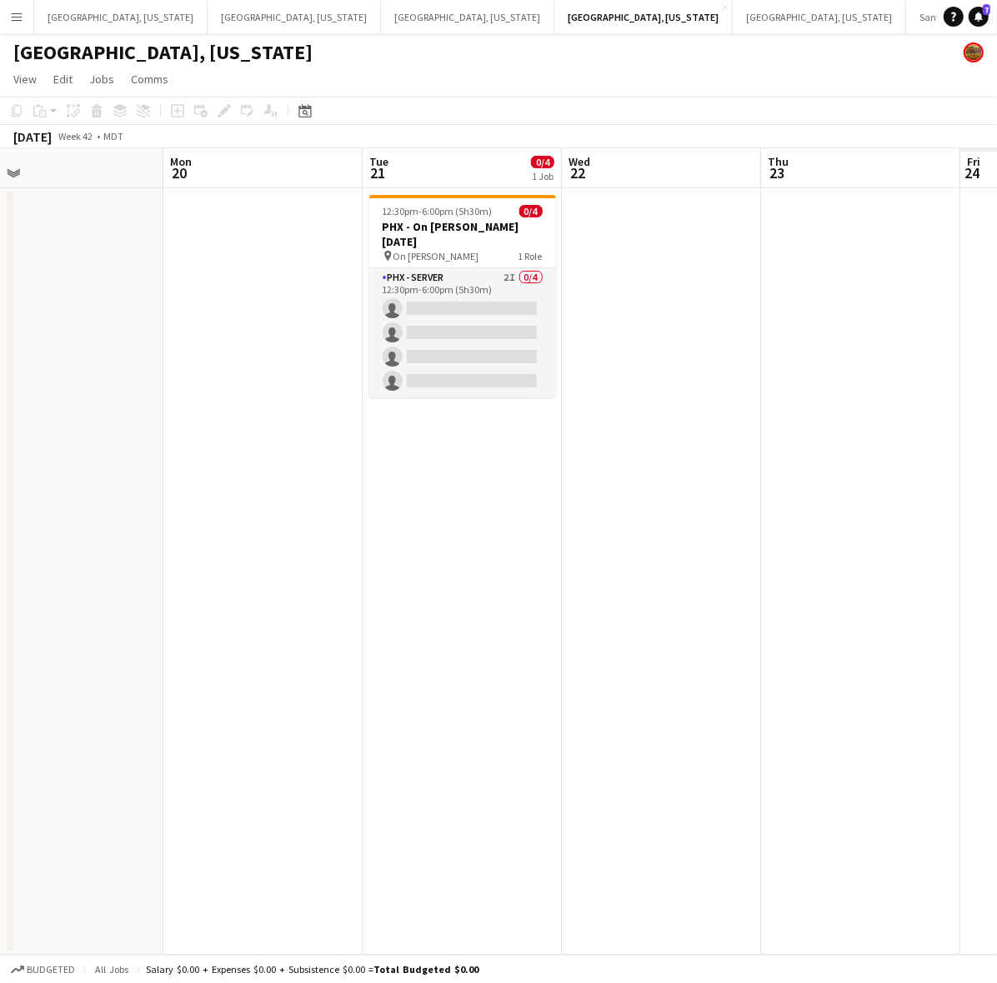
drag, startPoint x: 832, startPoint y: 350, endPoint x: 294, endPoint y: 439, distance: 544.9
click at [296, 439] on app-calendar-viewport "Thu 16 Fri 17 Sat 18 Sun 19 Mon 20 Tue 21 0/4 1 Job Wed 22 Thu 23 Fri 24 Sat 25…" at bounding box center [498, 551] width 997 height 807
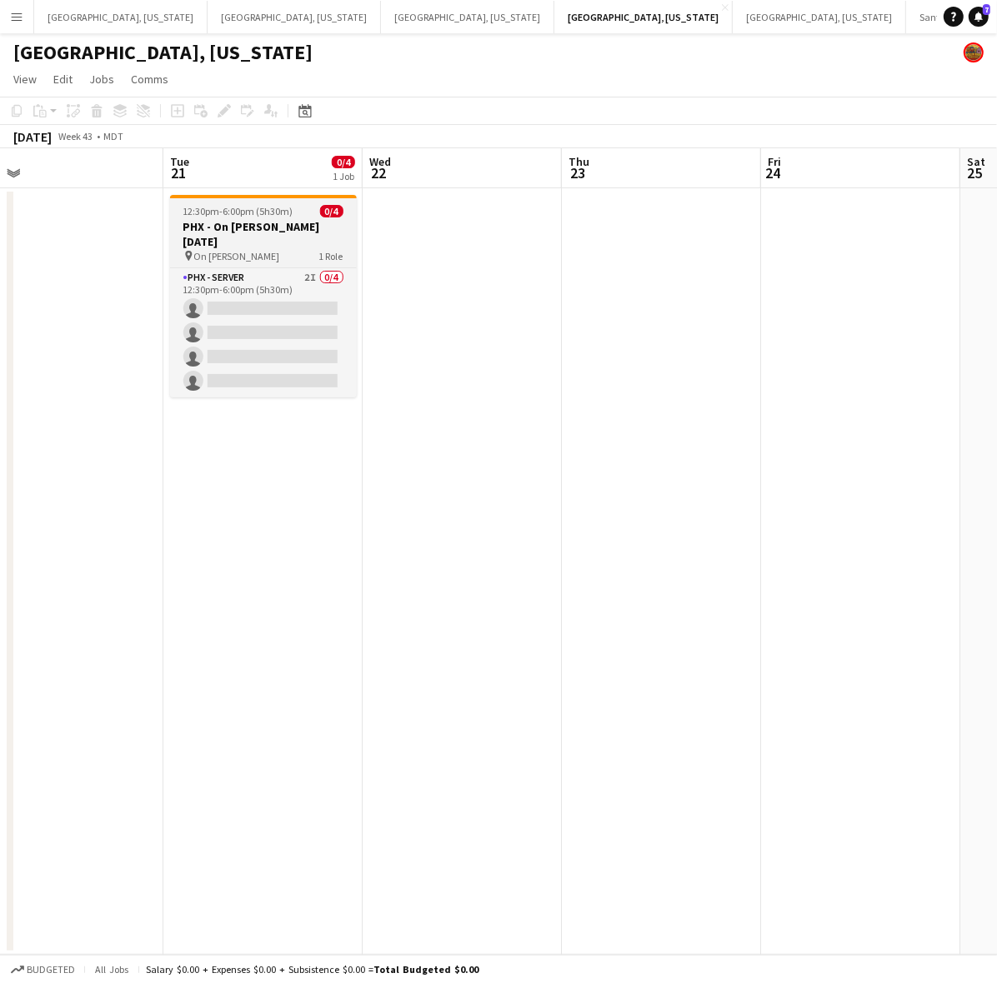
click at [264, 214] on span "12:30pm-6:00pm (5h30m)" at bounding box center [238, 211] width 110 height 13
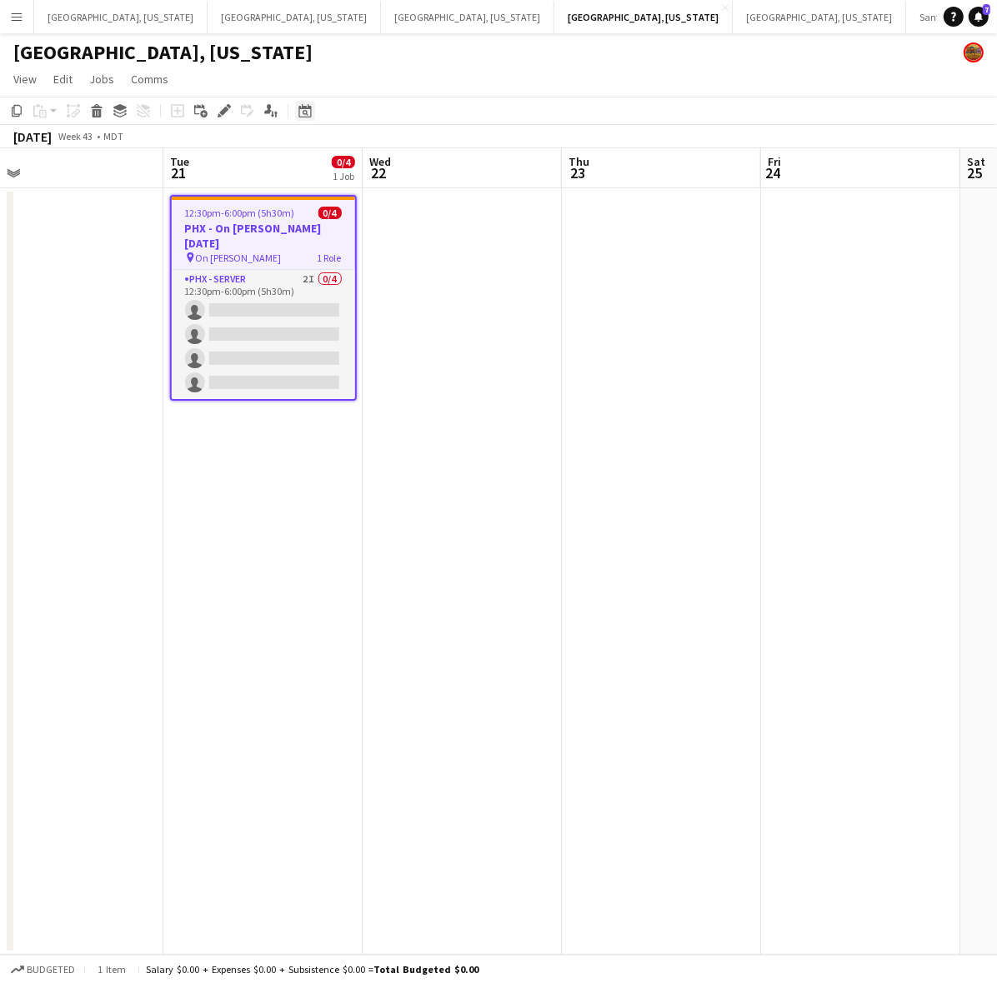
click at [307, 117] on icon at bounding box center [304, 110] width 13 height 13
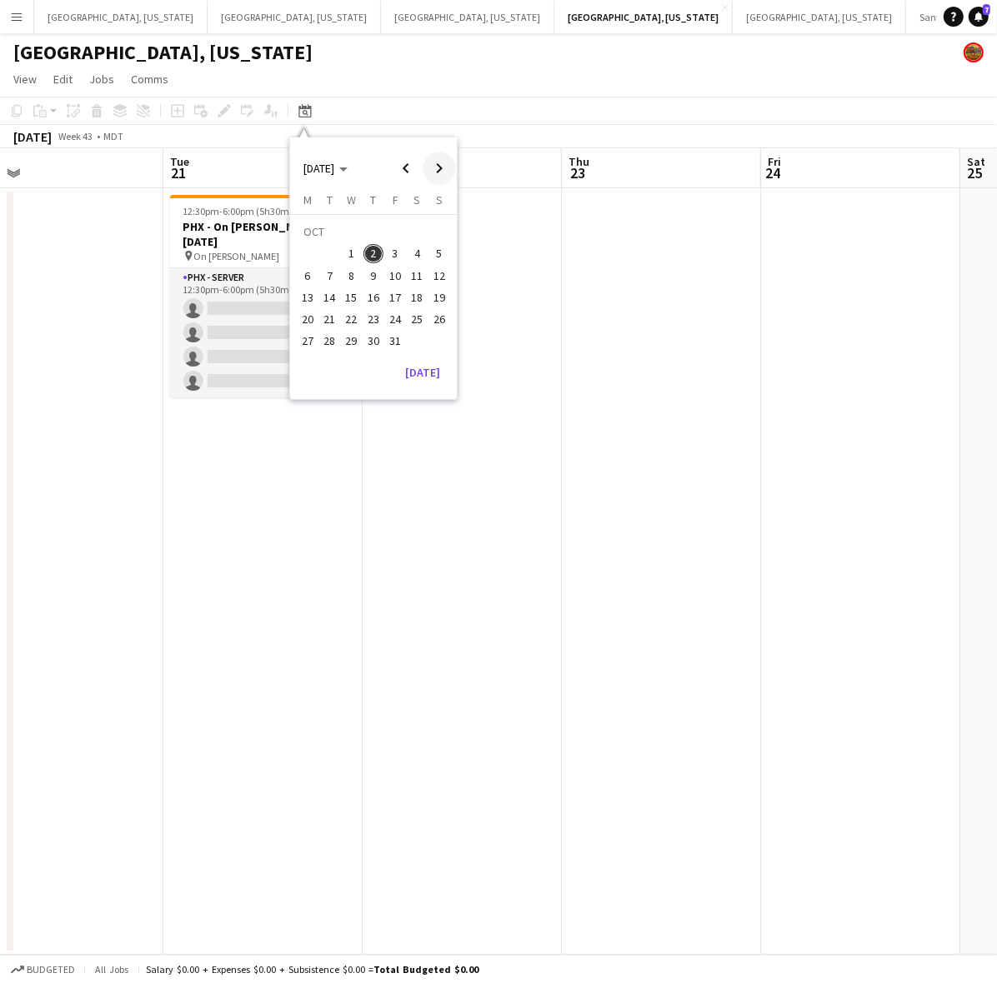
click at [433, 172] on span "Next month" at bounding box center [439, 168] width 33 height 33
click at [434, 172] on span "Next month" at bounding box center [439, 168] width 33 height 33
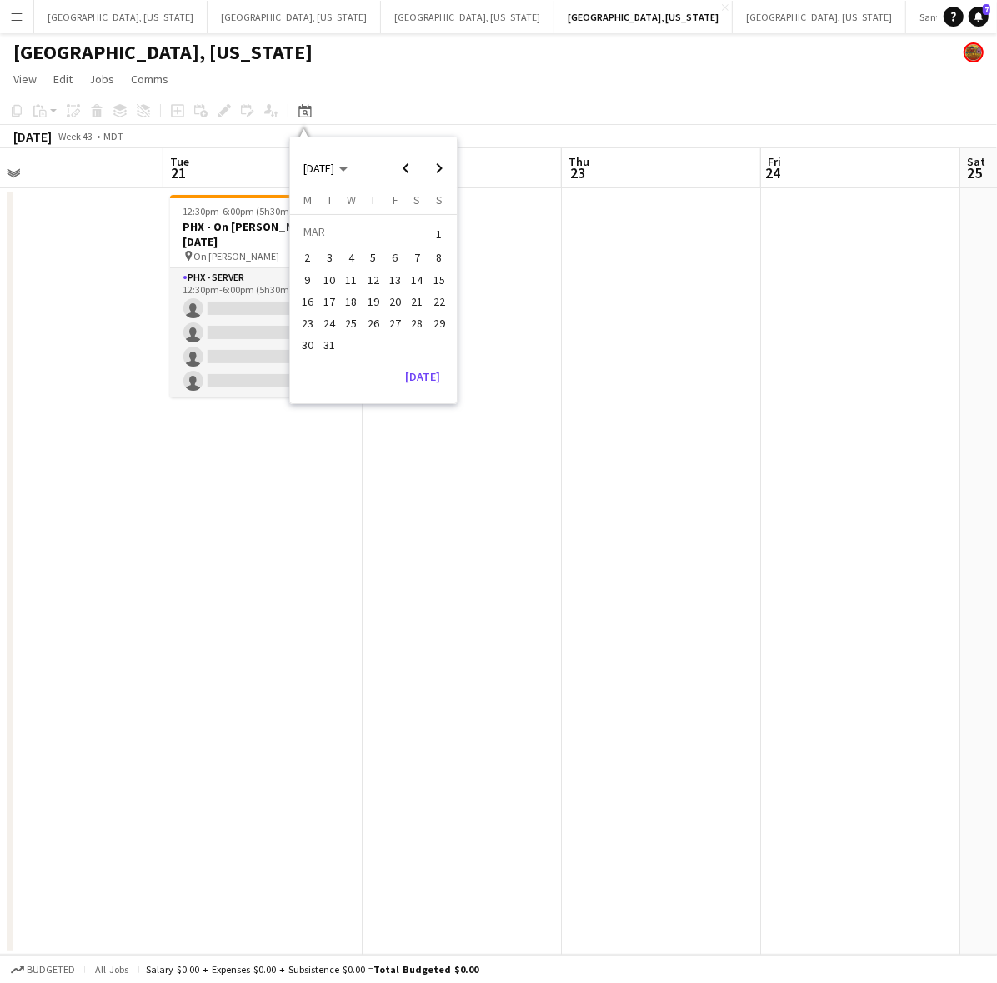
click at [418, 297] on span "21" at bounding box center [418, 302] width 20 height 20
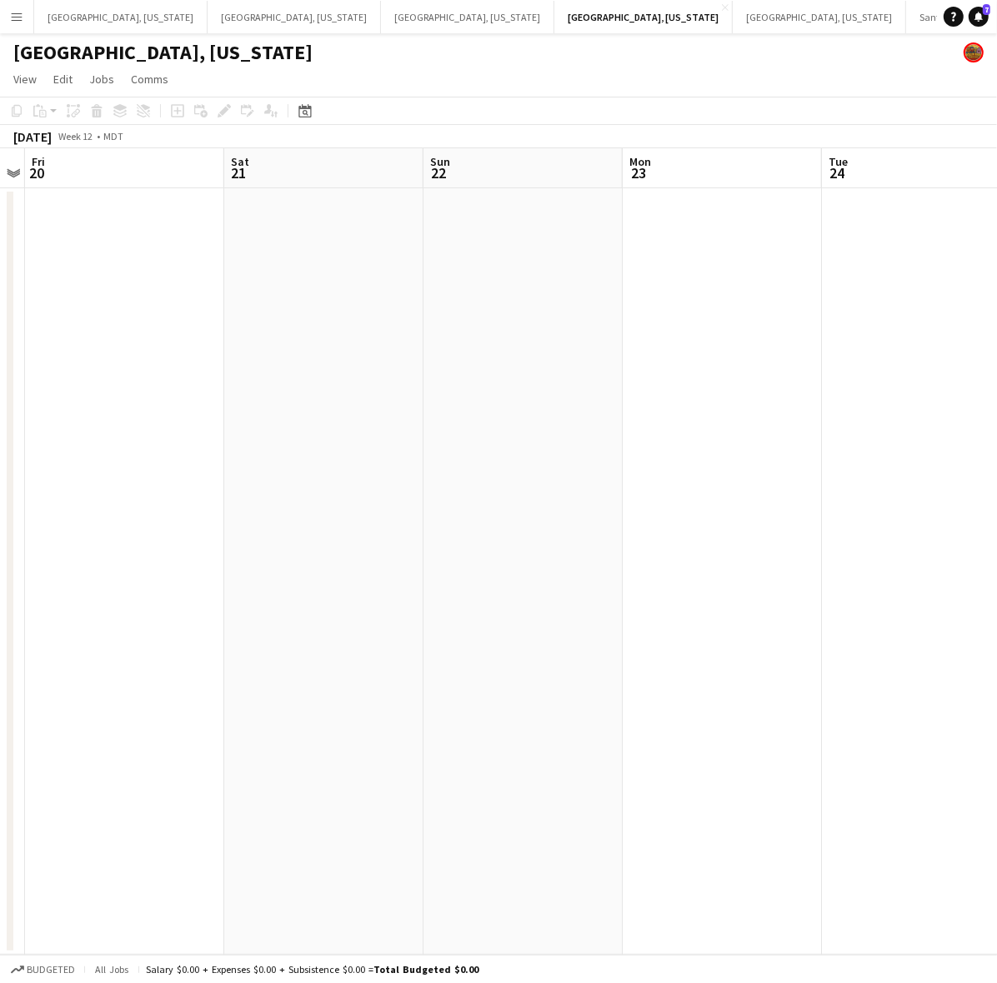
click at [302, 271] on app-date-cell at bounding box center [323, 571] width 199 height 767
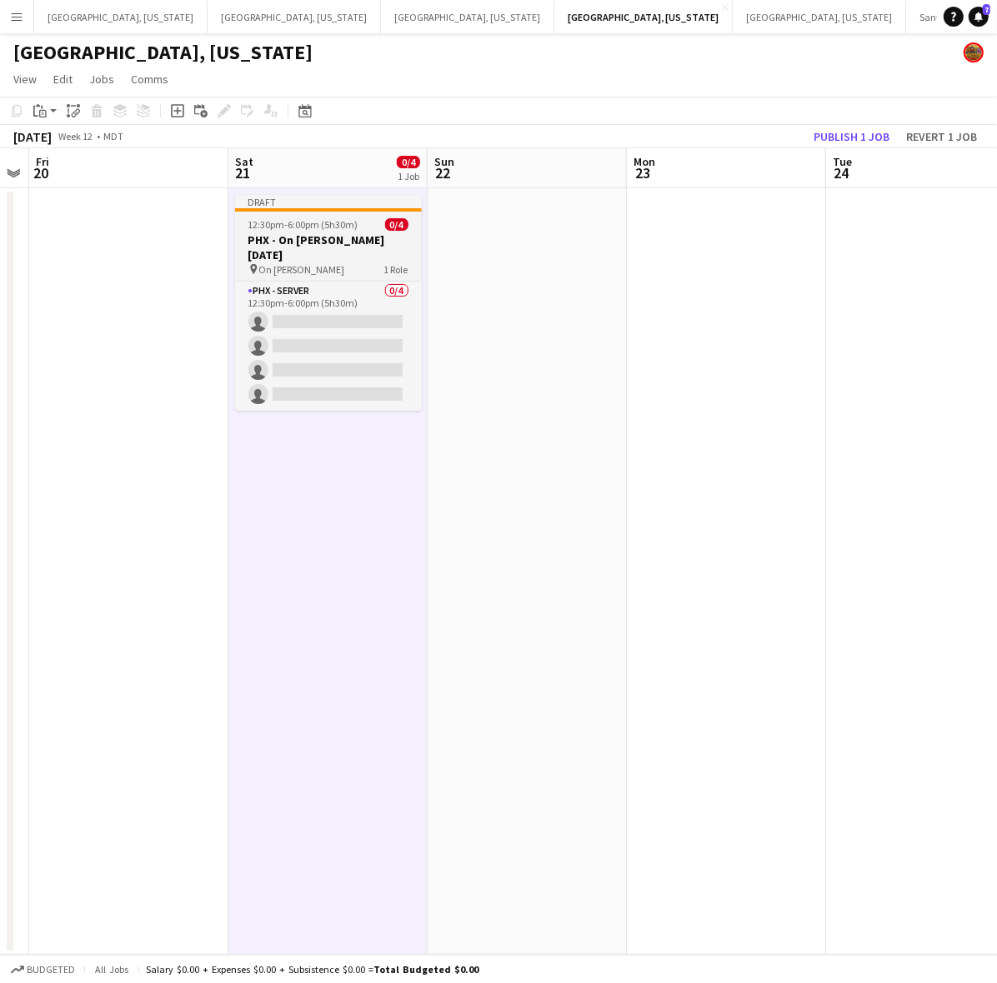
click at [286, 233] on h3 "PHX - On [PERSON_NAME] [DATE]" at bounding box center [328, 248] width 187 height 30
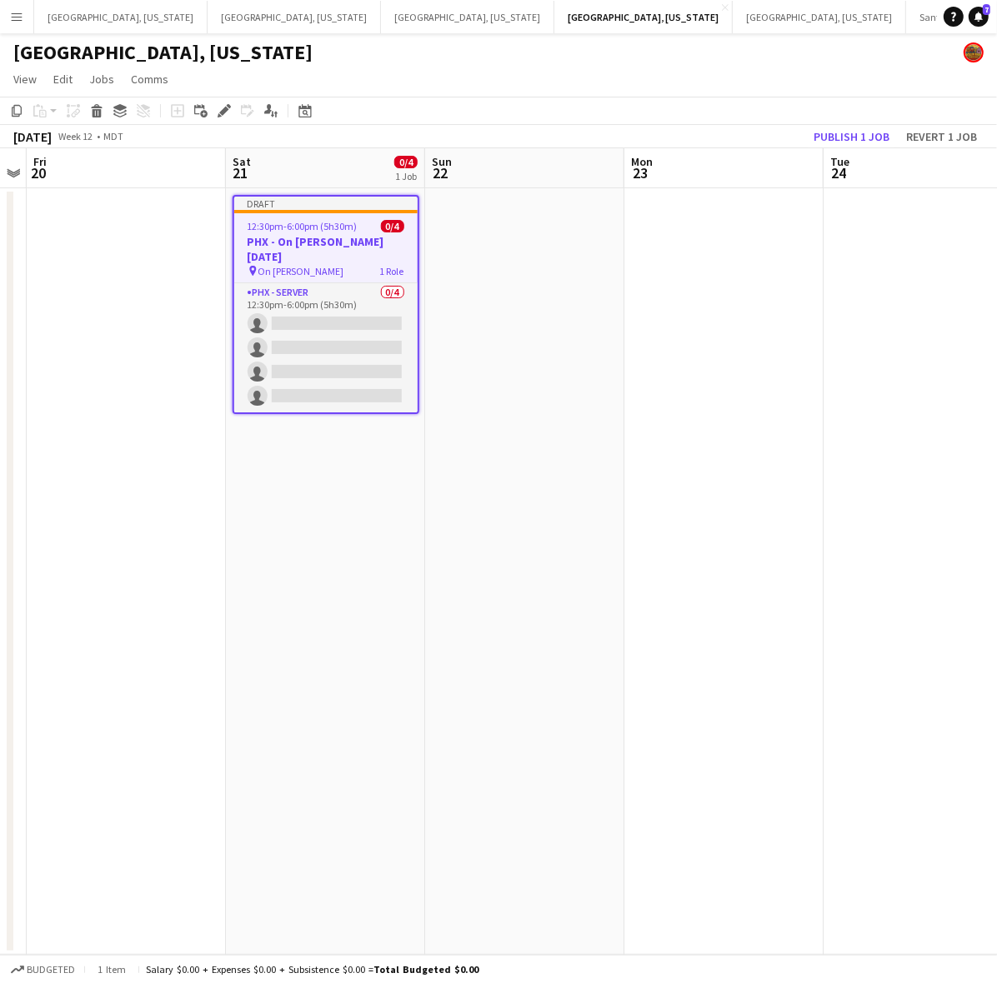
click at [230, 110] on div "Edit" at bounding box center [224, 111] width 20 height 20
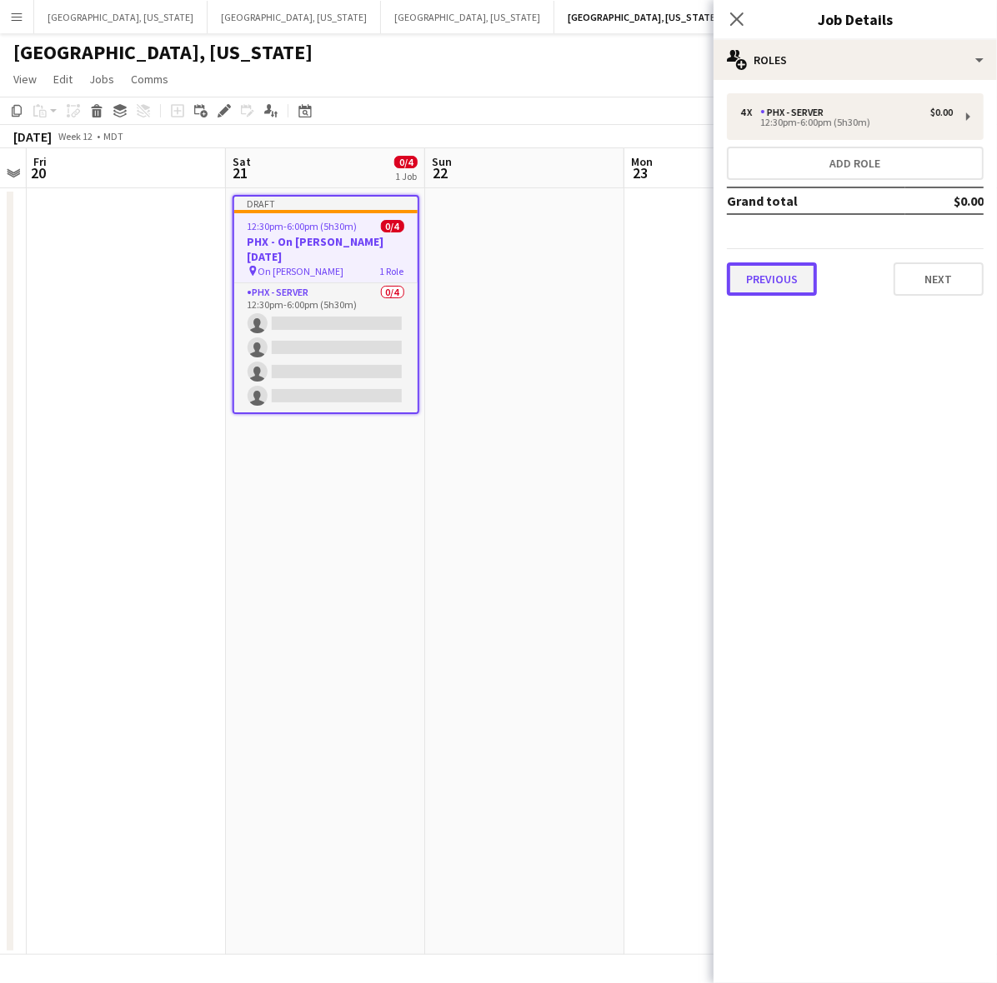
click at [798, 286] on button "Previous" at bounding box center [772, 279] width 90 height 33
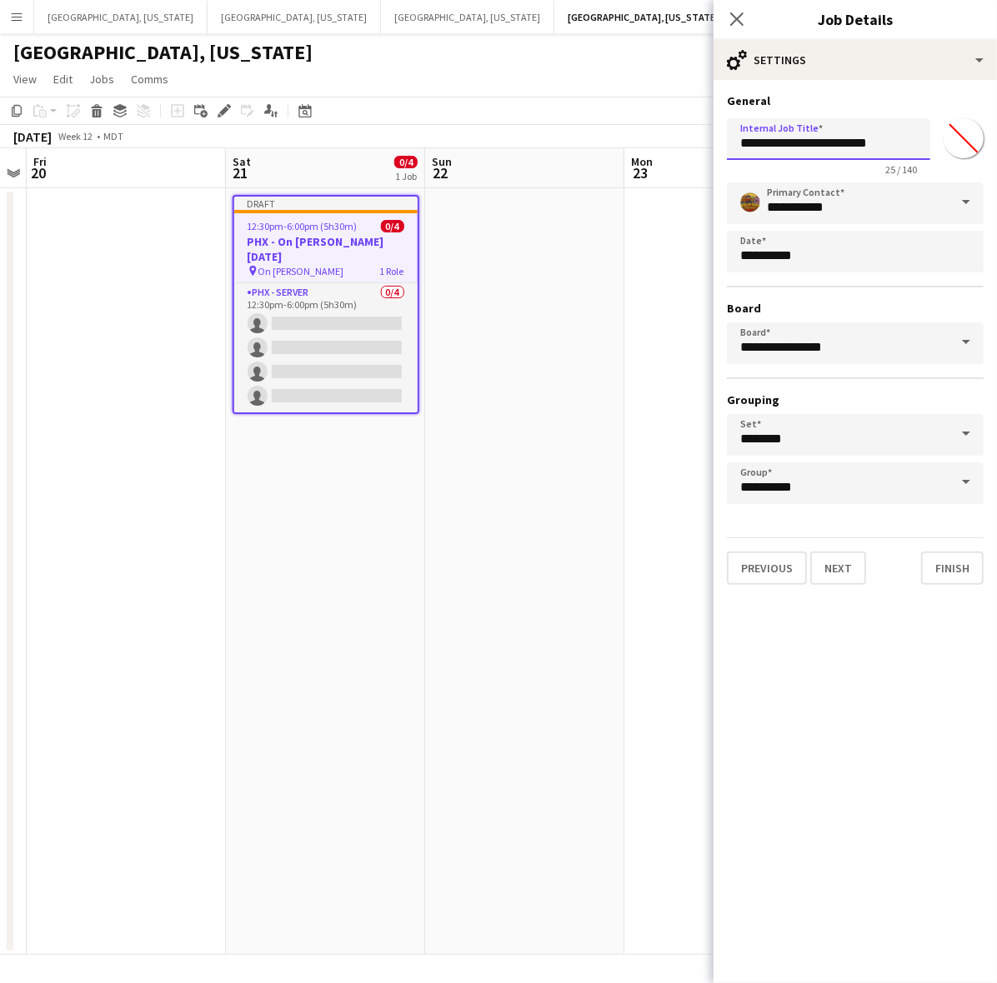
drag, startPoint x: 776, startPoint y: 147, endPoint x: 997, endPoint y: 163, distance: 221.5
click at [996, 163] on html "Menu Boards Boards Boards All jobs Status Workforce Workforce My Workforce Recr…" at bounding box center [498, 491] width 997 height 983
type input "*****"
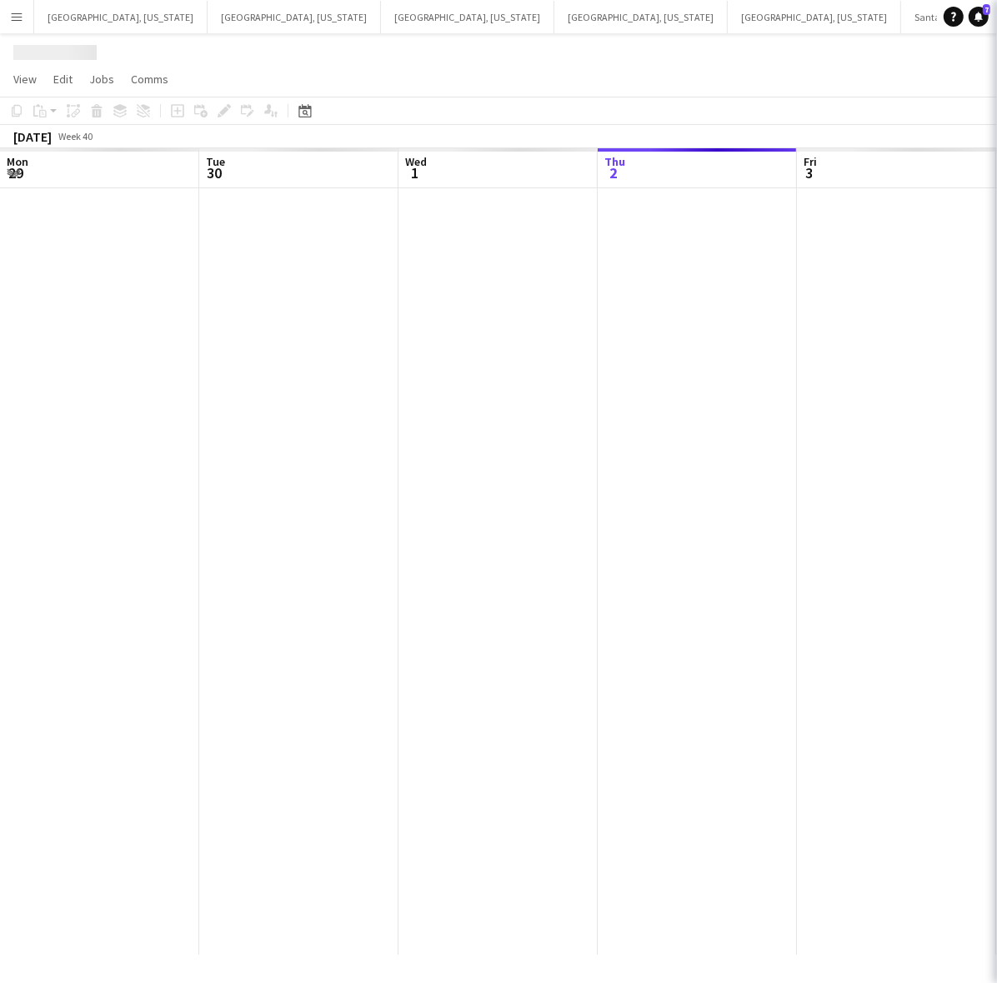
scroll to position [0, 398]
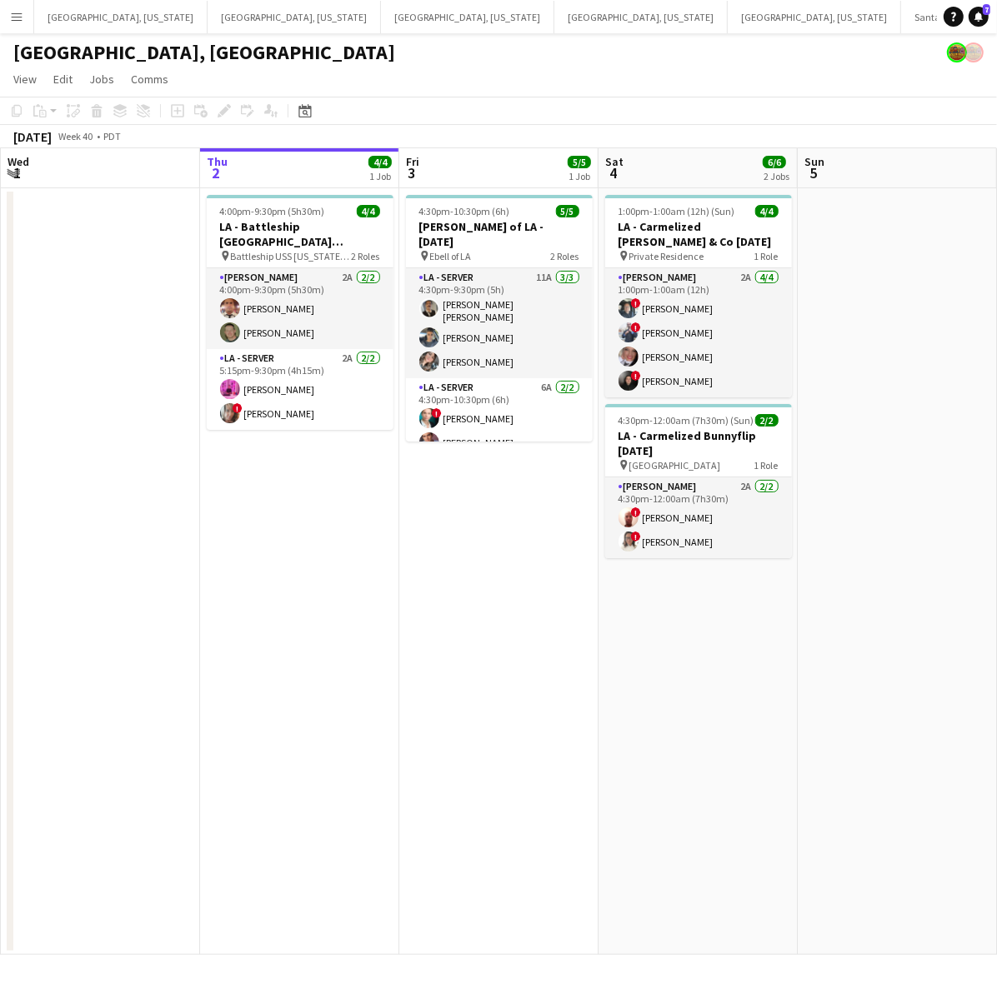
drag, startPoint x: 886, startPoint y: 427, endPoint x: 272, endPoint y: 598, distance: 637.5
click at [282, 596] on app-calendar-viewport "Mon 29 Tue 30 Wed 1 Thu 2 4/4 1 Job Fri 3 5/5 1 Job Sat 4 6/6 2 Jobs Sun 5 Mon …" at bounding box center [498, 551] width 997 height 807
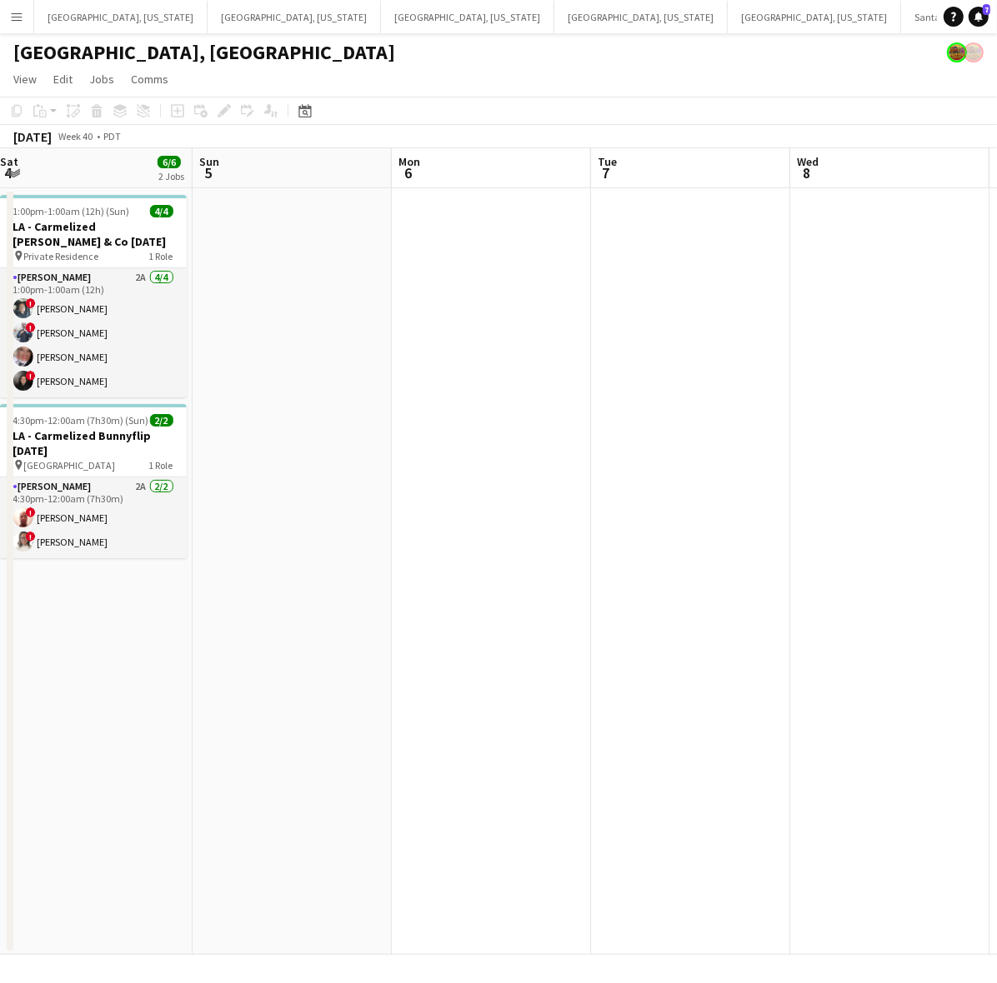
drag, startPoint x: 688, startPoint y: 518, endPoint x: 93, endPoint y: 681, distance: 616.8
click at [3, 690] on app-calendar-viewport "Wed 1 Thu 2 4/4 1 Job Fri 3 5/5 1 Job Sat 4 6/6 2 Jobs Sun 5 Mon 6 Tue 7 Wed 8 …" at bounding box center [498, 551] width 997 height 807
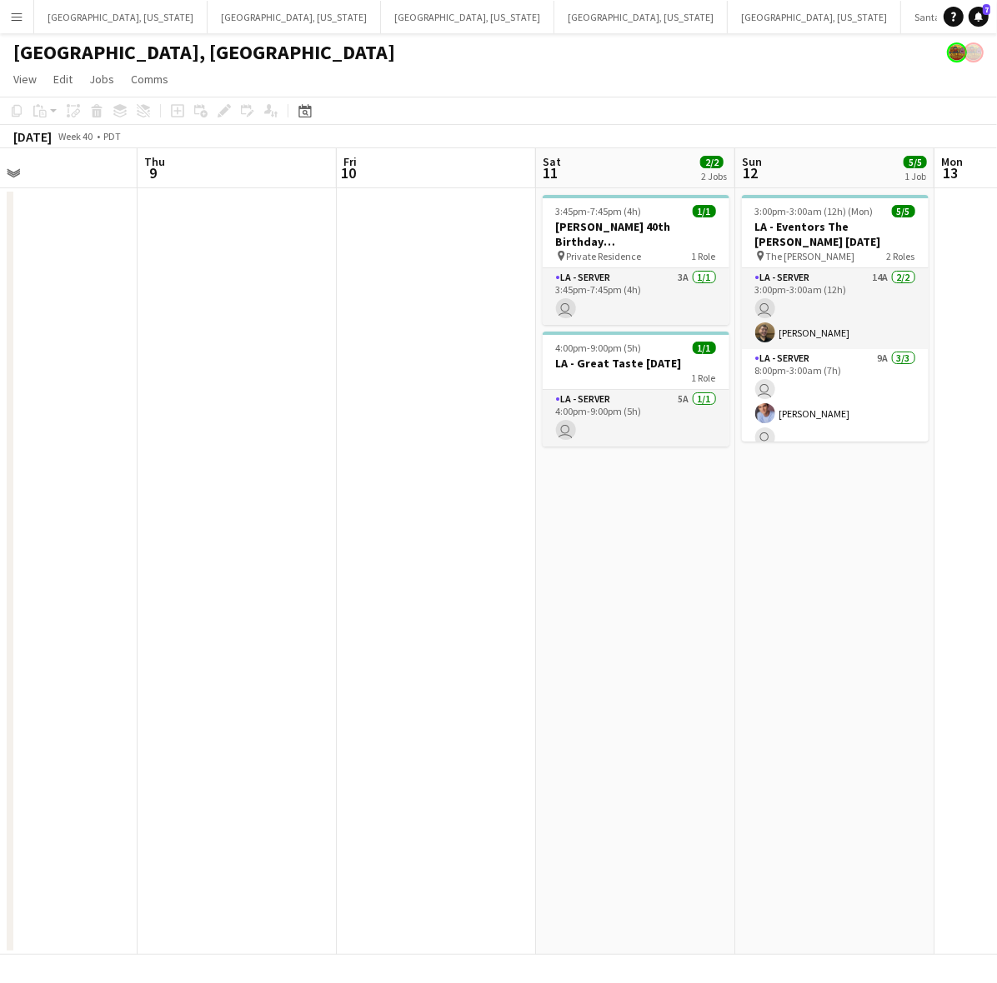
drag, startPoint x: 734, startPoint y: 488, endPoint x: 115, endPoint y: 630, distance: 635.4
click at [133, 625] on app-calendar-viewport "Sun 5 Mon 6 Tue 7 Wed 8 Thu 9 Fri 10 Sat 11 2/2 2 Jobs Sun 12 5/5 1 Job Mon 13 …" at bounding box center [498, 551] width 997 height 807
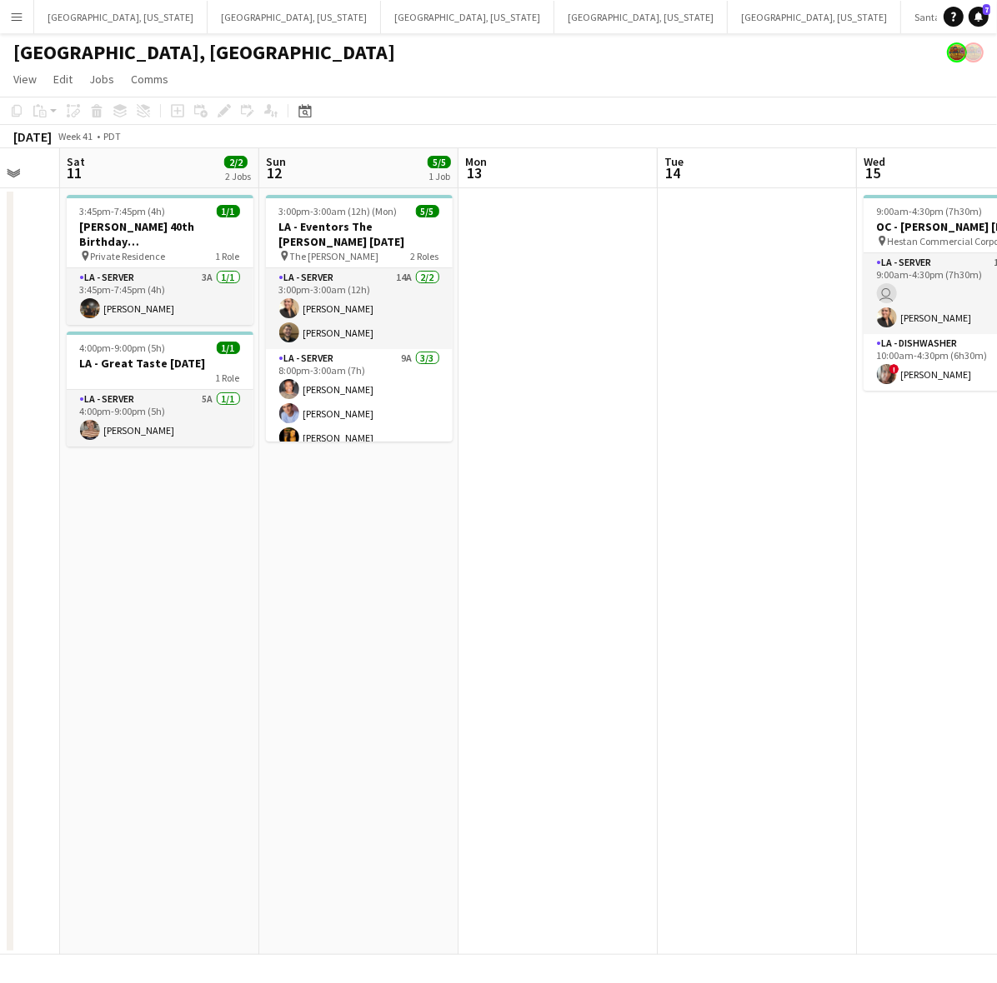
drag, startPoint x: 788, startPoint y: 502, endPoint x: 175, endPoint y: 646, distance: 629.3
click at [0, 694] on html "Menu Boards Boards Boards All jobs Status Workforce Workforce My Workforce Recr…" at bounding box center [498, 491] width 997 height 983
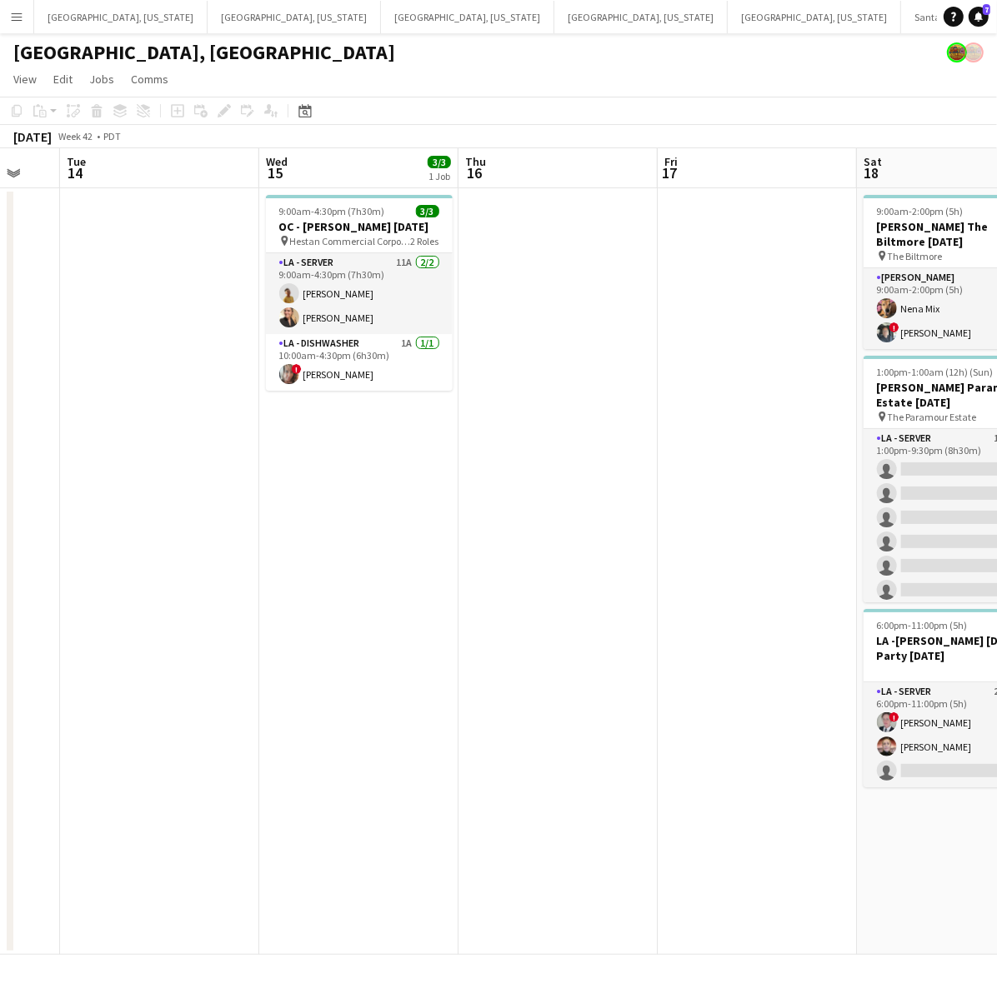
click at [0, 722] on html "Menu Boards Boards Boards All jobs Status Workforce Workforce My Workforce Recr…" at bounding box center [498, 491] width 997 height 983
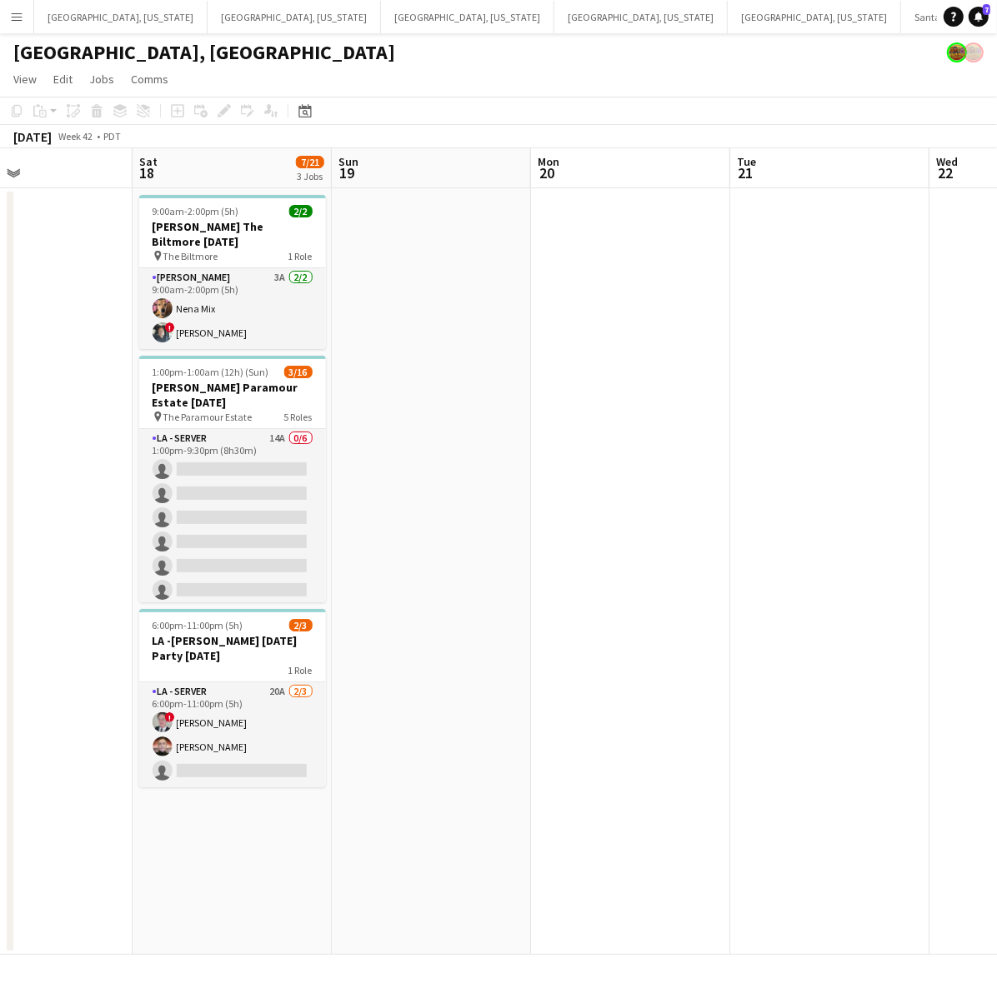
scroll to position [0, 671]
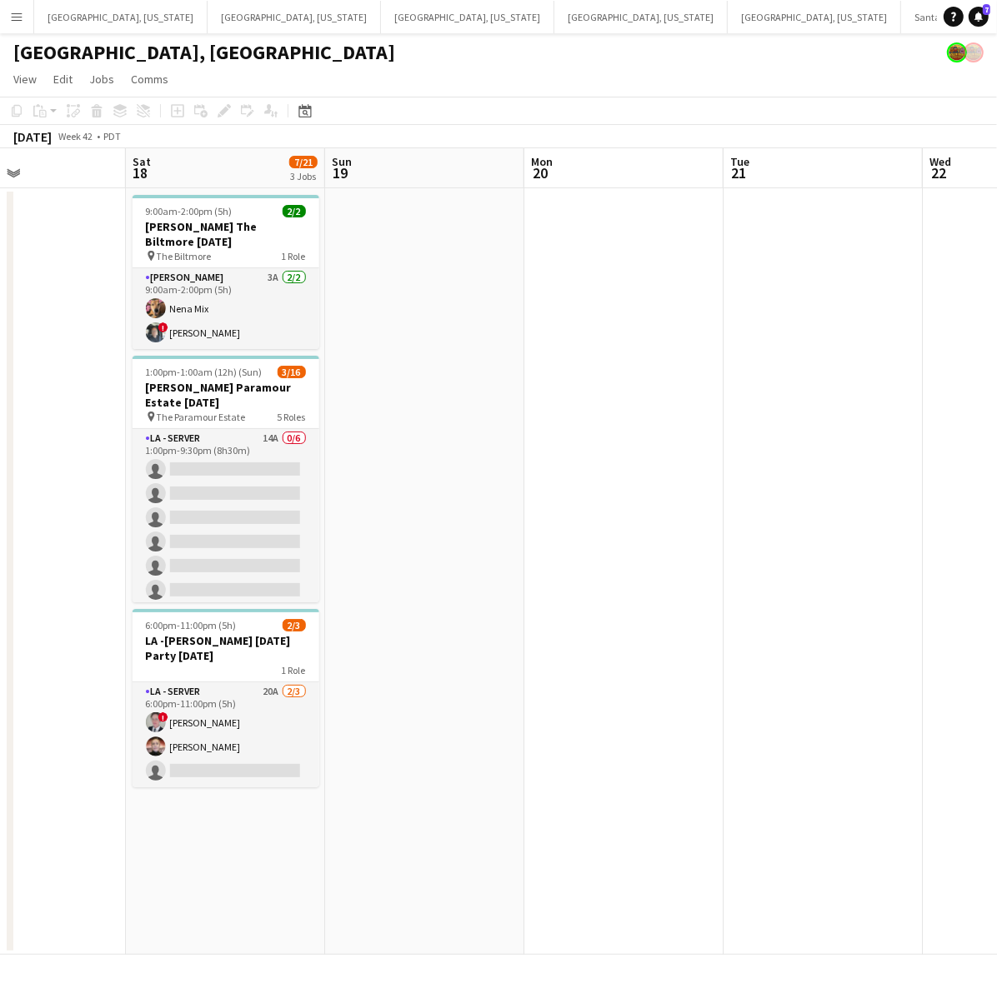
drag, startPoint x: 748, startPoint y: 473, endPoint x: 738, endPoint y: 473, distance: 10.8
click at [738, 473] on app-calendar-viewport "Tue 14 Wed 15 3/3 1 Job Thu 16 Fri 17 Sat 18 7/21 3 Jobs Sun 19 Mon 20 Tue 21 W…" at bounding box center [498, 551] width 997 height 807
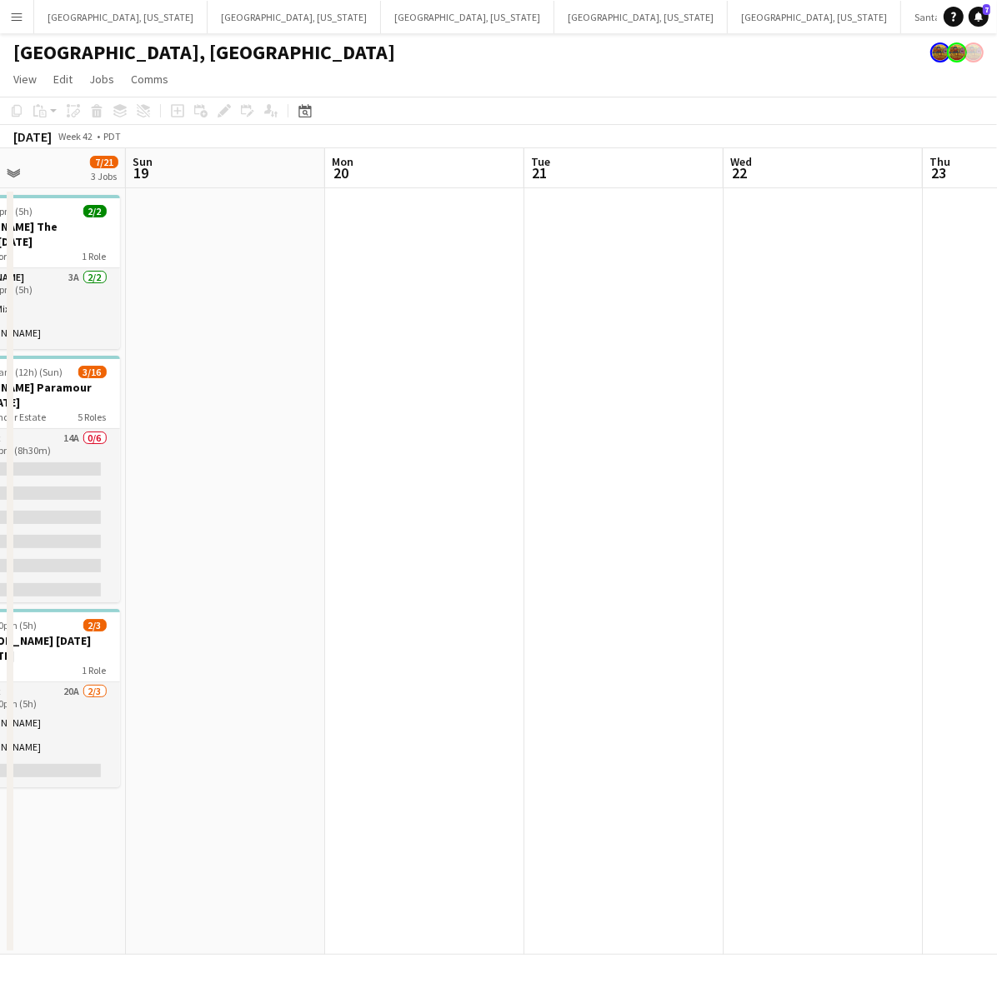
drag, startPoint x: 708, startPoint y: 435, endPoint x: 471, endPoint y: 502, distance: 246.7
click at [477, 498] on app-calendar-viewport "Wed 15 3/3 1 Job Thu 16 Fri 17 Sat 18 7/21 3 Jobs Sun 19 Mon 20 Tue 21 Wed 22 T…" at bounding box center [498, 551] width 997 height 807
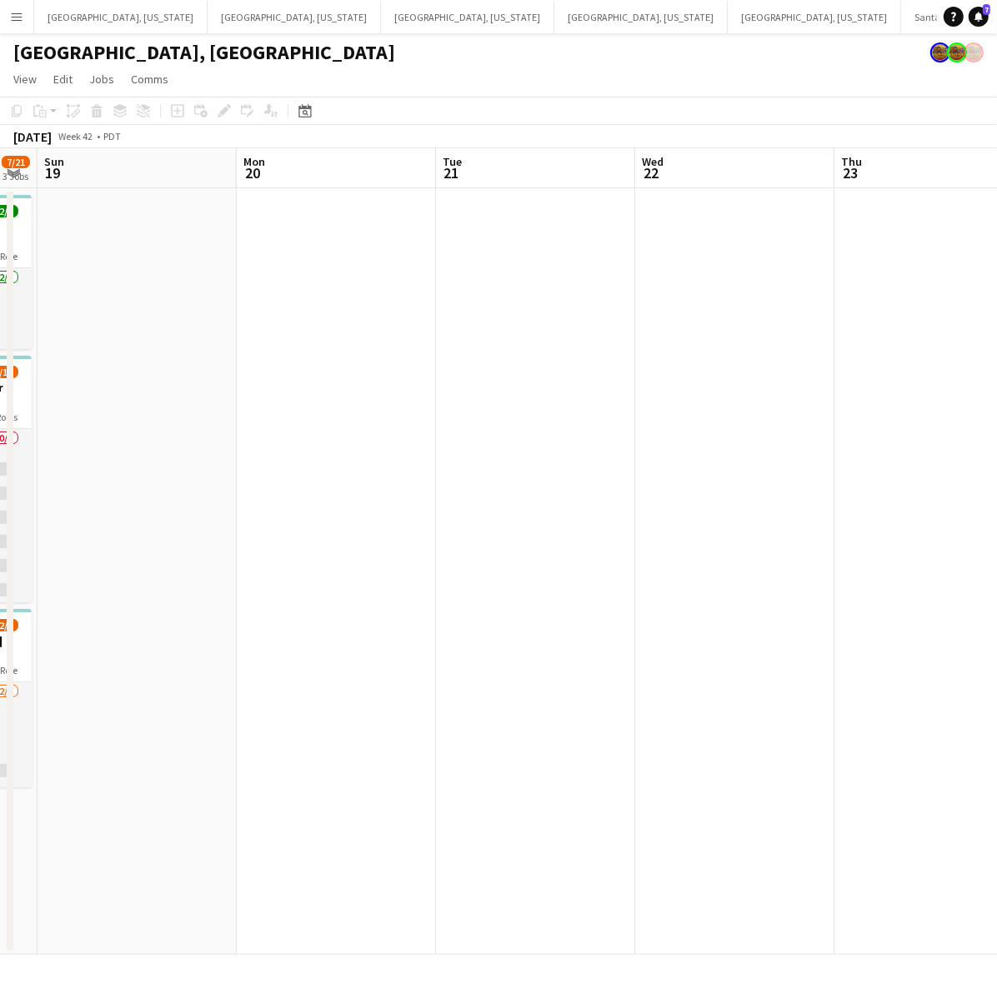
drag, startPoint x: 882, startPoint y: 373, endPoint x: 421, endPoint y: 507, distance: 479.8
click at [457, 497] on app-calendar-viewport "Thu 16 Fri 17 Sat 18 7/21 3 Jobs Sun 19 Mon 20 Tue 21 Wed 22 Thu 23 Fri 24 Sat …" at bounding box center [498, 551] width 997 height 807
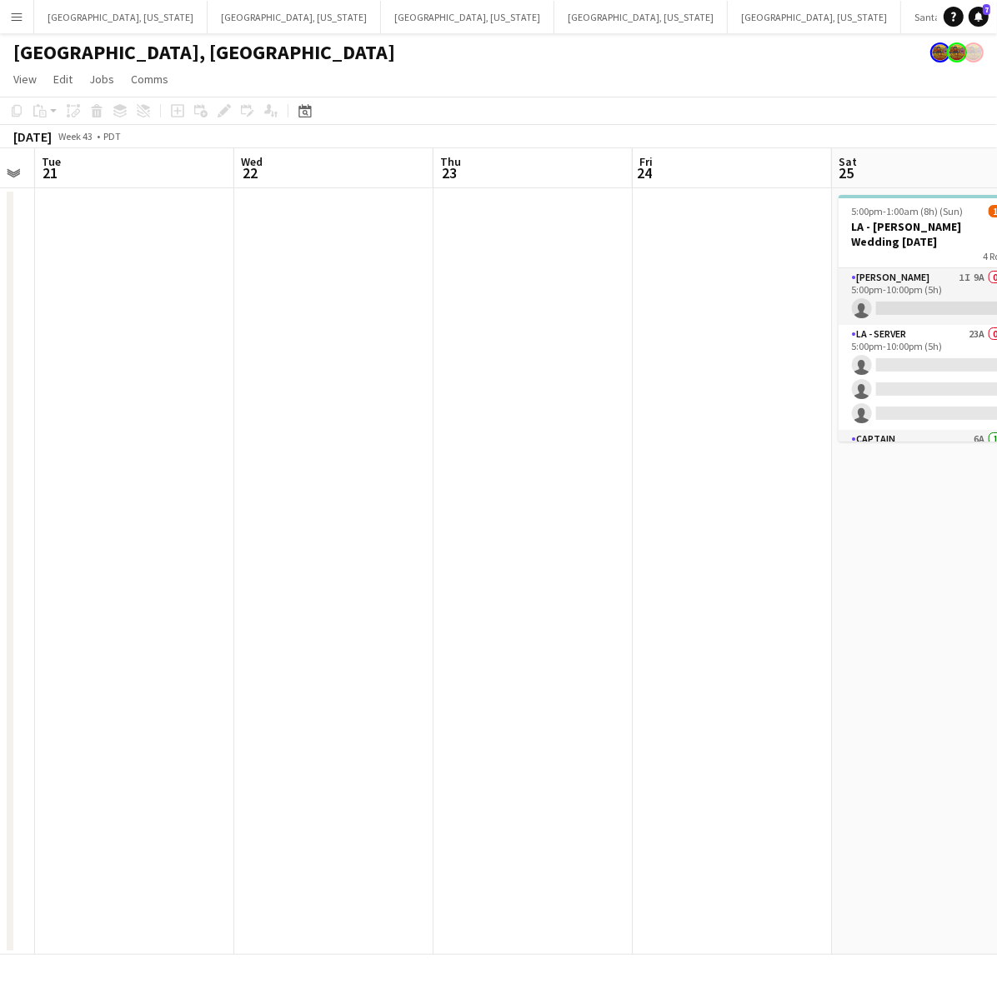
drag, startPoint x: 729, startPoint y: 472, endPoint x: 143, endPoint y: 627, distance: 606.9
click at [143, 627] on app-calendar-viewport "Sat 18 7/21 3 Jobs Sun 19 Mon 20 Tue 21 Wed 22 Thu 23 Fri 24 Sat 25 1/8 1 Job S…" at bounding box center [498, 551] width 997 height 807
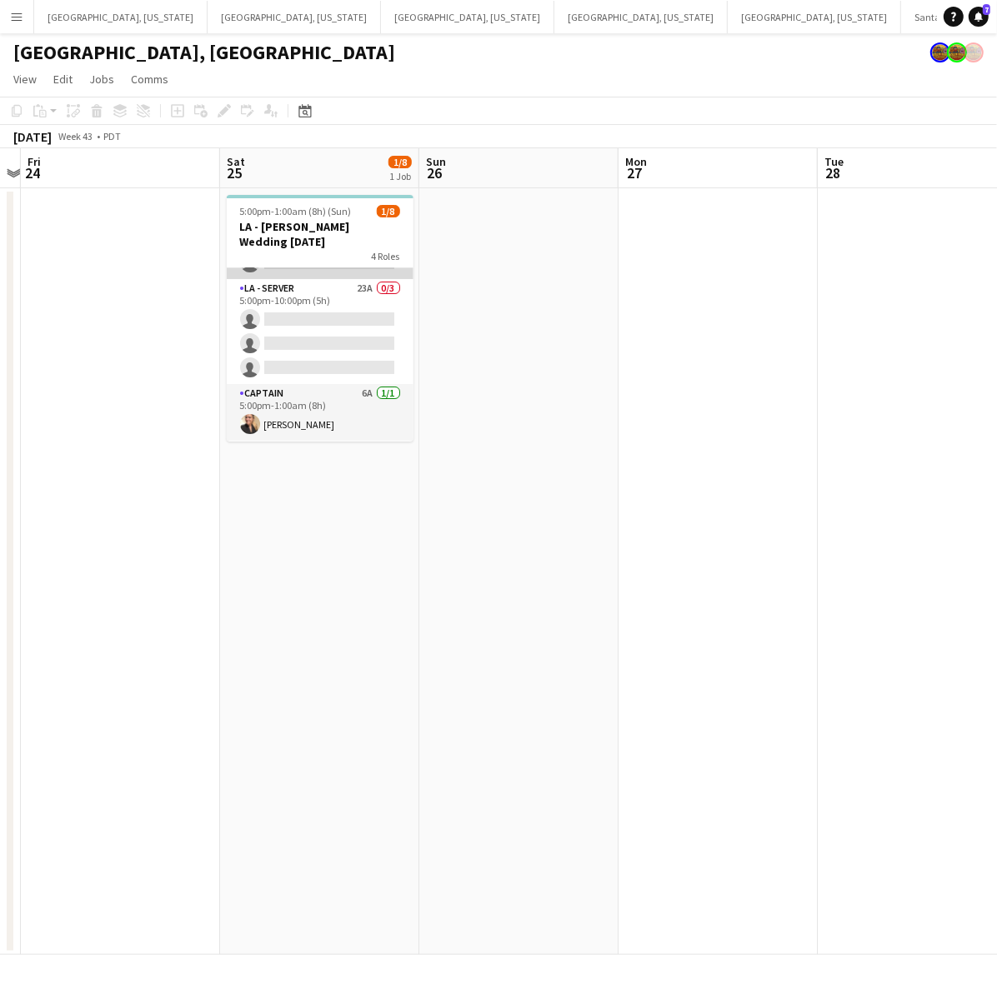
scroll to position [0, 0]
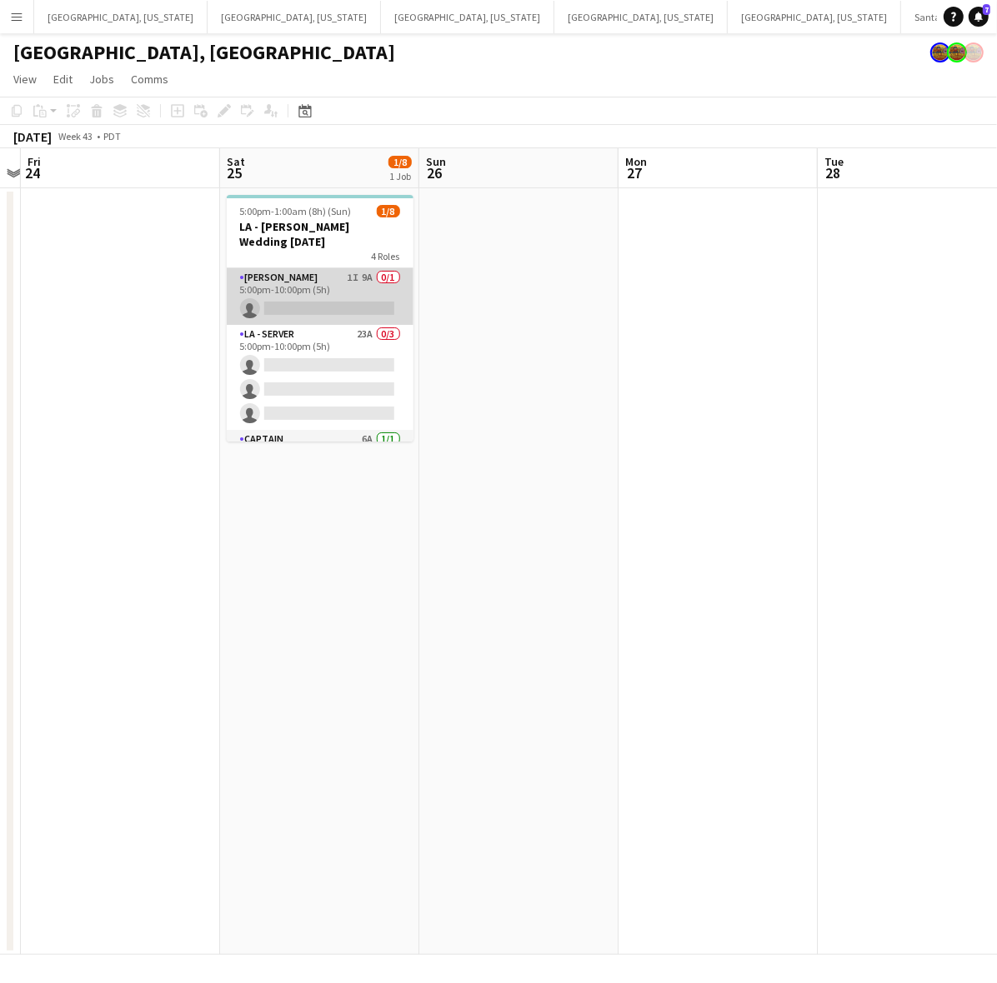
click at [339, 286] on app-card-role "[PERSON_NAME] 1I 9A 0/1 5:00pm-10:00pm (5h) single-neutral-actions" at bounding box center [320, 296] width 187 height 57
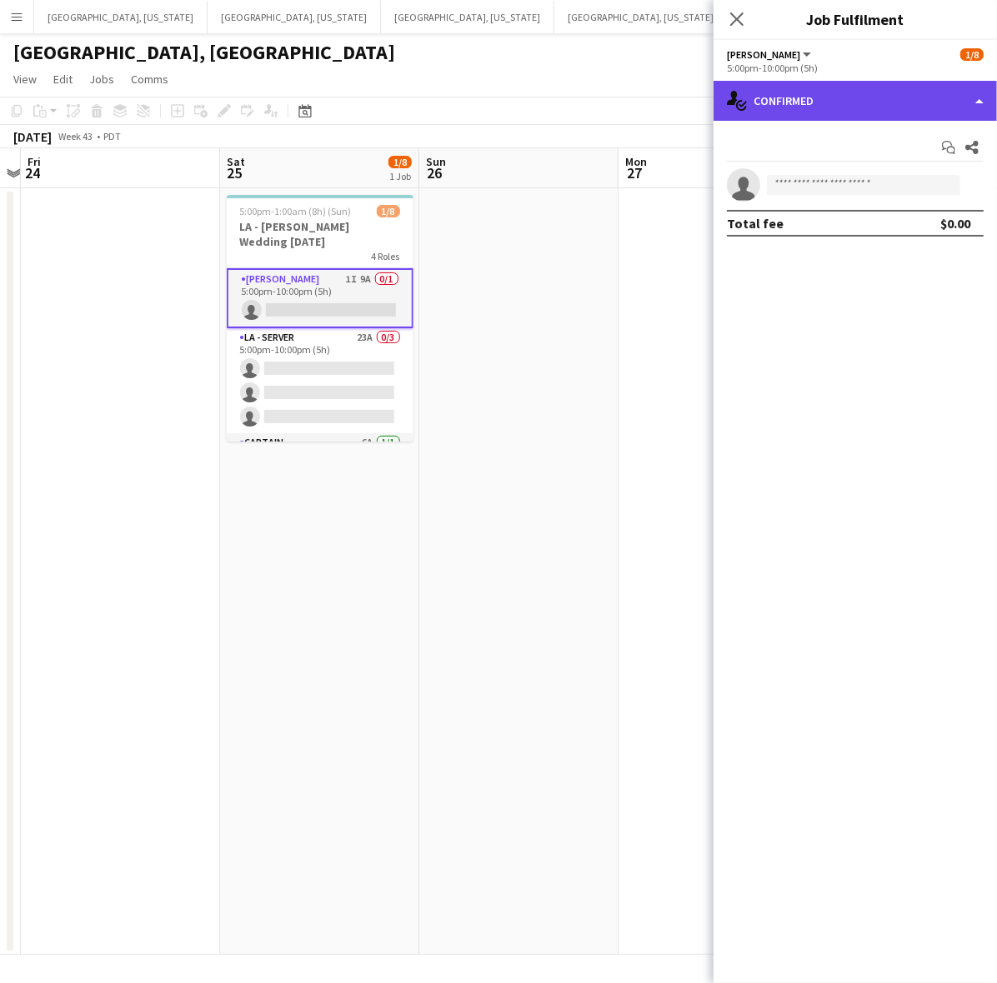
click at [879, 107] on div "single-neutral-actions-check-2 Confirmed" at bounding box center [854, 101] width 283 height 40
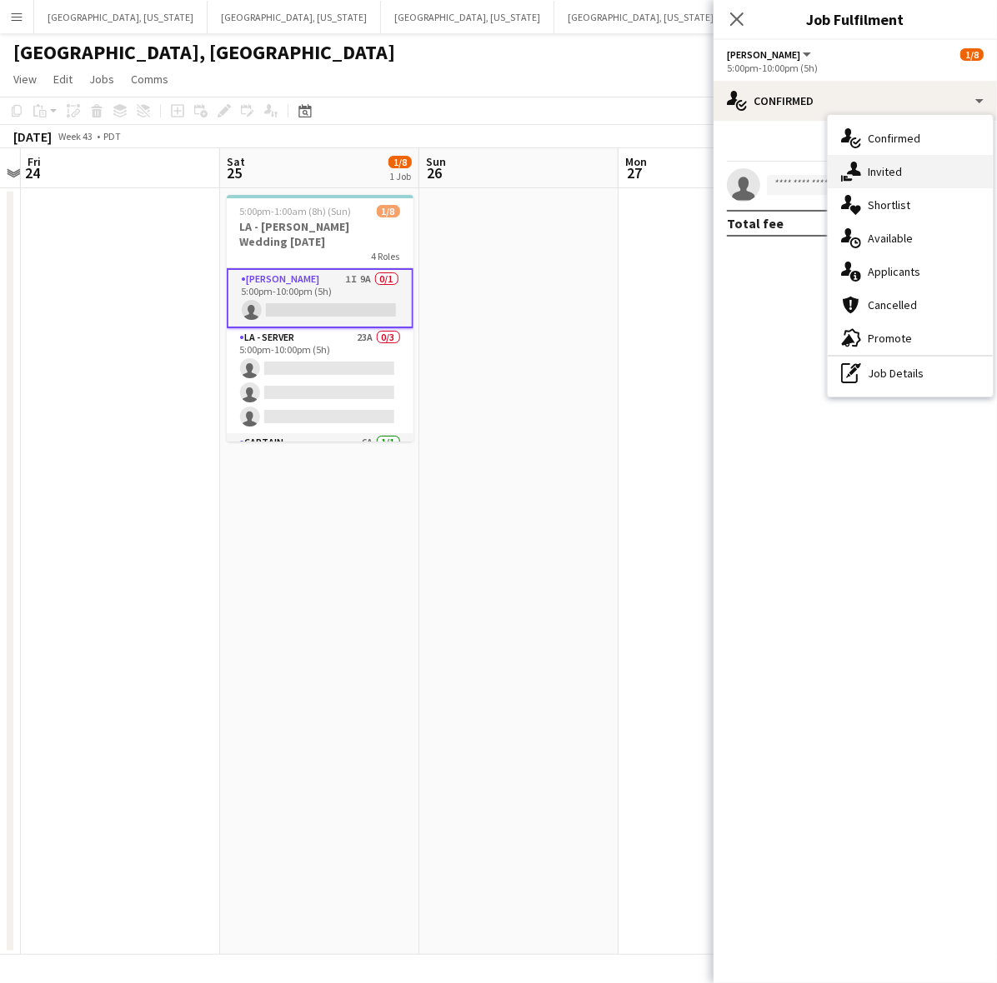
click at [888, 168] on span "Invited" at bounding box center [885, 171] width 34 height 15
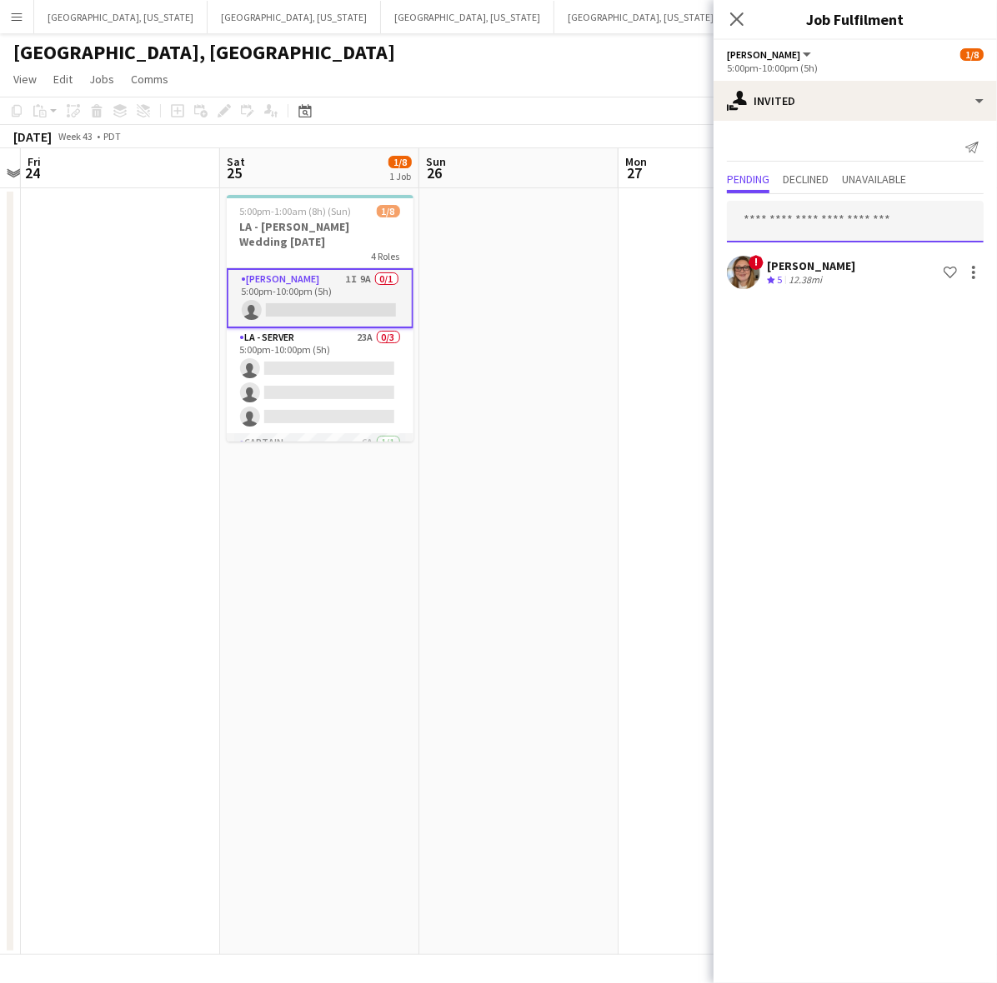
click at [804, 215] on input "text" at bounding box center [855, 222] width 257 height 42
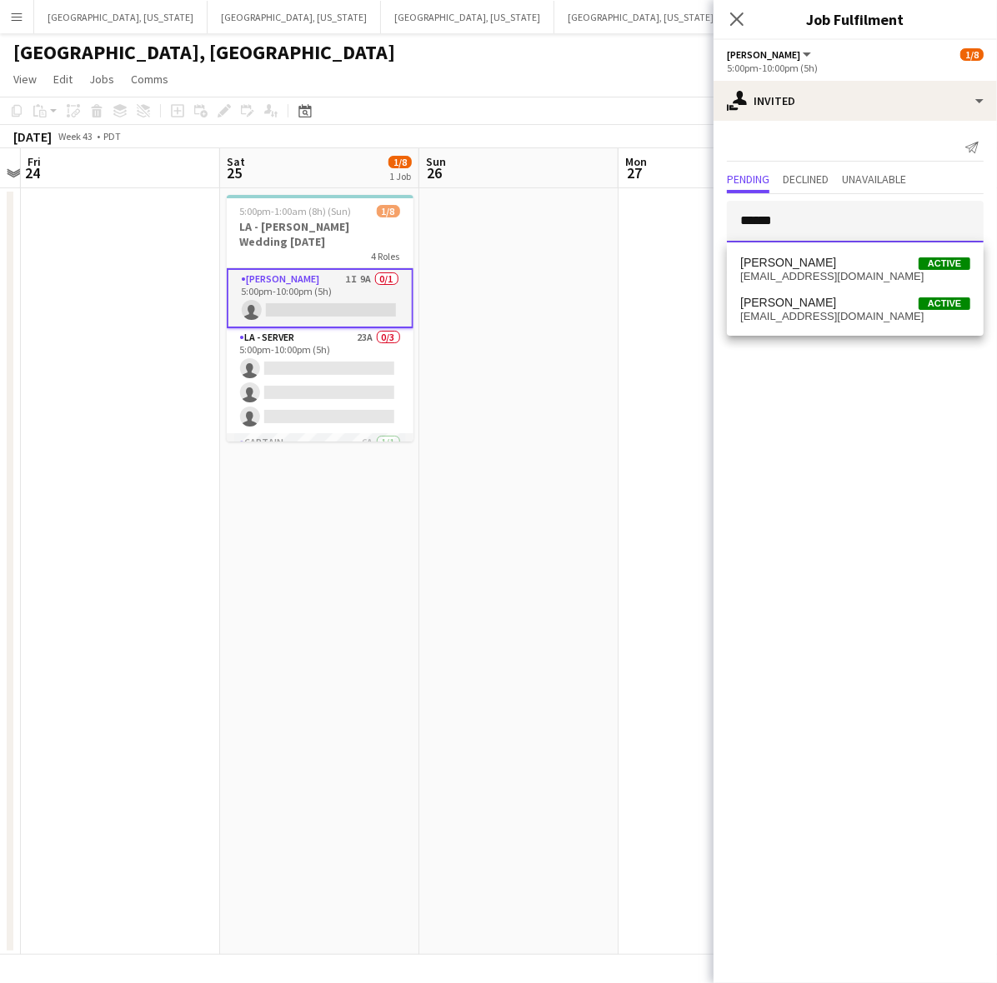
type input "******"
click at [836, 260] on span "[PERSON_NAME] Active" at bounding box center [855, 263] width 230 height 14
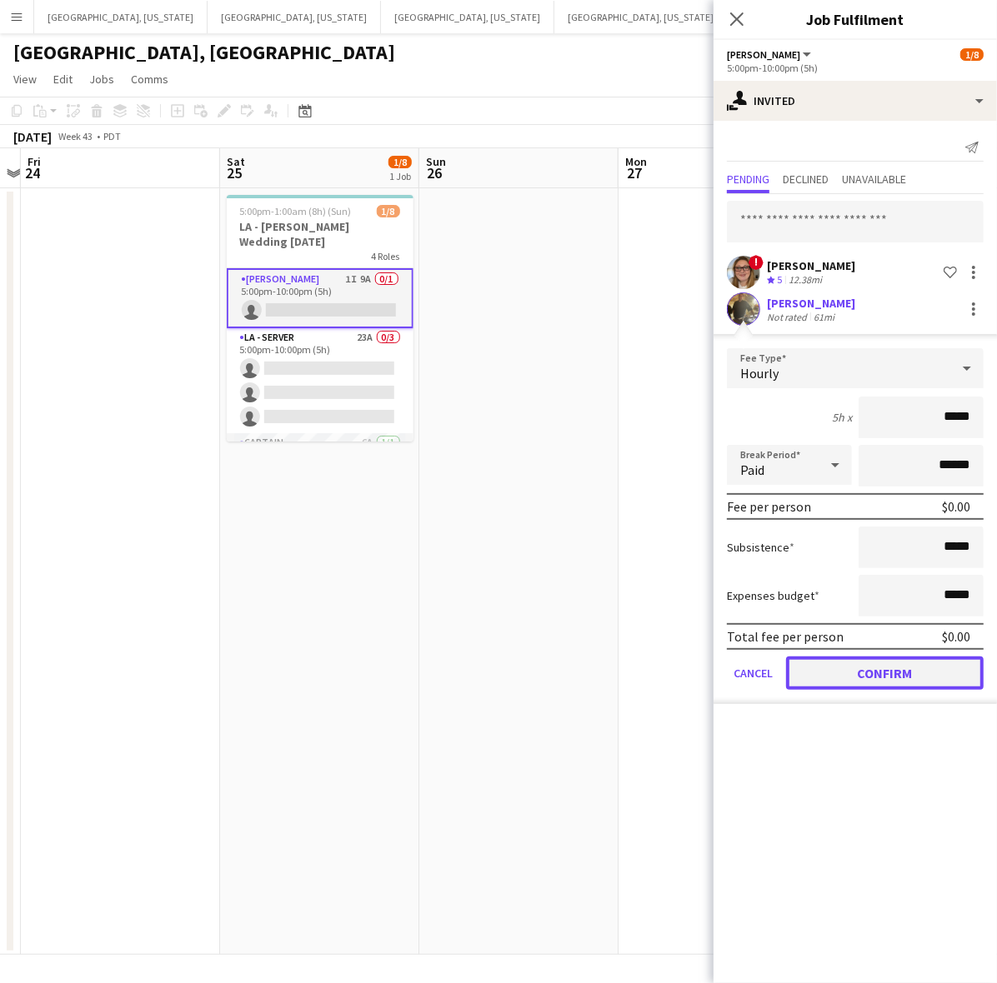
click at [872, 663] on button "Confirm" at bounding box center [885, 673] width 198 height 33
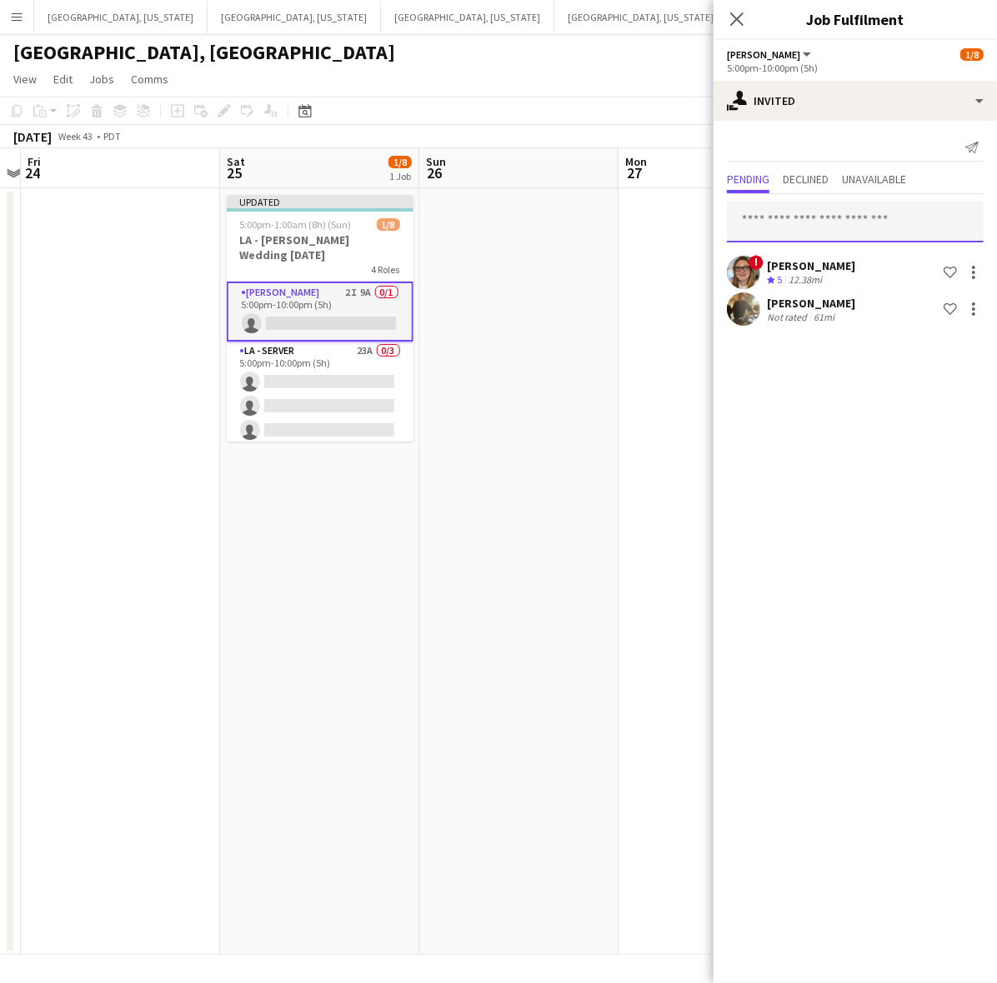
click at [797, 228] on input "text" at bounding box center [855, 222] width 257 height 42
type input "*"
click at [629, 84] on app-page-menu "View Day view expanded Day view collapsed Month view Date picker Jump to [DATE]…" at bounding box center [498, 81] width 997 height 32
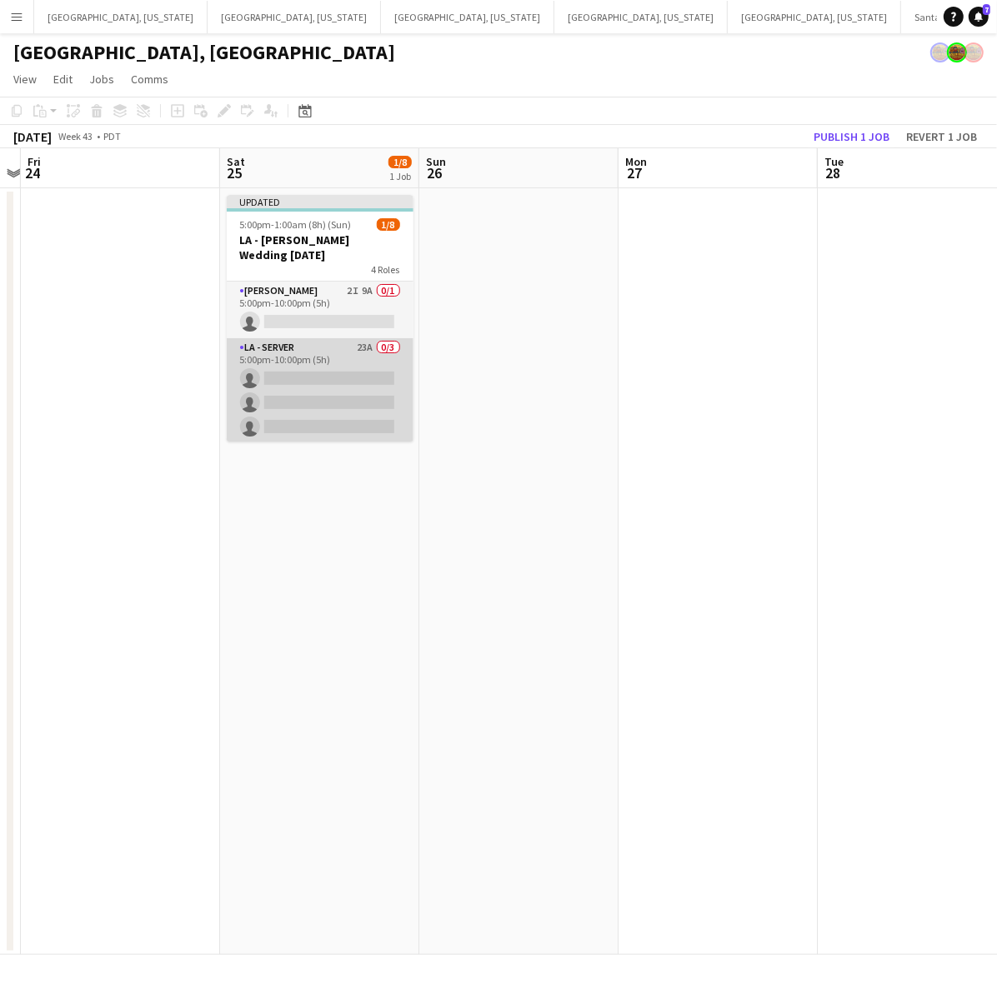
scroll to position [164, 0]
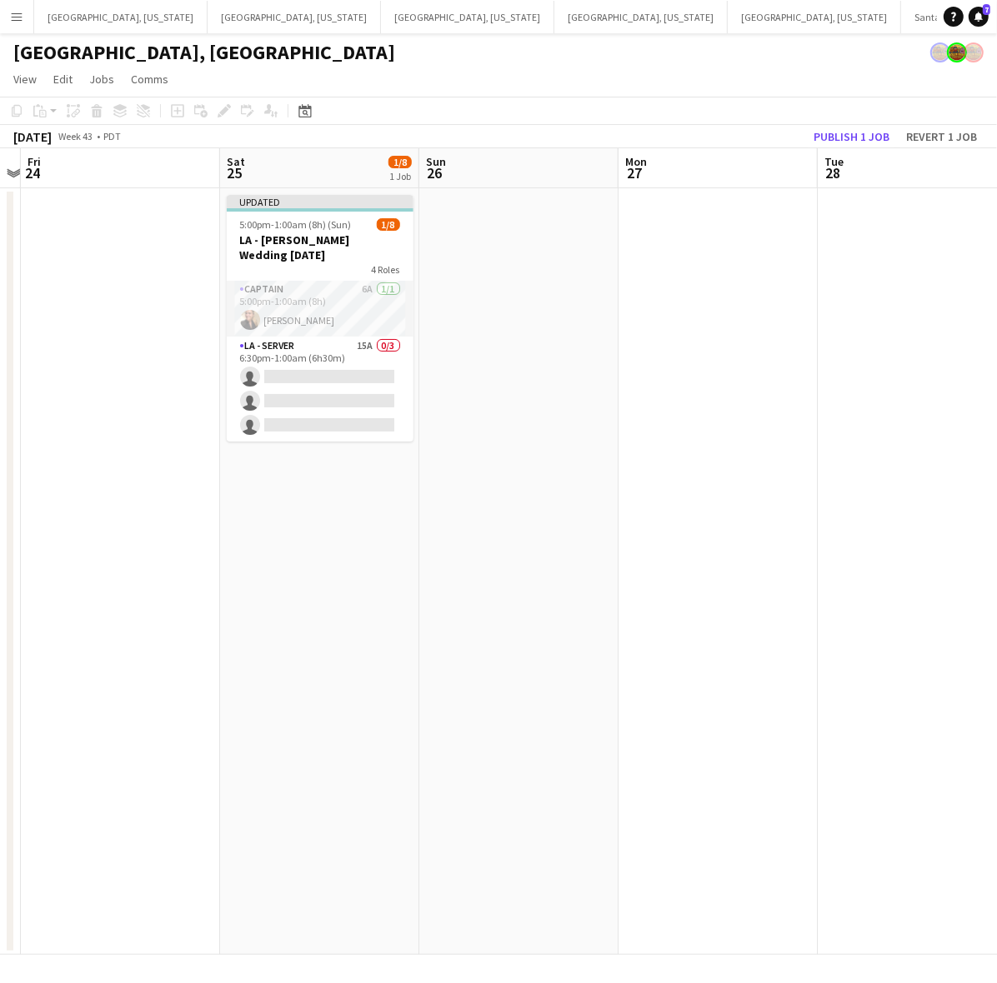
click at [708, 84] on app-page-menu "View Day view expanded Day view collapsed Month view Date picker Jump to [DATE]…" at bounding box center [498, 81] width 997 height 32
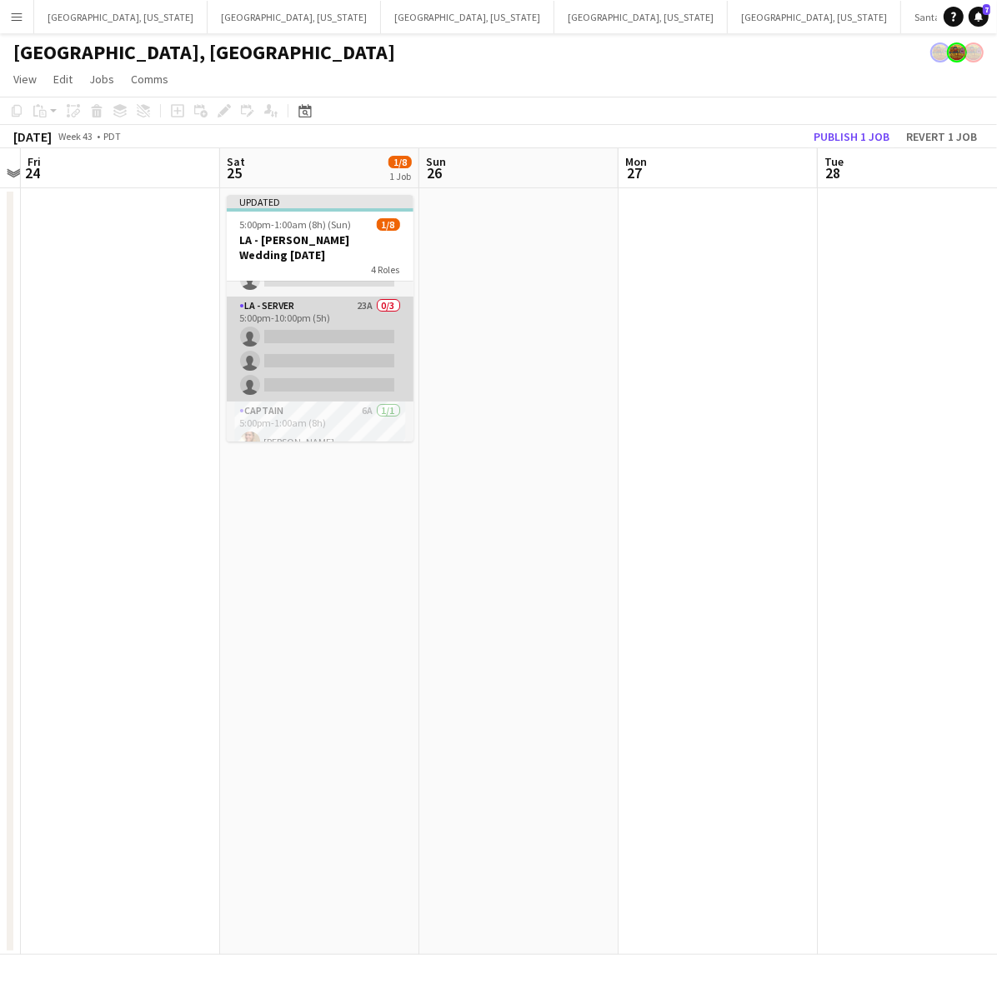
scroll to position [0, 0]
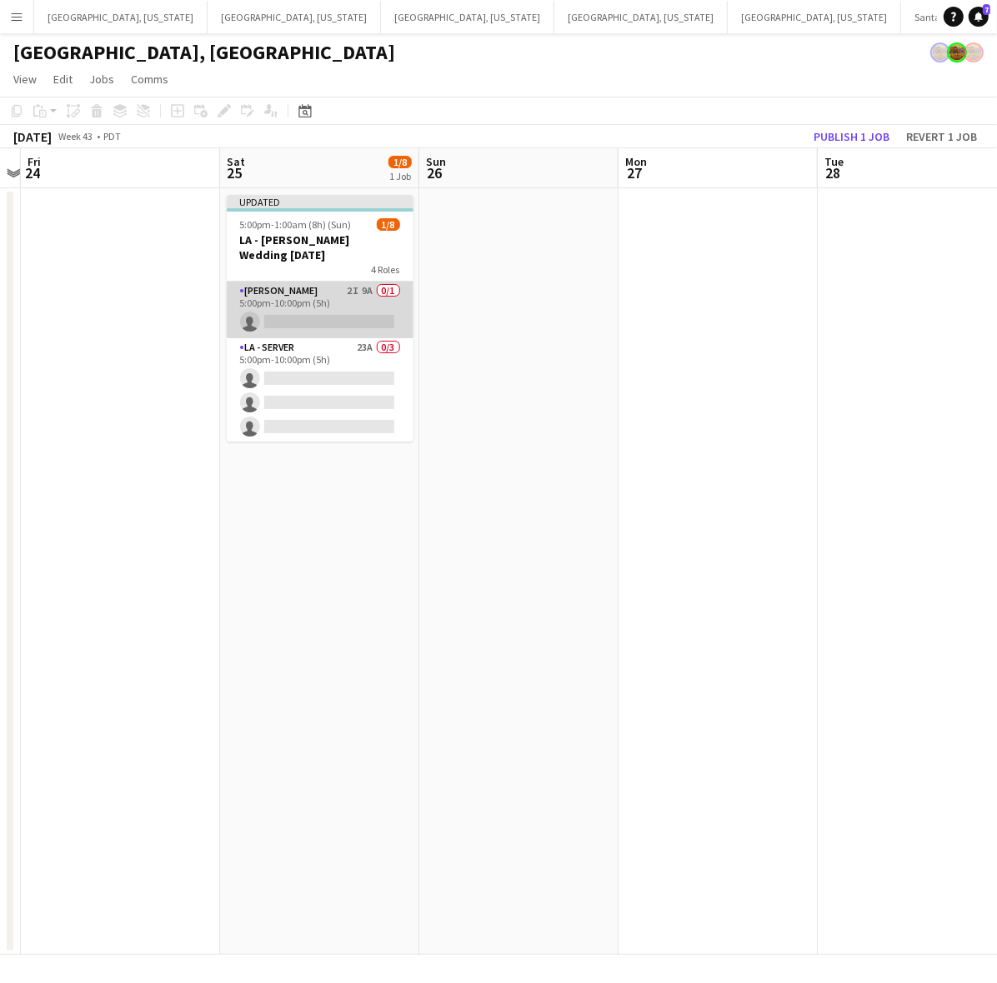
click at [348, 314] on app-card-role "[PERSON_NAME] 2I 9A 0/1 5:00pm-10:00pm (5h) single-neutral-actions" at bounding box center [320, 310] width 187 height 57
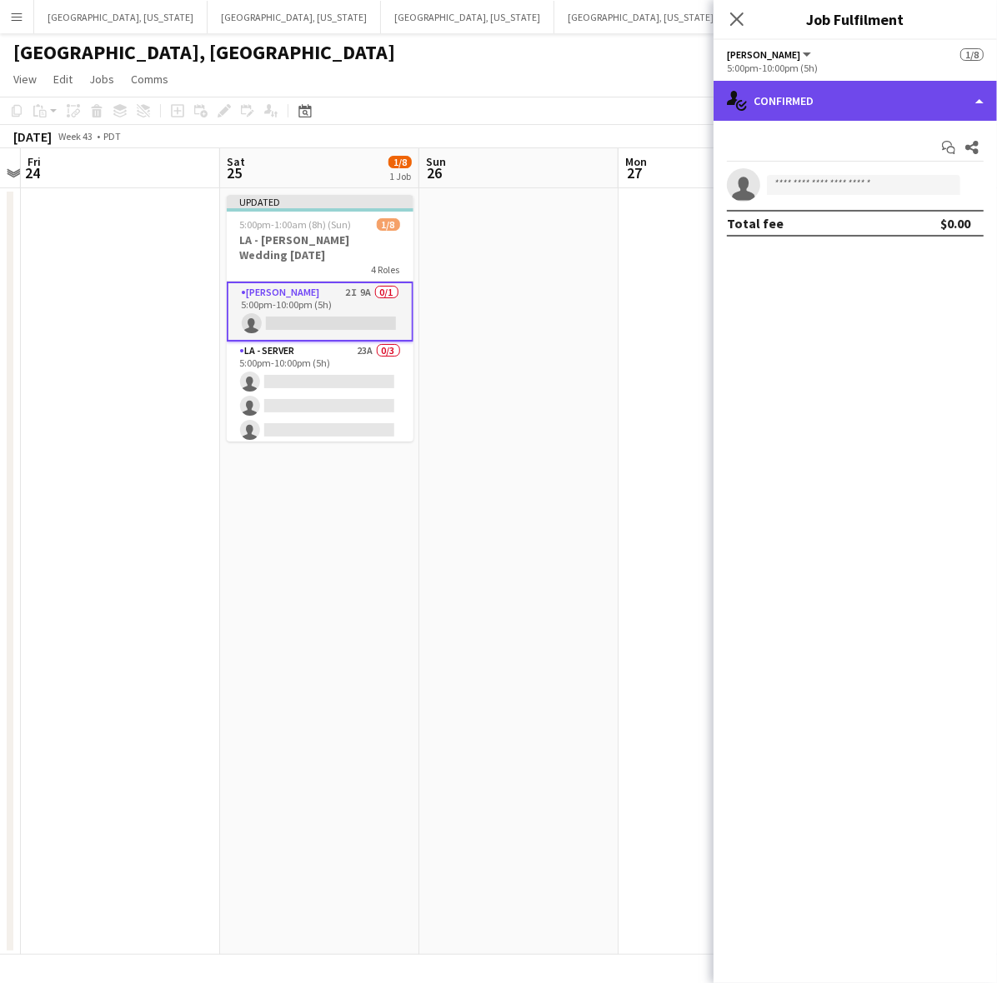
click at [763, 104] on div "single-neutral-actions-check-2 Confirmed" at bounding box center [854, 101] width 283 height 40
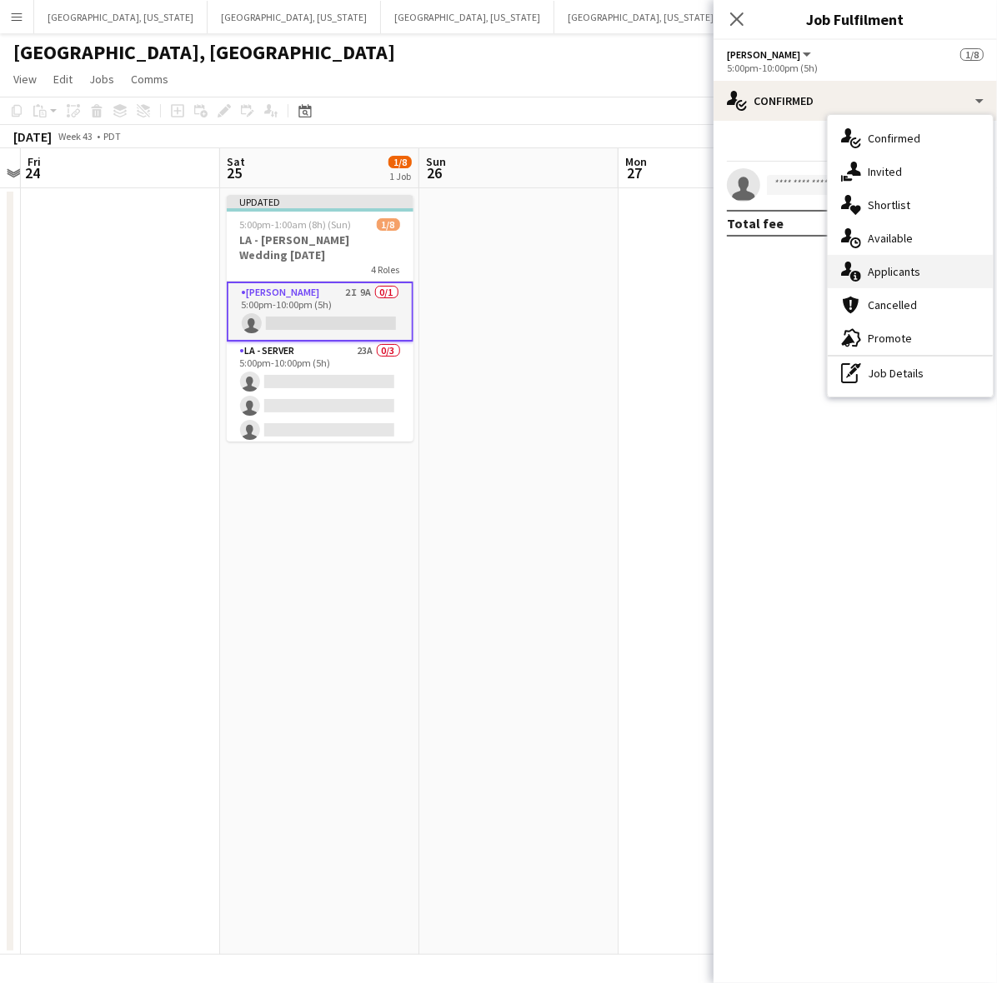
click at [893, 279] on span "Applicants" at bounding box center [894, 271] width 53 height 15
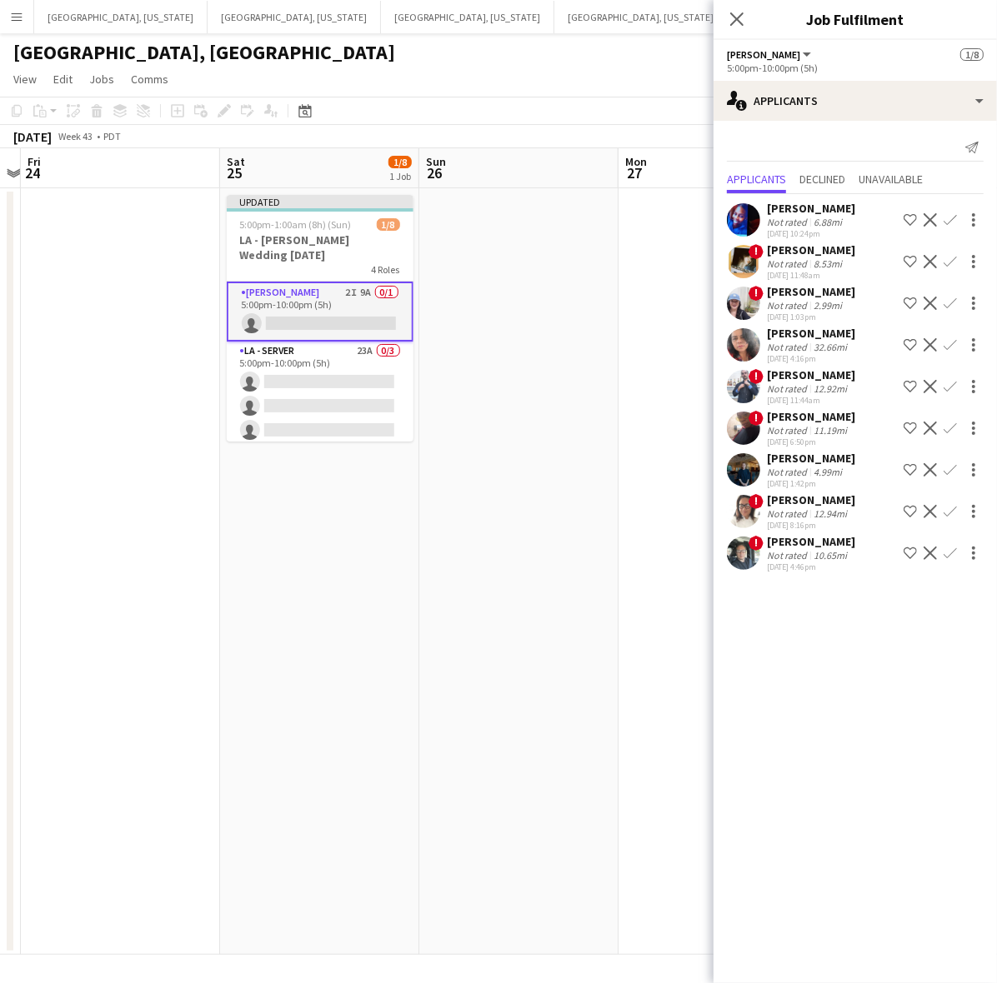
click at [563, 63] on div "[GEOGRAPHIC_DATA], [GEOGRAPHIC_DATA]" at bounding box center [498, 49] width 997 height 32
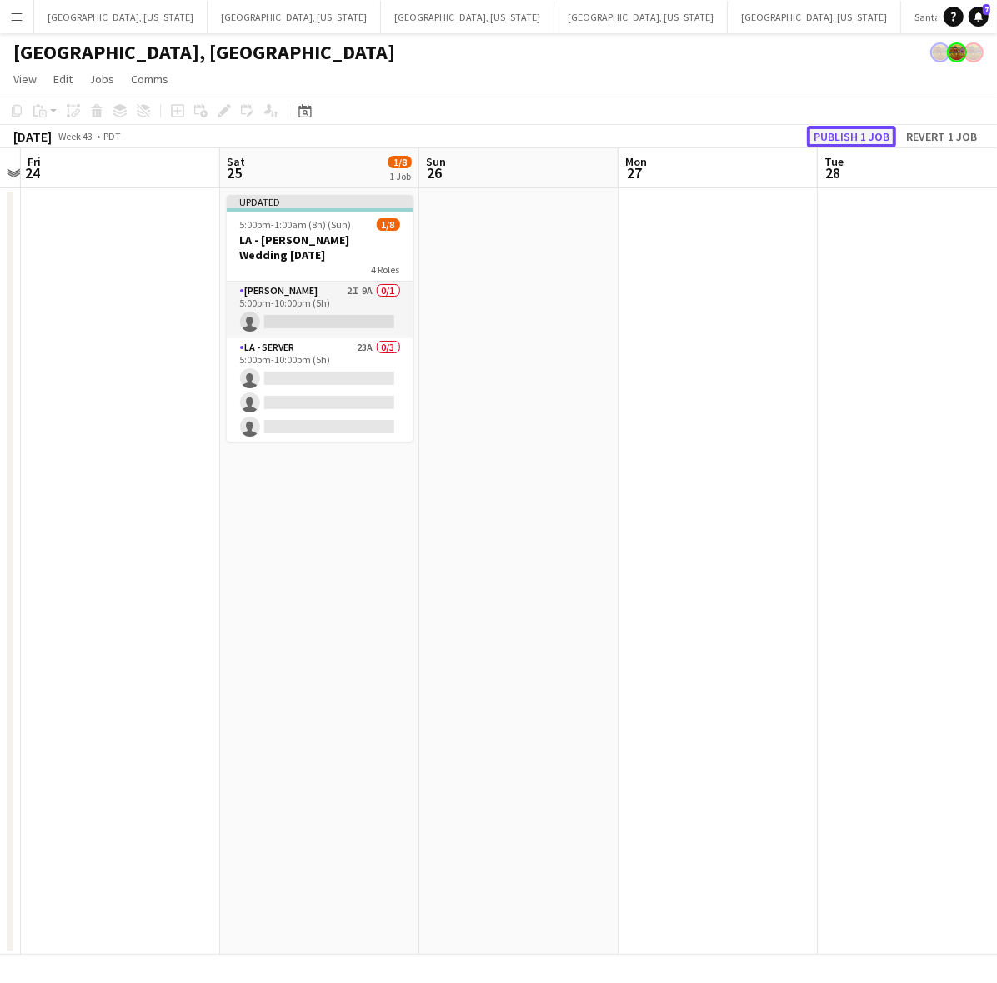
click at [829, 134] on button "Publish 1 job" at bounding box center [851, 137] width 89 height 22
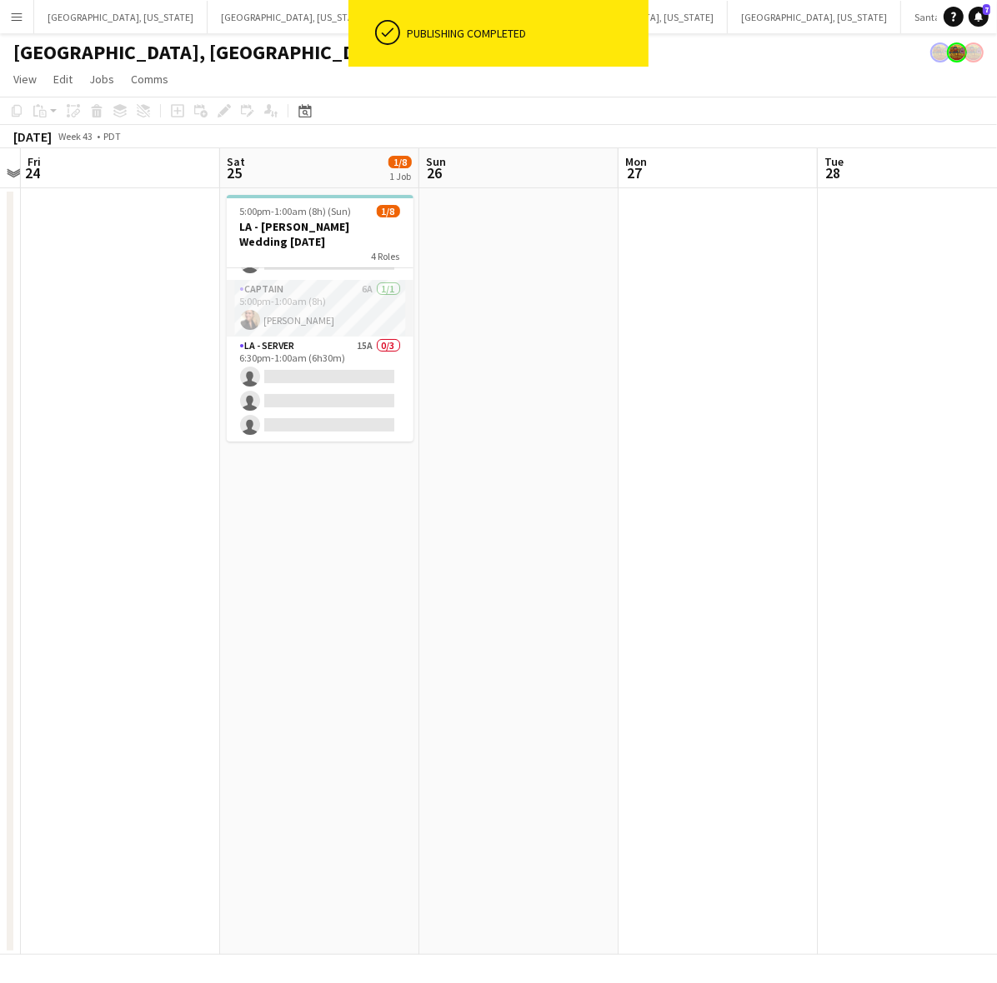
scroll to position [151, 0]
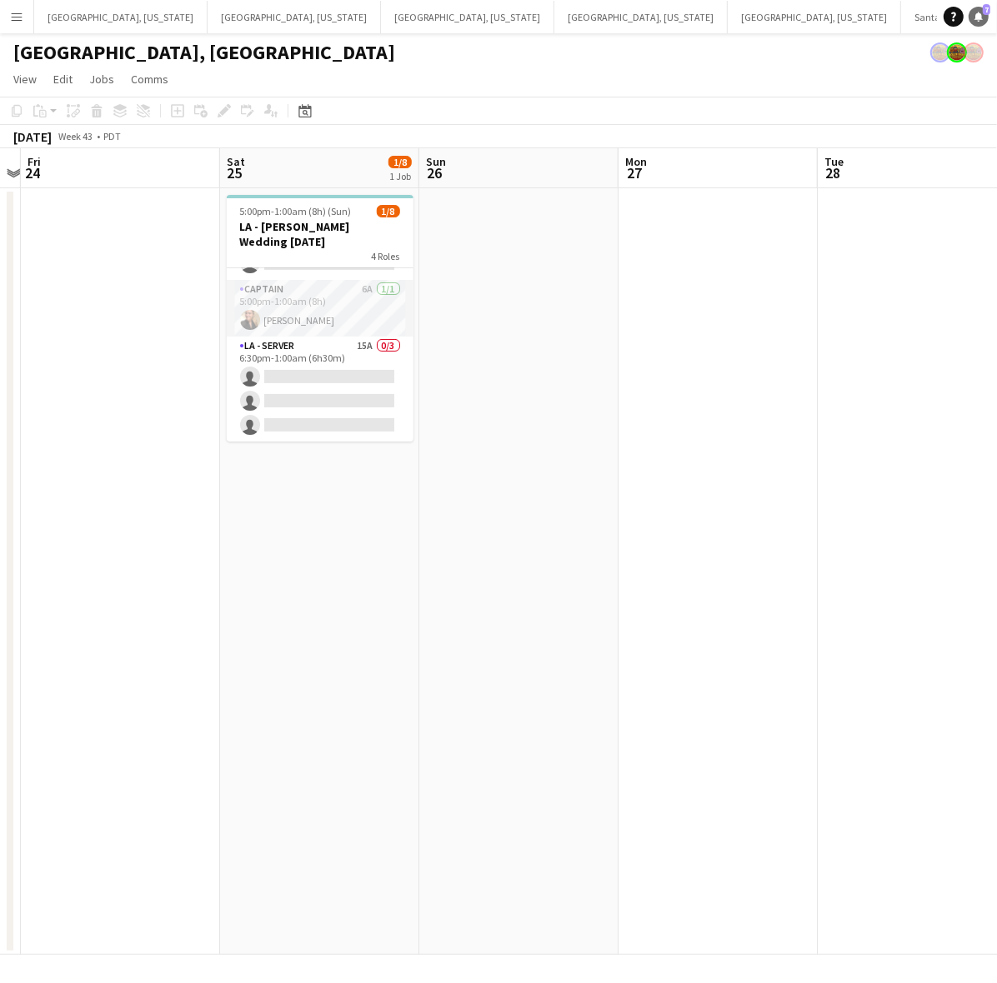
click at [981, 18] on icon at bounding box center [978, 16] width 8 height 8
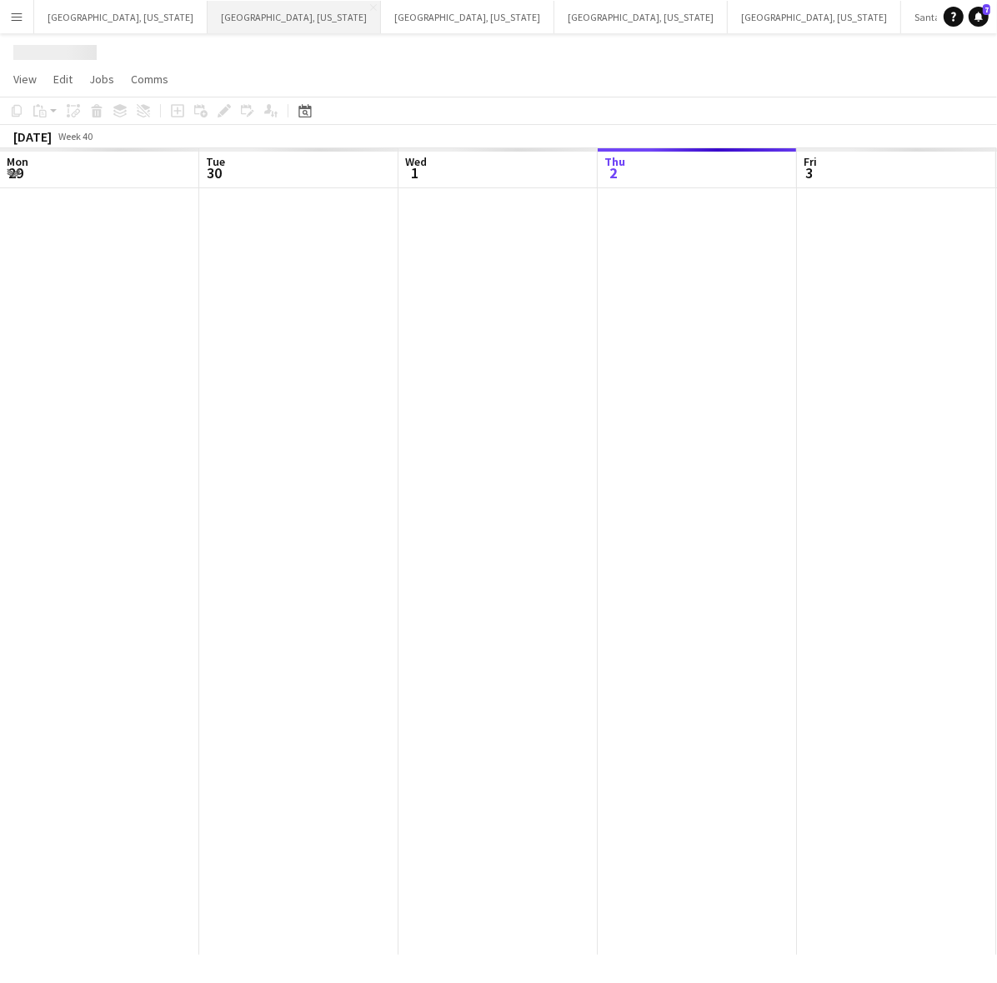
scroll to position [0, 398]
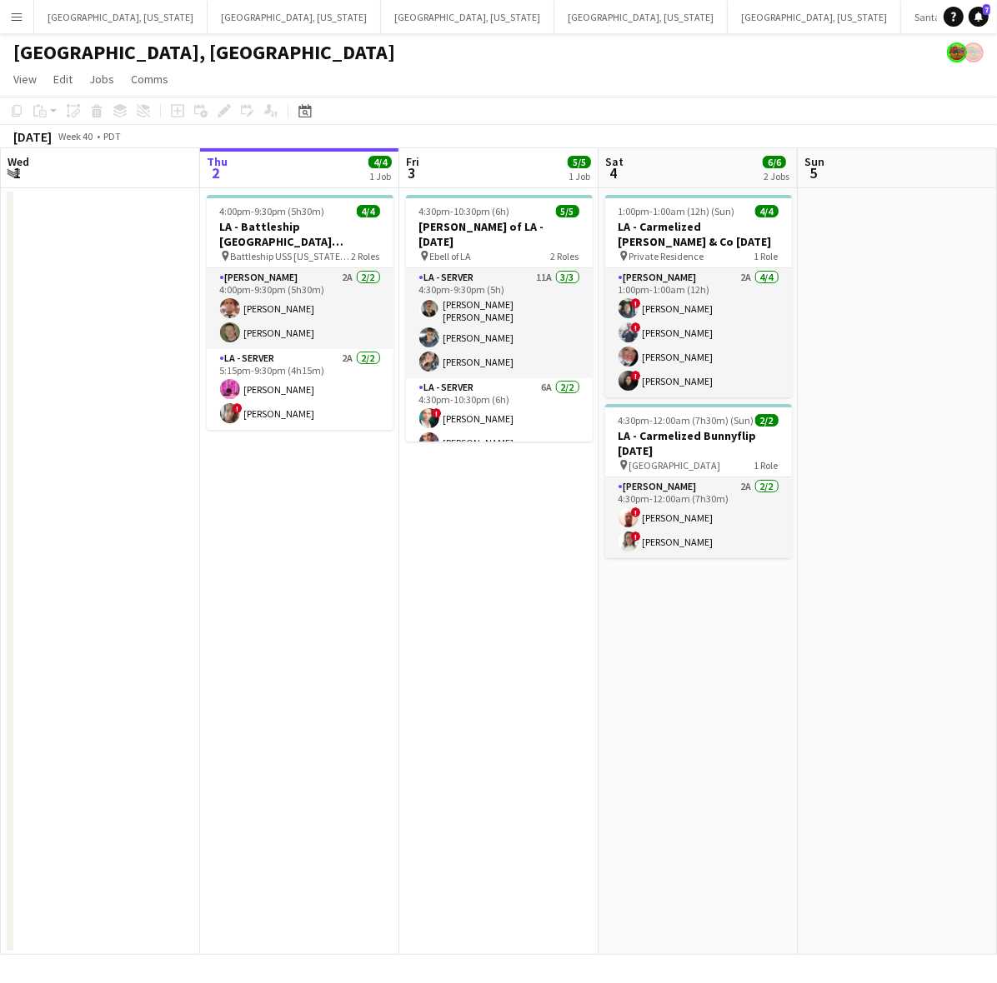
drag, startPoint x: 804, startPoint y: 419, endPoint x: 217, endPoint y: 563, distance: 604.8
click at [218, 563] on app-calendar-viewport "Mon 29 Tue 30 Wed 1 Thu 2 4/4 1 Job Fri 3 5/5 1 Job Sat 4 6/6 2 Jobs Sun 5 Mon …" at bounding box center [498, 551] width 997 height 807
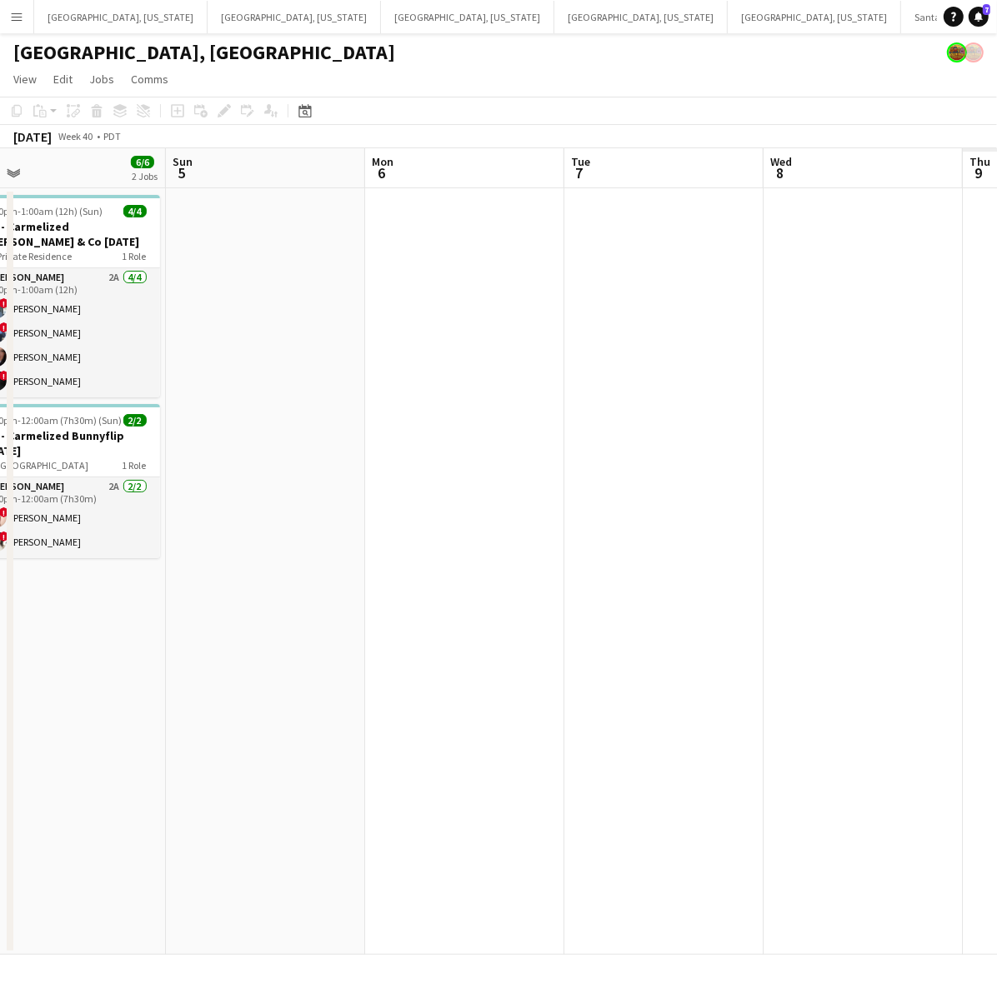
drag, startPoint x: 648, startPoint y: 394, endPoint x: -15, endPoint y: 413, distance: 662.8
click at [0, 413] on html "Menu Boards Boards Boards All jobs Status Workforce Workforce My Workforce Recr…" at bounding box center [498, 491] width 997 height 983
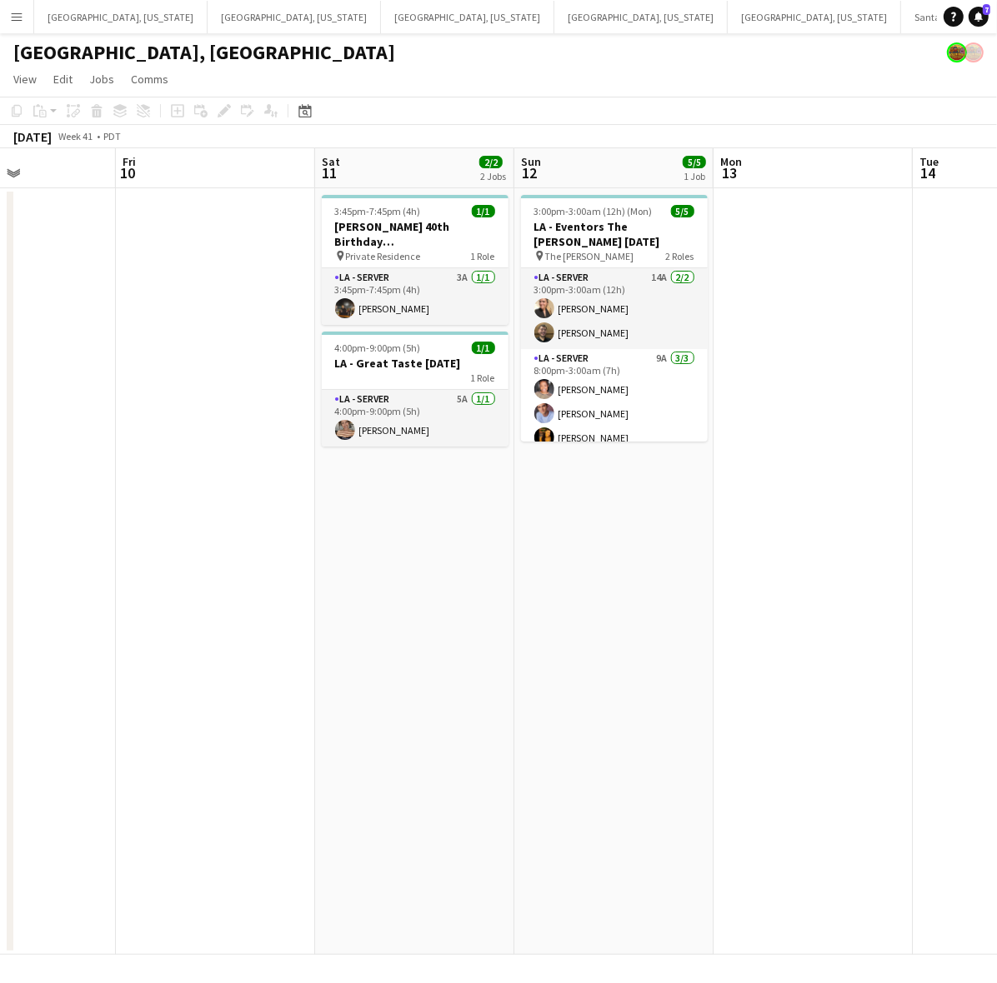
drag, startPoint x: 584, startPoint y: 356, endPoint x: 168, endPoint y: 379, distance: 417.4
click at [168, 379] on app-calendar-viewport "Tue 7 Wed 8 Thu 9 Fri 10 Sat 11 2/2 2 Jobs Sun 12 5/5 1 Job Mon 13 Tue 14 Wed 1…" at bounding box center [498, 551] width 997 height 807
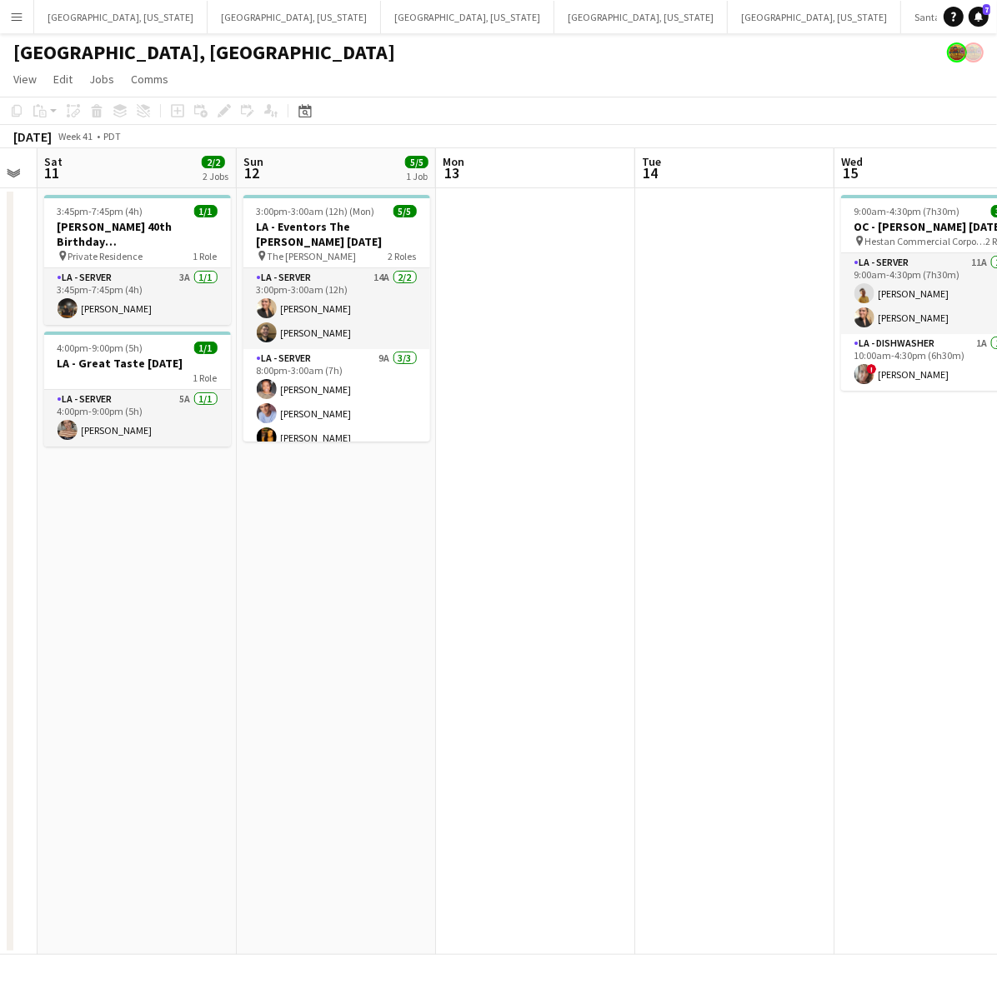
drag, startPoint x: 671, startPoint y: 354, endPoint x: -82, endPoint y: 489, distance: 764.6
click at [0, 489] on html "Menu Boards Boards Boards All jobs Status Workforce Workforce My Workforce Recr…" at bounding box center [498, 491] width 997 height 983
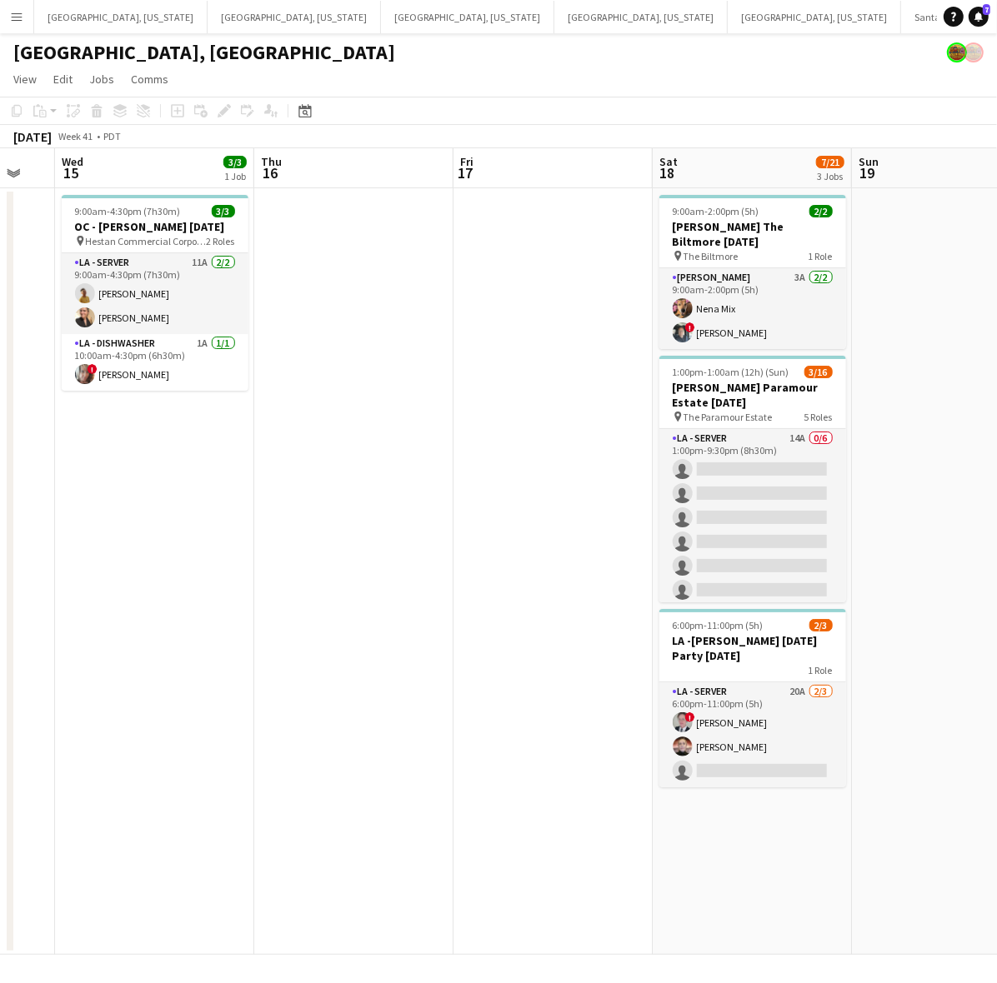
drag, startPoint x: 648, startPoint y: 335, endPoint x: 197, endPoint y: 402, distance: 456.6
click at [197, 401] on app-calendar-viewport "Sun 12 5/5 1 Job Mon 13 Tue 14 Wed 15 3/3 1 Job Thu 16 Fri 17 Sat 18 7/21 3 Job…" at bounding box center [498, 551] width 997 height 807
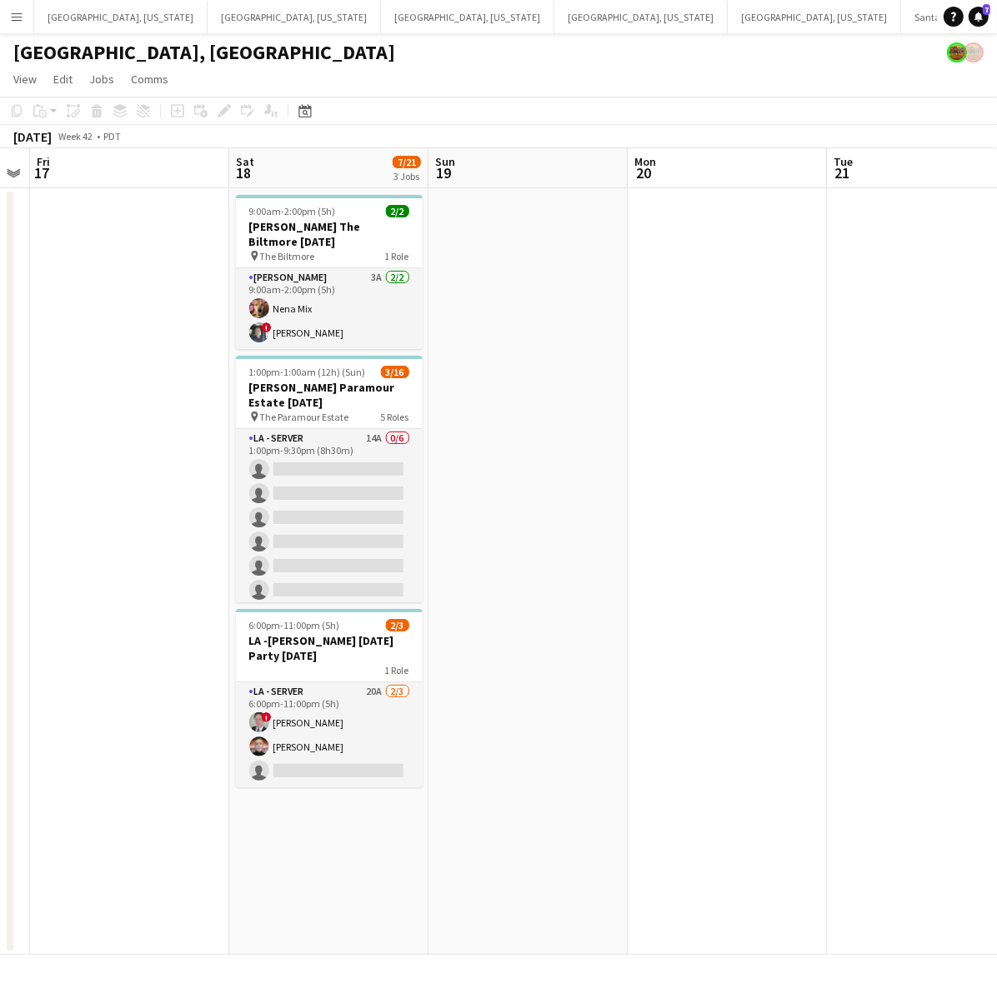
scroll to position [0, 571]
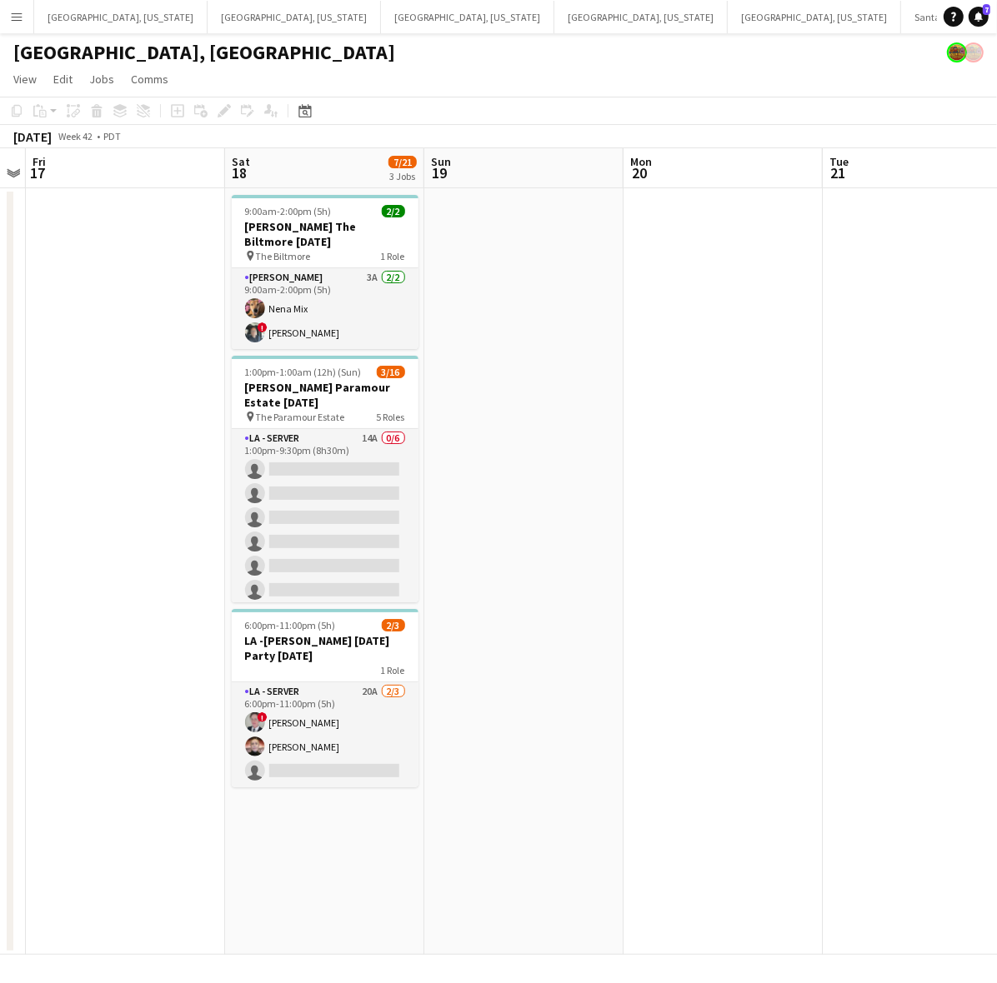
drag, startPoint x: 518, startPoint y: 350, endPoint x: 108, endPoint y: 405, distance: 412.9
click at [108, 405] on app-calendar-viewport "Tue 14 Wed 15 3/3 1 Job Thu 16 Fri 17 Sat 18 7/21 3 Jobs Sun 19 Mon 20 Tue 21 W…" at bounding box center [498, 551] width 997 height 807
click at [190, 394] on app-calendar-viewport "Tue 14 Wed 15 3/3 1 Job Thu 16 Fri 17 Sat 18 7/21 3 Jobs Sun 19 Mon 20 Tue 21 W…" at bounding box center [498, 551] width 997 height 807
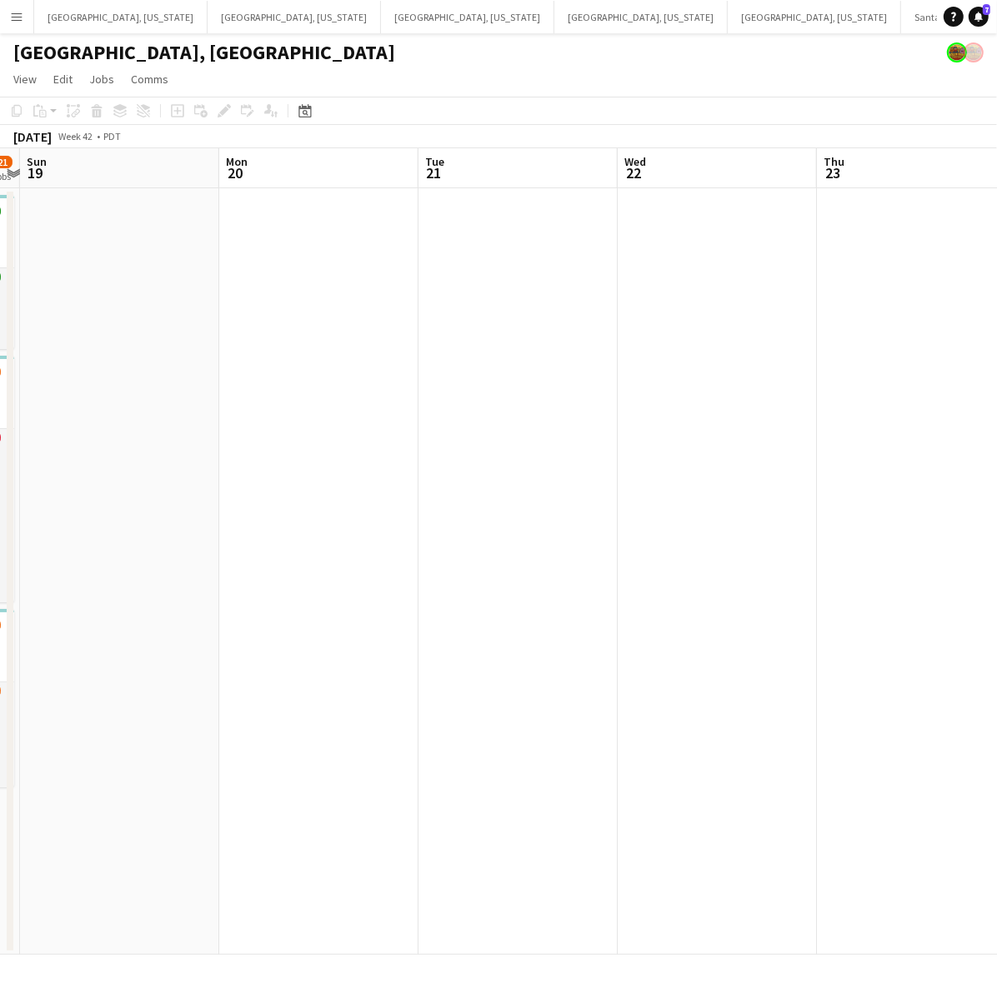
drag, startPoint x: 731, startPoint y: 368, endPoint x: 250, endPoint y: 433, distance: 485.4
click at [176, 431] on app-calendar-viewport "Thu 16 Fri 17 Sat 18 7/21 3 Jobs Sun 19 Mon 20 Tue 21 Wed 22 Thu 23 Fri 24 Sat …" at bounding box center [498, 551] width 997 height 807
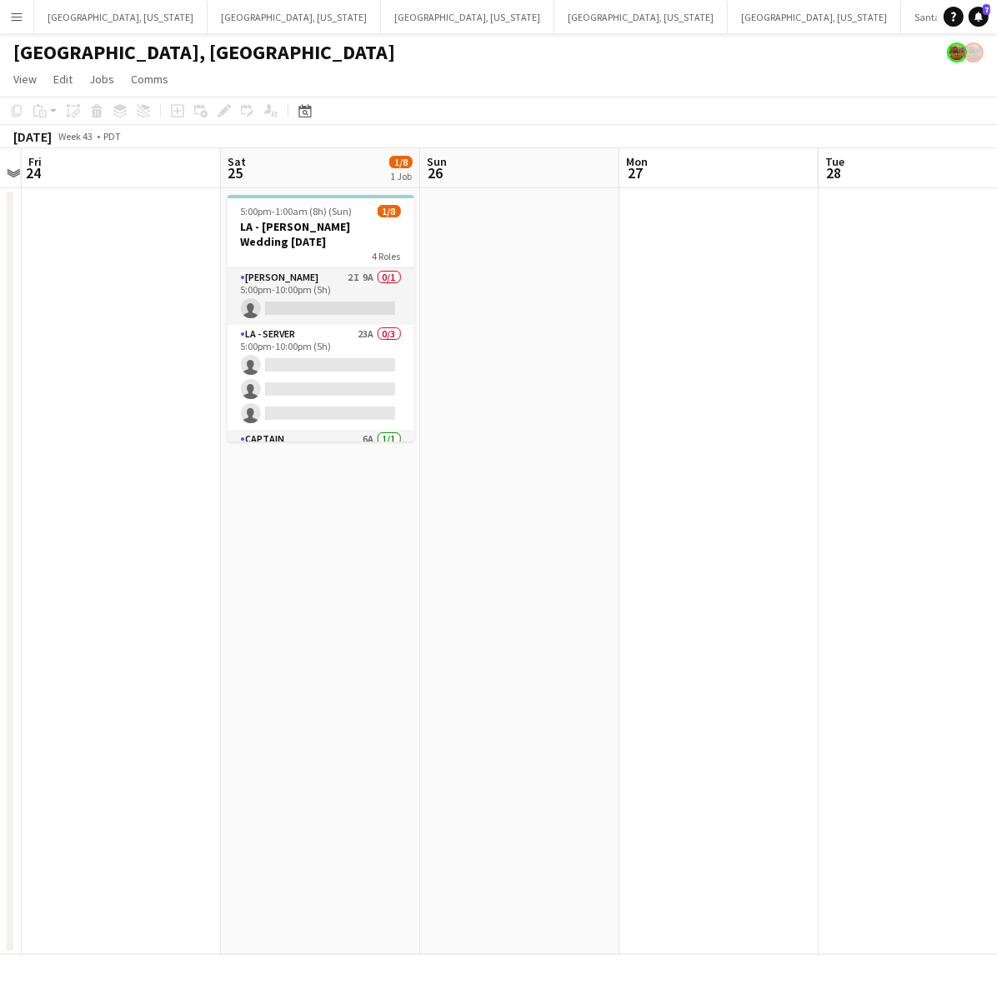
scroll to position [0, 575]
drag, startPoint x: 298, startPoint y: 397, endPoint x: 401, endPoint y: 7, distance: 403.3
click at [298, 392] on app-calendar-viewport "Tue 21 Wed 22 Thu 23 Fri 24 Sat 25 1/8 1 Job Sun 26 Mon 27 Tue 28 Wed 29 Thu 30…" at bounding box center [498, 551] width 997 height 807
click at [554, 22] on button "[GEOGRAPHIC_DATA], [US_STATE] Close" at bounding box center [640, 17] width 173 height 33
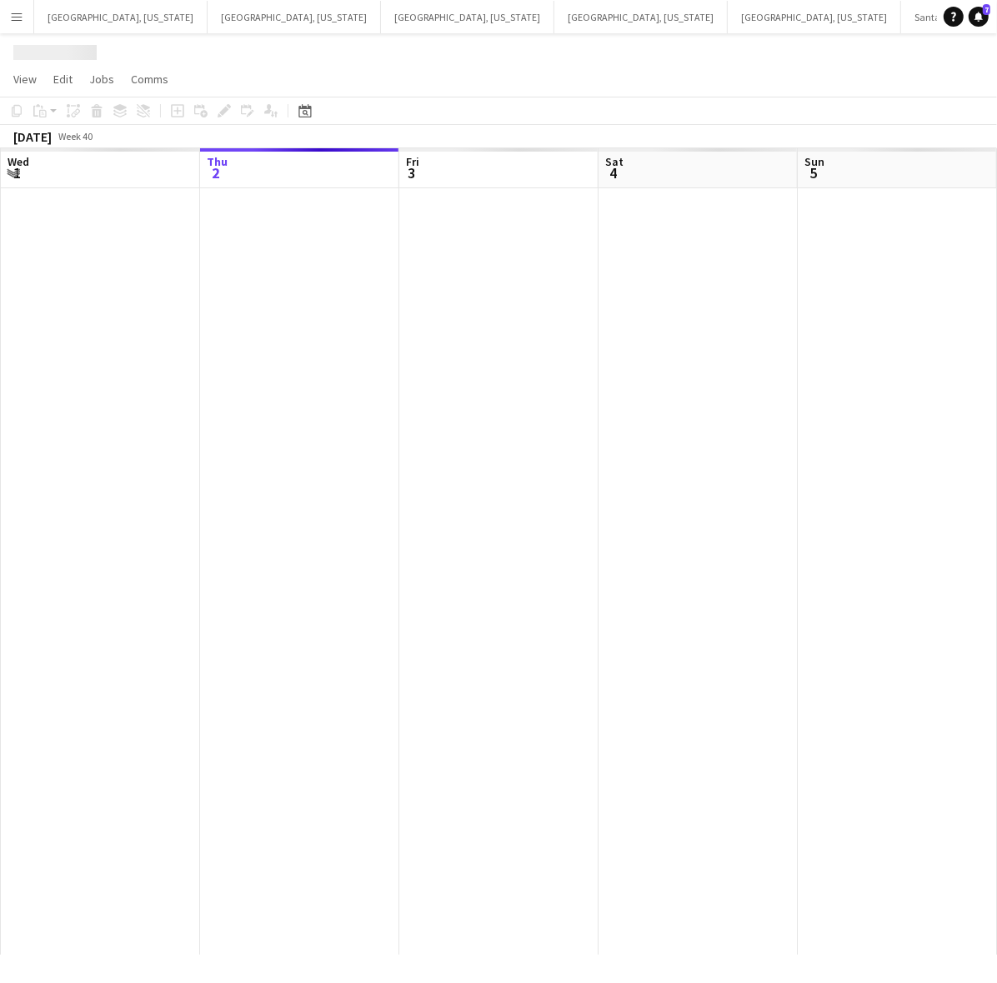
click at [179, 382] on app-calendar-viewport "Mon 29 Tue 30 Wed 1 Thu 2 Fri 3 Sat 4 Sun 5 Mon 6 Tue 7 Wed 8" at bounding box center [498, 551] width 997 height 807
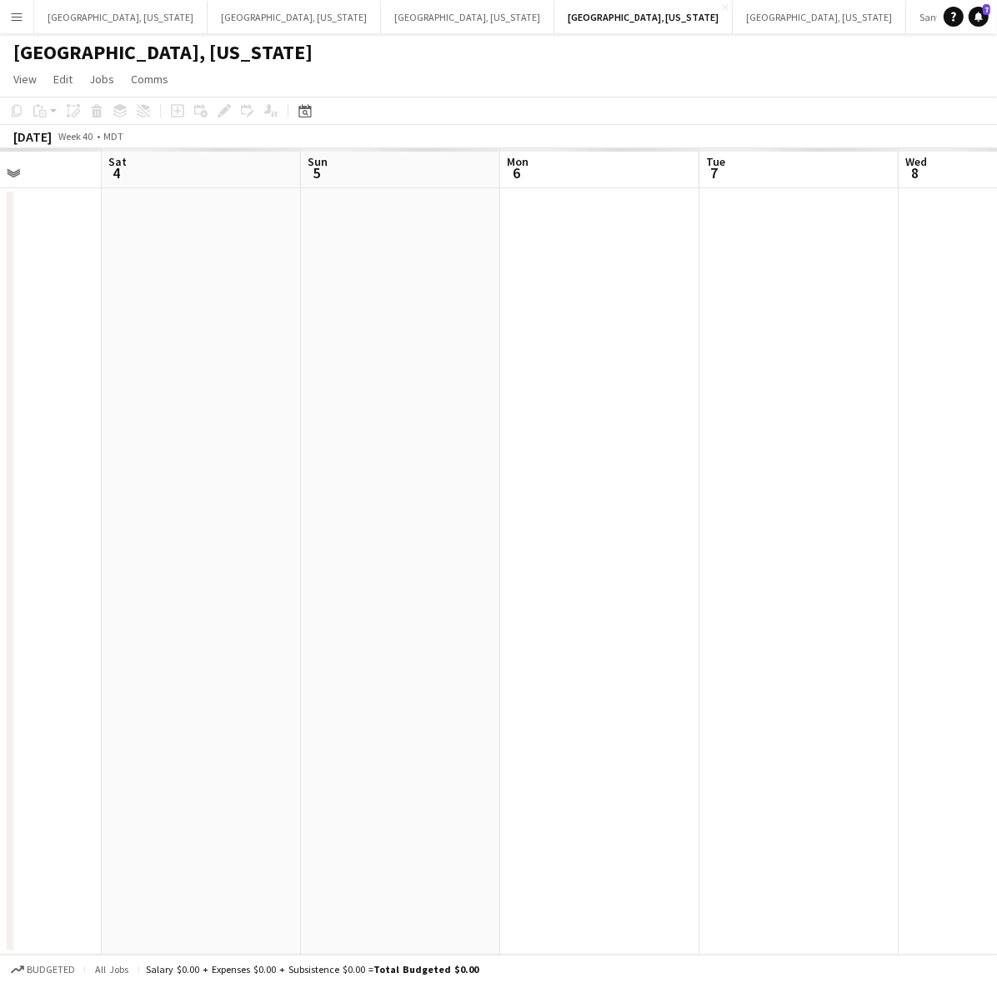
drag, startPoint x: 439, startPoint y: 411, endPoint x: 818, endPoint y: 431, distance: 379.7
click at [383, 415] on app-calendar-viewport "Wed 1 Thu 2 Fri 3 Sat 4 Sun 5 Mon 6 Tue 7 Wed 8 Thu 9 Fri 10" at bounding box center [498, 551] width 997 height 807
drag, startPoint x: 418, startPoint y: 405, endPoint x: 459, endPoint y: 411, distance: 42.1
click at [413, 405] on app-calendar-viewport "Fri 3 Sat 4 Sun 5 Mon 6 Tue 7 Wed 8 Thu 9 Fri 10 Sat 11 Sun 12" at bounding box center [498, 551] width 997 height 807
drag, startPoint x: 497, startPoint y: 409, endPoint x: 488, endPoint y: 410, distance: 9.2
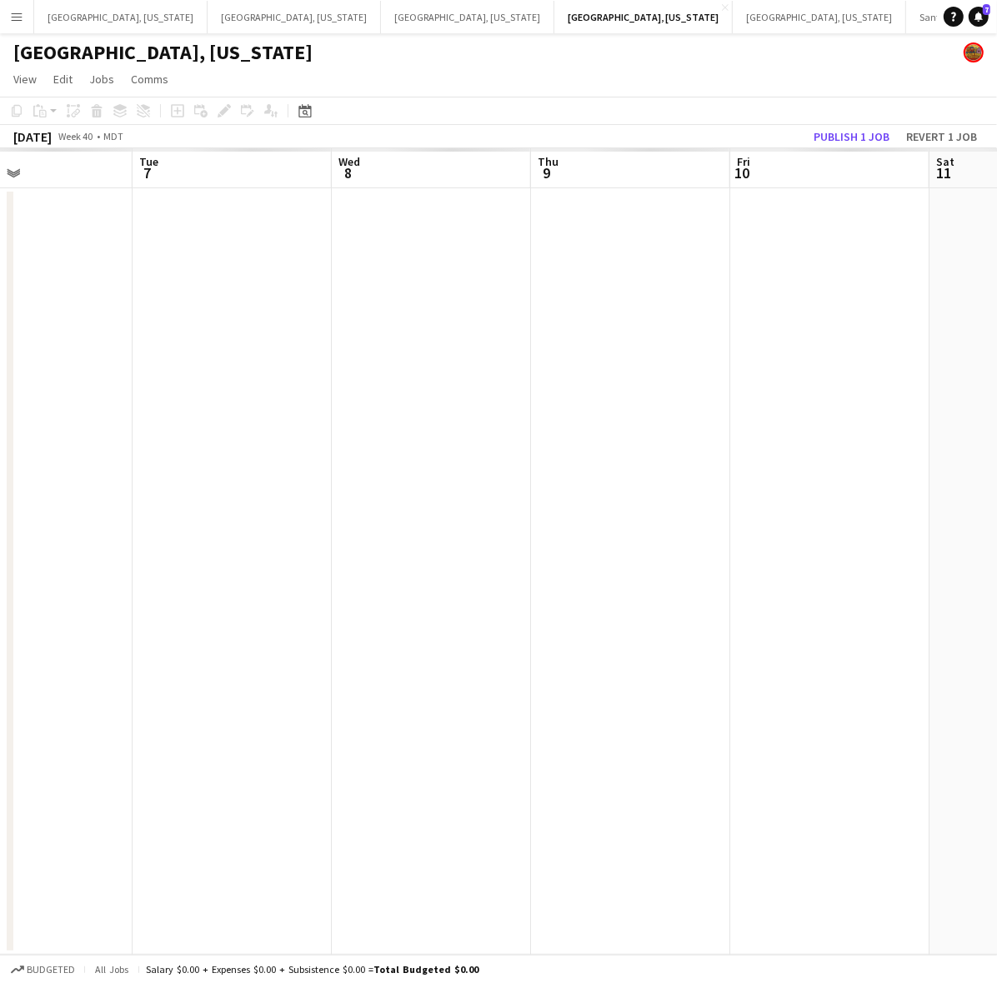
click at [488, 409] on app-calendar-viewport "Fri 3 Sat 4 Sun 5 Mon 6 Tue 7 Wed 8 Thu 9 Fri 10 Sat 11 Sun 12" at bounding box center [498, 551] width 997 height 807
drag, startPoint x: 659, startPoint y: 400, endPoint x: 143, endPoint y: 433, distance: 517.0
click at [143, 433] on app-calendar-viewport "Sat 4 Sun 5 Mon 6 Tue 7 Wed 8 Thu 9 Fri 10 Sat 11 Sun 12 Mon 13" at bounding box center [498, 551] width 997 height 807
drag, startPoint x: 268, startPoint y: 411, endPoint x: 665, endPoint y: 417, distance: 397.6
click at [225, 415] on app-calendar-viewport "Fri 10 Sat 11 Sun 12 Mon 13 Tue 14 Wed 15 Thu 16 Fri 17 Sat 18 Sun 19" at bounding box center [498, 551] width 997 height 807
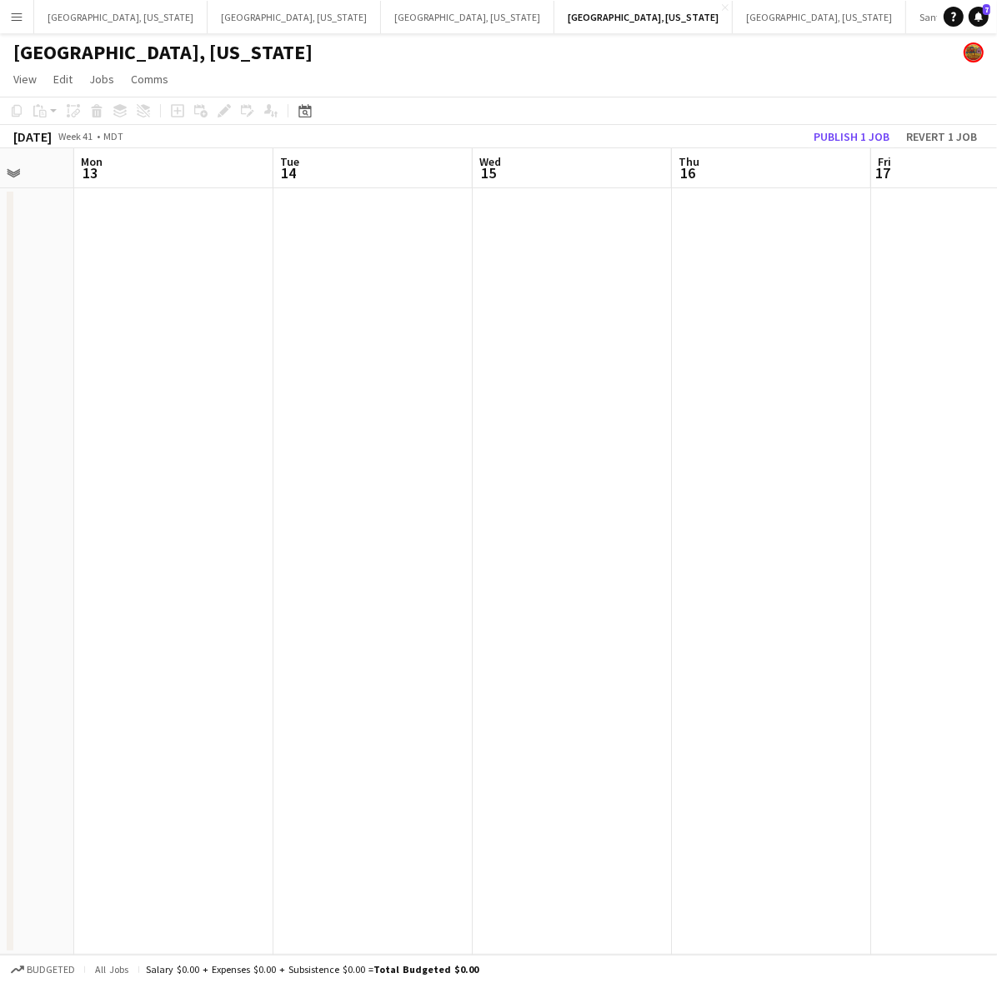
drag, startPoint x: 714, startPoint y: 409, endPoint x: 748, endPoint y: 403, distance: 34.8
click at [246, 438] on app-calendar-viewport "Fri 10 Sat 11 Sun 12 Mon 13 Tue 14 Wed 15 Thu 16 Fri 17 Sat 18 Sun 19" at bounding box center [498, 551] width 997 height 807
drag, startPoint x: 264, startPoint y: 448, endPoint x: 239, endPoint y: 452, distance: 25.3
click at [226, 452] on app-calendar-viewport "Sun 12 Mon 13 Tue 14 Wed 15 Thu 16 Fri 17 Sat 18 Sun 19 Mon 20 Tue 21" at bounding box center [498, 551] width 997 height 807
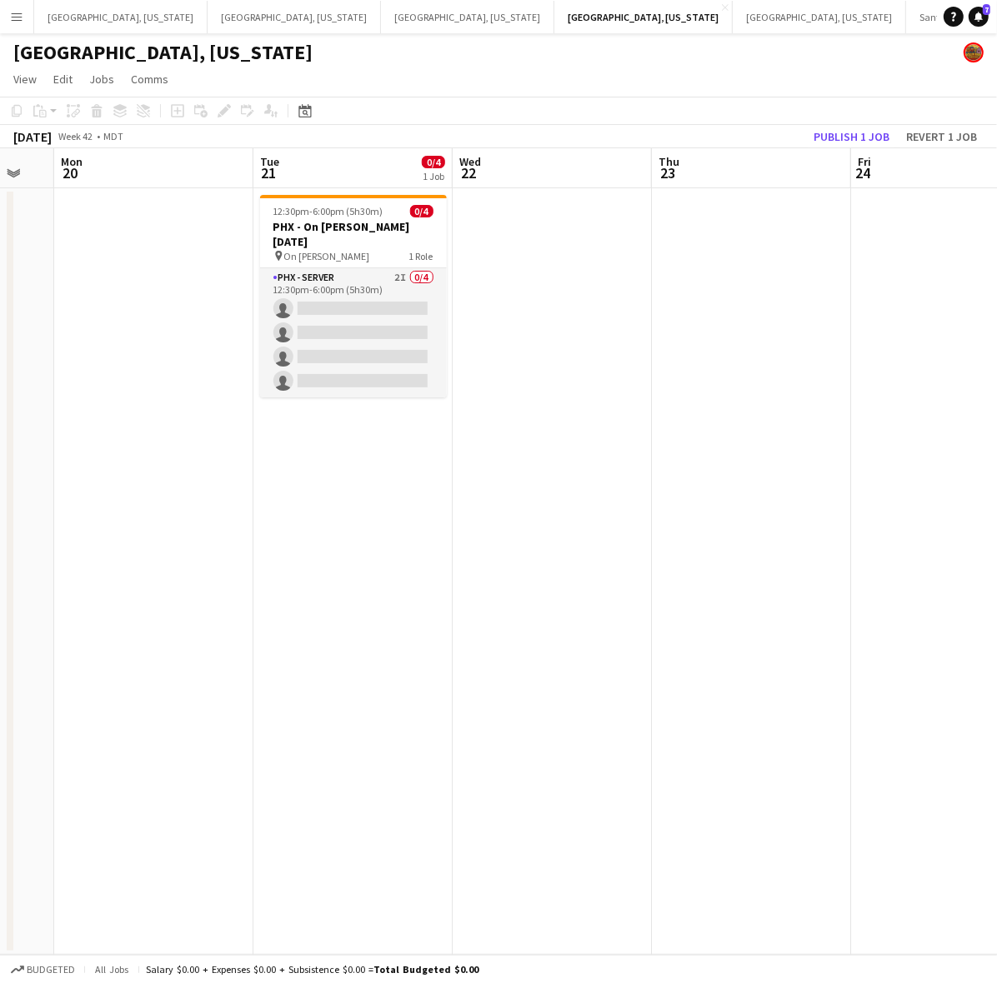
drag, startPoint x: 561, startPoint y: 438, endPoint x: -737, endPoint y: 564, distance: 1303.8
click at [0, 564] on html "Menu Boards Boards Boards All jobs Status Workforce Workforce My Workforce Recr…" at bounding box center [498, 491] width 997 height 983
drag, startPoint x: 551, startPoint y: 365, endPoint x: 152, endPoint y: 438, distance: 405.7
click at [94, 436] on app-calendar-viewport "Fri 17 Sat 18 Sun 19 Mon 20 Tue 21 0/4 1 Job Wed 22 Thu 23 Fri 24 Sat 25 Sun 26…" at bounding box center [498, 551] width 997 height 807
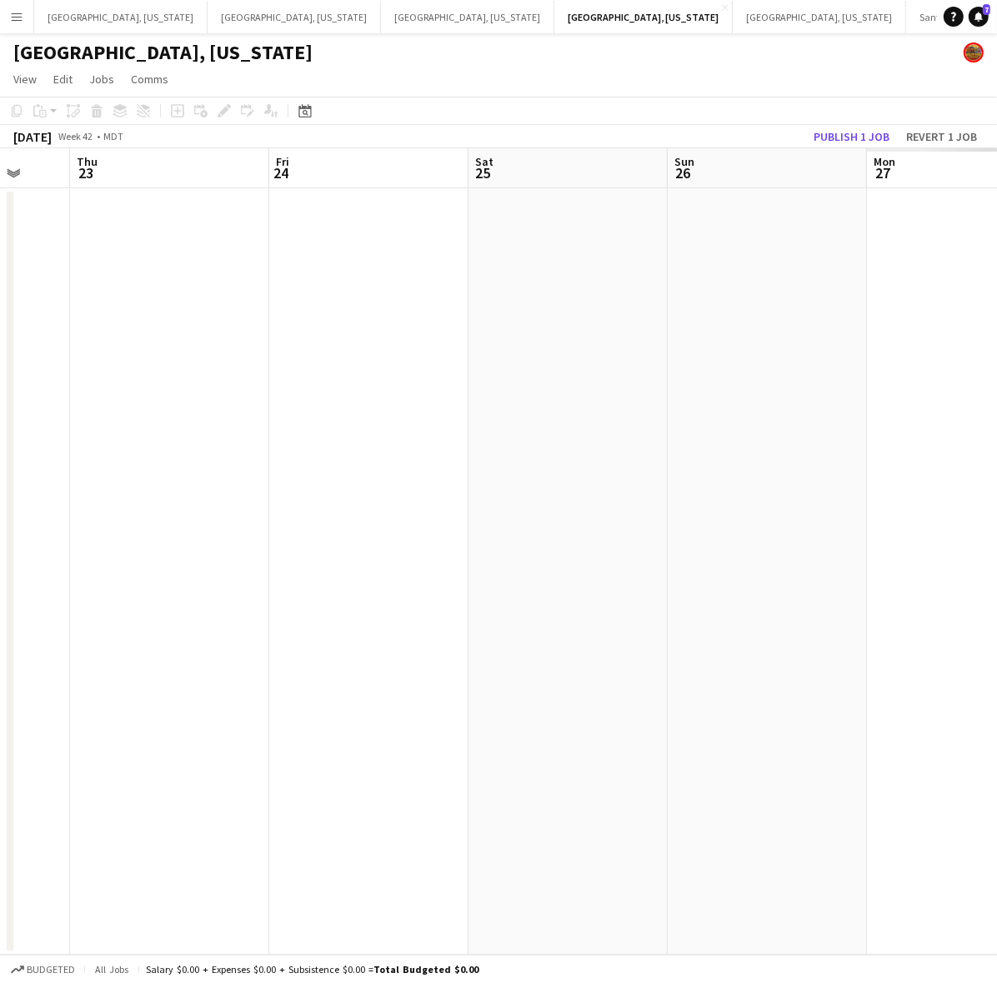
drag, startPoint x: 321, startPoint y: 418, endPoint x: 140, endPoint y: 451, distance: 183.9
click at [142, 451] on app-calendar-viewport "Mon 20 Tue 21 0/4 1 Job Wed 22 Thu 23 Fri 24 Sat 25 Sun 26 Mon 27 Tue 28 Wed 29…" at bounding box center [498, 551] width 997 height 807
click at [114, 476] on app-calendar-viewport "Thu 23 Fri 24 Sat 25 Sun 26 Mon 27 Tue 28 Wed 29 Thu 30 Fri 31 Sat 1" at bounding box center [498, 551] width 997 height 807
drag, startPoint x: 564, startPoint y: 397, endPoint x: 172, endPoint y: 471, distance: 399.5
click at [148, 472] on app-calendar-viewport "Mon 27 Tue 28 Wed 29 Thu 30 Fri 31 Sat 1 Sun 2 Mon 3 Tue 4 Wed 5" at bounding box center [498, 551] width 997 height 807
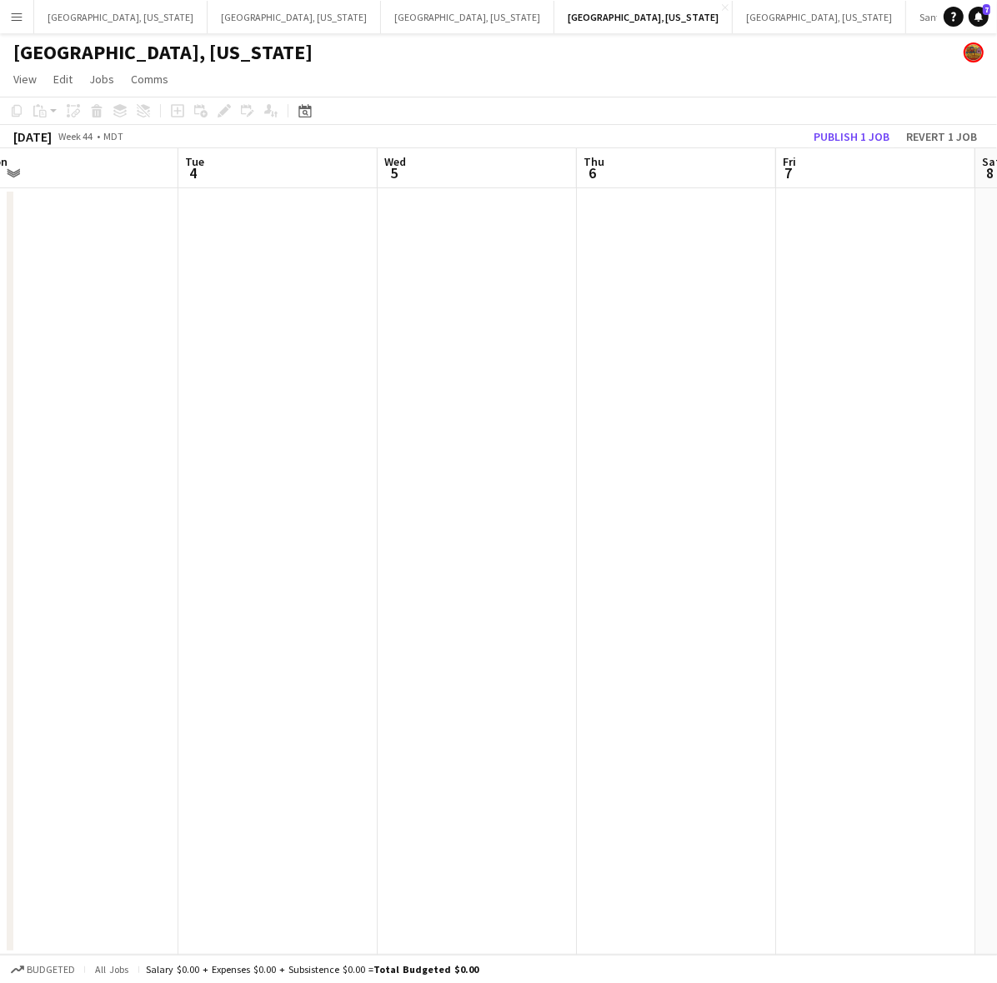
drag, startPoint x: 310, startPoint y: 432, endPoint x: 875, endPoint y: 332, distance: 573.8
click at [322, 433] on app-calendar-viewport "Sat 1 Sun 2 Mon 3 Tue 4 Wed 5 Thu 6 Fri 7 Sat 8 Sun 9 Mon 10" at bounding box center [498, 551] width 997 height 807
drag, startPoint x: 875, startPoint y: 332, endPoint x: -82, endPoint y: 479, distance: 968.1
click at [0, 479] on html "Menu Boards Boards Boards All jobs Status Workforce Workforce My Workforce Recr…" at bounding box center [498, 491] width 997 height 983
drag, startPoint x: 727, startPoint y: 338, endPoint x: 456, endPoint y: 392, distance: 276.2
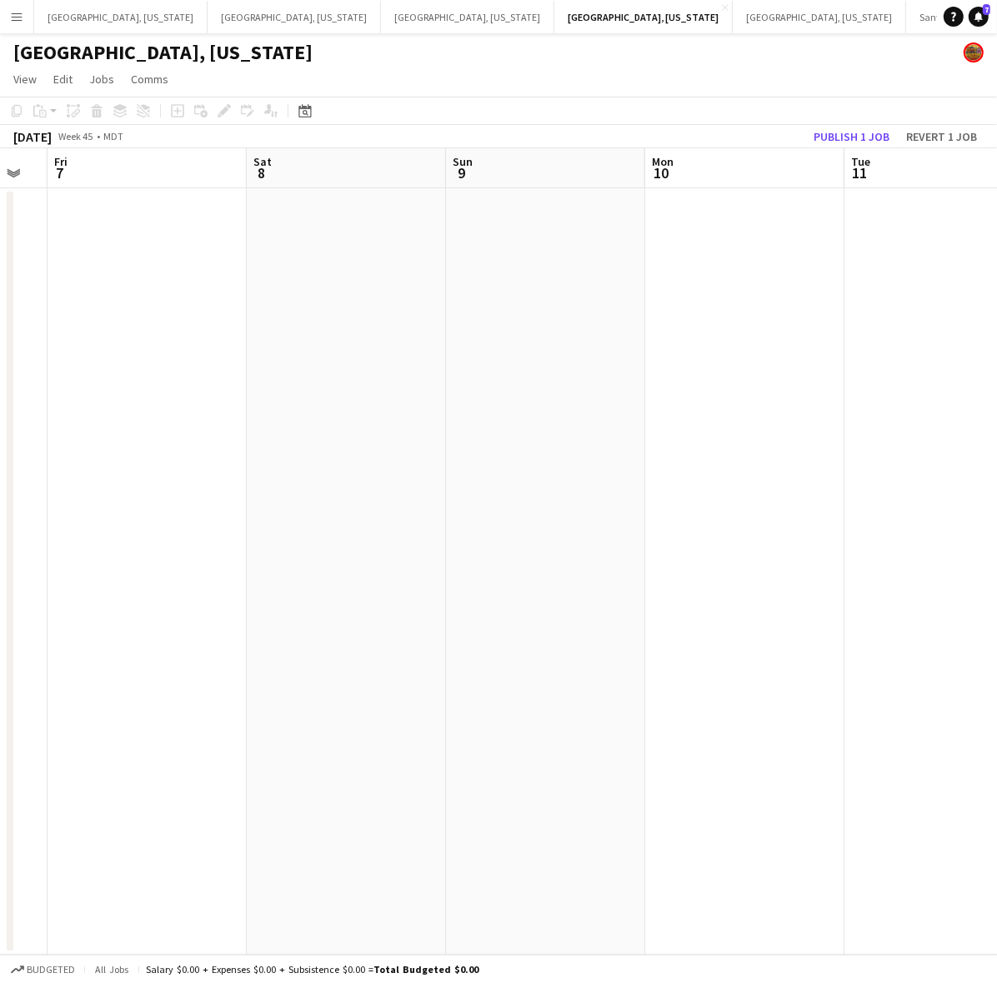
click at [411, 392] on app-calendar-viewport "Tue 4 Wed 5 Thu 6 Fri 7 Sat 8 Sun 9 Mon 10 Tue 11 Wed 12 Thu 13" at bounding box center [498, 551] width 997 height 807
drag, startPoint x: 829, startPoint y: 330, endPoint x: 371, endPoint y: 405, distance: 464.5
click at [248, 411] on app-calendar-viewport "Thu 6 Fri 7 Sat 8 Sun 9 Mon 10 Tue 11 Wed 12 Thu 13 Fri 14 Sat 15" at bounding box center [498, 551] width 997 height 807
drag, startPoint x: 711, startPoint y: 351, endPoint x: 143, endPoint y: 208, distance: 586.0
click at [532, 340] on app-calendar-viewport "Mon 10 Tue 11 Wed 12 Thu 13 Fri 14 Sat 15 Sun 16 Mon 17 Tue 18 Wed 19" at bounding box center [498, 551] width 997 height 807
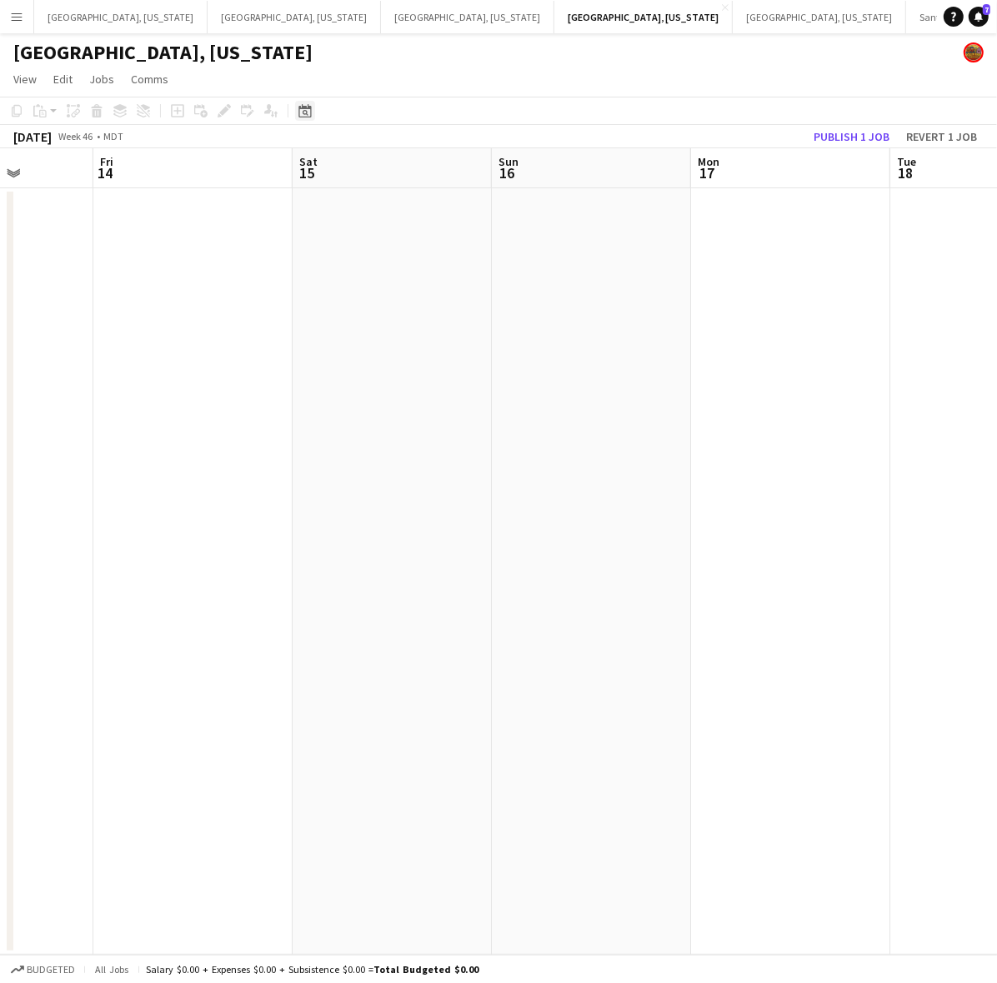
scroll to position [0, 504]
click at [304, 114] on icon at bounding box center [306, 113] width 6 height 6
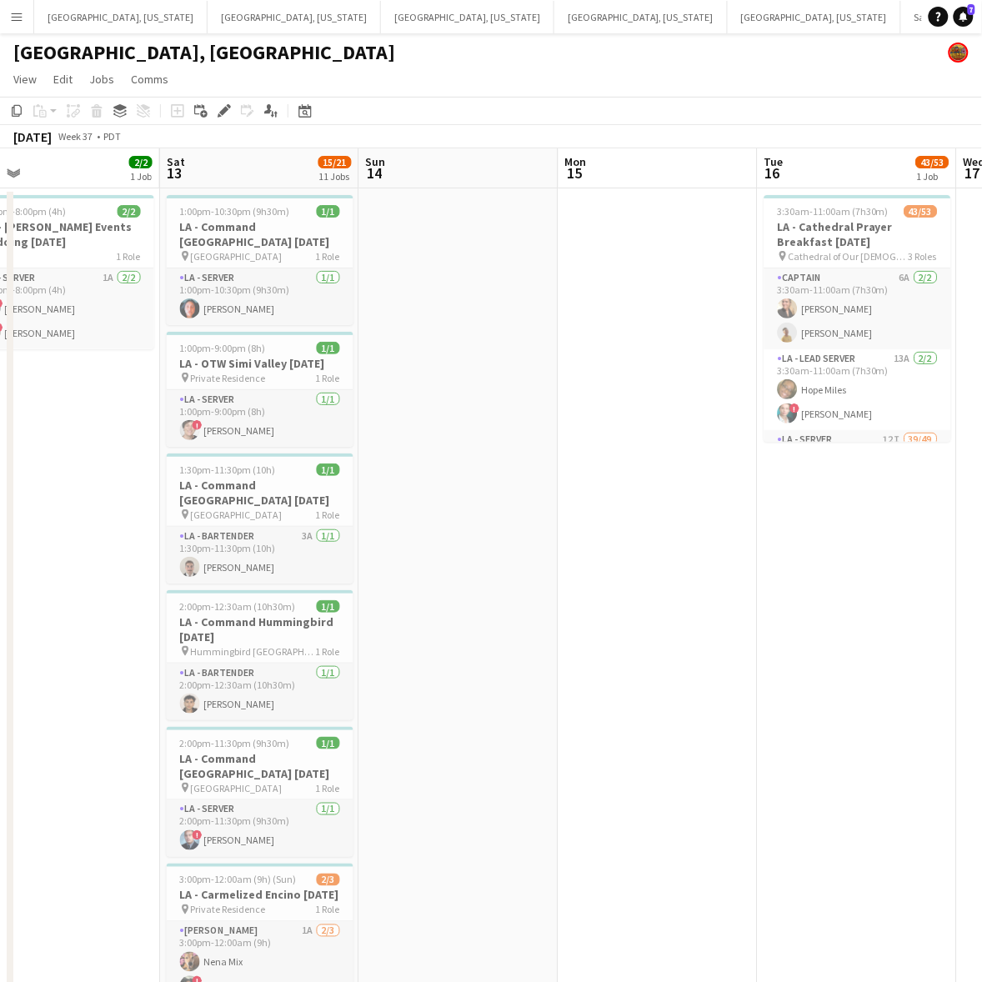
scroll to position [0, 356]
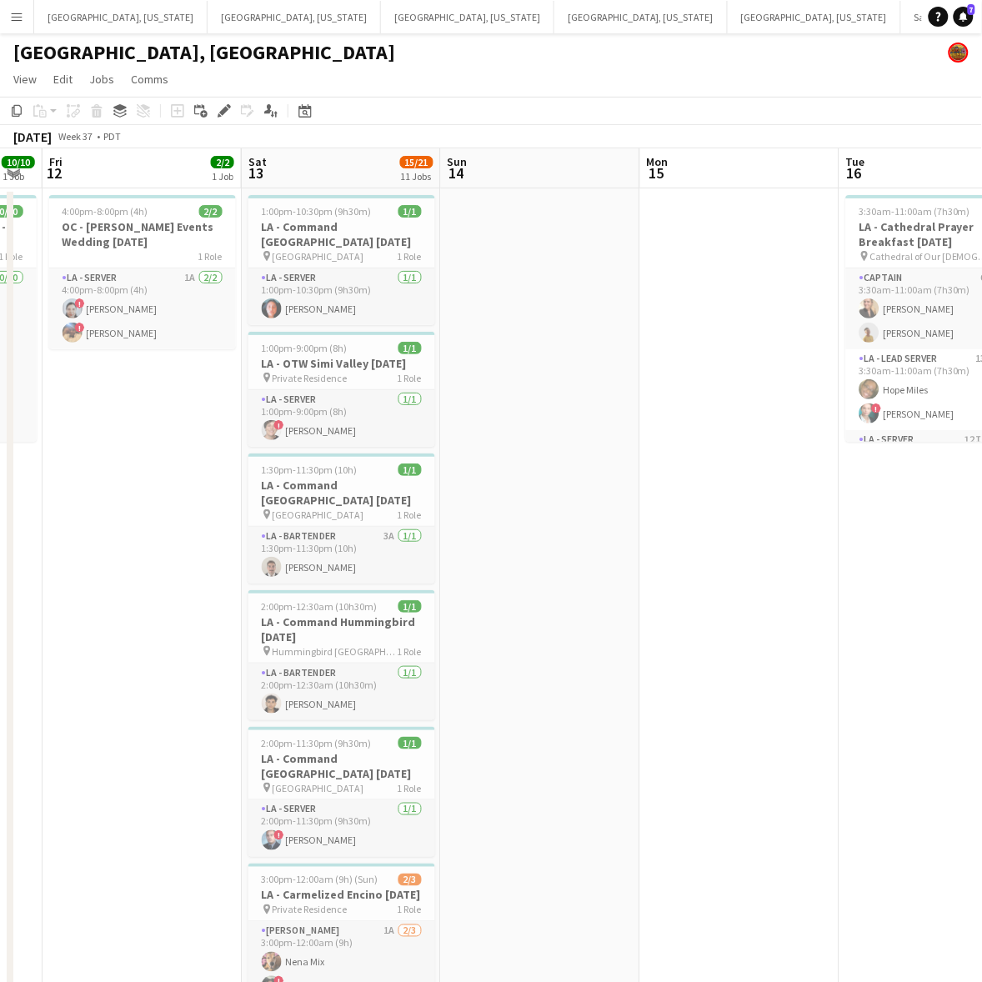
drag, startPoint x: 873, startPoint y: 435, endPoint x: 463, endPoint y: 576, distance: 433.6
click at [323, 356] on h3 "LA - OTW Simi Valley 9.13.25" at bounding box center [341, 363] width 187 height 15
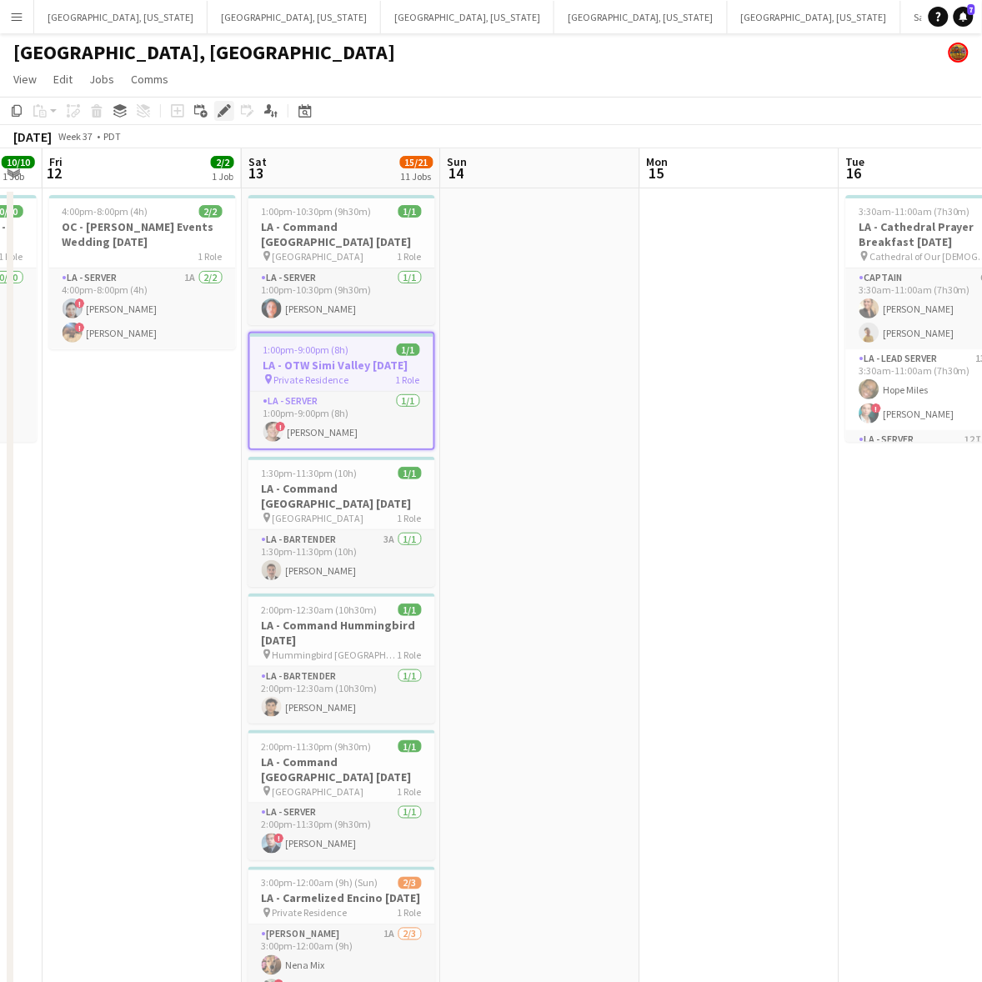
click at [226, 109] on icon at bounding box center [223, 111] width 9 height 9
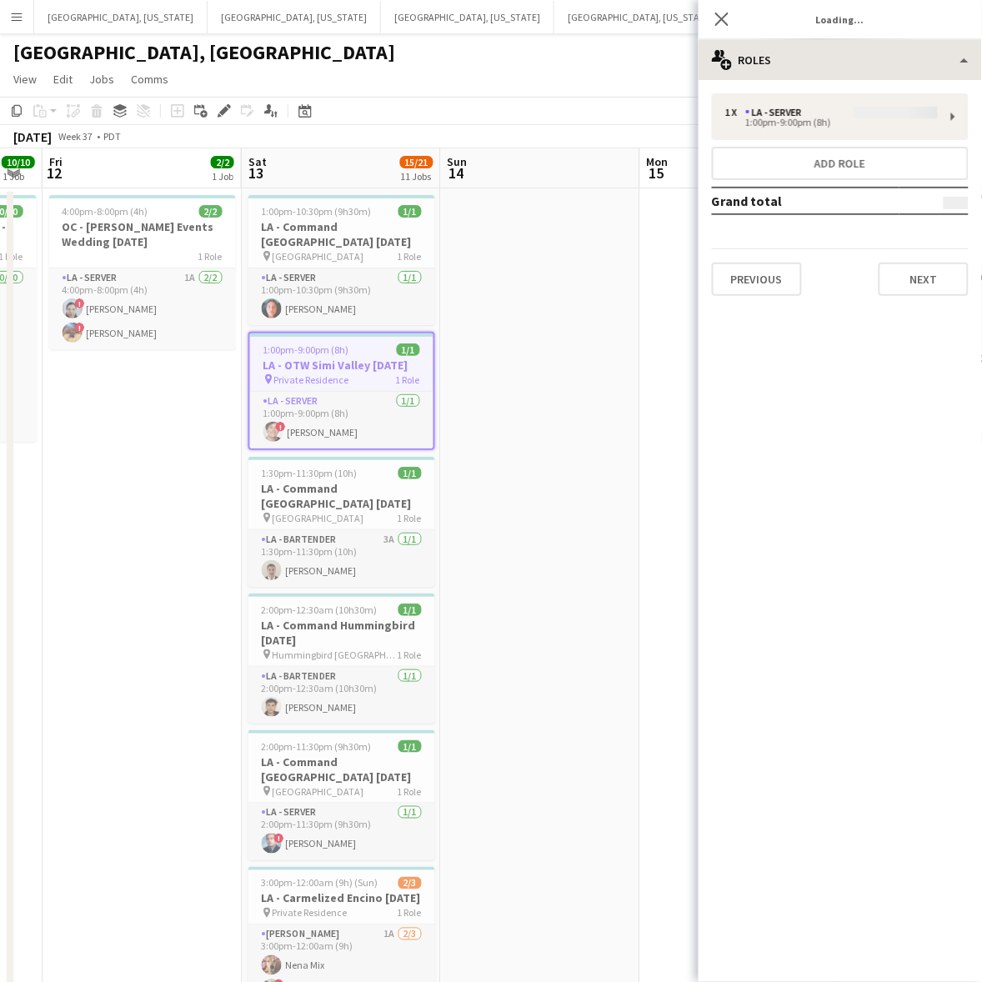
type input "**********"
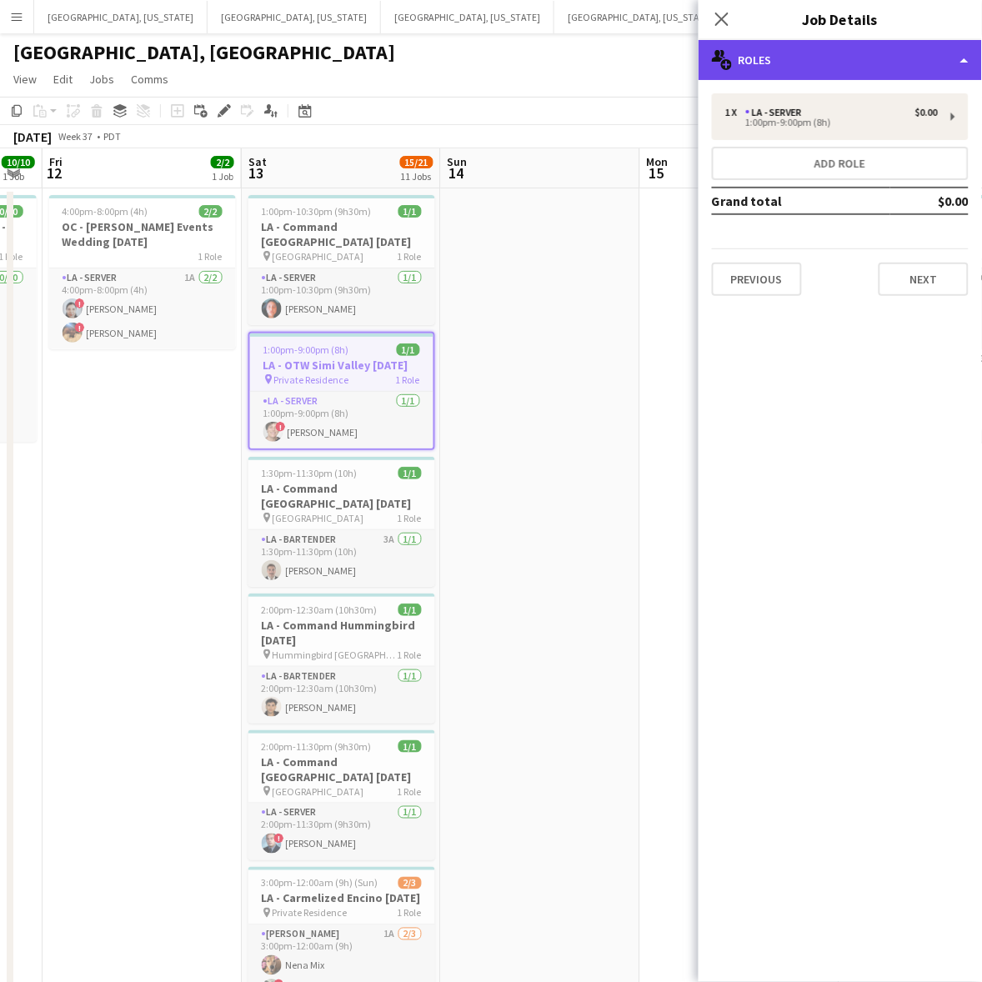
click at [853, 48] on div "multiple-users-add Roles" at bounding box center [839, 60] width 283 height 40
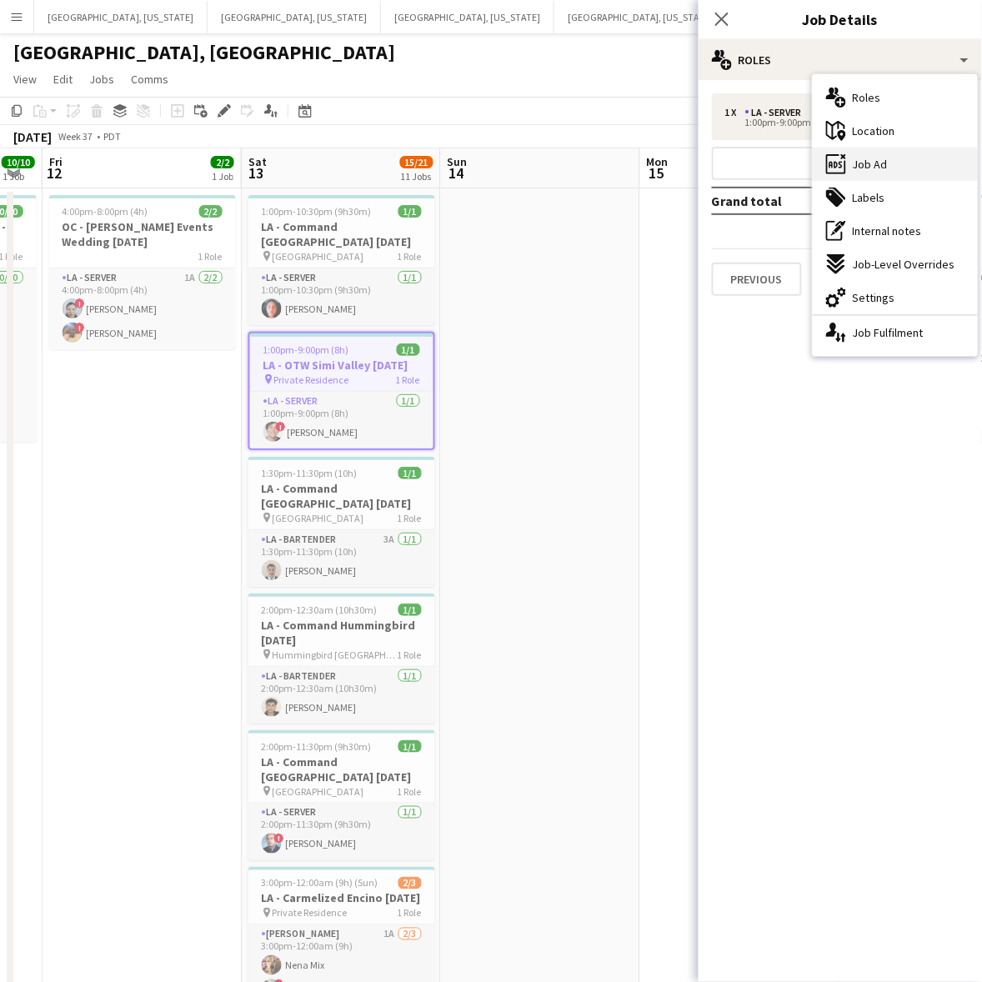
click at [918, 154] on div "ads-window Job Ad" at bounding box center [895, 164] width 165 height 33
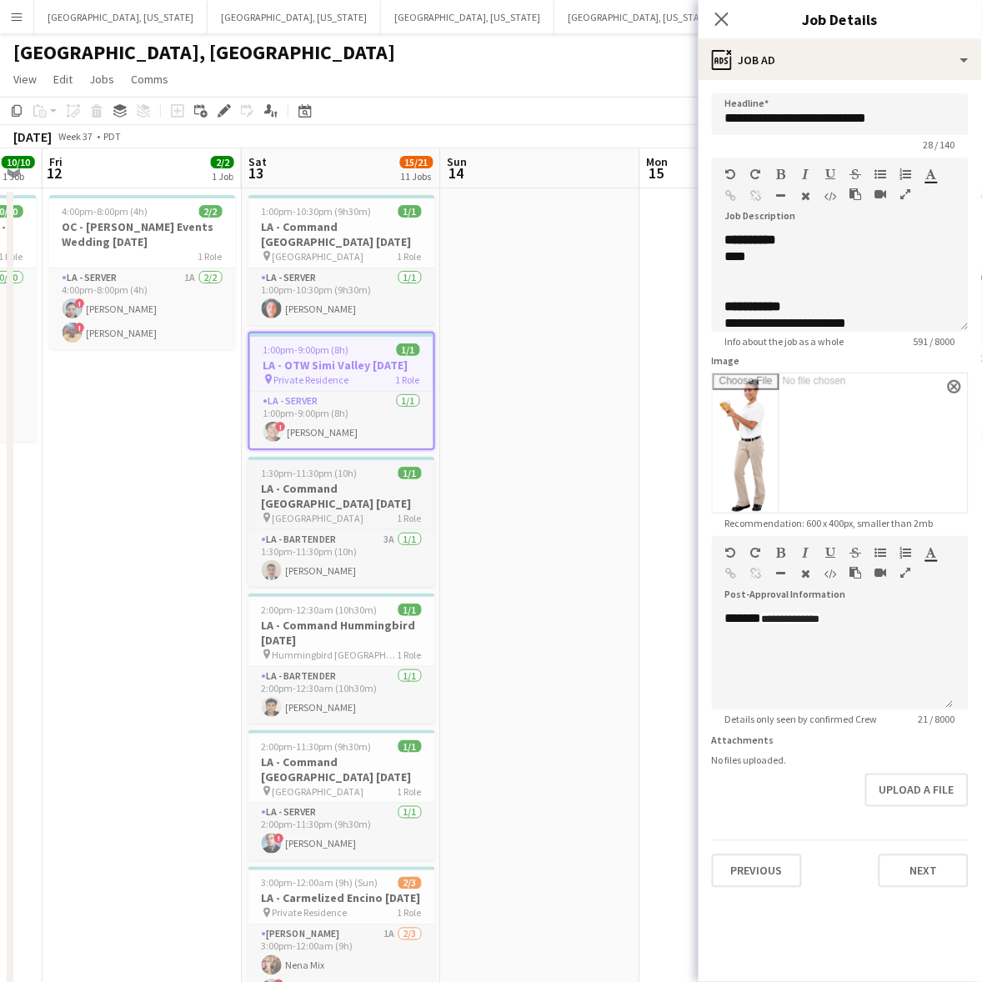
click at [303, 494] on h3 "LA - Command Agoura Hills 9.13.25" at bounding box center [341, 496] width 187 height 30
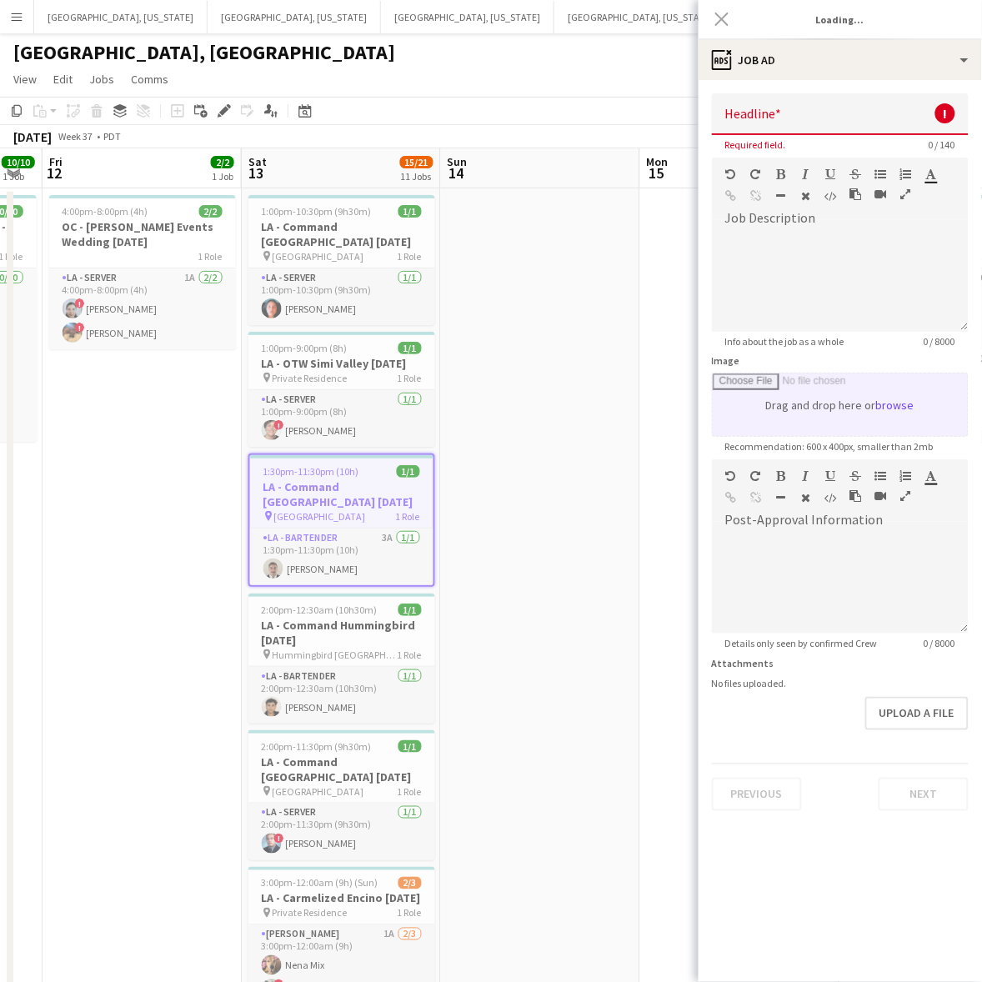
type input "**********"
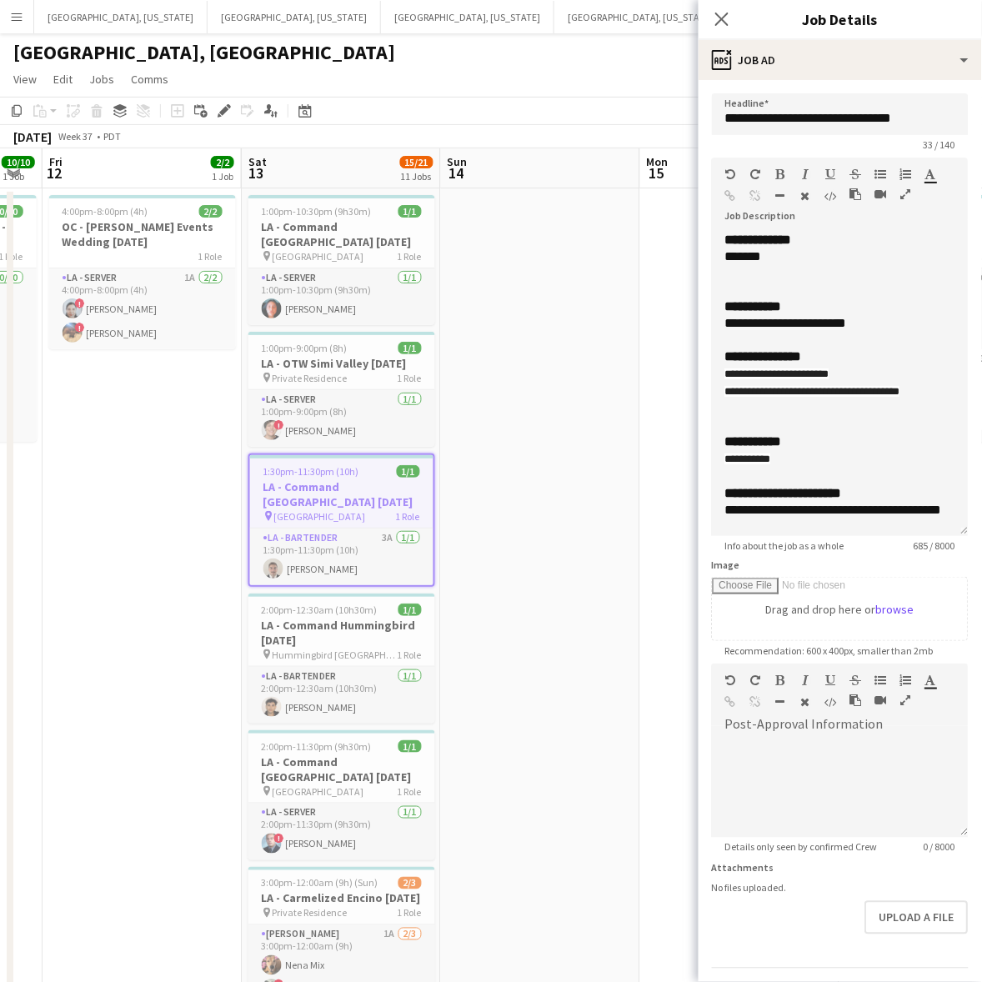
drag, startPoint x: 959, startPoint y: 323, endPoint x: 790, endPoint y: 1033, distance: 729.9
click at [790, 981] on html "Menu Boards Boards Boards All jobs Status Workforce Workforce My Workforce Recr…" at bounding box center [491, 975] width 982 height 1951
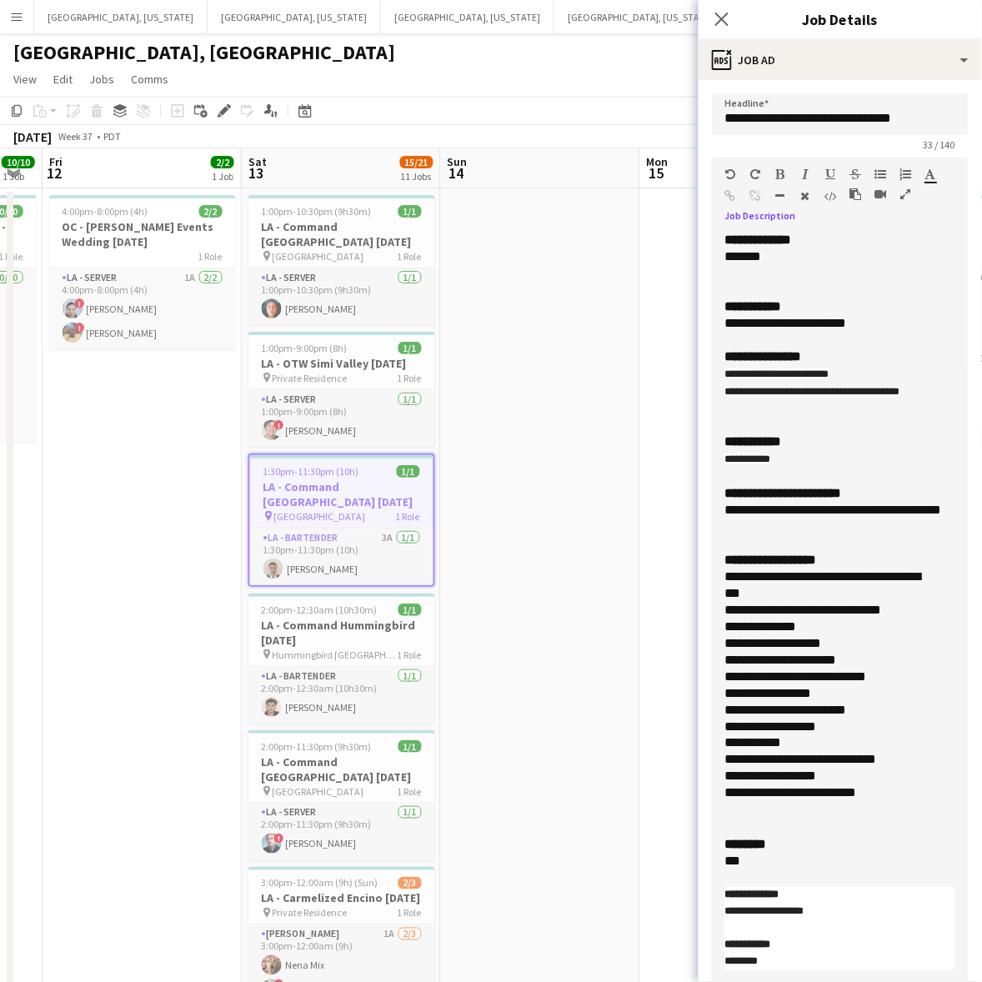
click at [893, 802] on p "**********" at bounding box center [840, 793] width 230 height 17
drag, startPoint x: 864, startPoint y: 796, endPoint x: 715, endPoint y: 594, distance: 250.9
click at [715, 594] on div "**********" at bounding box center [840, 636] width 257 height 809
copy span "**********"
